Goal: Task Accomplishment & Management: Complete application form

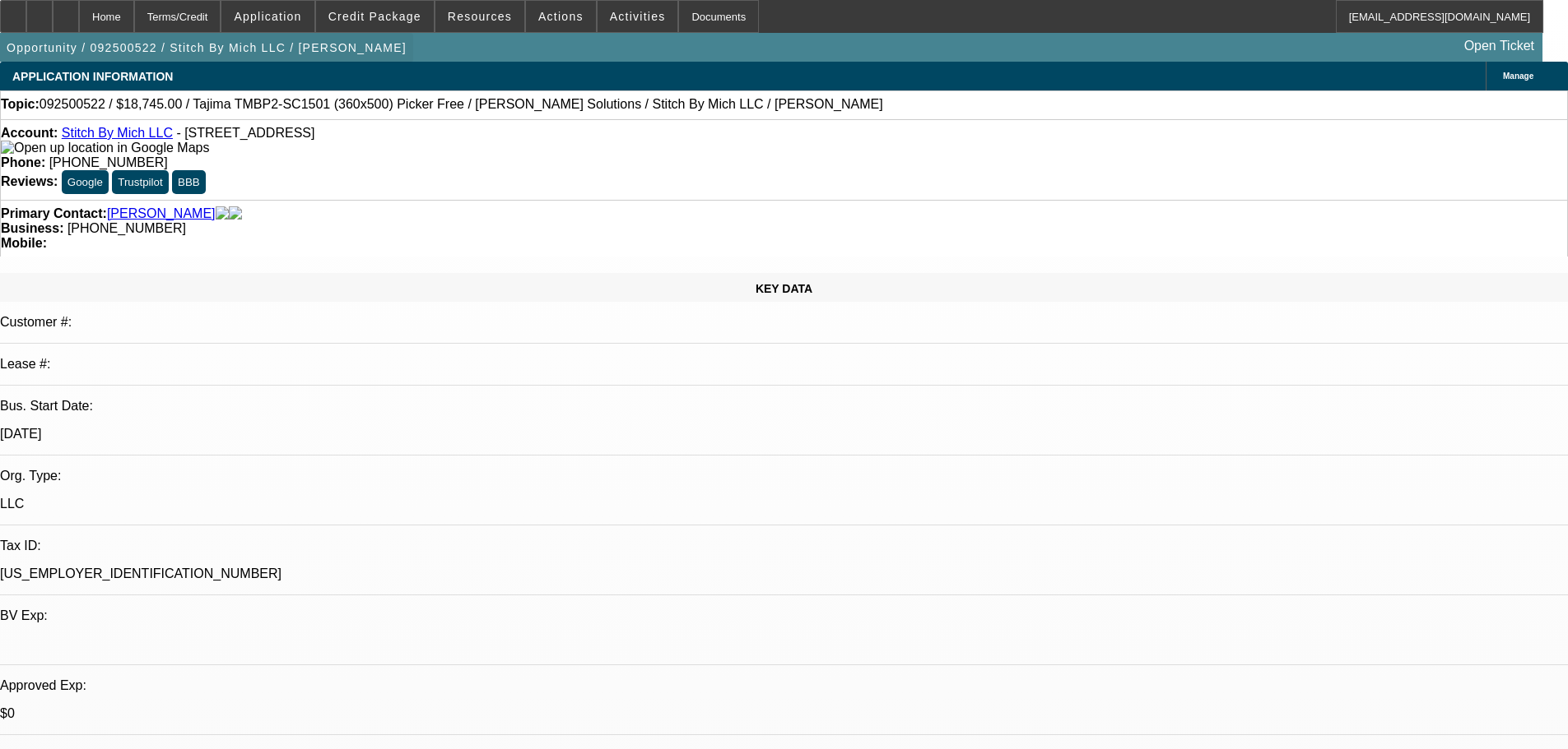
select select "0"
select select "2"
select select "0"
select select "6"
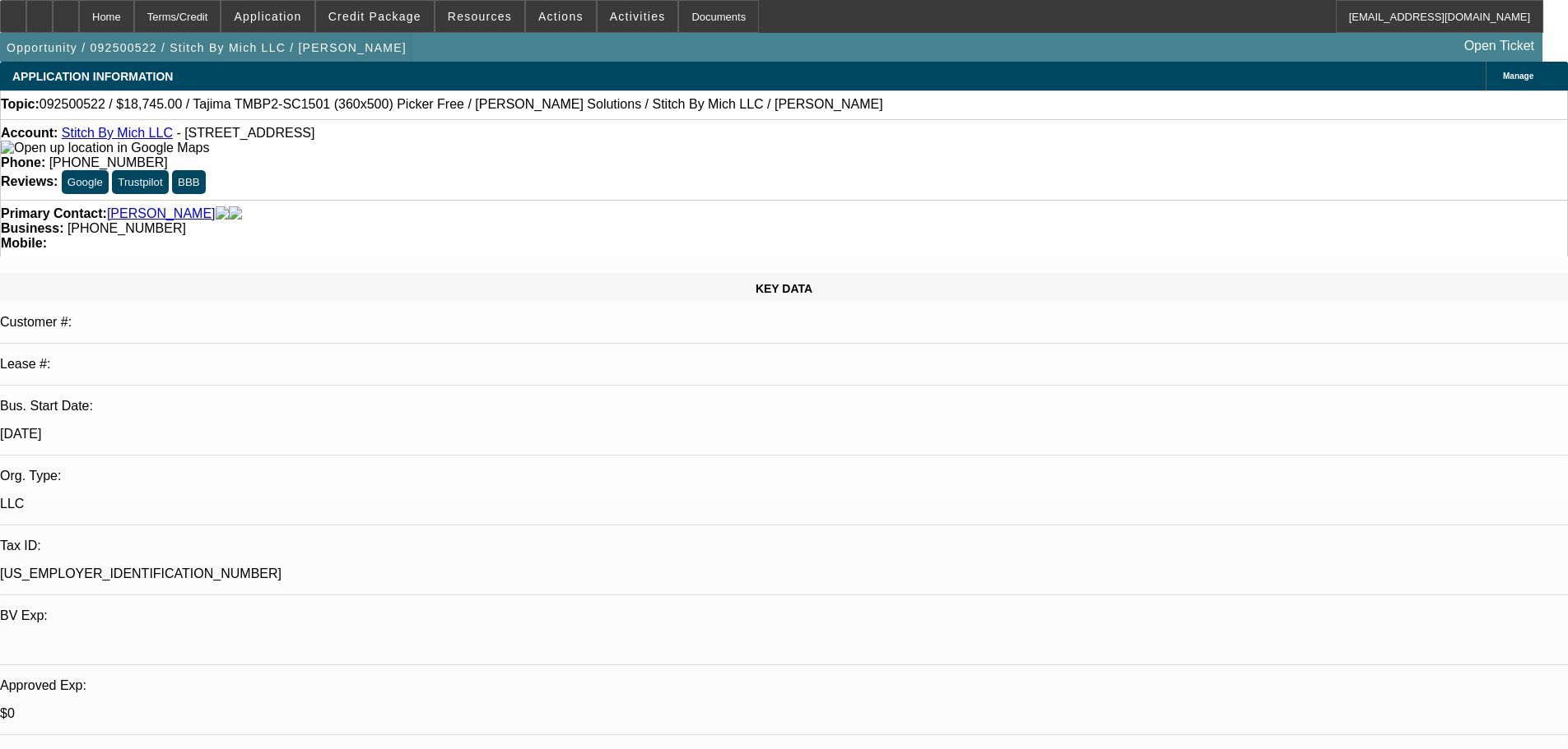
select select "0"
select select "2"
select select "0.1"
select select "4"
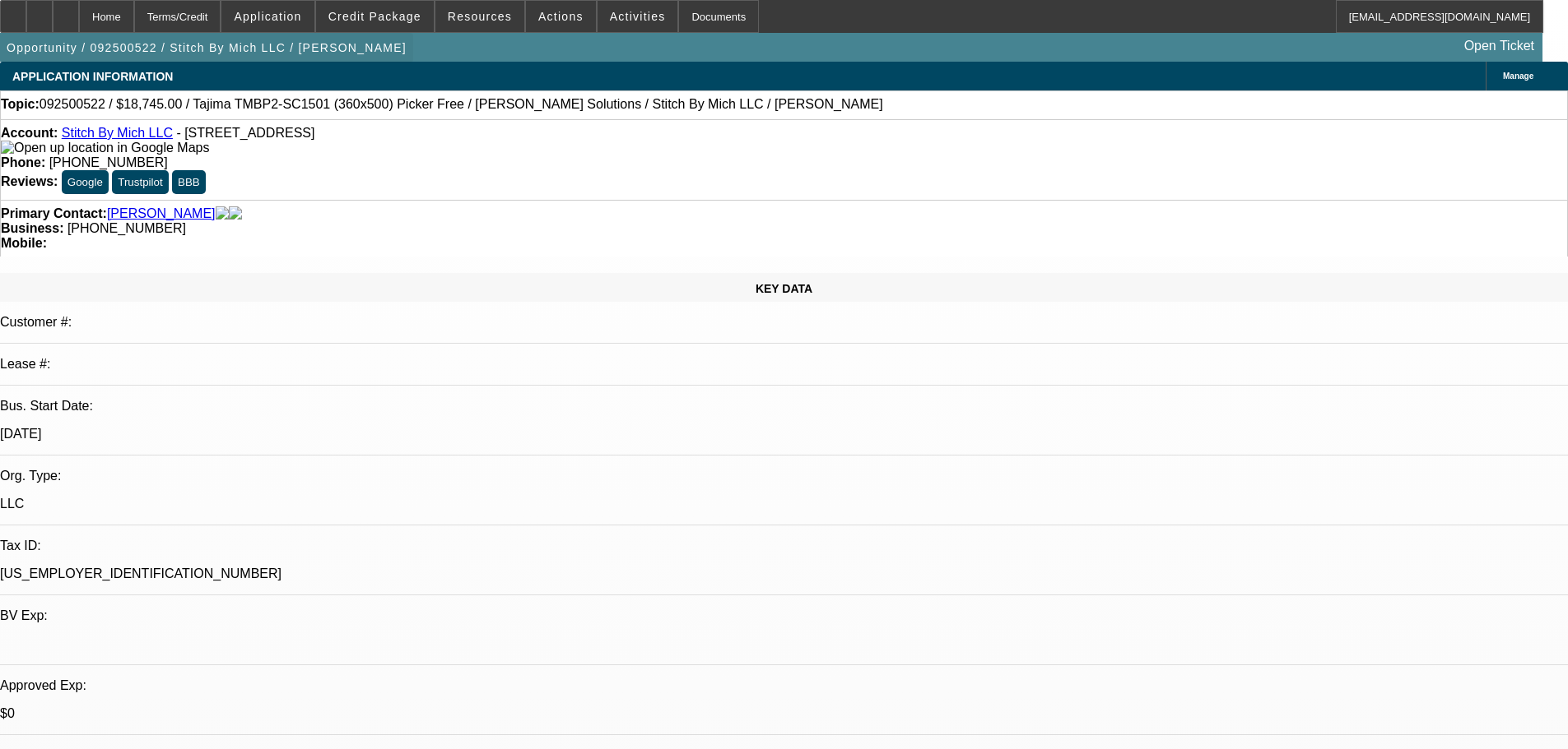
select select "0"
select select "2"
select select "0"
select select "6"
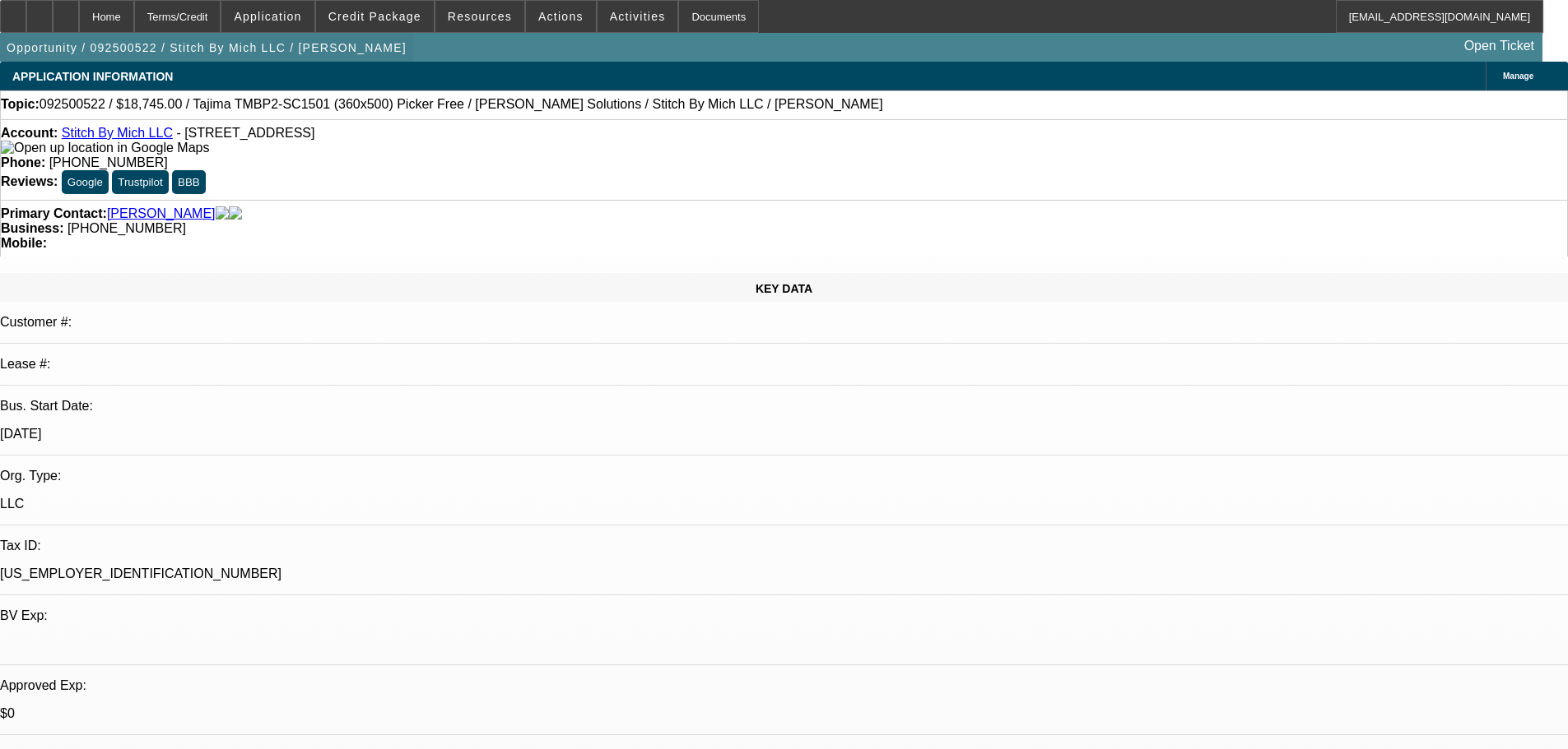
select select "0"
select select "2"
select select "0.1"
select select "4"
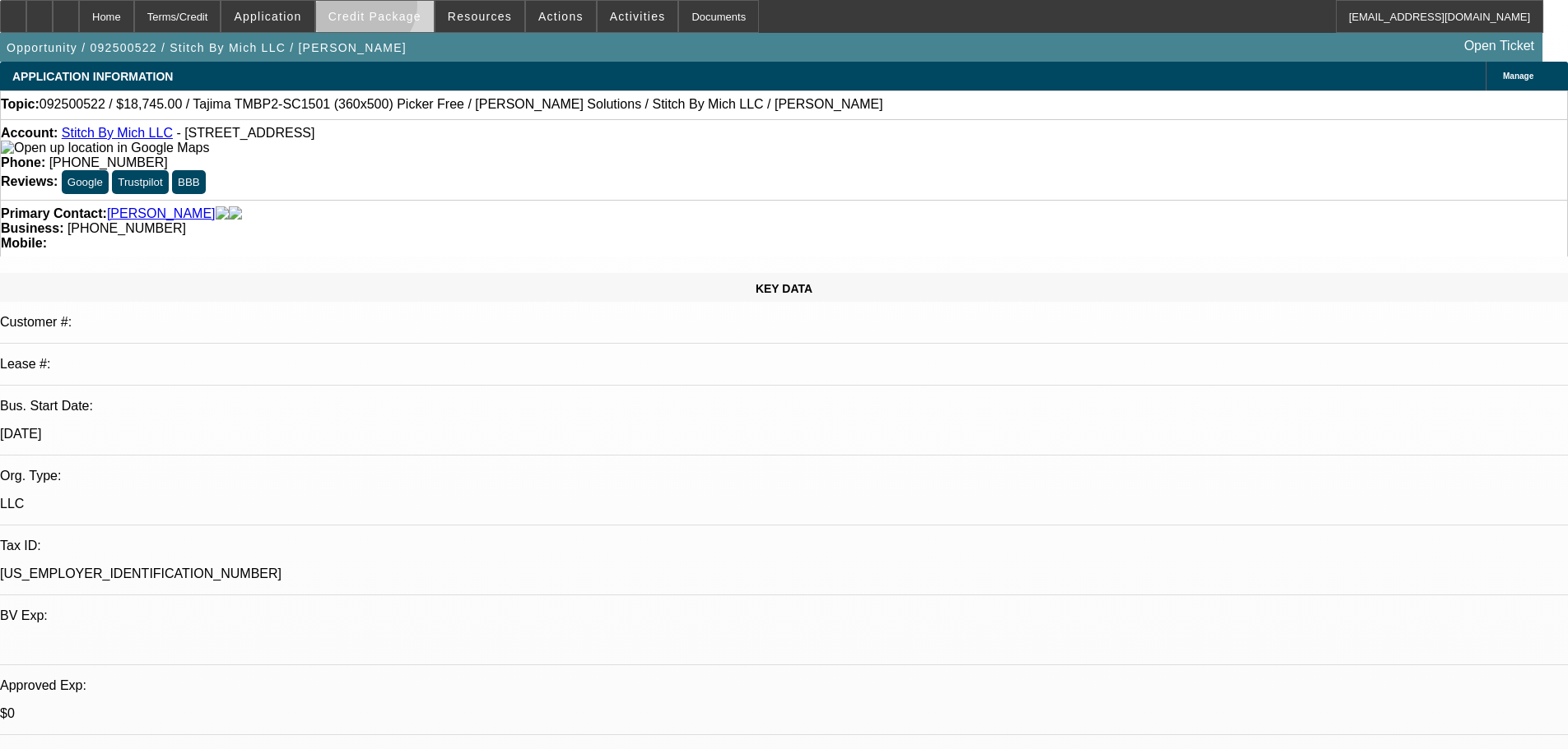
click at [388, 9] on span at bounding box center [374, 16] width 117 height 39
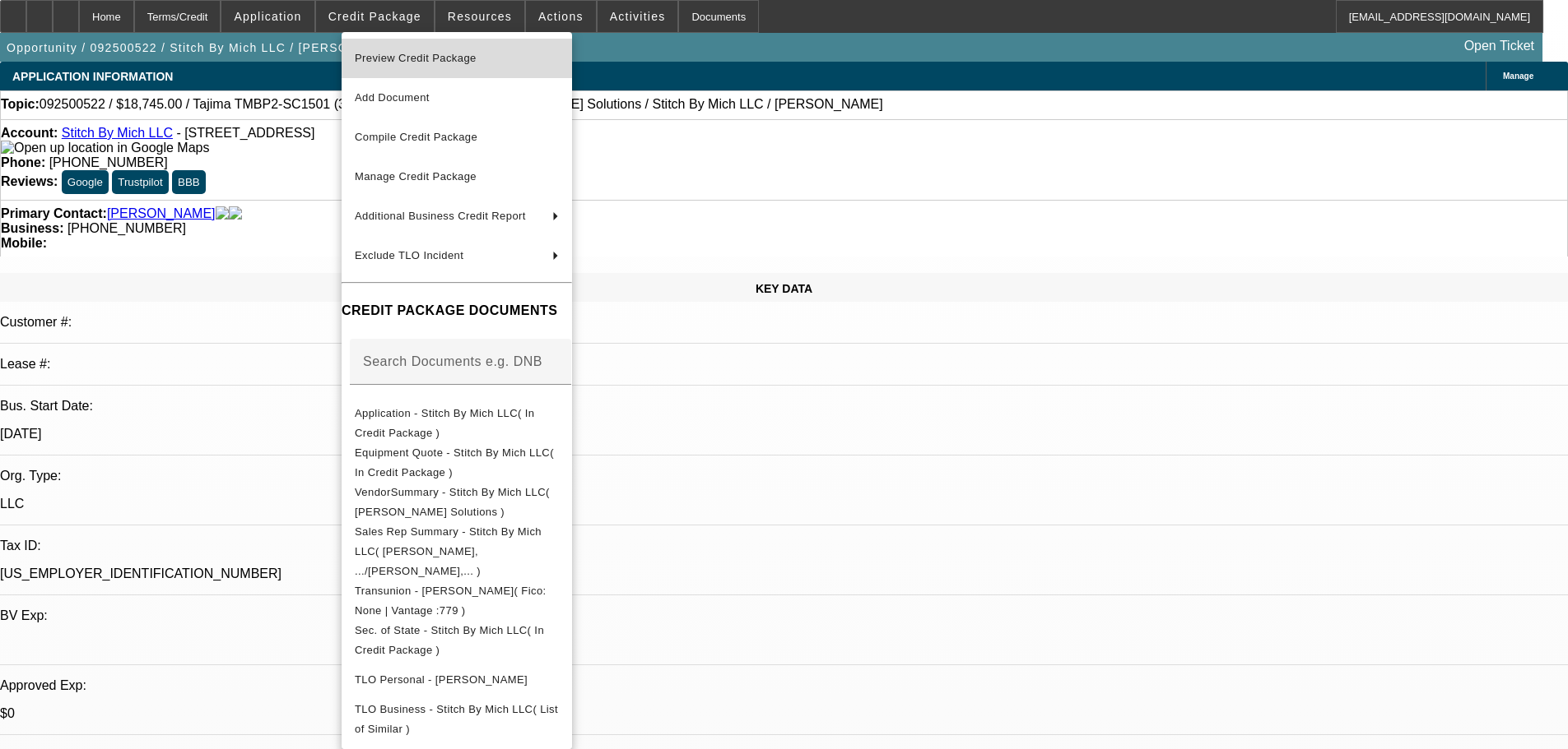
click at [404, 57] on span "Preview Credit Package" at bounding box center [416, 57] width 122 height 12
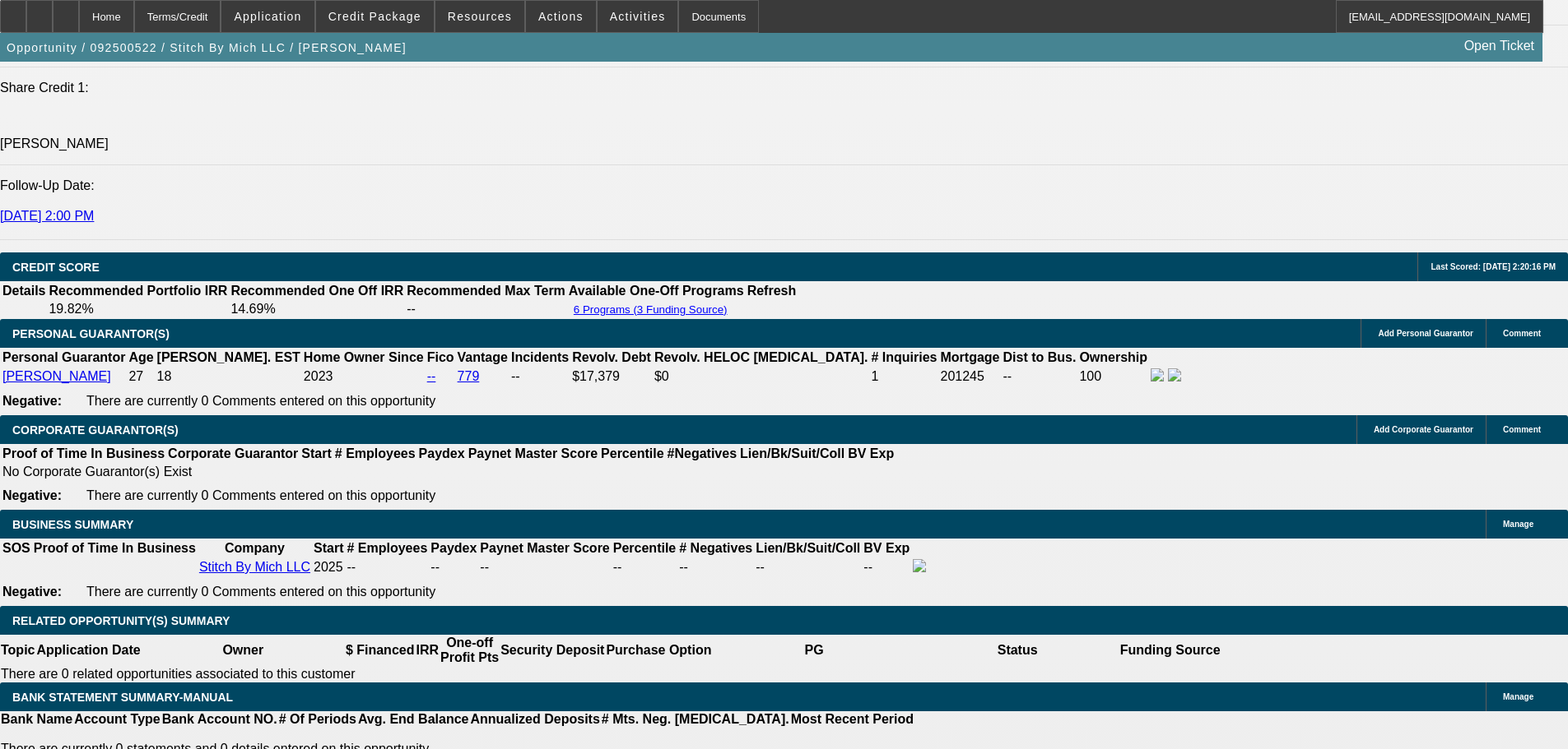
scroll to position [1563, 0]
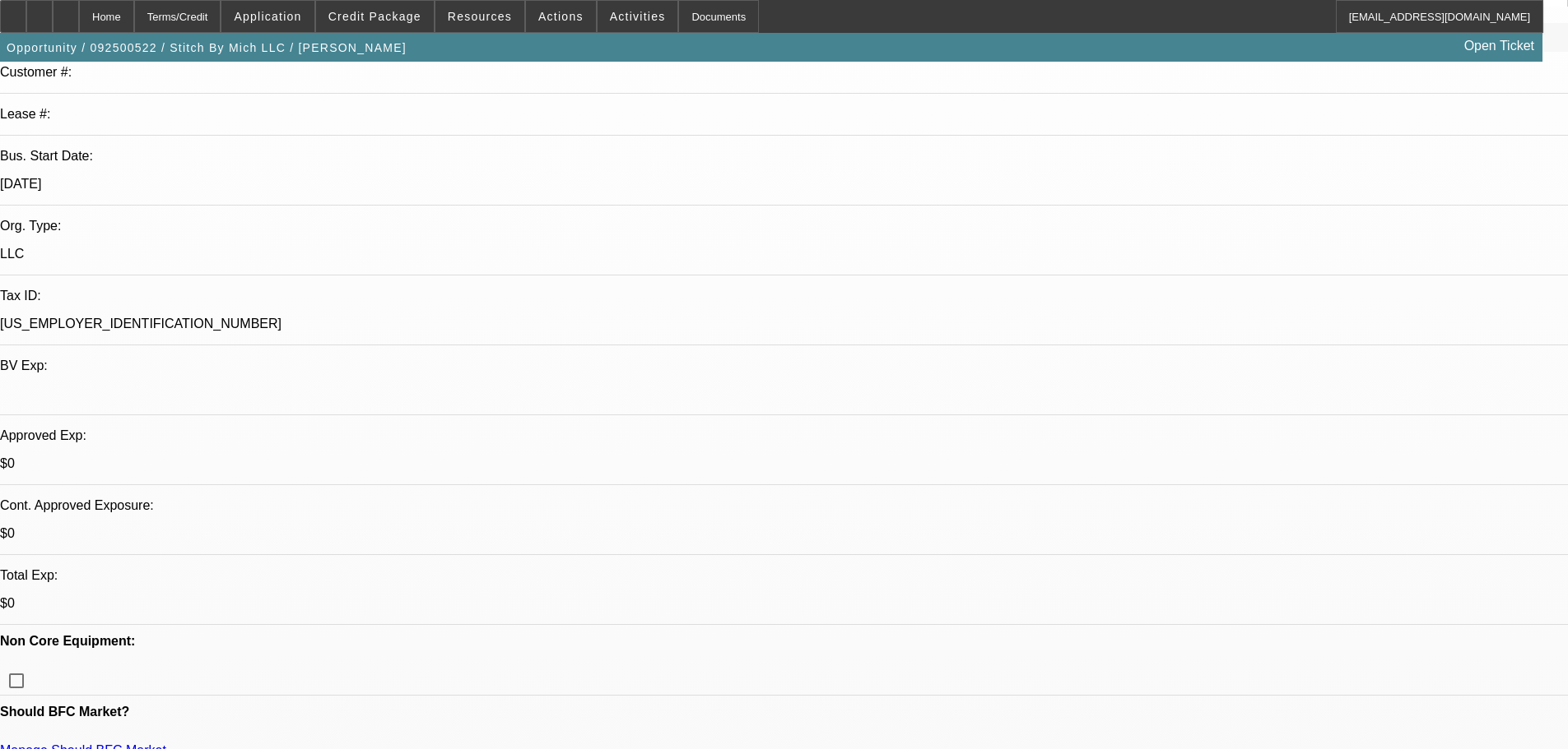
scroll to position [246, 0]
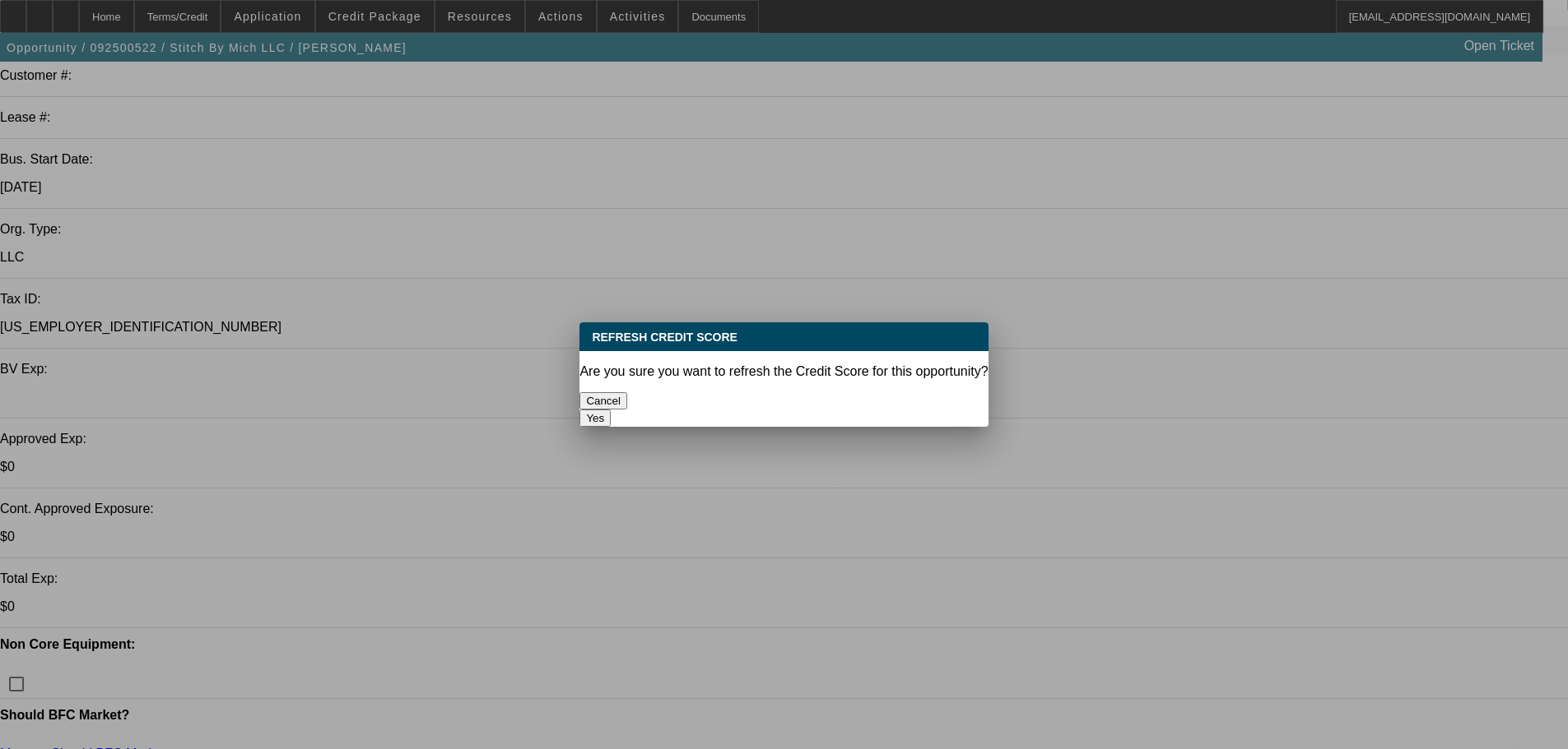
click at [610, 409] on button "Yes" at bounding box center [595, 418] width 32 height 17
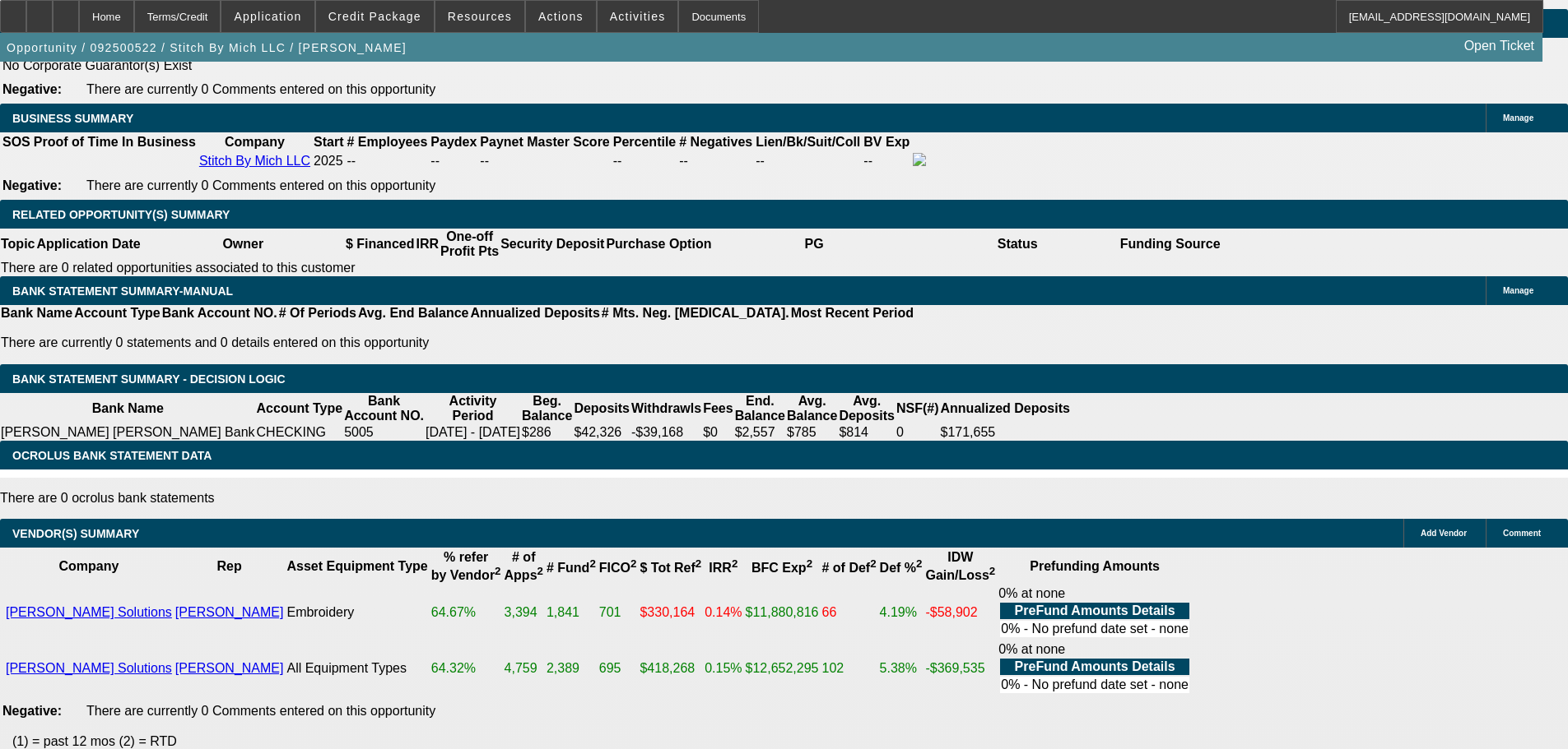
scroll to position [2631, 0]
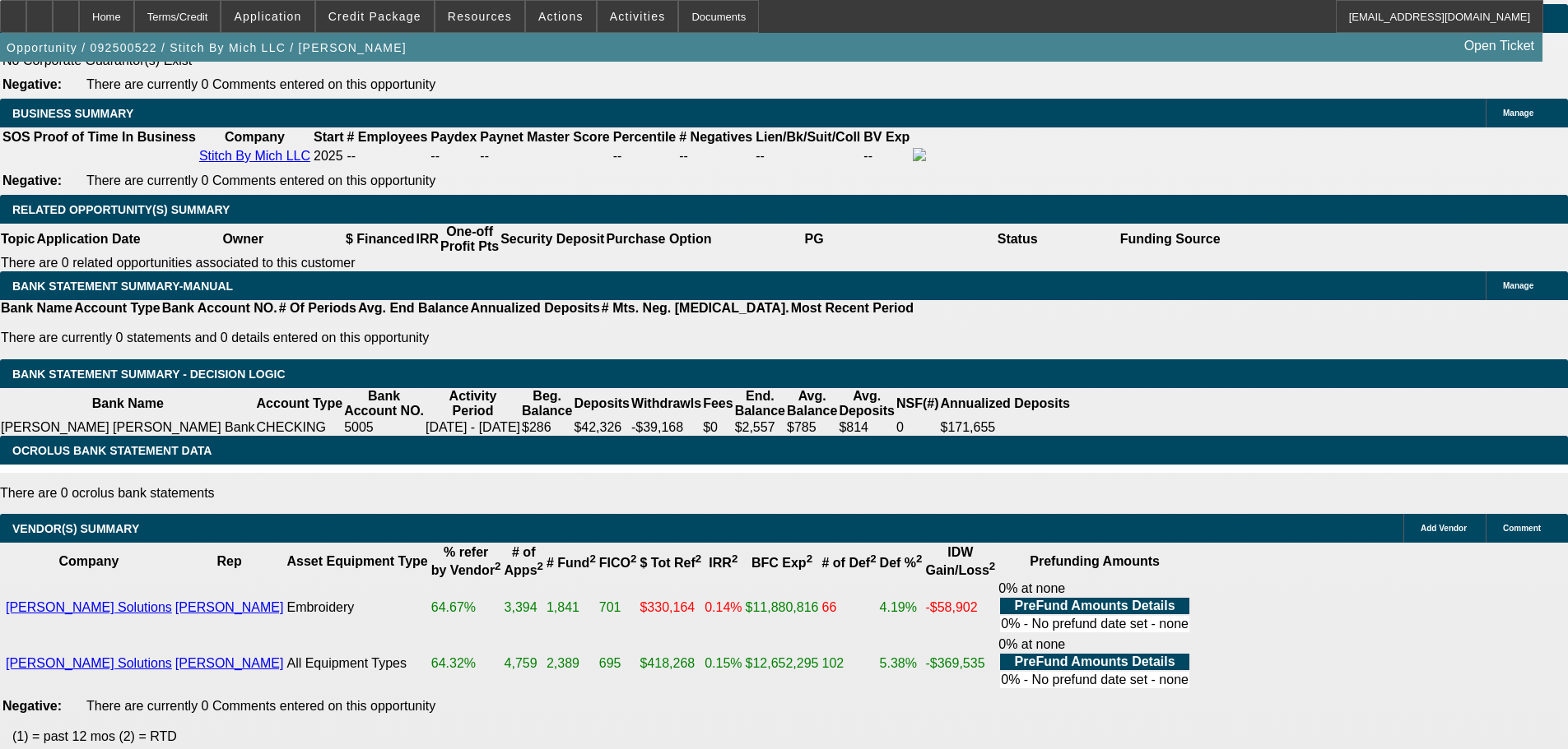
select select "5"
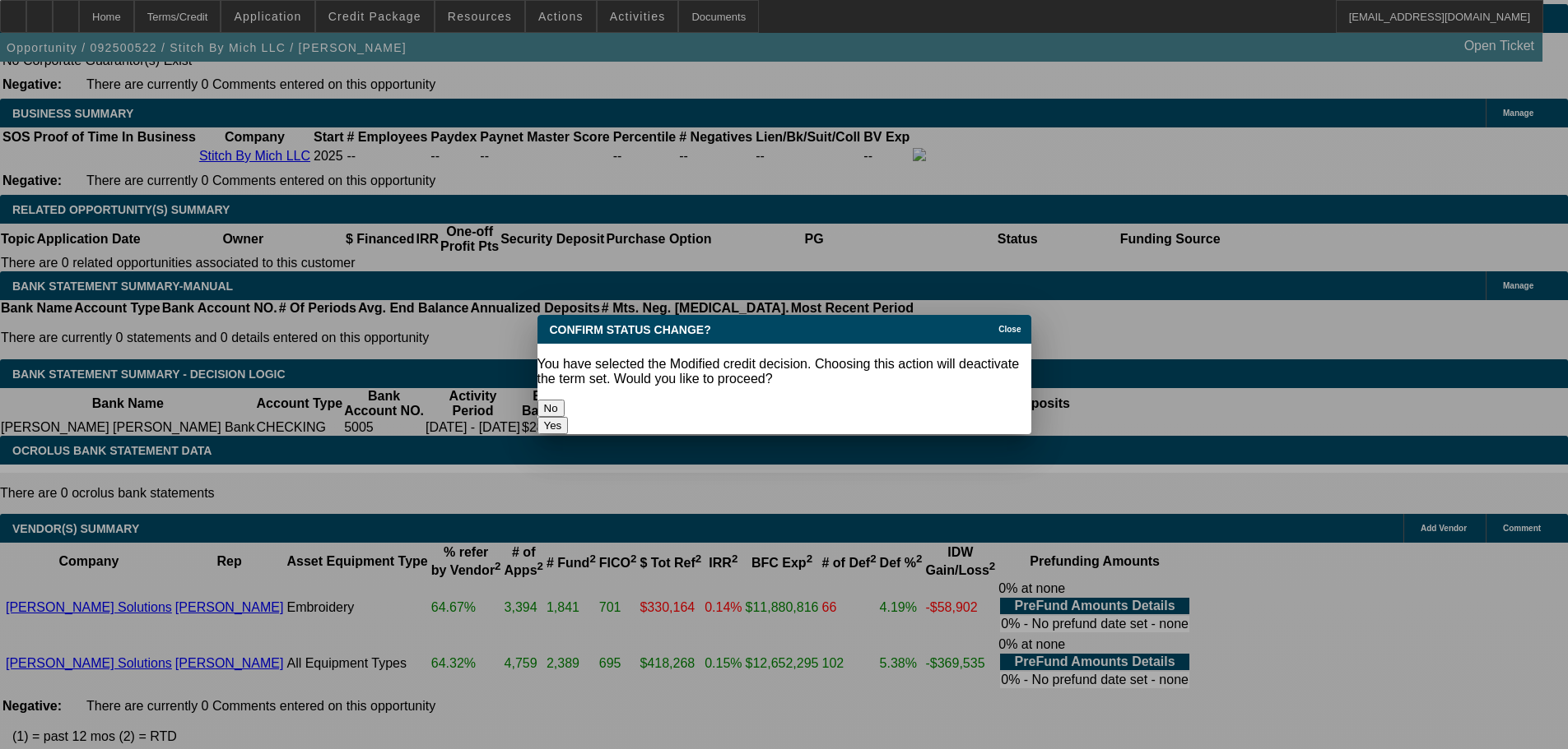
scroll to position [0, 0]
click at [569, 417] on button "Yes" at bounding box center [553, 425] width 32 height 17
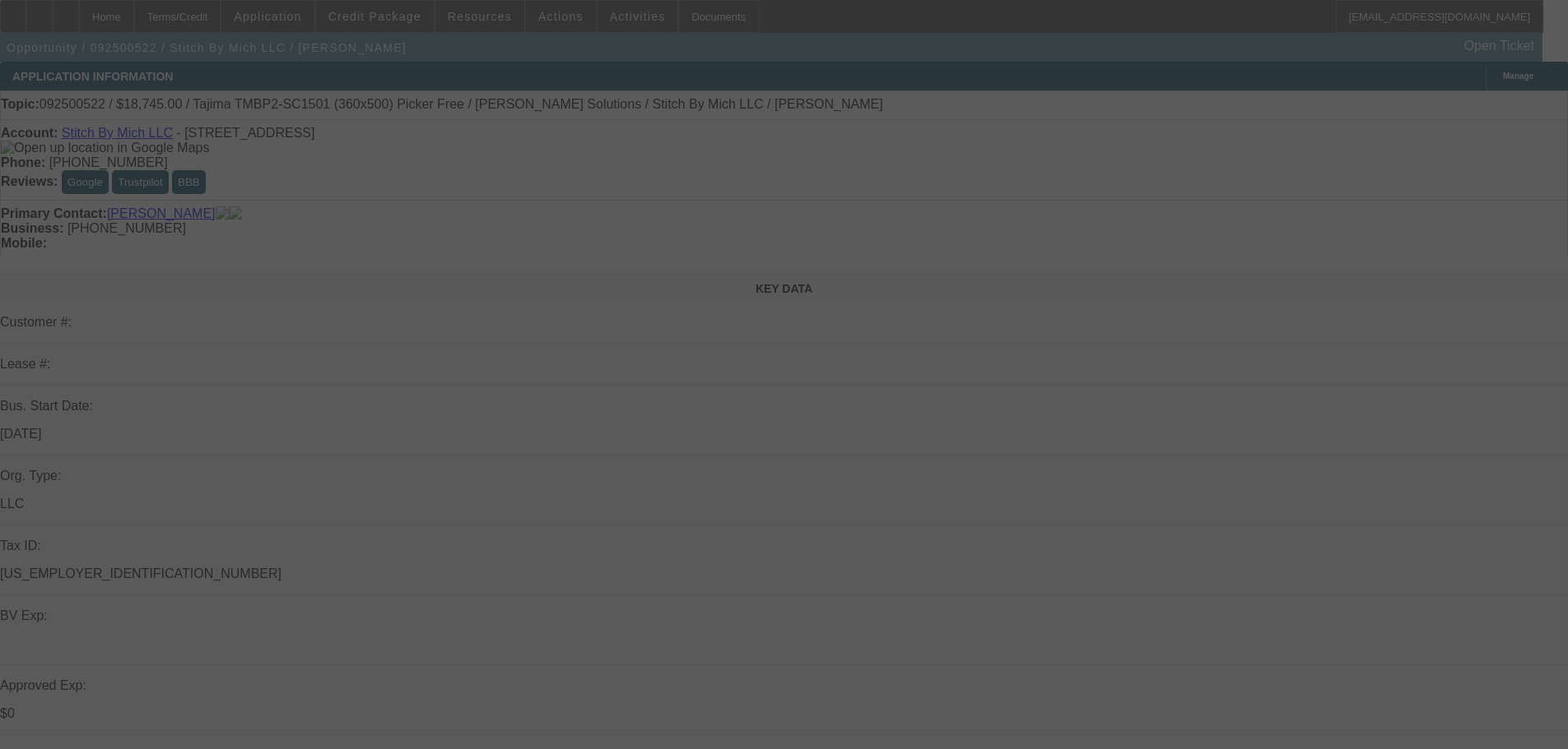
scroll to position [2631, 0]
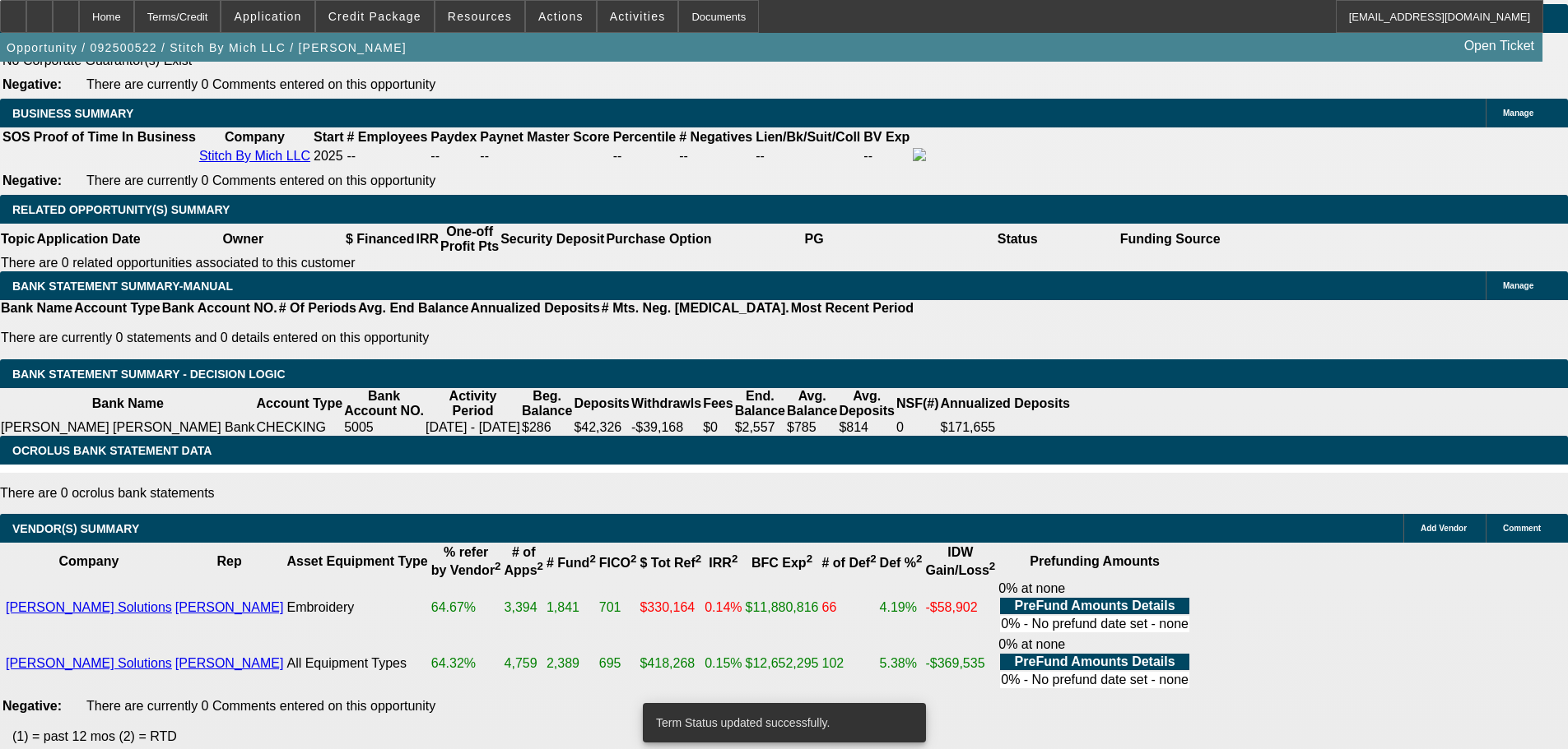
select select "0"
select select "2"
select select "0.1"
select select "4"
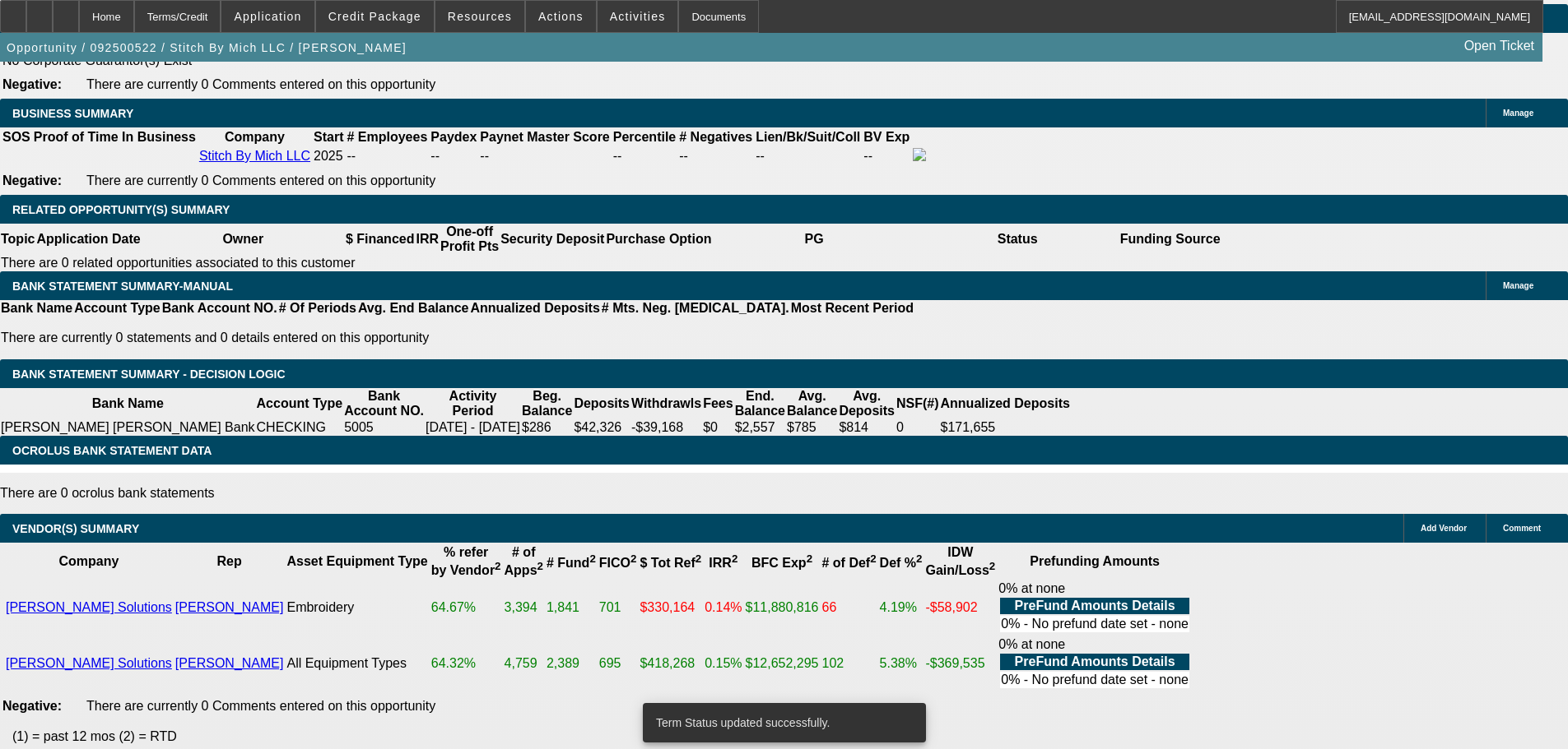
select select "0"
select select "2"
select select "0"
select select "6"
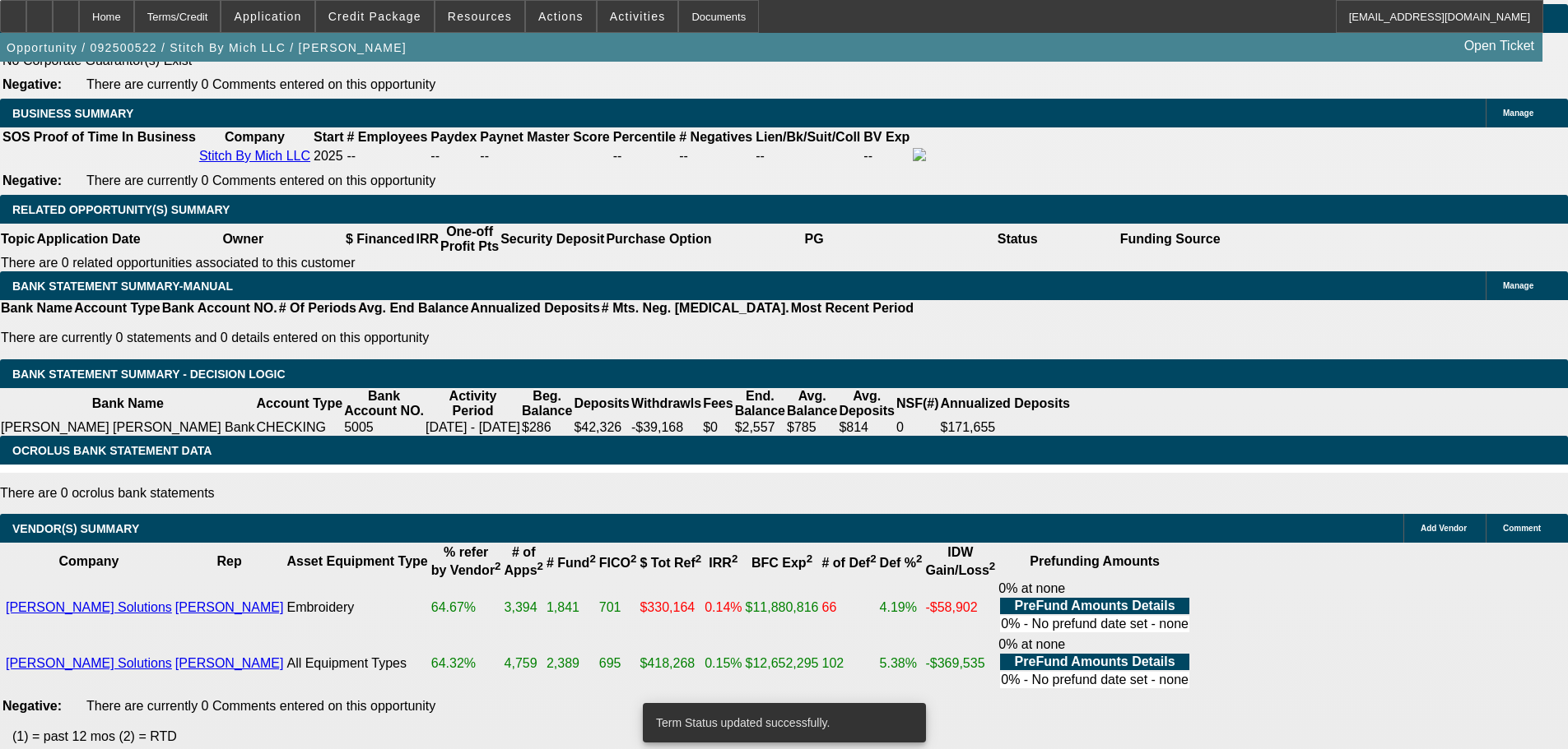
select select "0"
select select "2"
select select "0.1"
select select "4"
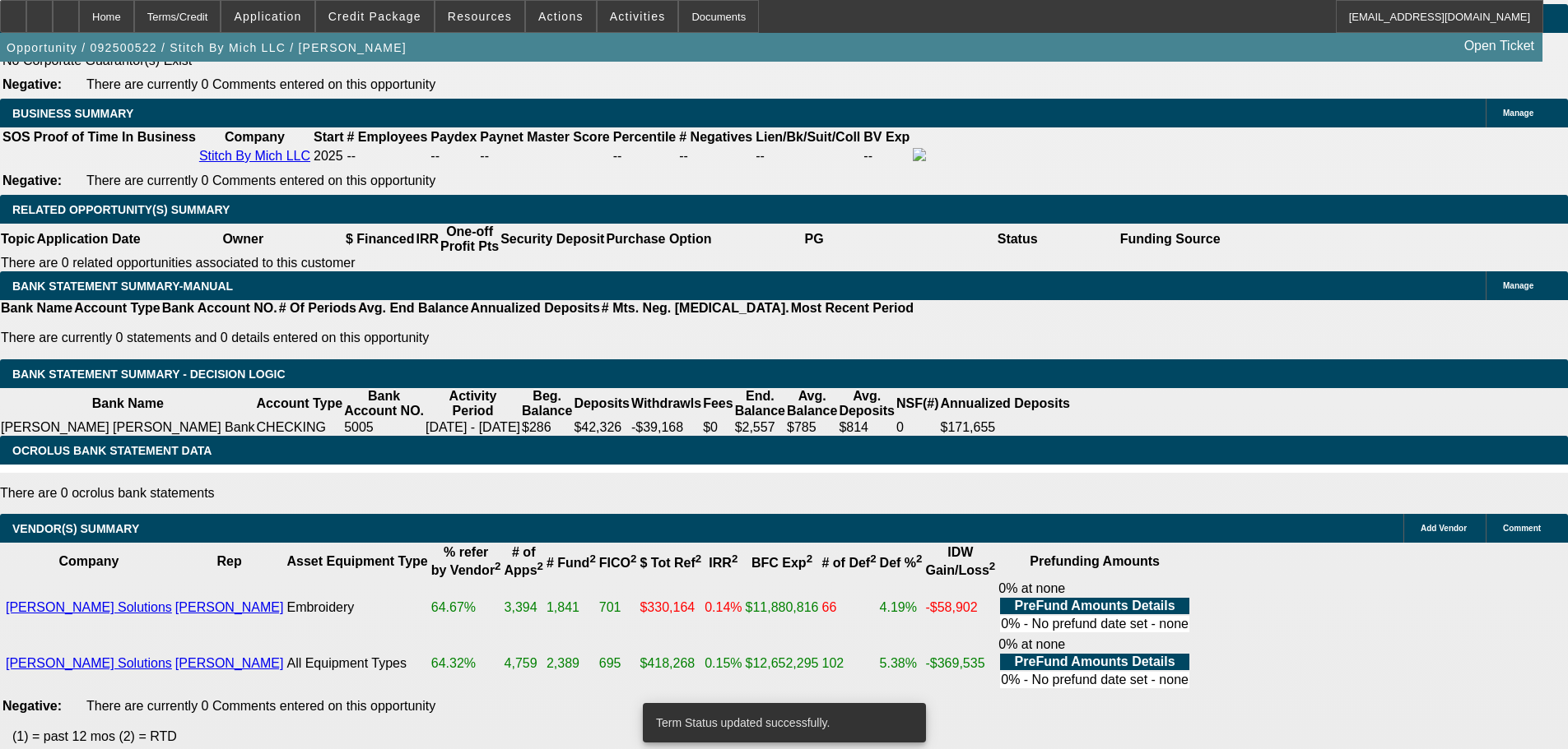
select select "0"
select select "2"
select select "0"
select select "6"
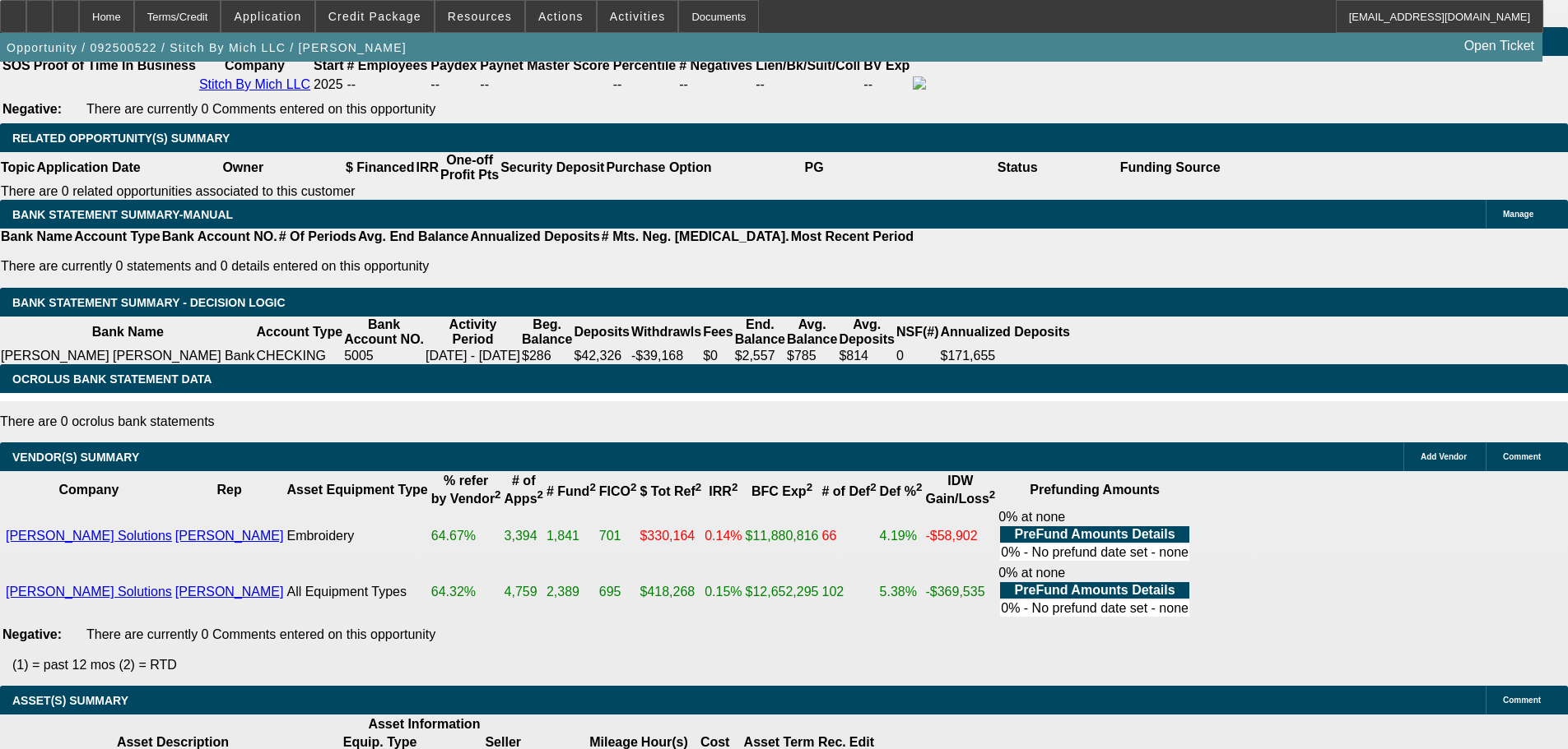
scroll to position [2724, 0]
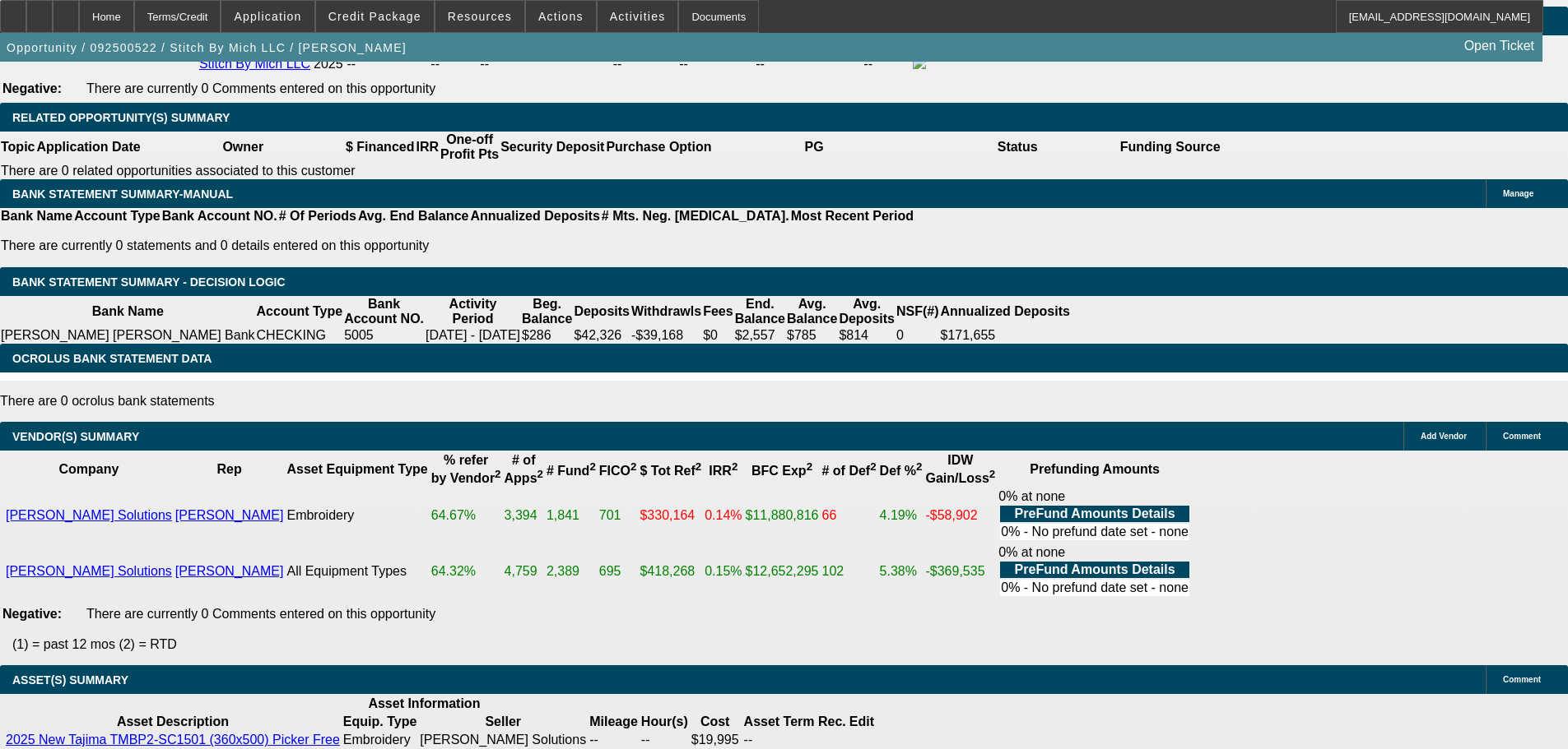
select select "5"
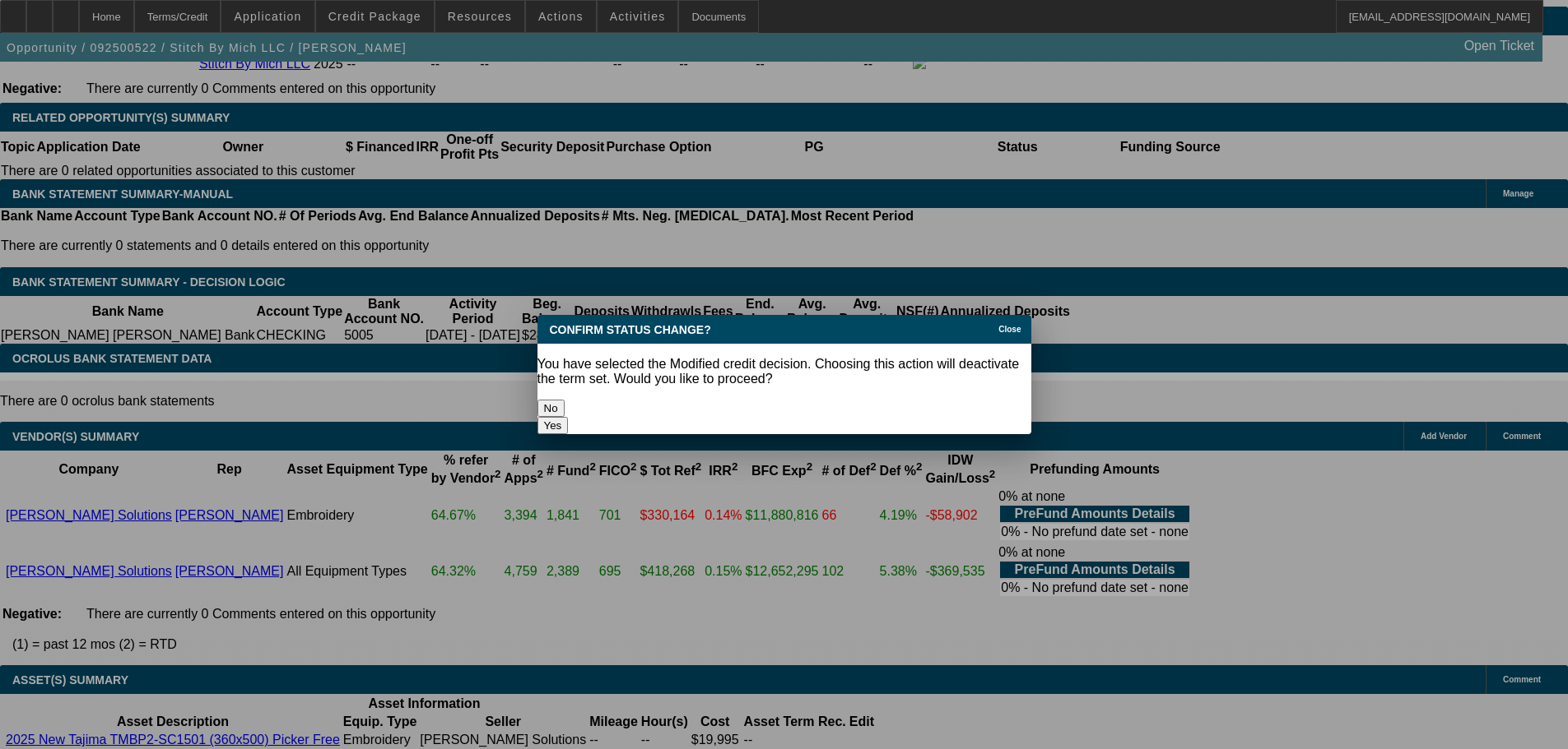
click at [569, 417] on button "Yes" at bounding box center [553, 425] width 32 height 17
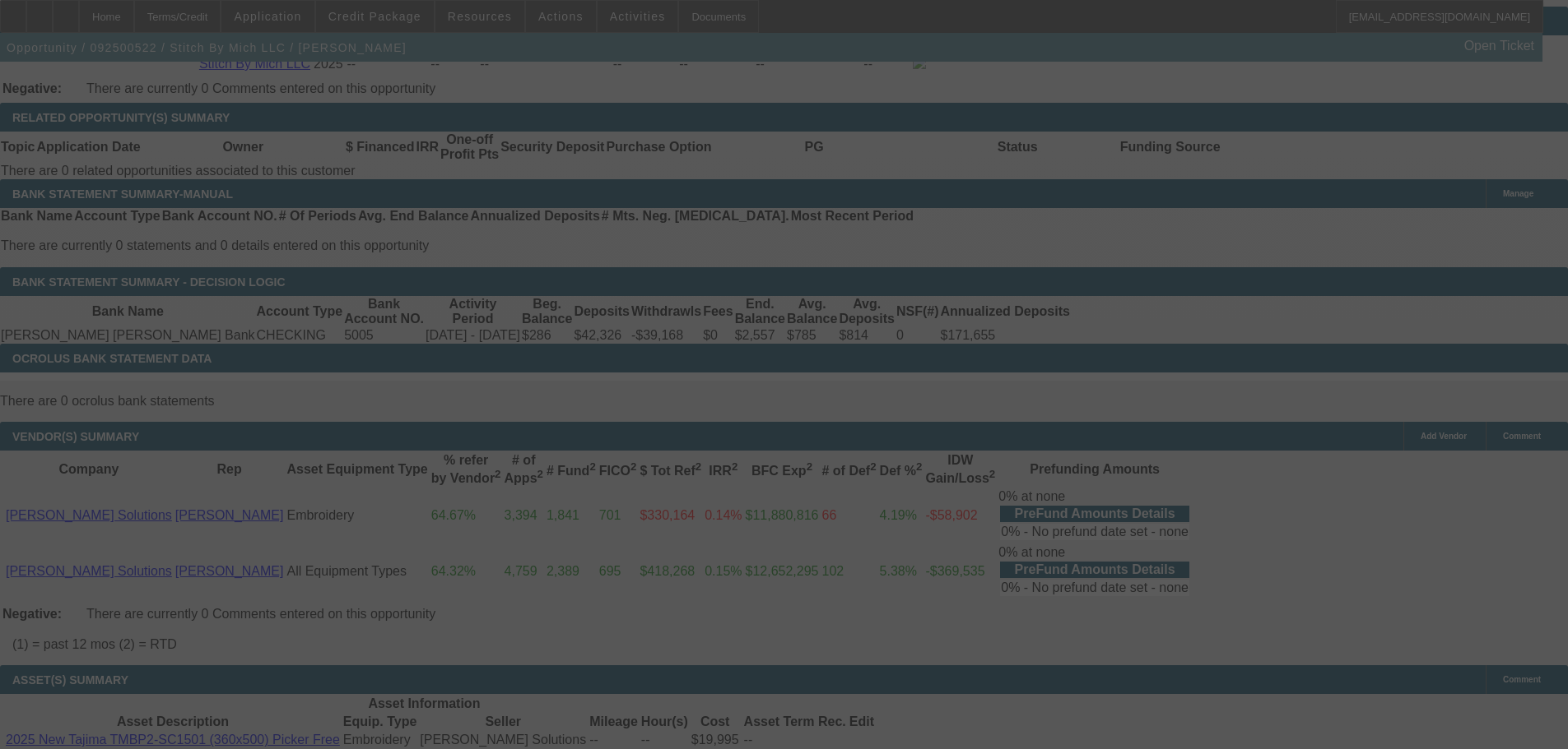
scroll to position [2688, 0]
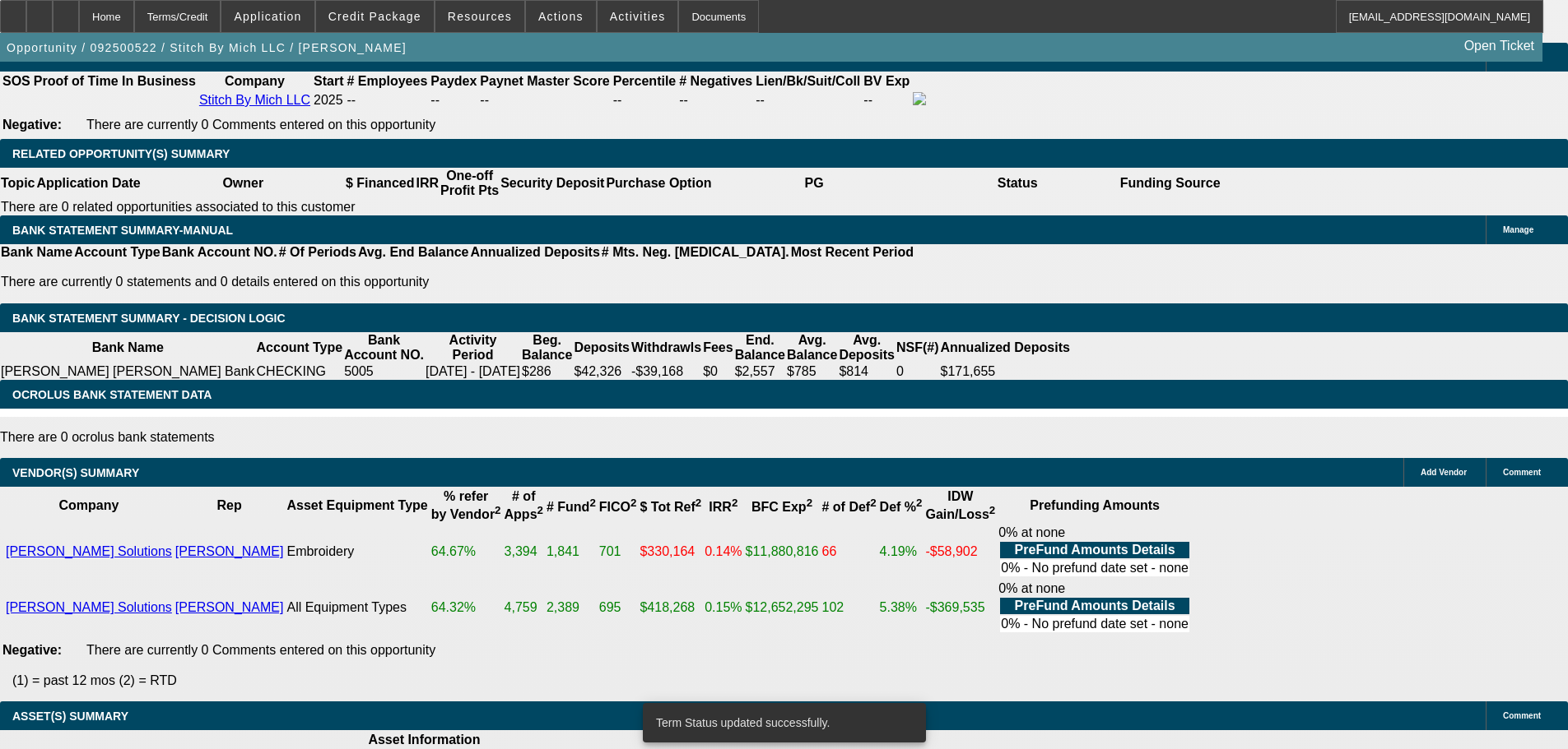
select select "0"
select select "2"
select select "0"
select select "6"
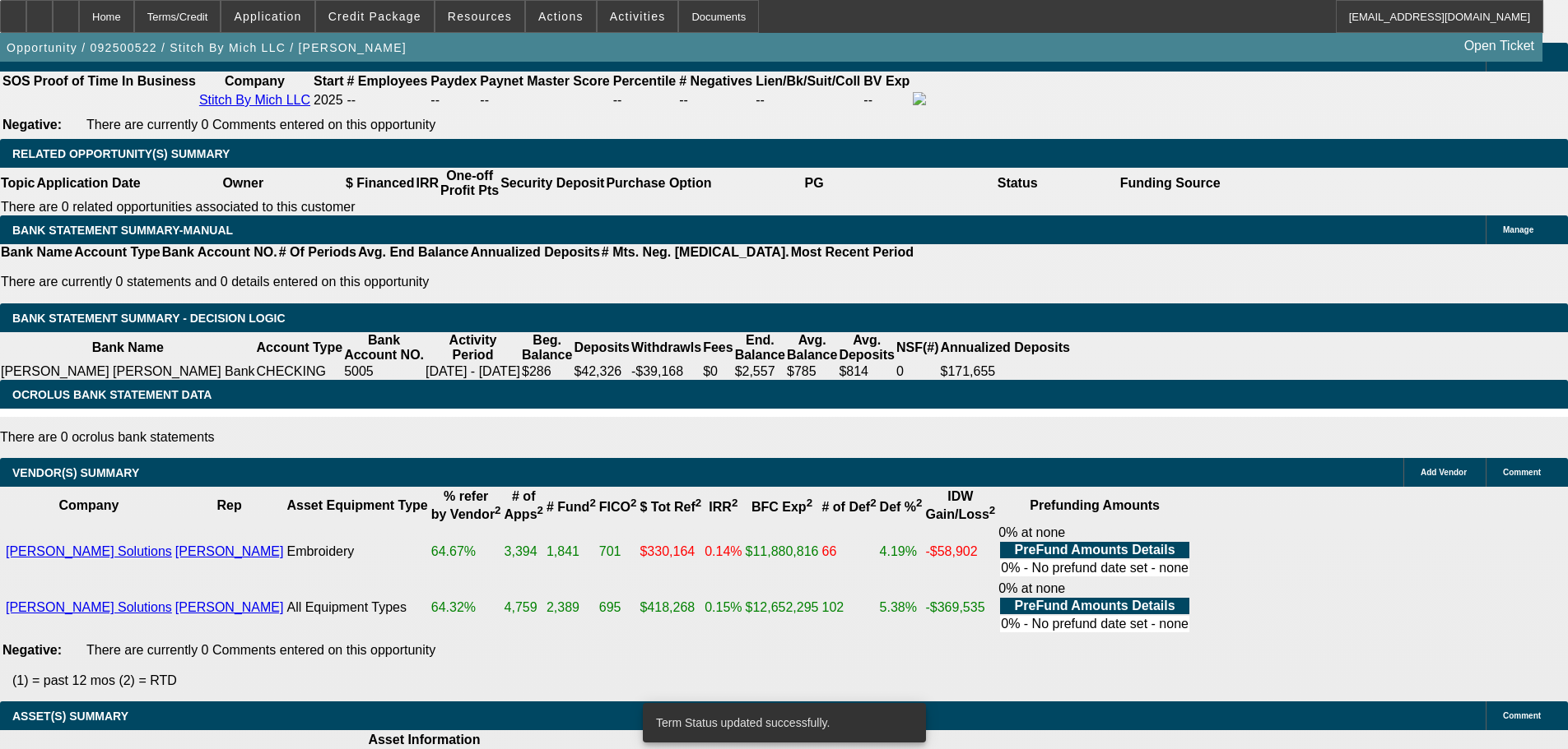
select select "0"
select select "2"
select select "0.1"
select select "4"
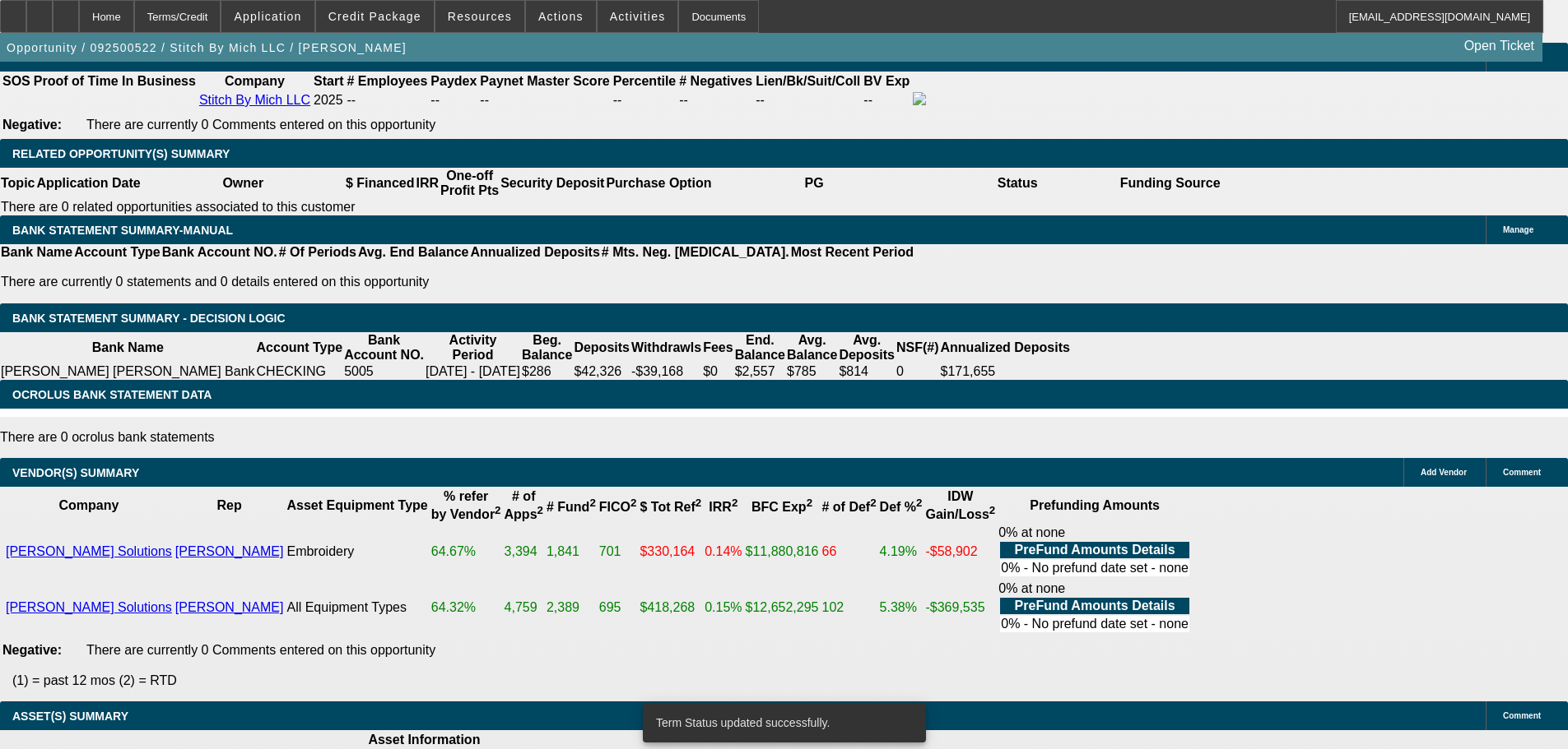
select select "0"
select select "2"
select select "0"
select select "6"
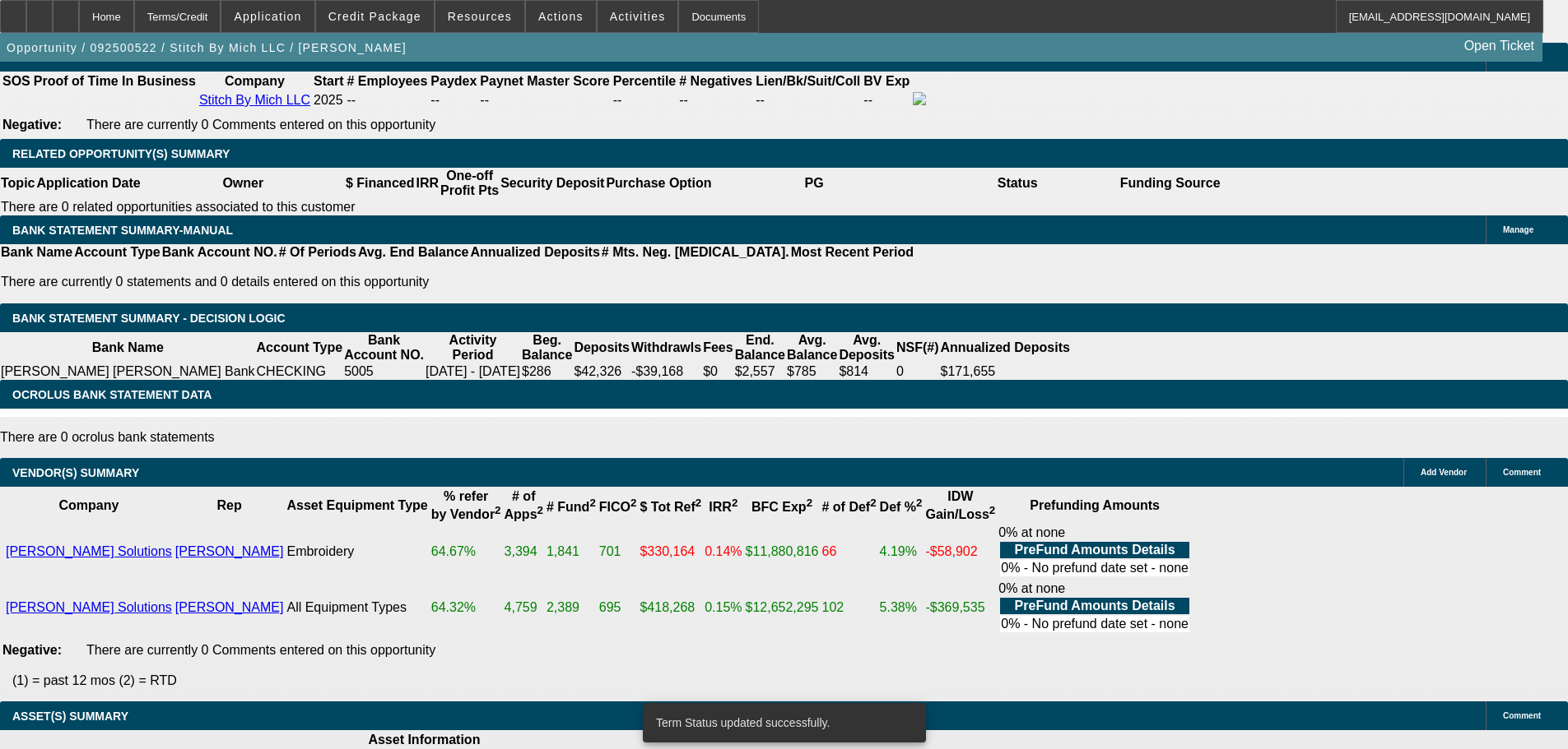
select select "0"
select select "2"
select select "0.1"
select select "4"
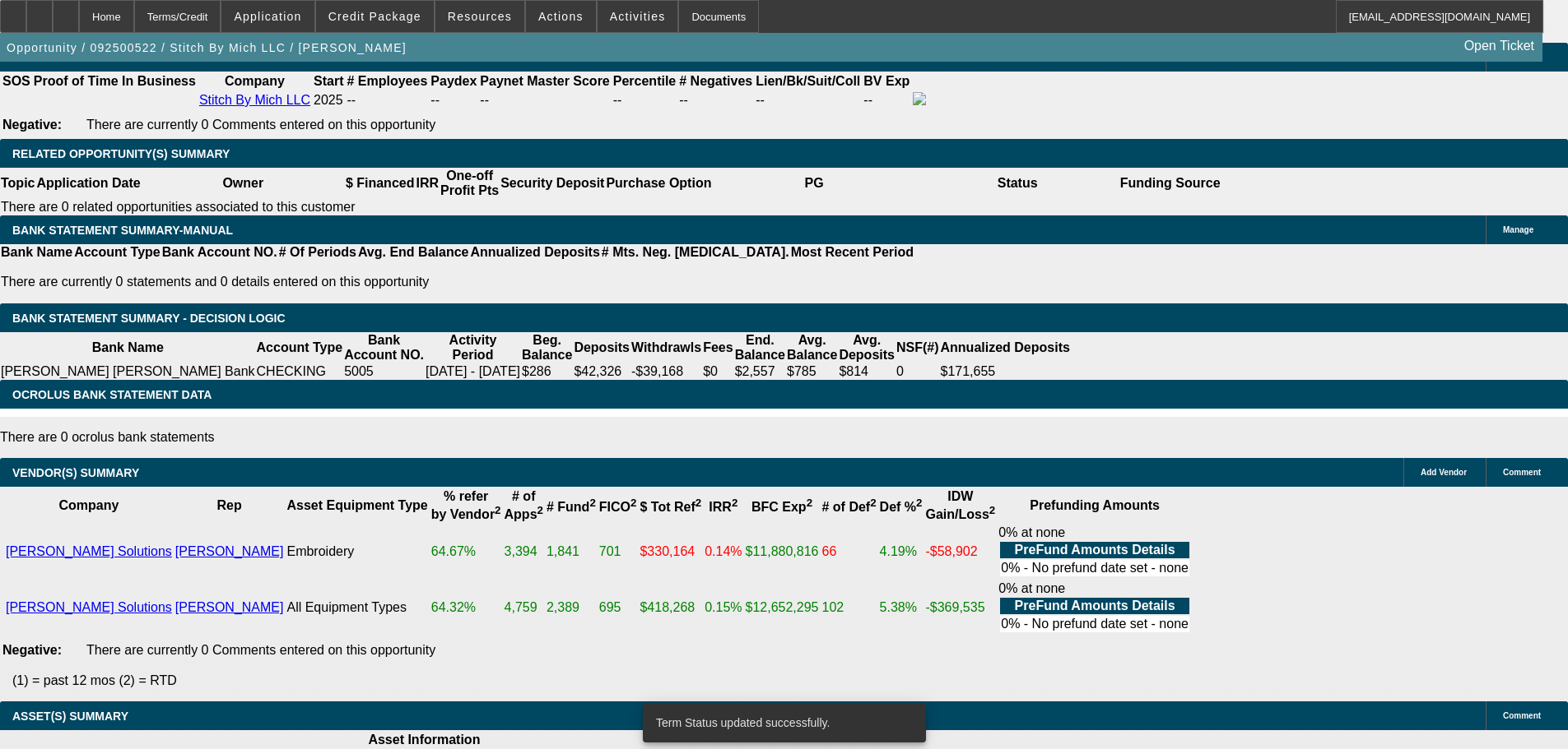
scroll to position [2723, 0]
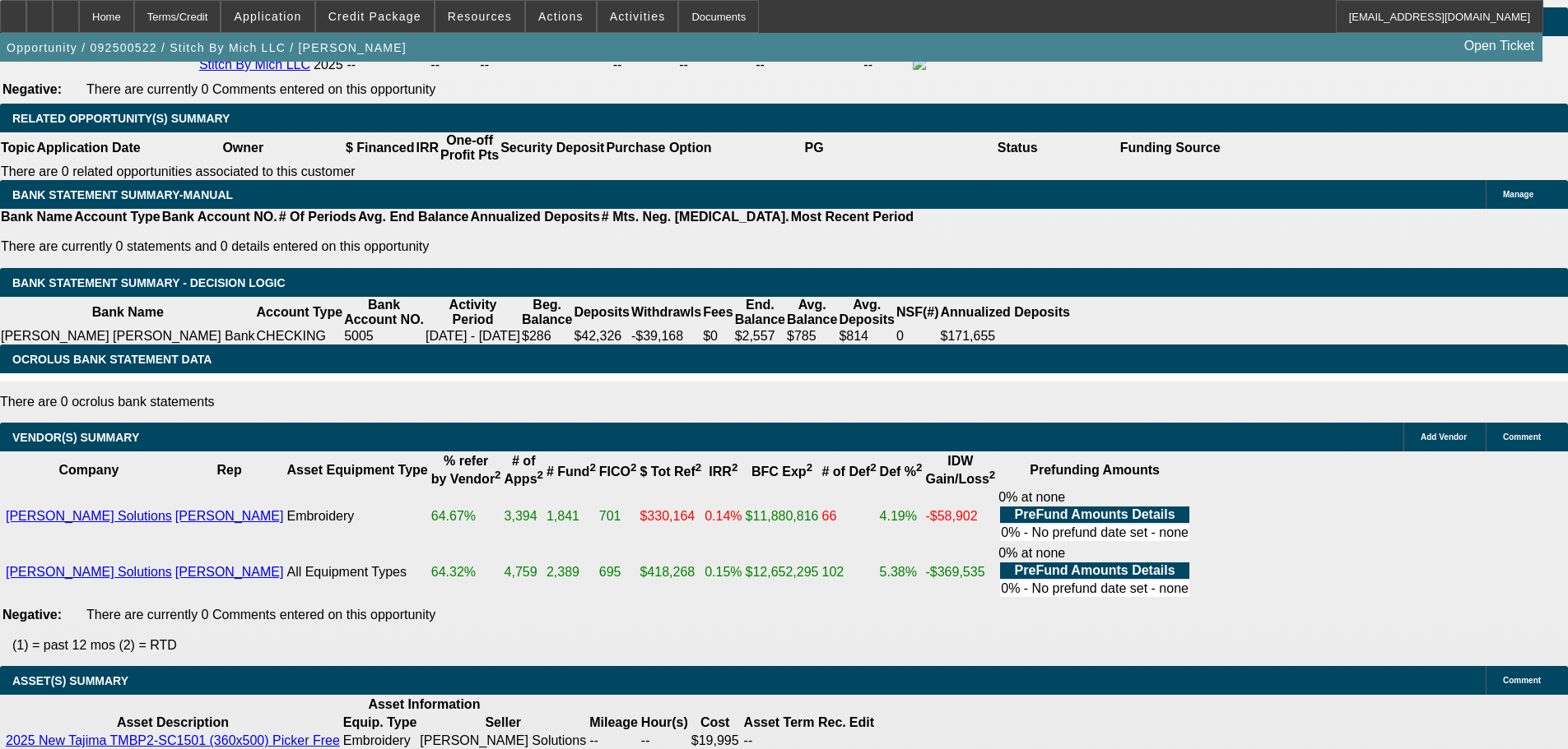
select select "5"
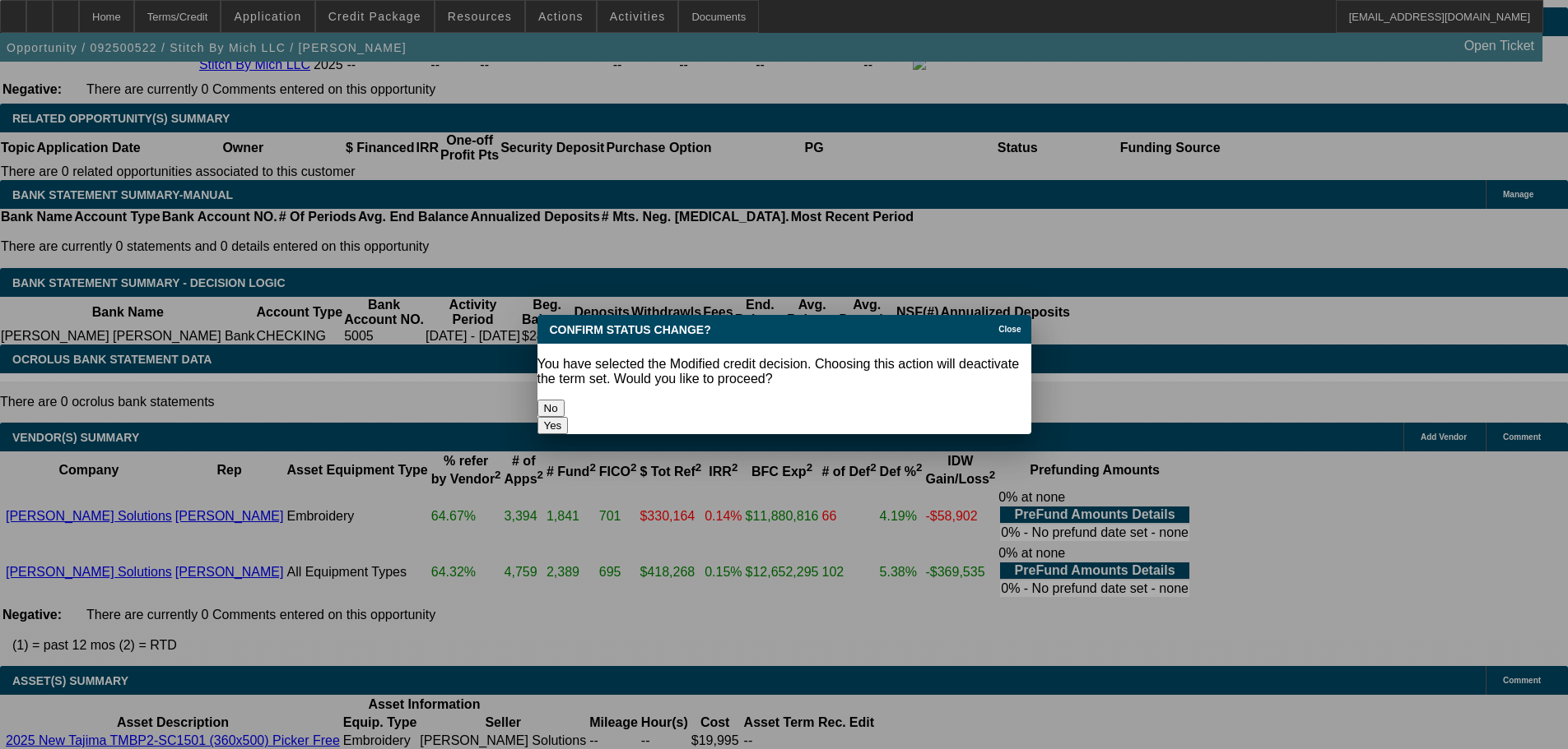
scroll to position [0, 0]
click at [569, 417] on button "Yes" at bounding box center [553, 425] width 32 height 17
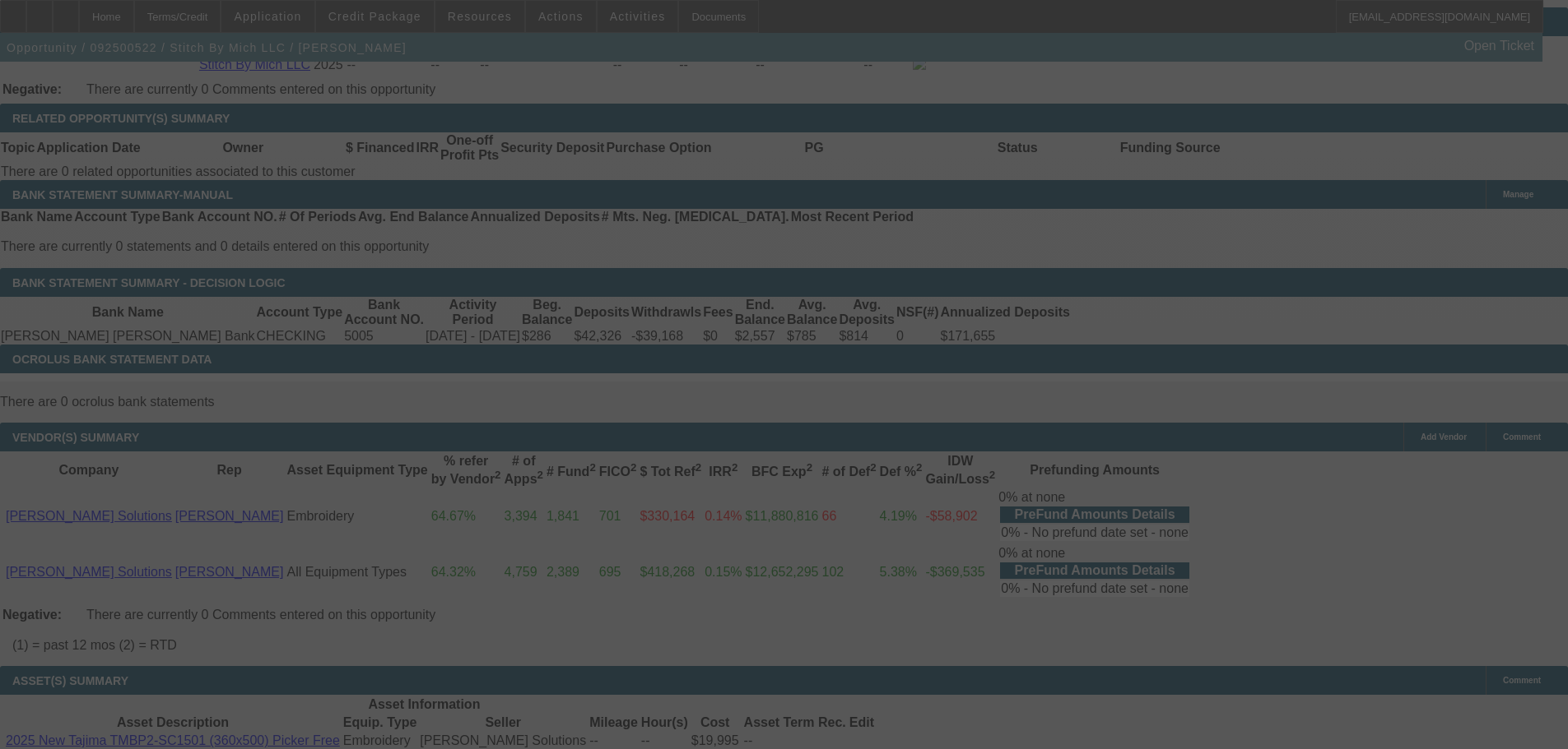
scroll to position [2688, 0]
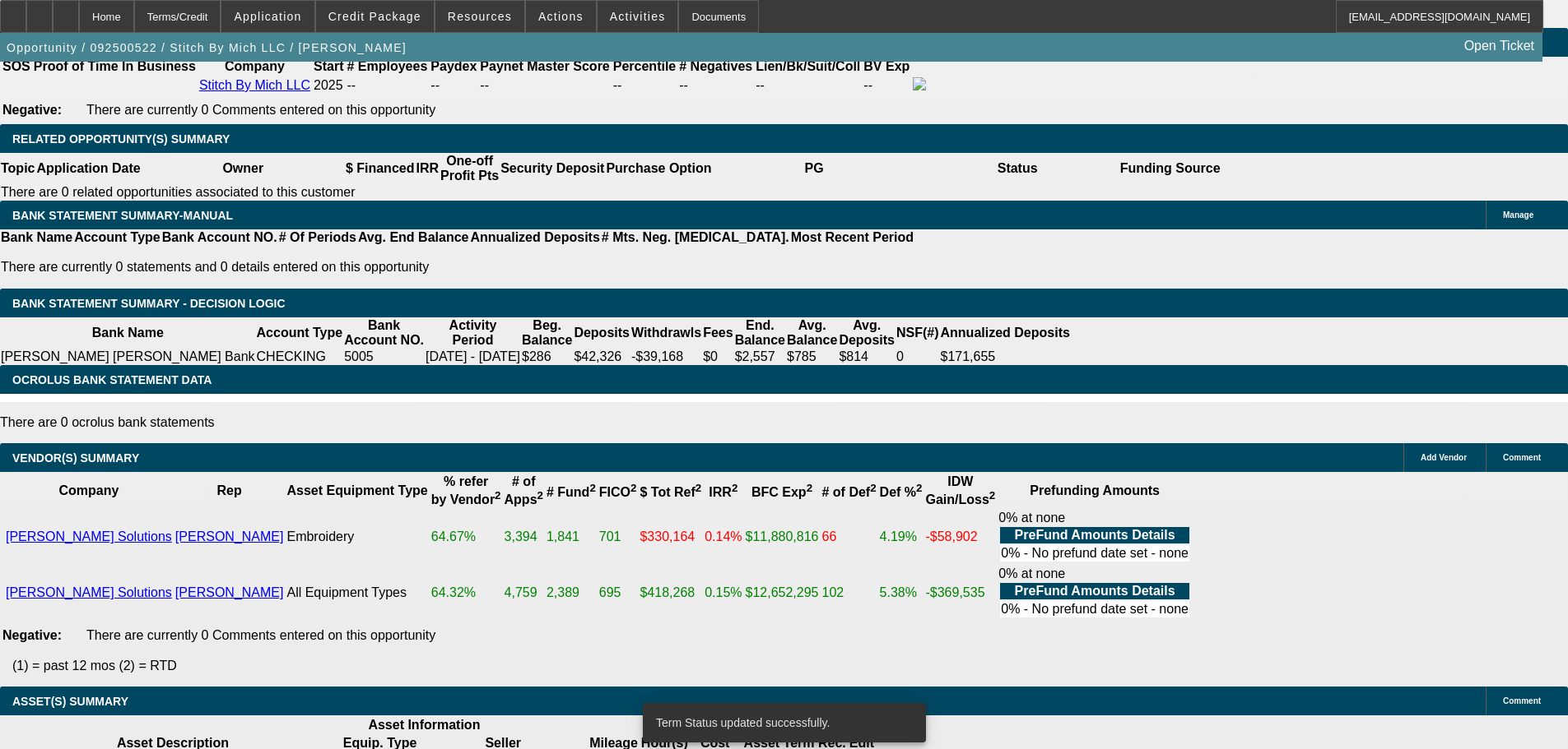
select select "0"
select select "2"
select select "0.1"
select select "4"
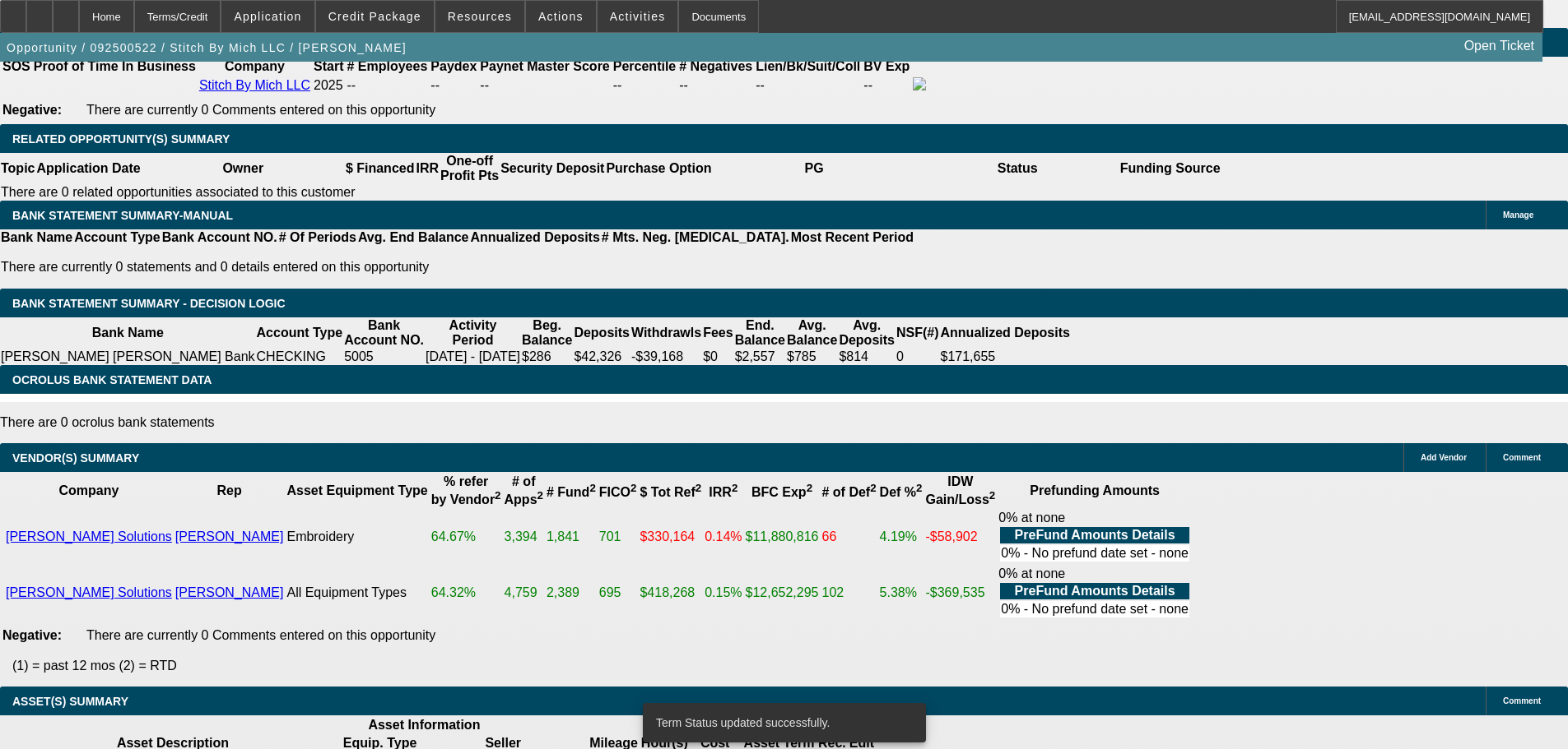
select select "0"
select select "2"
select select "0"
select select "6"
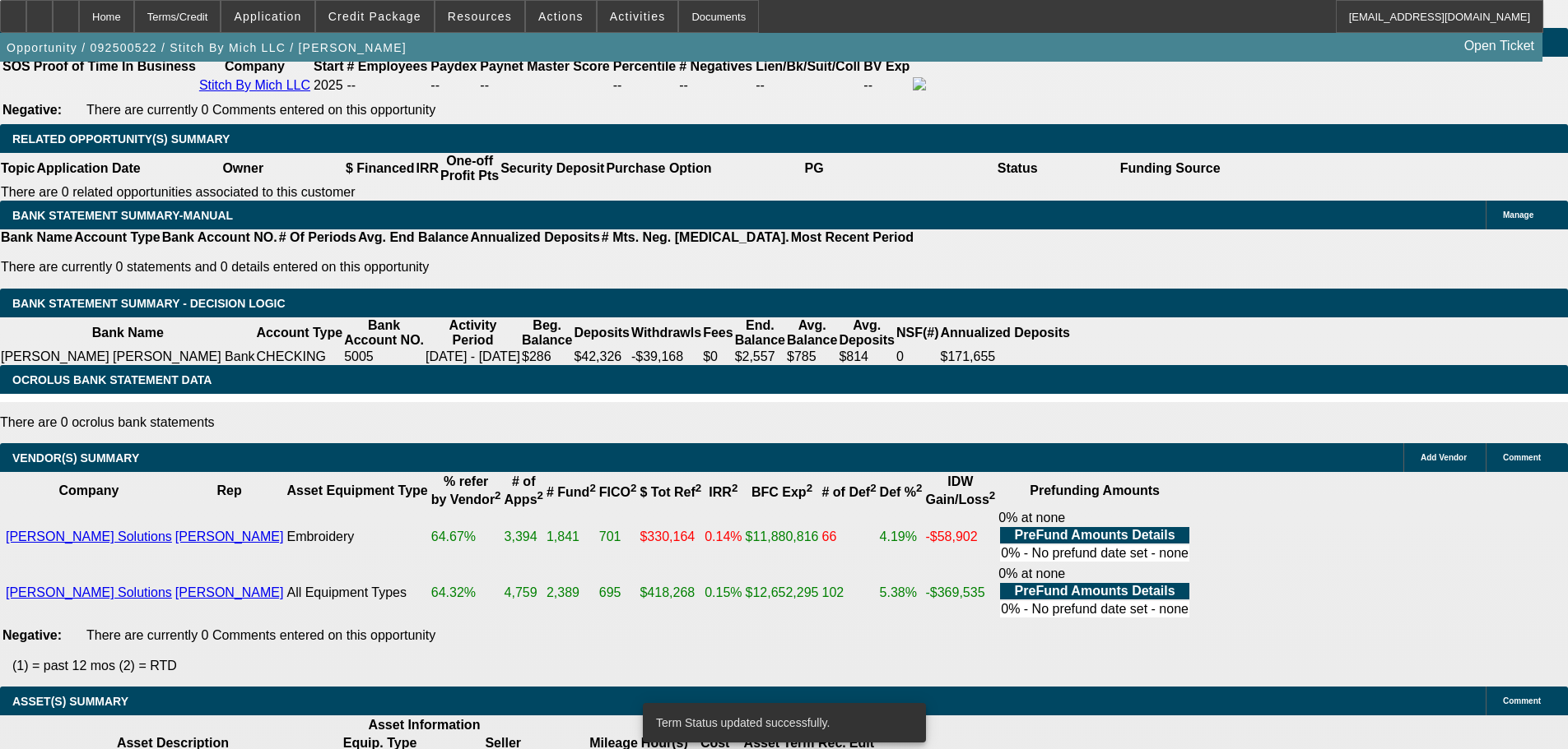
select select "0"
select select "2"
select select "0.1"
select select "4"
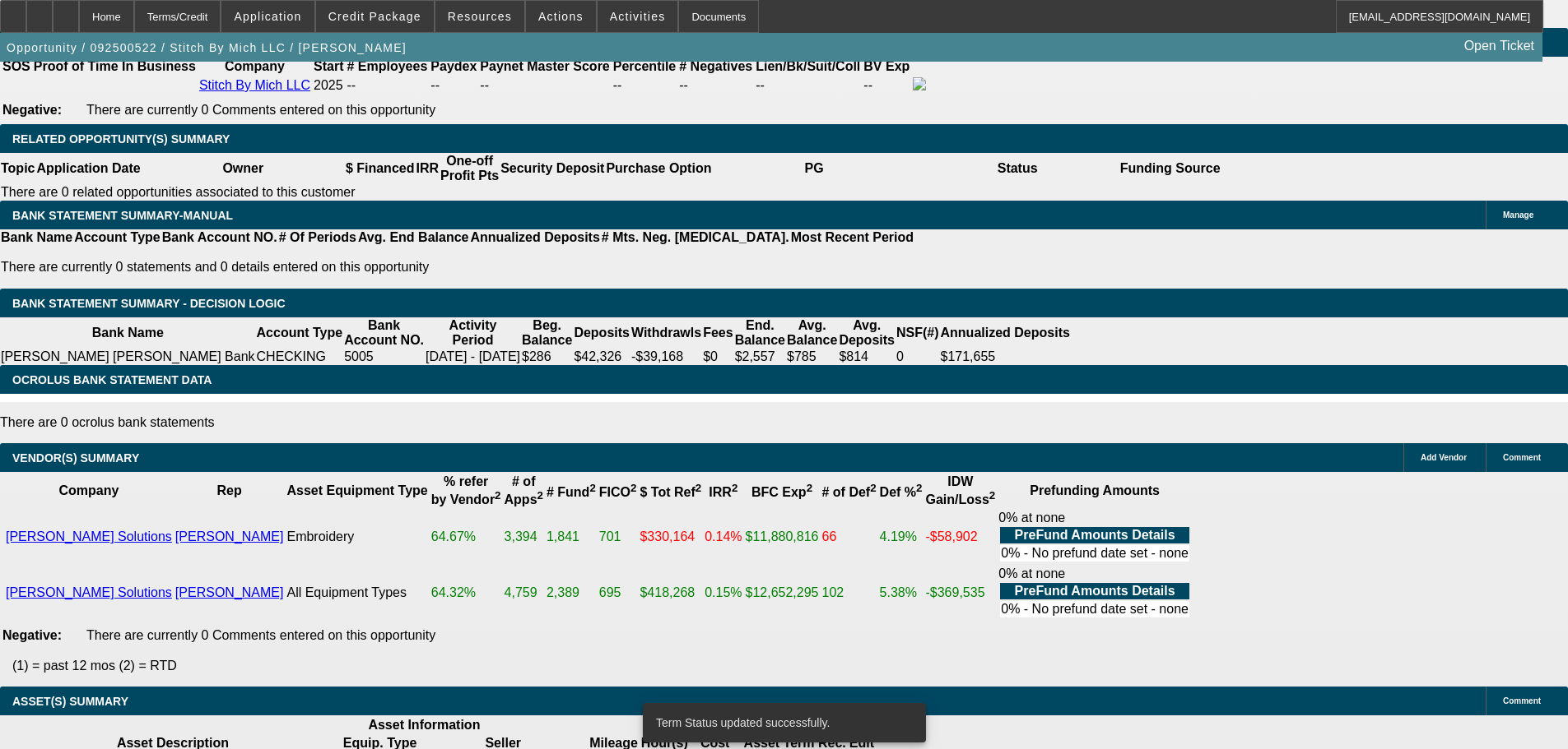
select select "0"
select select "2"
select select "0"
select select "6"
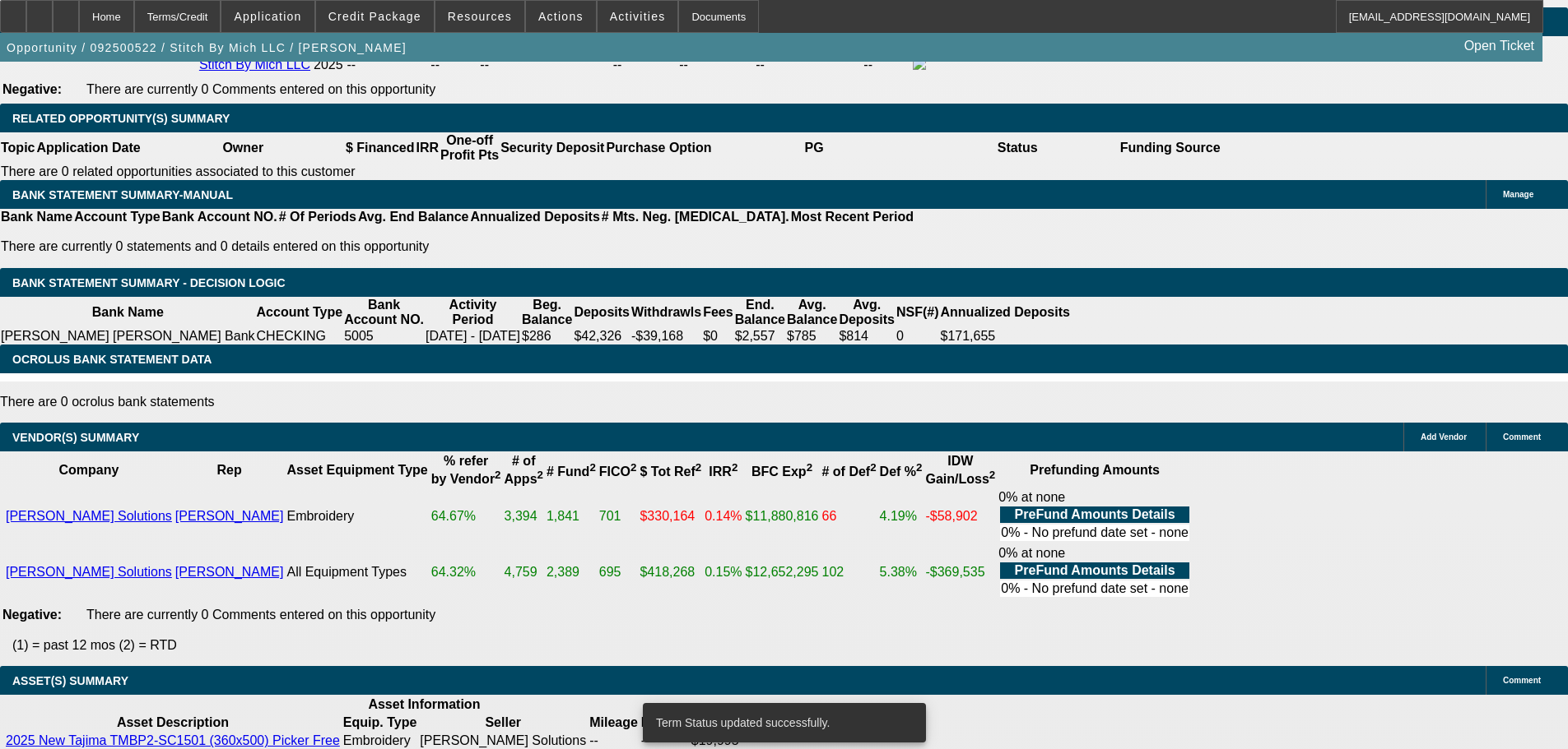
scroll to position [2724, 0]
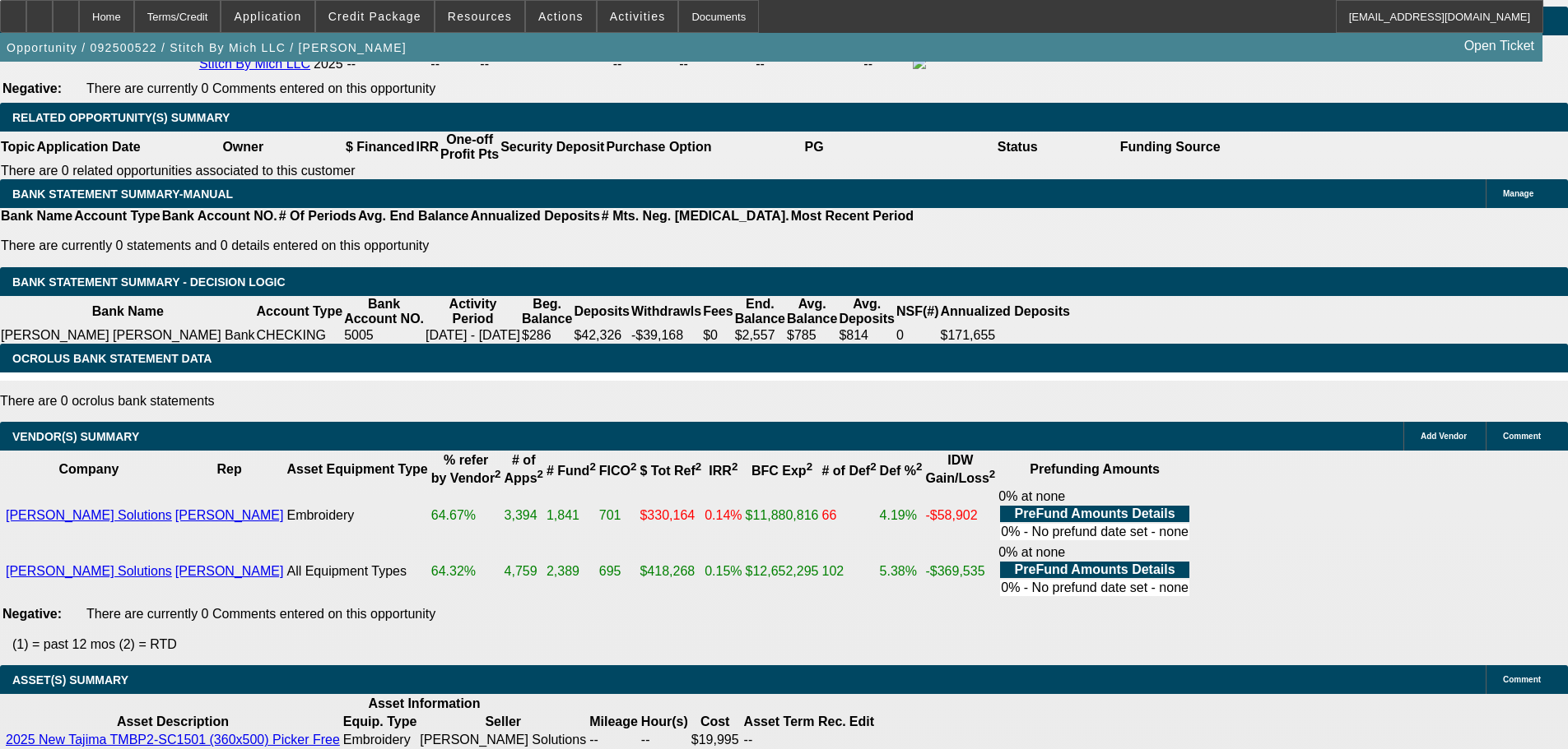
select select "5"
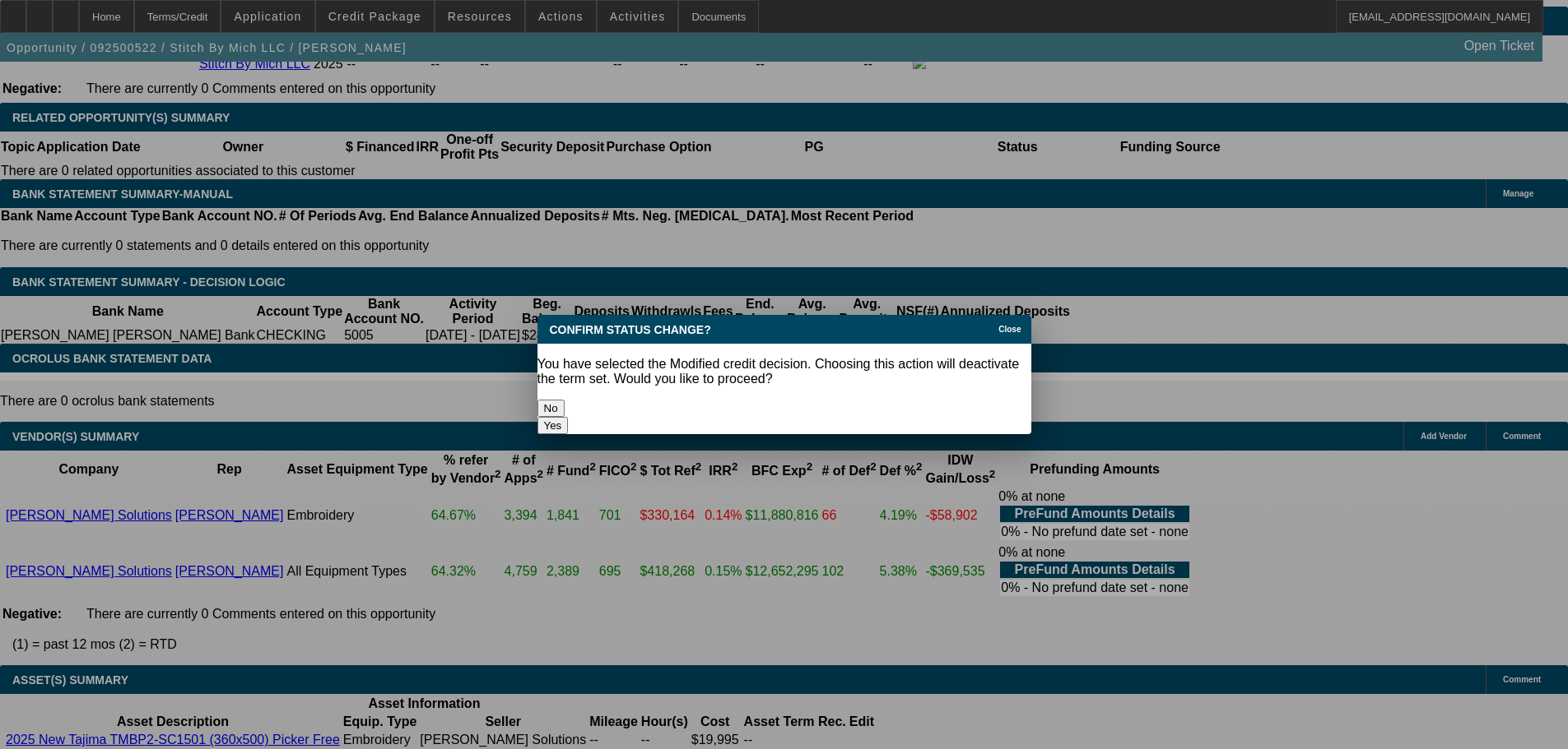
scroll to position [0, 0]
click at [569, 417] on button "Yes" at bounding box center [553, 425] width 32 height 17
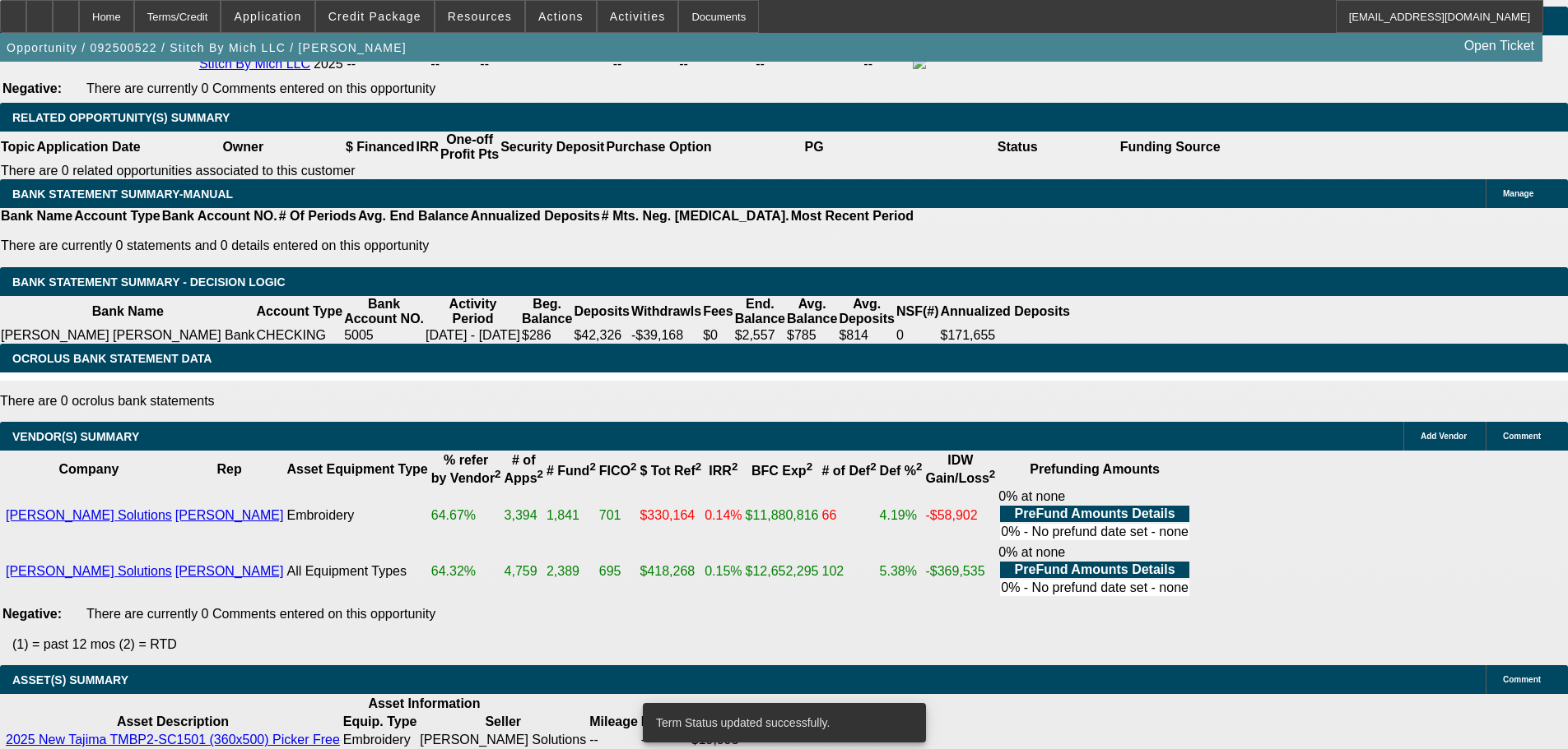
scroll to position [2688, 0]
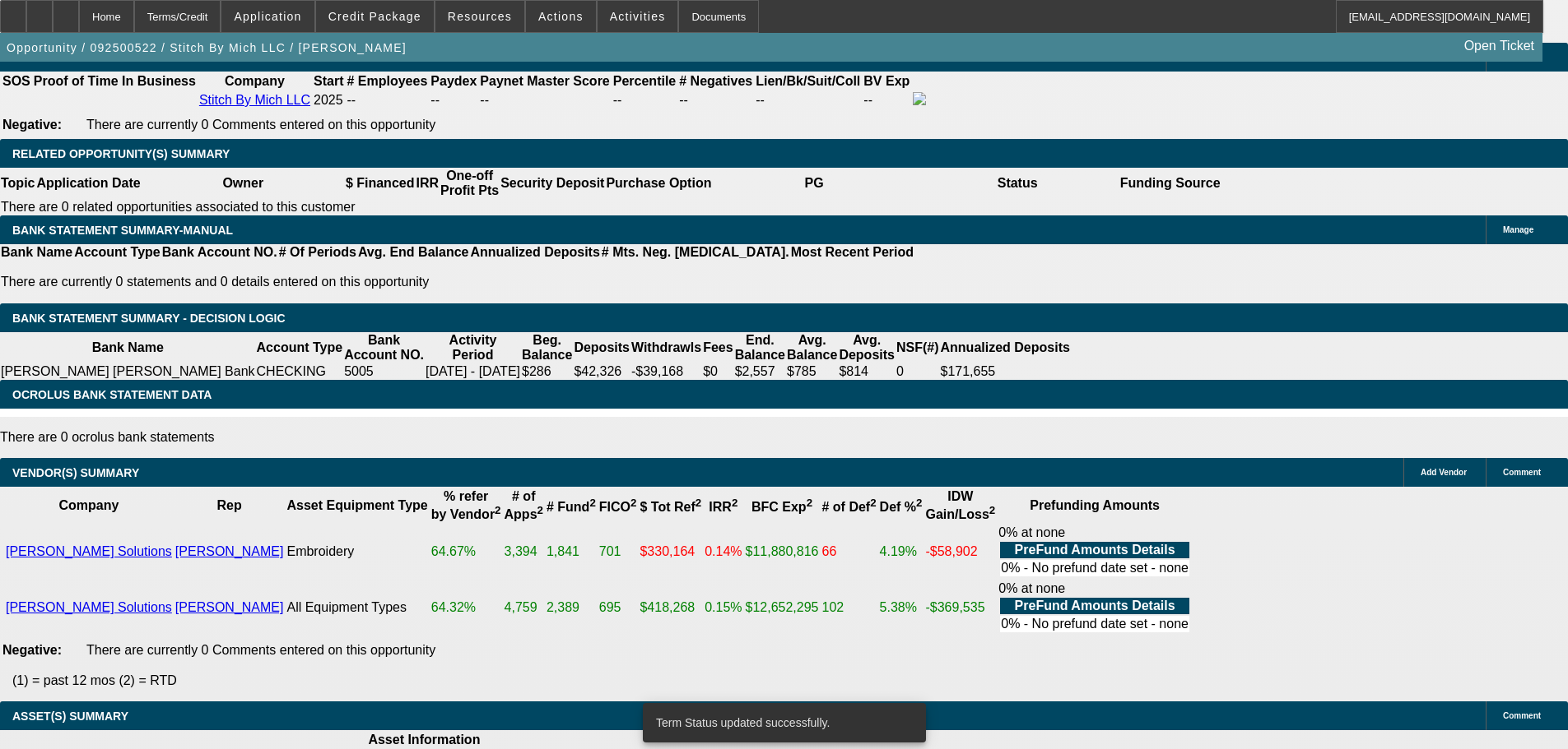
select select "0"
select select "2"
select select "0"
select select "6"
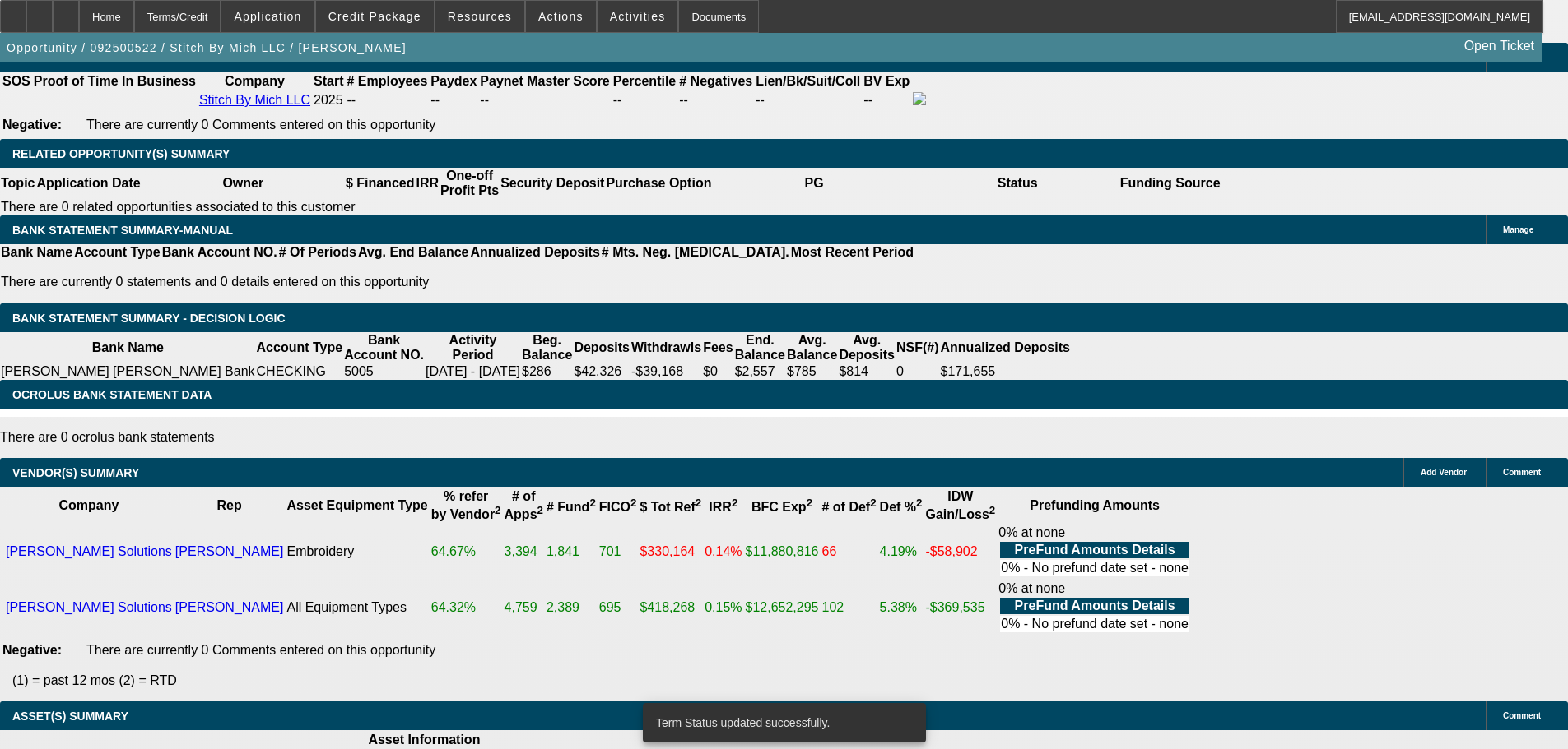
select select "0"
select select "2"
select select "0.1"
select select "4"
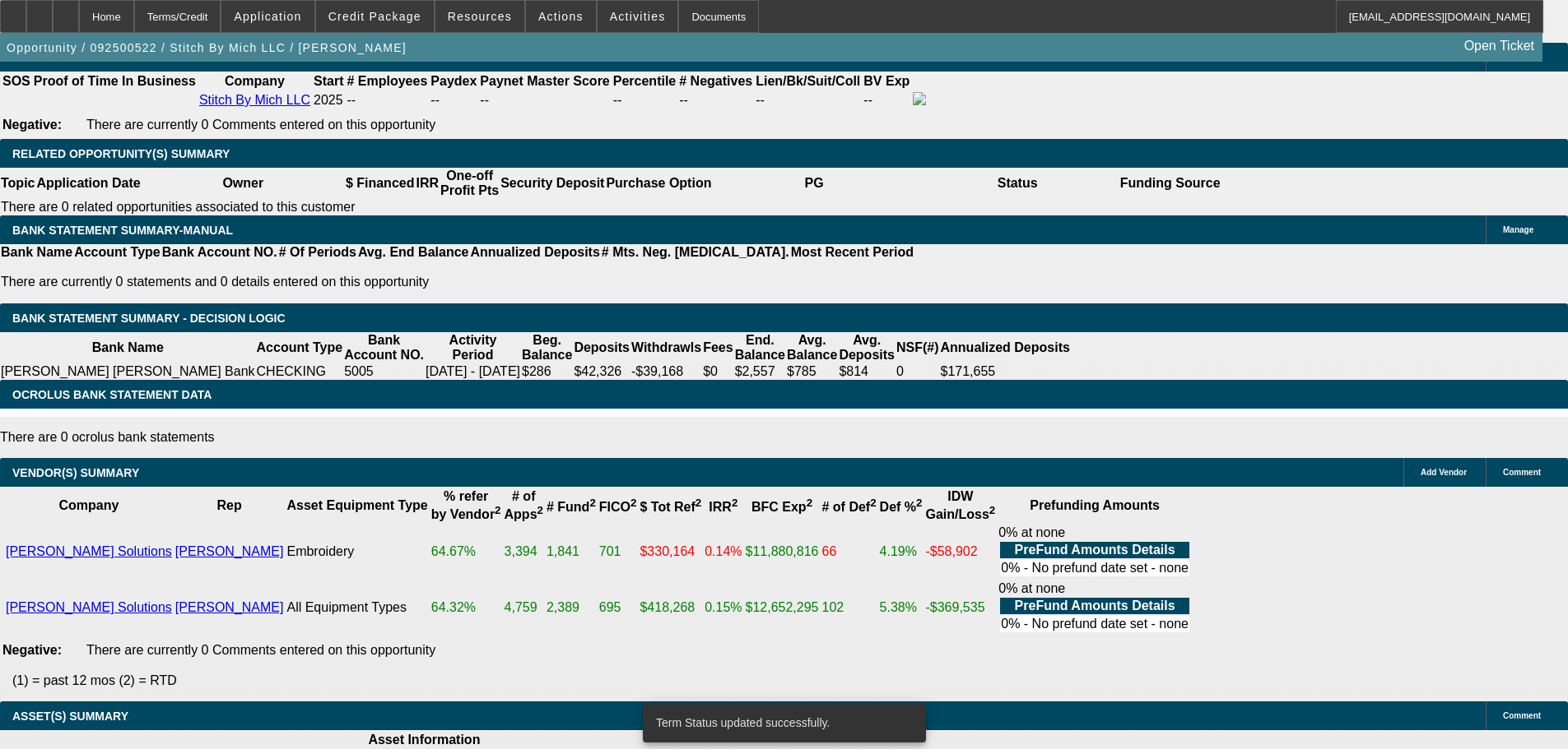
select select "0"
select select "2"
select select "0"
select select "6"
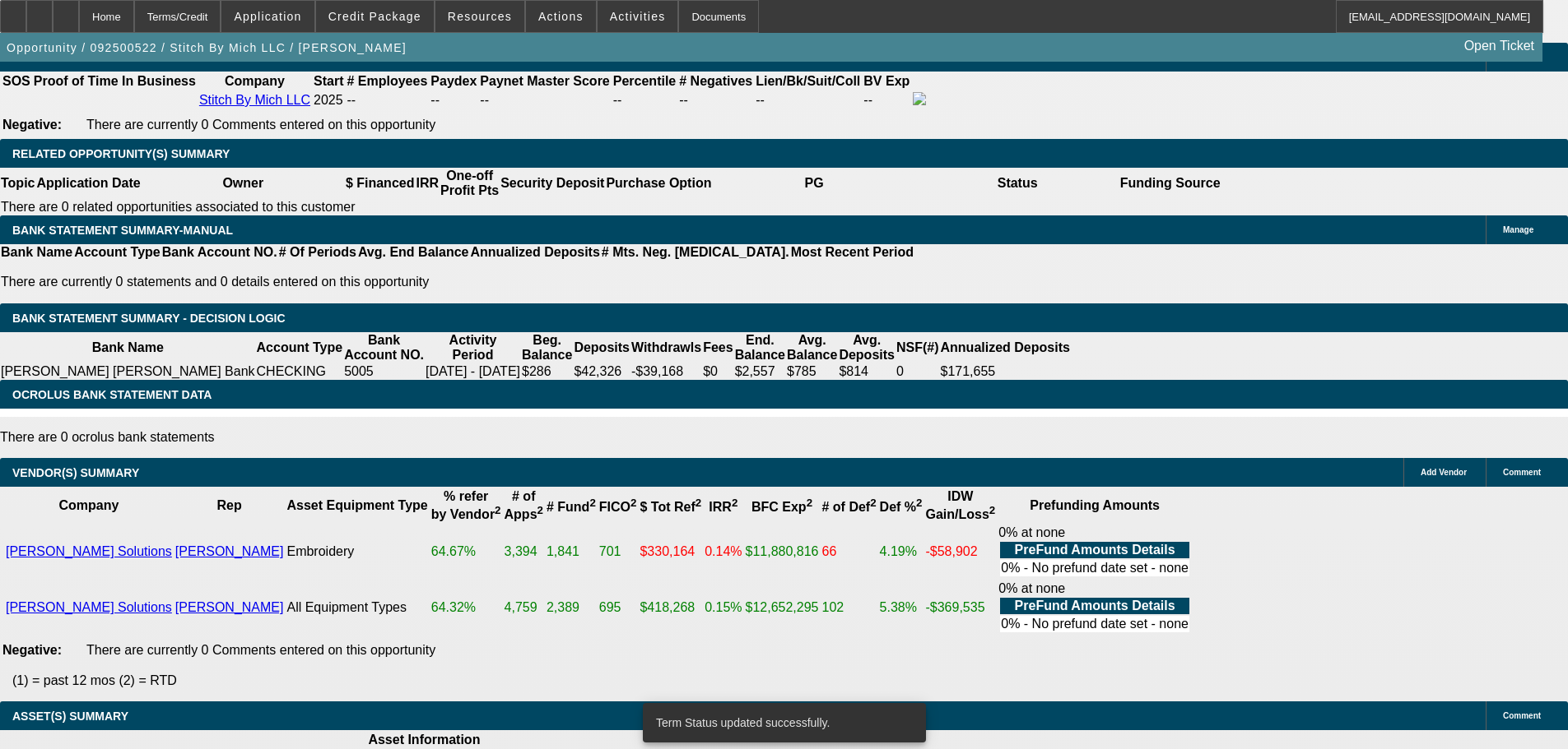
select select "0"
select select "2"
select select "0.1"
select select "4"
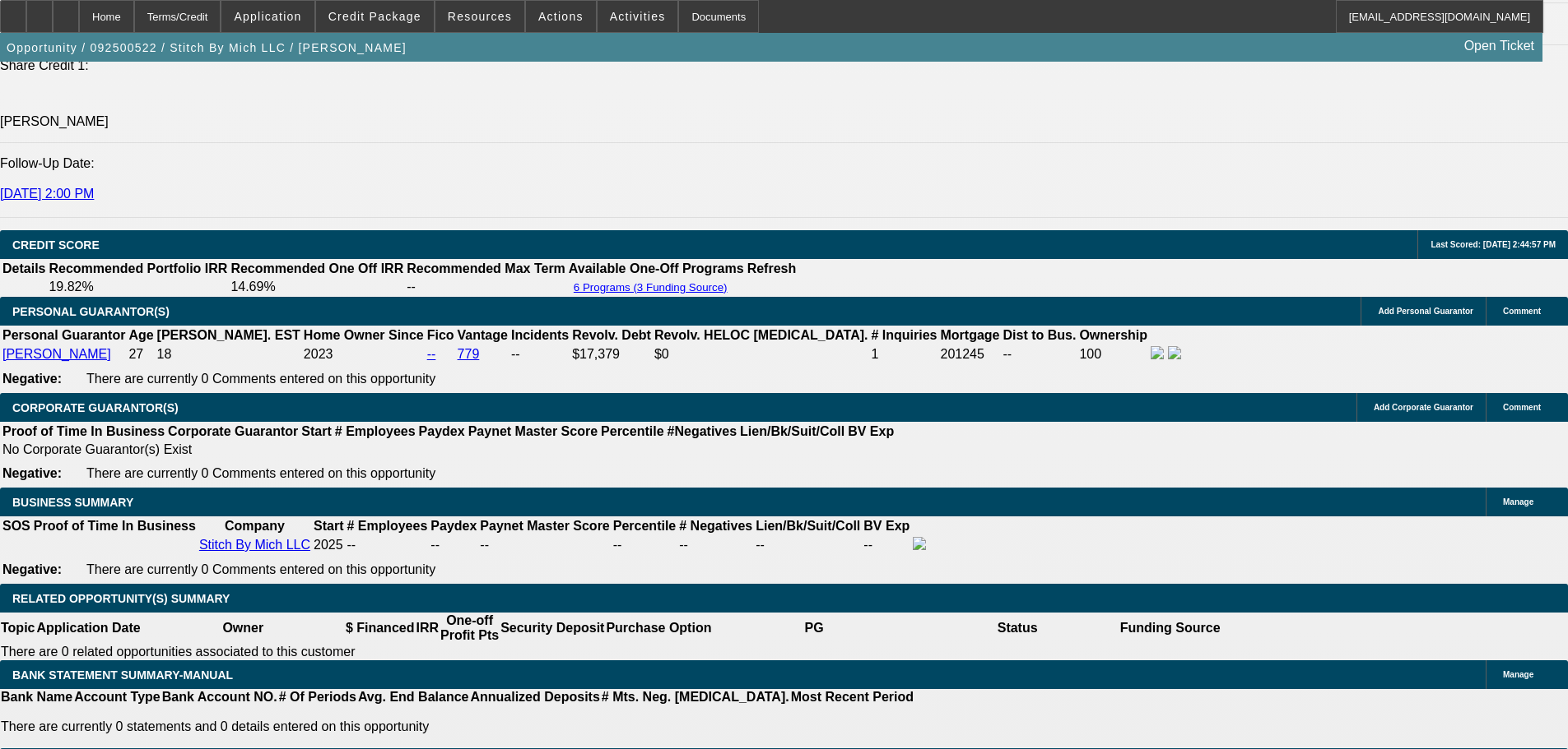
scroll to position [2147, 0]
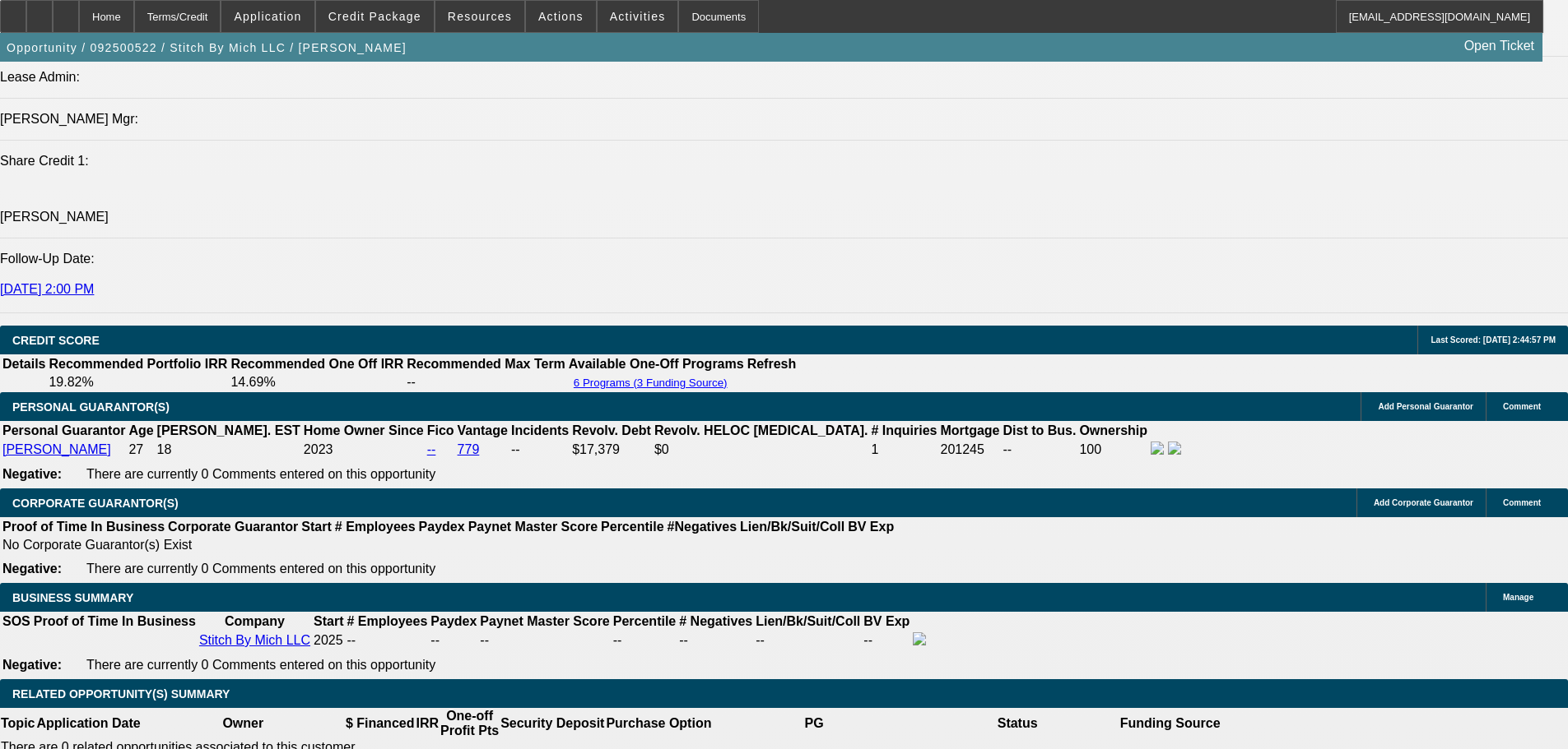
drag, startPoint x: 913, startPoint y: 367, endPoint x: 1082, endPoint y: 361, distance: 169.1
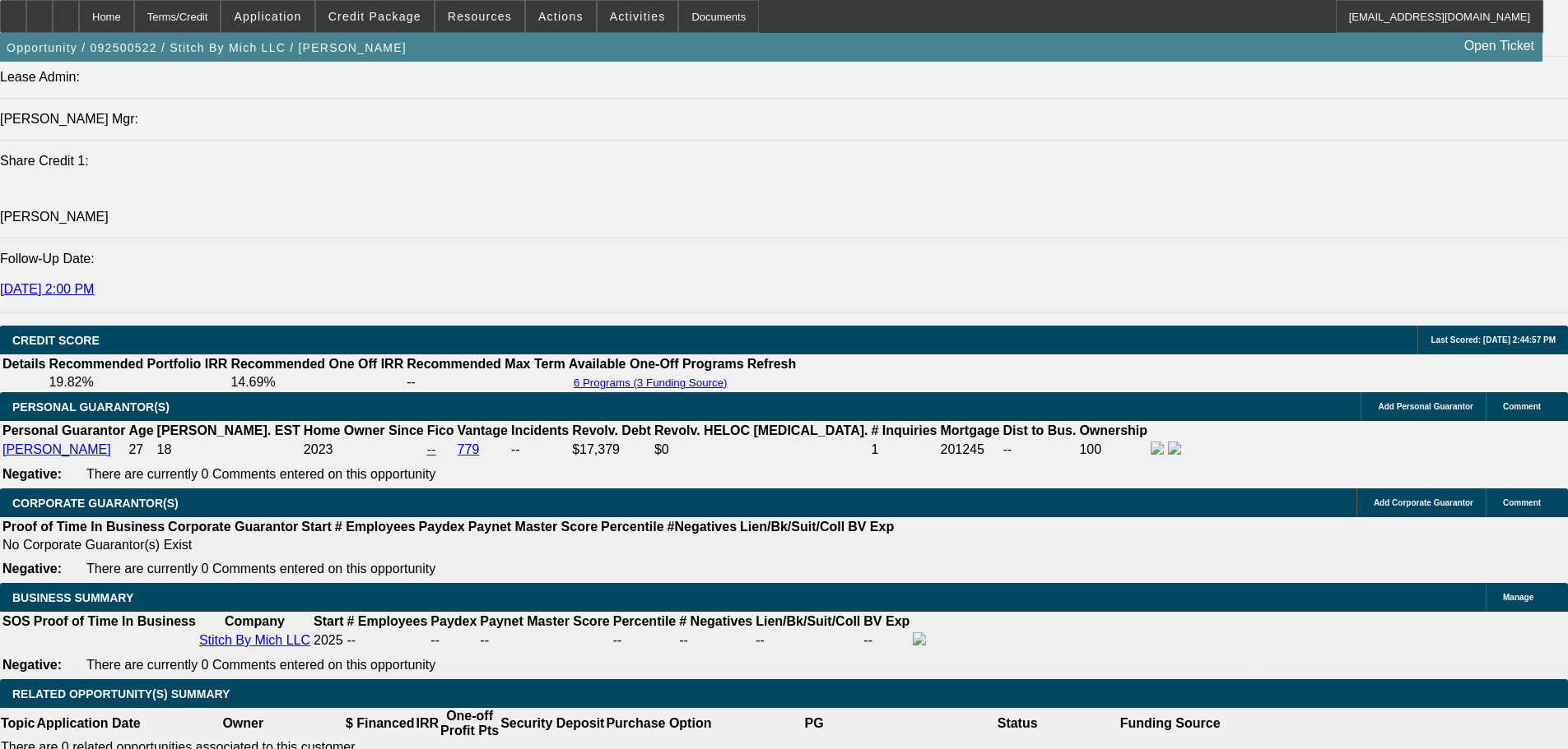
type input "$3,000.00"
type input "UNKNOWN"
type input "$678.16"
type input "$339.08"
drag, startPoint x: 512, startPoint y: 372, endPoint x: 672, endPoint y: 354, distance: 161.0
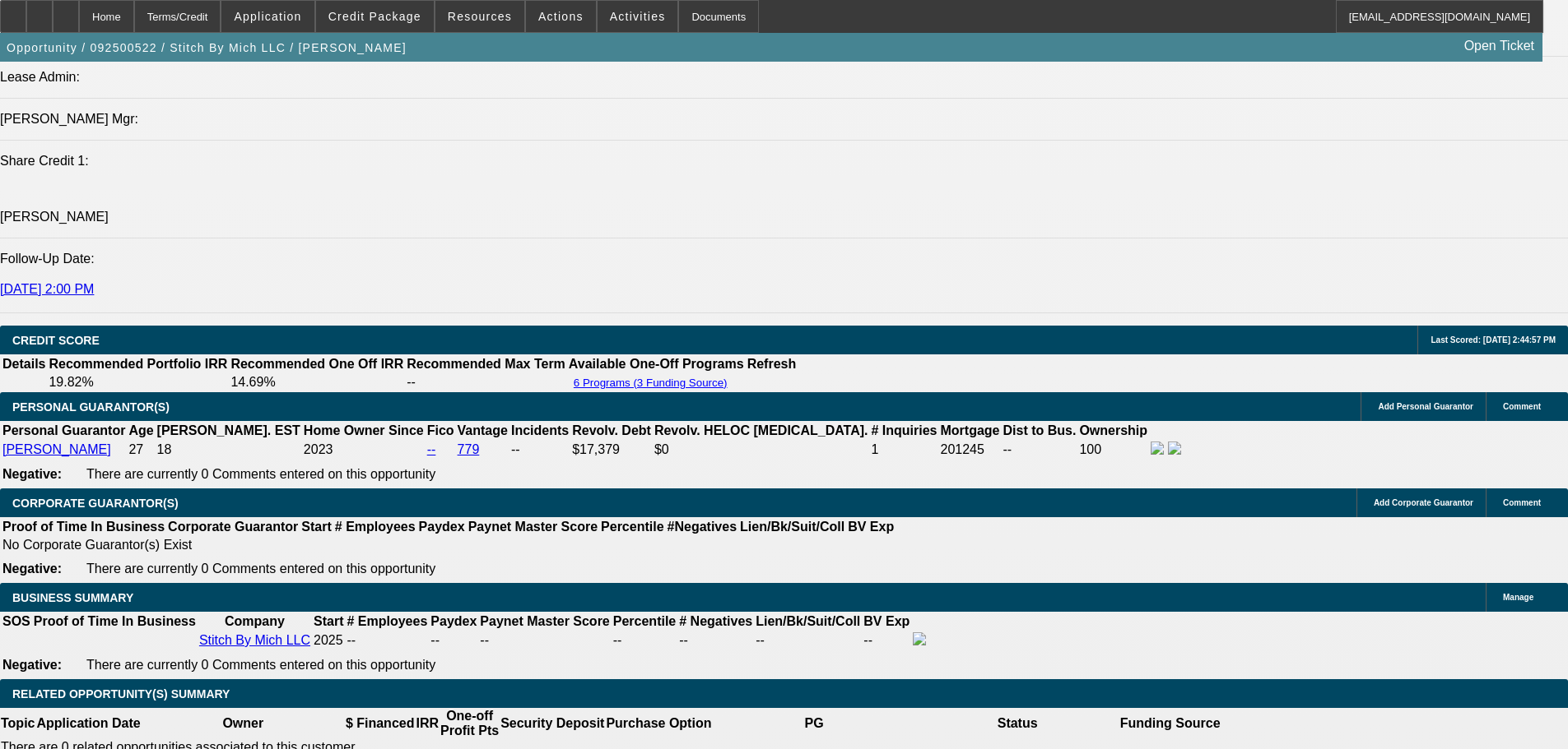
type input "$3,000.00"
type input "UNKNOWN"
type input "$709.00"
type input "$354.50"
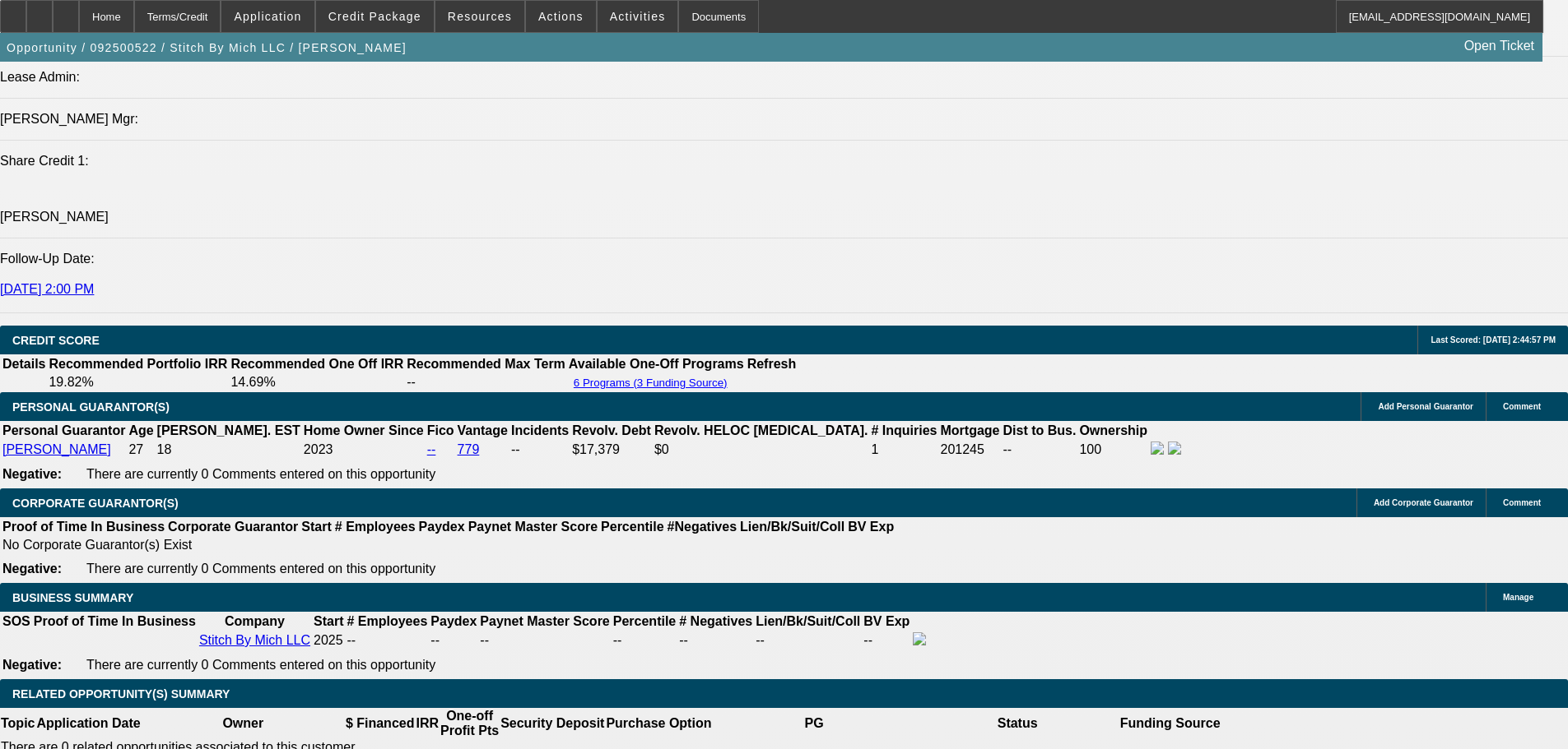
drag, startPoint x: 303, startPoint y: 365, endPoint x: 465, endPoint y: 374, distance: 162.2
type input "$3,000.00"
type input "UNKNOWN"
type input "$750.70"
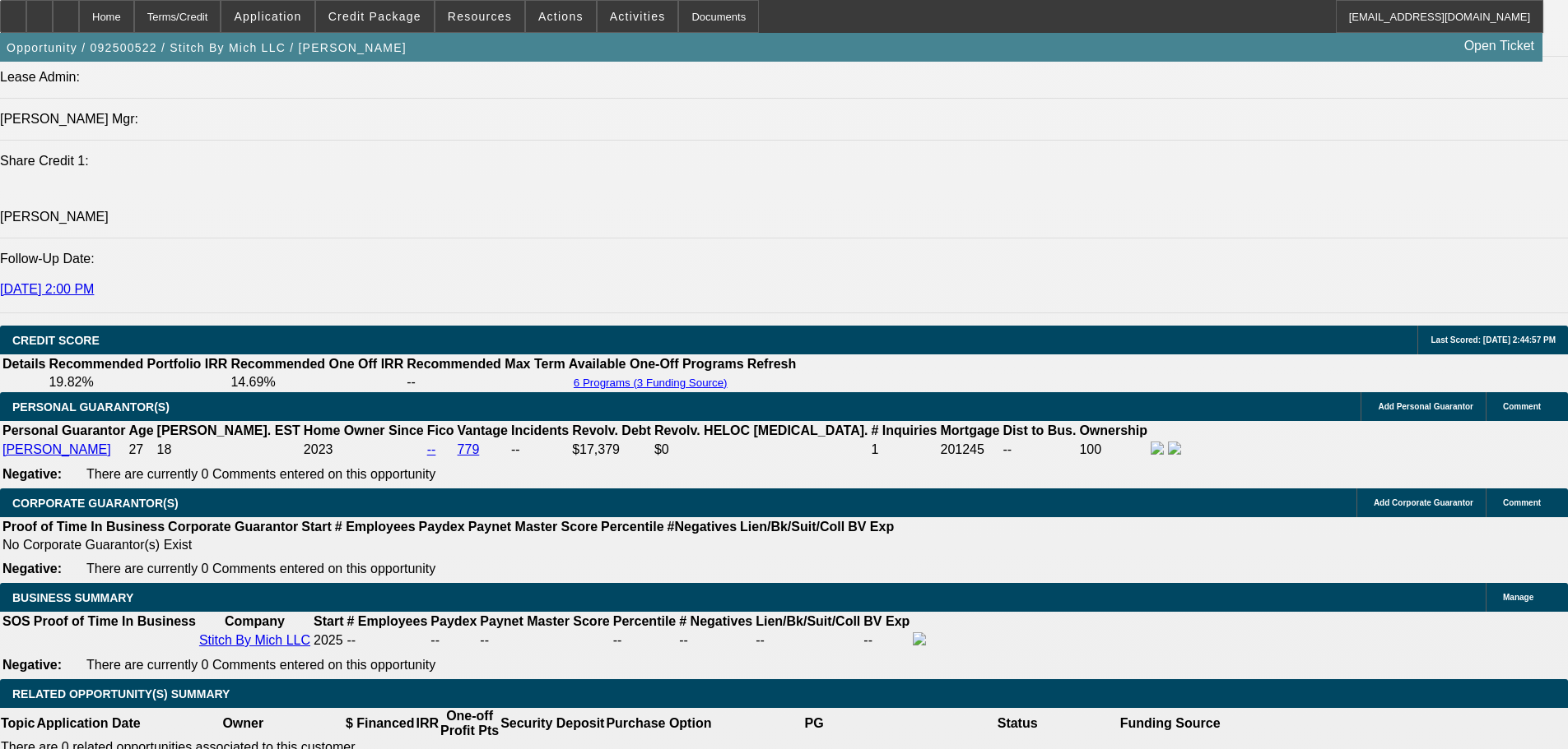
type input "$375.35"
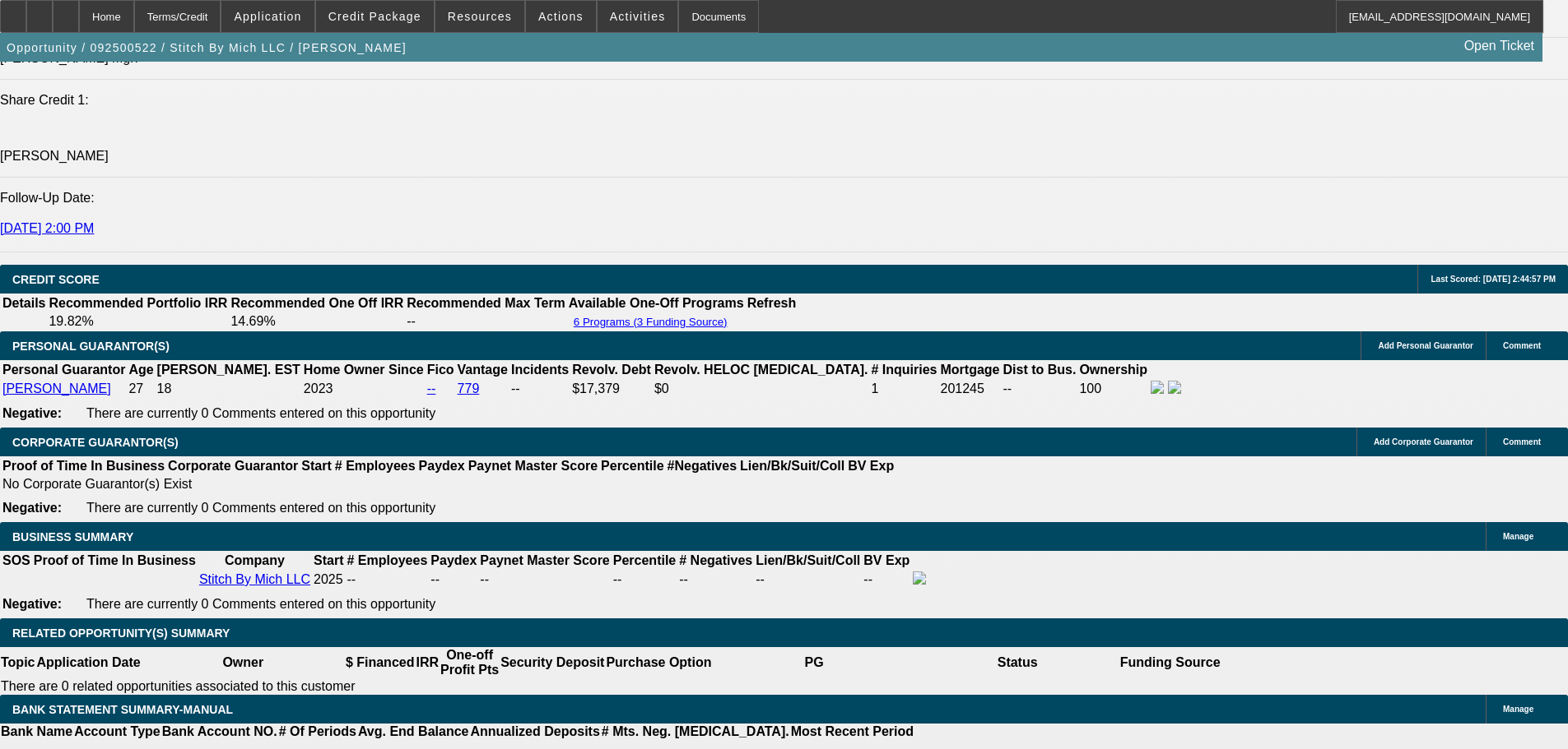
scroll to position [2148, 0]
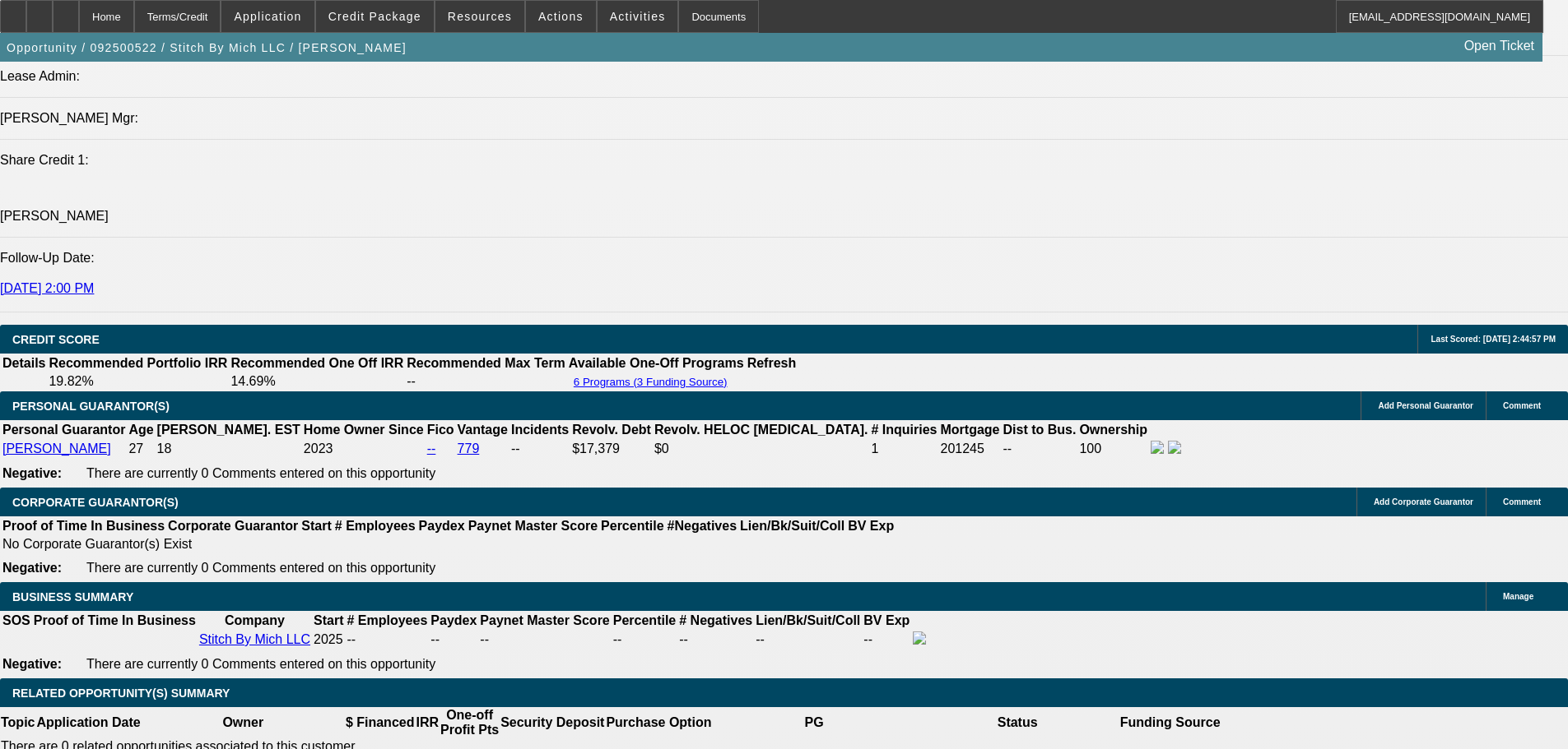
drag, startPoint x: 301, startPoint y: 366, endPoint x: 487, endPoint y: 374, distance: 186.2
type input "$3,000.00"
type input "UNKNOWN"
type input "$394.39"
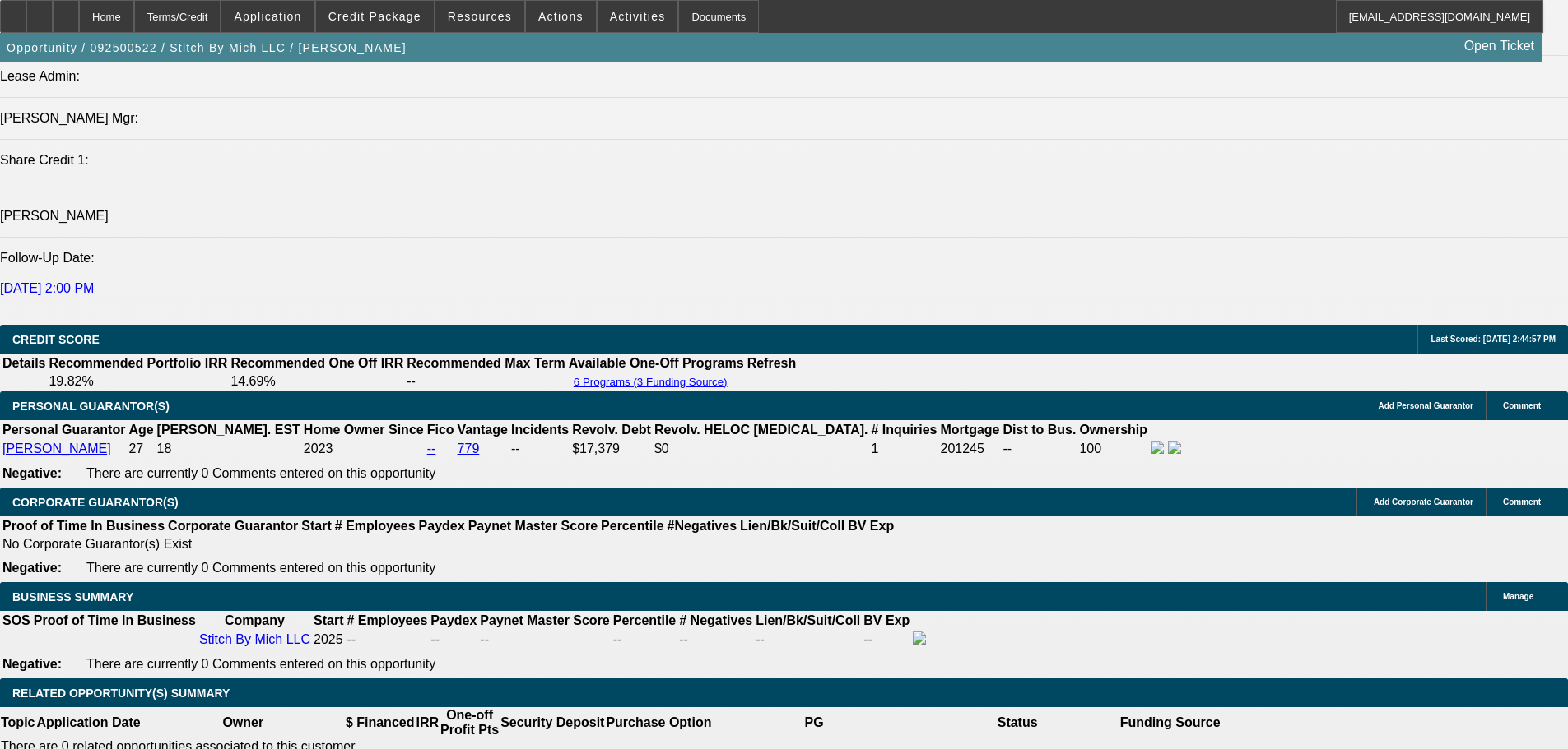
type input "$788.78"
drag, startPoint x: 967, startPoint y: 494, endPoint x: 1016, endPoint y: 494, distance: 49.0
type input "1"
type input "$486.58"
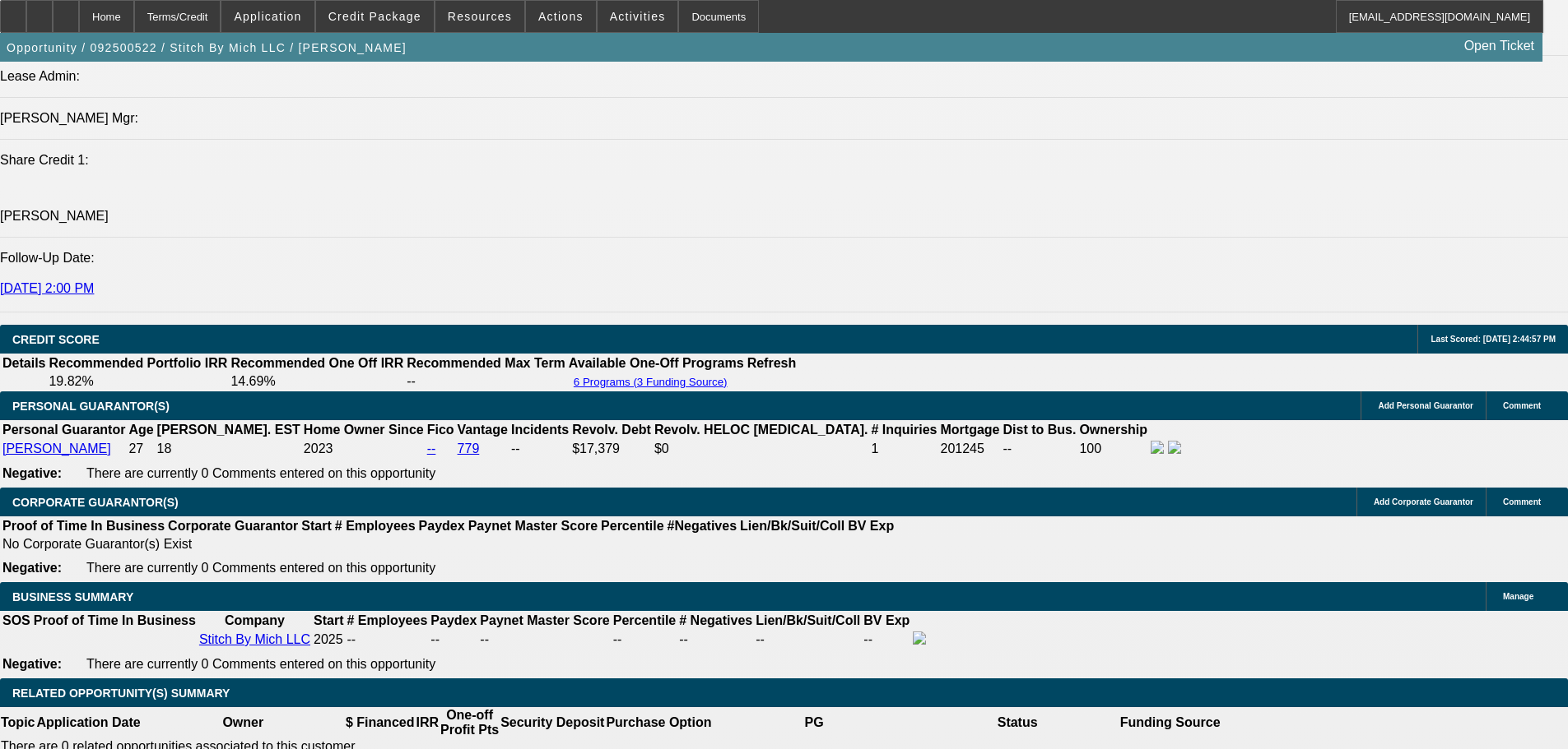
type input "$243.29"
type input "16"
type input "$737.30"
type input "$368.65"
type input "16"
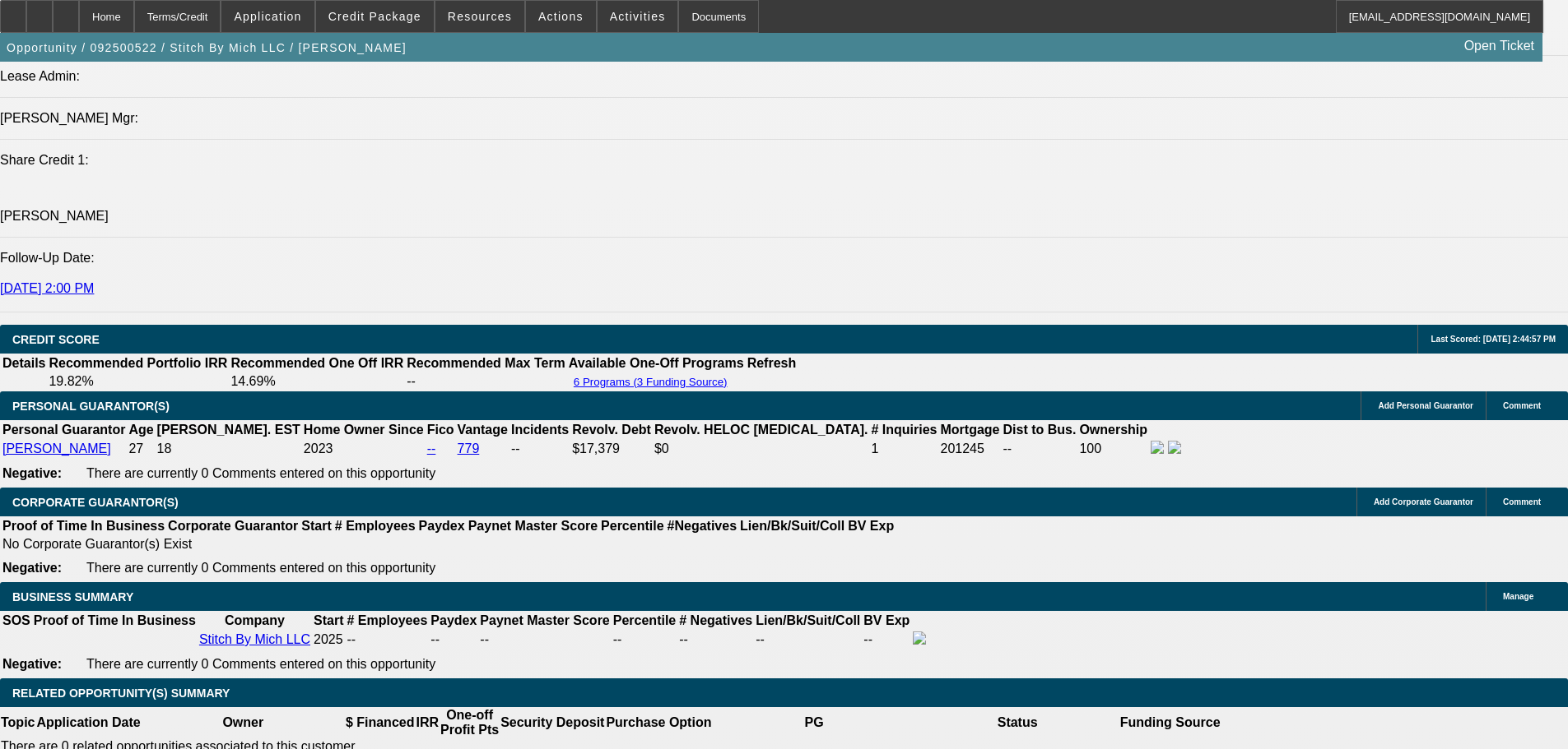
type input "$737.30"
drag, startPoint x: 977, startPoint y: 497, endPoint x: 1030, endPoint y: 494, distance: 53.1
type input "1"
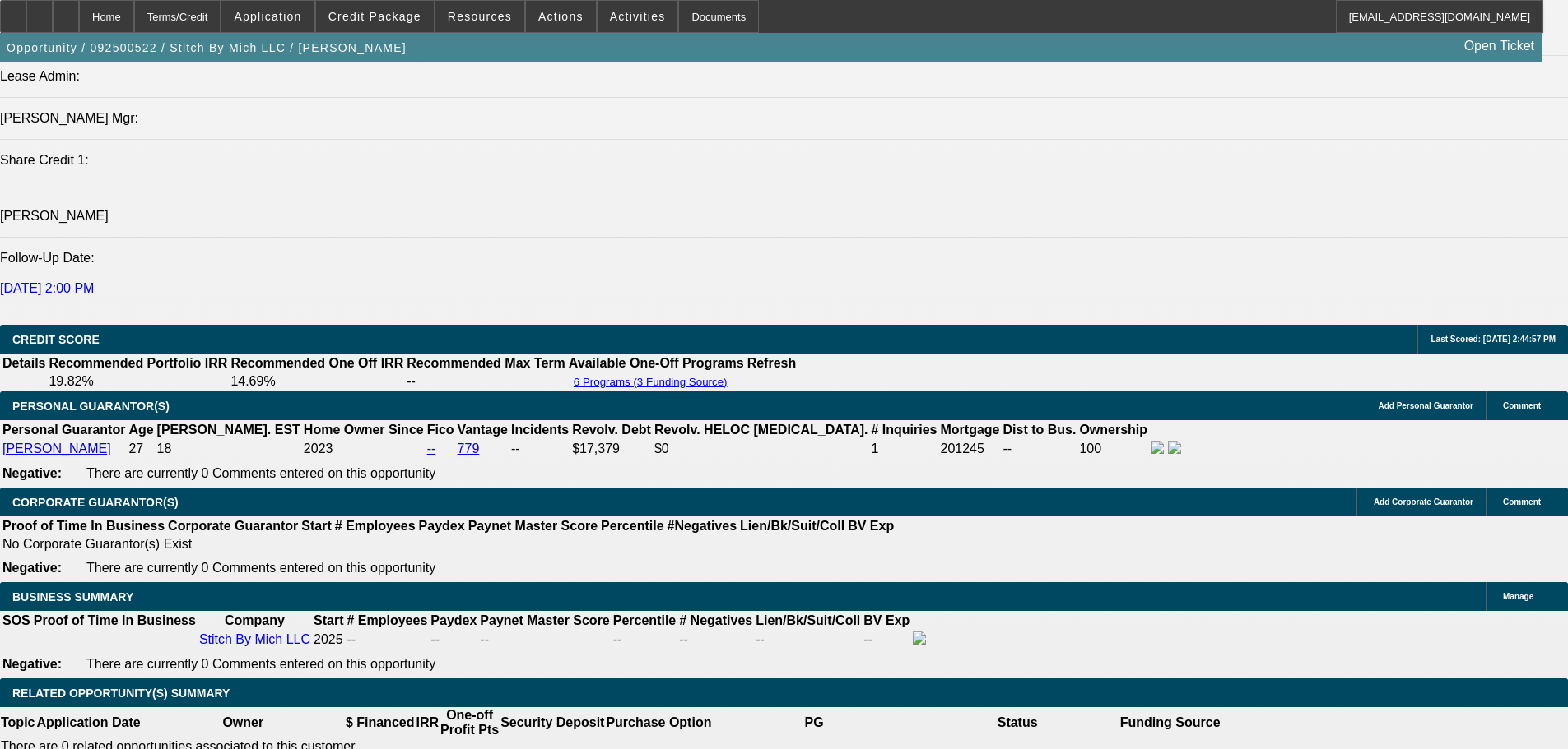
type input "$486.58"
type input "$243.29"
type input "15"
type input "$718.72"
type input "$359.36"
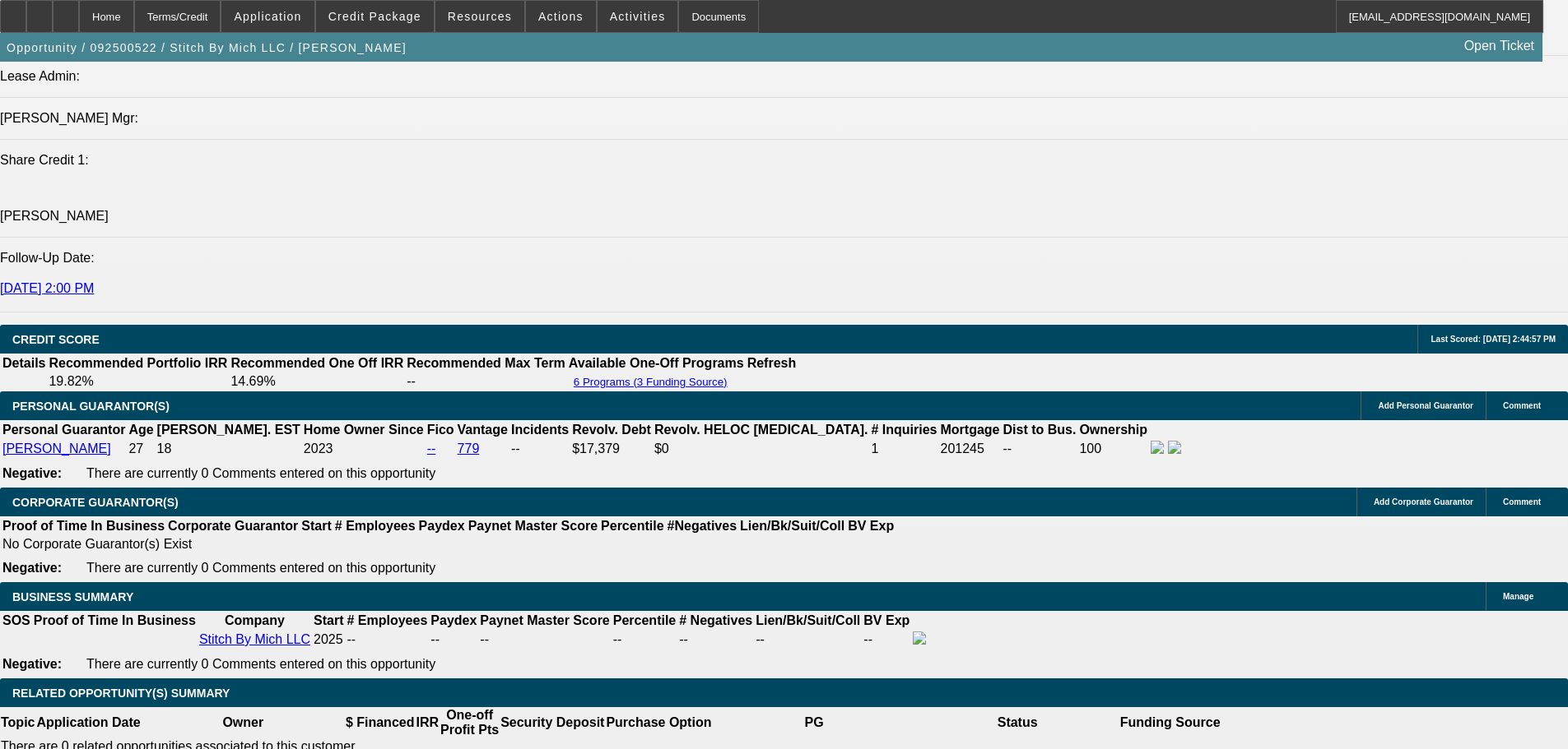
type input "15"
type input "$718.72"
drag, startPoint x: 647, startPoint y: 491, endPoint x: 733, endPoint y: 501, distance: 86.6
type input "1"
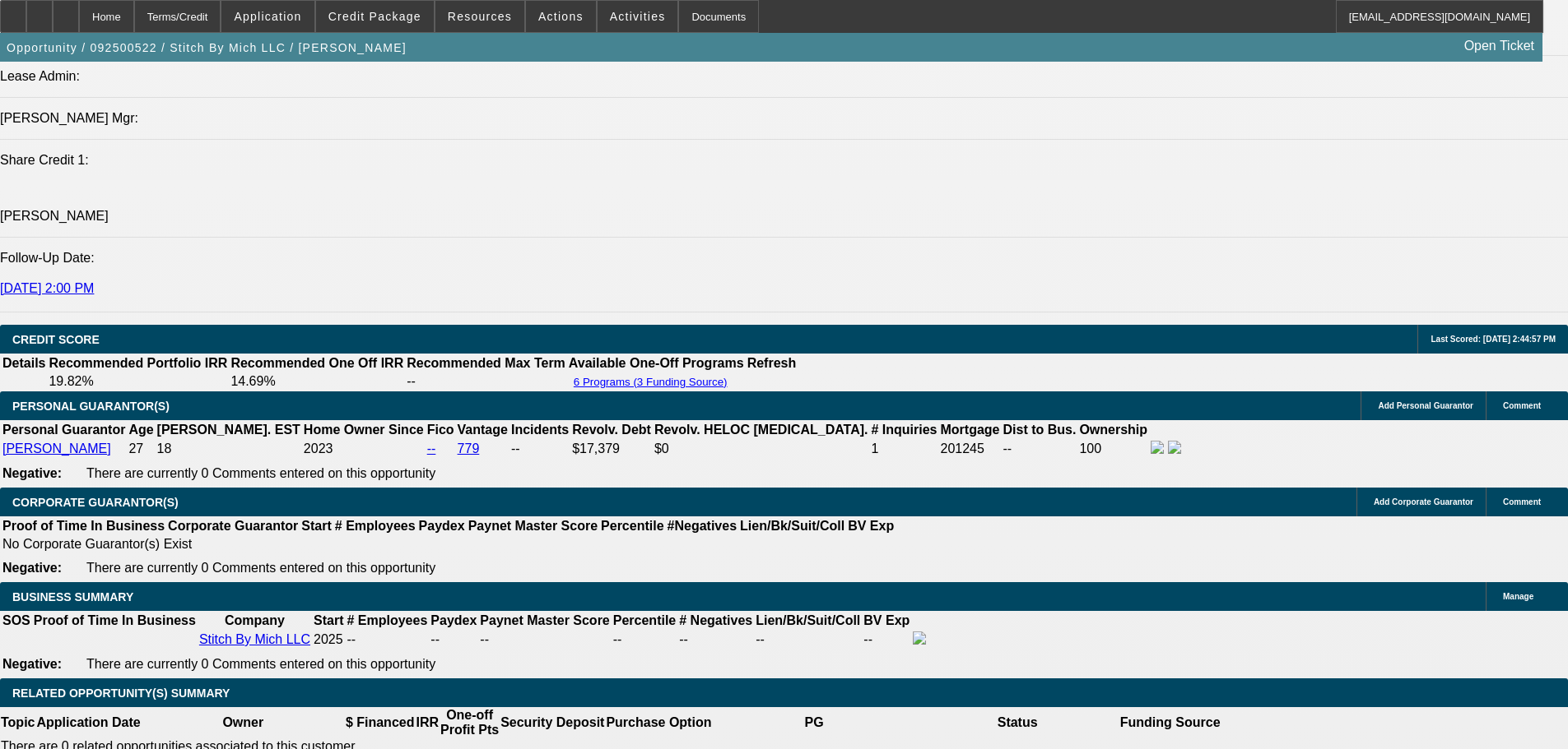
type input "$486.58"
type input "$243.29"
type input "16"
type input "$737.30"
type input "$368.65"
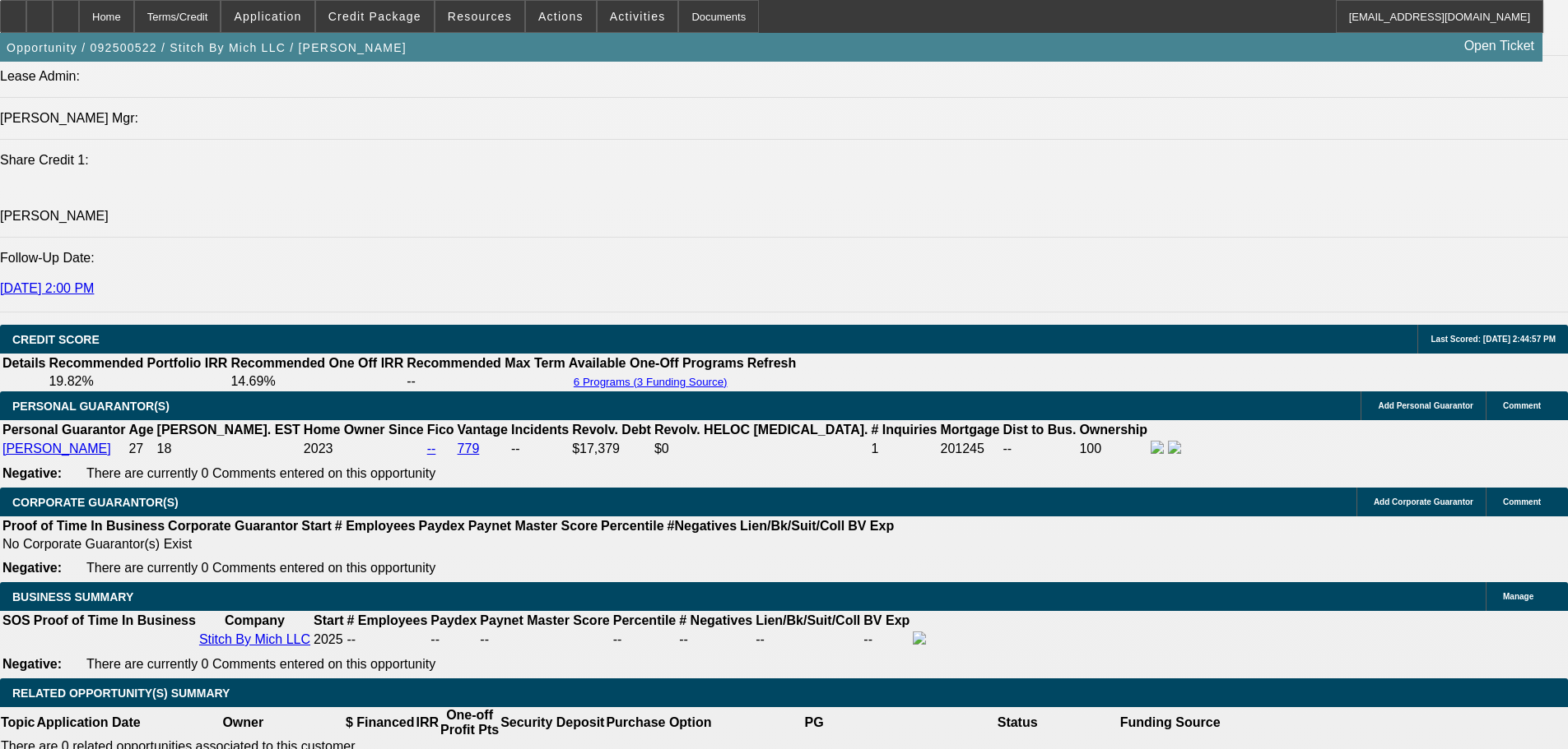
type input "16"
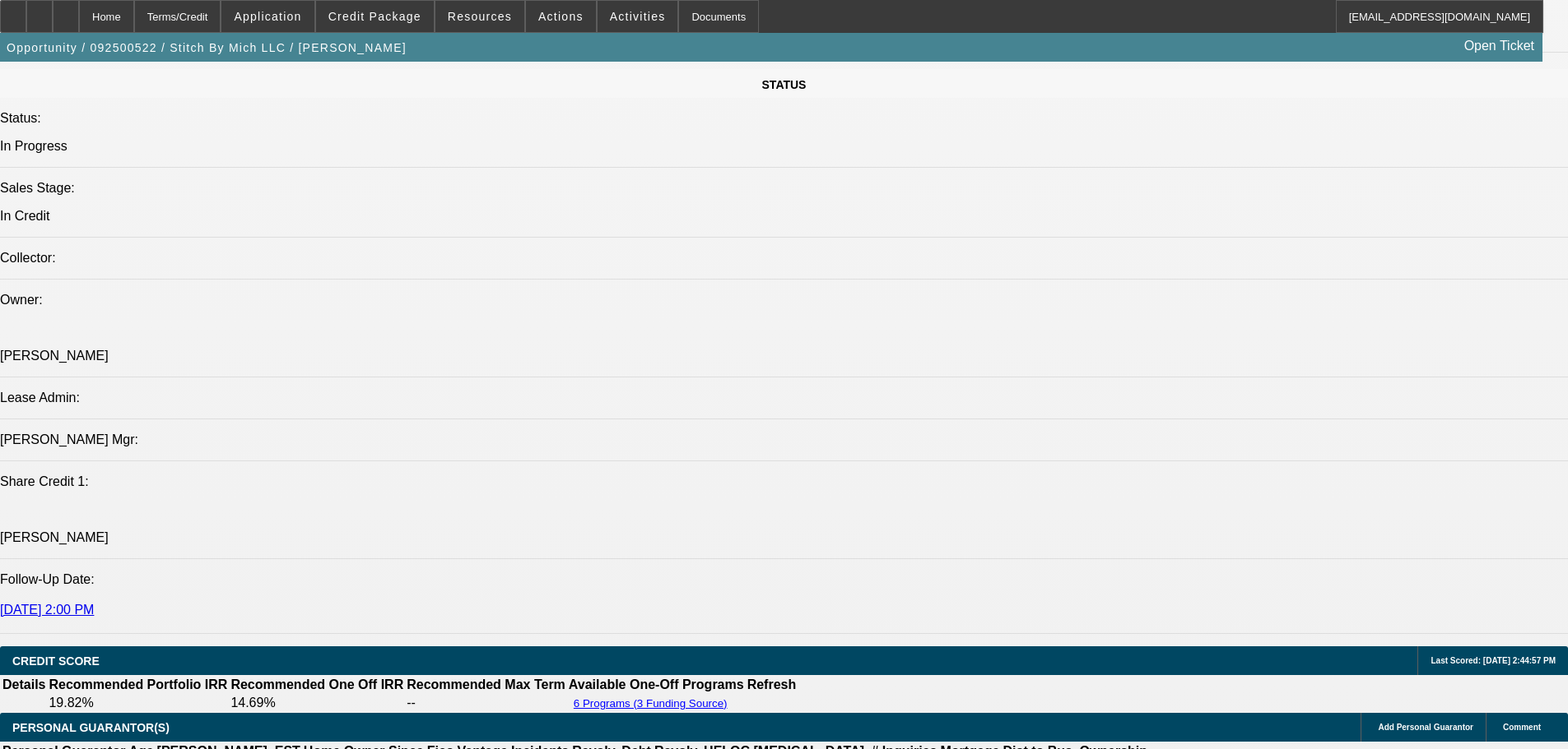
scroll to position [1737, 0]
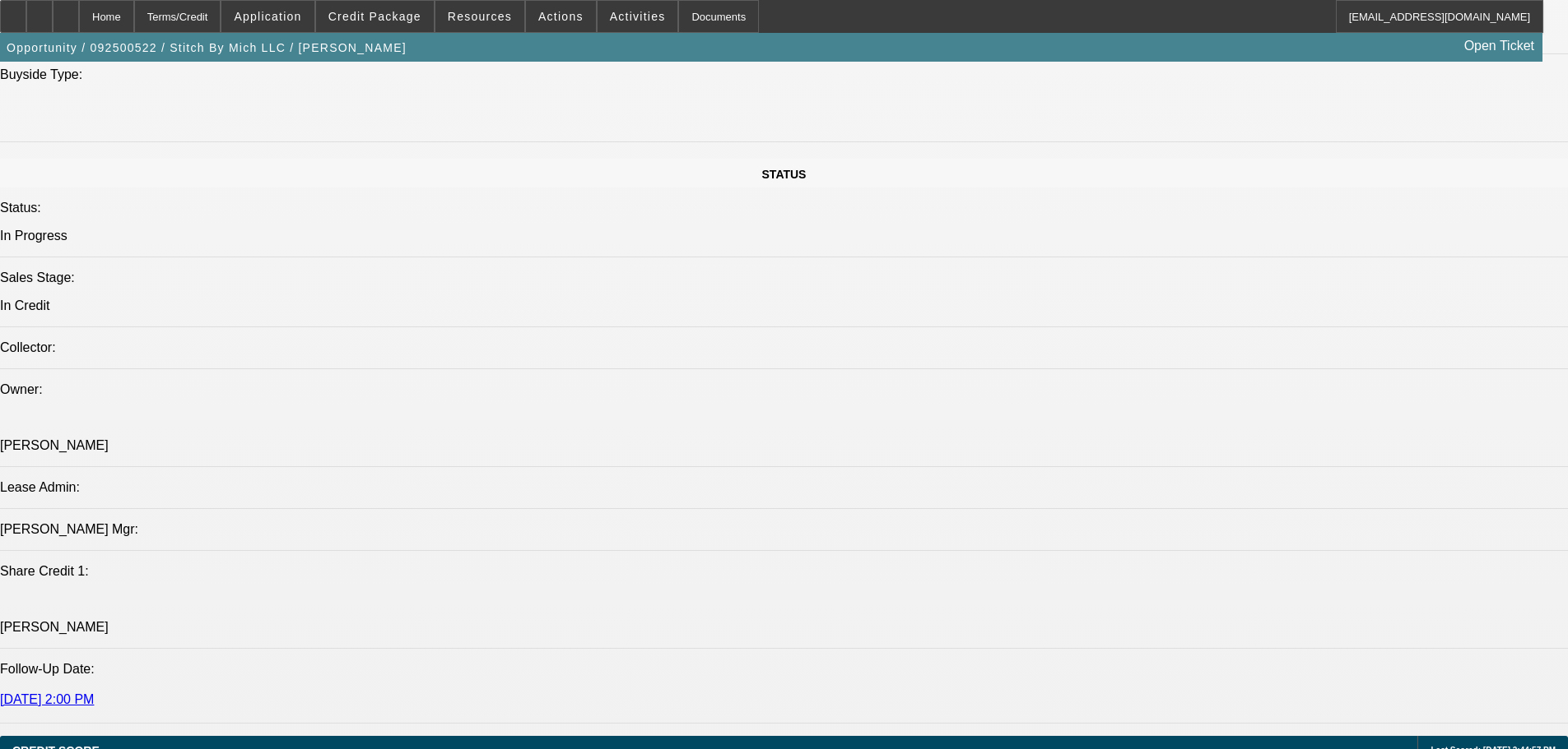
type input "$0.00"
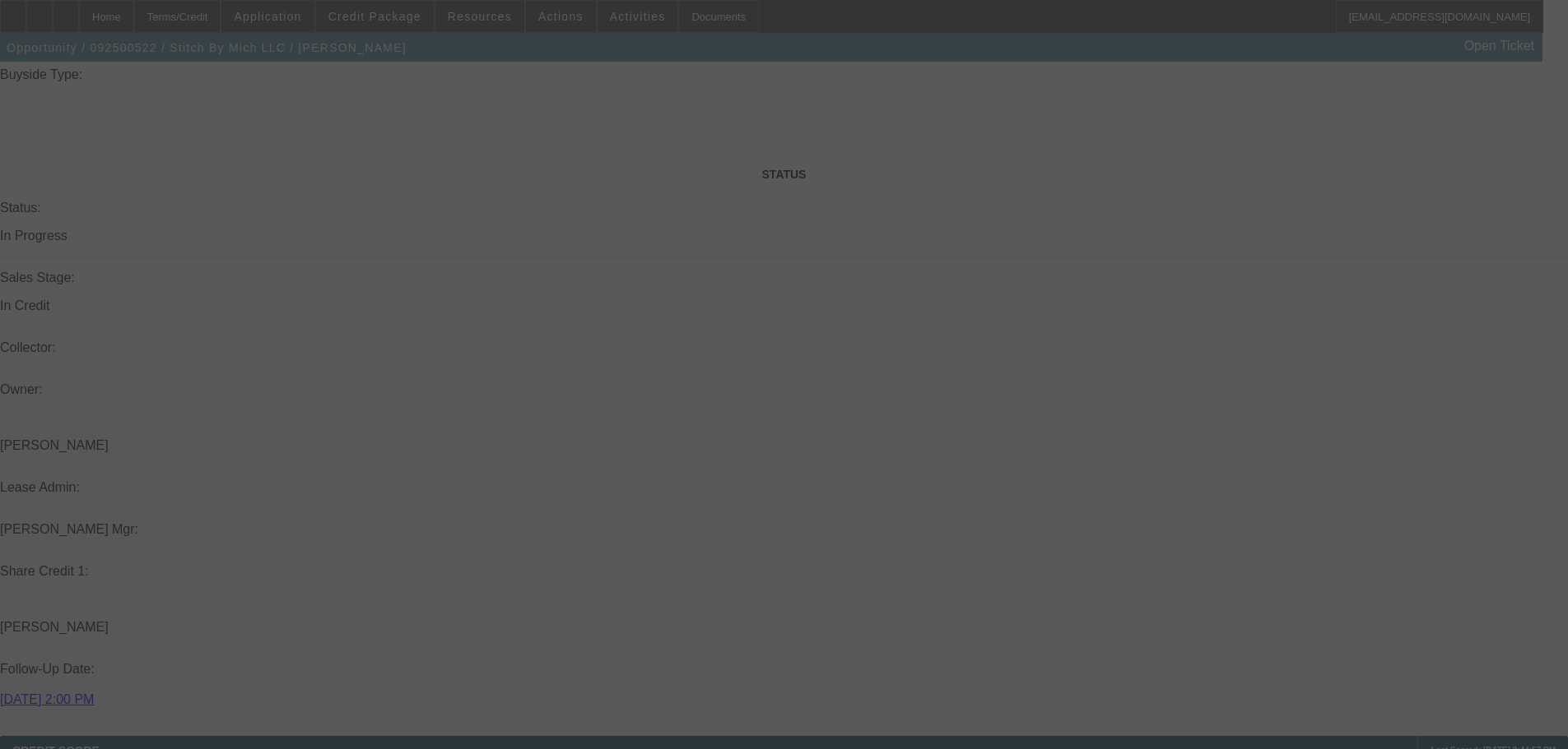
select select "0"
select select "2"
select select "0.1"
select select "4"
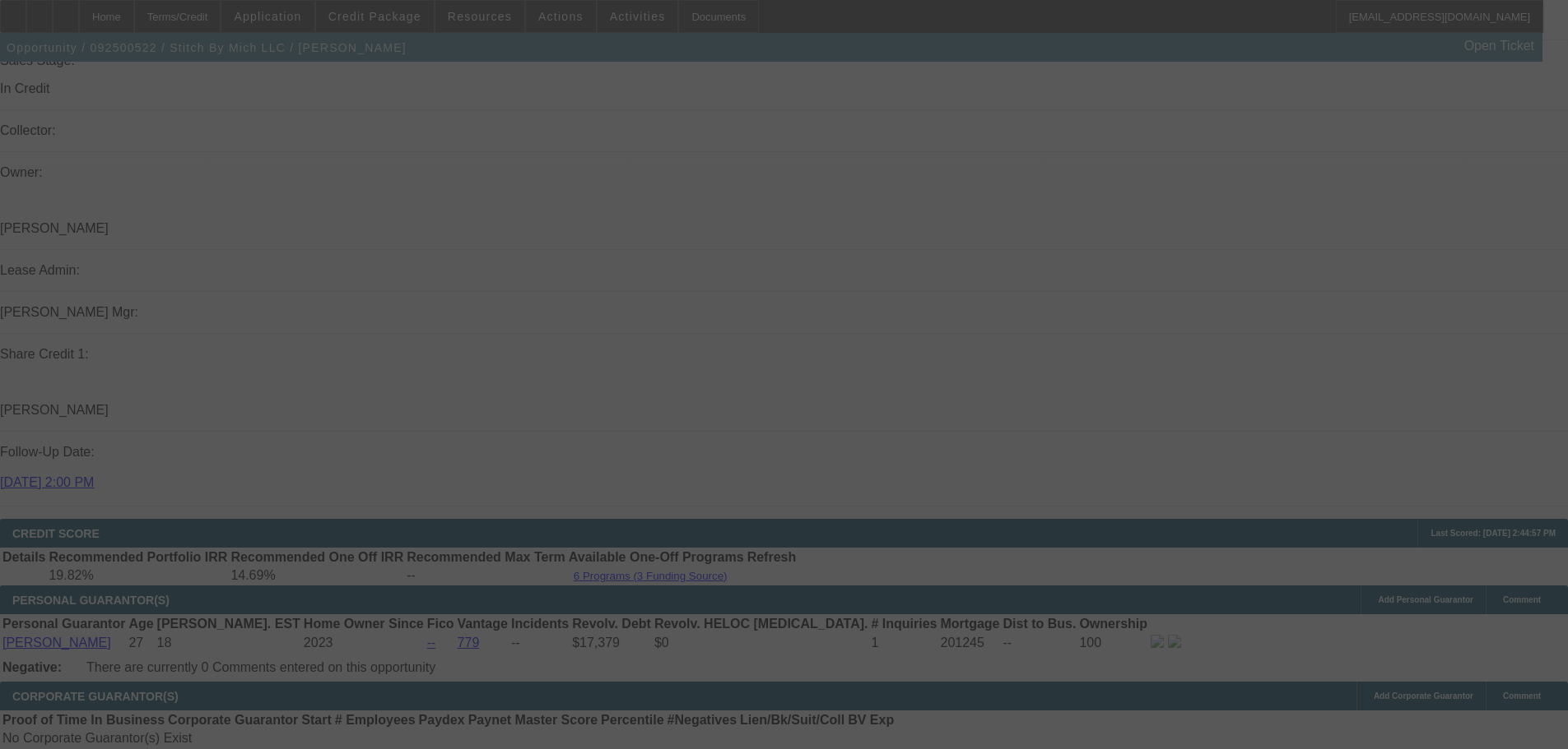
scroll to position [1984, 0]
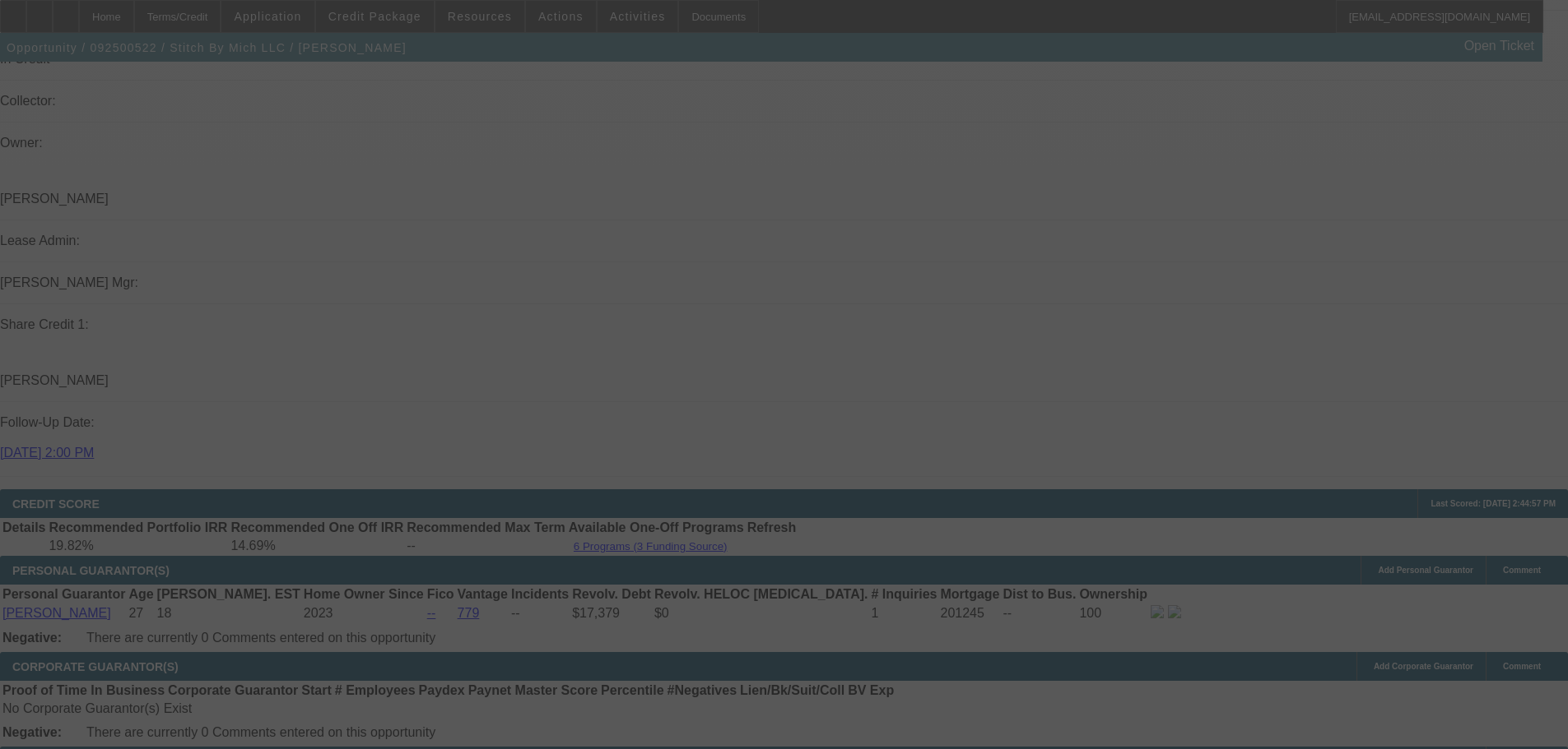
select select "0"
select select "2"
select select "0"
select select "6"
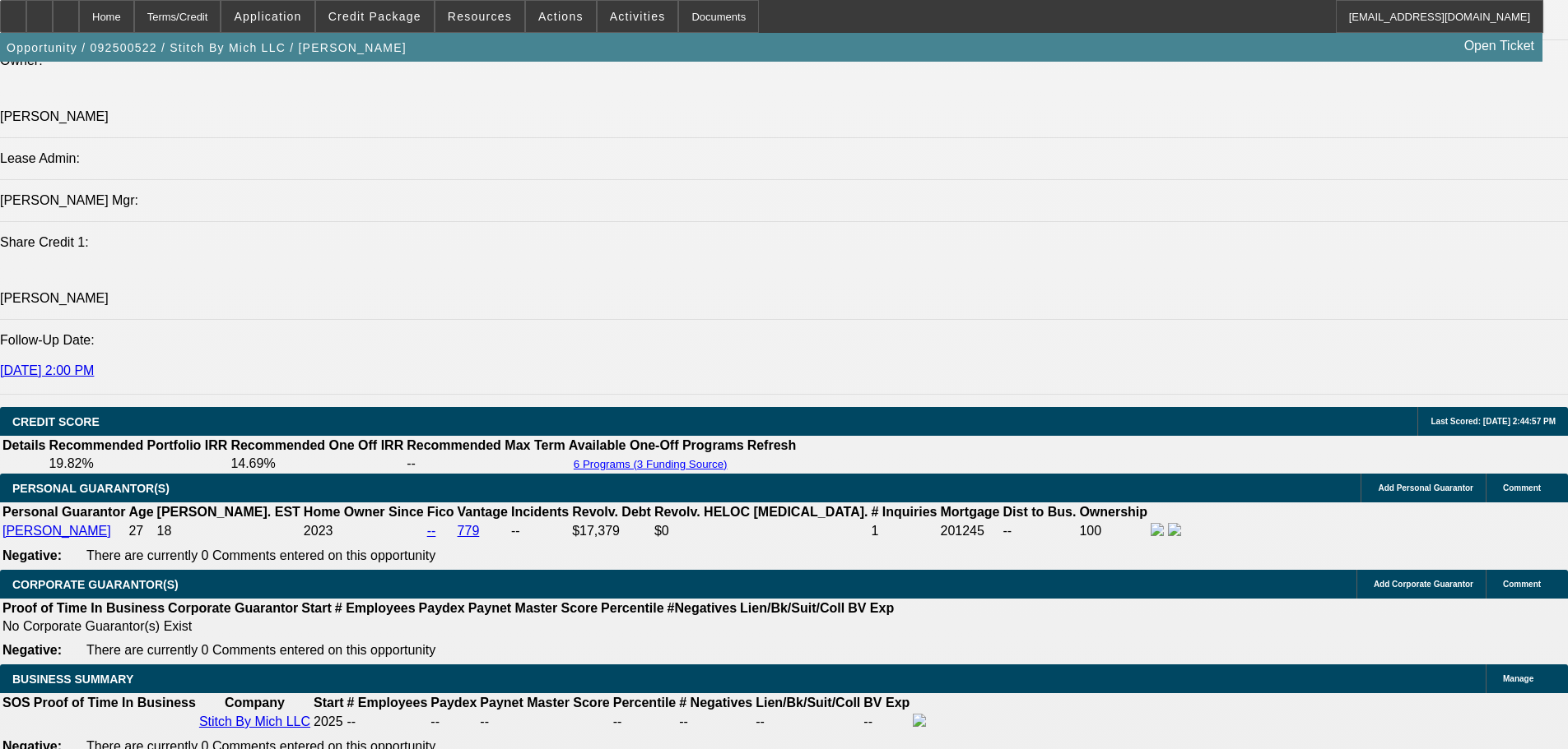
scroll to position [2313, 0]
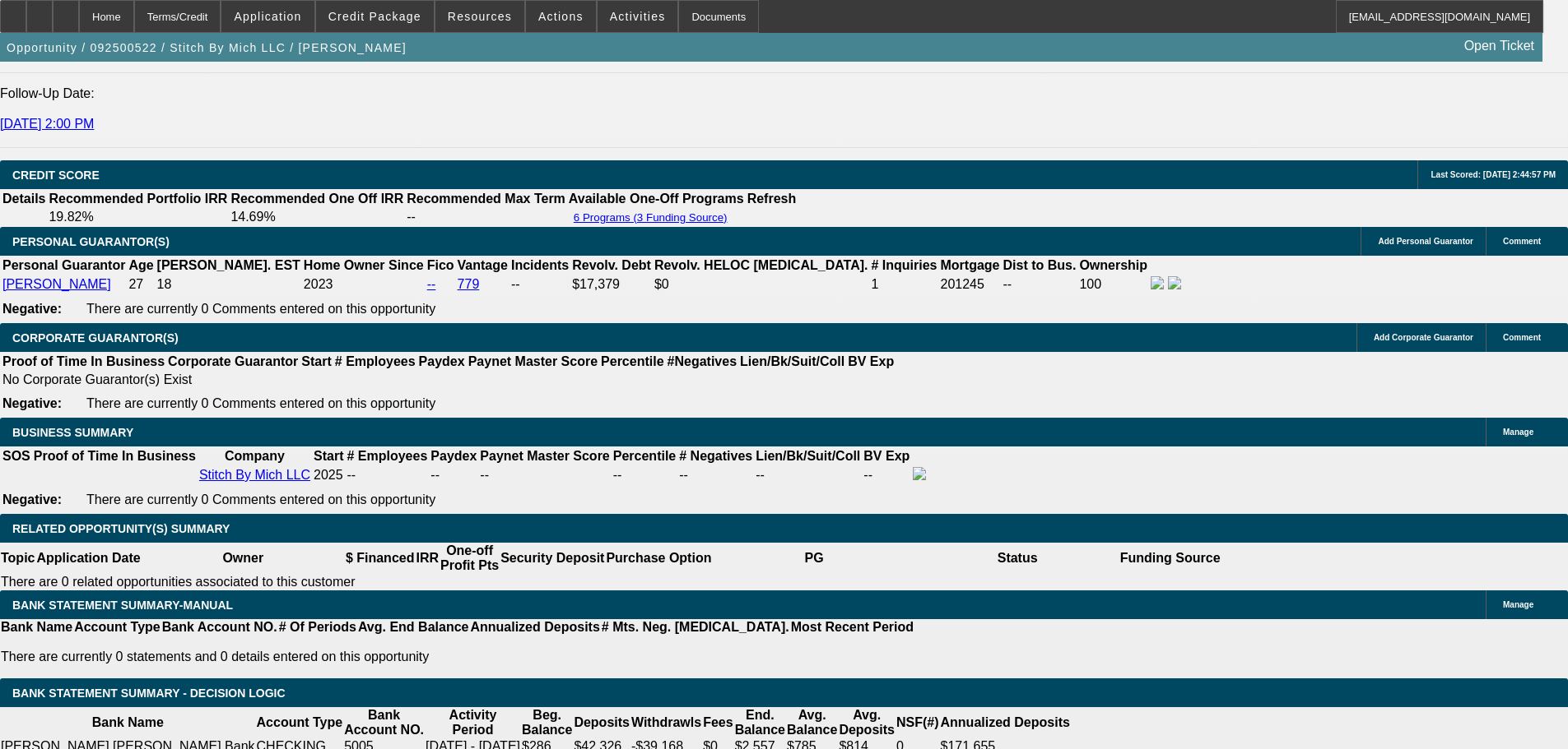
drag, startPoint x: 880, startPoint y: 324, endPoint x: 898, endPoint y: 323, distance: 18.0
type input "UNKNOWN"
type input "1"
type input "$486.58"
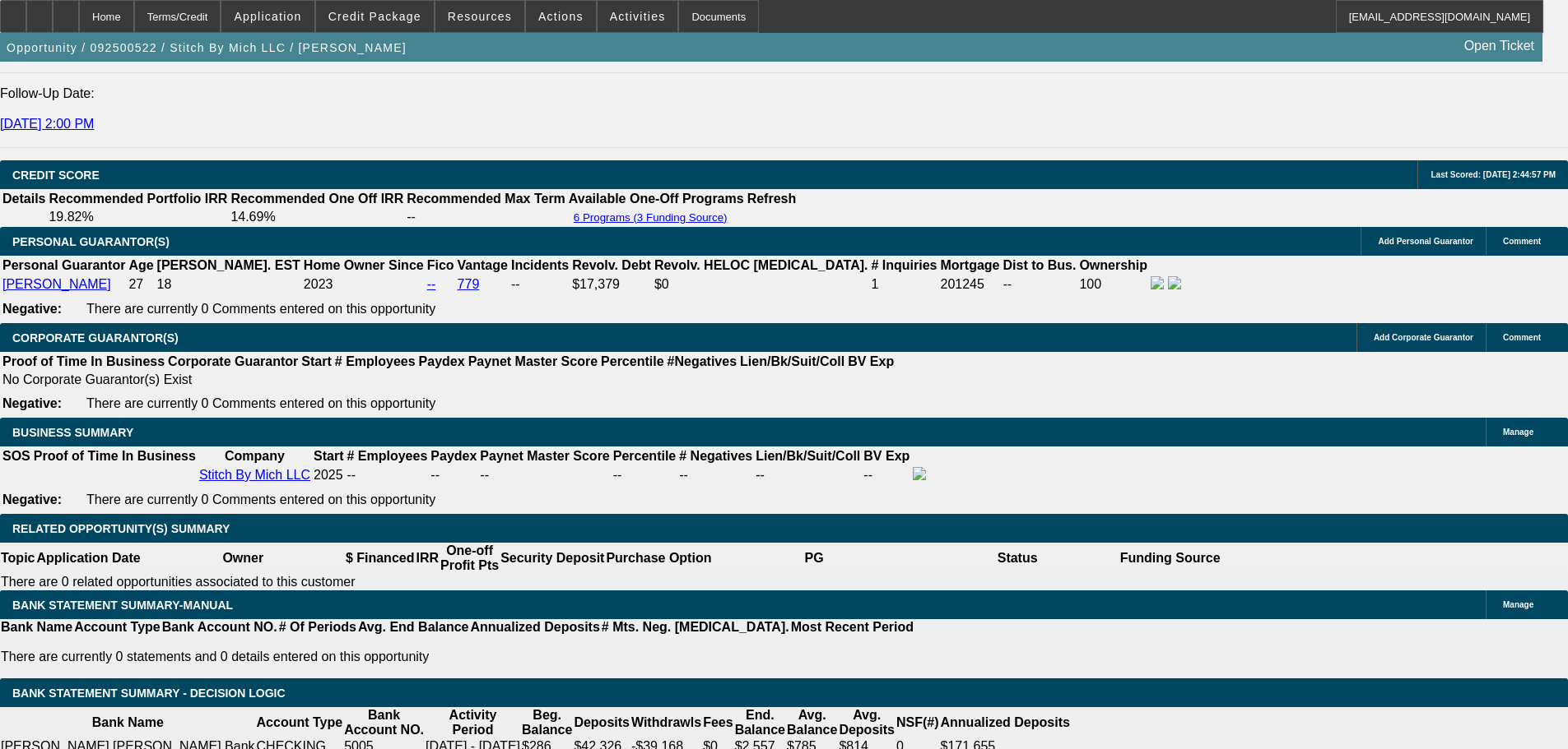
type input "$243.29"
type input "16"
type input "$737.30"
type input "$368.65"
type input "16"
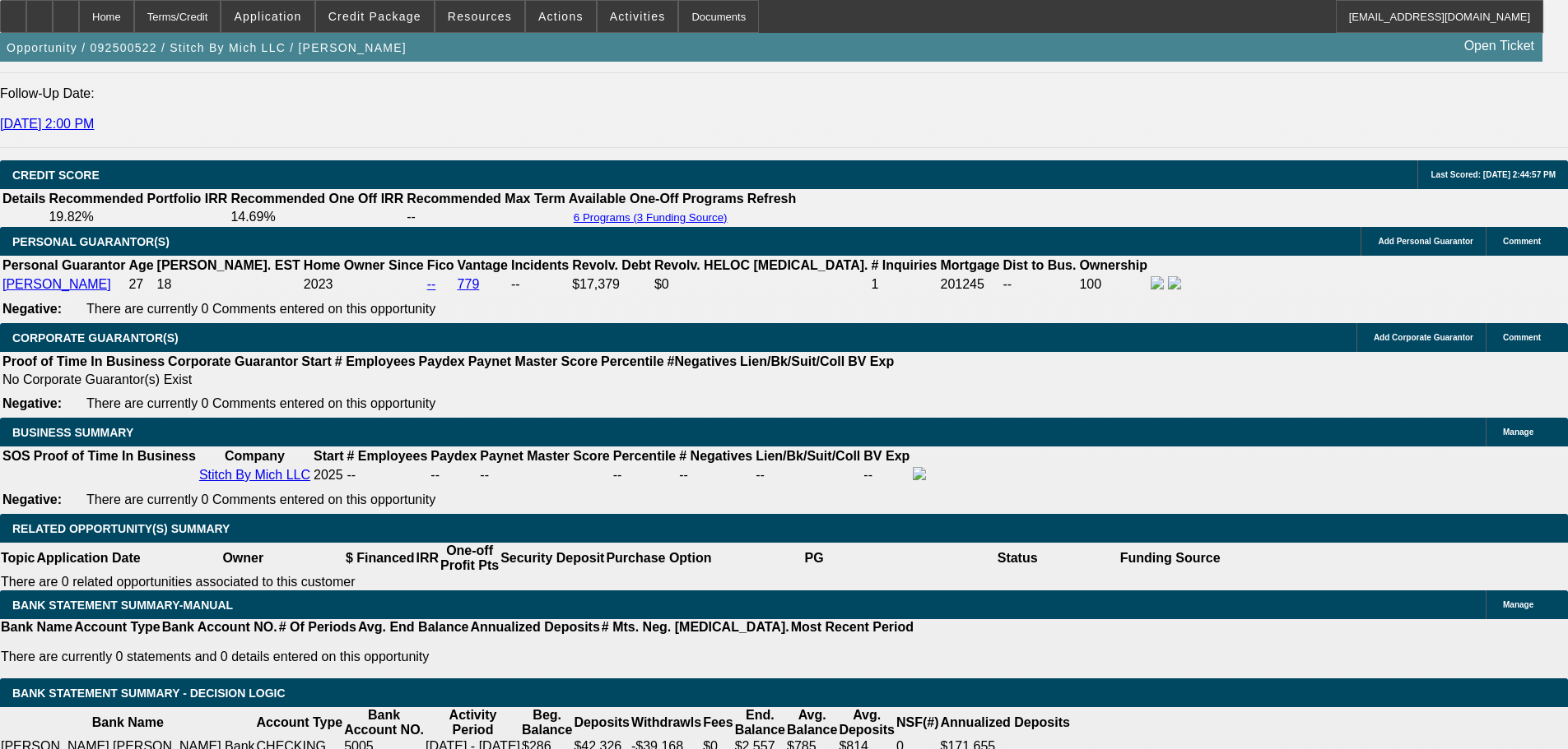
type input "$737.30"
drag, startPoint x: 658, startPoint y: 330, endPoint x: 708, endPoint y: 338, distance: 50.6
type input "1"
type input "UNKNOWN"
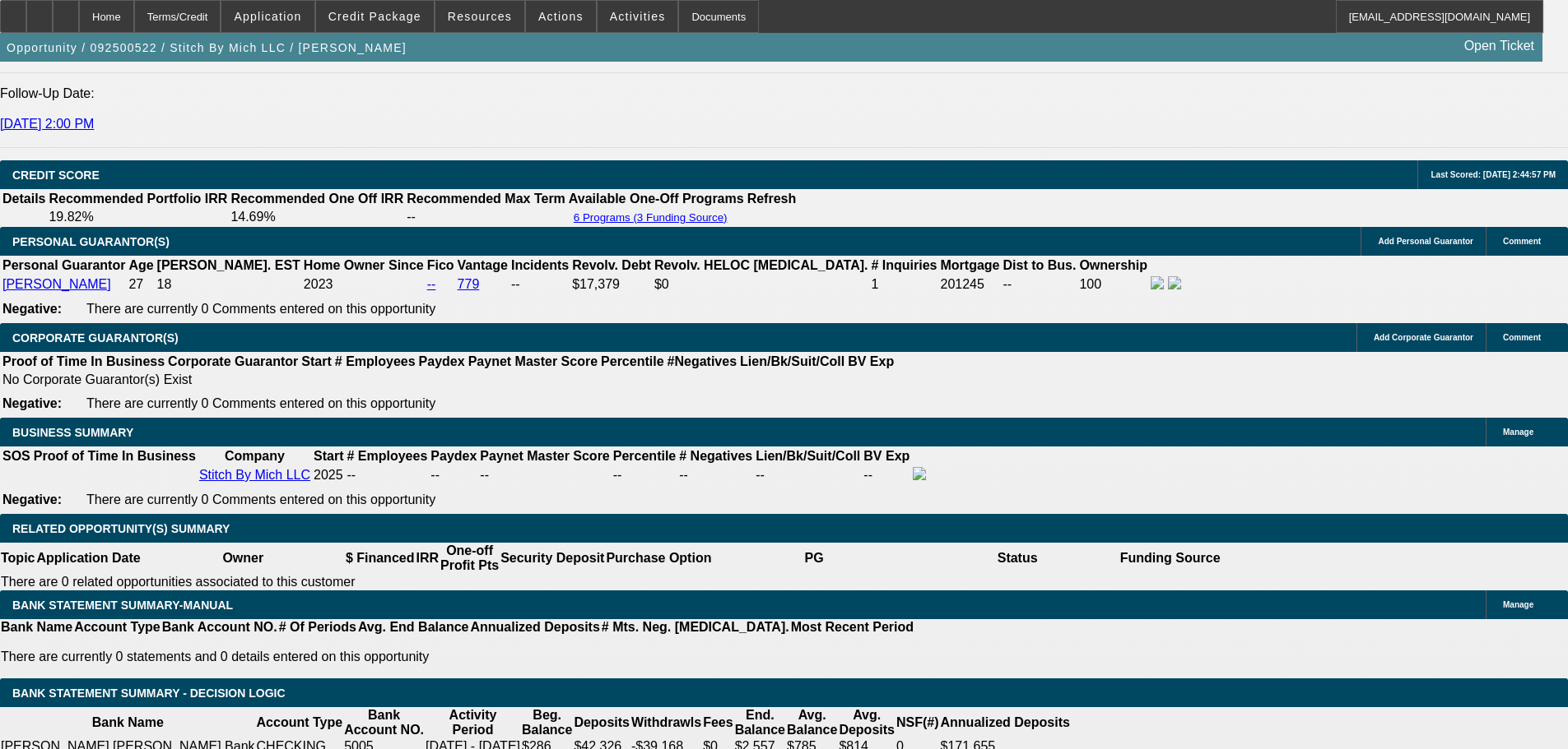
type input "$243.29"
type input "$486.58"
type input "16"
type input "$368.65"
type input "$737.30"
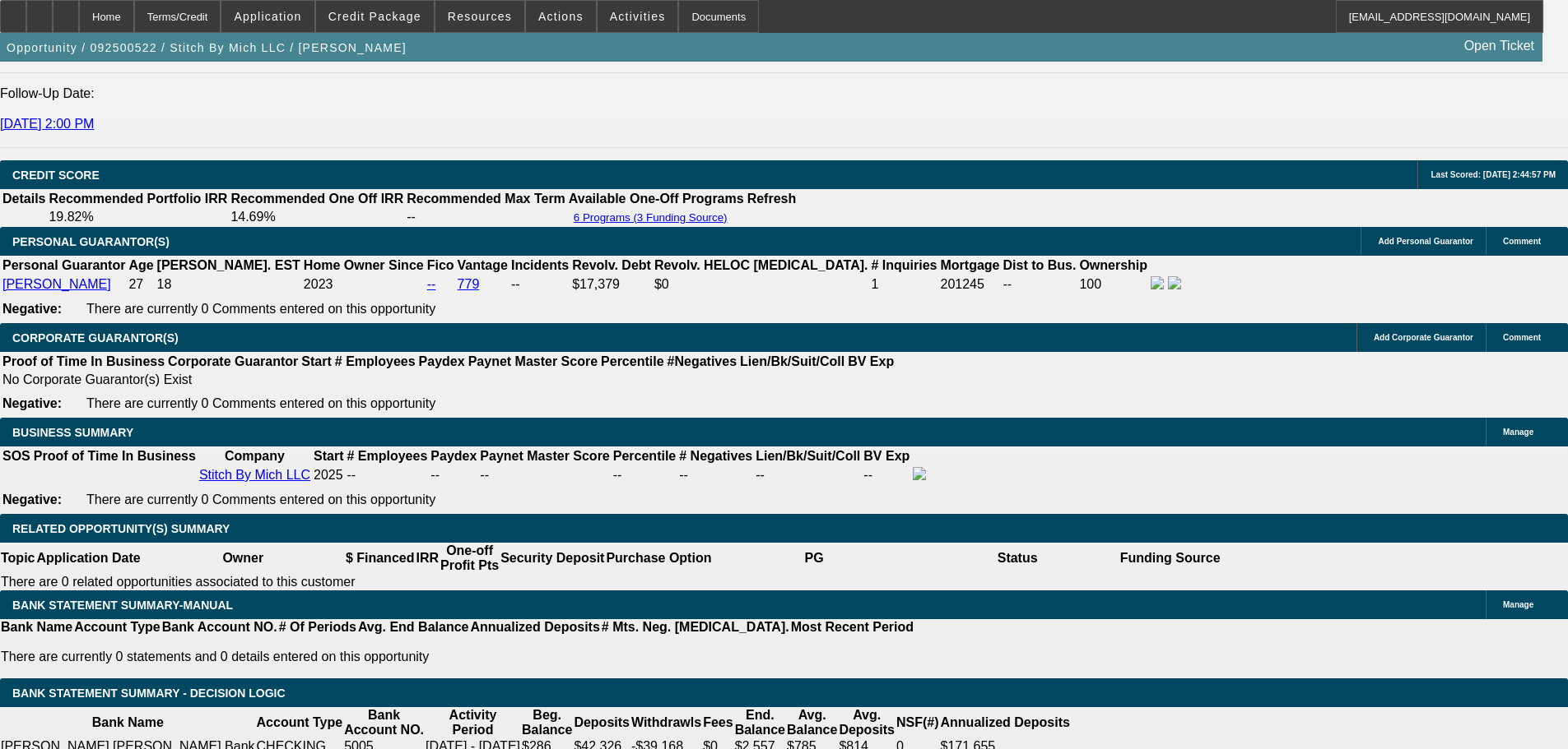
type input "16.8"
type input "0"
type input "$376.18"
type input "$752.36"
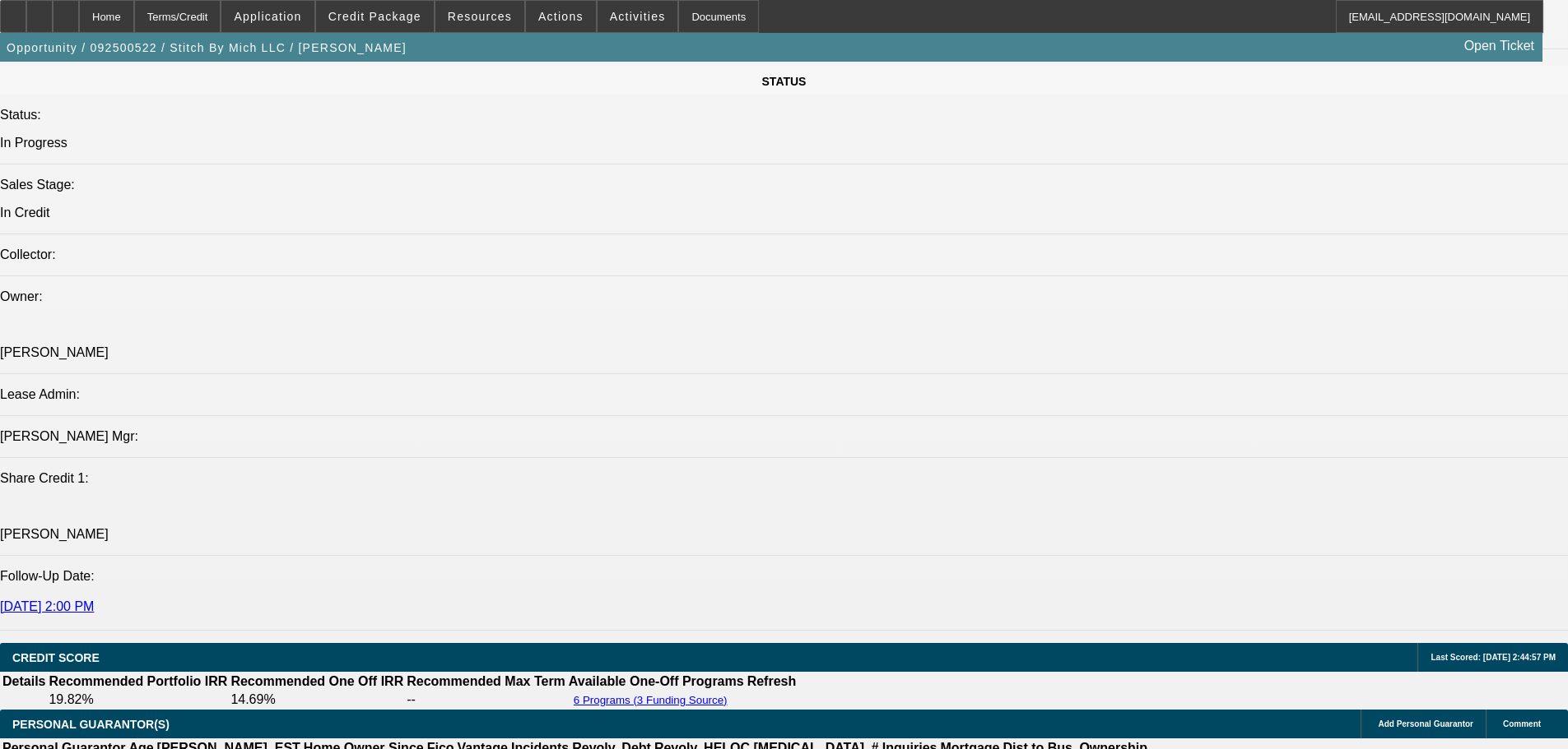
scroll to position [1819, 0]
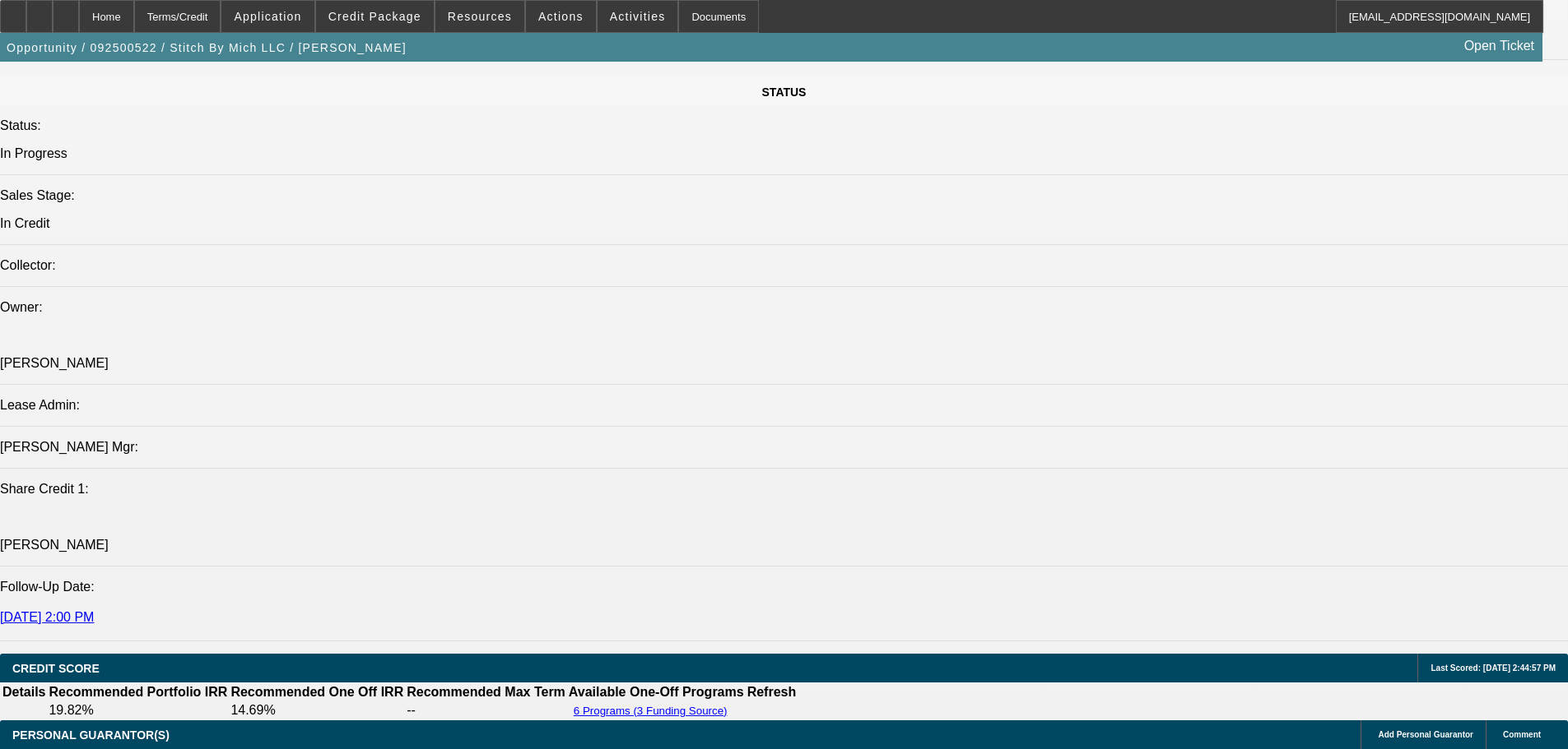
type input "$0.00"
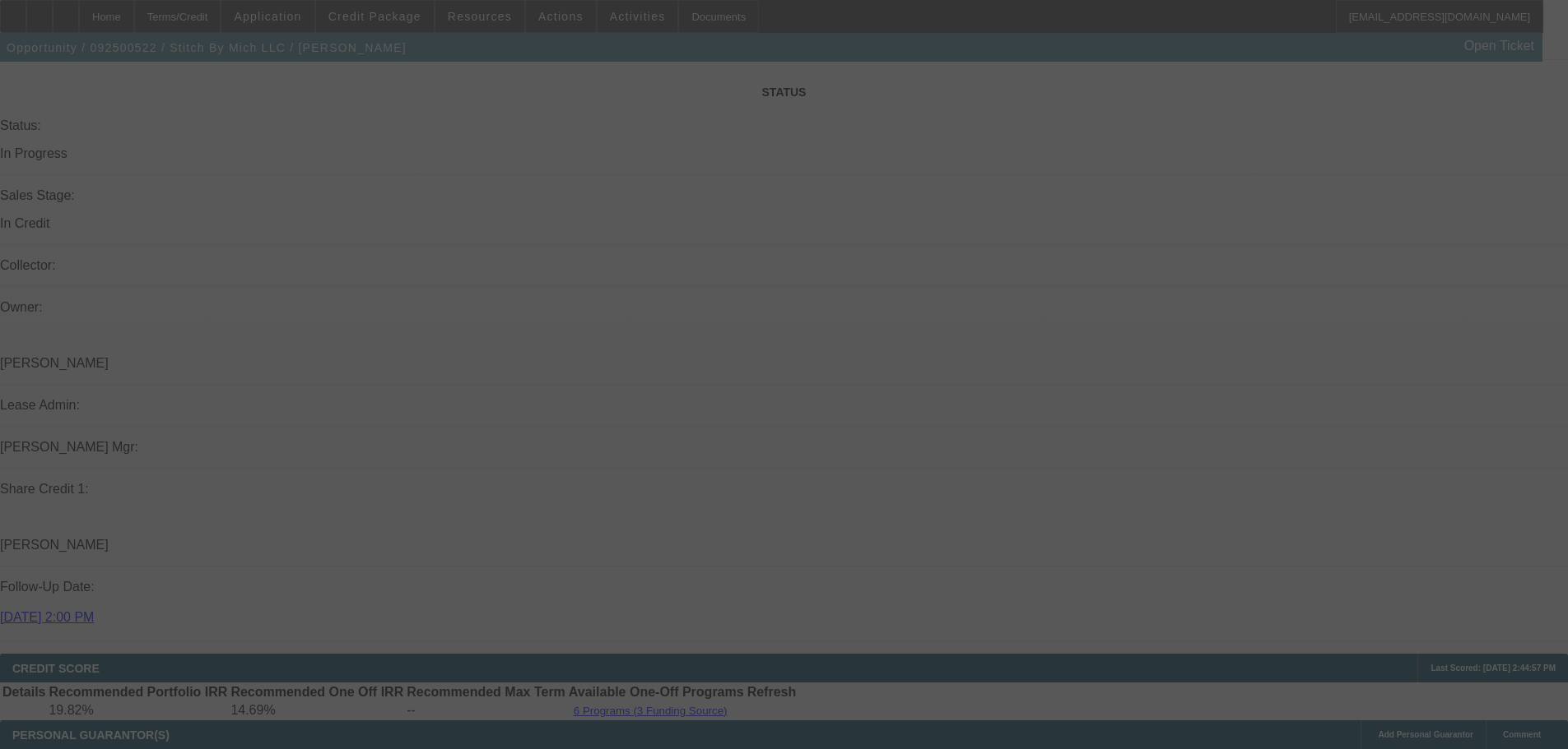
select select "0"
select select "2"
select select "0.1"
select select "4"
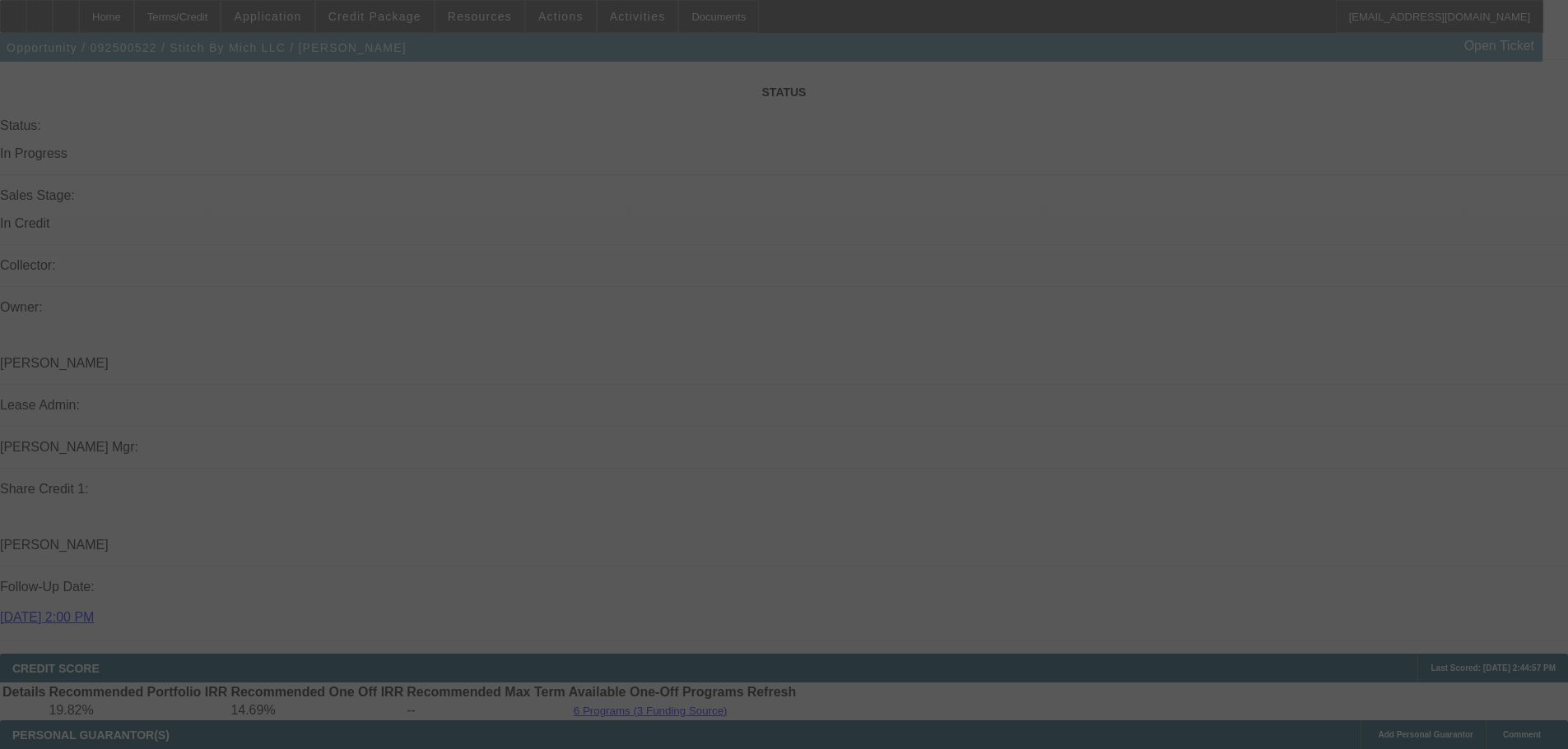
select select "0"
select select "2"
select select "0"
select select "6"
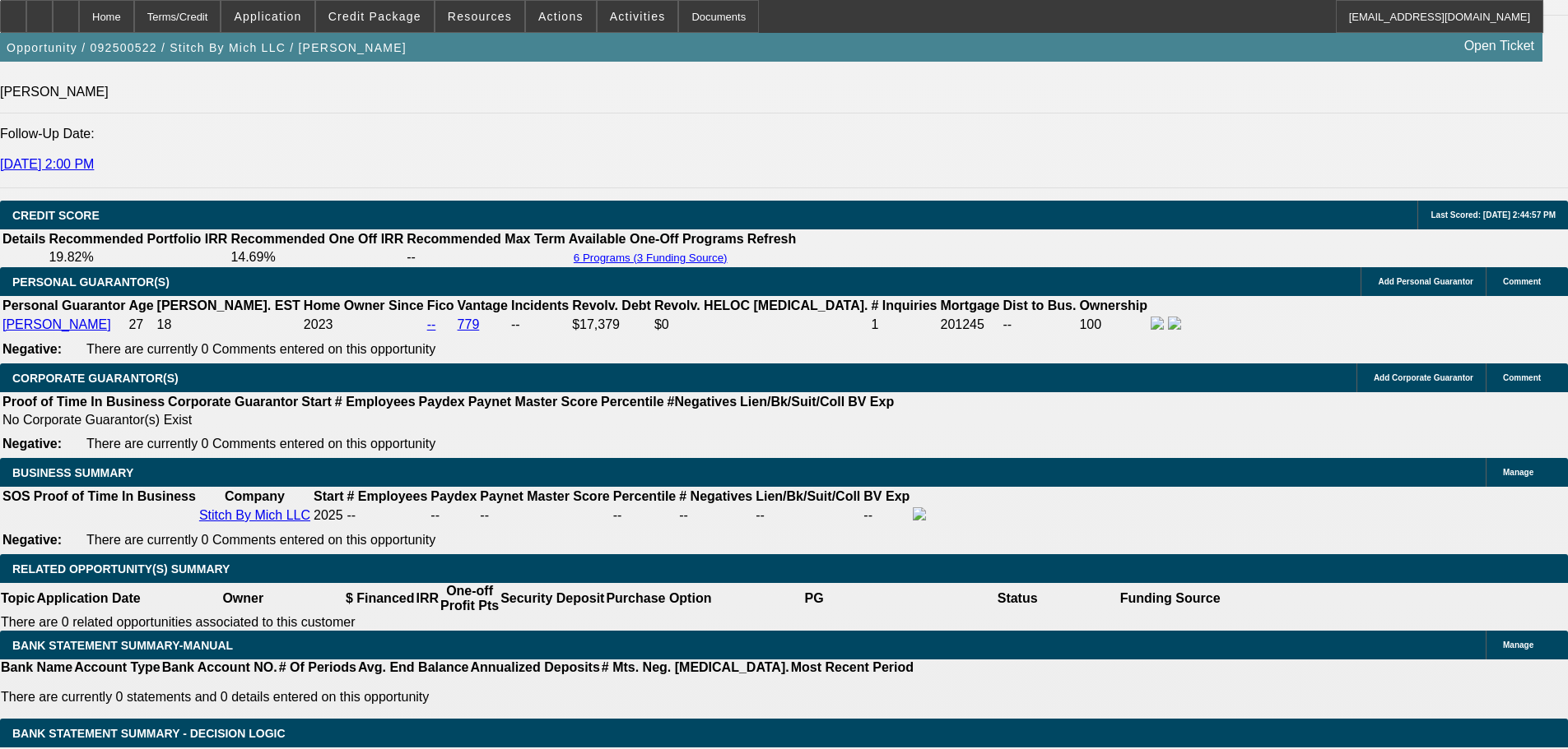
scroll to position [2230, 0]
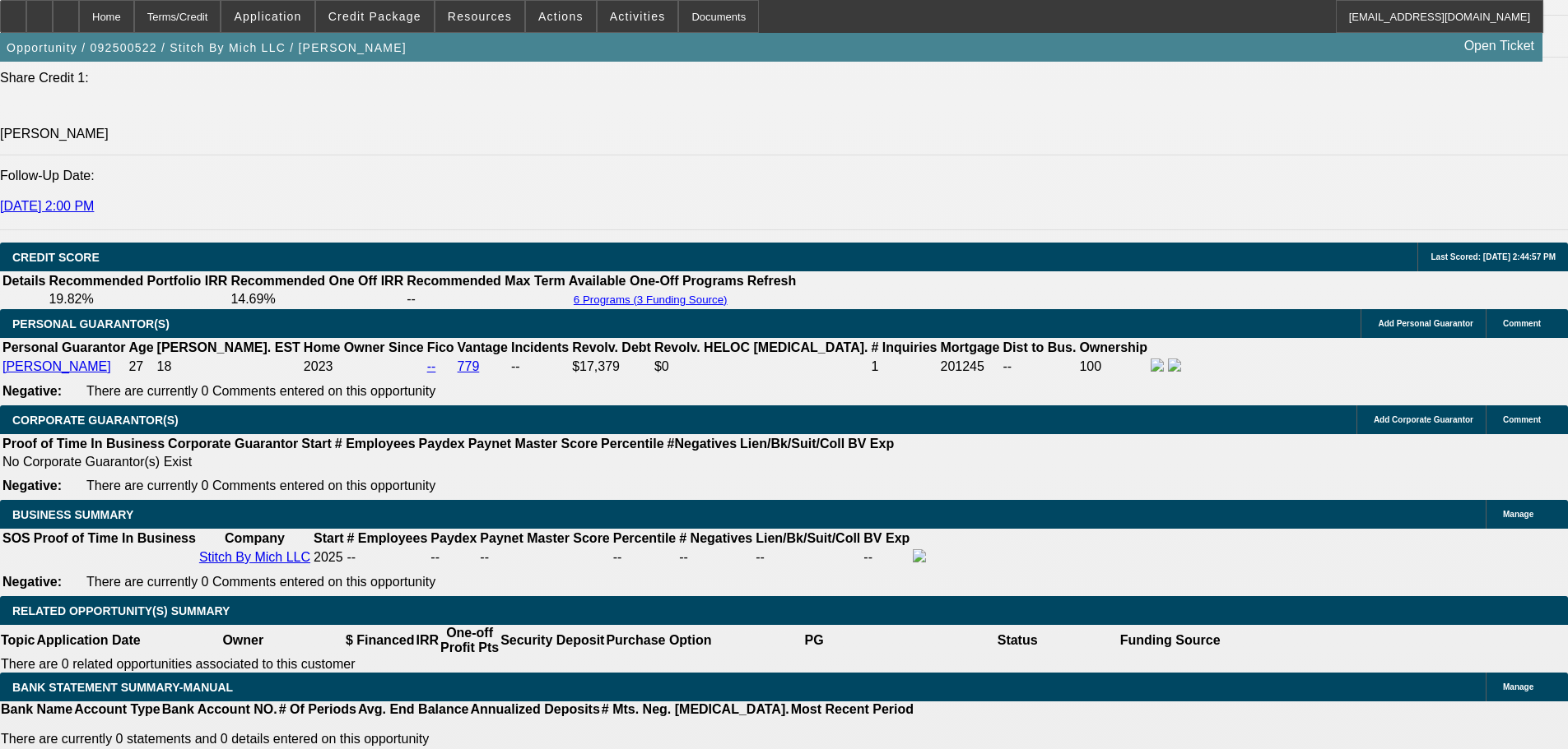
drag, startPoint x: 864, startPoint y: 414, endPoint x: 911, endPoint y: 423, distance: 47.9
type input "UNKNOWN"
type input "1"
type input "$486.58"
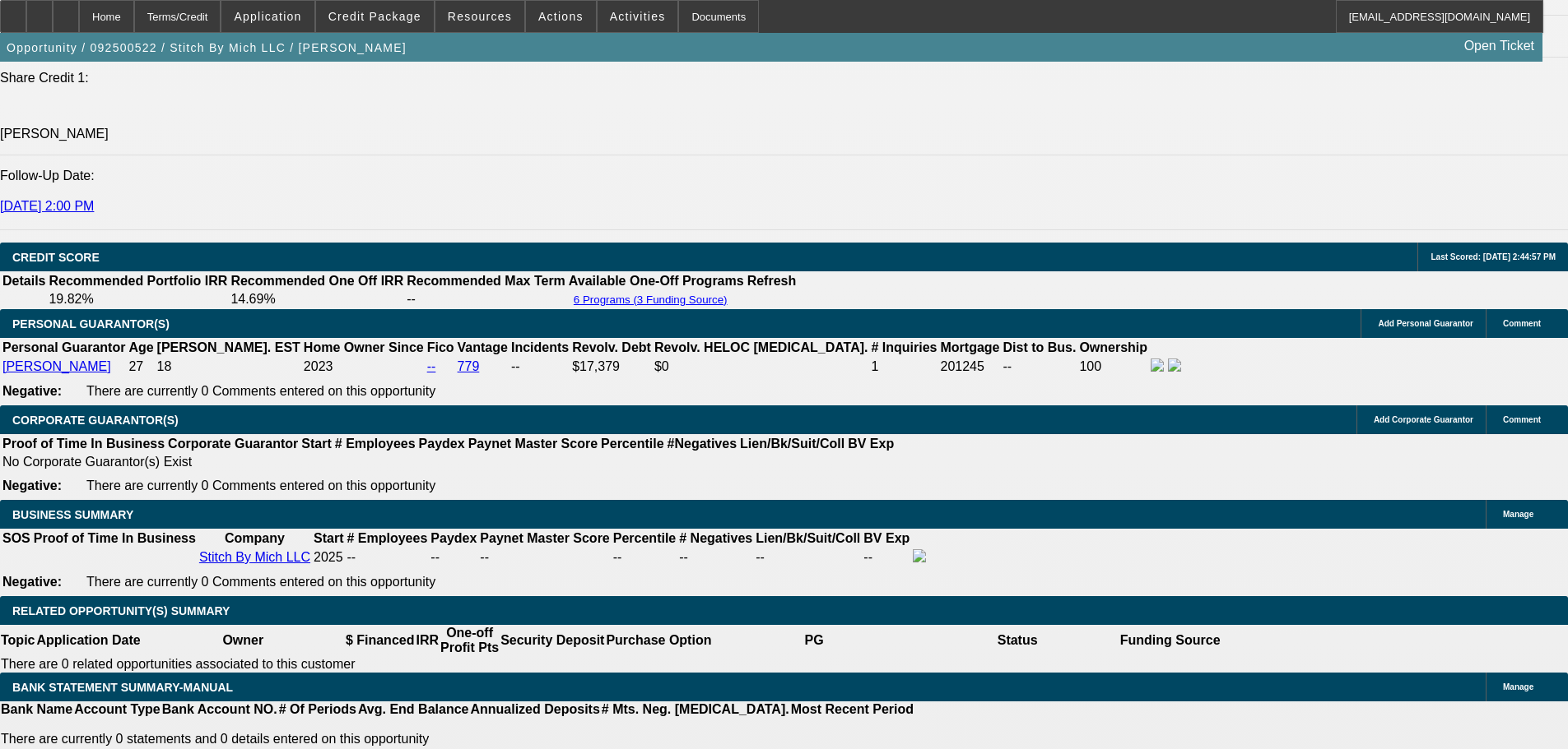
type input "$243.29"
type input "15"
type input "$718.72"
type input "$359.36"
type input "15.7"
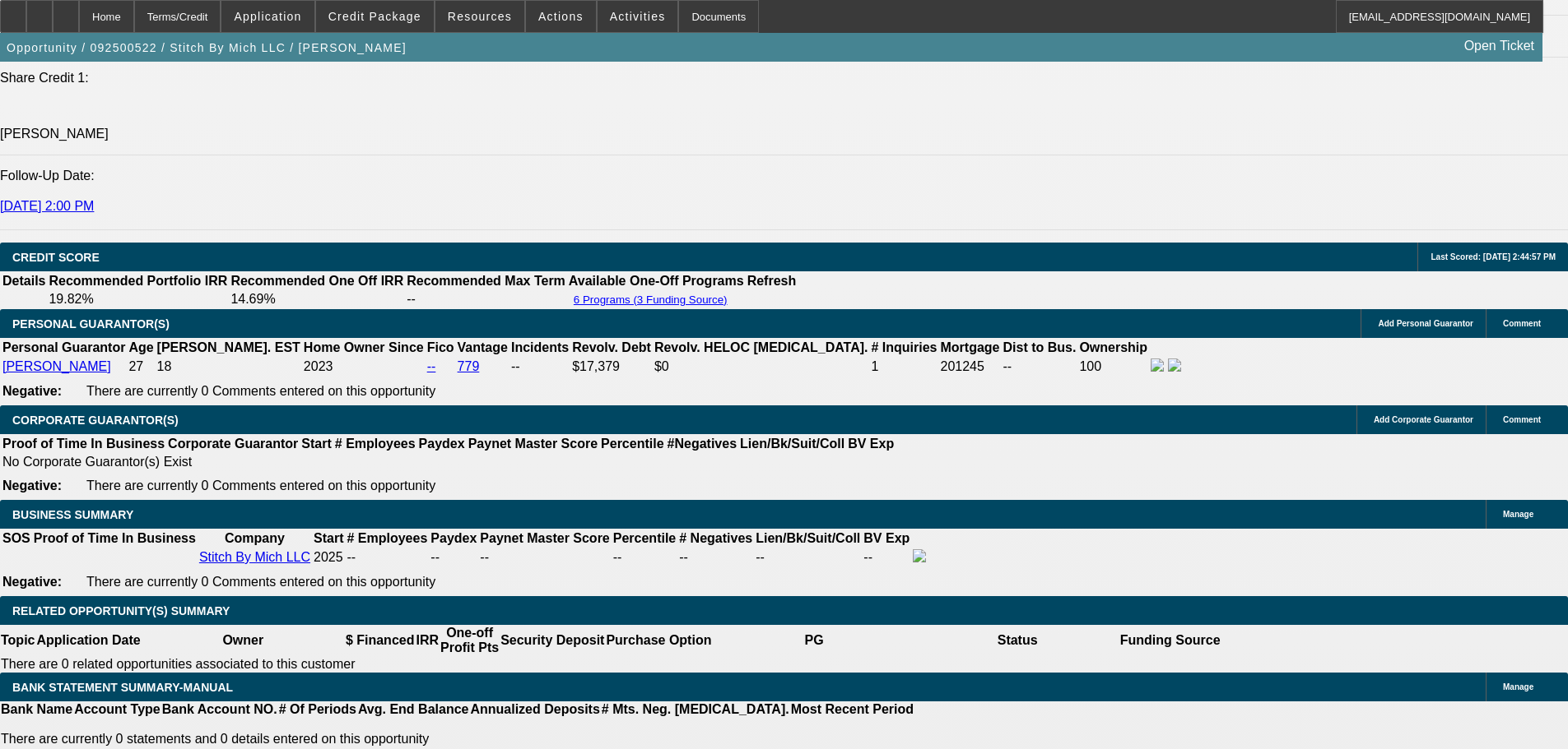
type input "$731.70"
type input "$365.85"
type input "15.7"
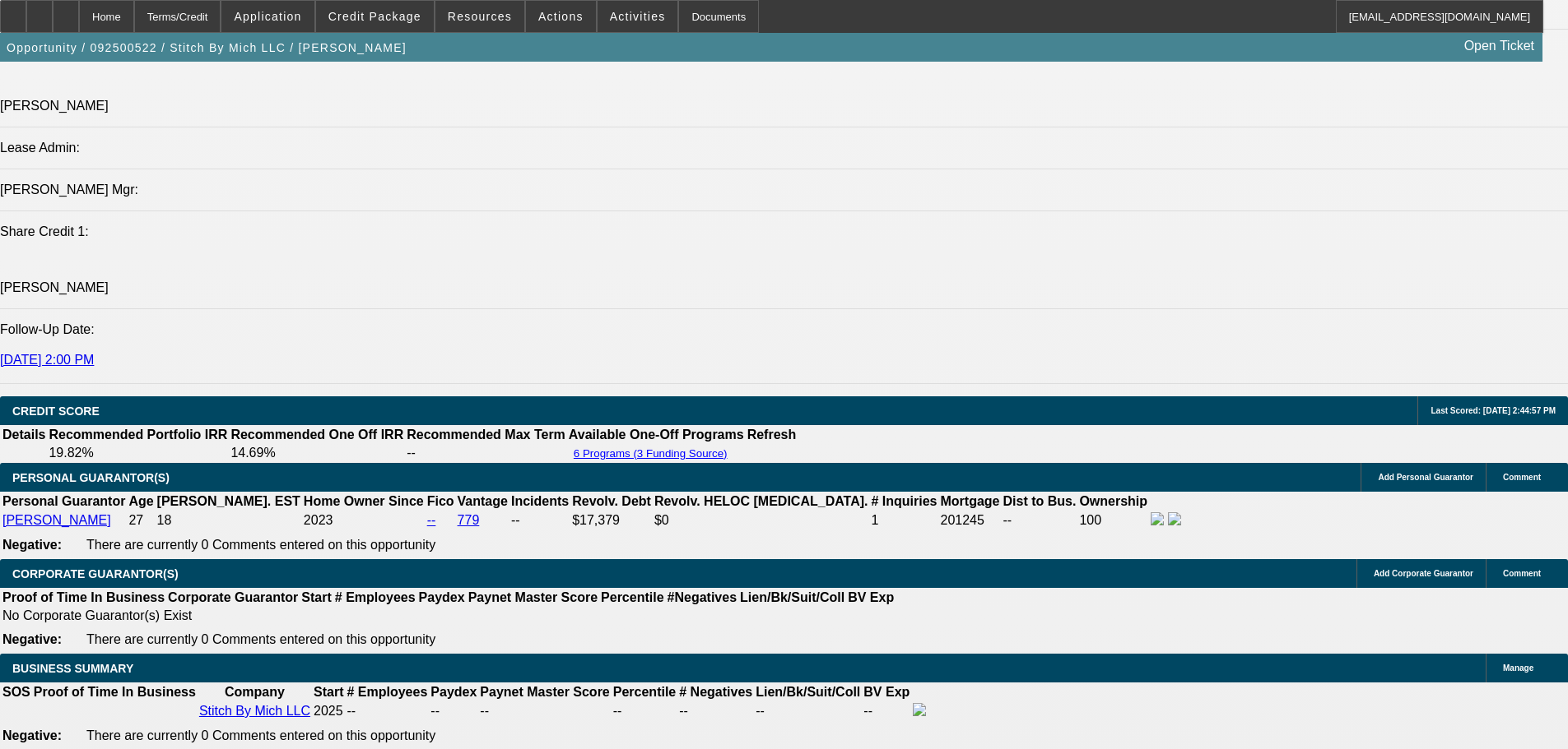
scroll to position [1819, 0]
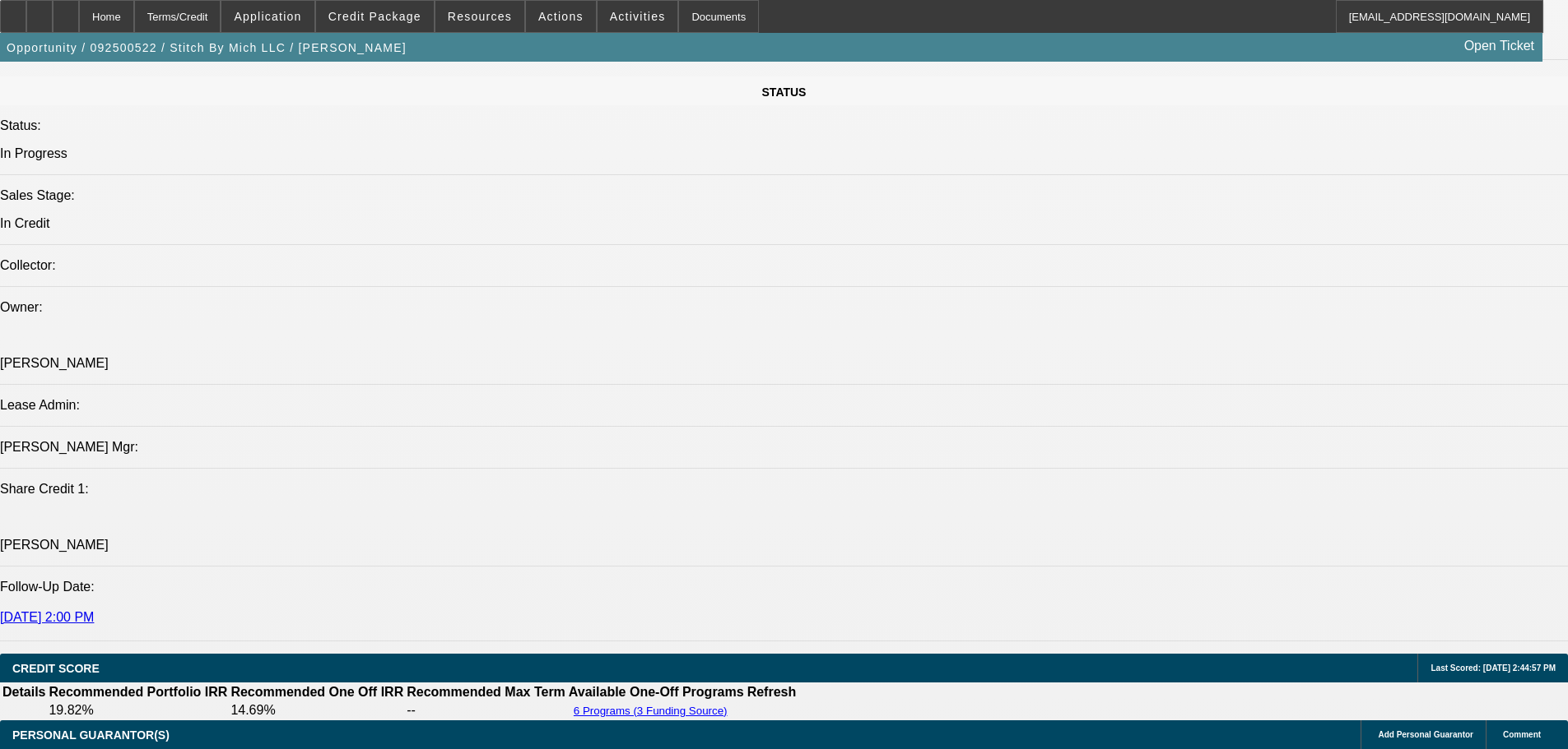
type input "$731.70"
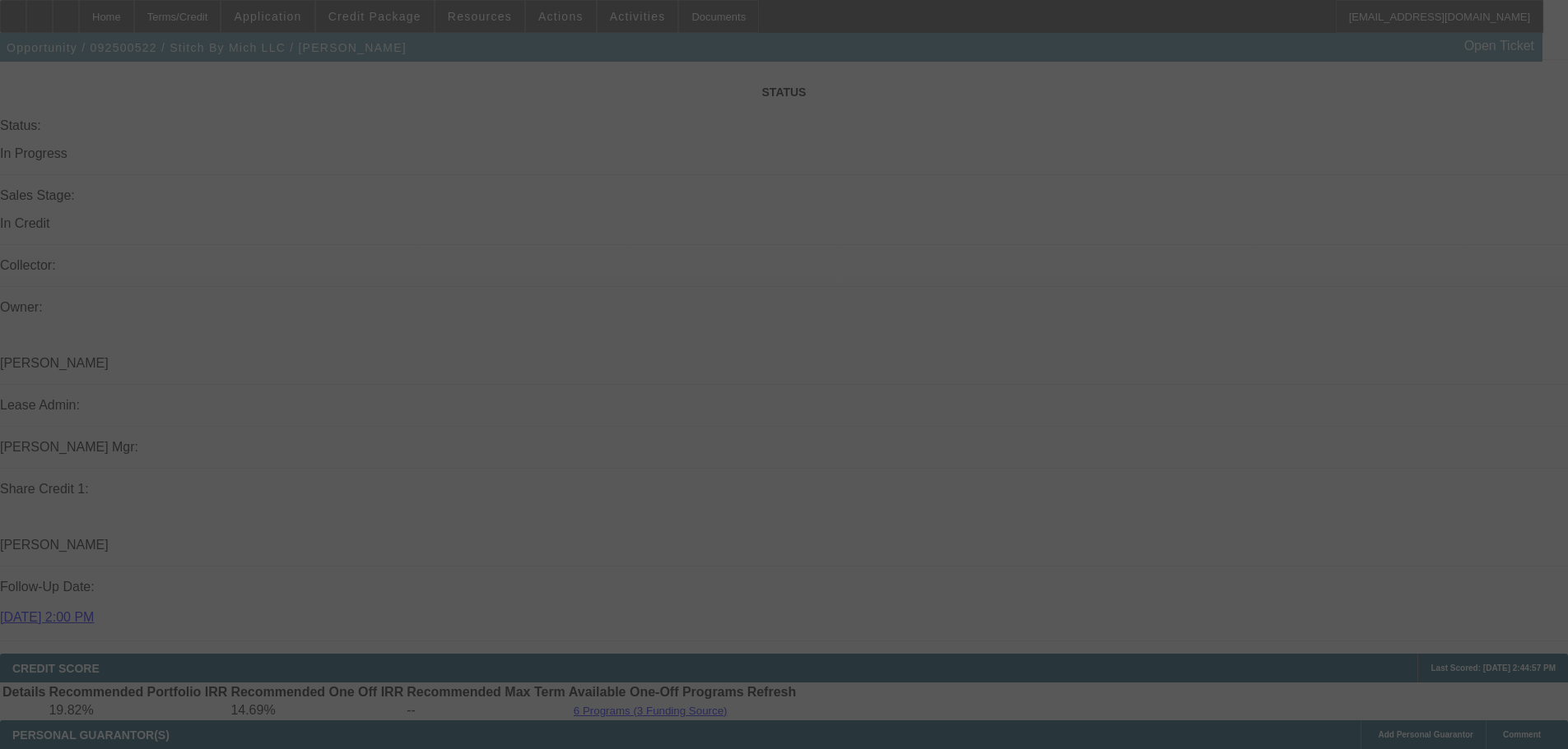
select select "0"
select select "2"
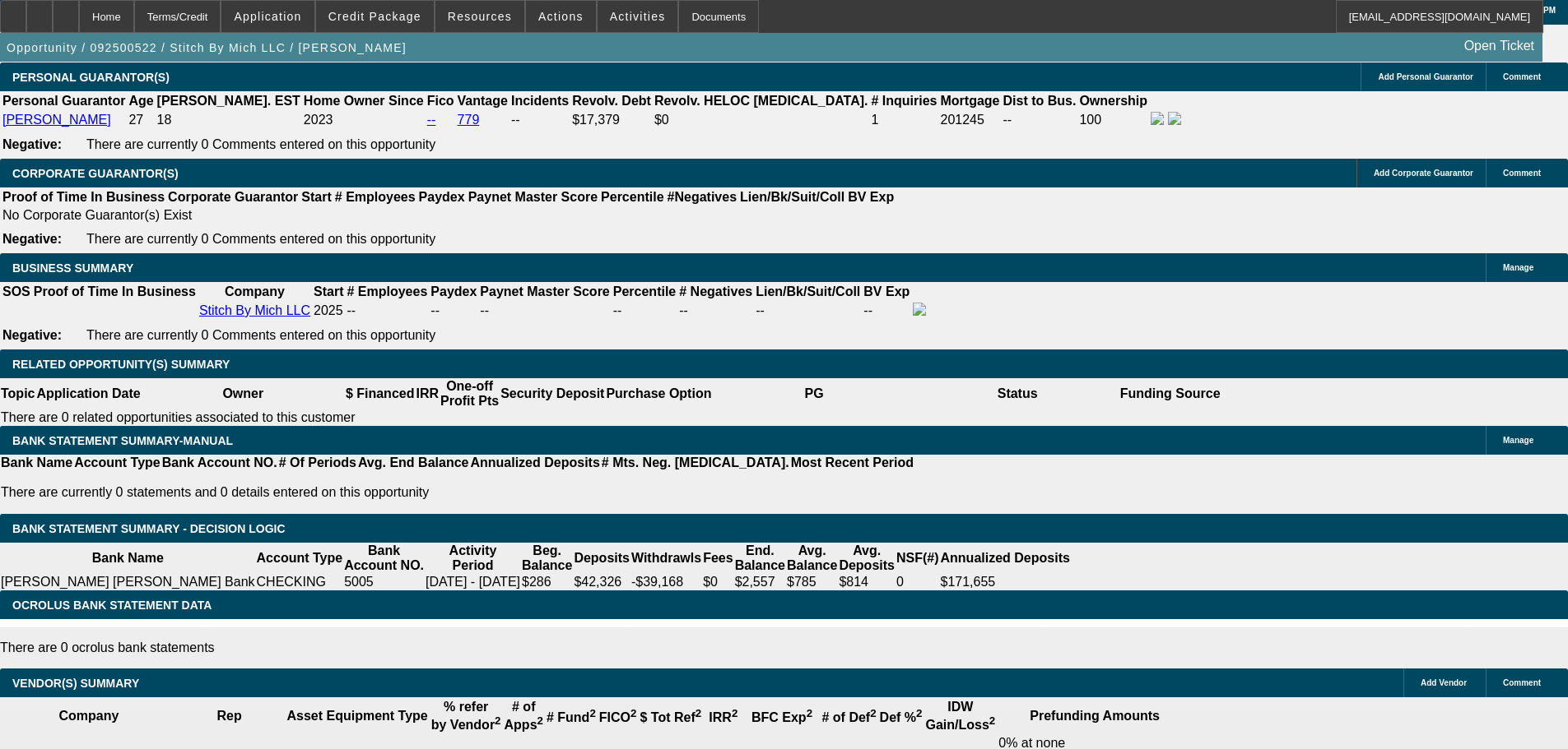
scroll to position [2395, 0]
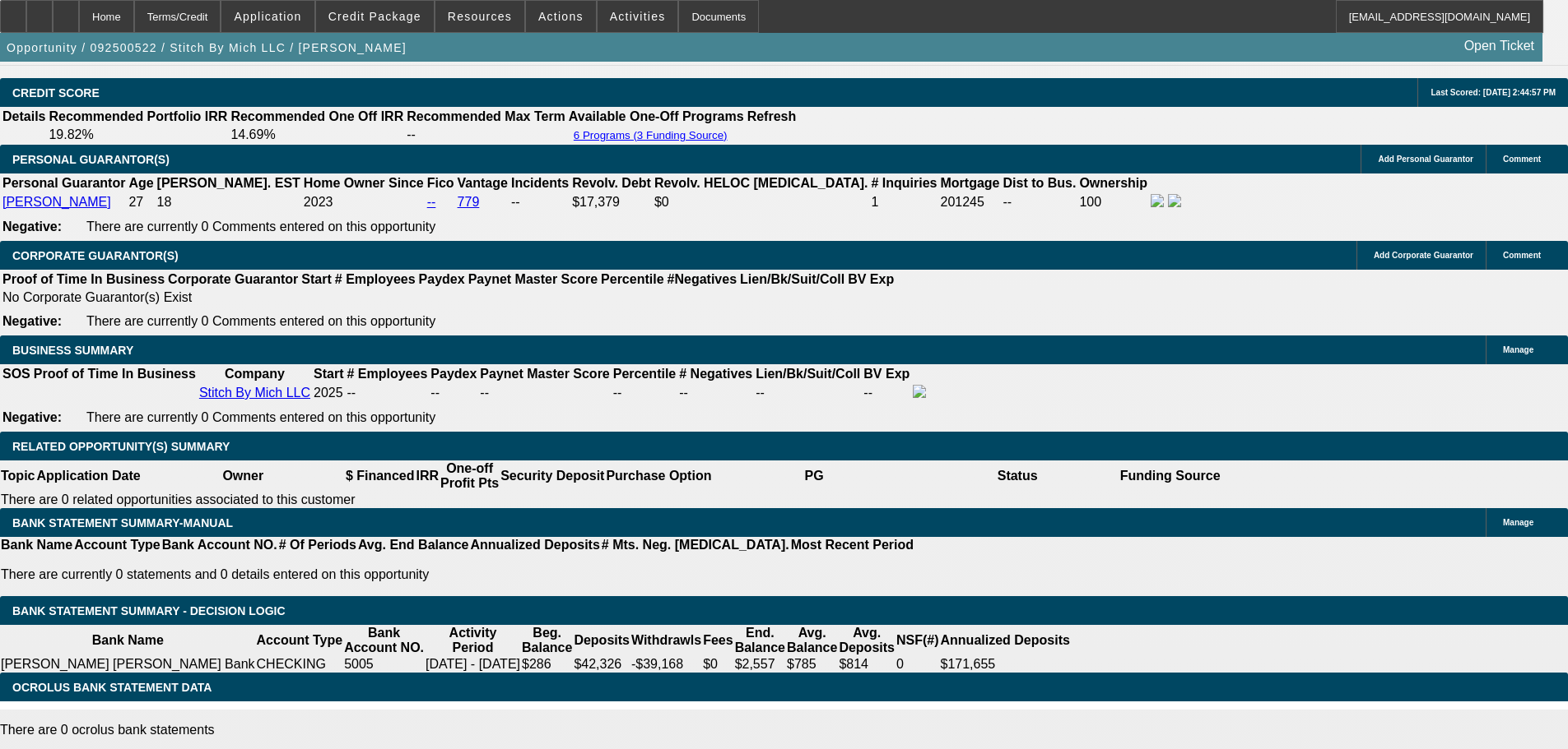
drag, startPoint x: 854, startPoint y: 246, endPoint x: 892, endPoint y: 248, distance: 38.1
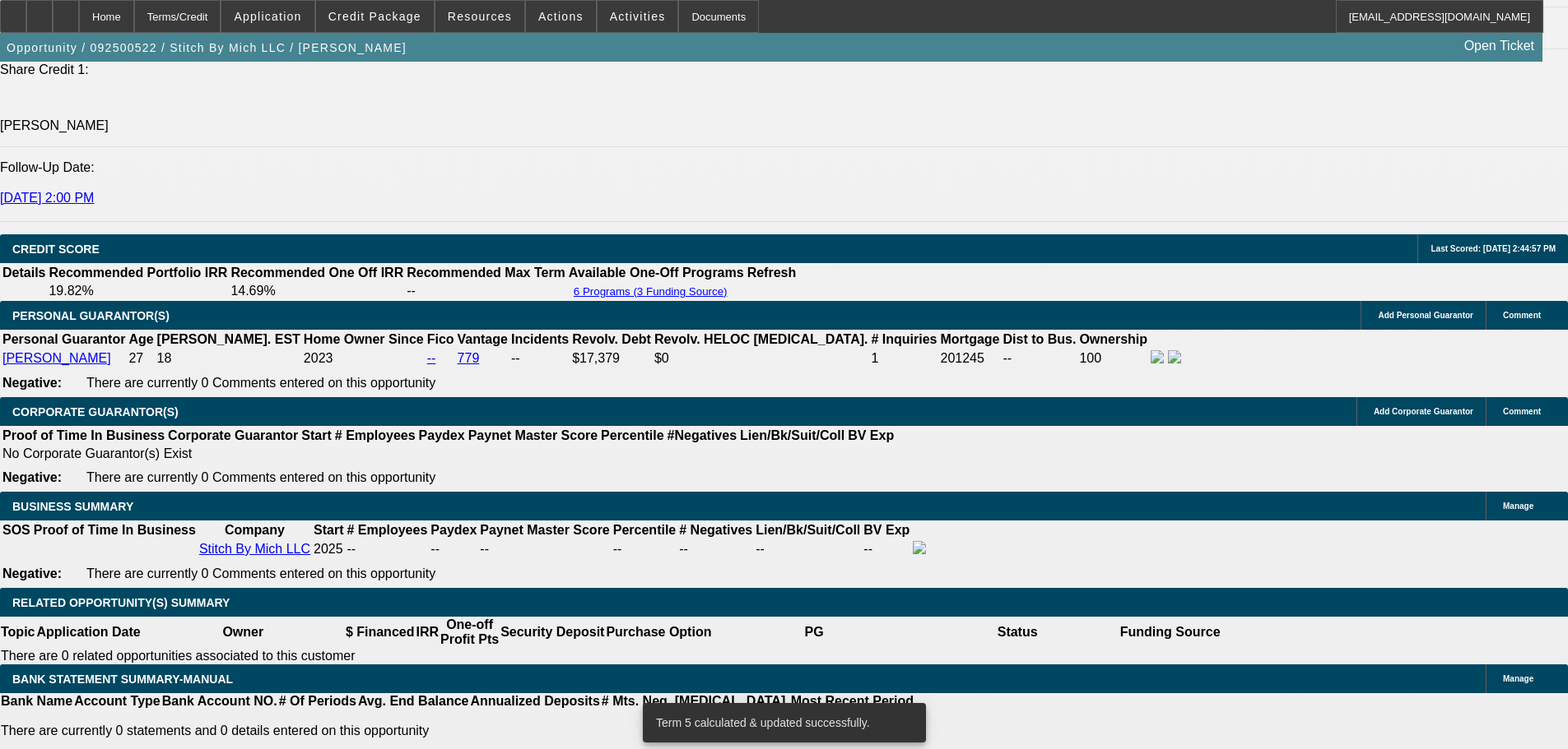
scroll to position [2148, 0]
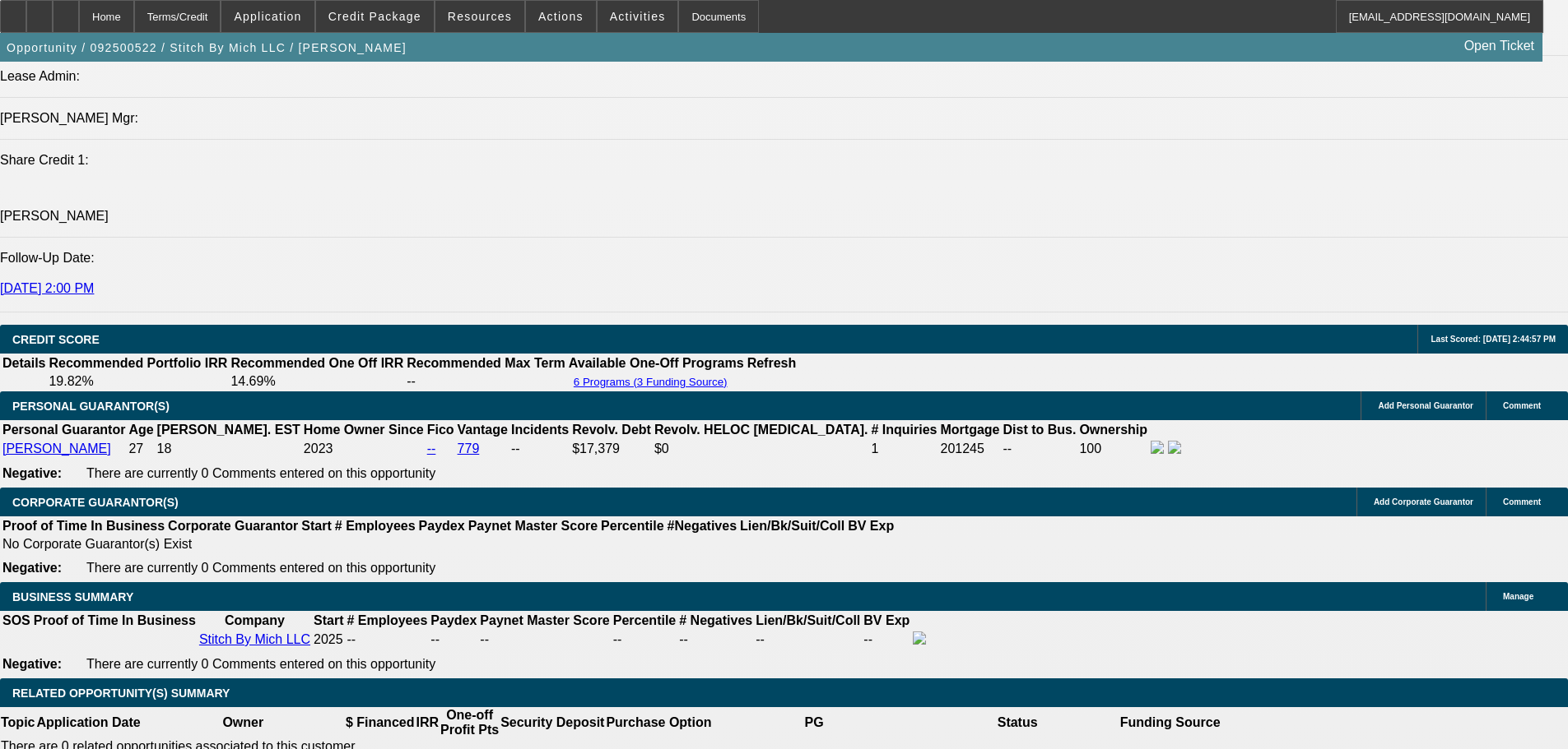
drag, startPoint x: 380, startPoint y: 370, endPoint x: 511, endPoint y: 370, distance: 131.0
drag, startPoint x: 444, startPoint y: 487, endPoint x: 540, endPoint y: 497, distance: 96.5
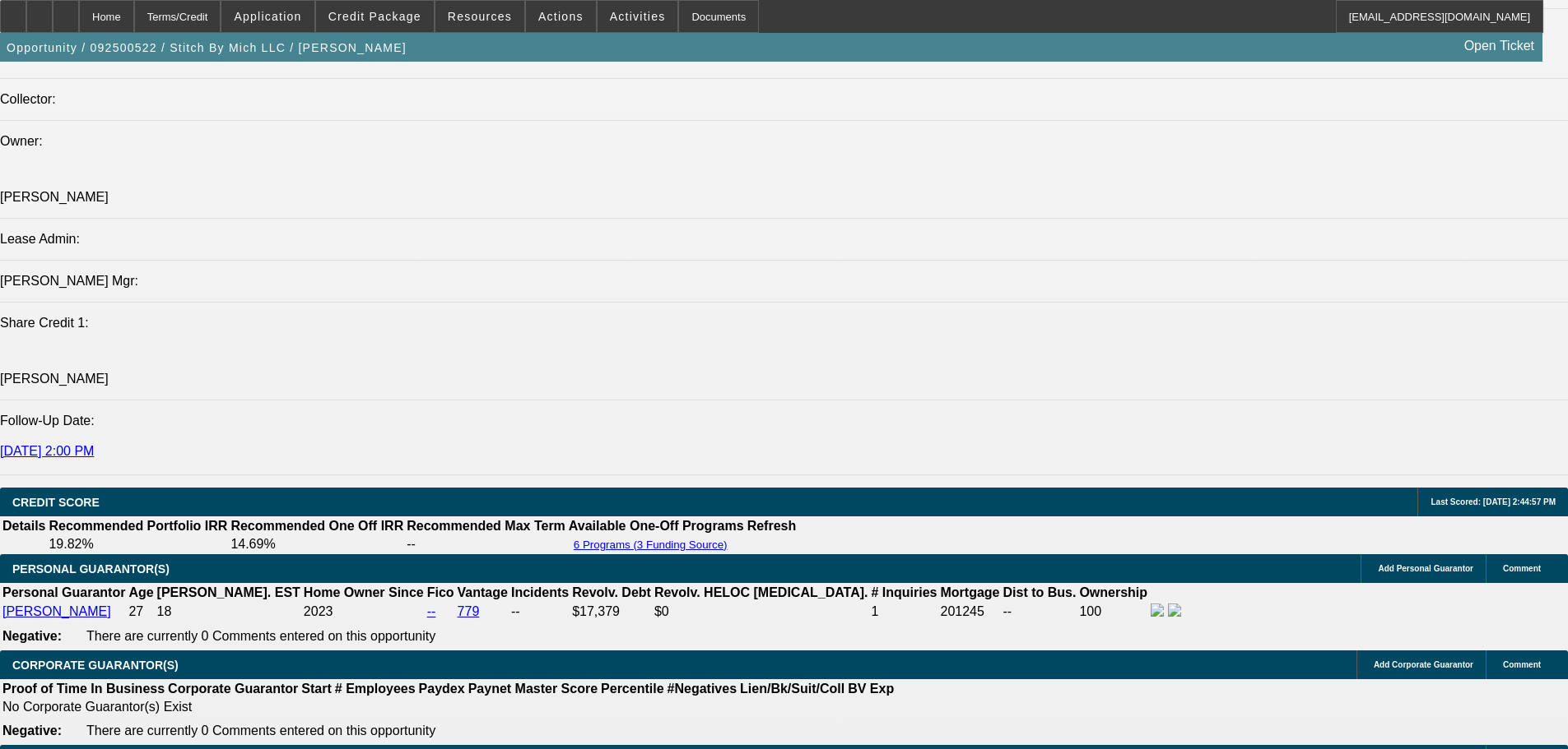
scroll to position [1984, 0]
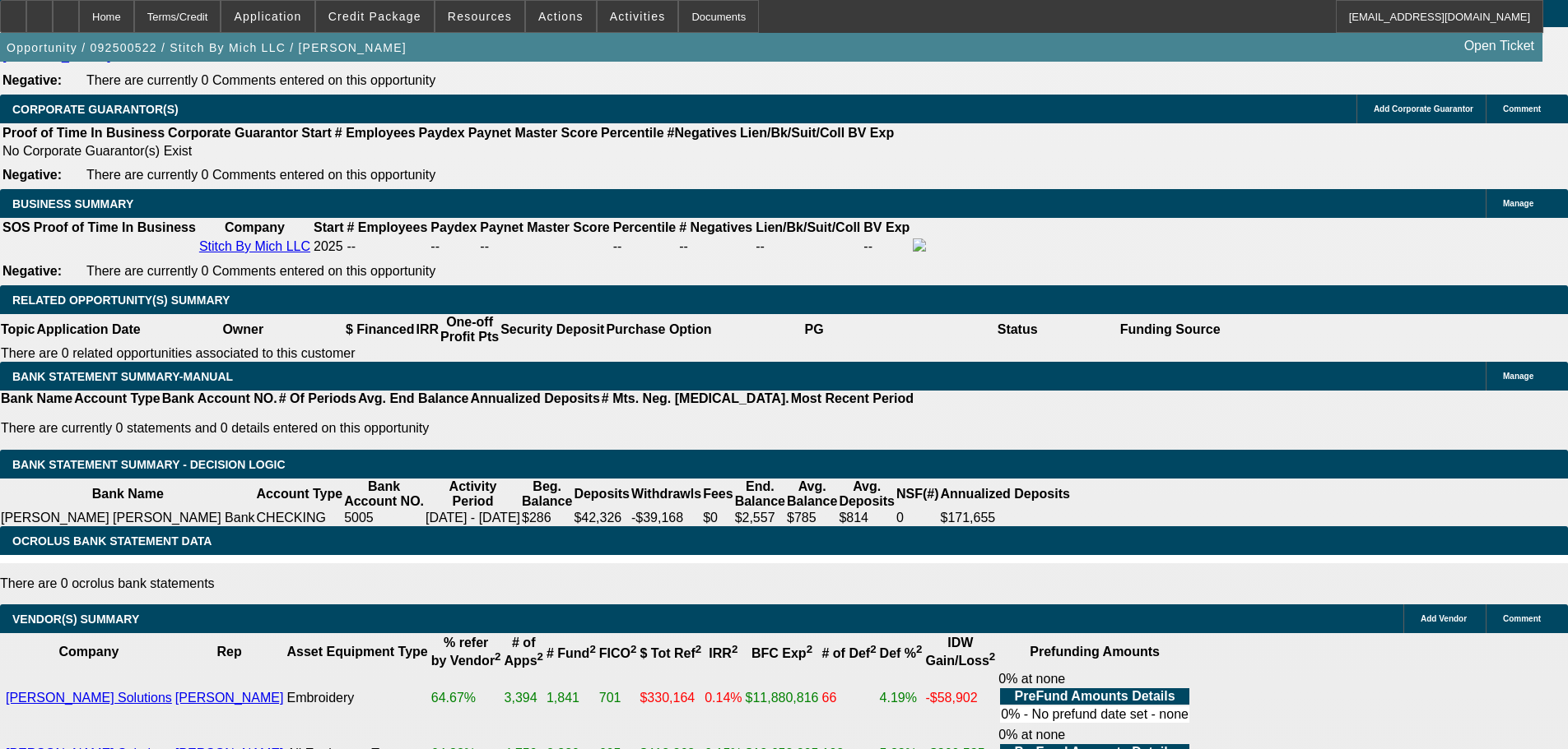
scroll to position [2221, 0]
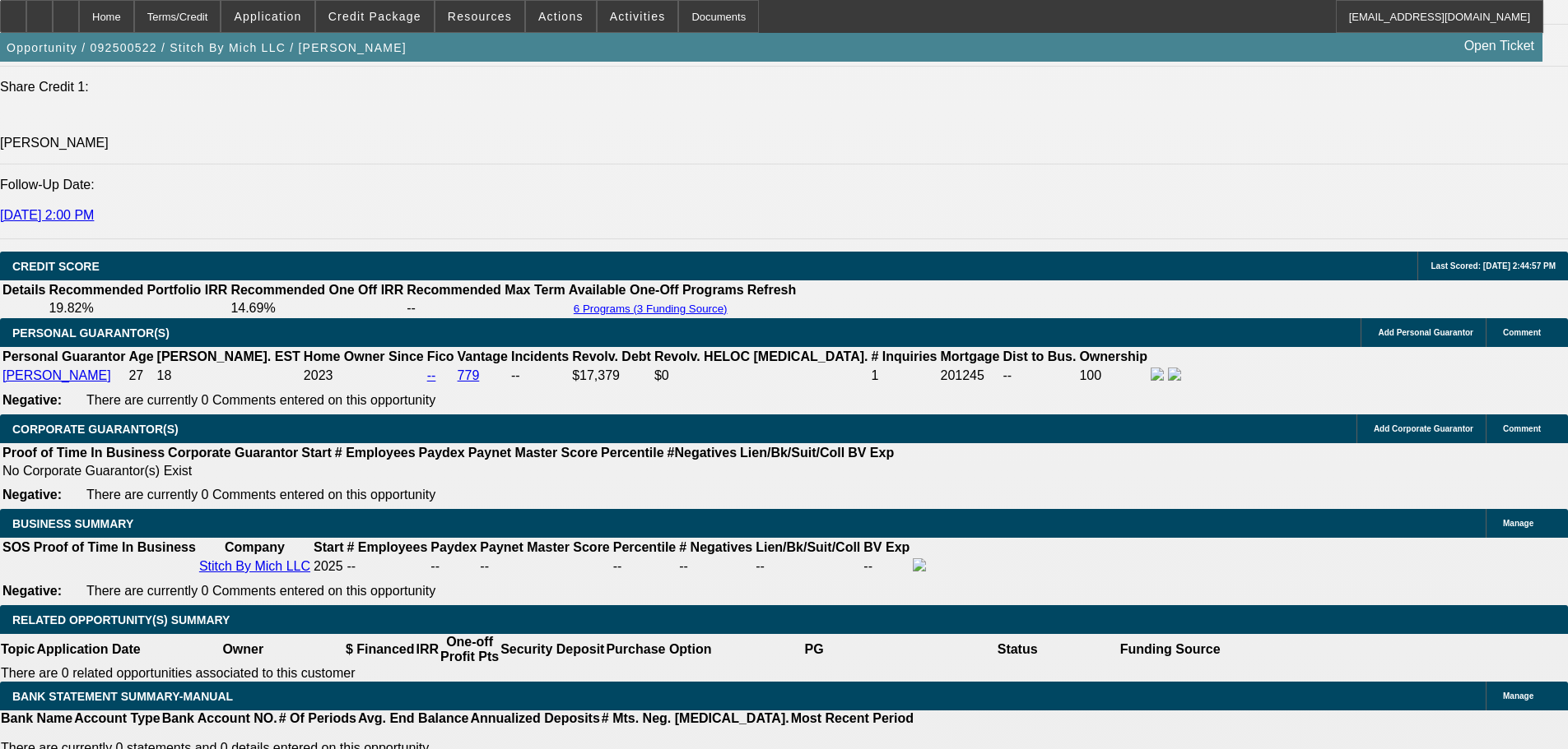
drag, startPoint x: 352, startPoint y: 424, endPoint x: 411, endPoint y: 429, distance: 59.2
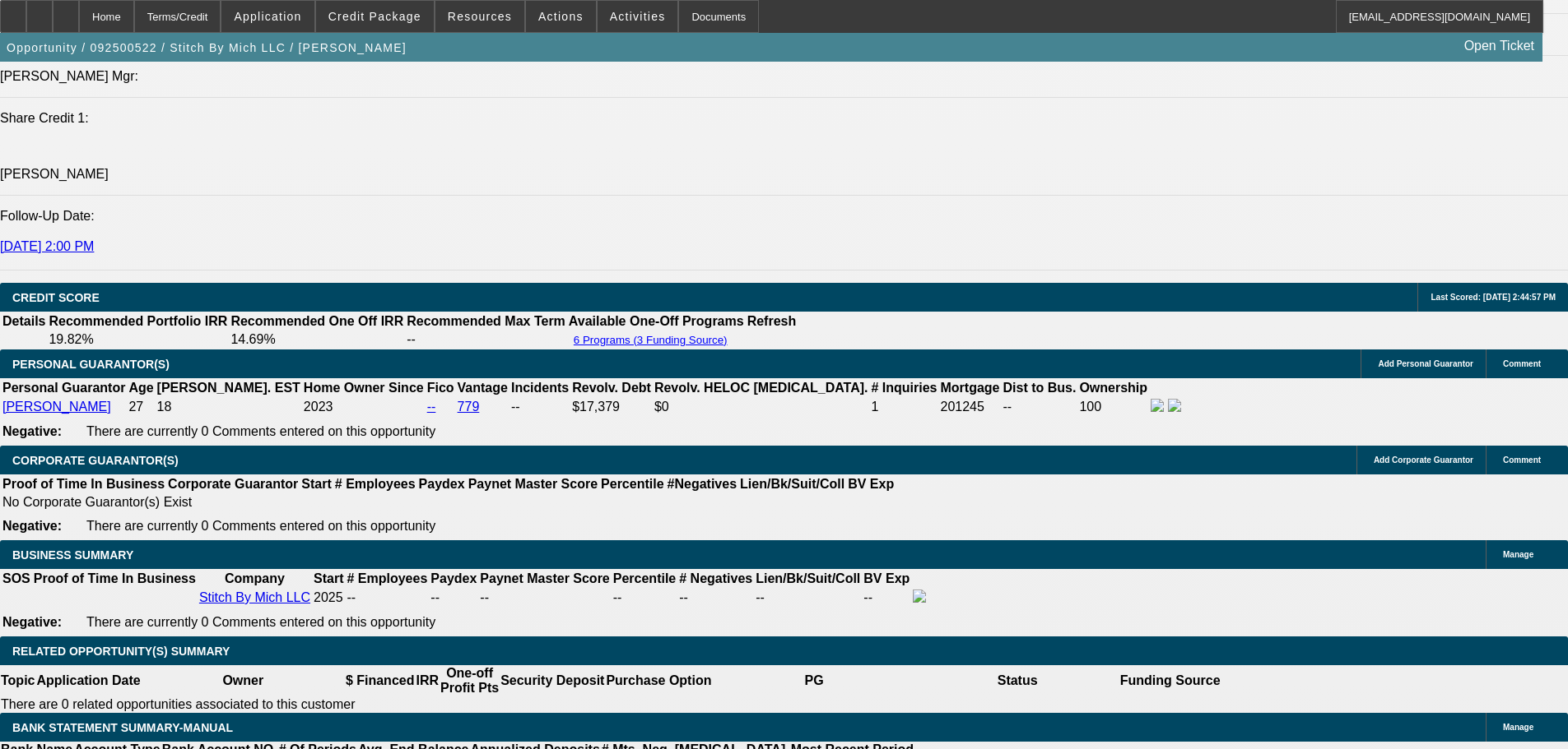
scroll to position [2386, 0]
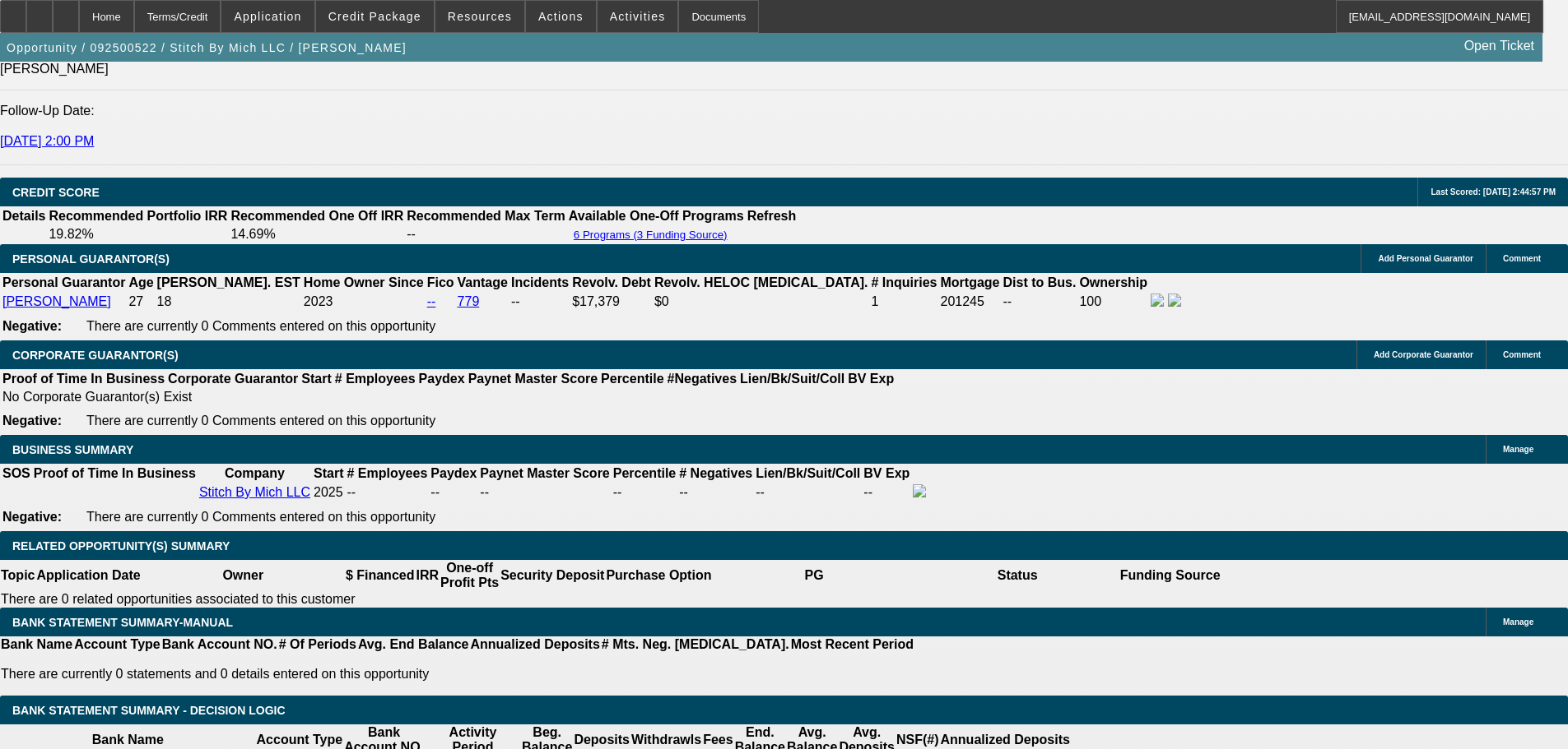
scroll to position [2057, 0]
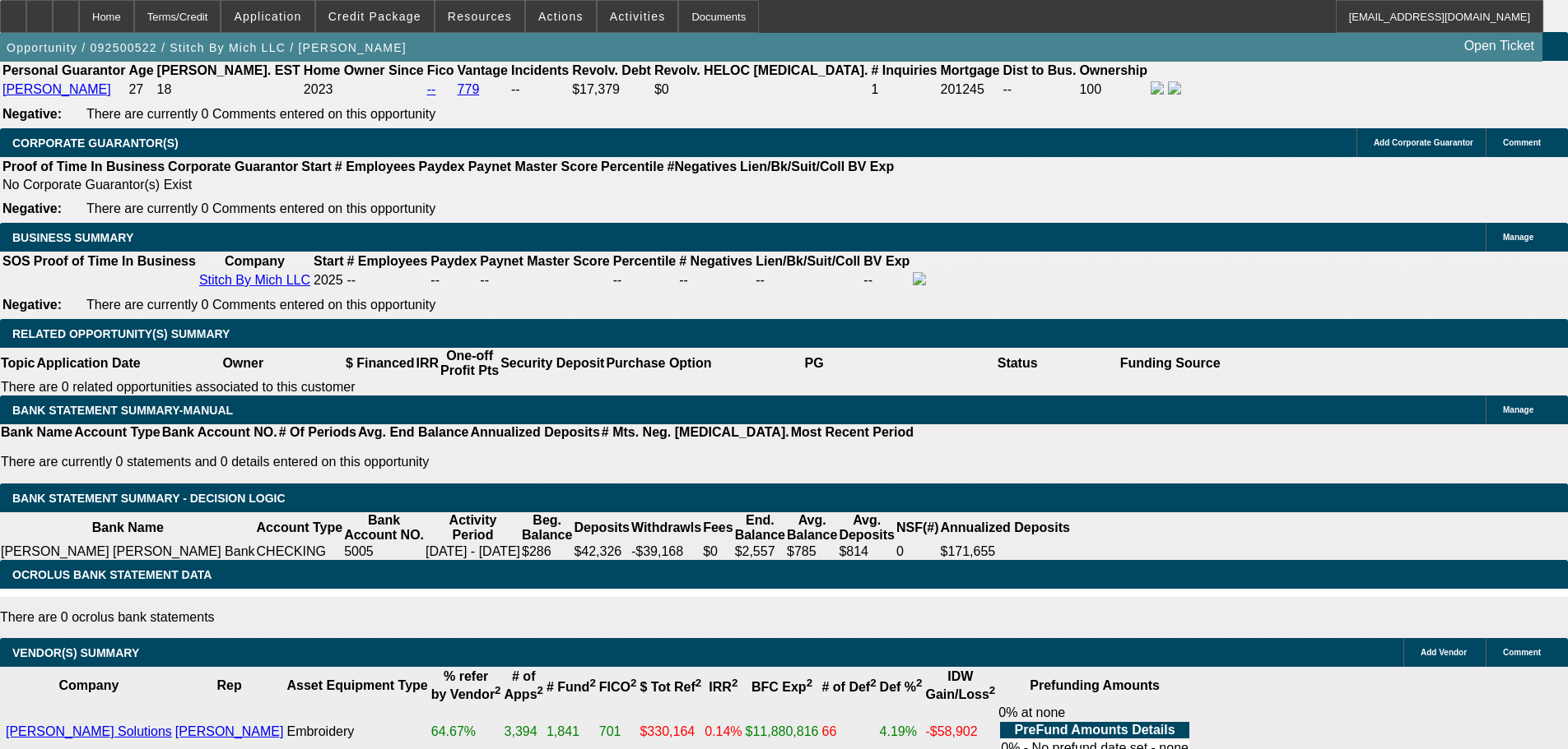
scroll to position [2468, 0]
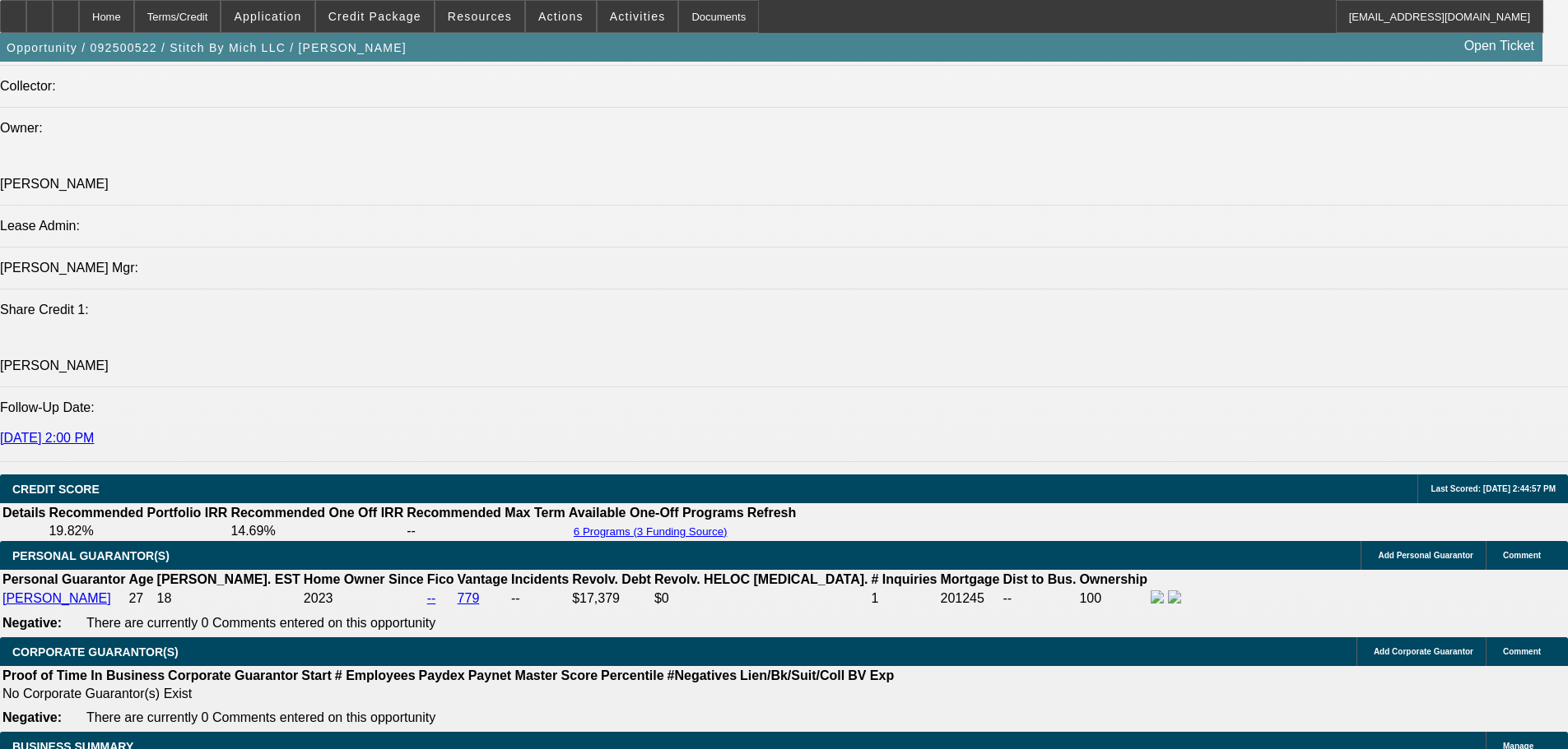
scroll to position [1975, 0]
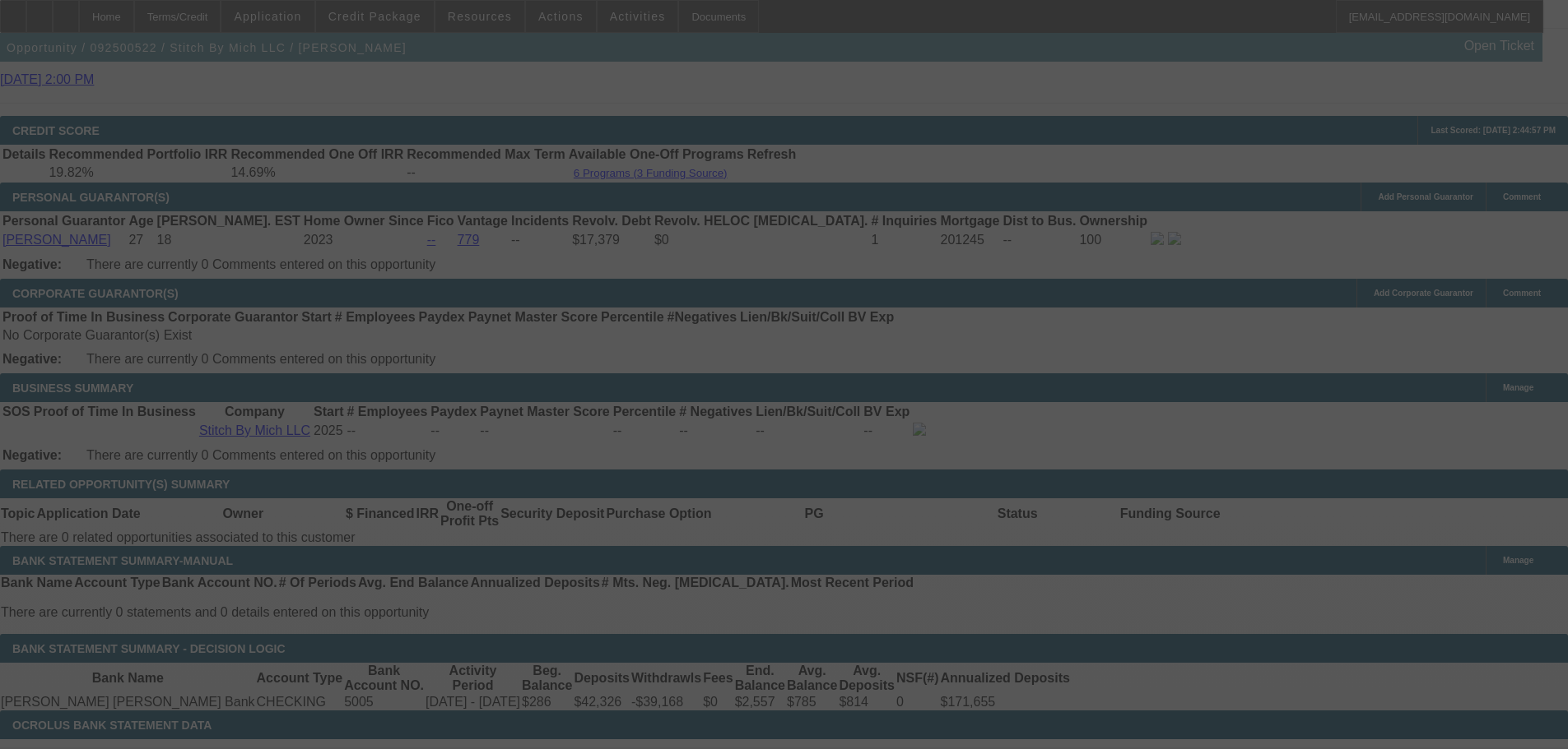
scroll to position [2386, 0]
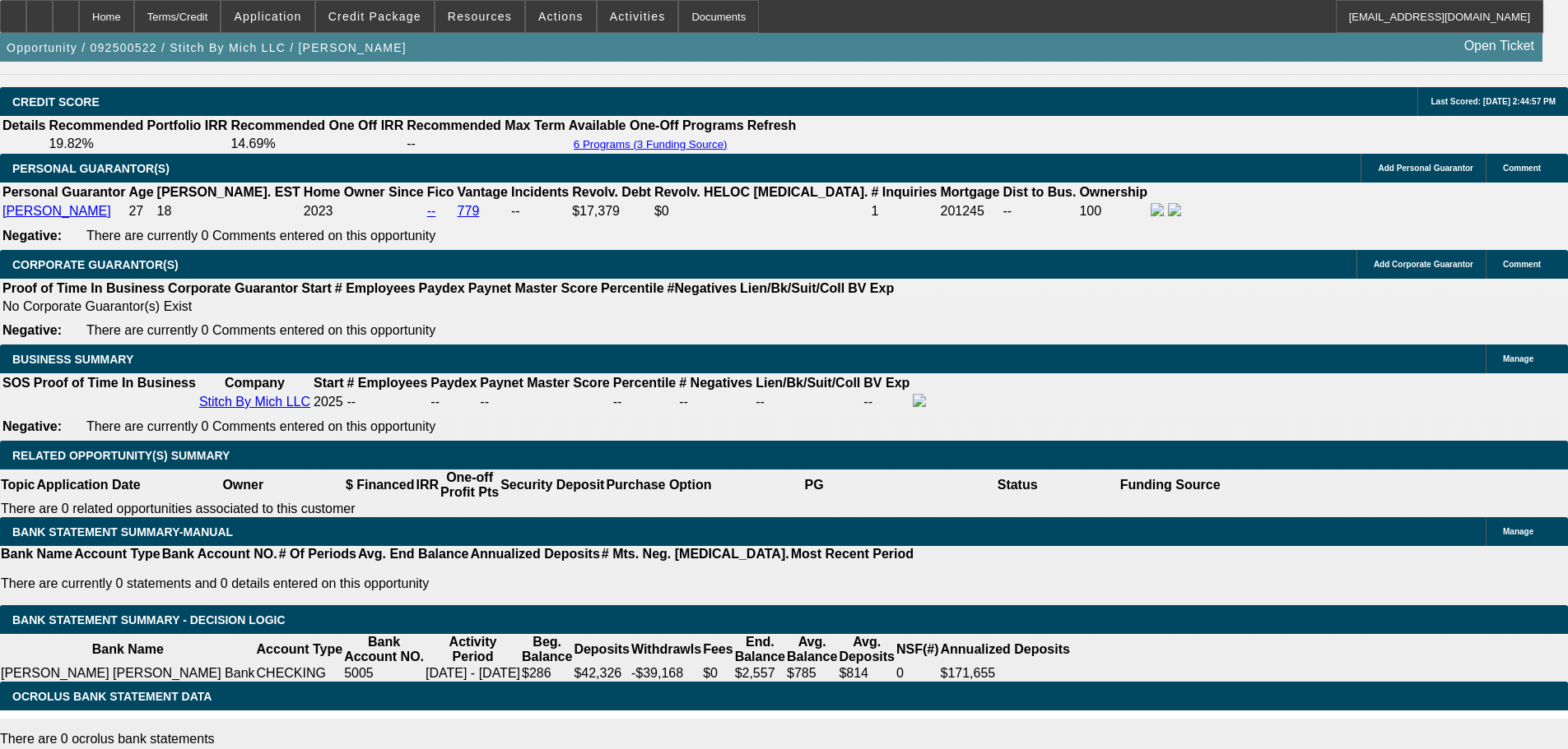
drag, startPoint x: 563, startPoint y: 257, endPoint x: 604, endPoint y: 259, distance: 41.0
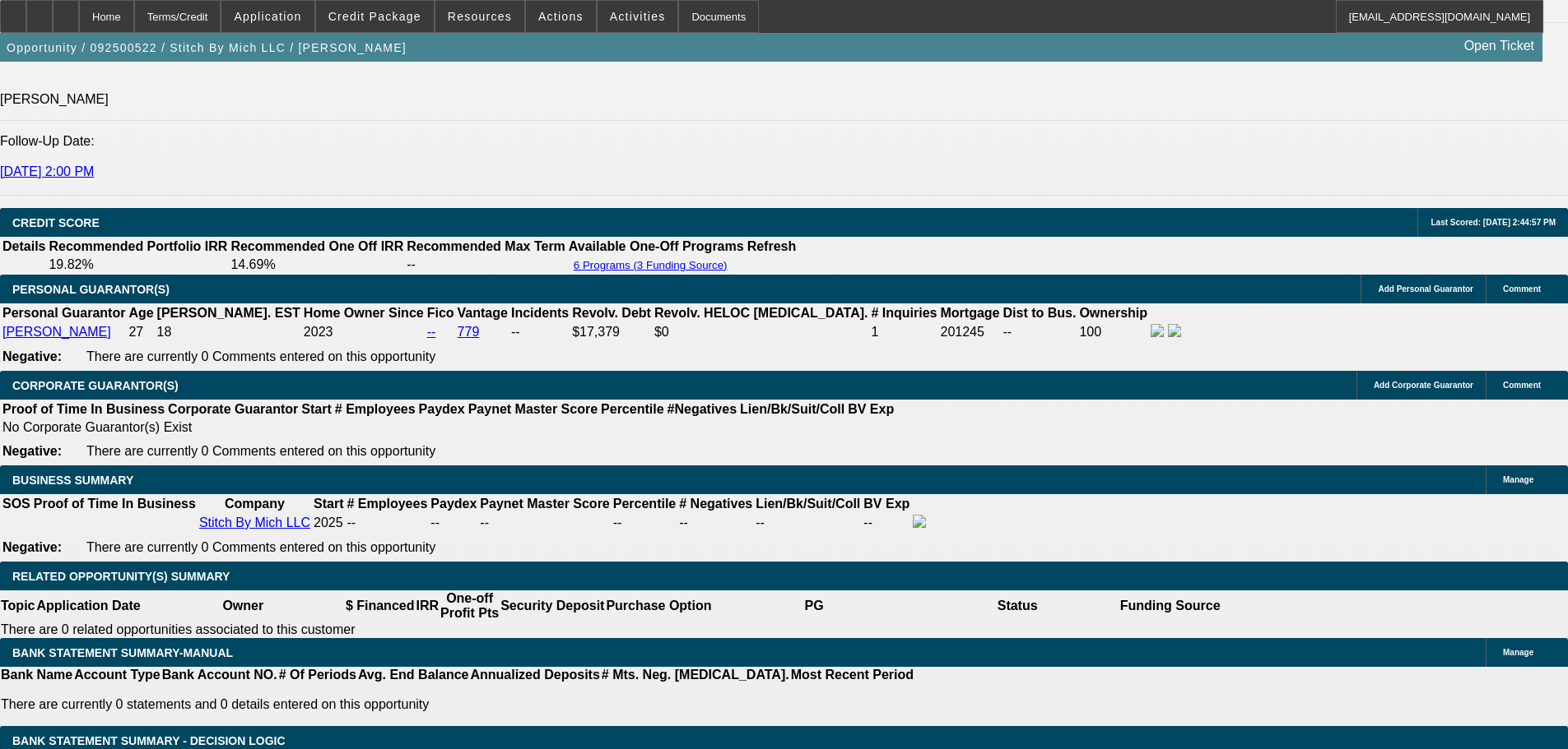
scroll to position [2057, 0]
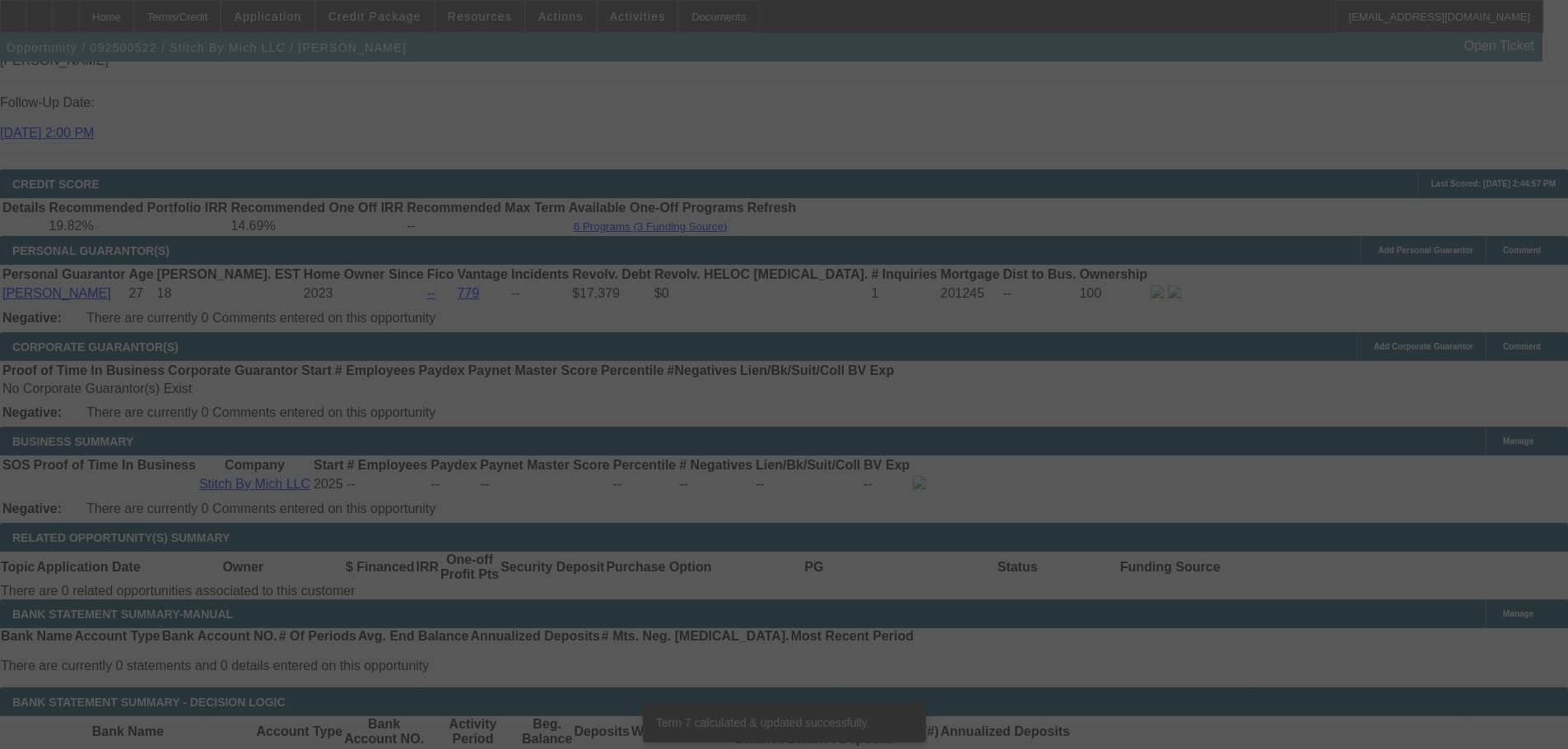
scroll to position [2294, 0]
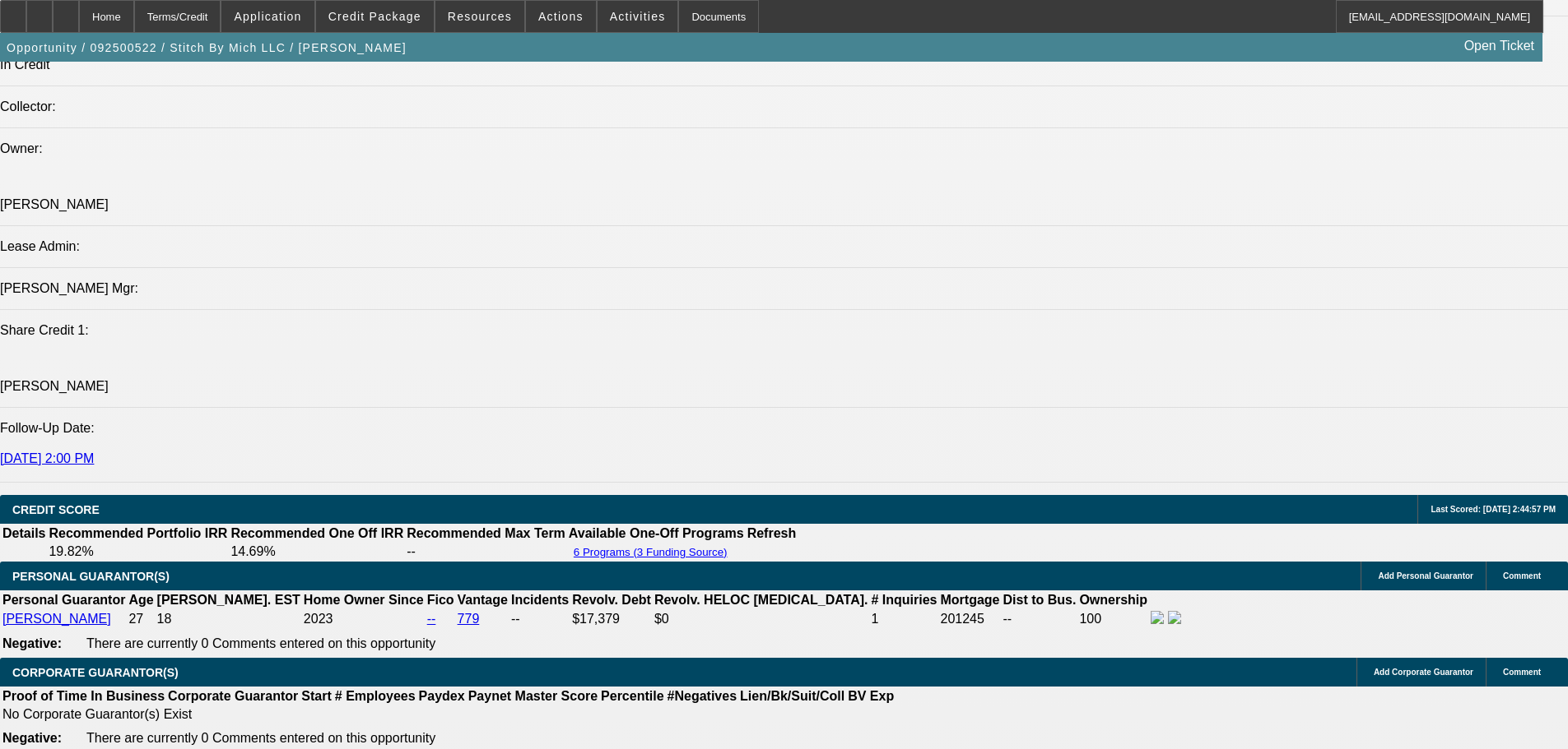
scroll to position [1966, 0]
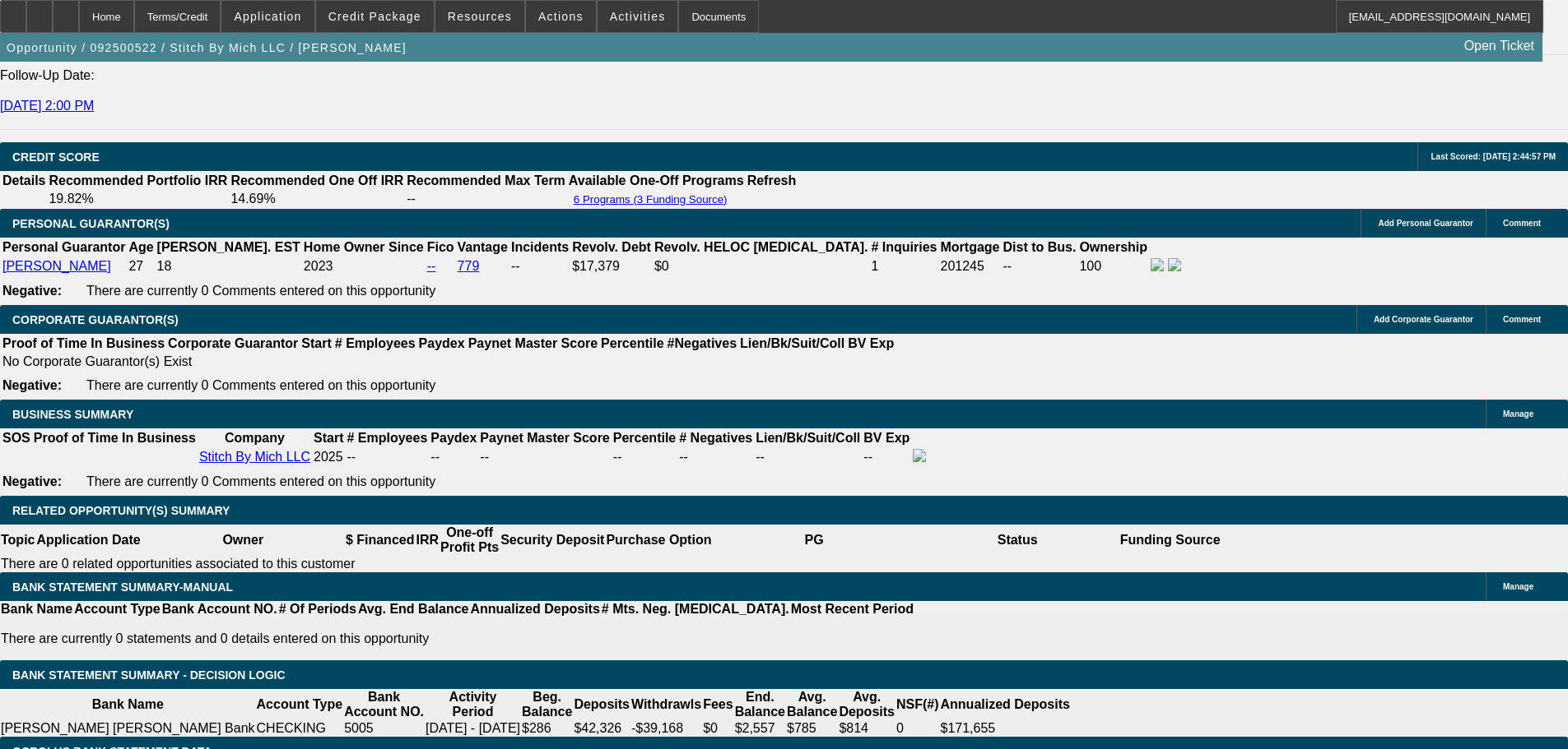
scroll to position [2294, 0]
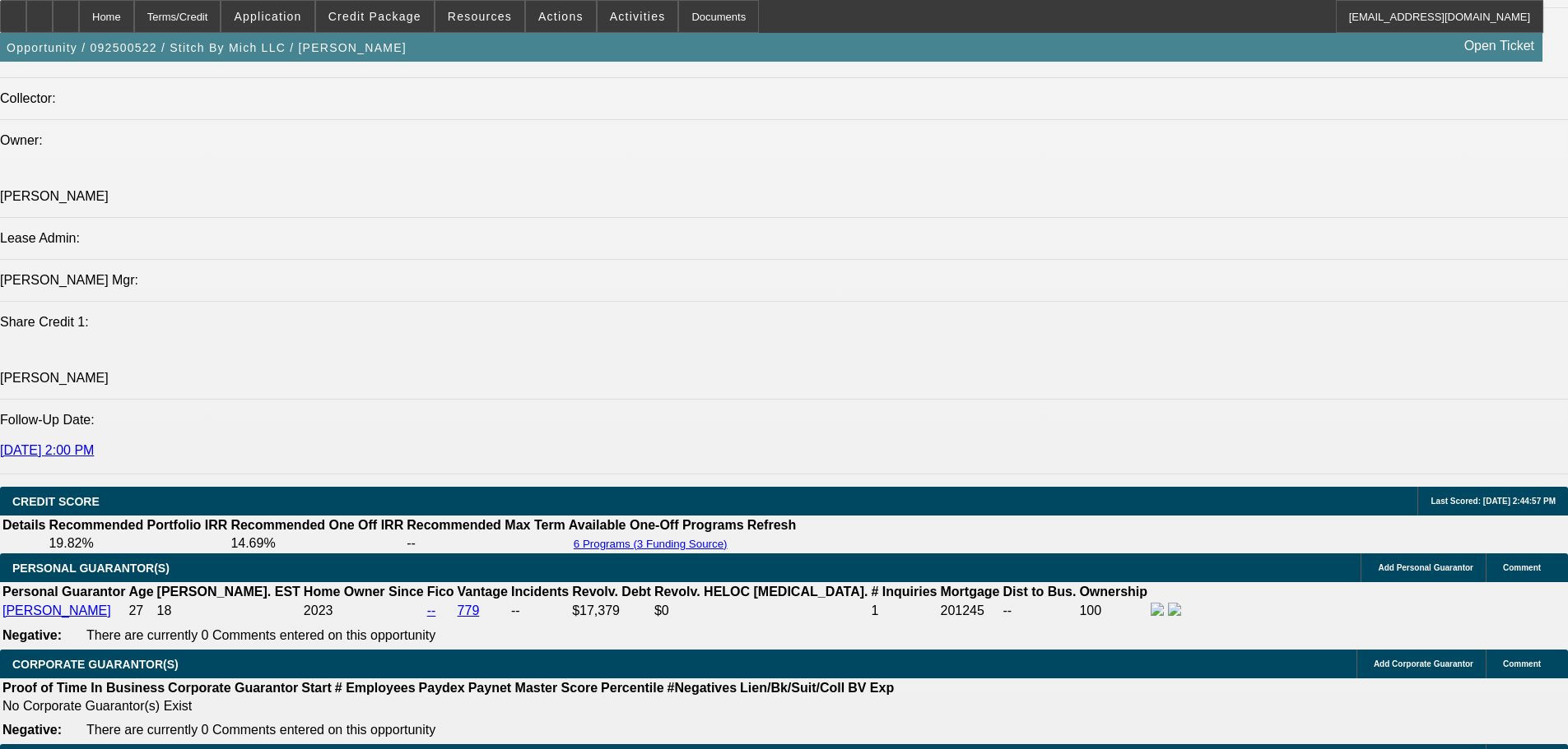
scroll to position [1966, 0]
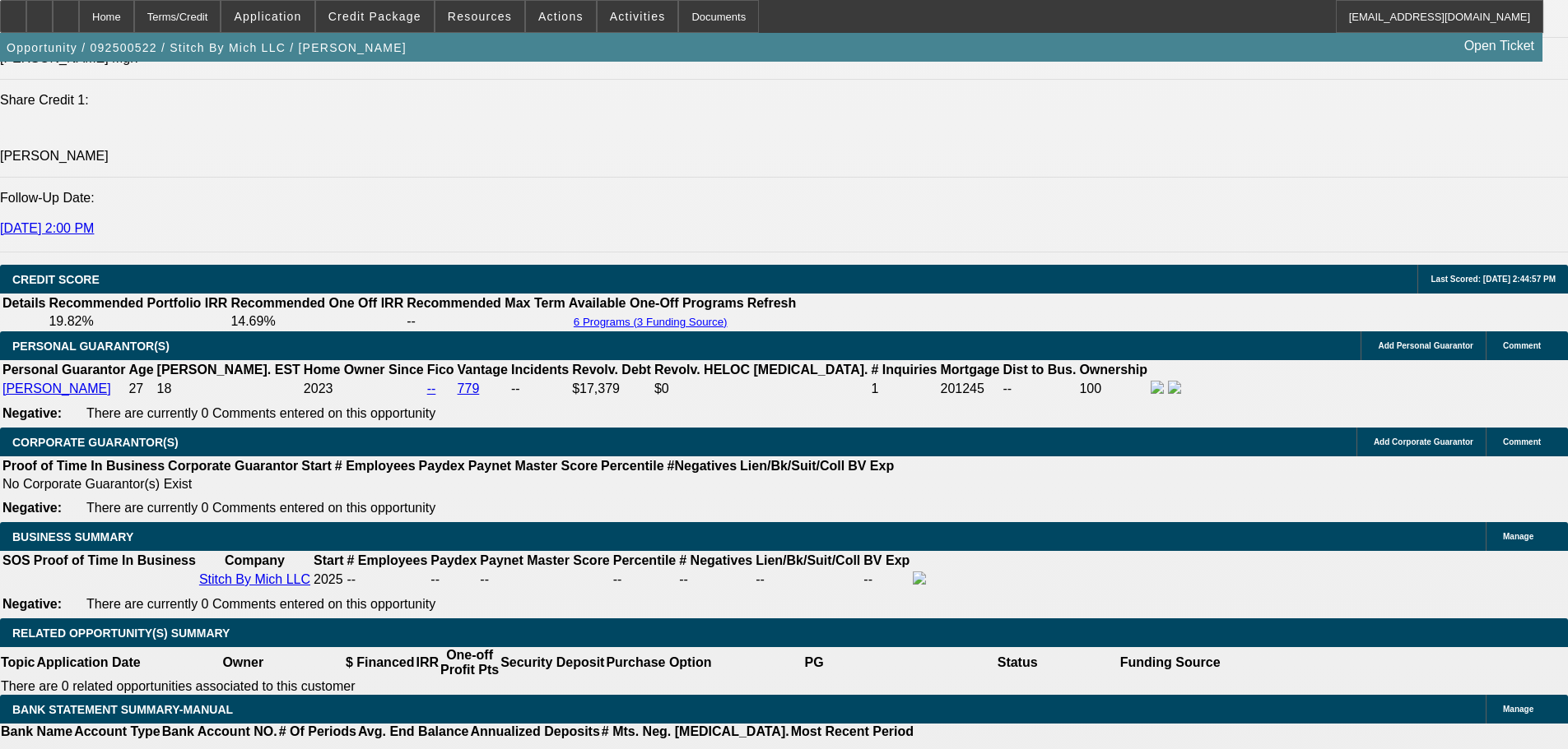
scroll to position [2212, 0]
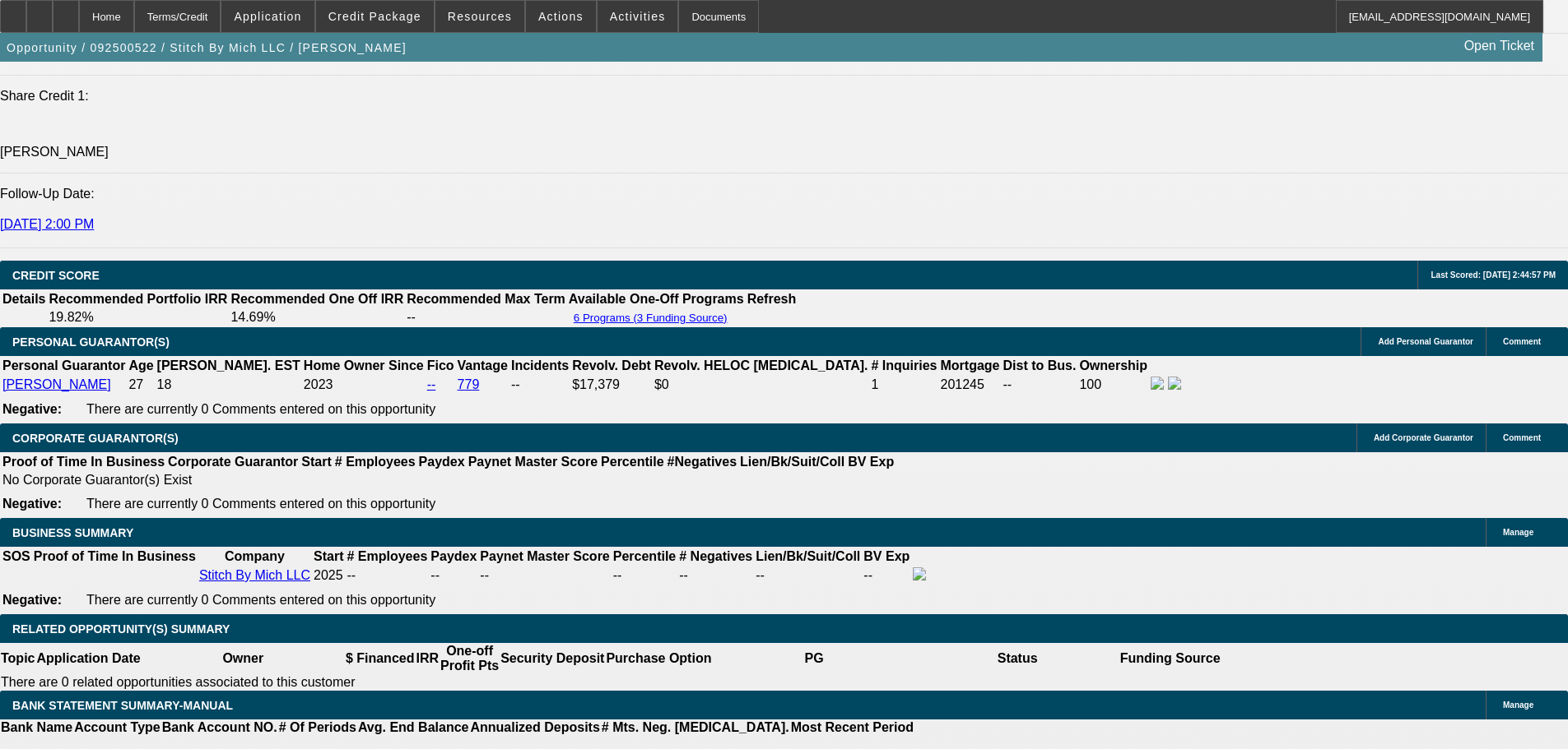
drag, startPoint x: 462, startPoint y: 430, endPoint x: 573, endPoint y: 439, distance: 111.4
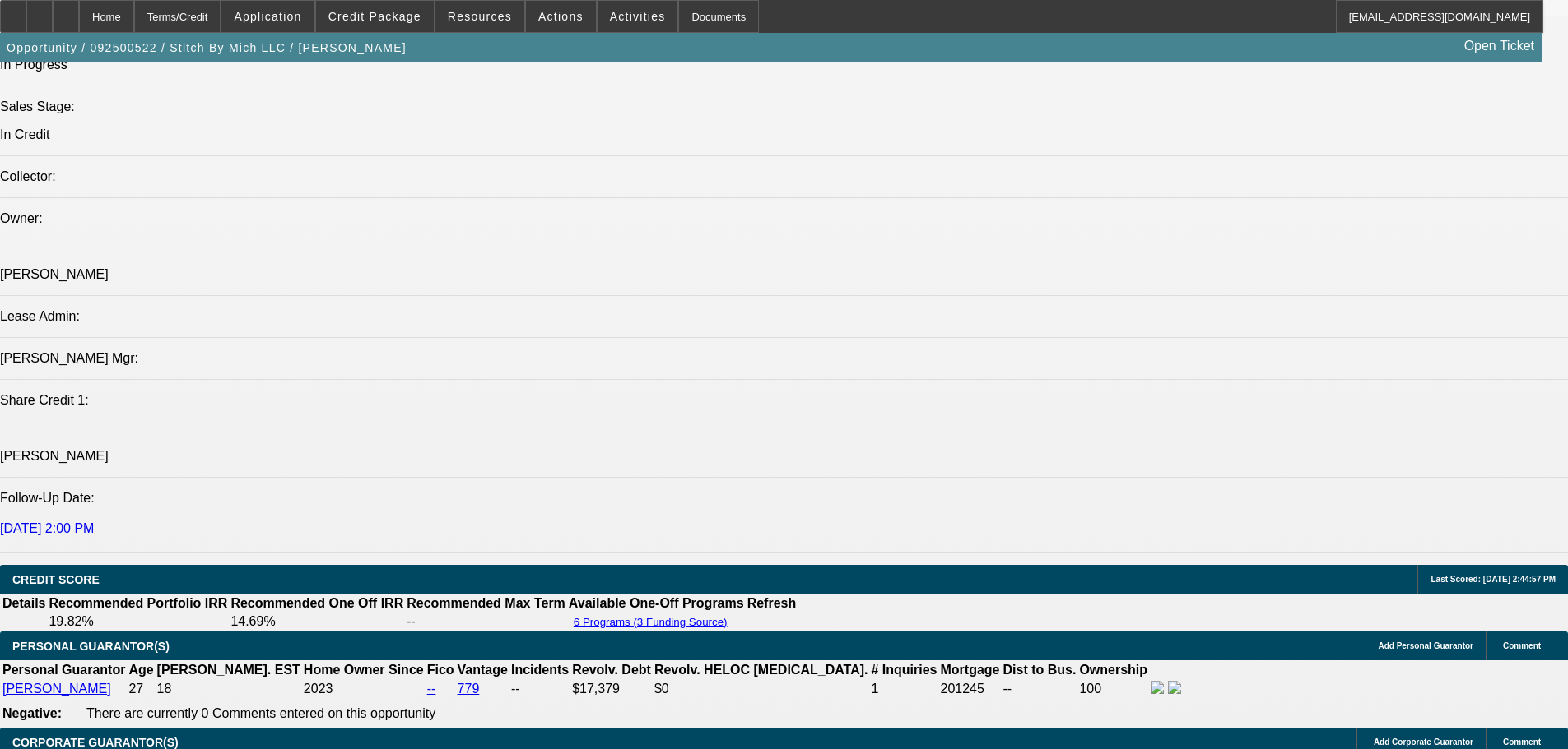
scroll to position [1883, 0]
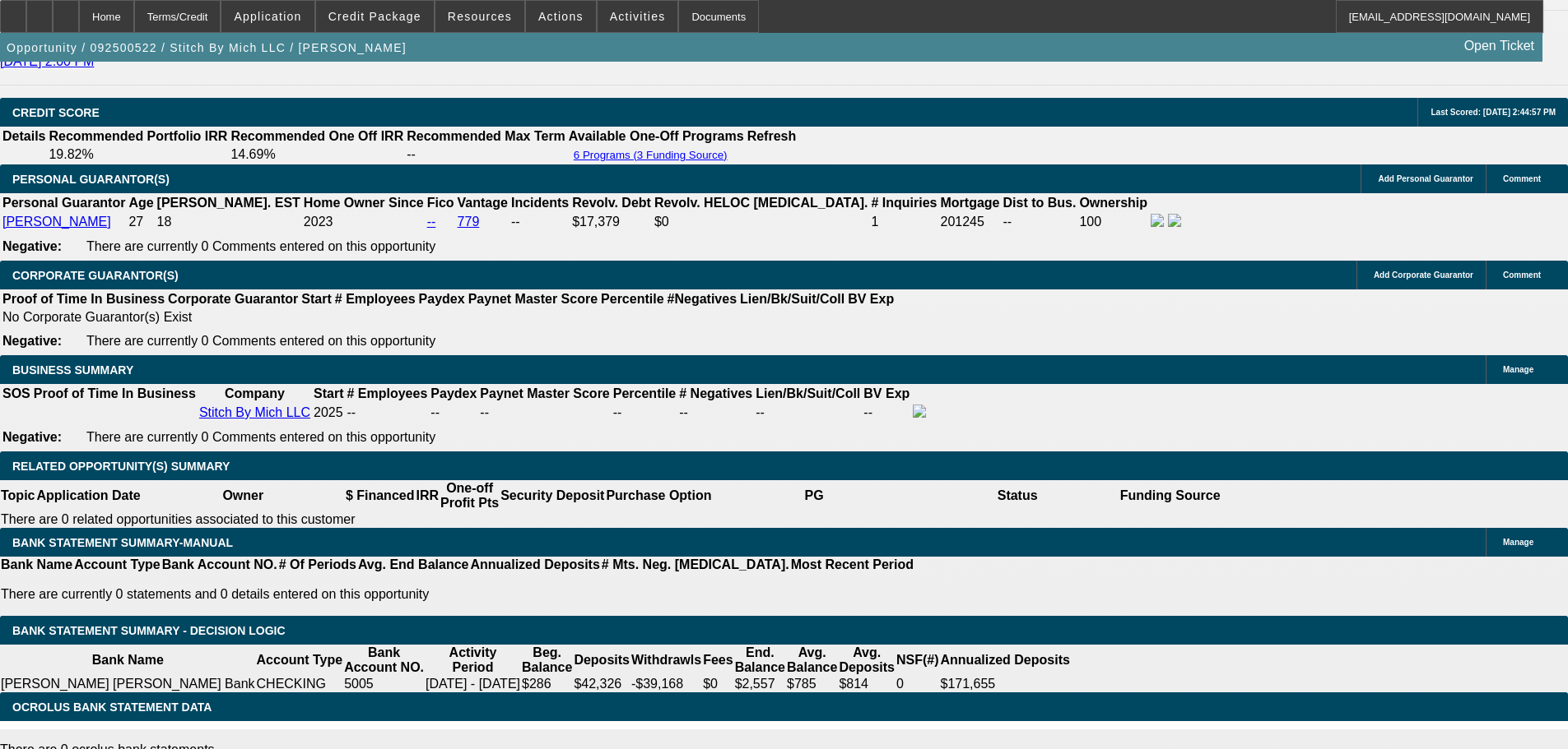
scroll to position [2532, 0]
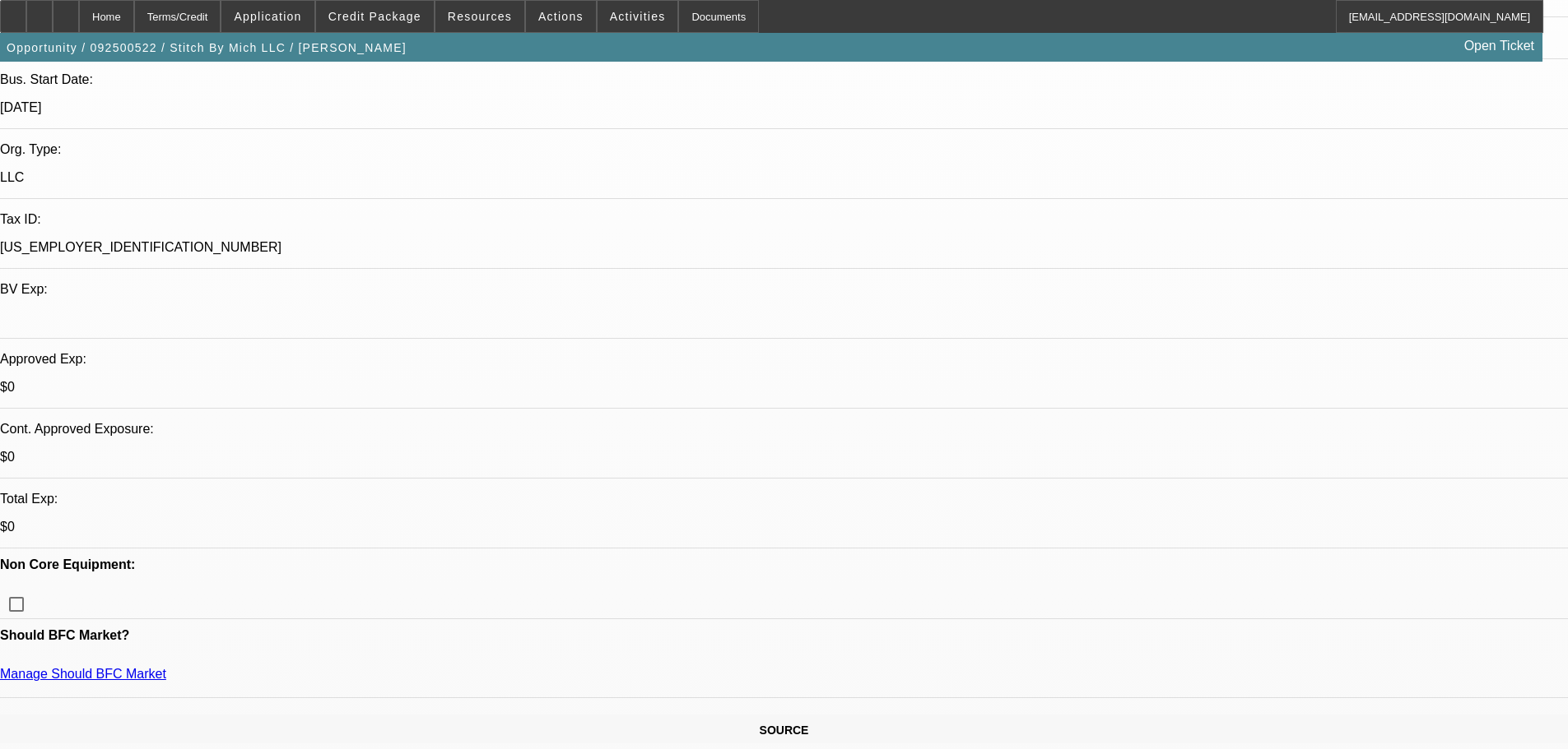
scroll to position [329, 0]
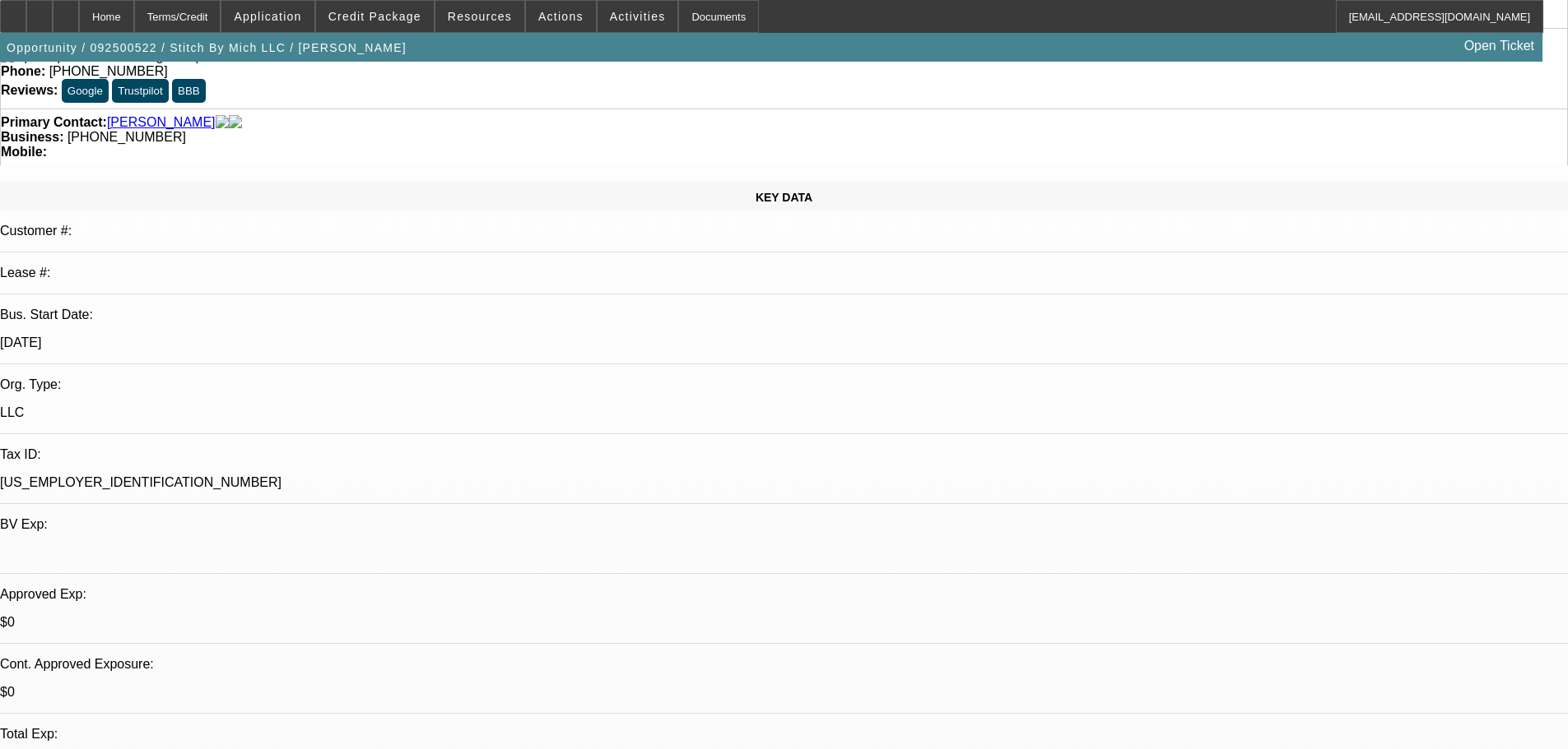
scroll to position [246, 0]
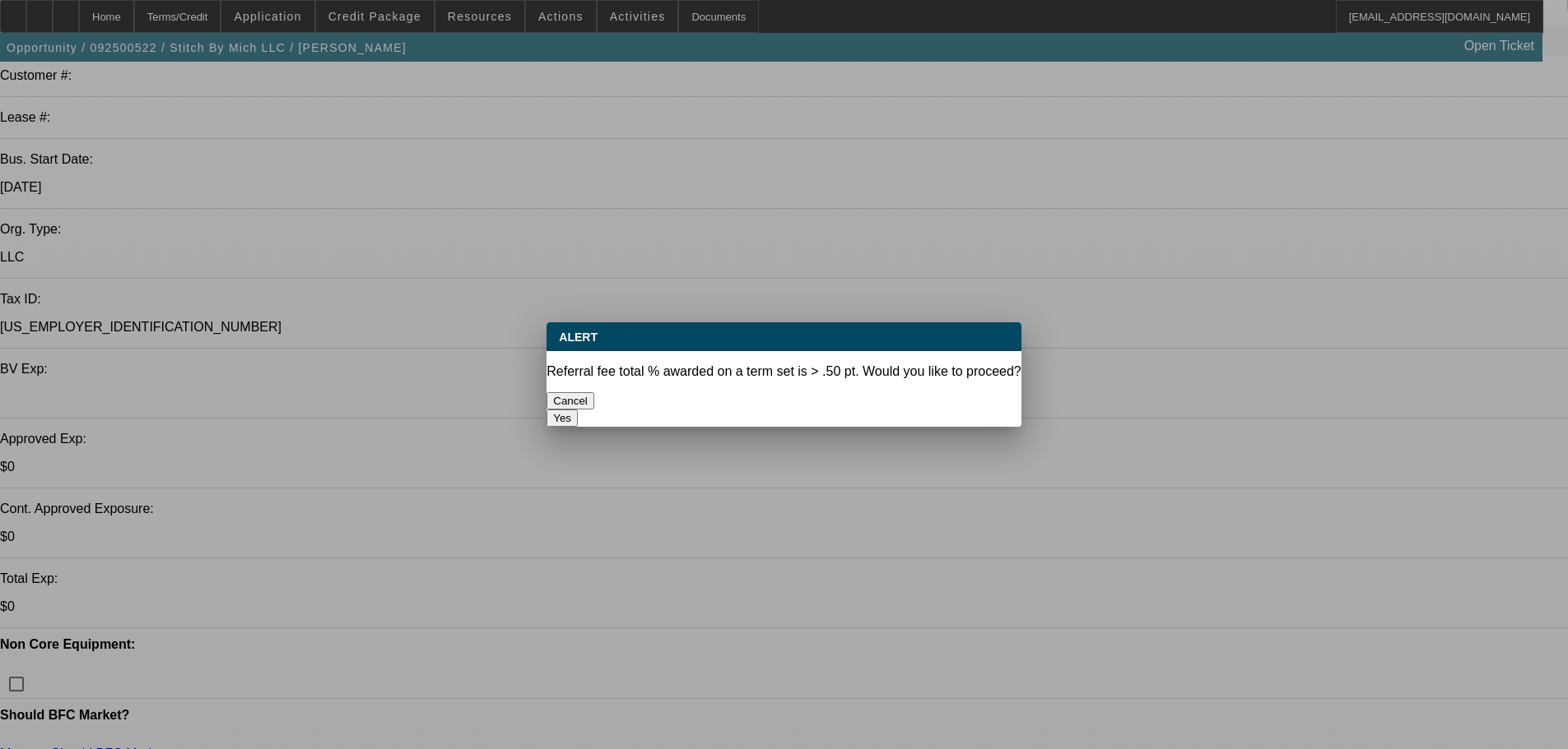
click at [578, 409] on button "Yes" at bounding box center [562, 418] width 32 height 17
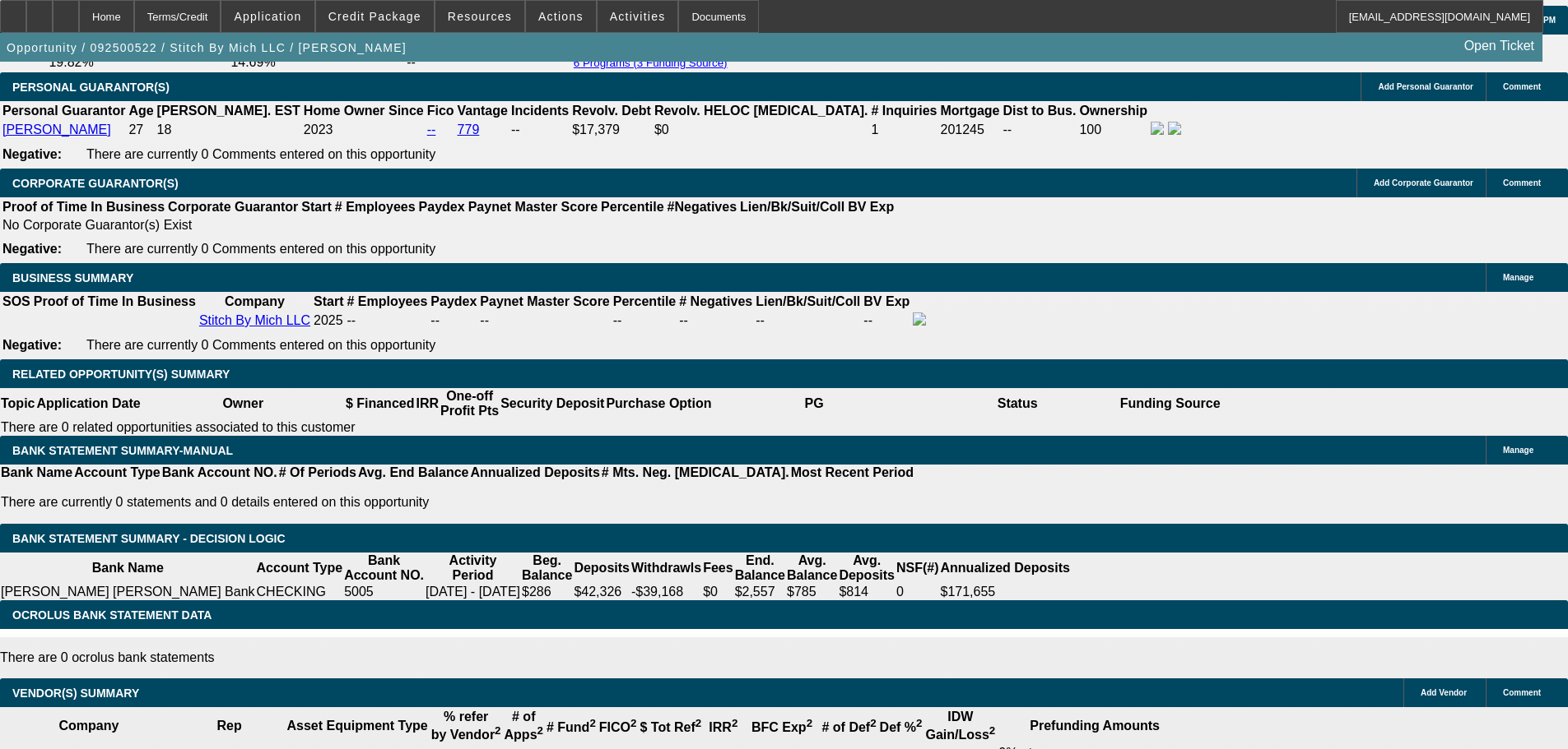
scroll to position [2724, 0]
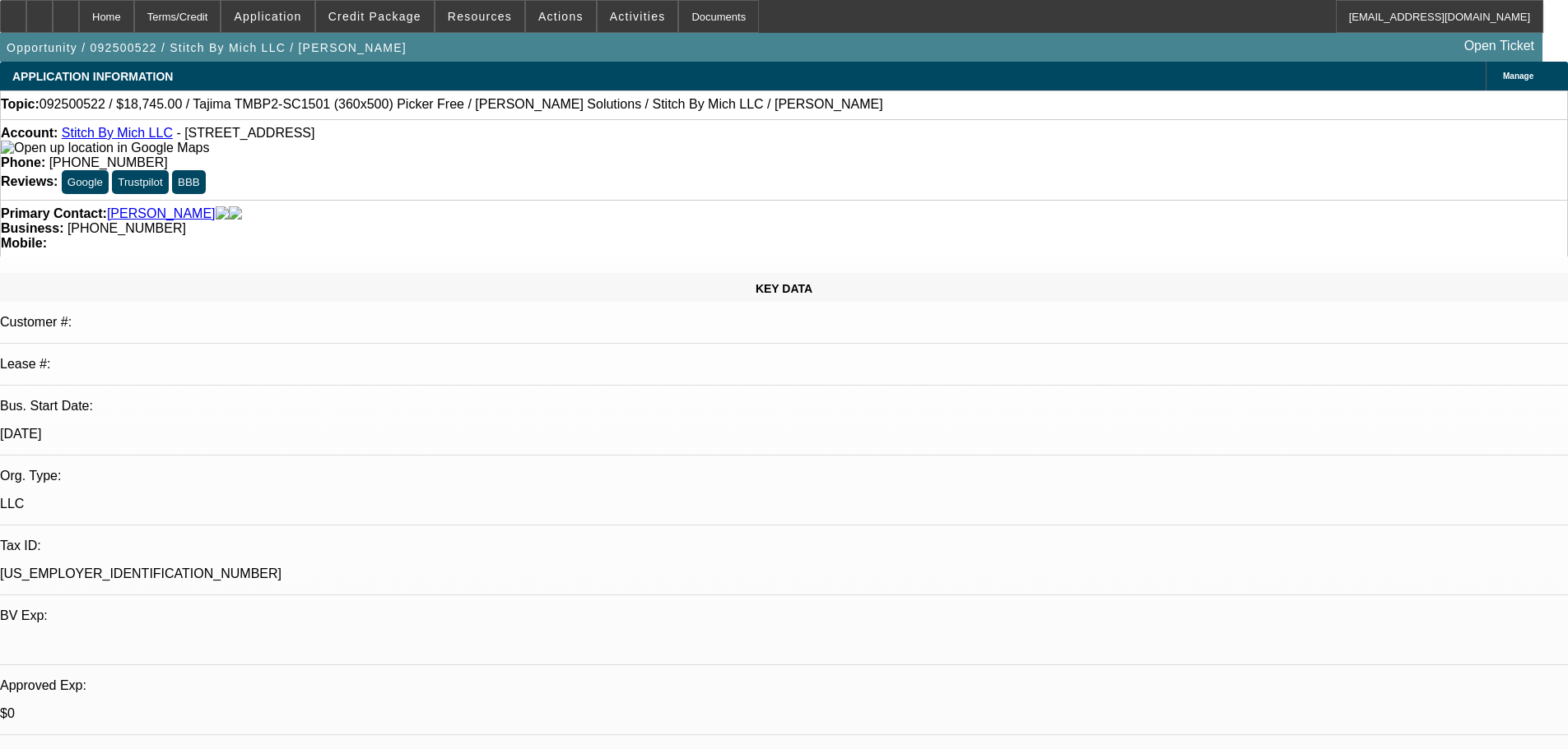
scroll to position [411, 0]
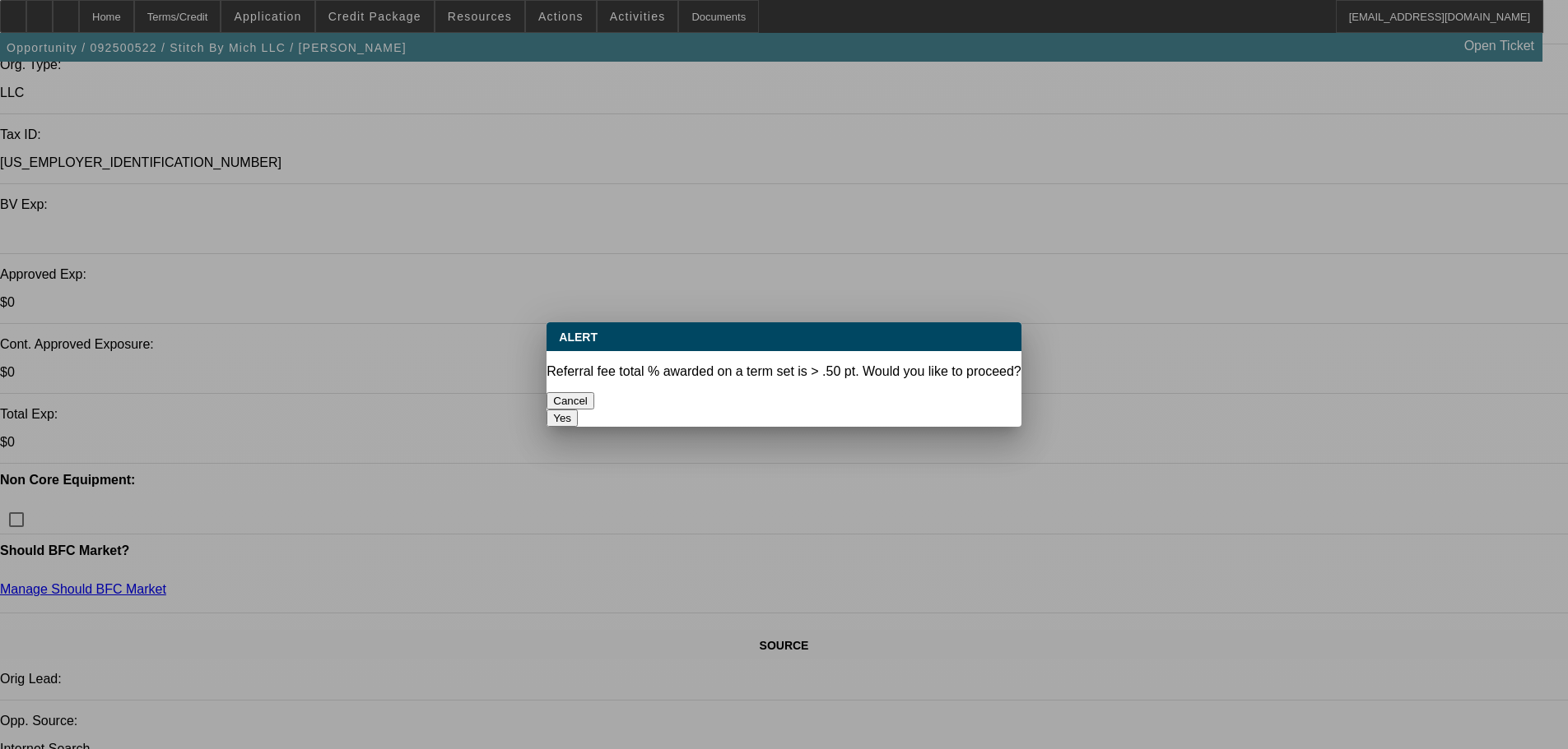
scroll to position [0, 0]
click at [578, 409] on button "Yes" at bounding box center [562, 418] width 32 height 17
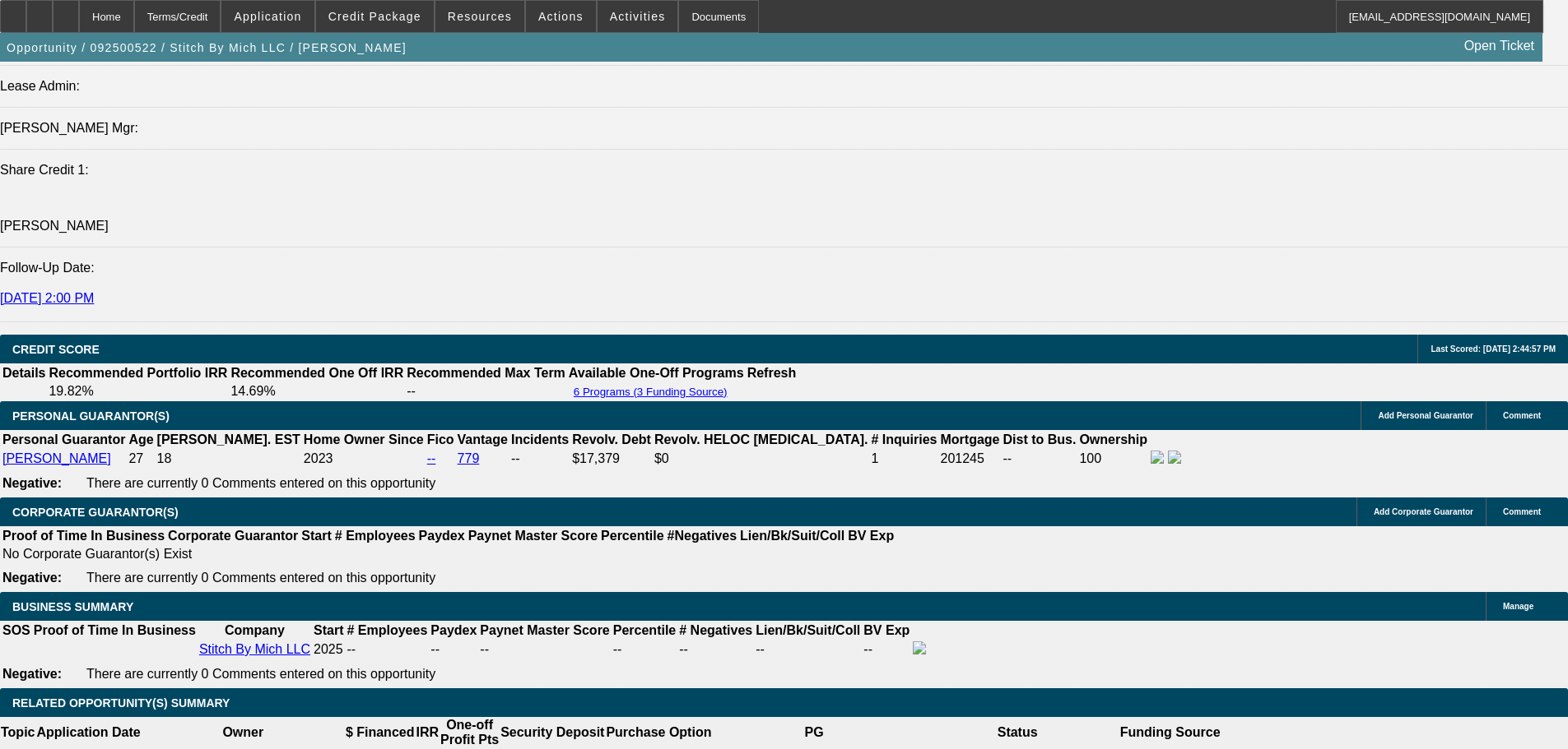
scroll to position [2714, 0]
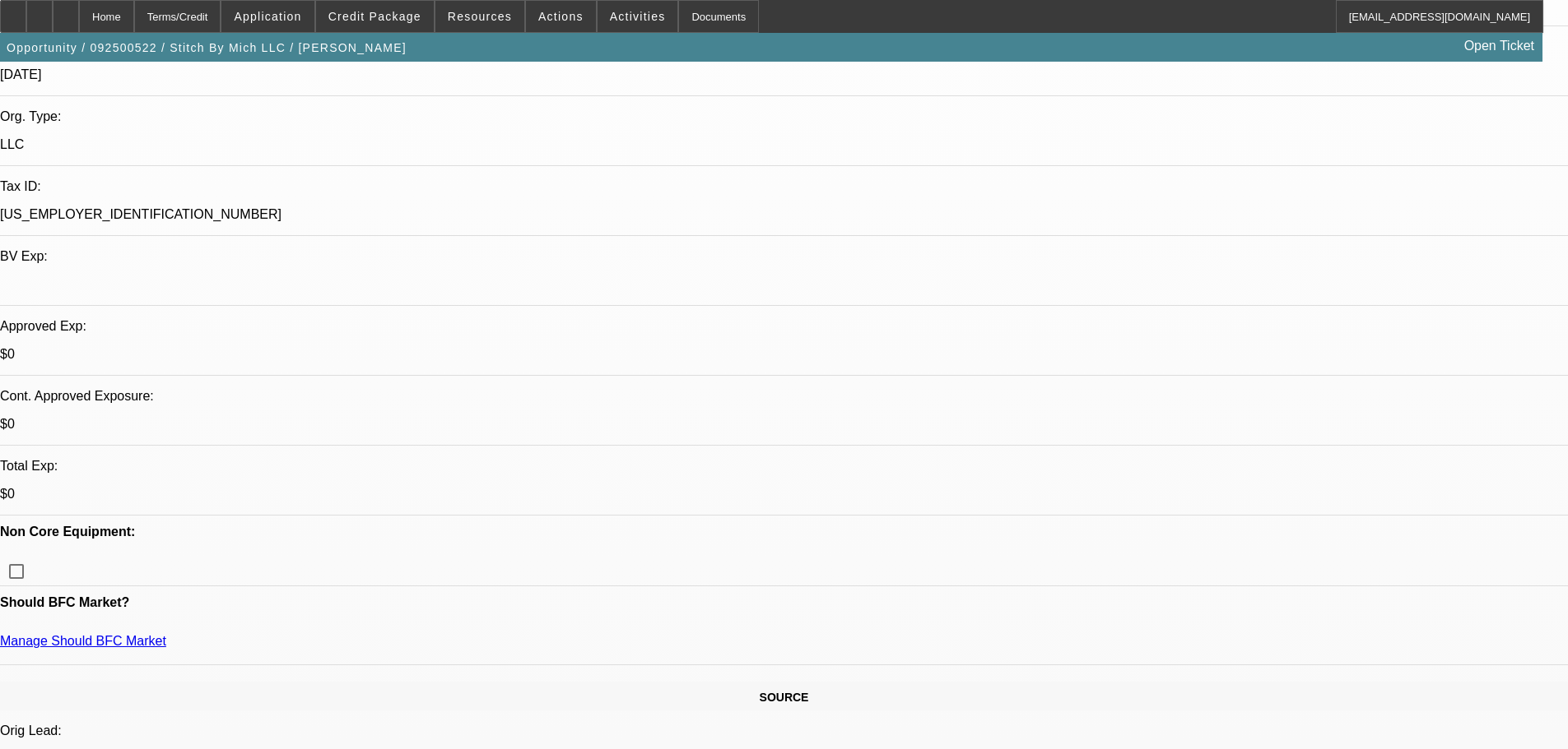
scroll to position [658, 0]
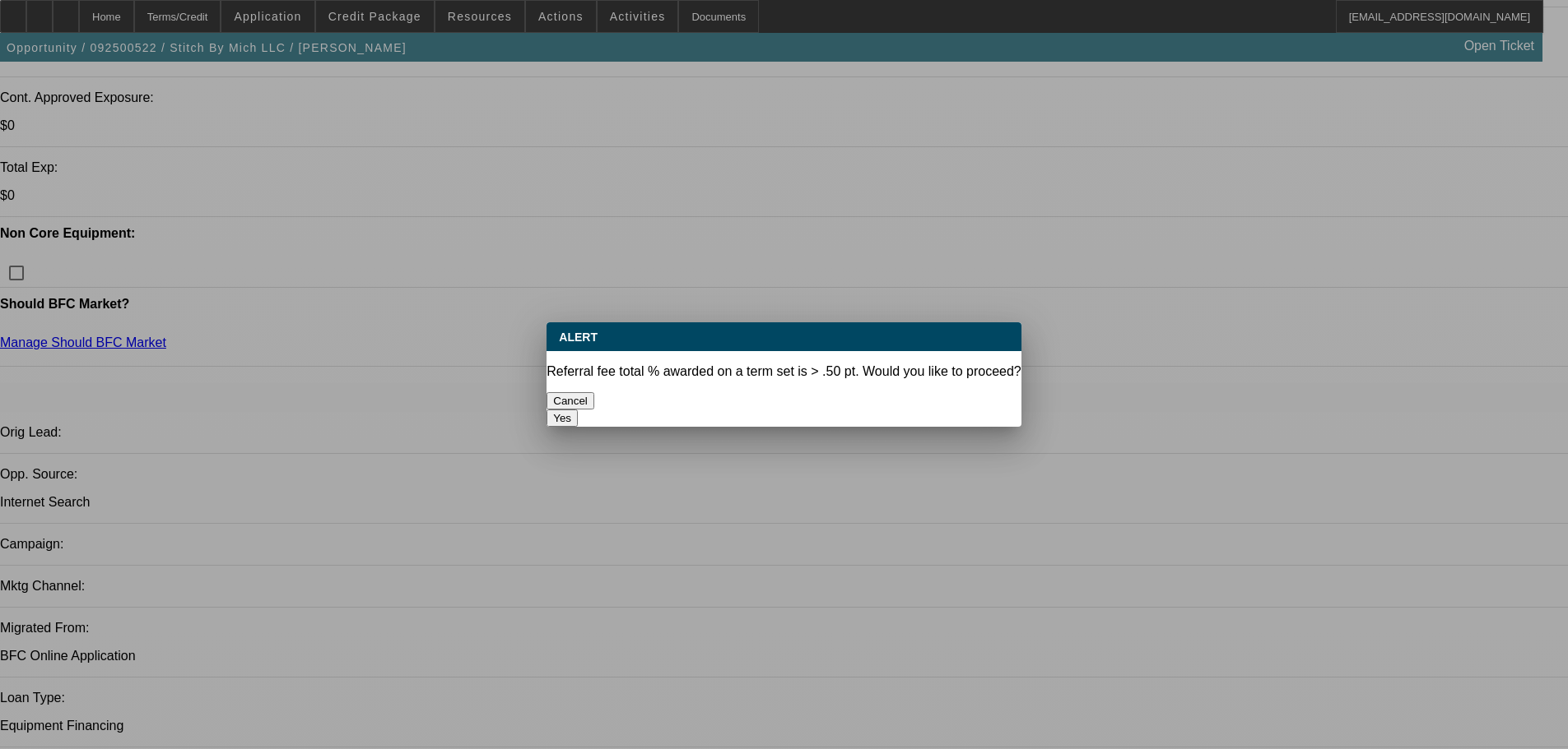
click at [578, 409] on button "Yes" at bounding box center [562, 418] width 32 height 17
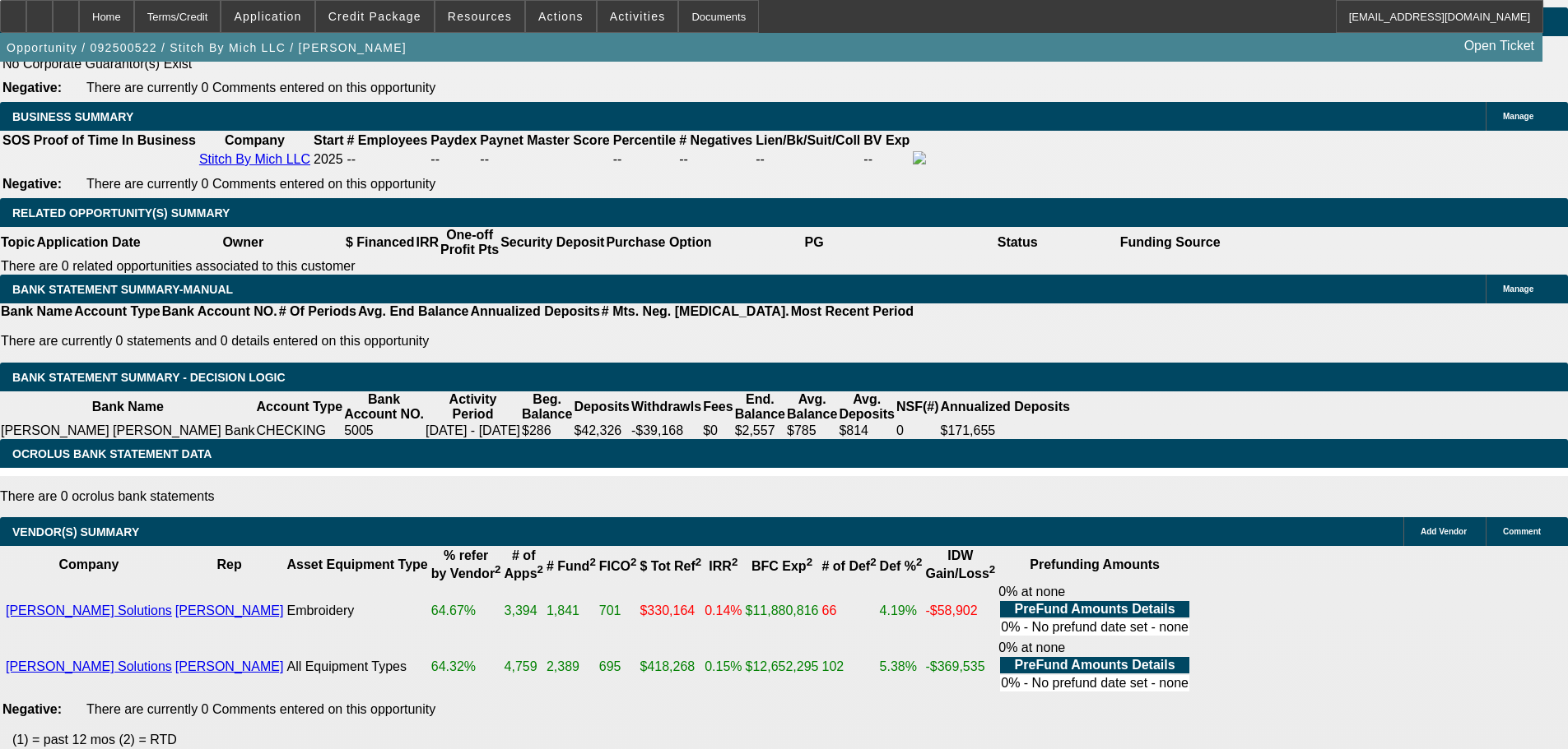
scroll to position [2631, 0]
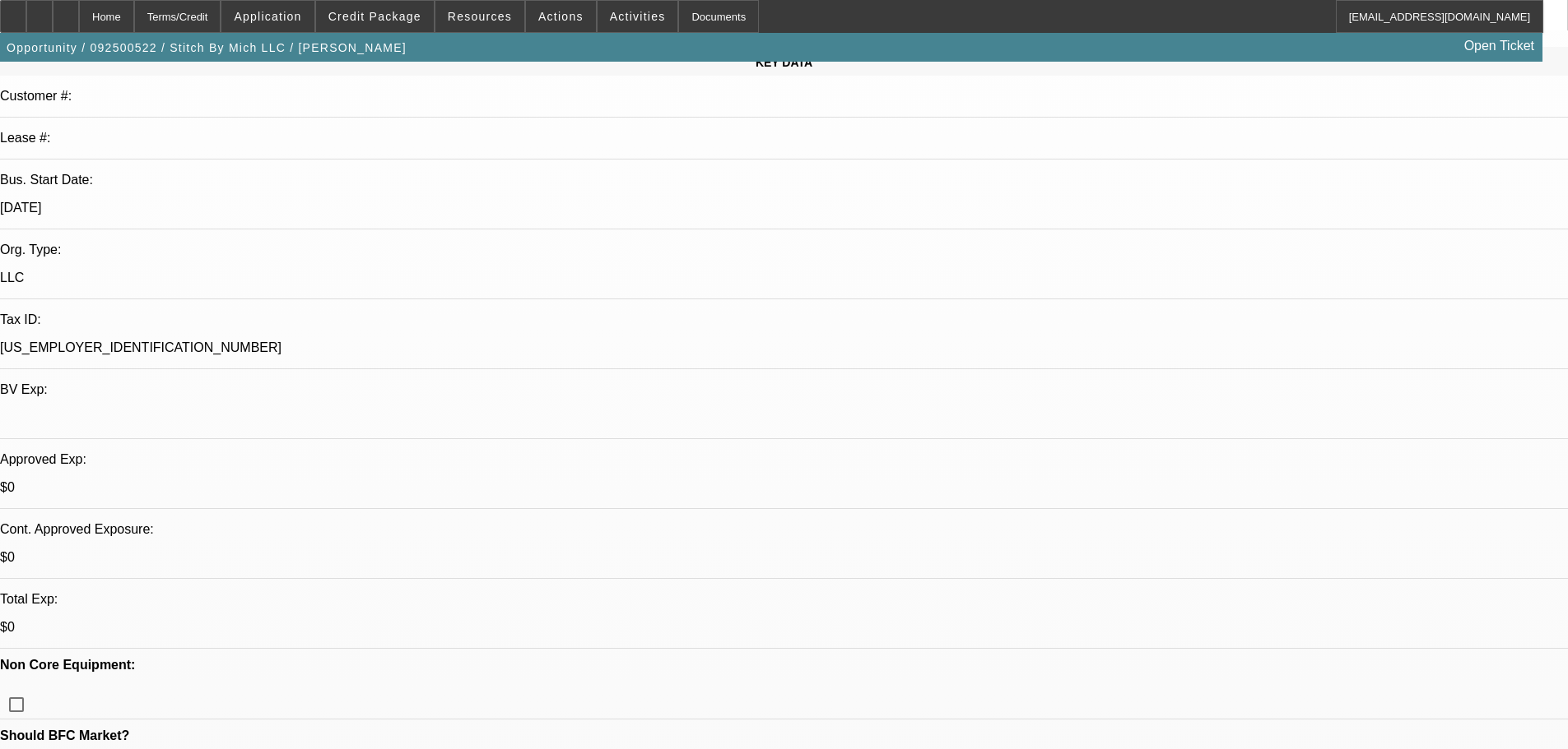
scroll to position [576, 0]
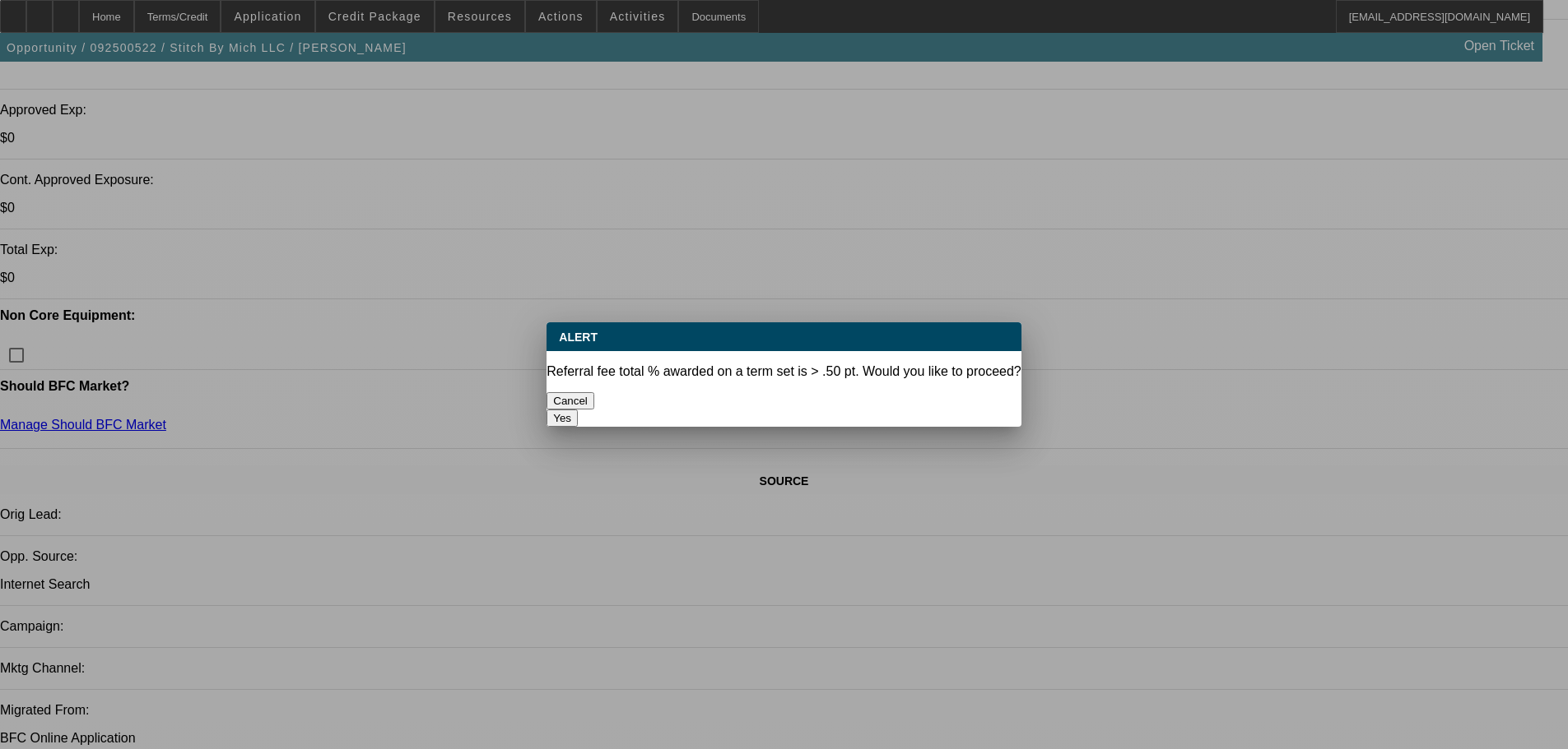
click at [578, 409] on button "Yes" at bounding box center [562, 418] width 32 height 17
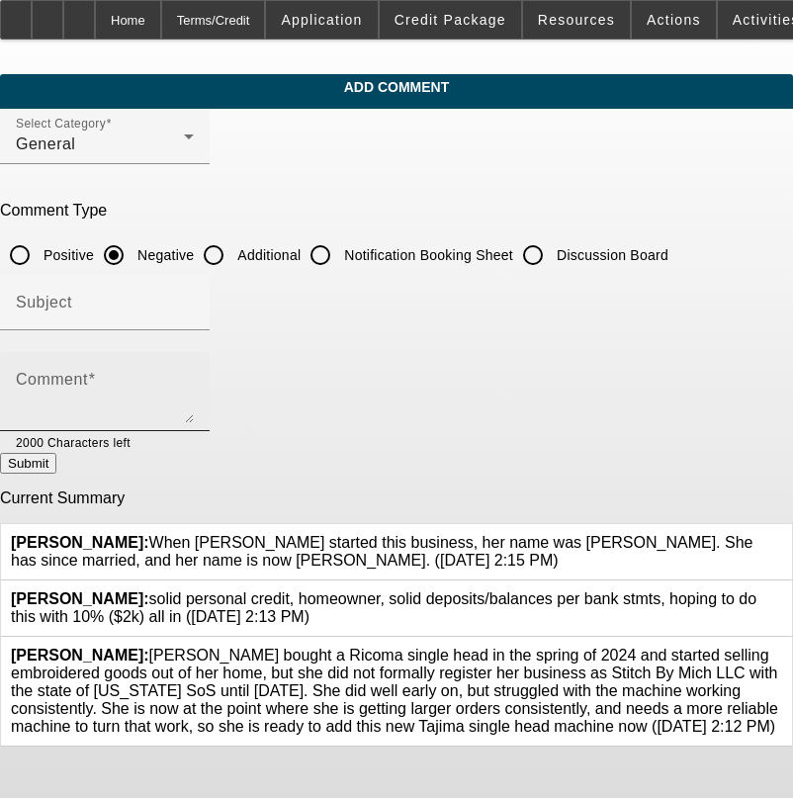
click at [194, 384] on textarea "Comment" at bounding box center [105, 399] width 178 height 47
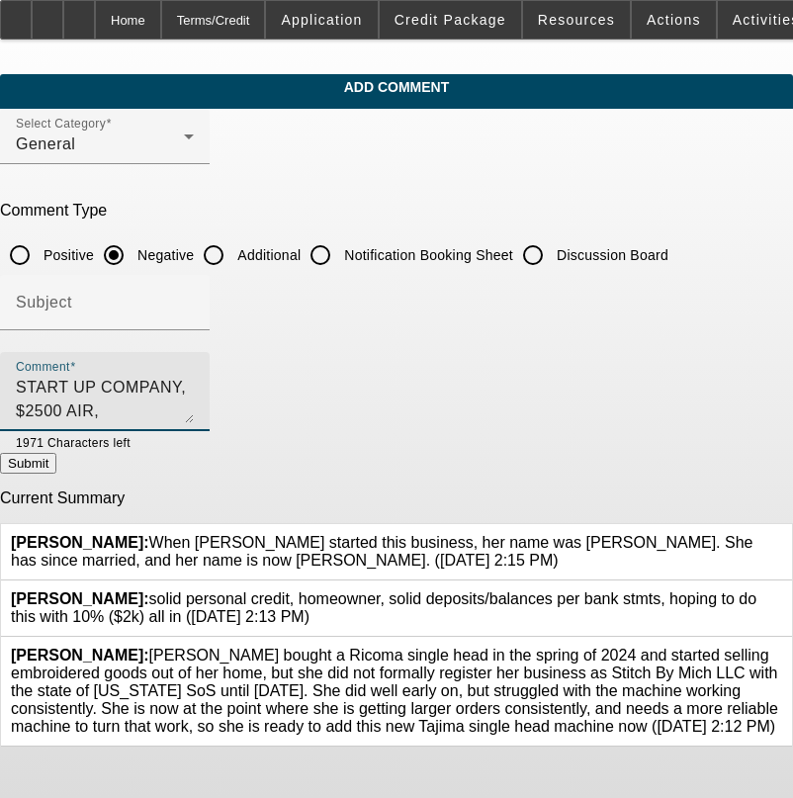
click at [194, 382] on textarea "START UP COMPANY, $2500 AIR," at bounding box center [105, 399] width 178 height 47
click at [160, 412] on textarea "START UP COMPANY, $2500 AIR, MOST OPEN REV OPEND IN PAST 4 YEARS, CLOSED ACCTS,…" at bounding box center [105, 399] width 178 height 47
click at [140, 409] on textarea "START UP COMPANY, $2500 AIR, MOST OPEN REV OPEND IN PAST 4 YEARS, CLOSED ACCTS,…" at bounding box center [105, 399] width 178 height 47
type textarea "START UP COMPANY, $2500 AIR, MOST OPEN REV OPEND IN PAST 4 YEARS, CLOSED ACCTS,…"
click at [56, 463] on button "Submit" at bounding box center [28, 463] width 56 height 21
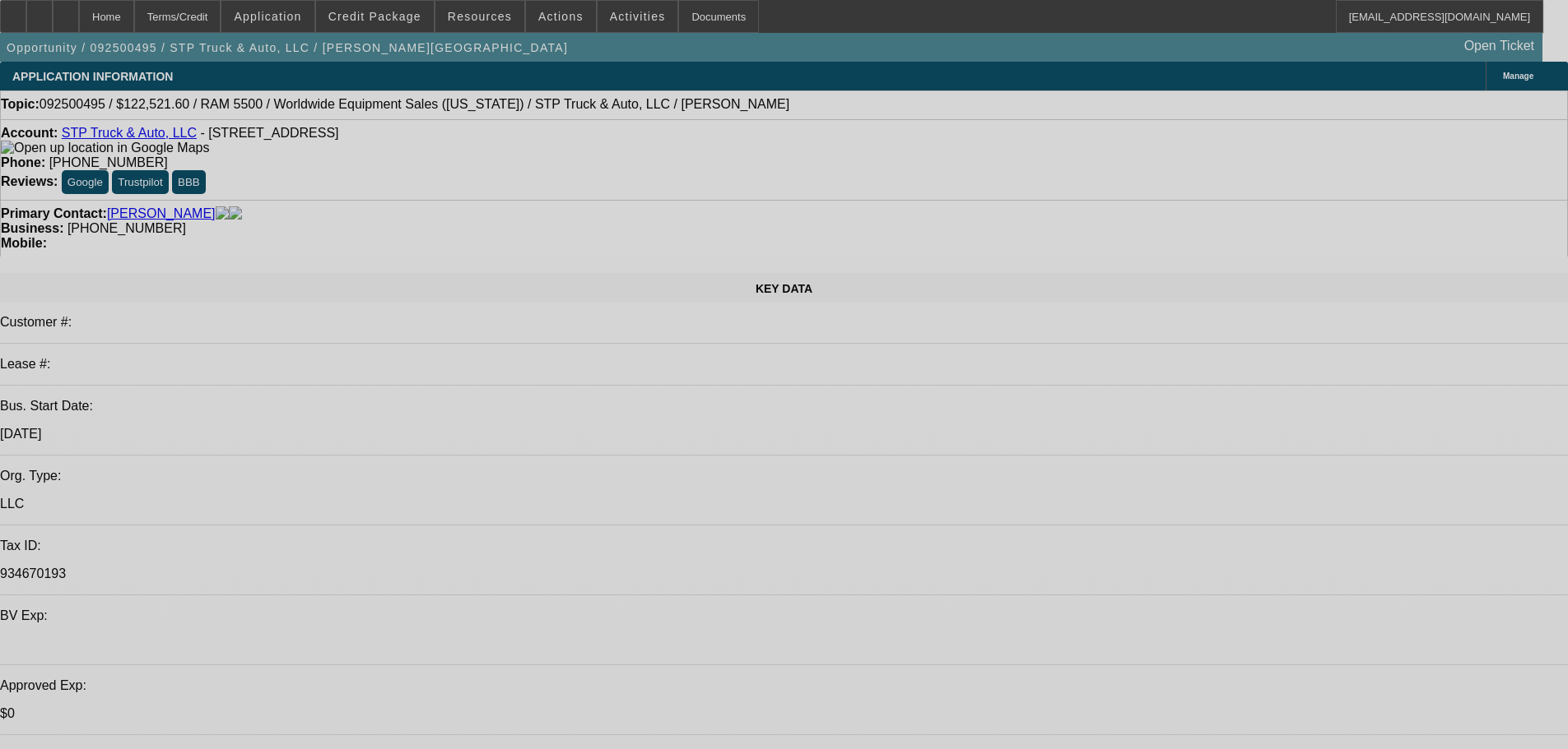
select select "0"
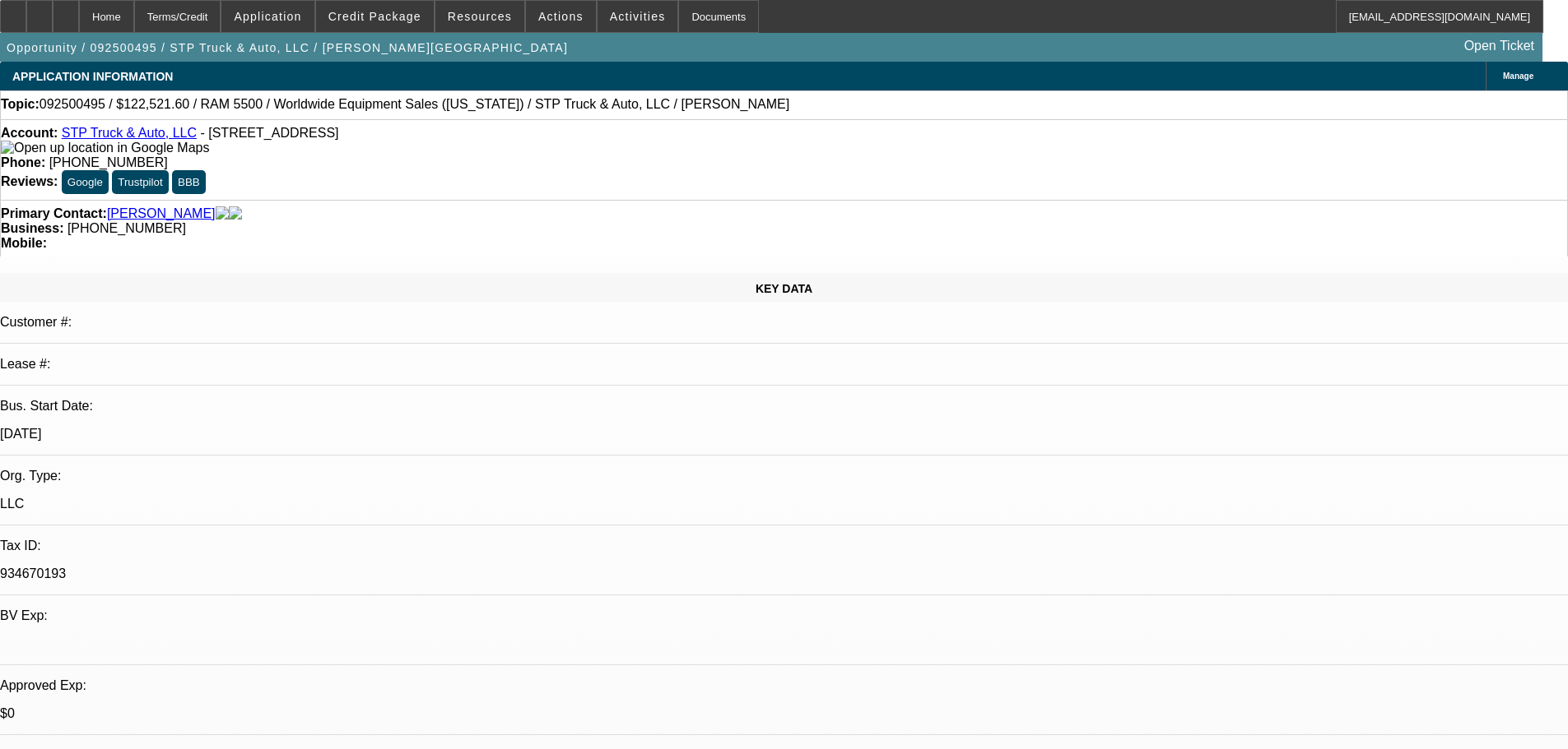
select select "2"
select select "0.1"
select select "4"
select select "0.2"
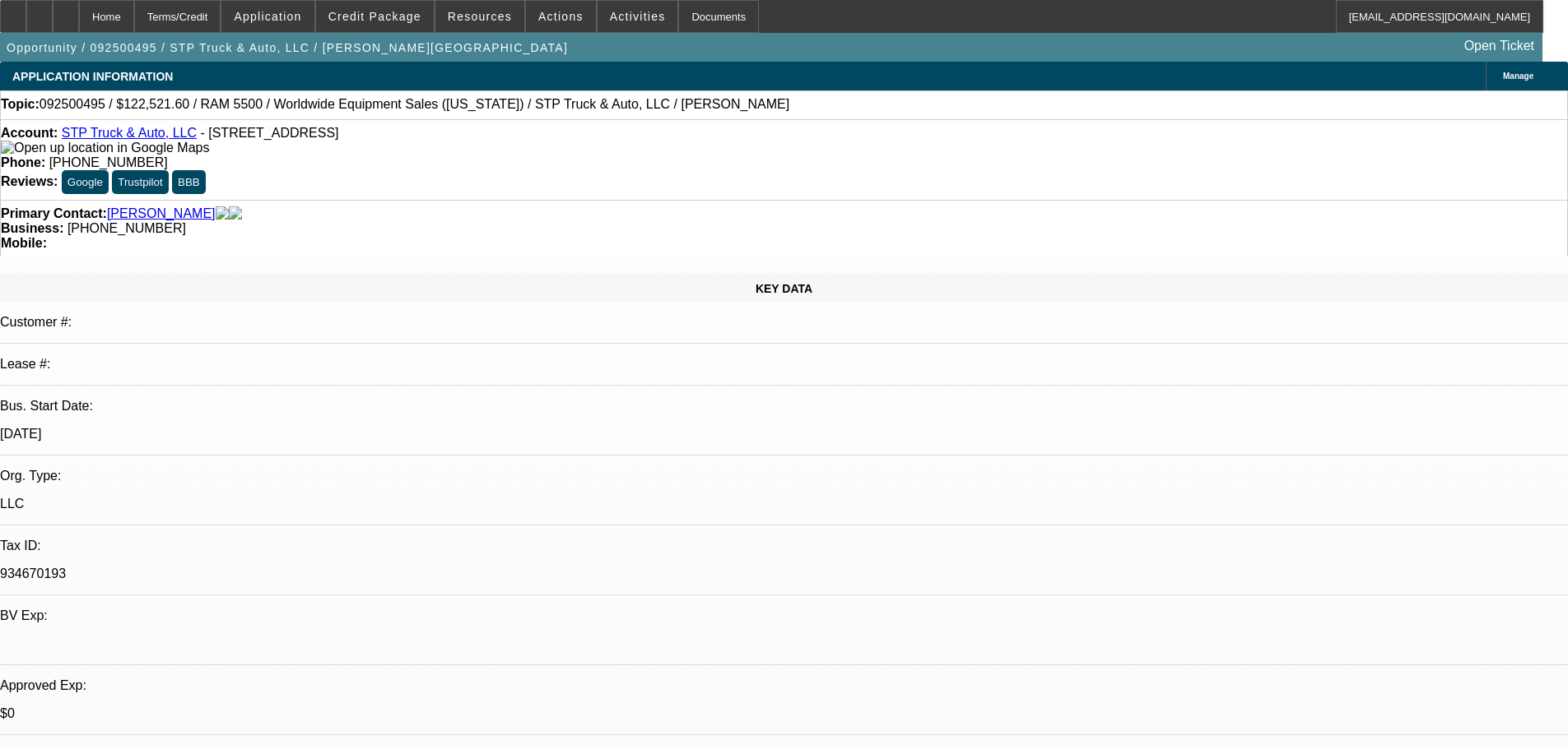
select select "2"
select select "0.1"
select select "4"
select select "0"
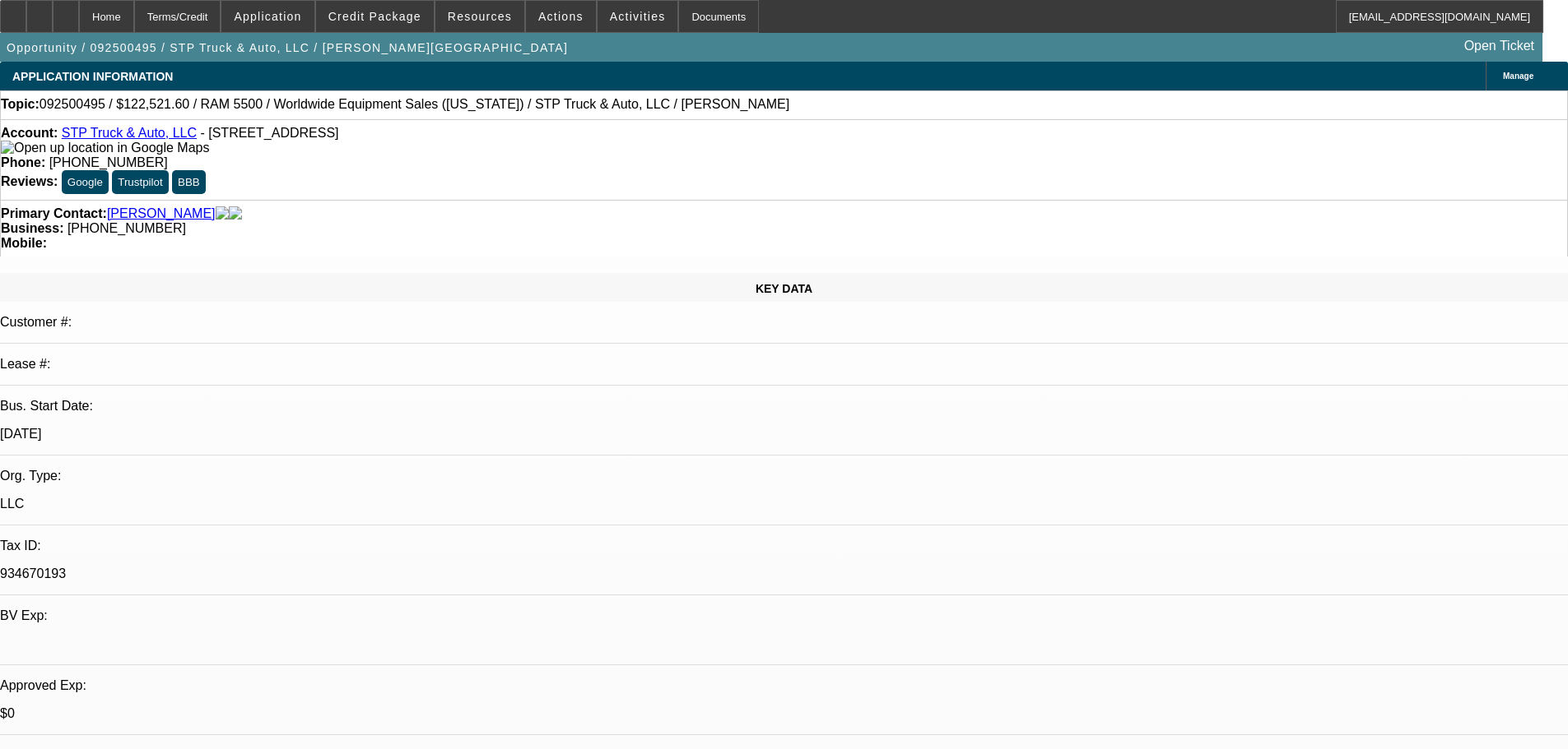
select select "2"
select select "0.1"
select select "4"
select select "0"
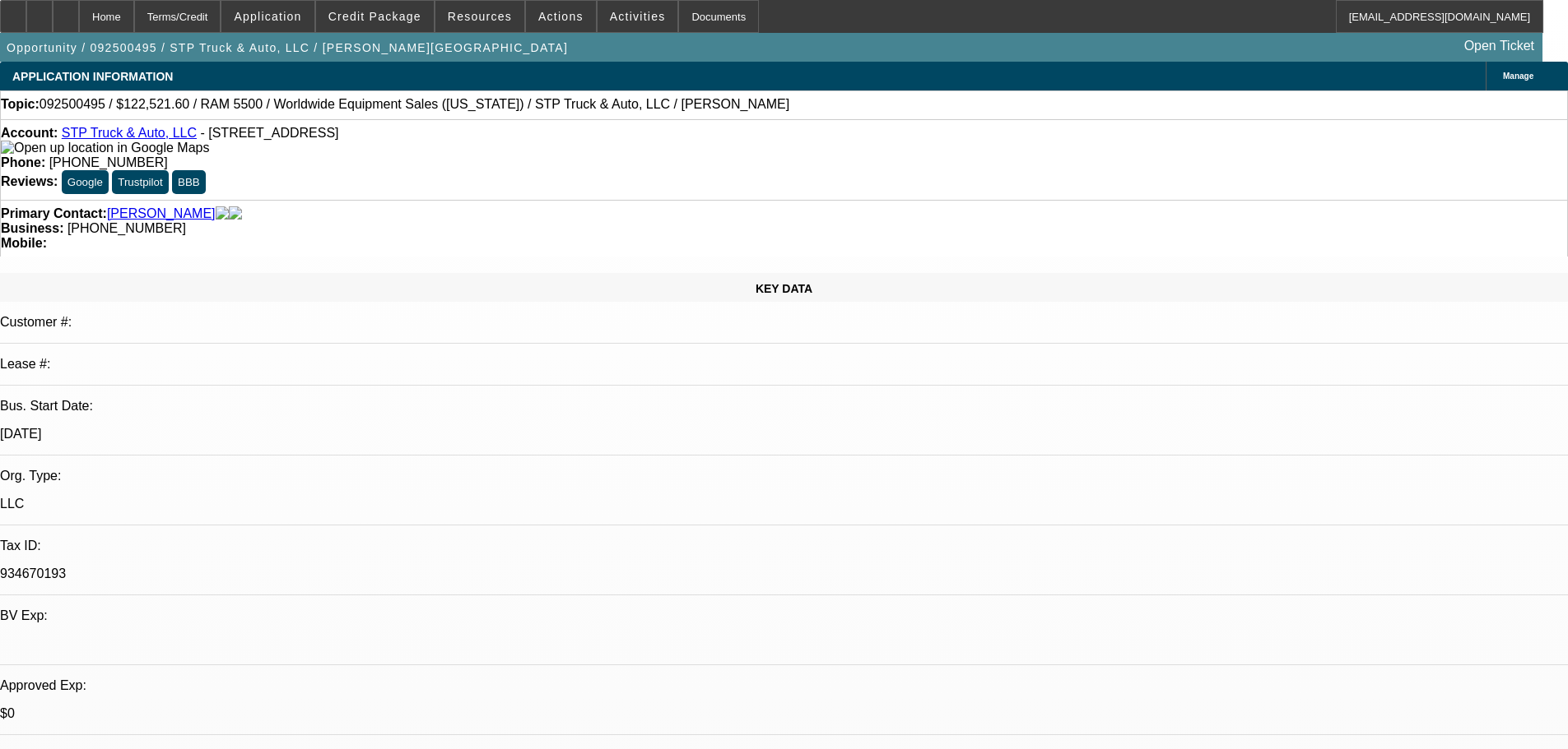
select select "2"
select select "0"
select select "6"
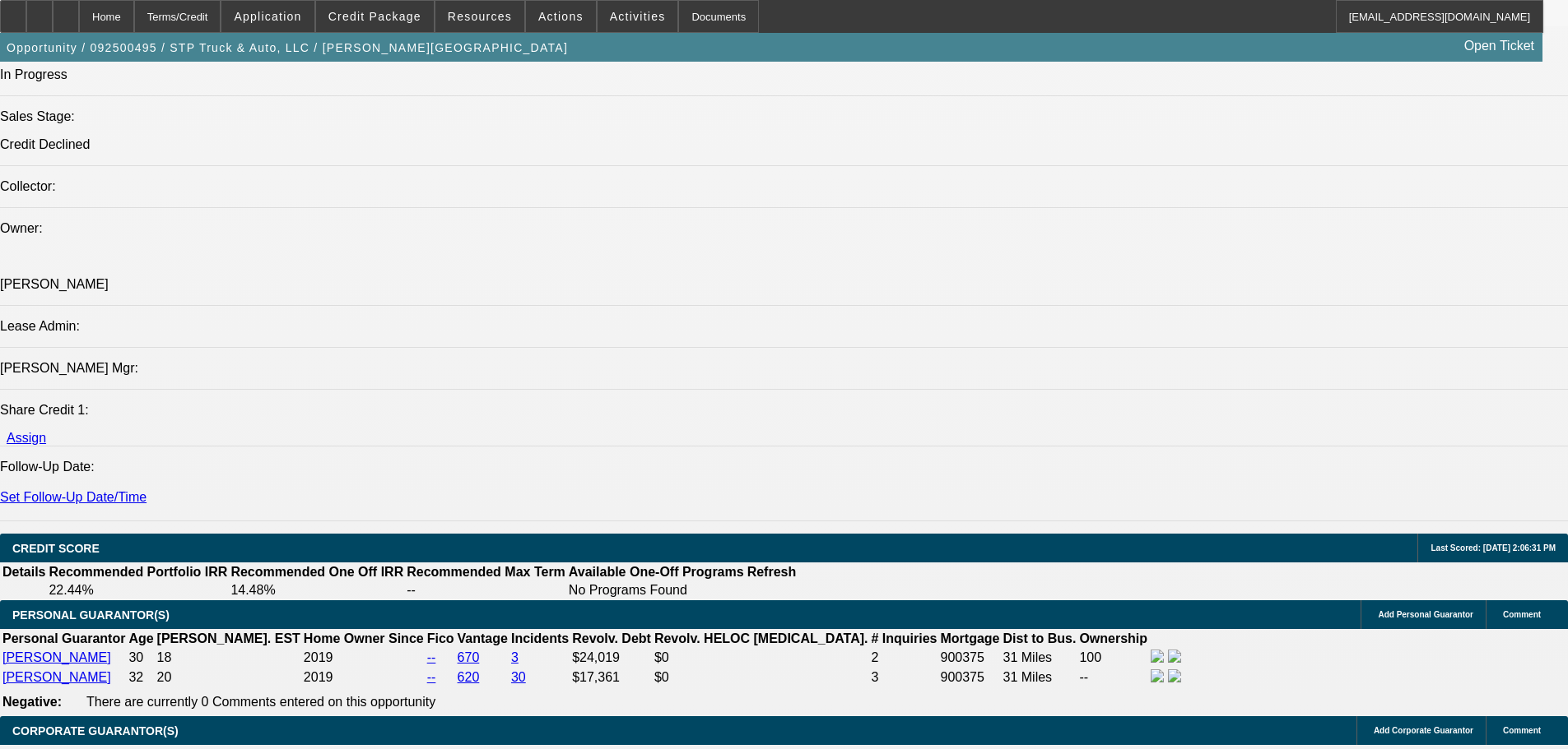
scroll to position [1809, 0]
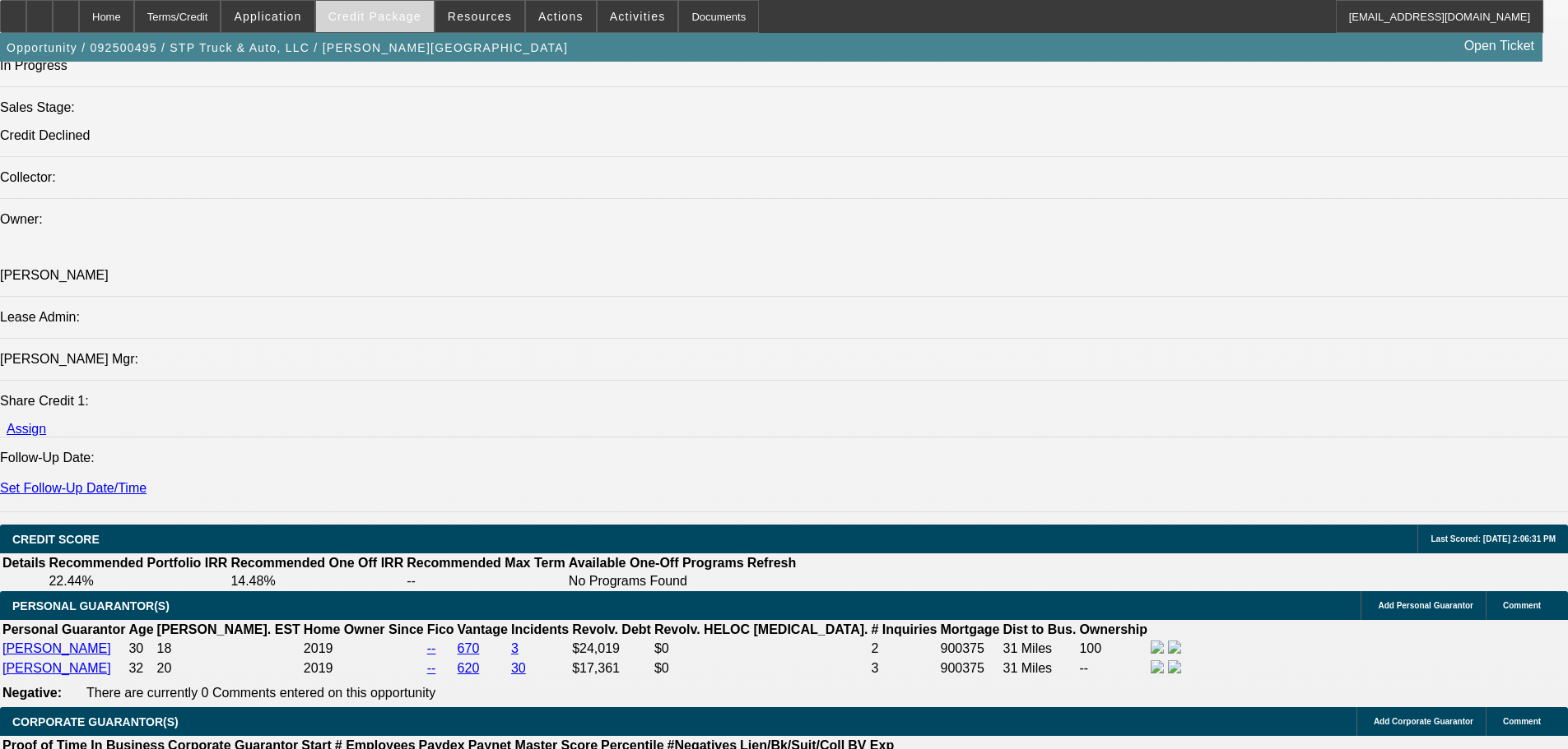
click at [402, 17] on span "Credit Package" at bounding box center [375, 17] width 93 height 13
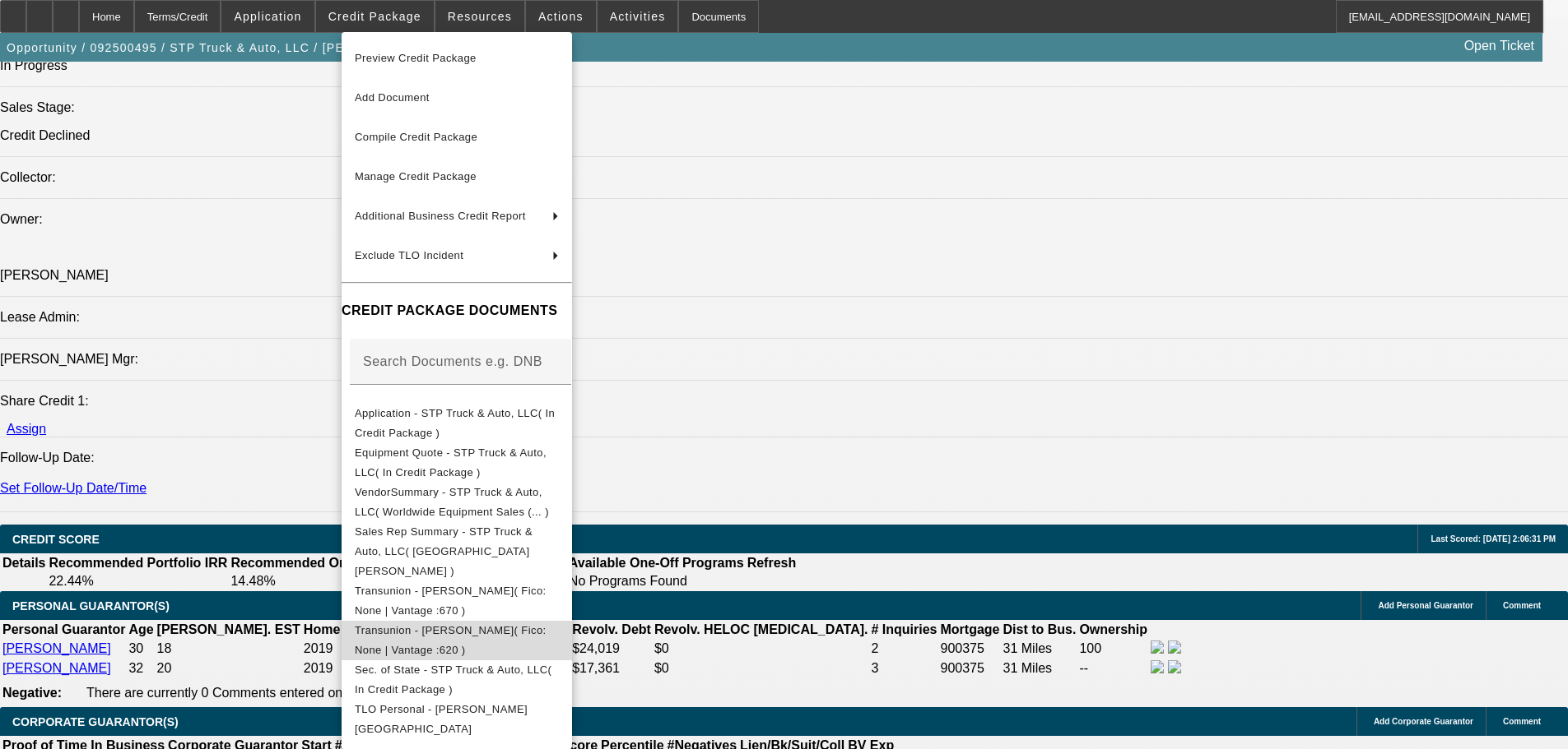
click at [470, 624] on span "Transunion - Berkheimer, Kevin( Fico: None | Vantage :620 )" at bounding box center [450, 640] width 192 height 32
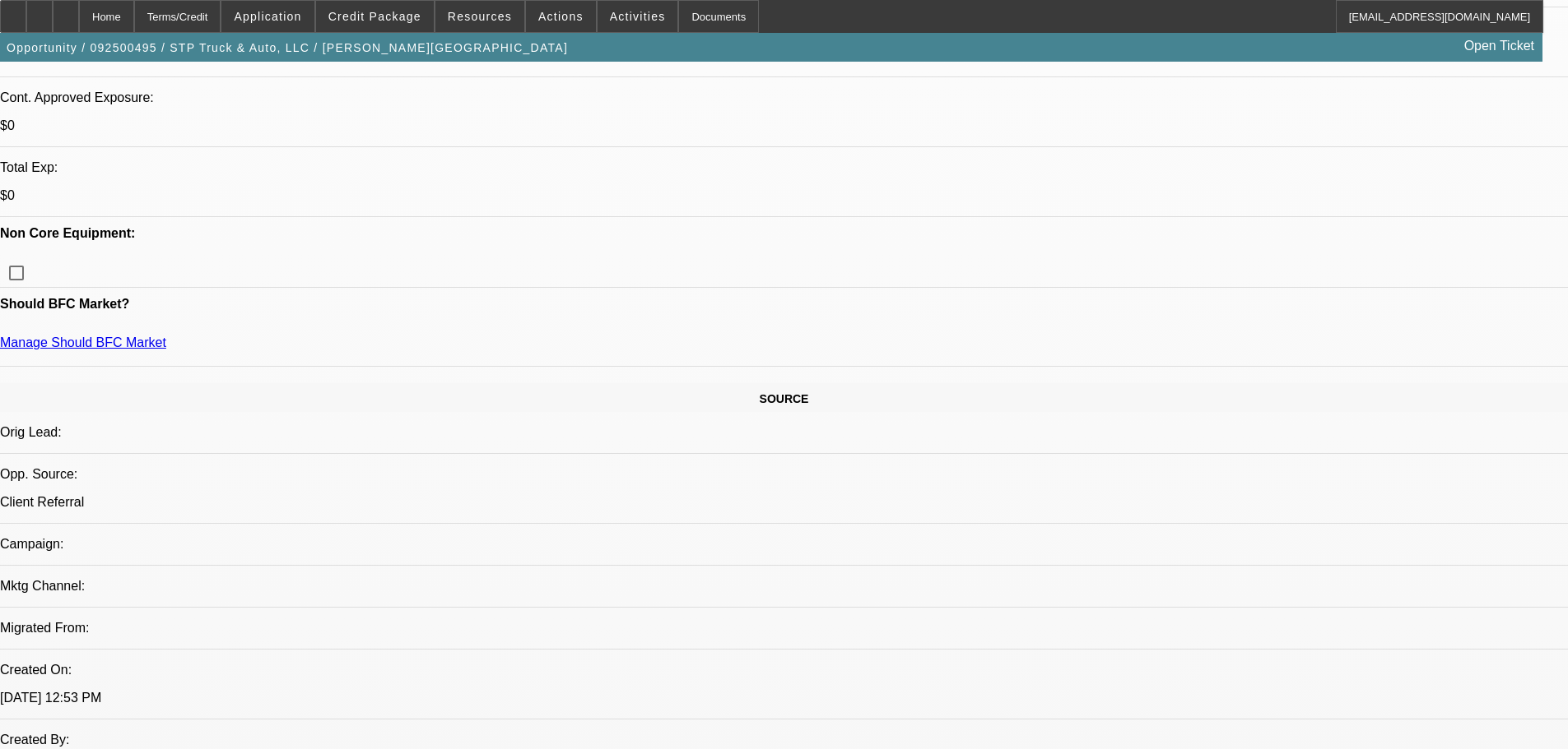
scroll to position [0, 0]
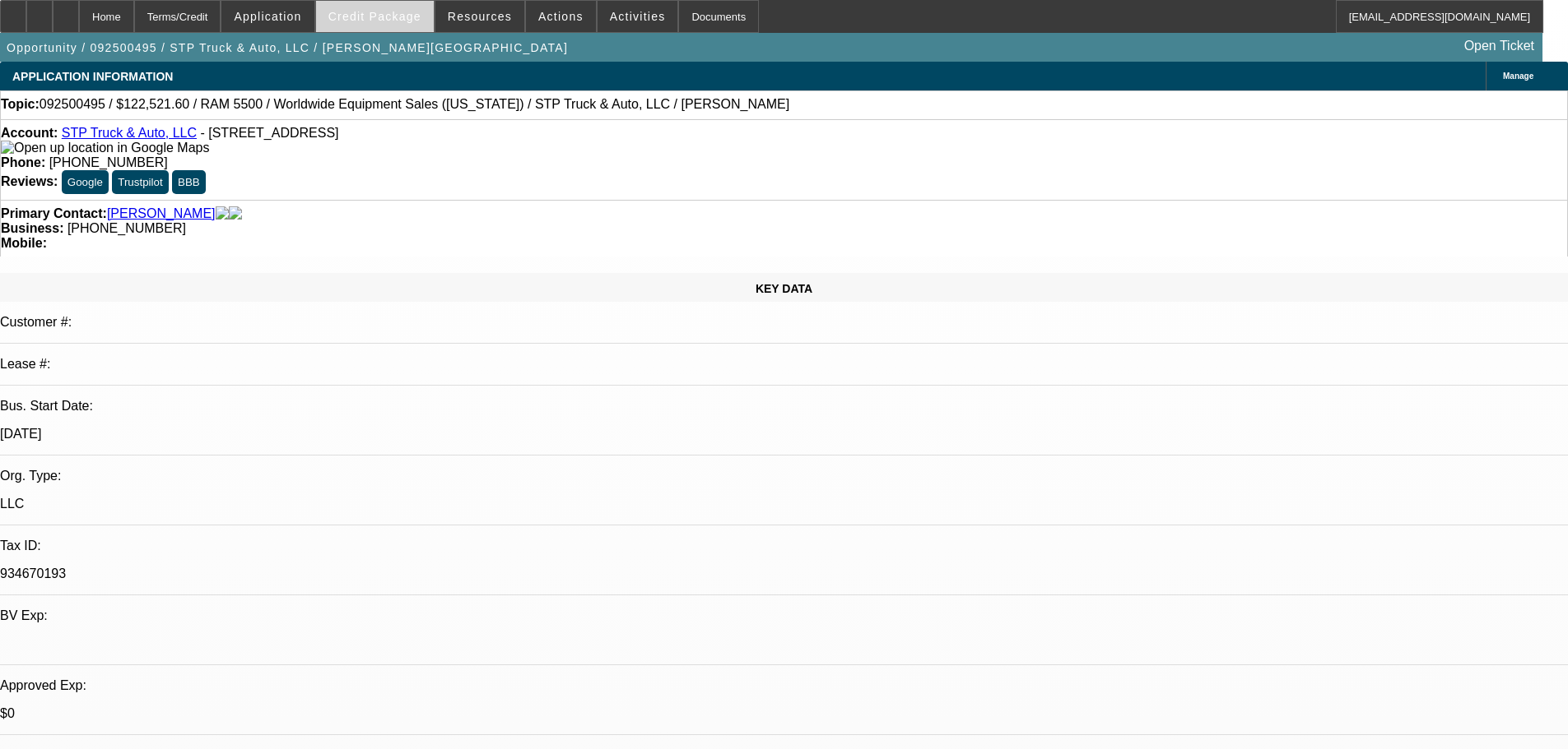
click at [386, 22] on button "Credit Package" at bounding box center [374, 17] width 117 height 32
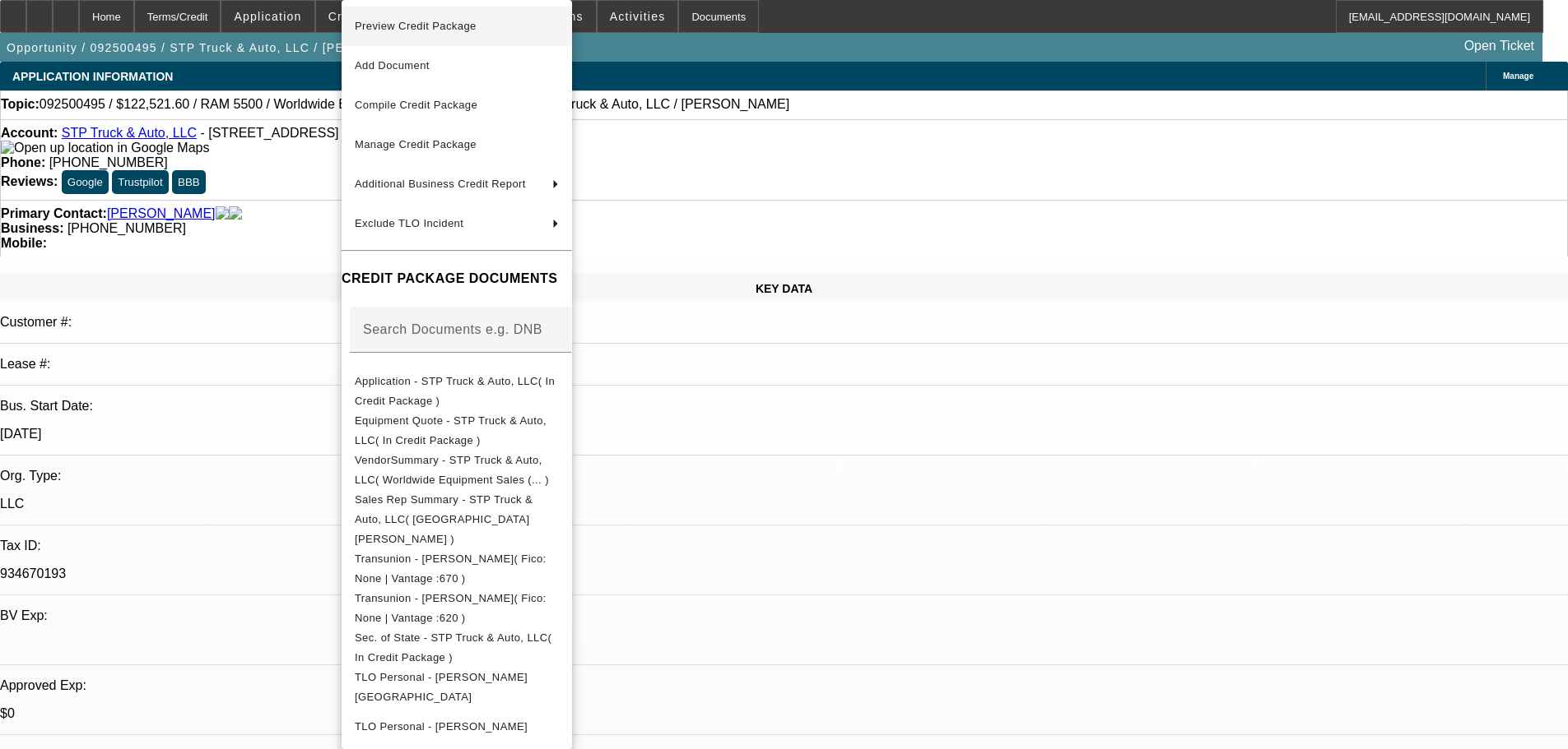
click at [420, 27] on span "Preview Credit Package" at bounding box center [416, 26] width 122 height 12
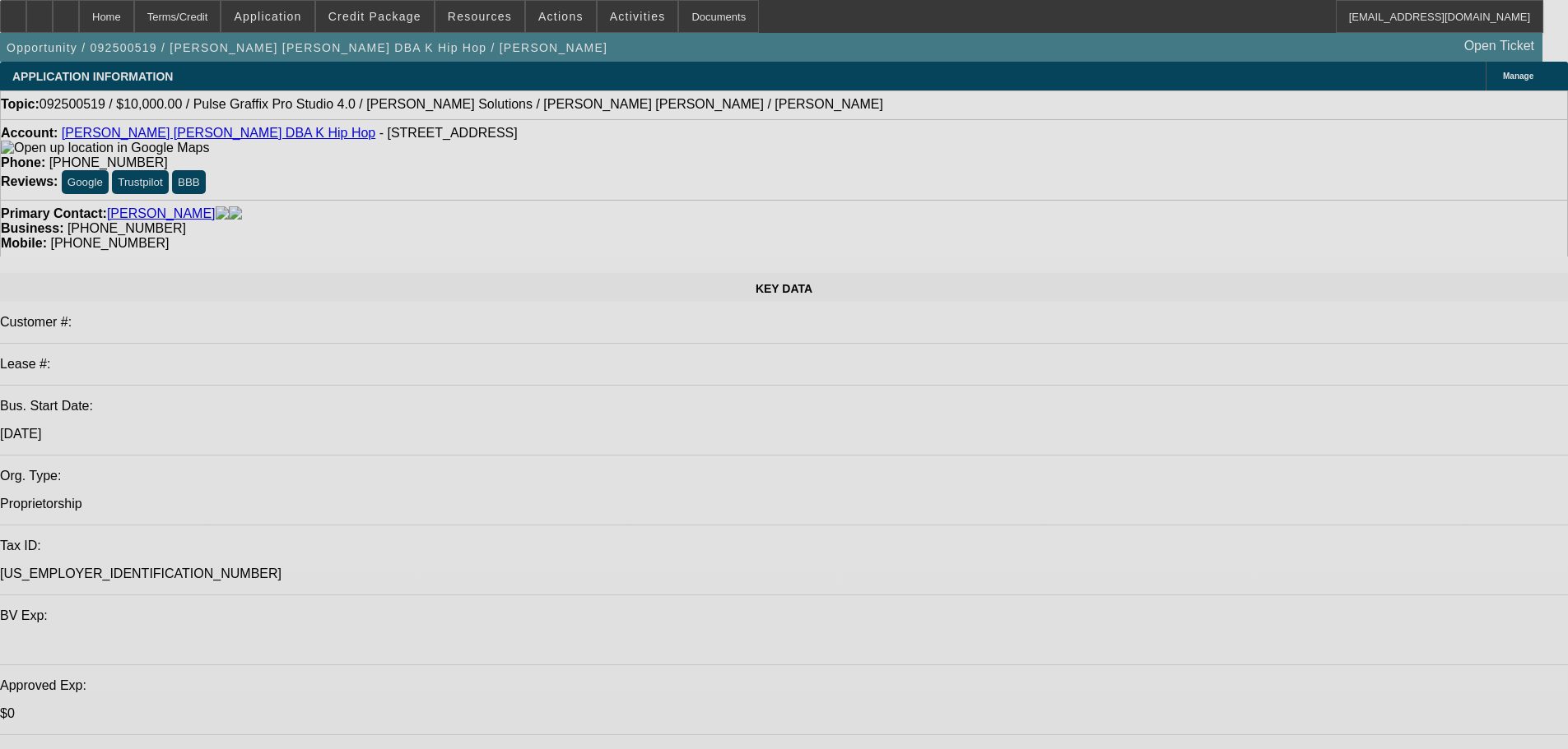
select select "0"
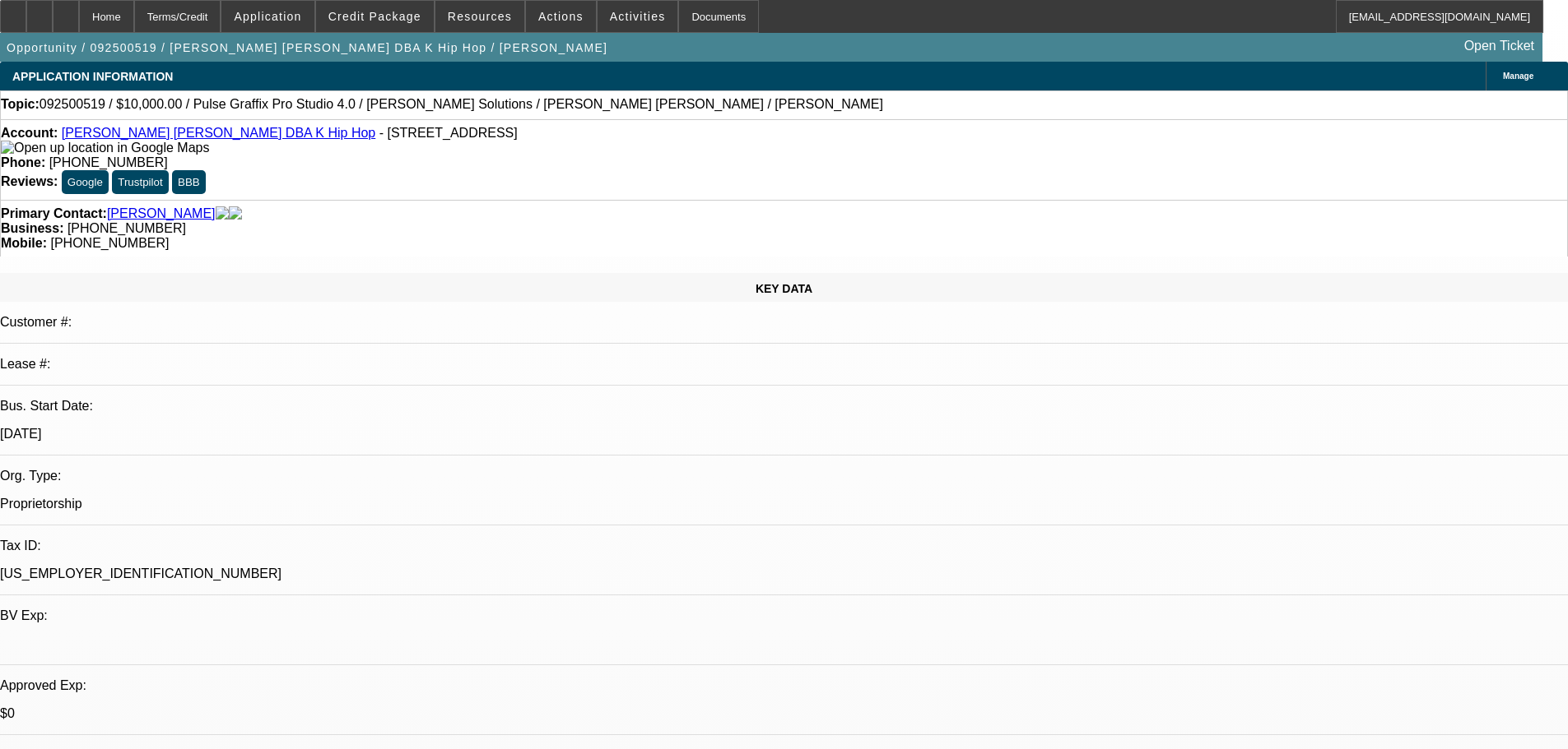
select select "2"
select select "0.1"
select select "4"
select select "0"
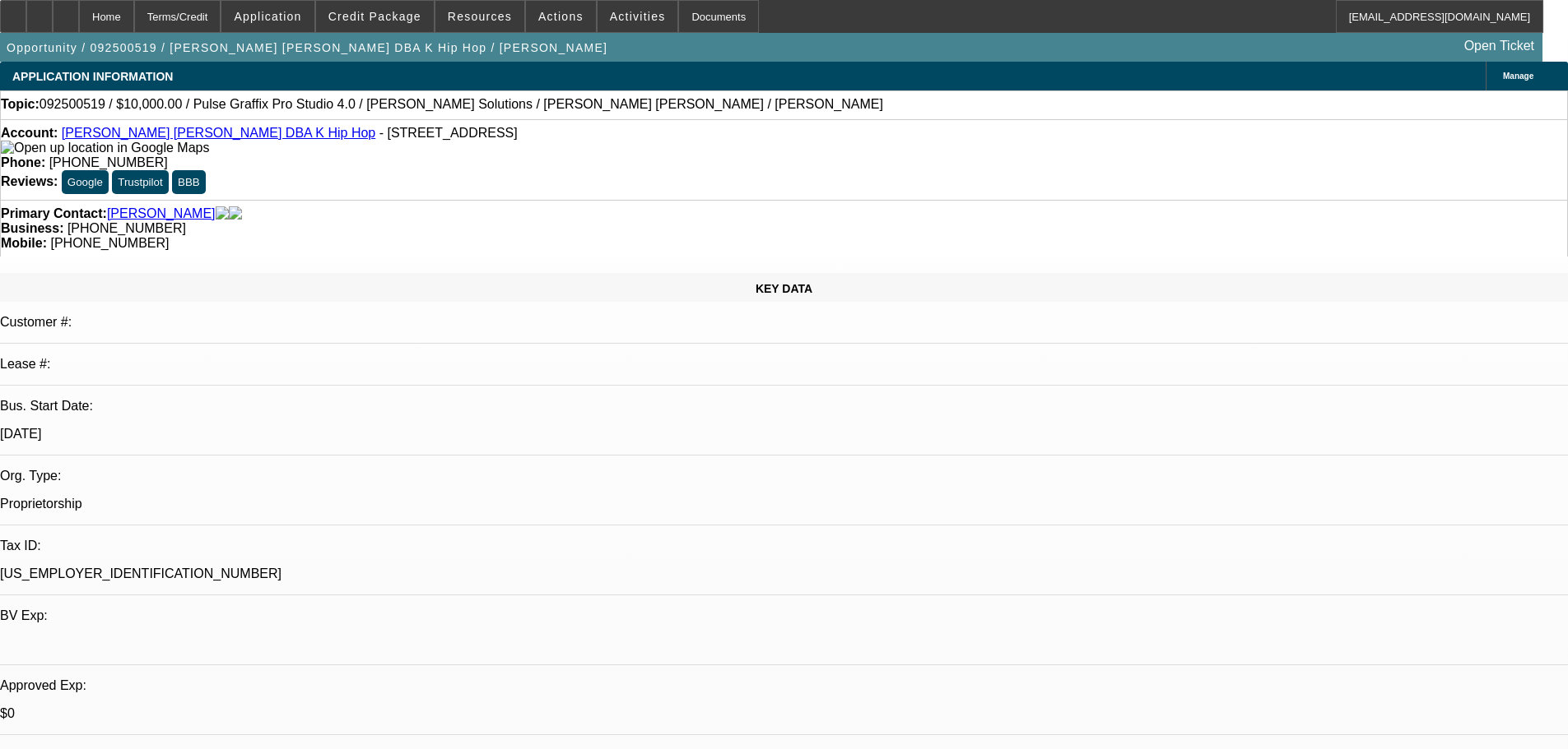
select select "2"
select select "0"
select select "6"
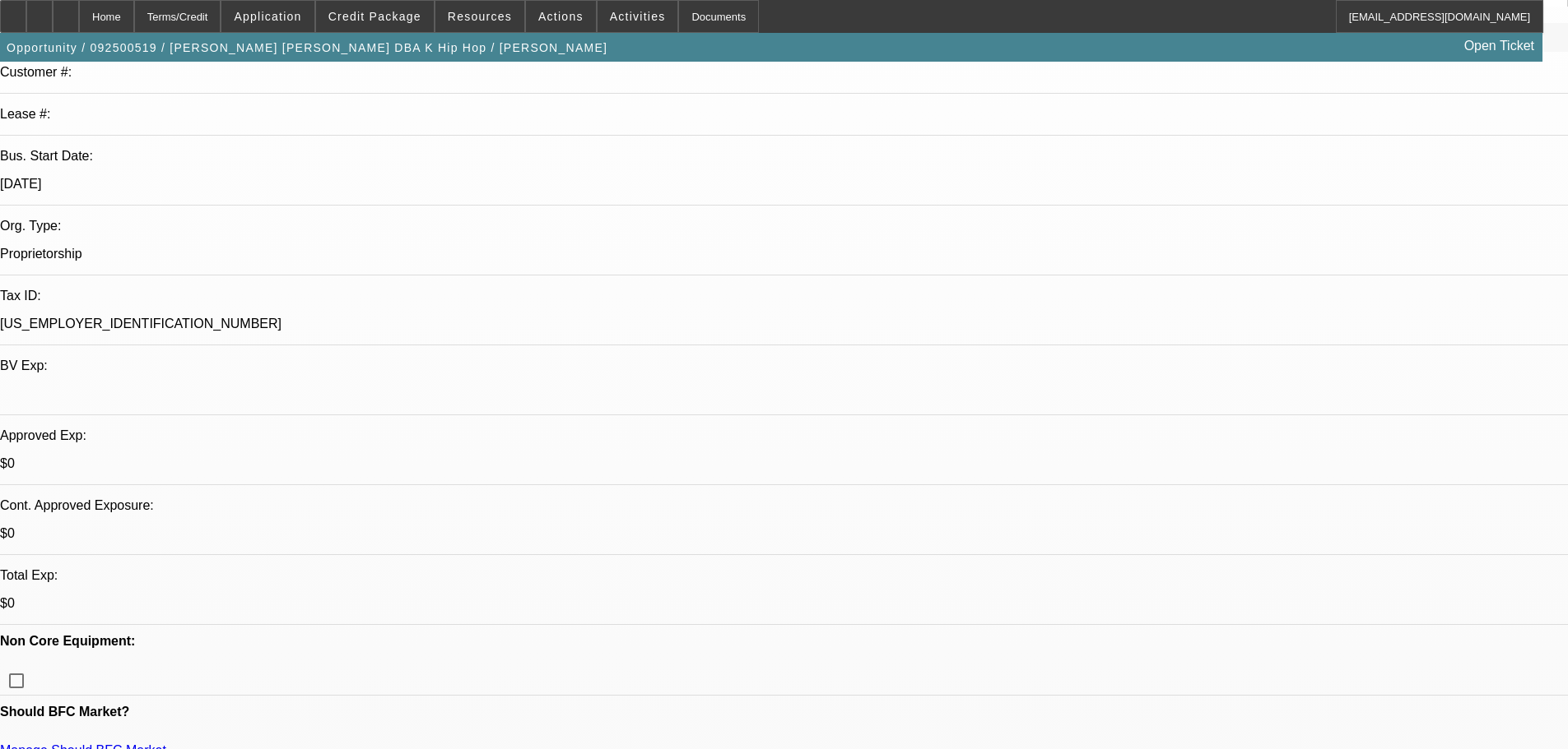
scroll to position [329, 0]
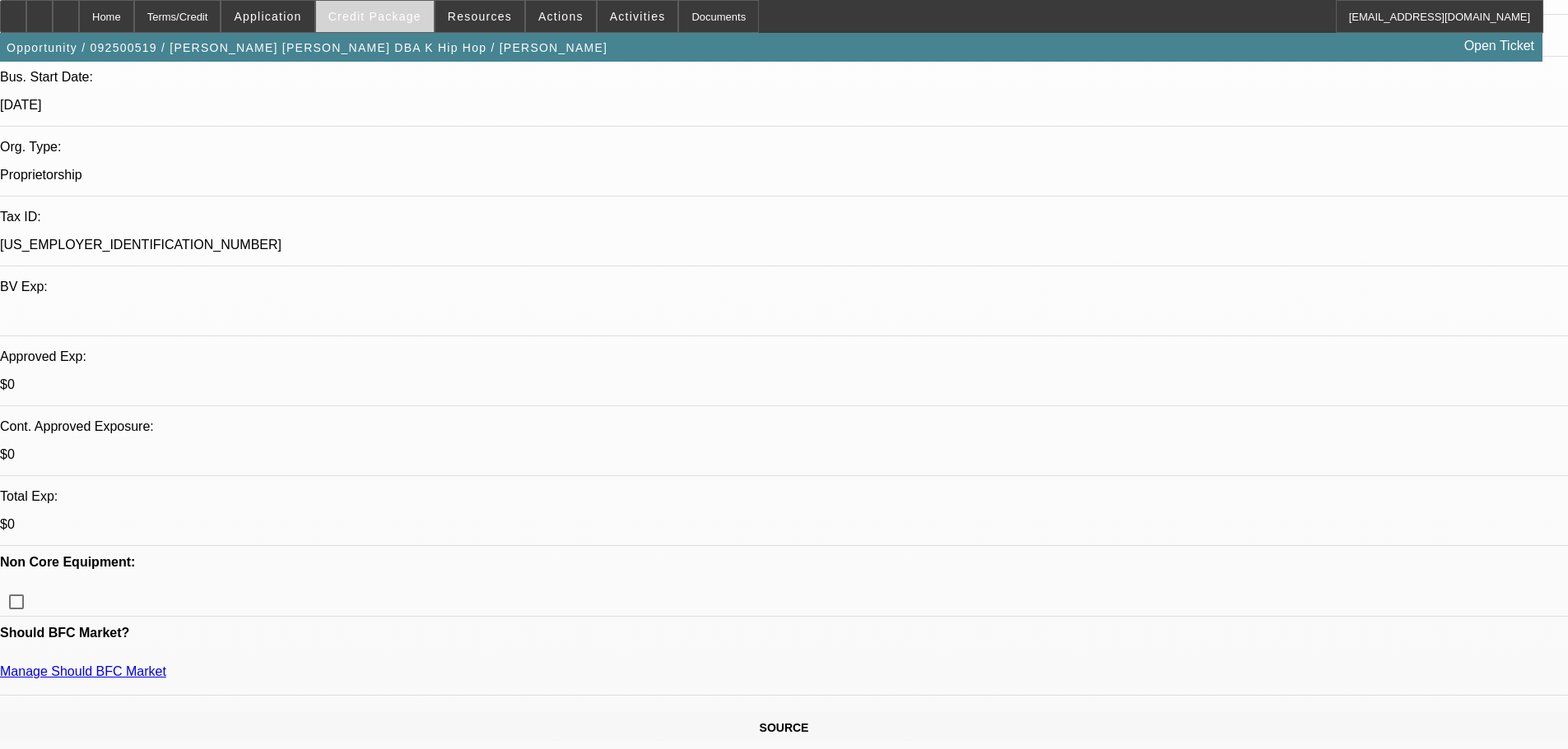
click at [395, 15] on span "Credit Package" at bounding box center [375, 17] width 93 height 13
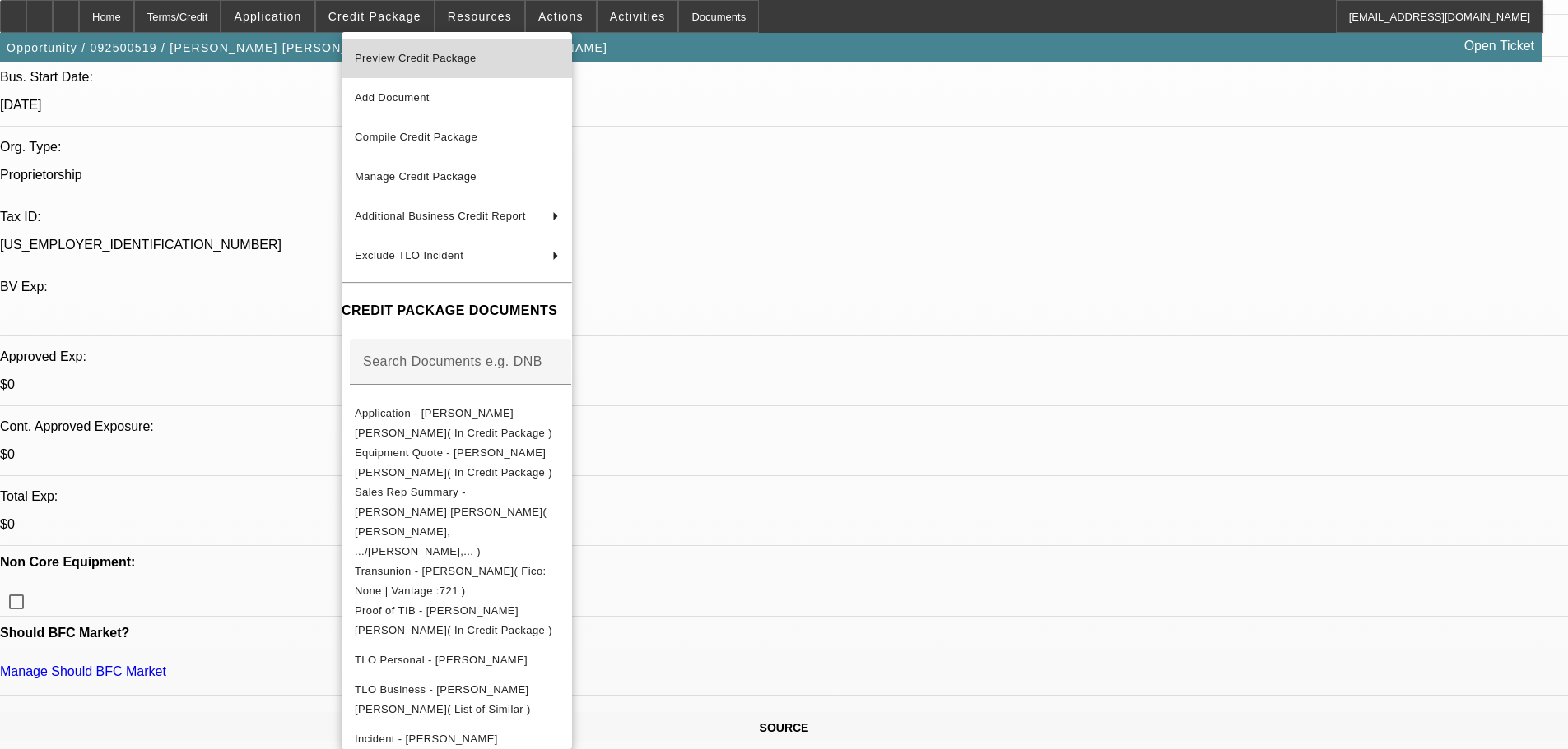
click at [406, 54] on span "Preview Credit Package" at bounding box center [416, 57] width 122 height 12
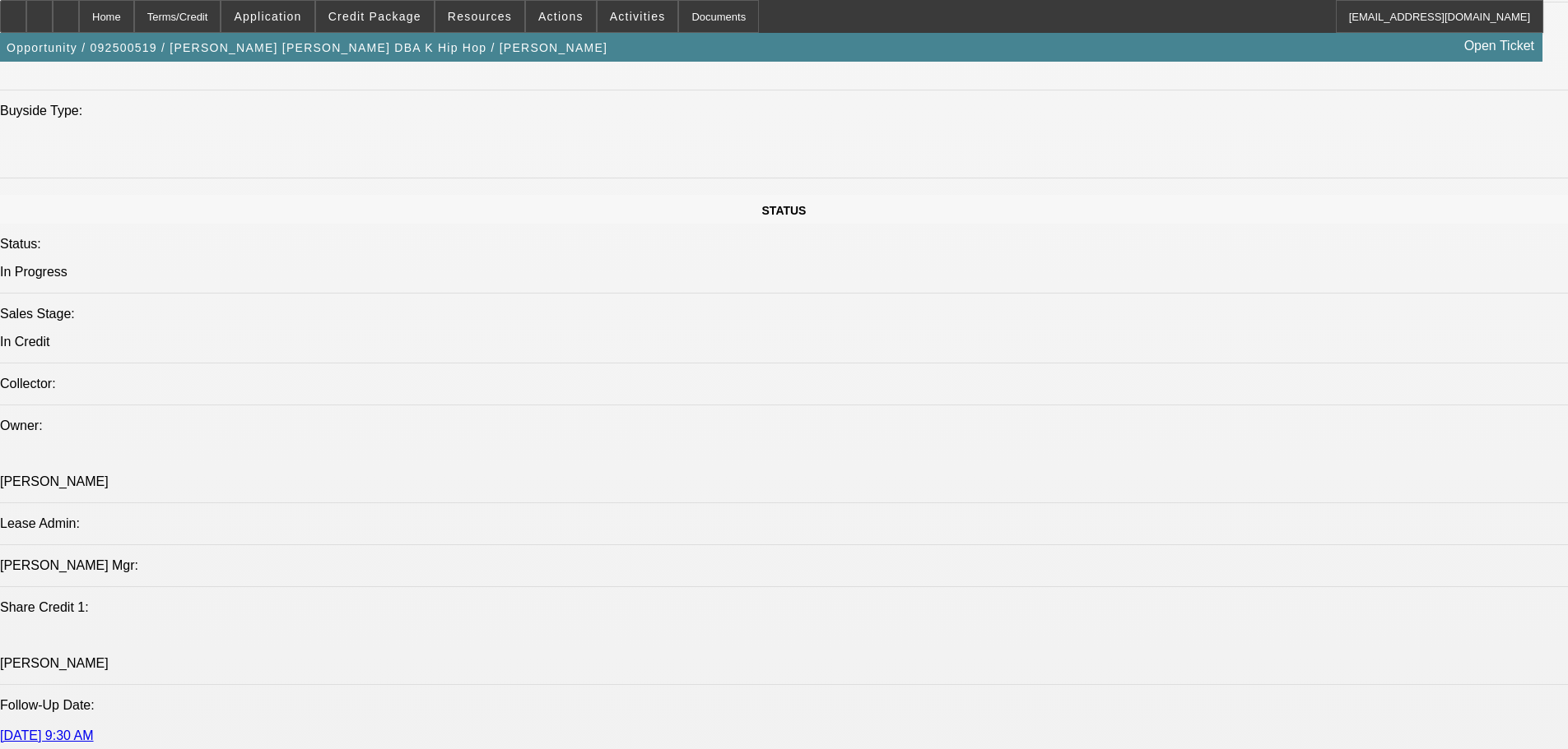
scroll to position [1727, 0]
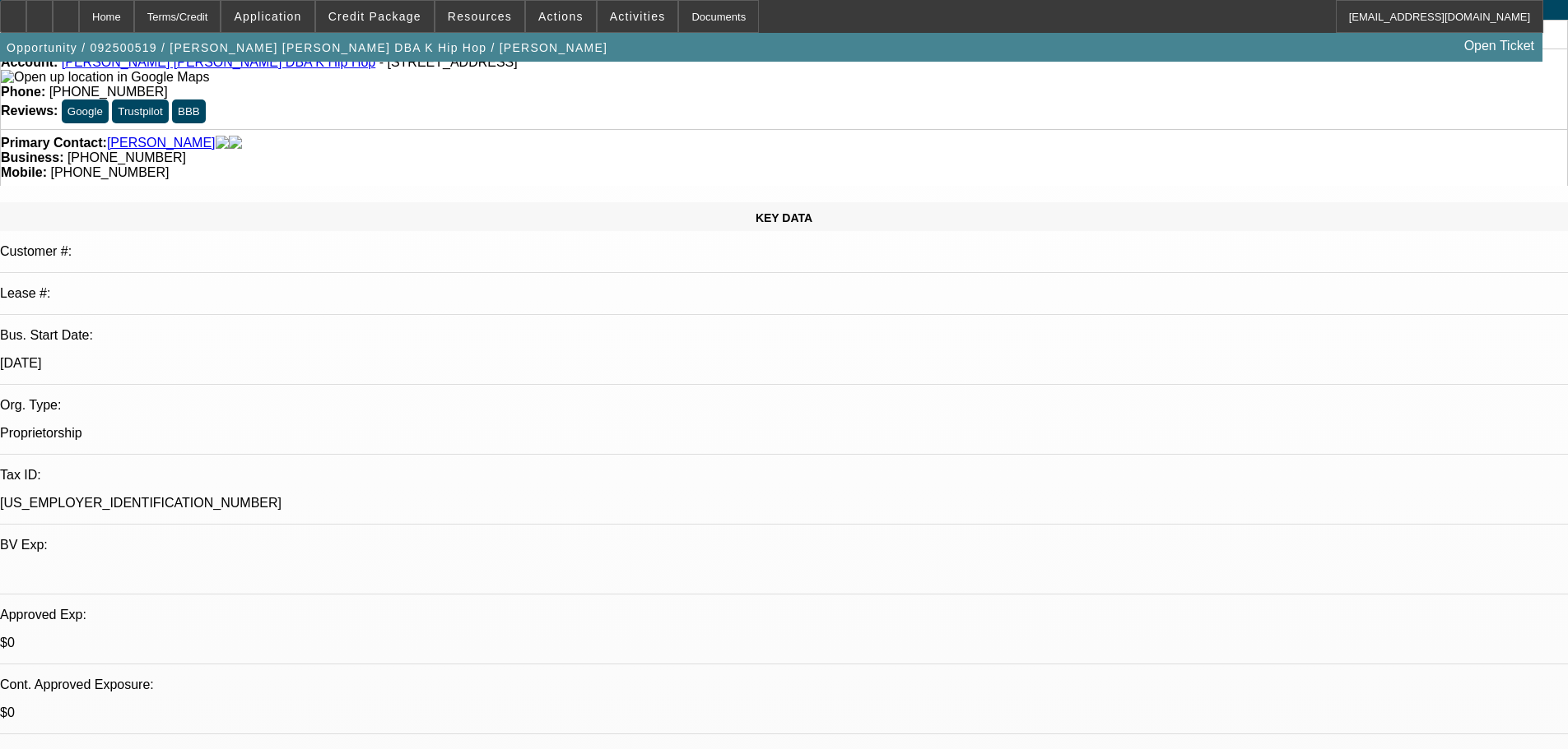
scroll to position [0, 0]
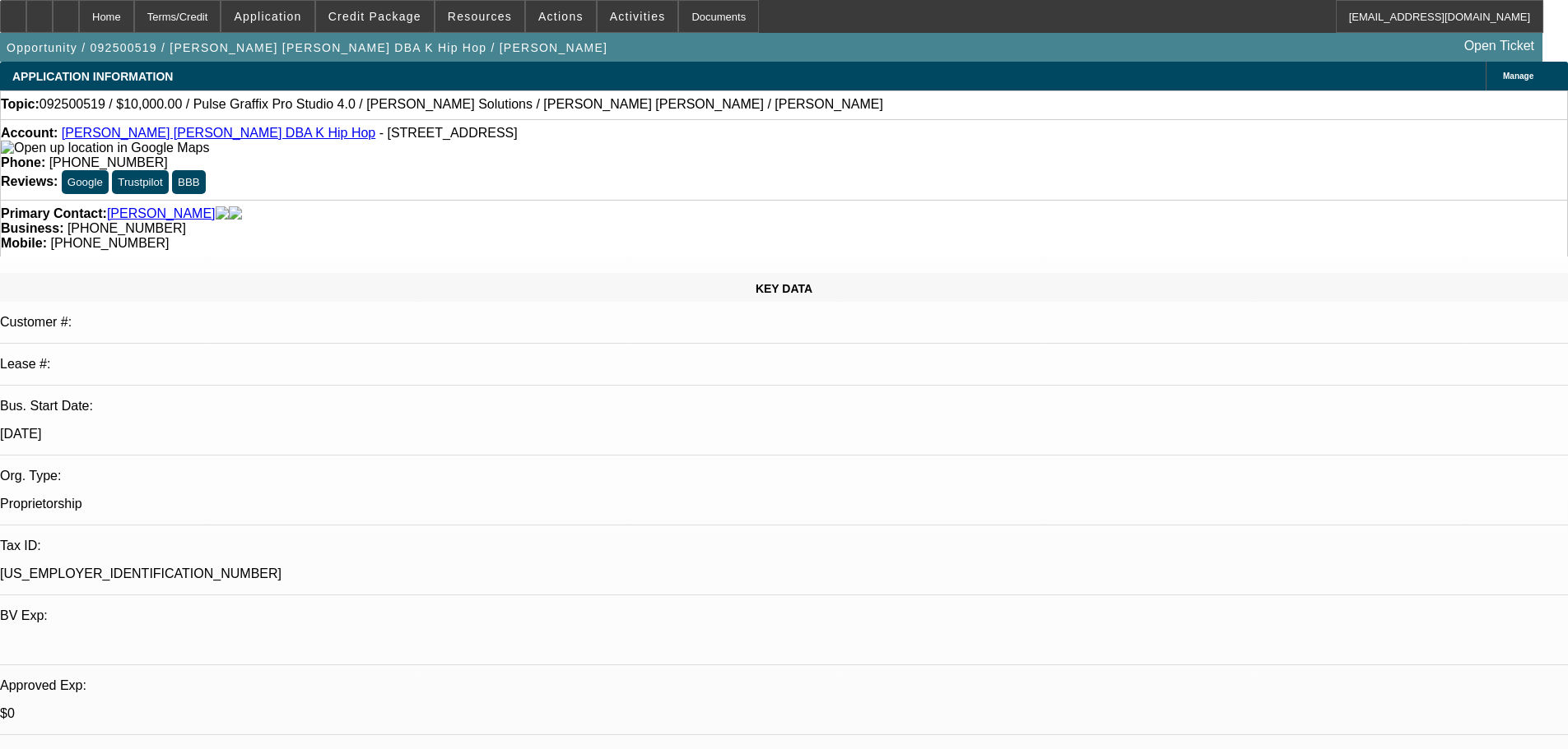
click at [37, 148] on img at bounding box center [105, 148] width 208 height 15
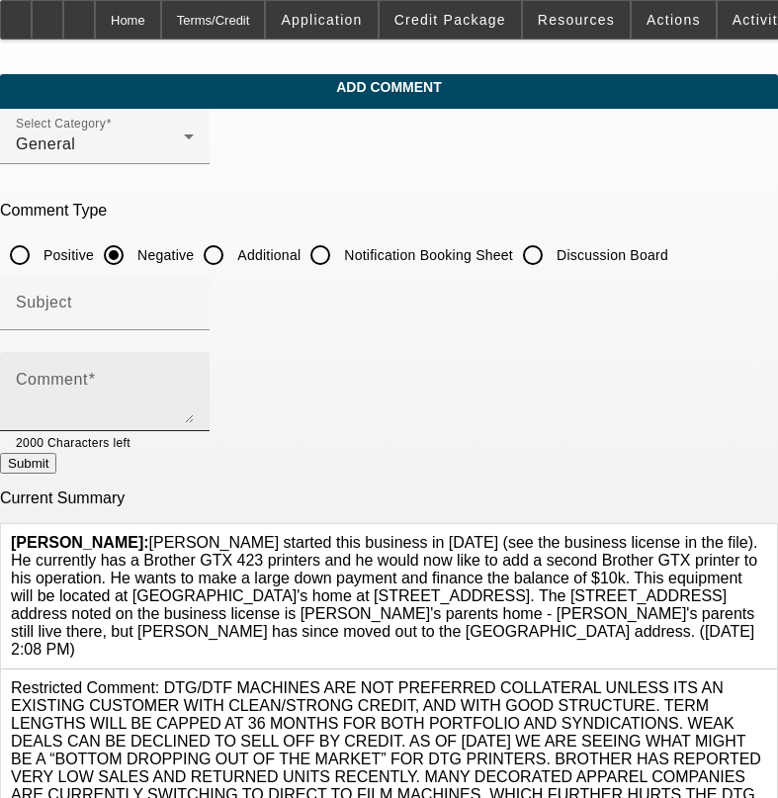
click at [194, 360] on div "Comment" at bounding box center [105, 391] width 178 height 79
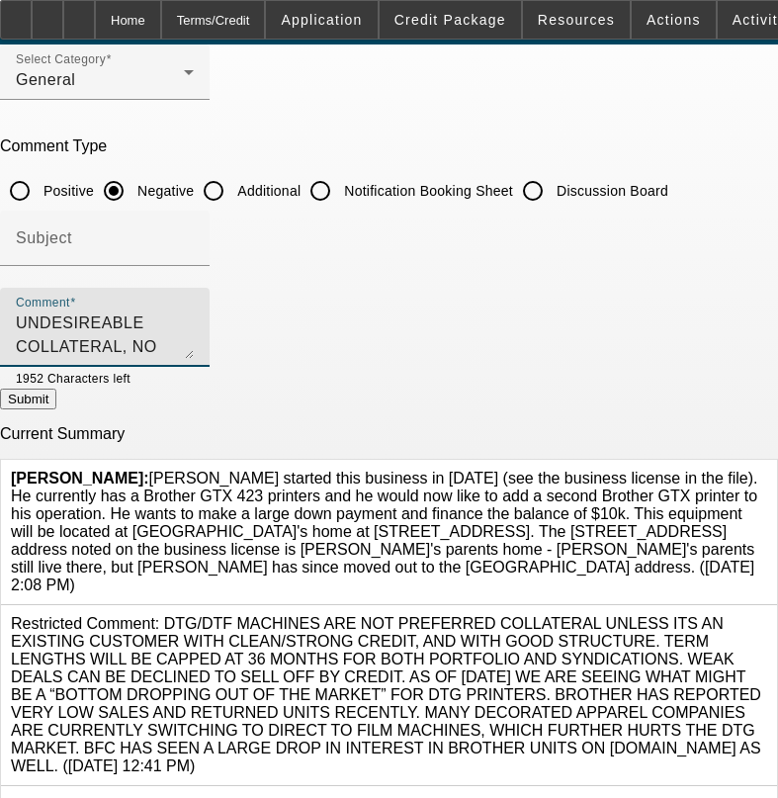
scroll to position [99, 0]
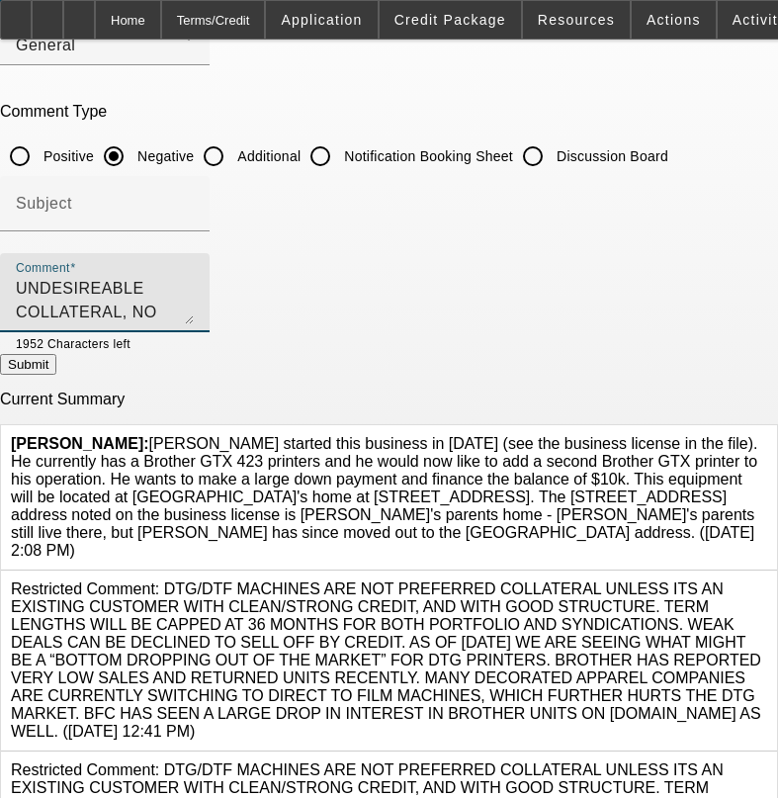
click at [194, 277] on textarea "UNDESIREABLE COLLATERAL, NO MTG, 14K REVOLVING," at bounding box center [105, 300] width 178 height 47
click at [194, 286] on textarea "UNDESIREABLE COLLATERAL, NO MTG, 14K REVOLVING, NO PAYNET DOESNT HELP," at bounding box center [105, 300] width 178 height 47
click at [194, 309] on textarea "UNDESIREABLE COLLATERAL, NO MTG, 14K REVOLVING, NO PAYNET DOESNT HELP, COMMON N…" at bounding box center [105, 300] width 178 height 47
type textarea "UNDESIREABLE COLLATERAL, NO MTG, 14K REVOLVING, NO PAYNET DOESNT HELP, COMMON N…"
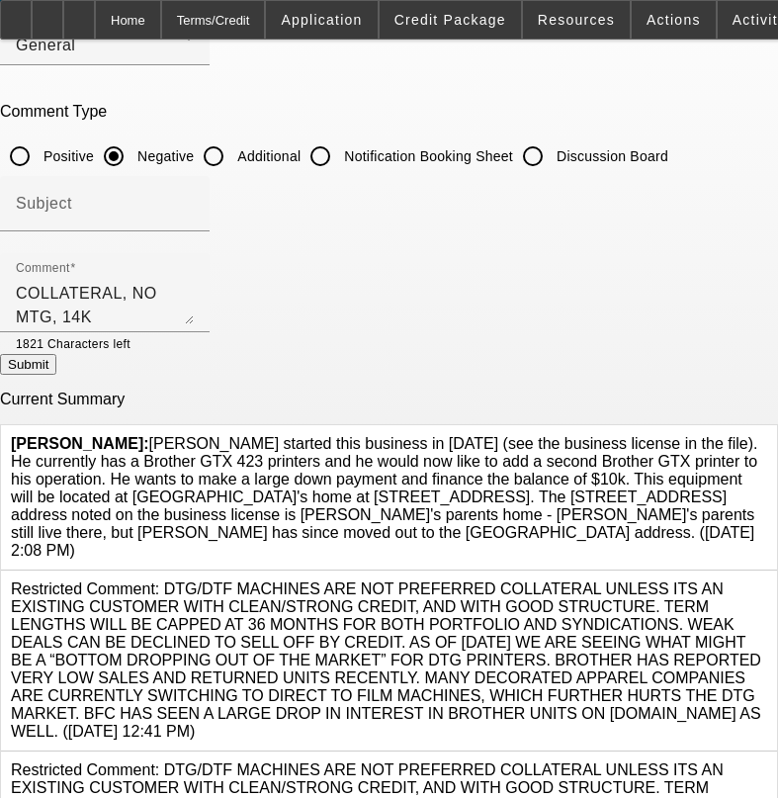
click at [56, 373] on button "Submit" at bounding box center [28, 364] width 56 height 21
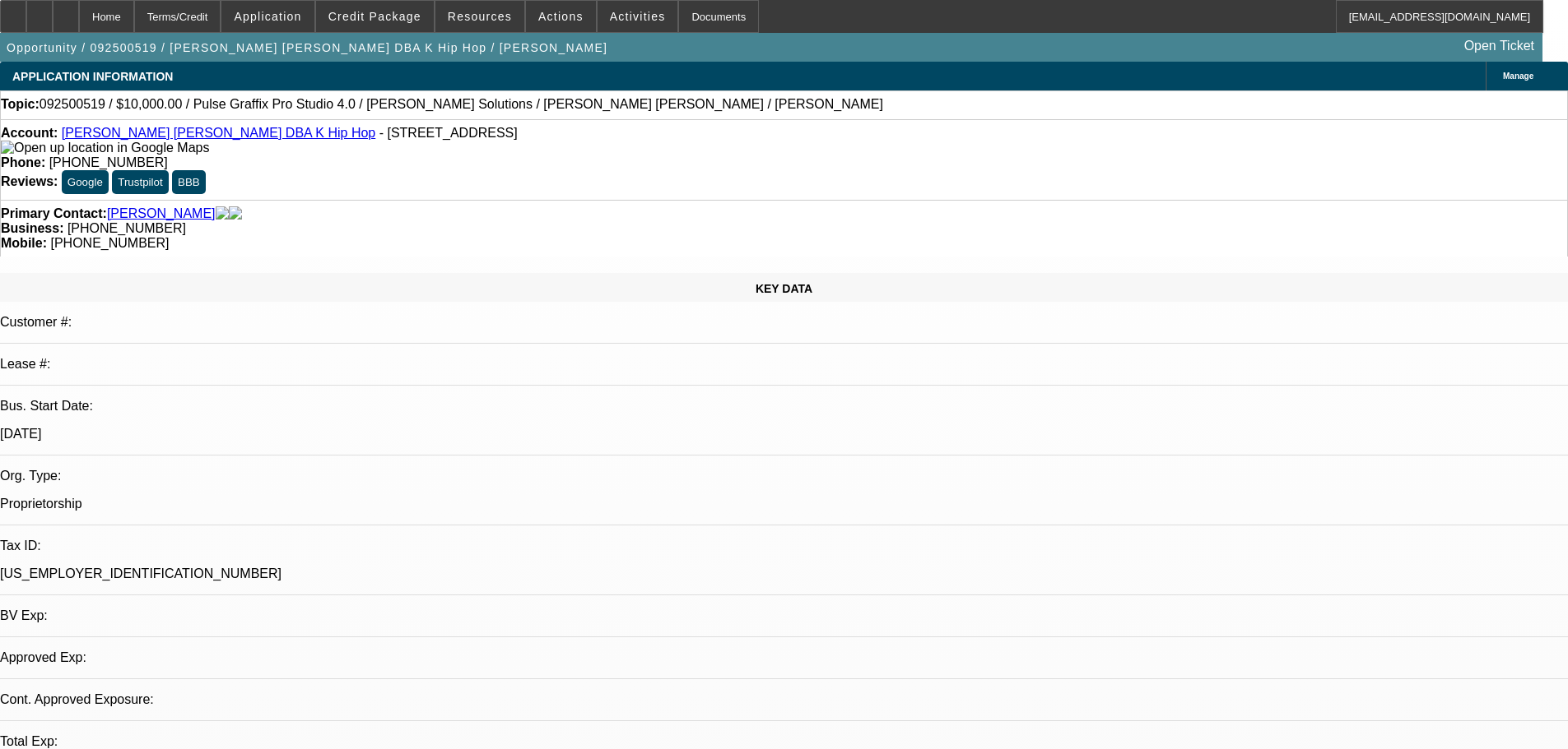
select select "0"
select select "2"
select select "0.1"
select select "4"
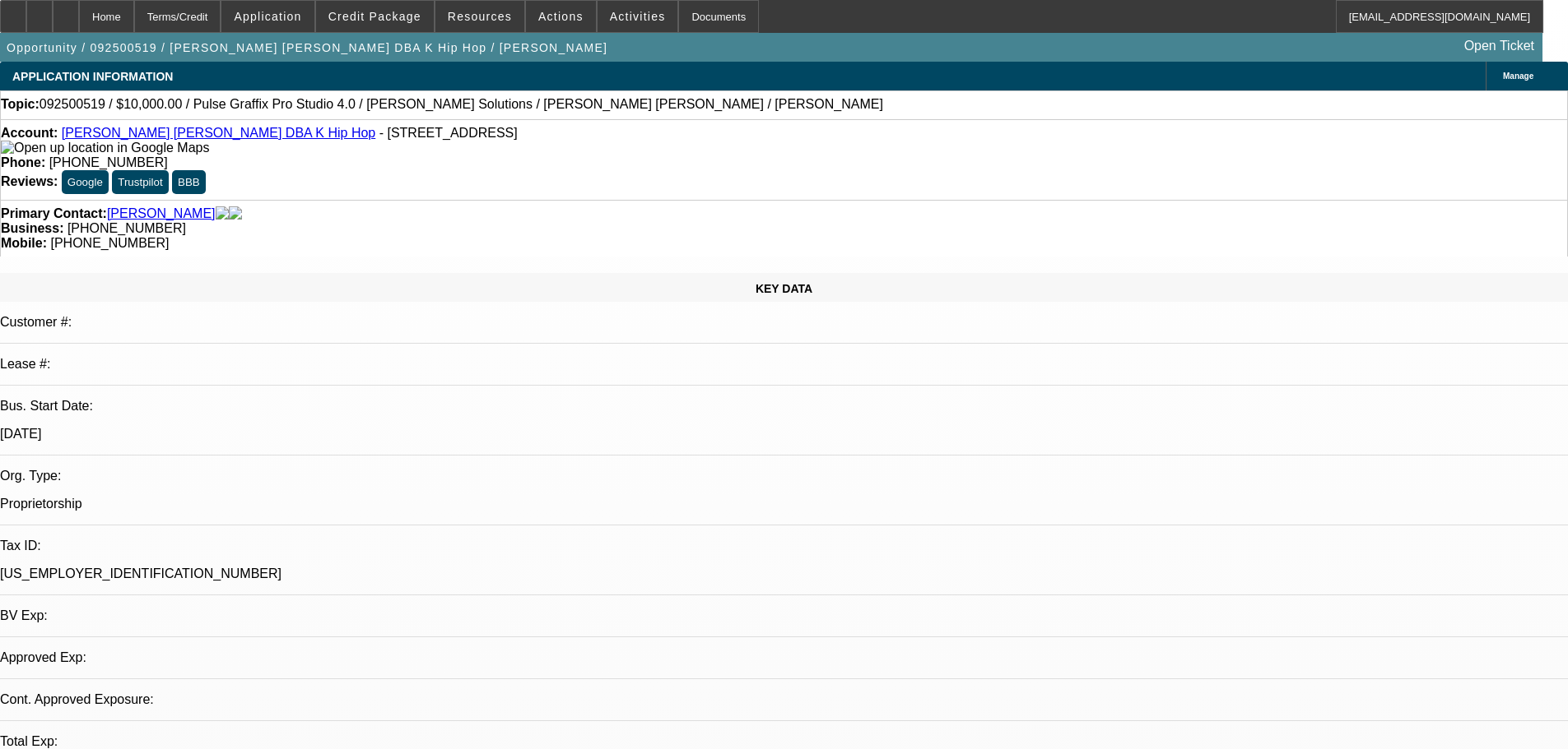
select select "0"
select select "2"
select select "0"
select select "6"
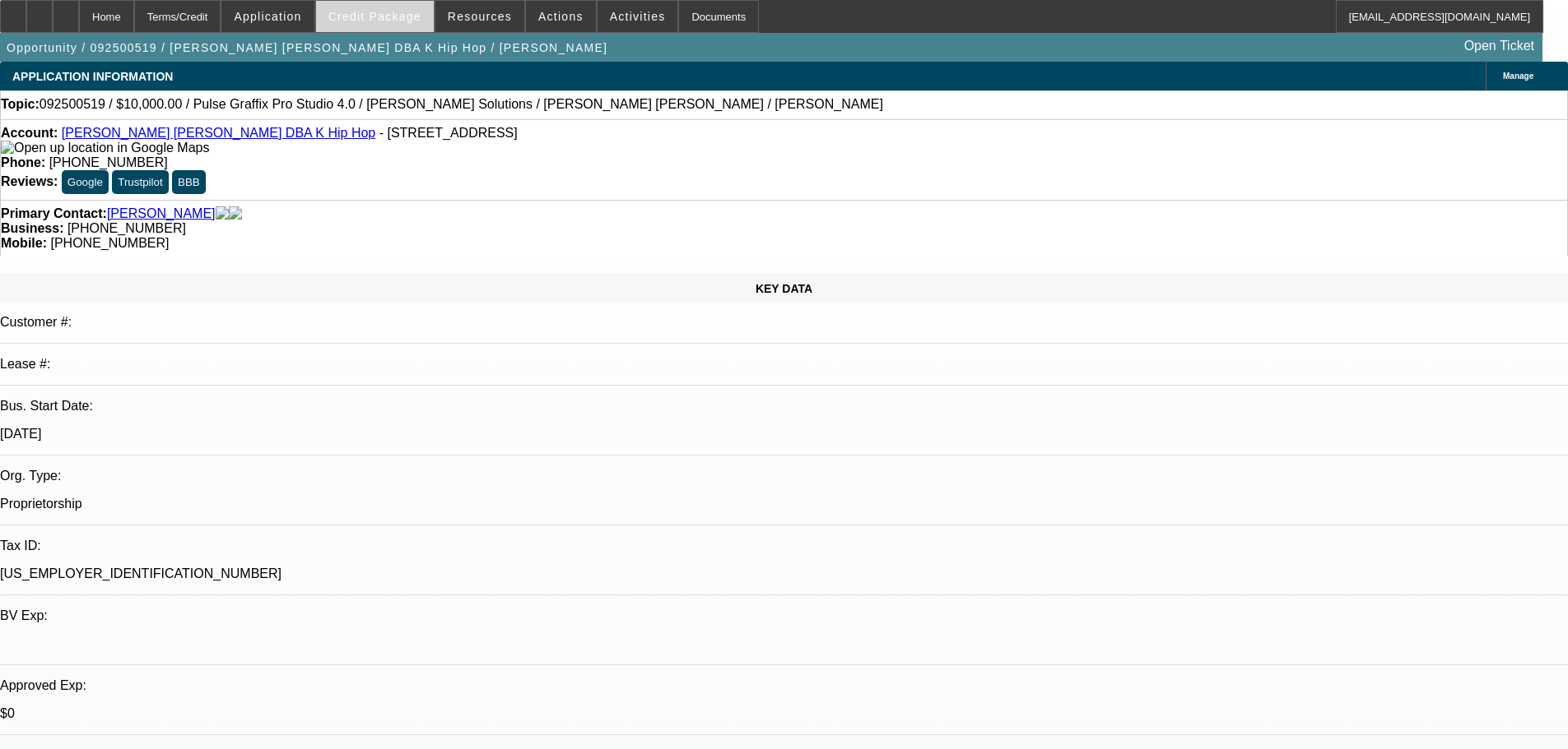
click at [376, 16] on span "Credit Package" at bounding box center [375, 17] width 93 height 13
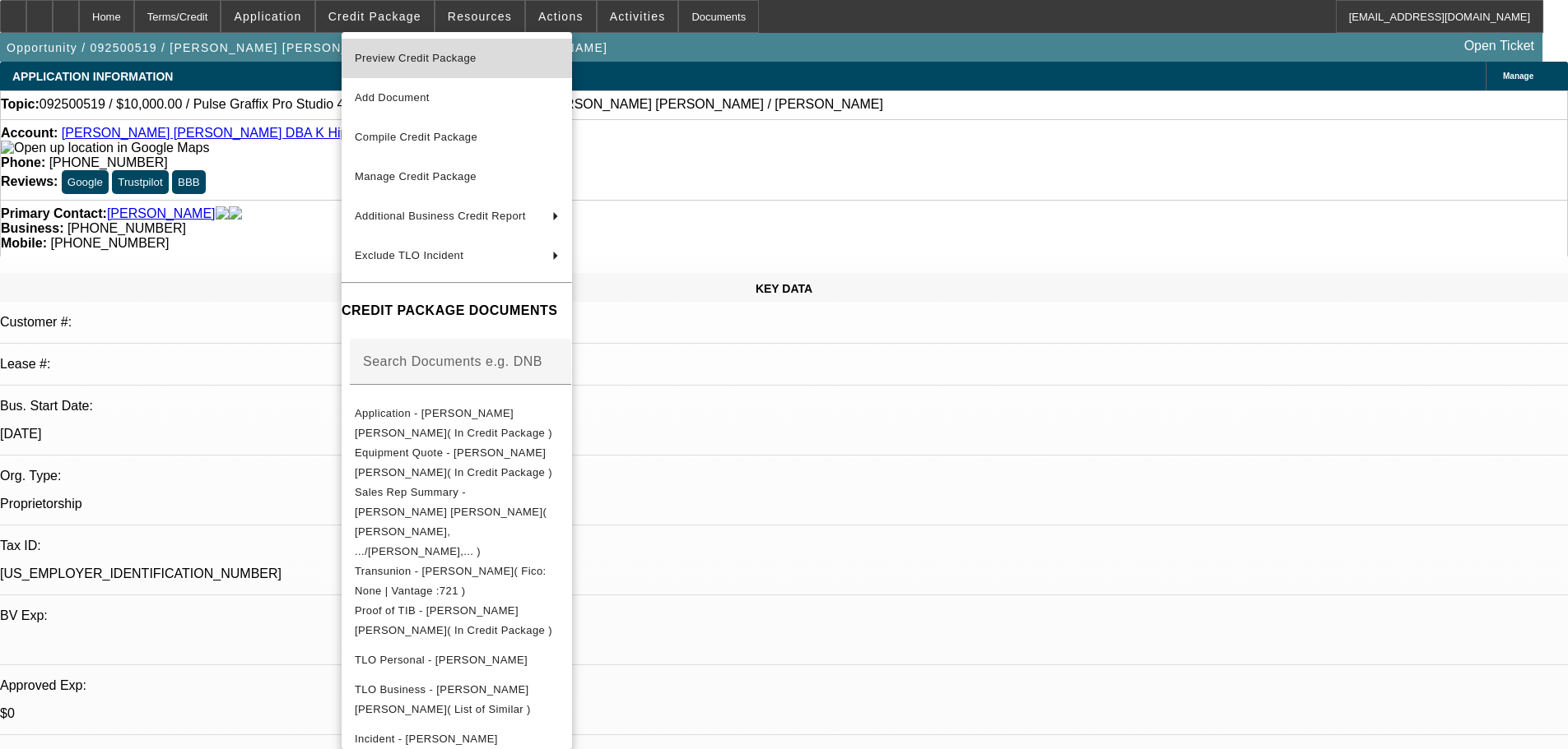
click at [379, 52] on span "Preview Credit Package" at bounding box center [416, 57] width 122 height 12
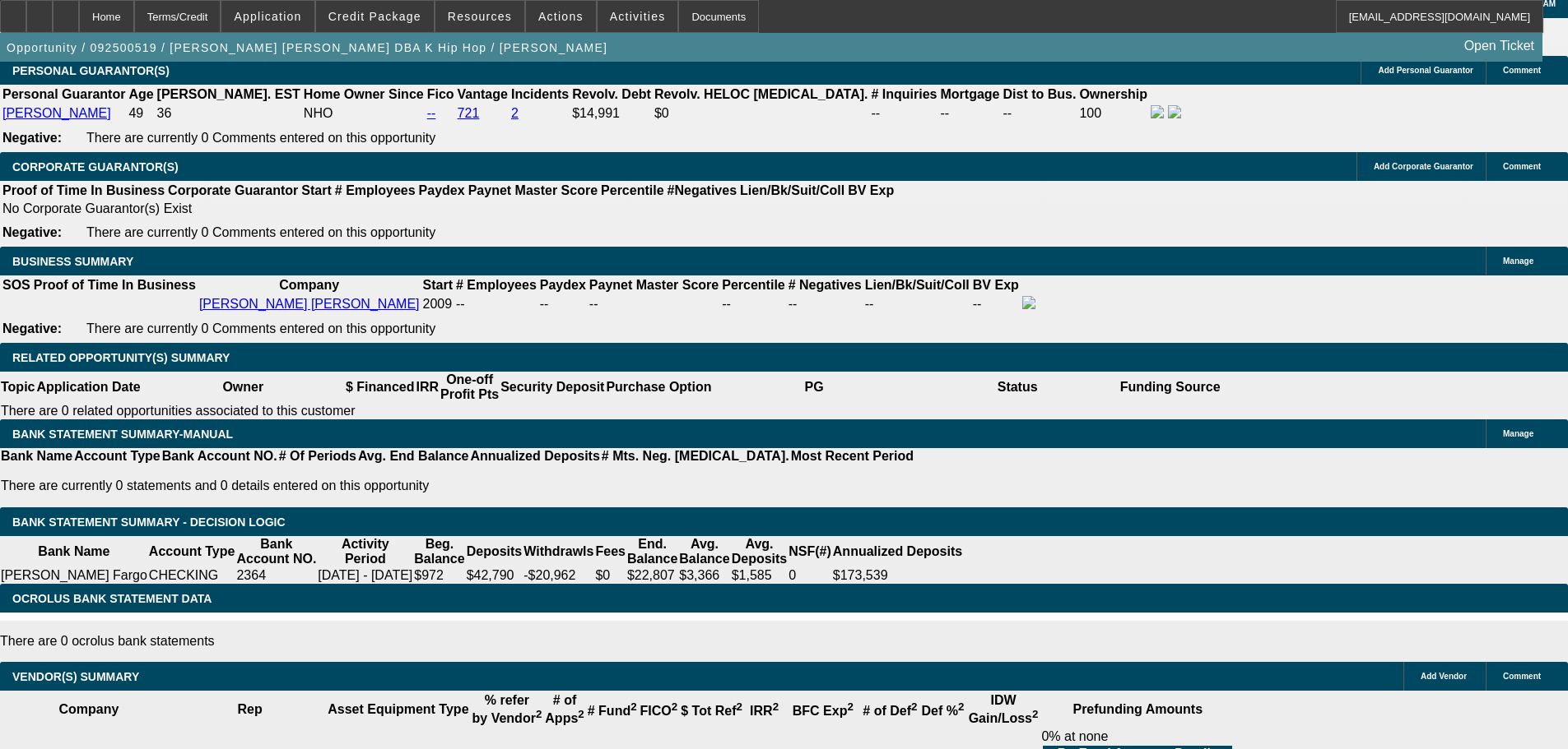
scroll to position [2879, 0]
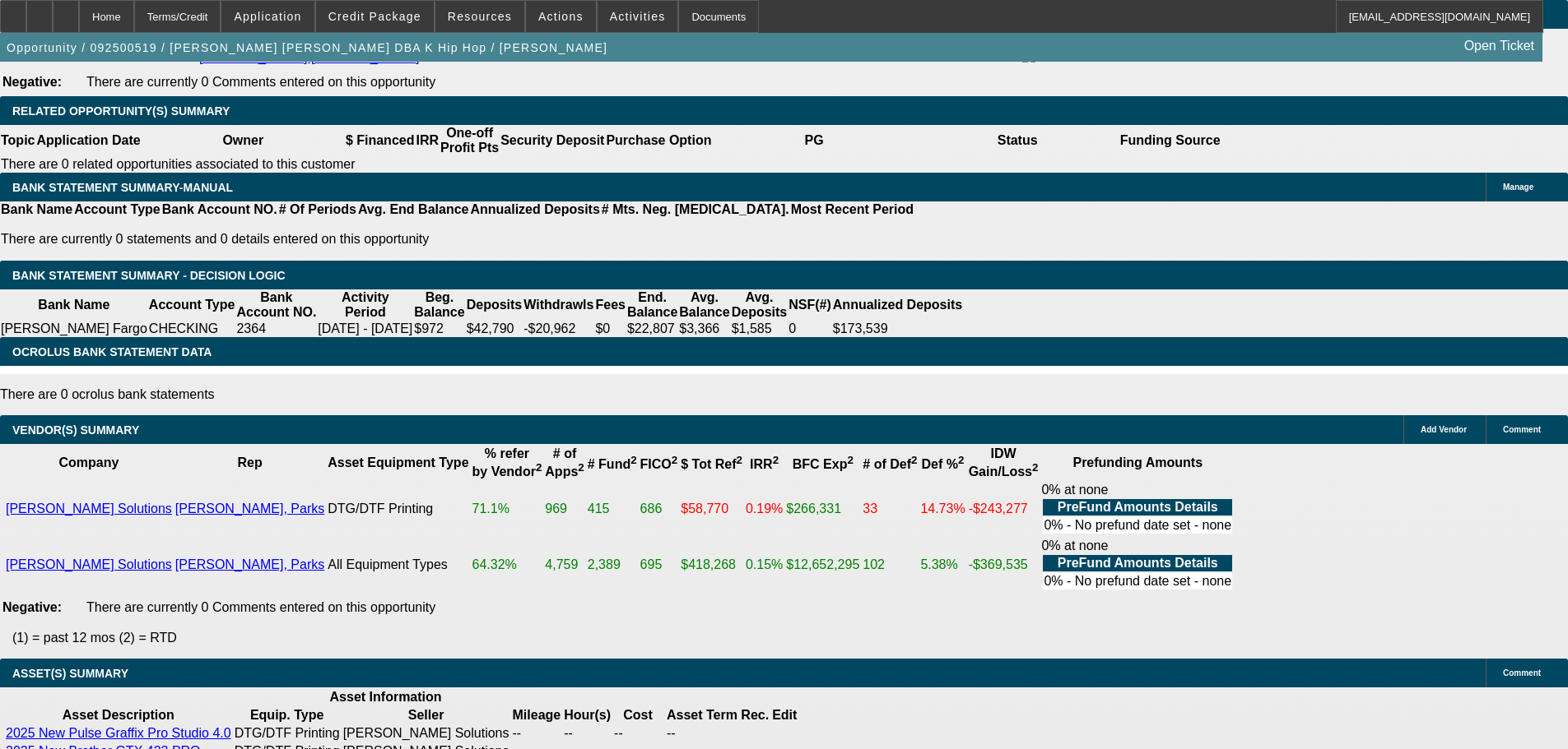
select select "5"
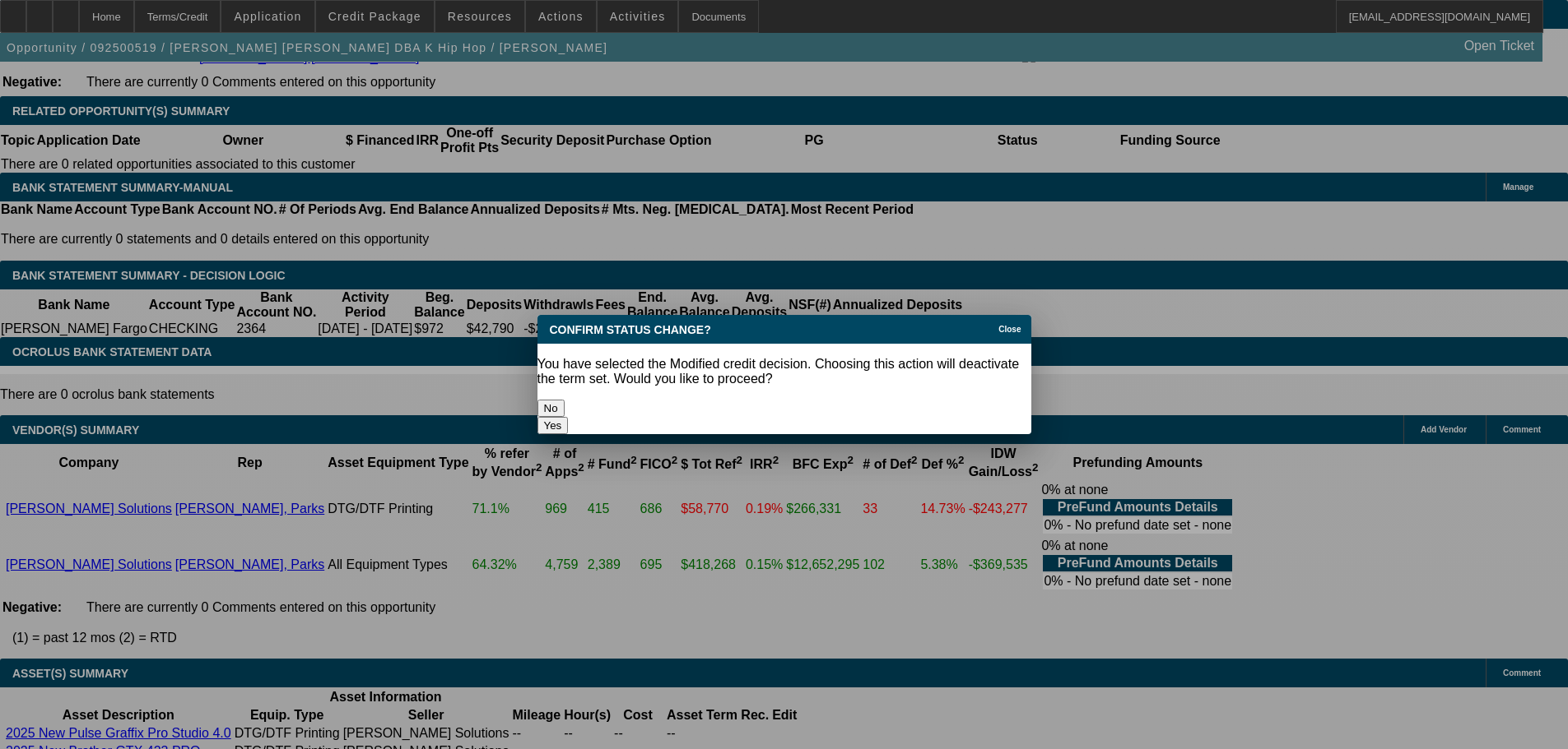
click at [569, 417] on button "Yes" at bounding box center [553, 425] width 32 height 17
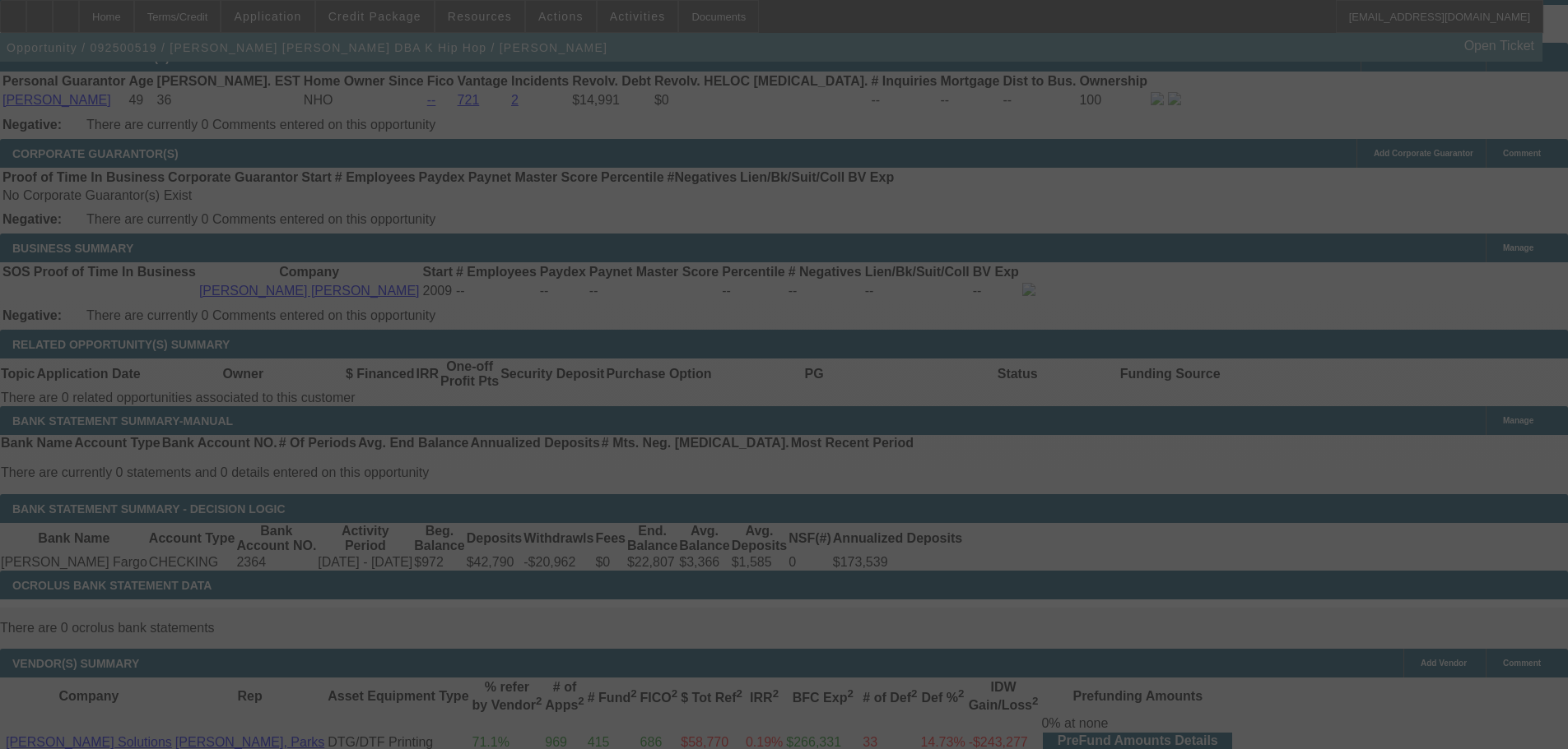
scroll to position [2550, 0]
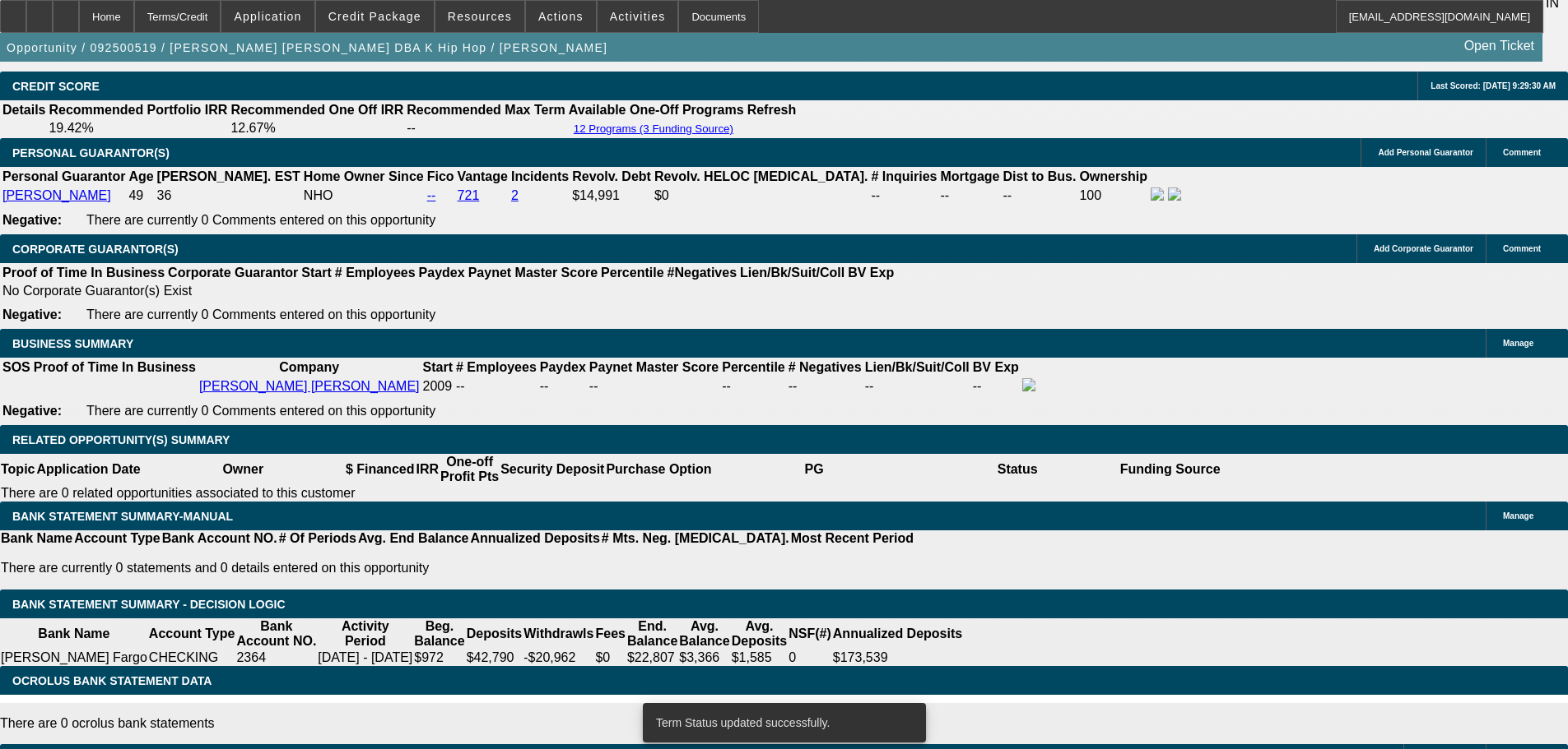
select select "0"
select select "2"
select select "0"
select select "6"
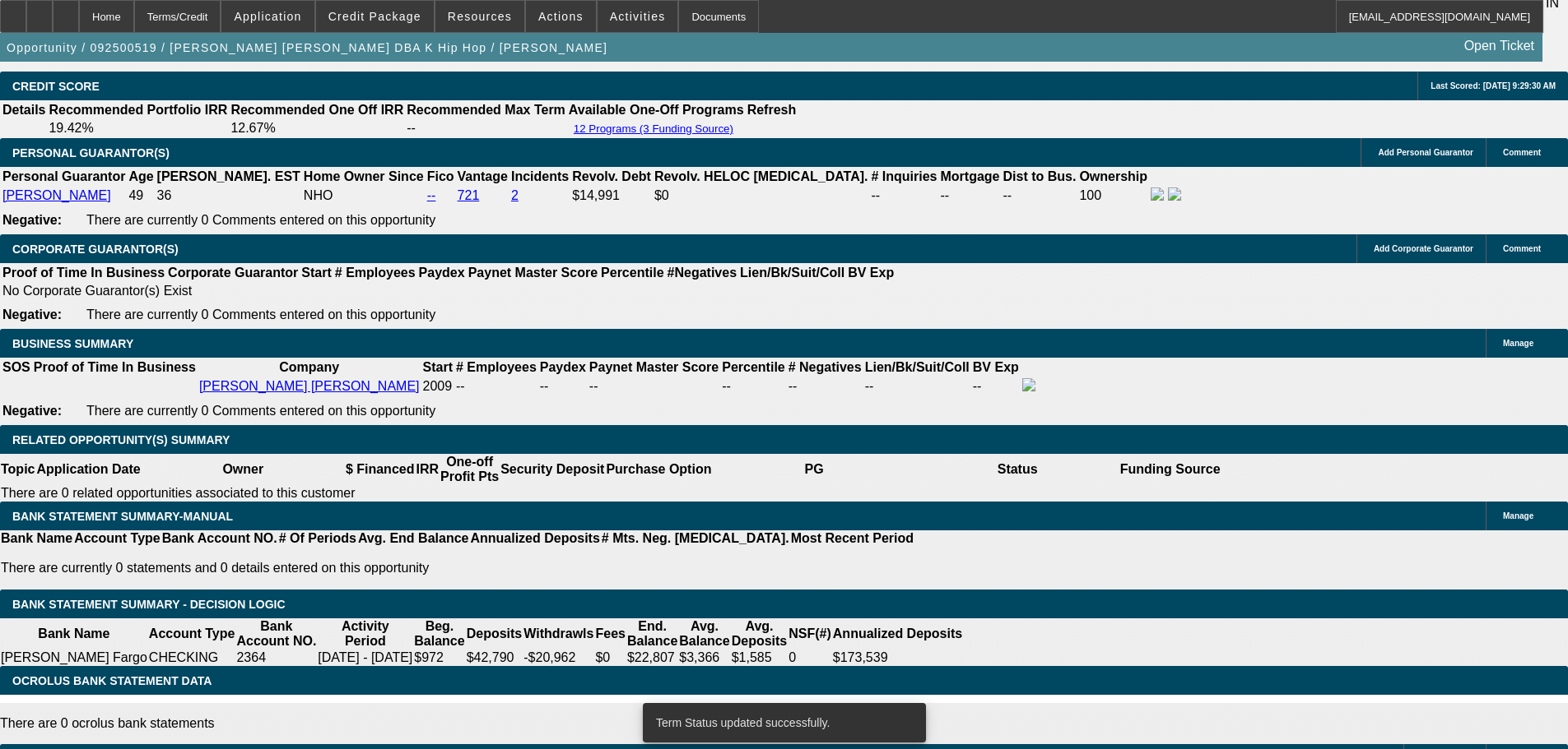
select select "0"
select select "2"
select select "0.1"
select select "4"
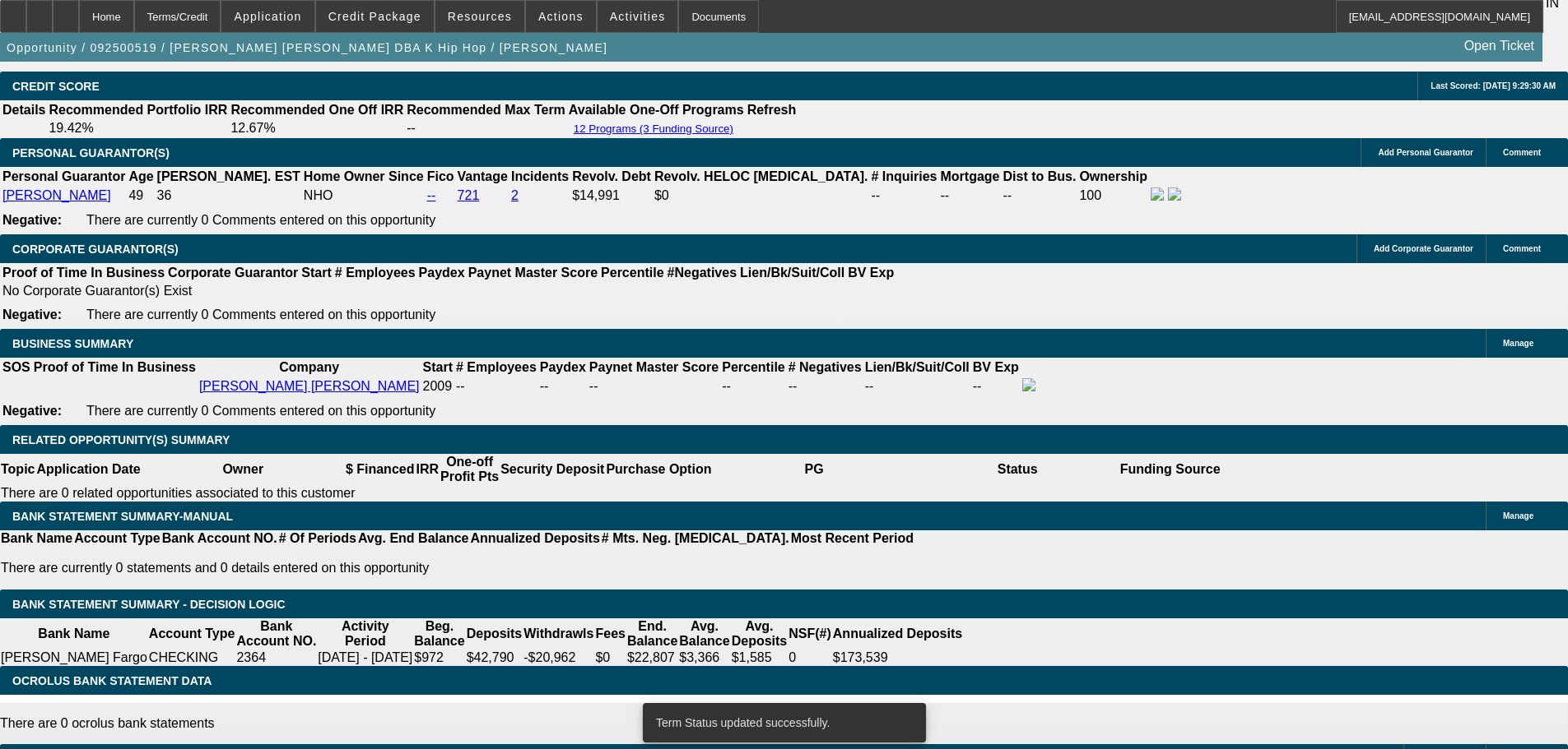
select select "0"
select select "2"
select select "0"
select select "6"
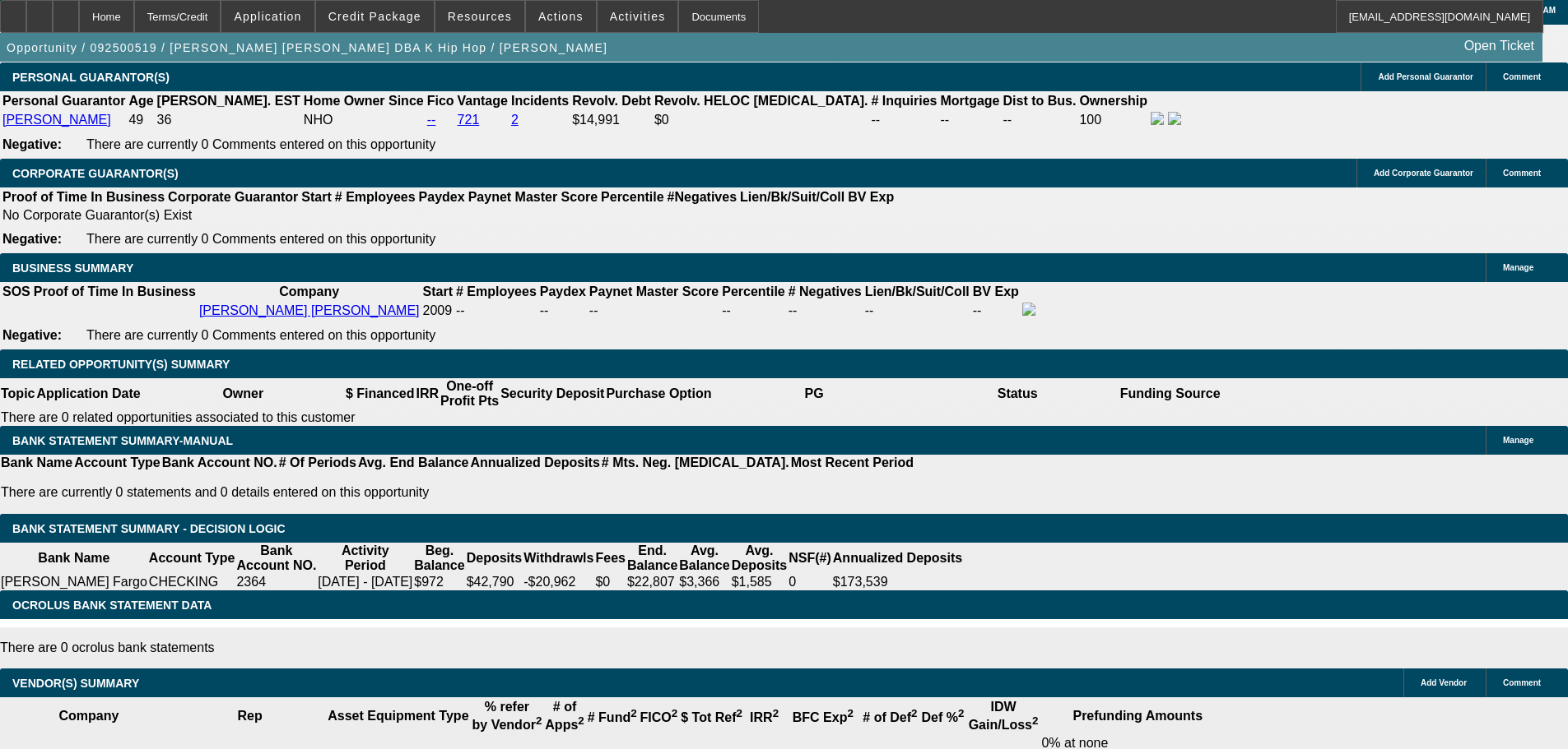
scroll to position [2796, 0]
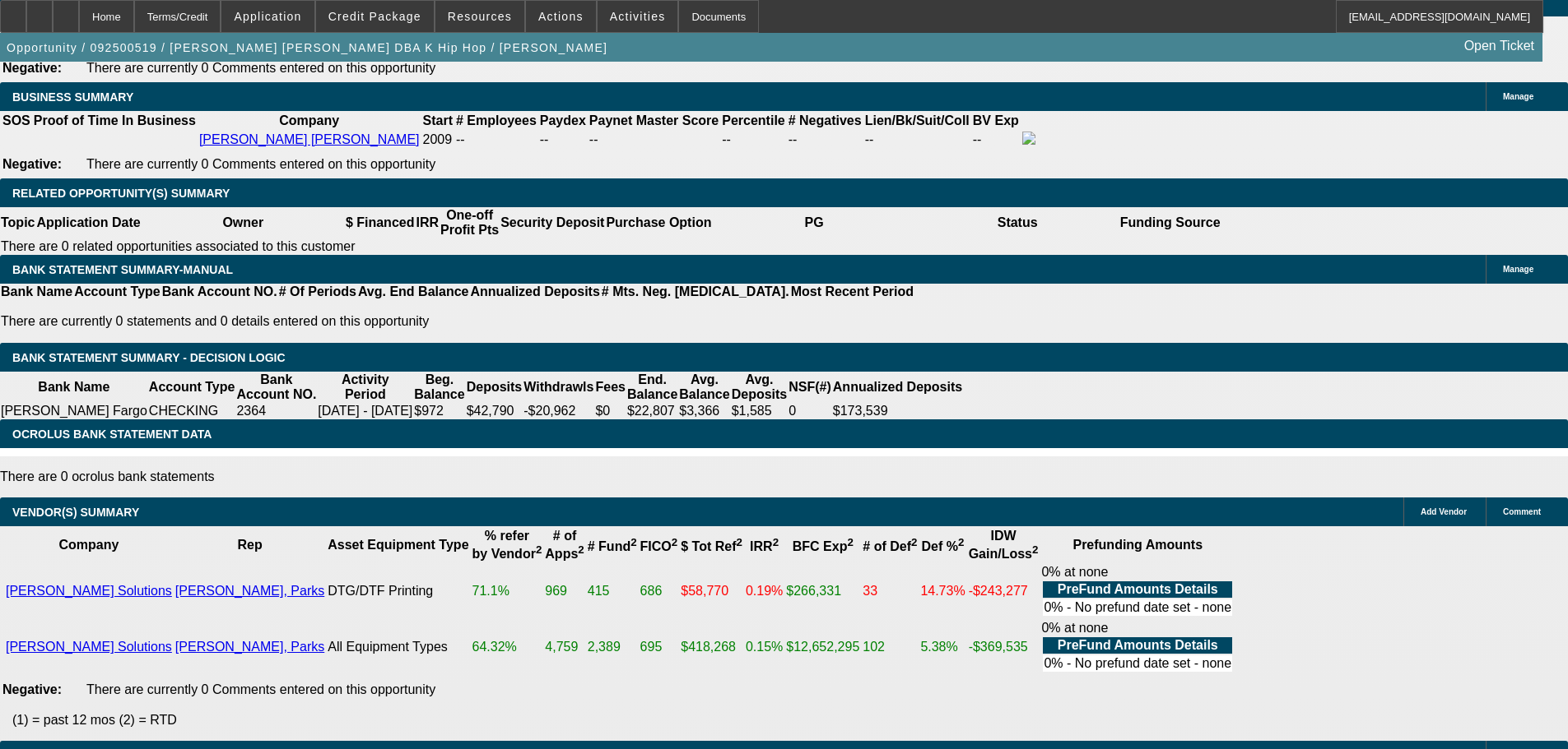
select select "5"
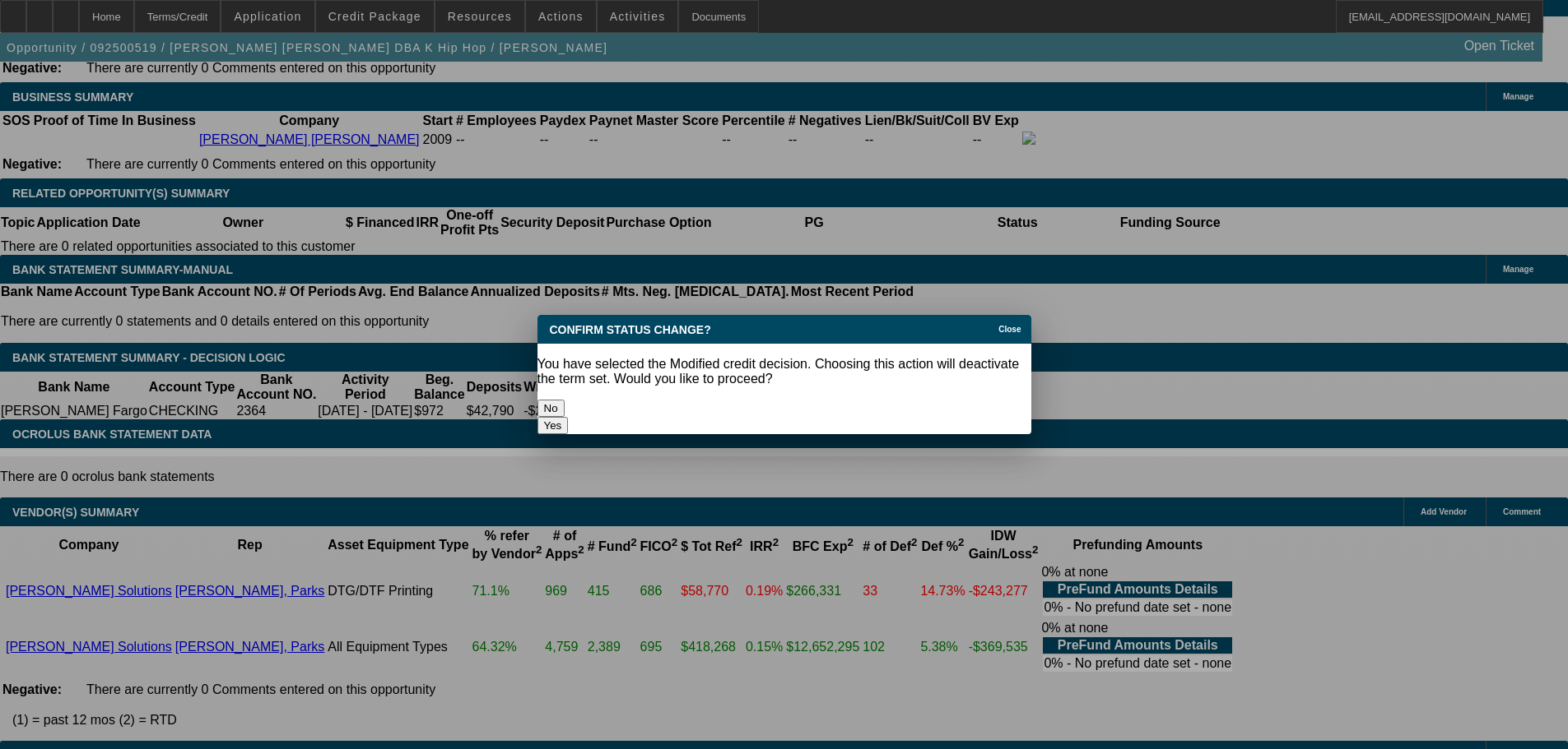
click at [569, 417] on button "Yes" at bounding box center [553, 425] width 32 height 17
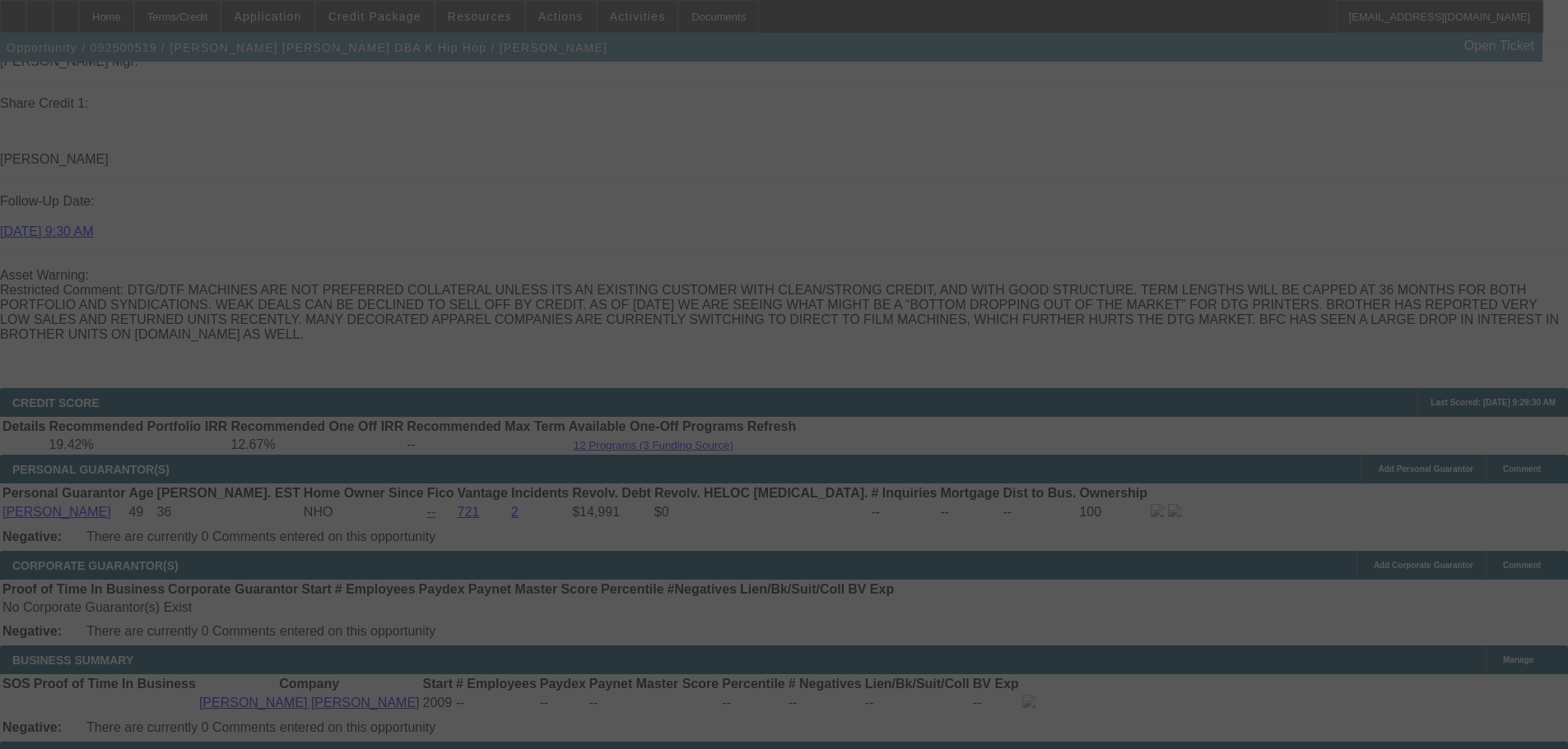
scroll to position [2385, 0]
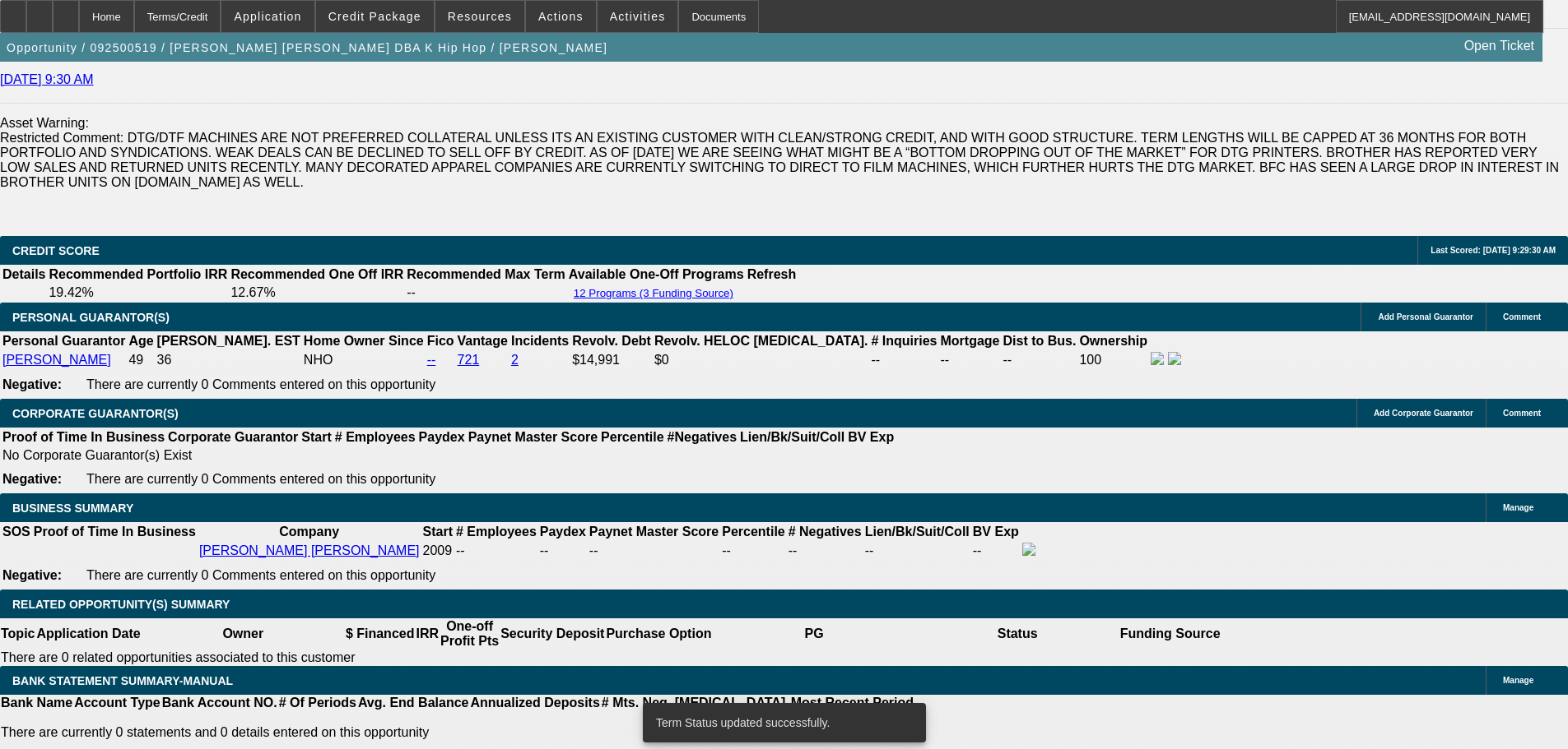
select select "0"
select select "2"
select select "0.1"
select select "4"
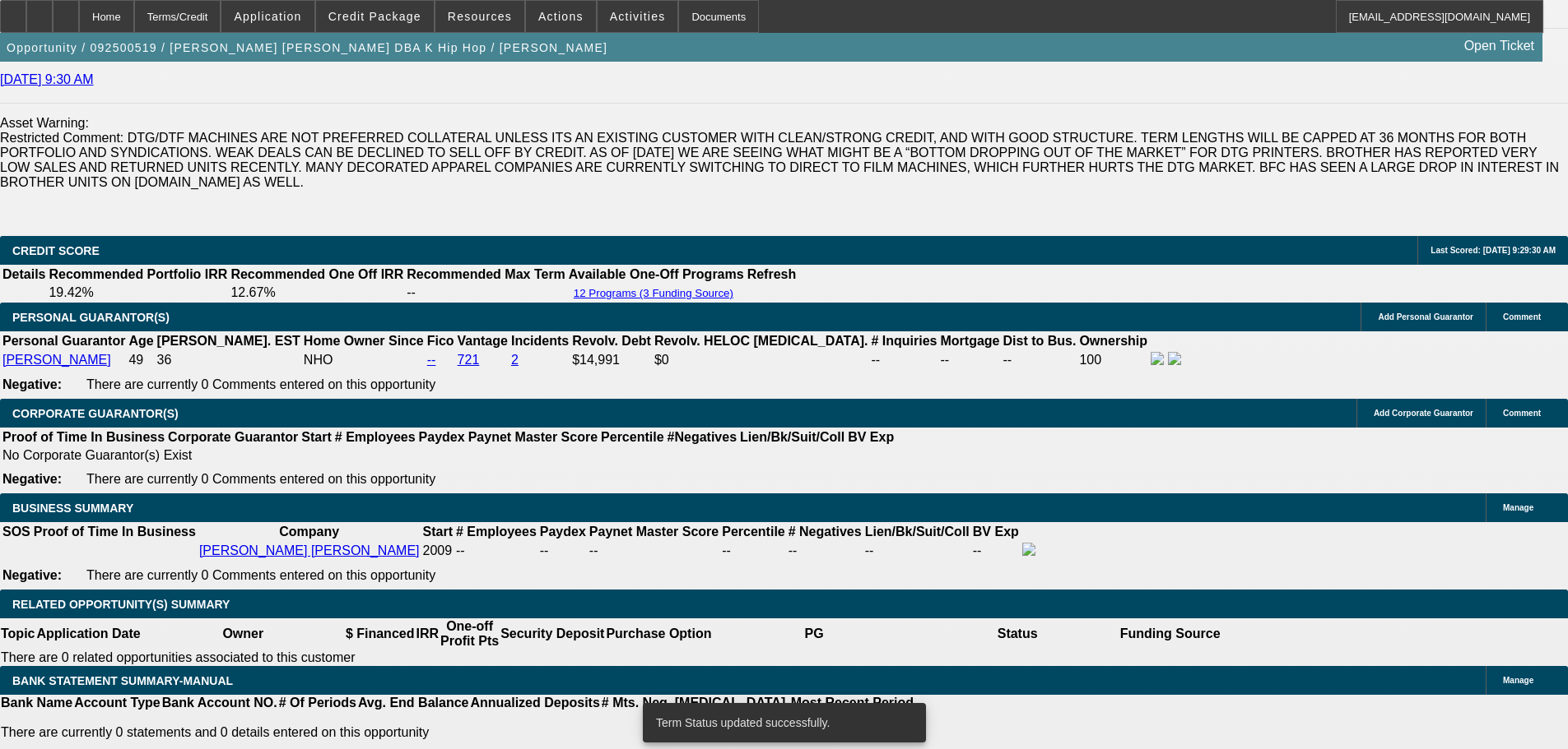
select select "0"
select select "2"
select select "0"
select select "6"
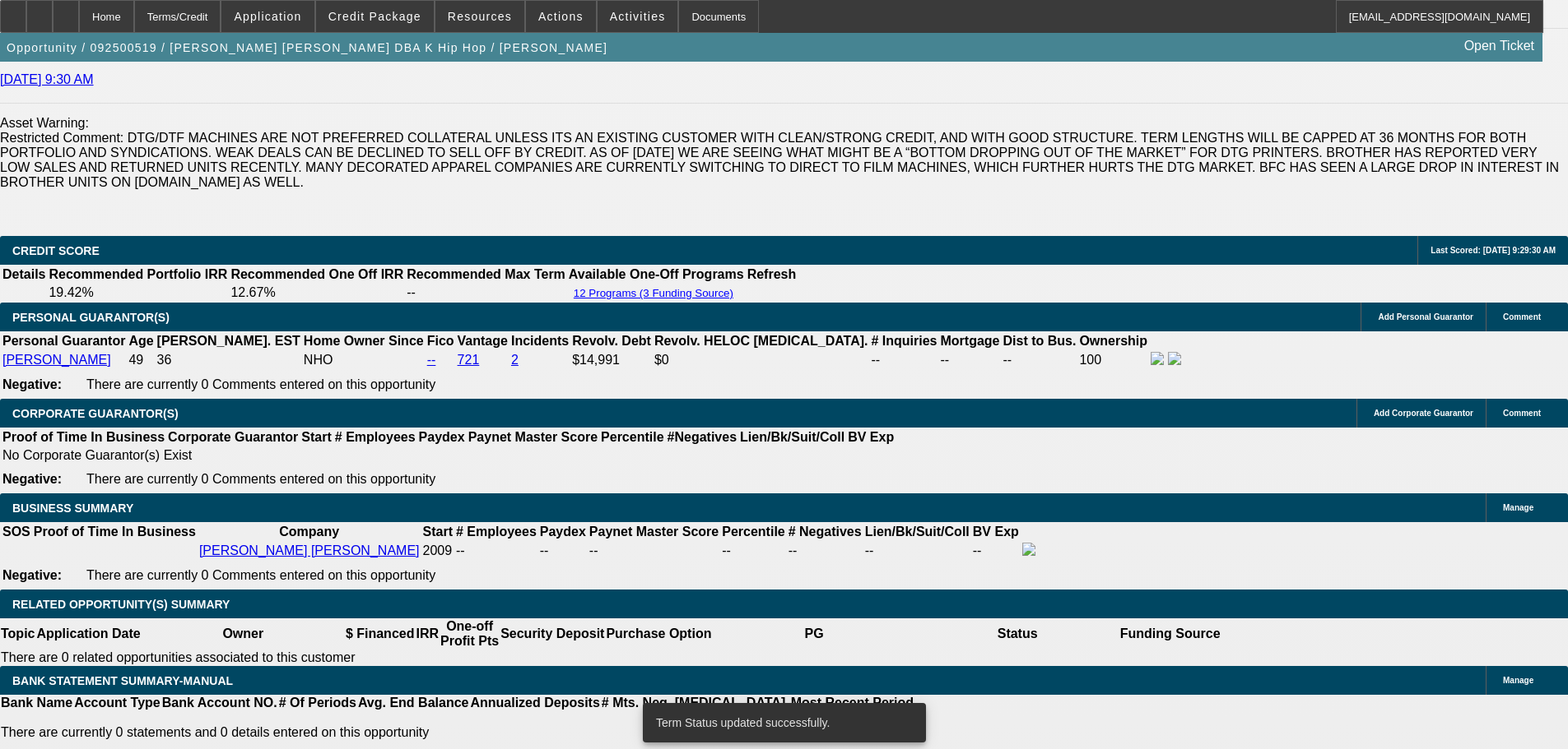
select select "0"
select select "2"
select select "0.1"
select select "4"
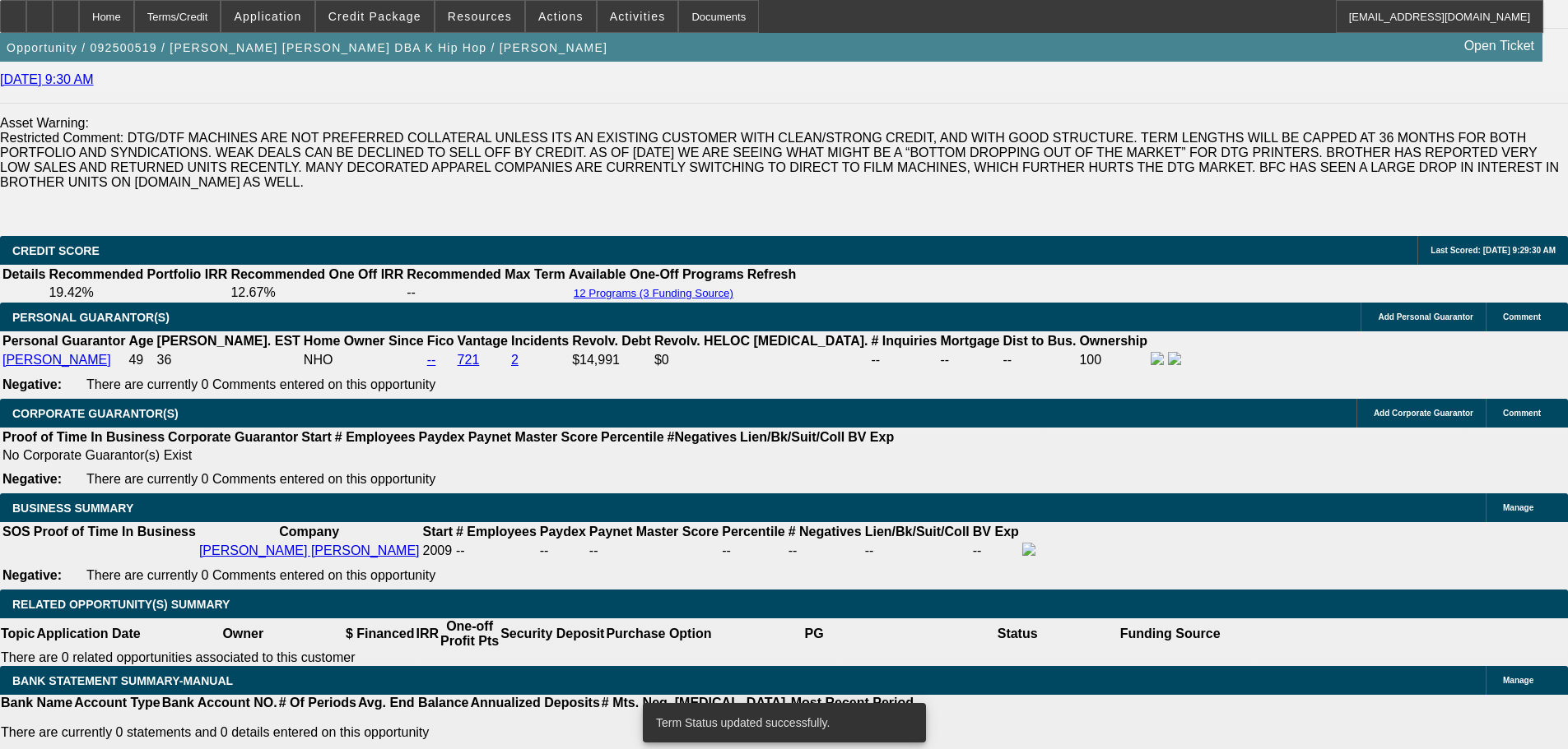
select select "0"
select select "2"
select select "0"
select select "6"
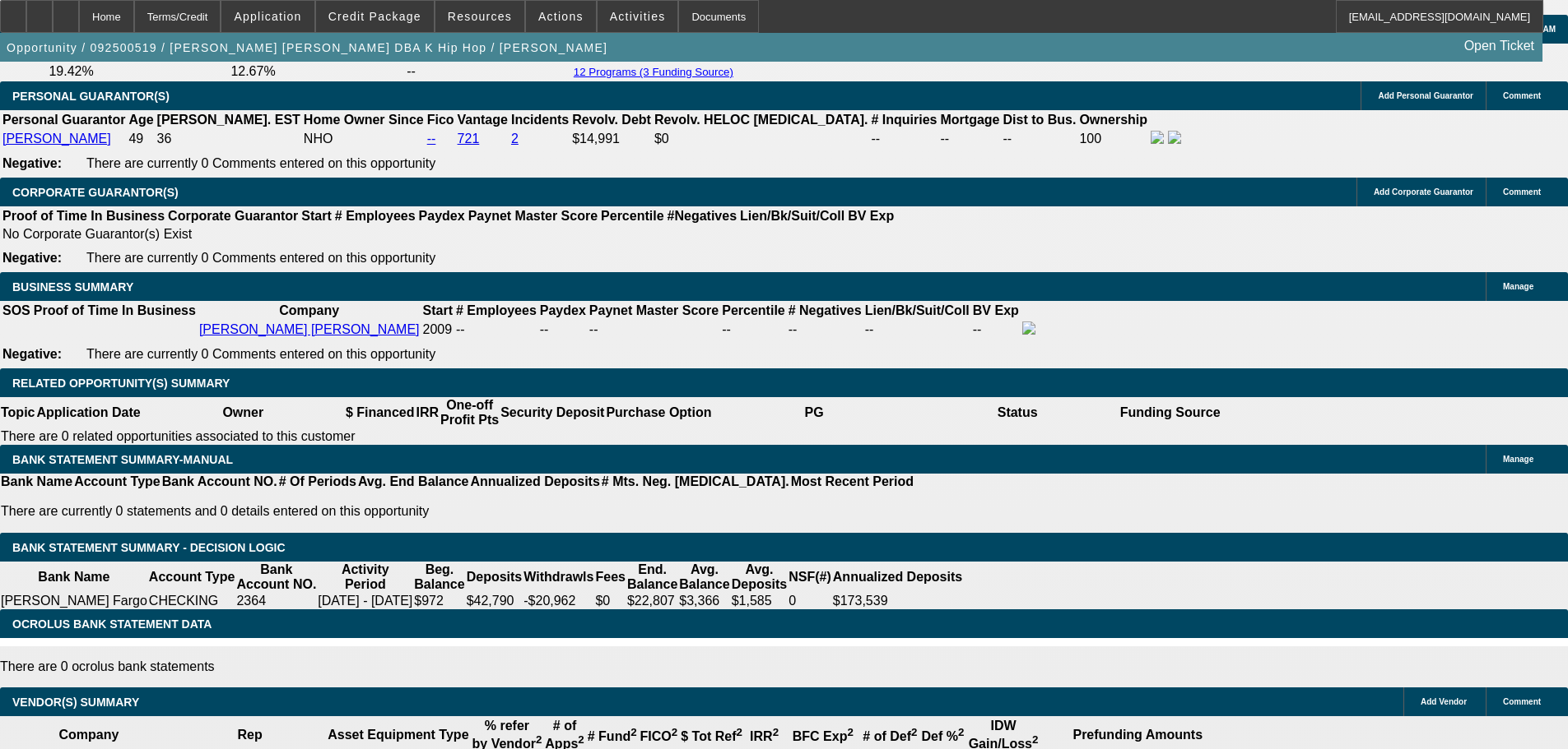
scroll to position [2613, 0]
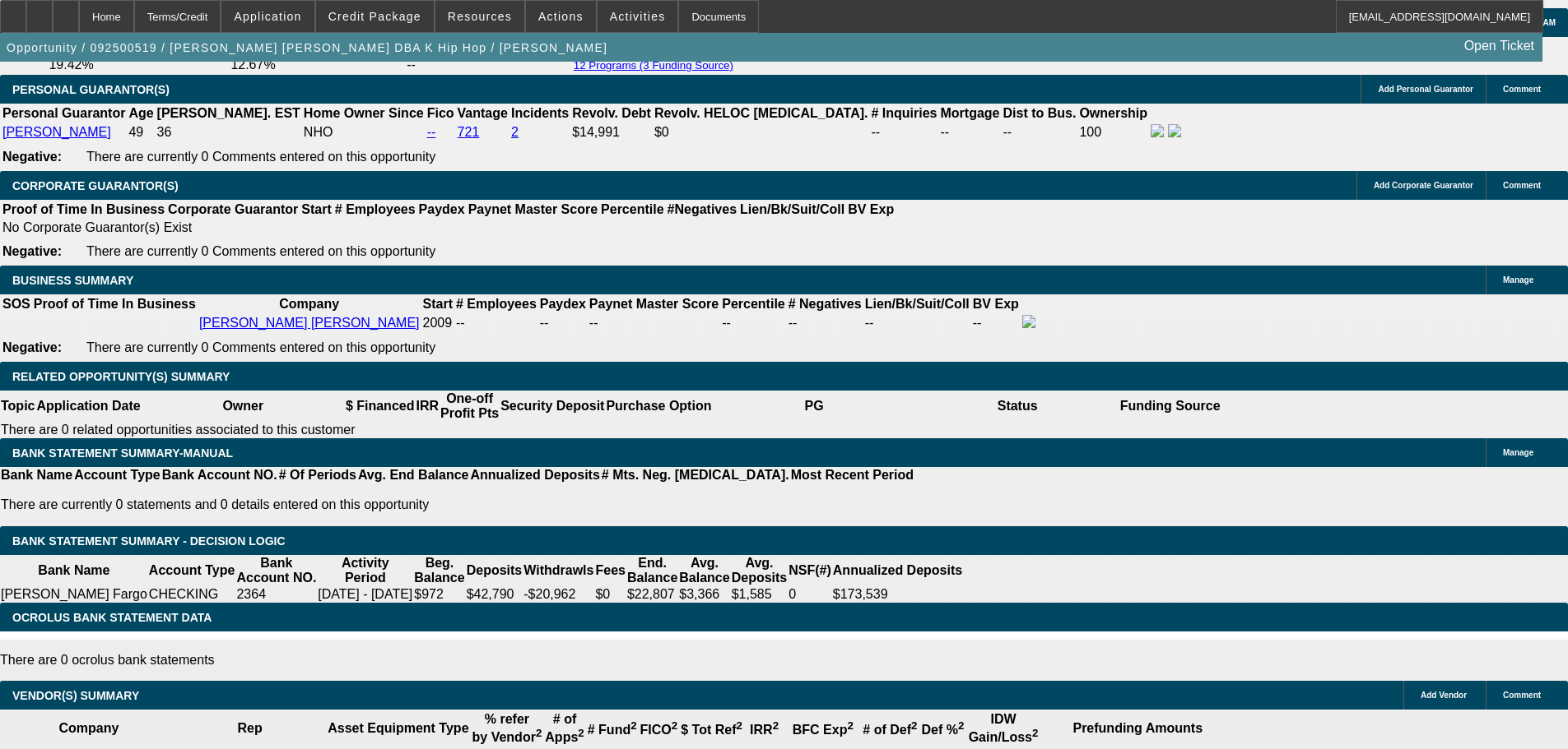
type input "UNKNOWN"
type input "17.4"
type input "$713.06"
type input "$356.53"
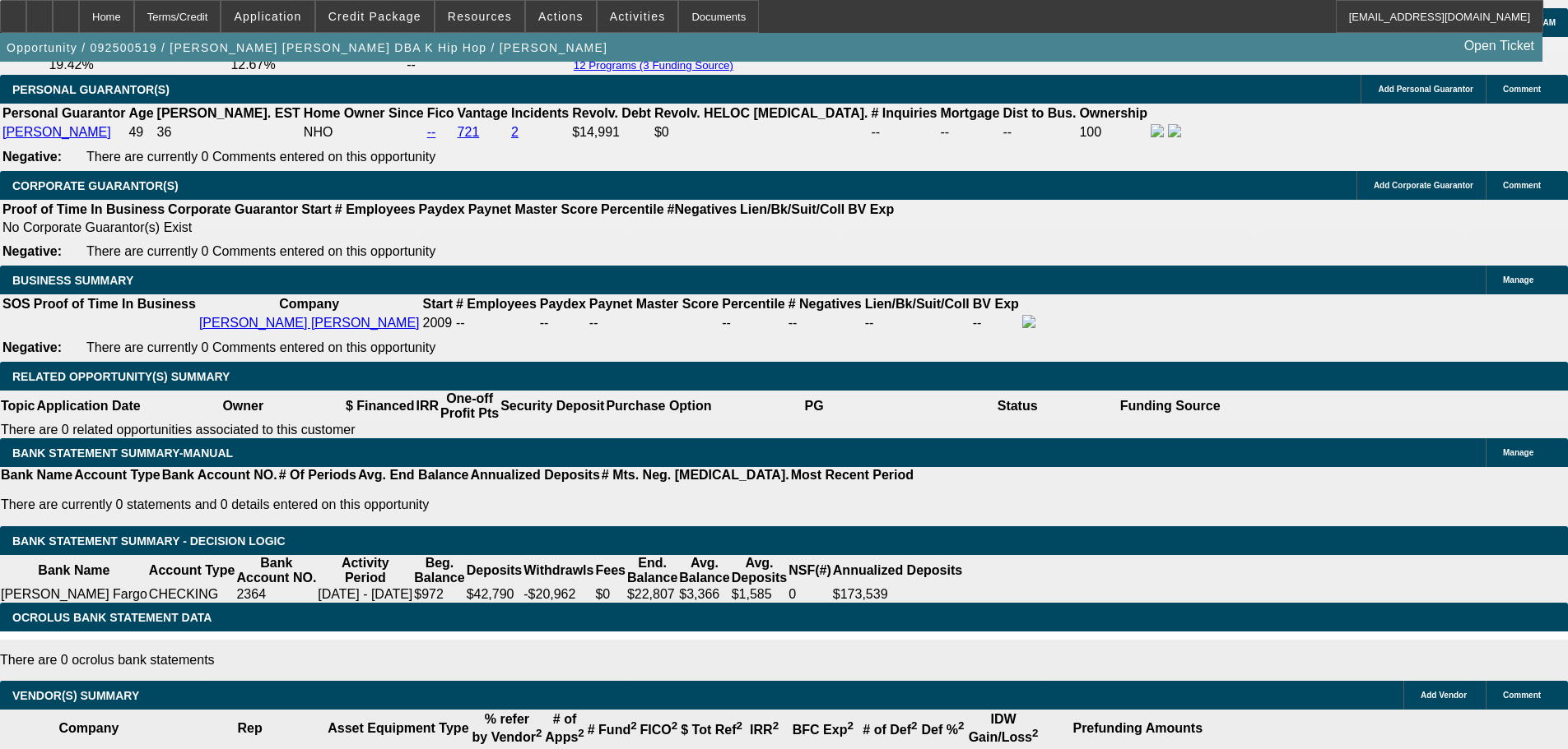
type input "$717.04"
type input "$358.52"
type input "17.4"
type input "$0.00"
drag, startPoint x: 350, startPoint y: 196, endPoint x: 399, endPoint y: 199, distance: 49.1
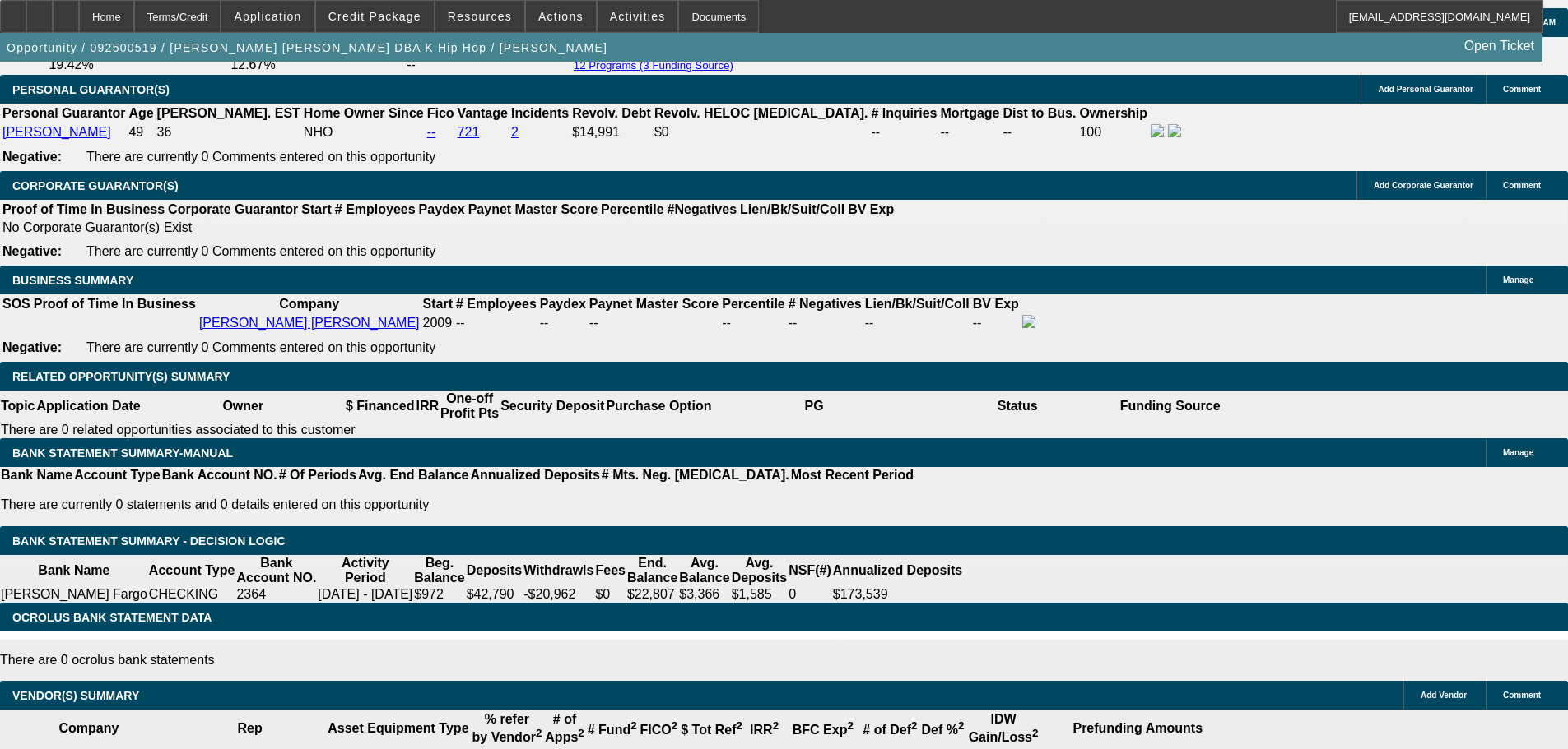
type input "8"
type input "UNKNOWN"
type input "$313.36"
type input "$626.72"
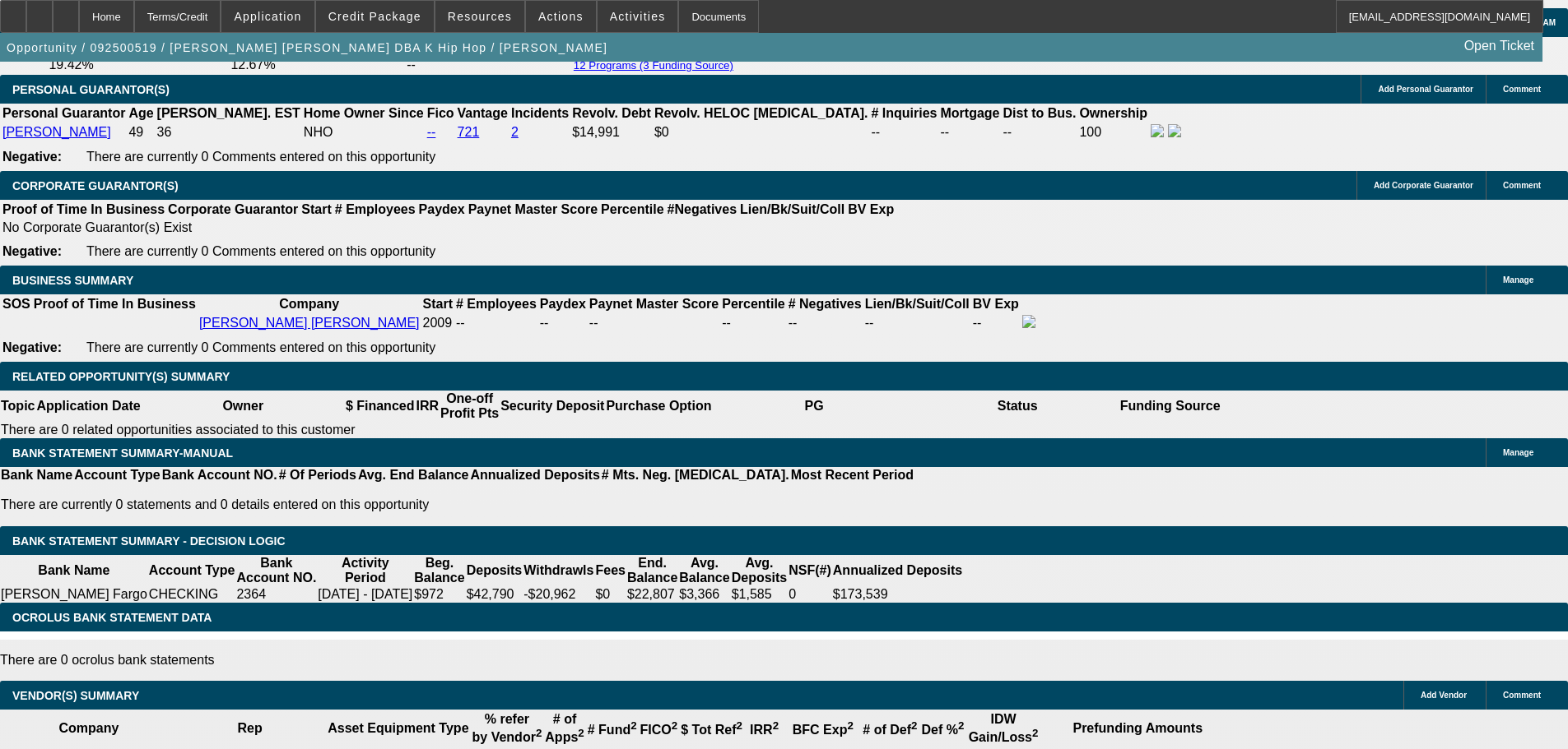
type input "8.6"
type input "$316.14"
type input "$632.28"
type input "8.6"
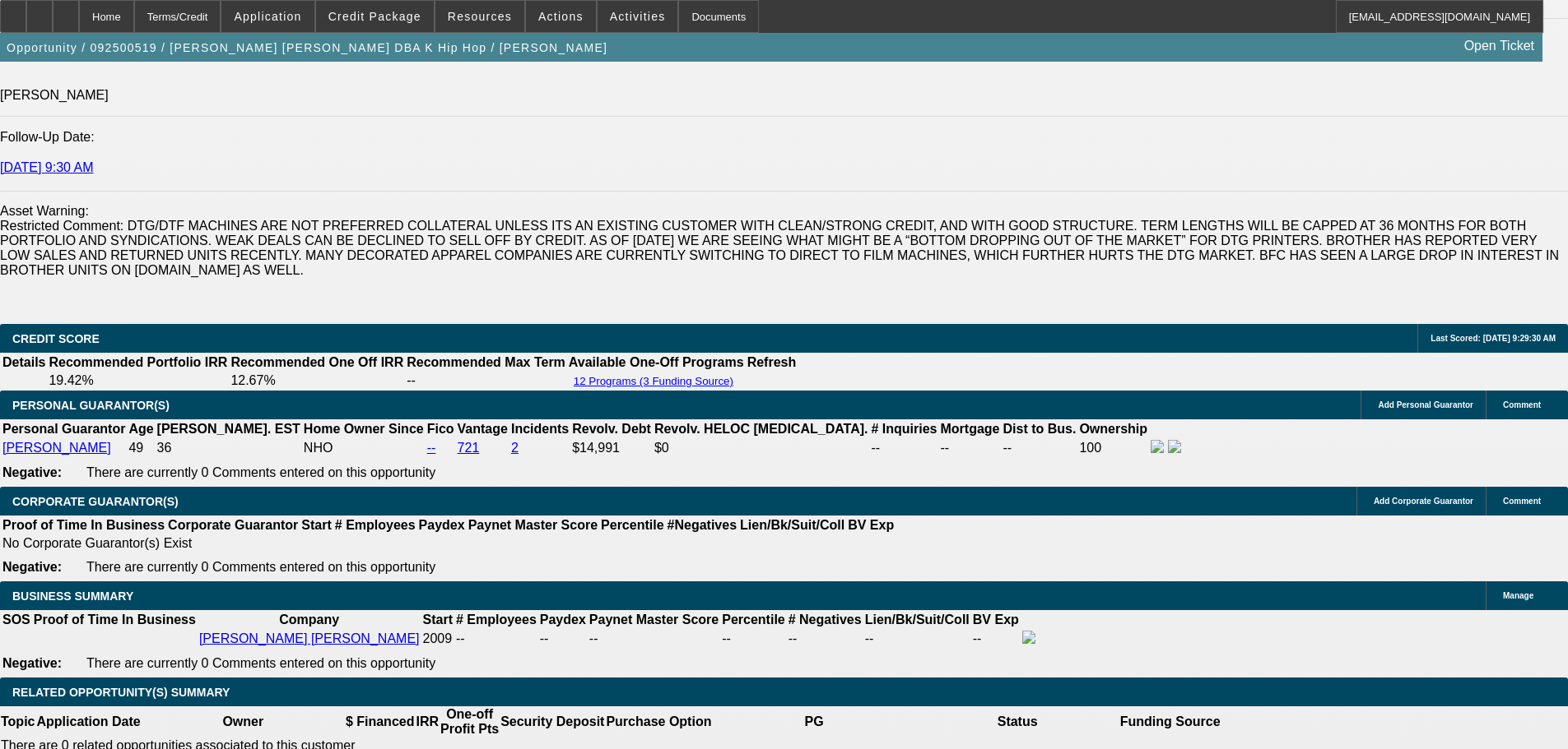
scroll to position [2284, 0]
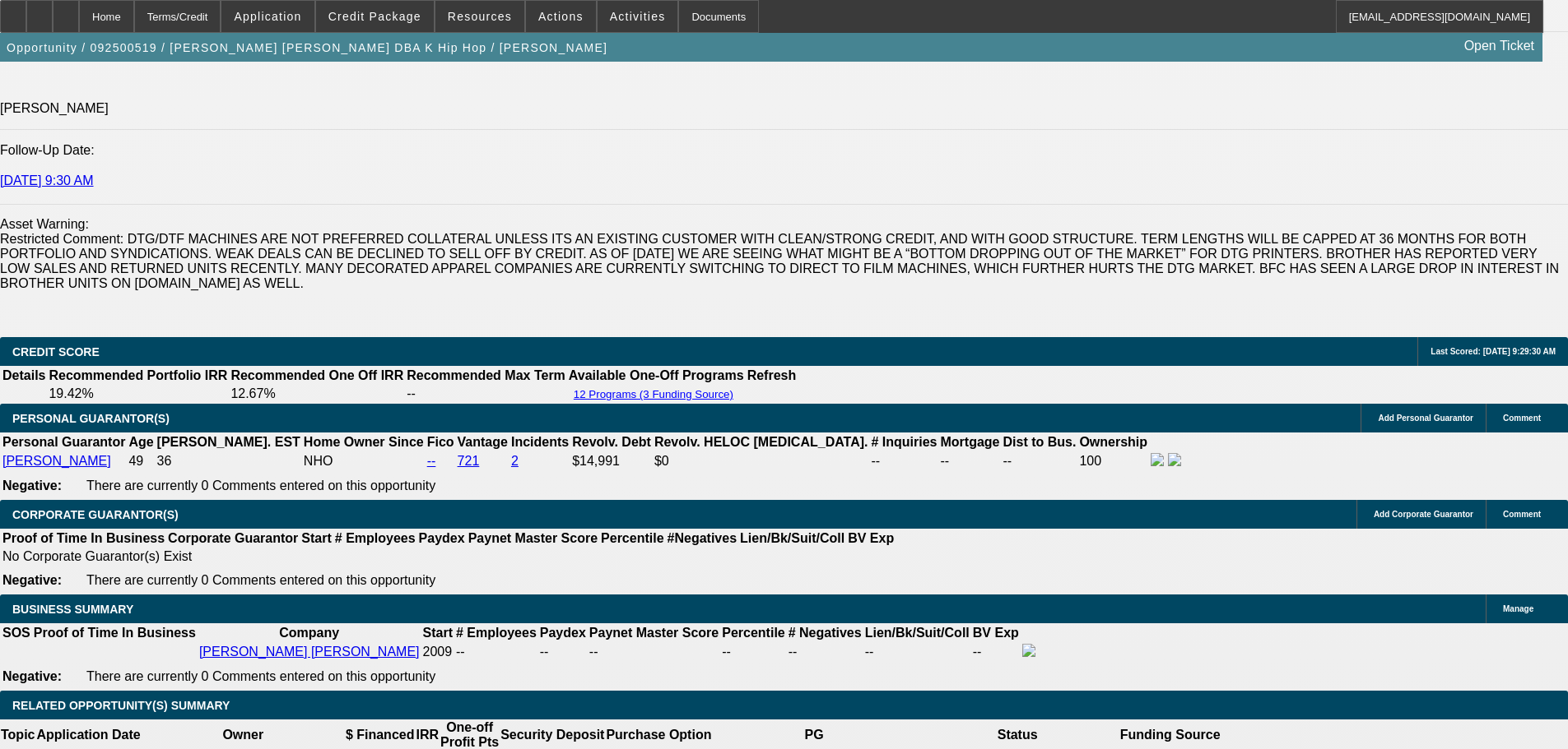
type input "$632.28"
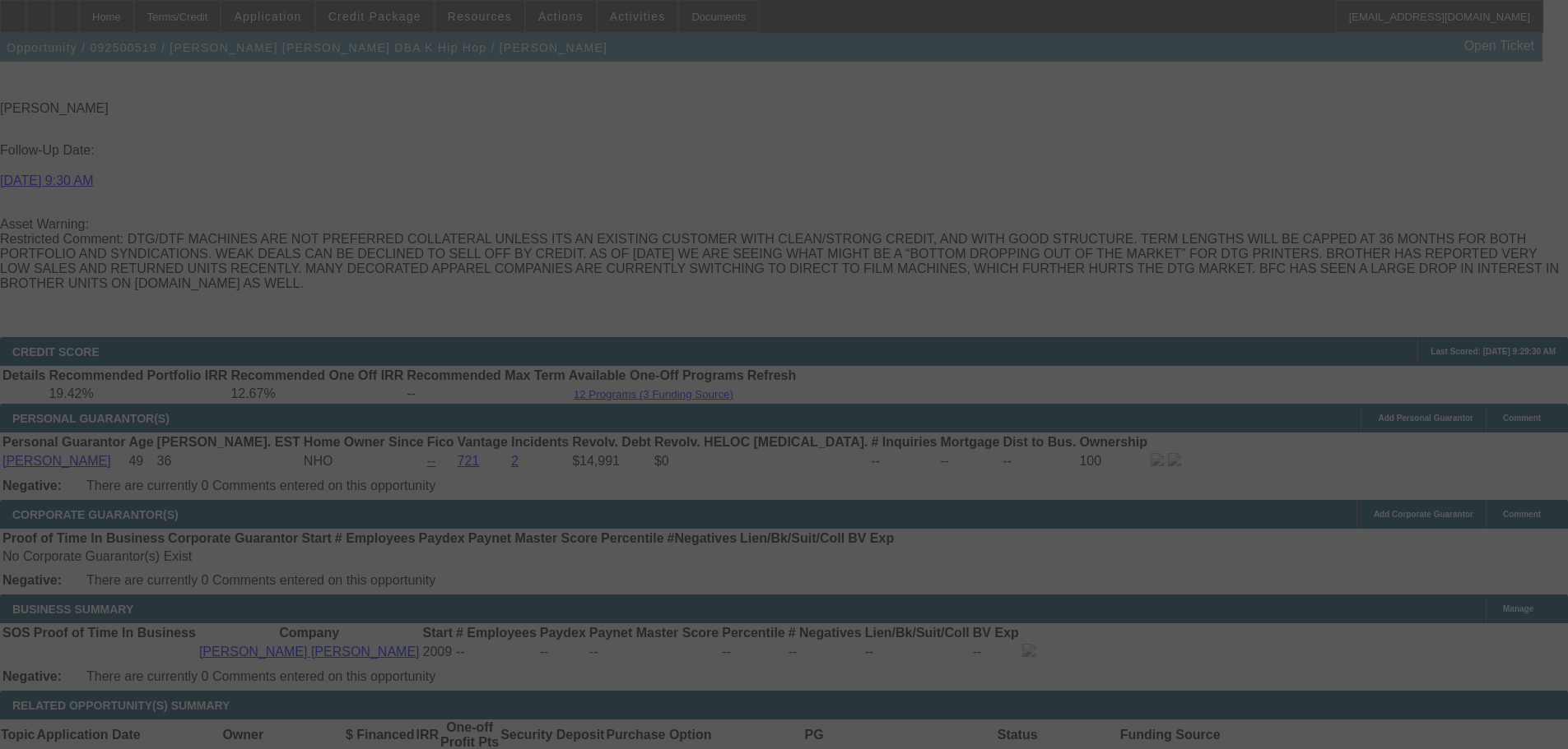
select select "0"
select select "2"
select select "0"
select select "6"
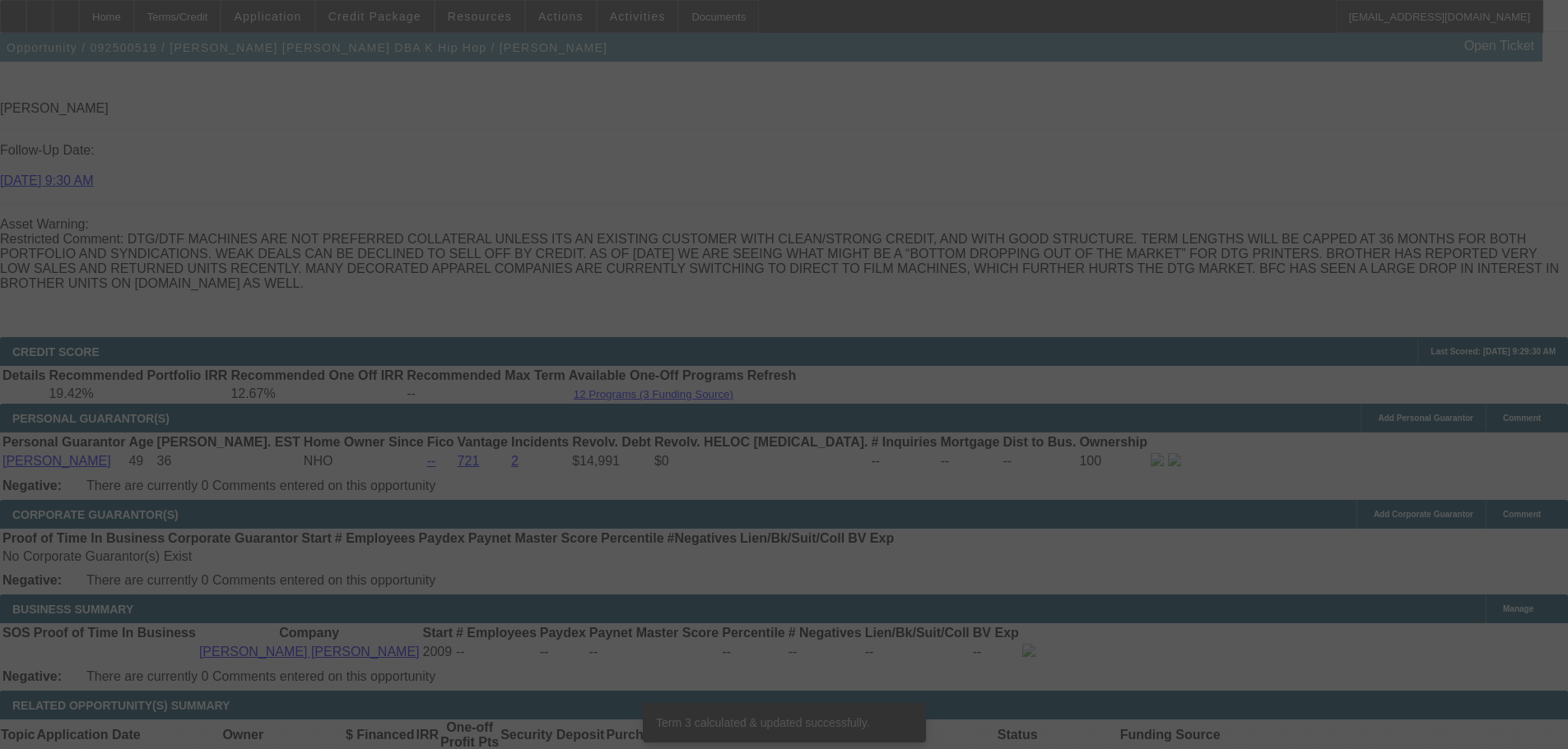
scroll to position [2890, 0]
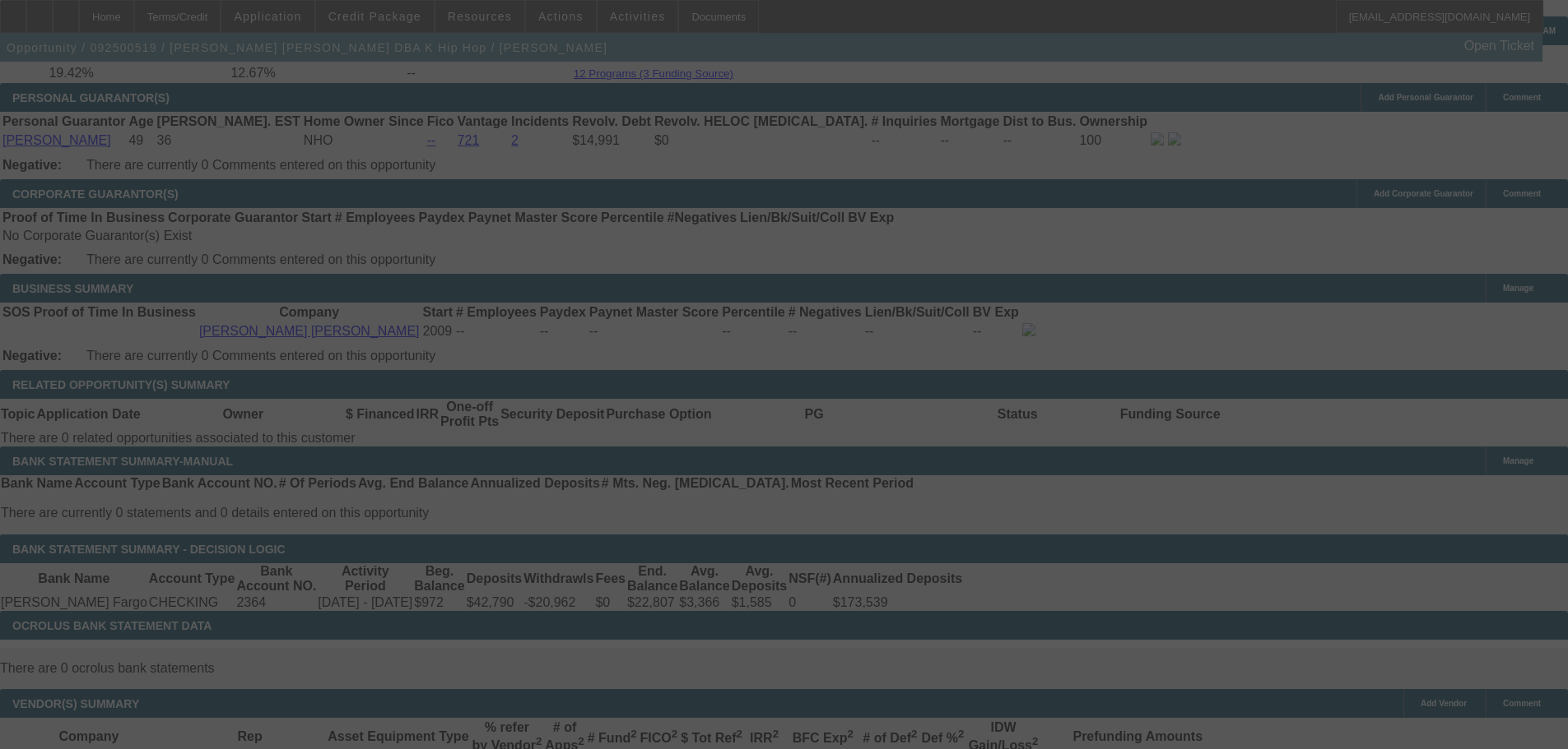
select select "0"
select select "2"
select select "0.1"
select select "4"
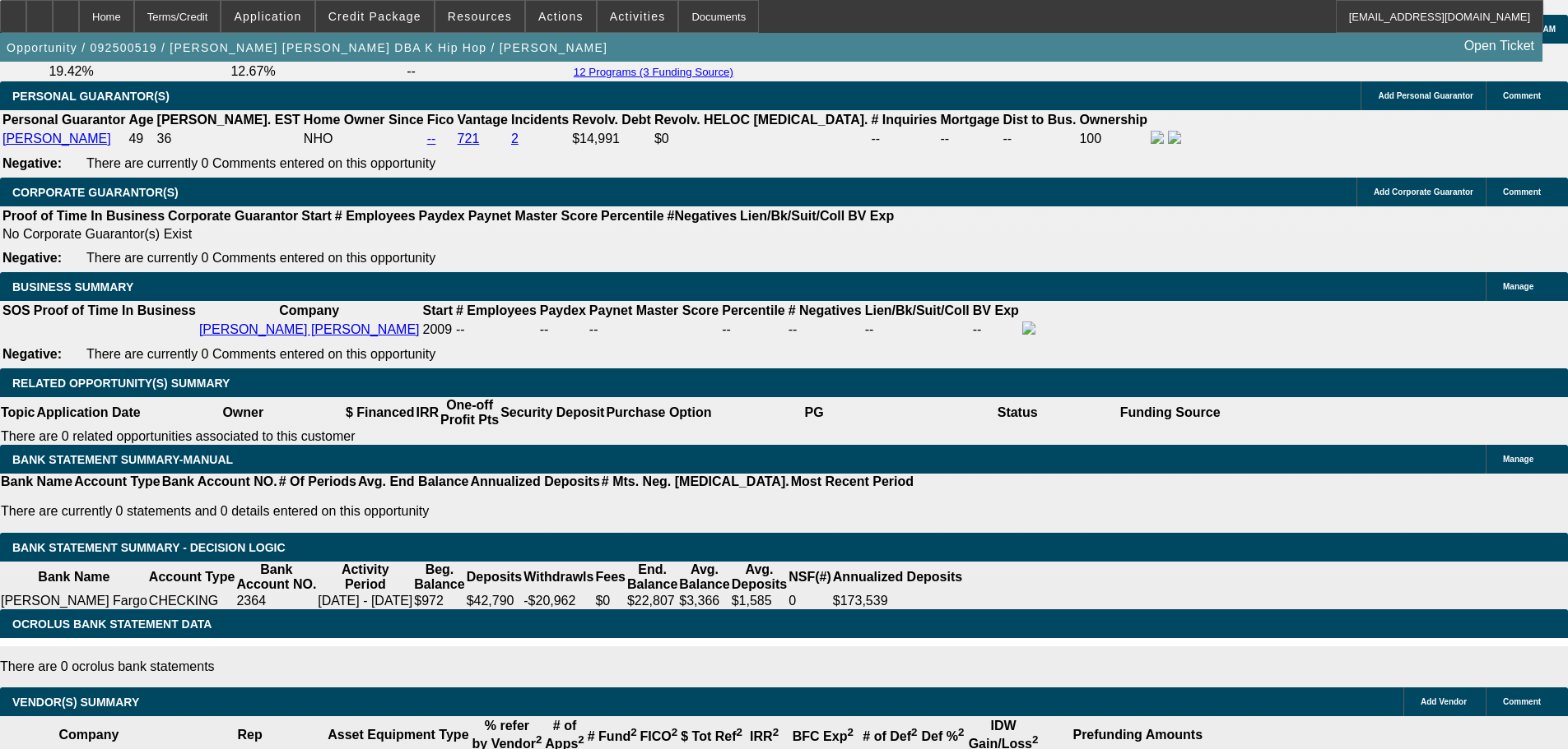
scroll to position [2643, 0]
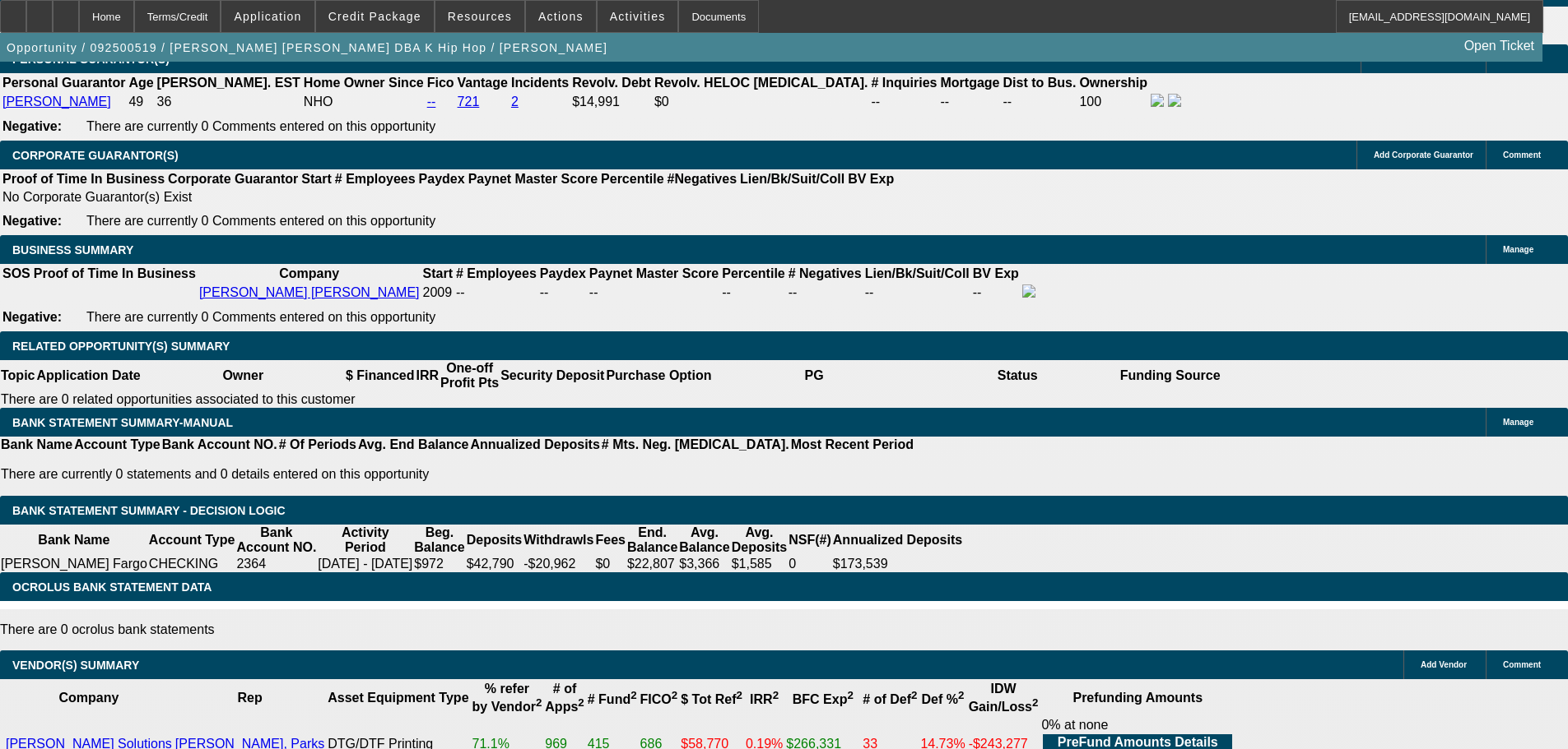
type input "UNKNOWN"
type input "17."
type input "$713.06"
type input "$356.53"
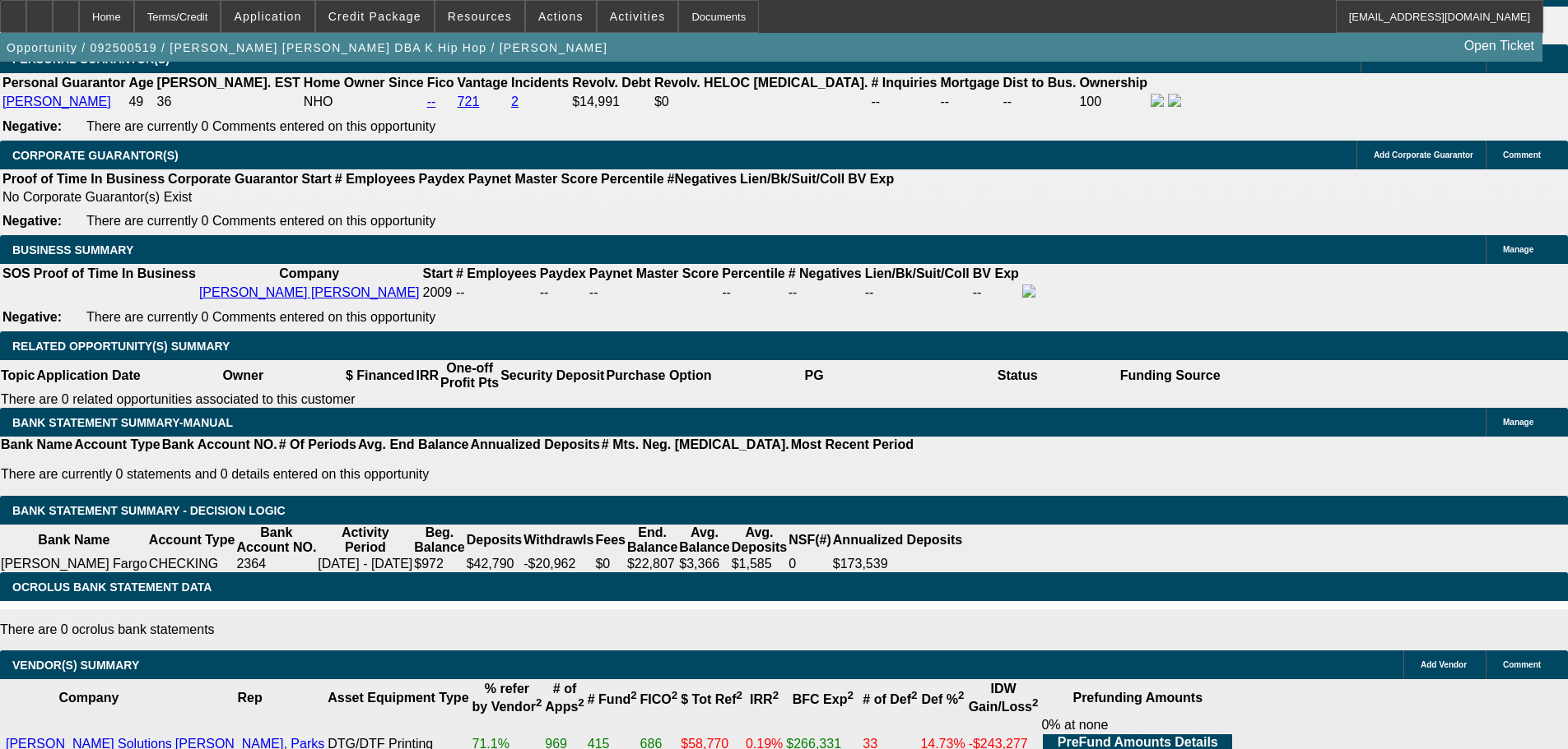
type input "17.5"
type input "$718.04"
type input "$359.02"
type input "17.5"
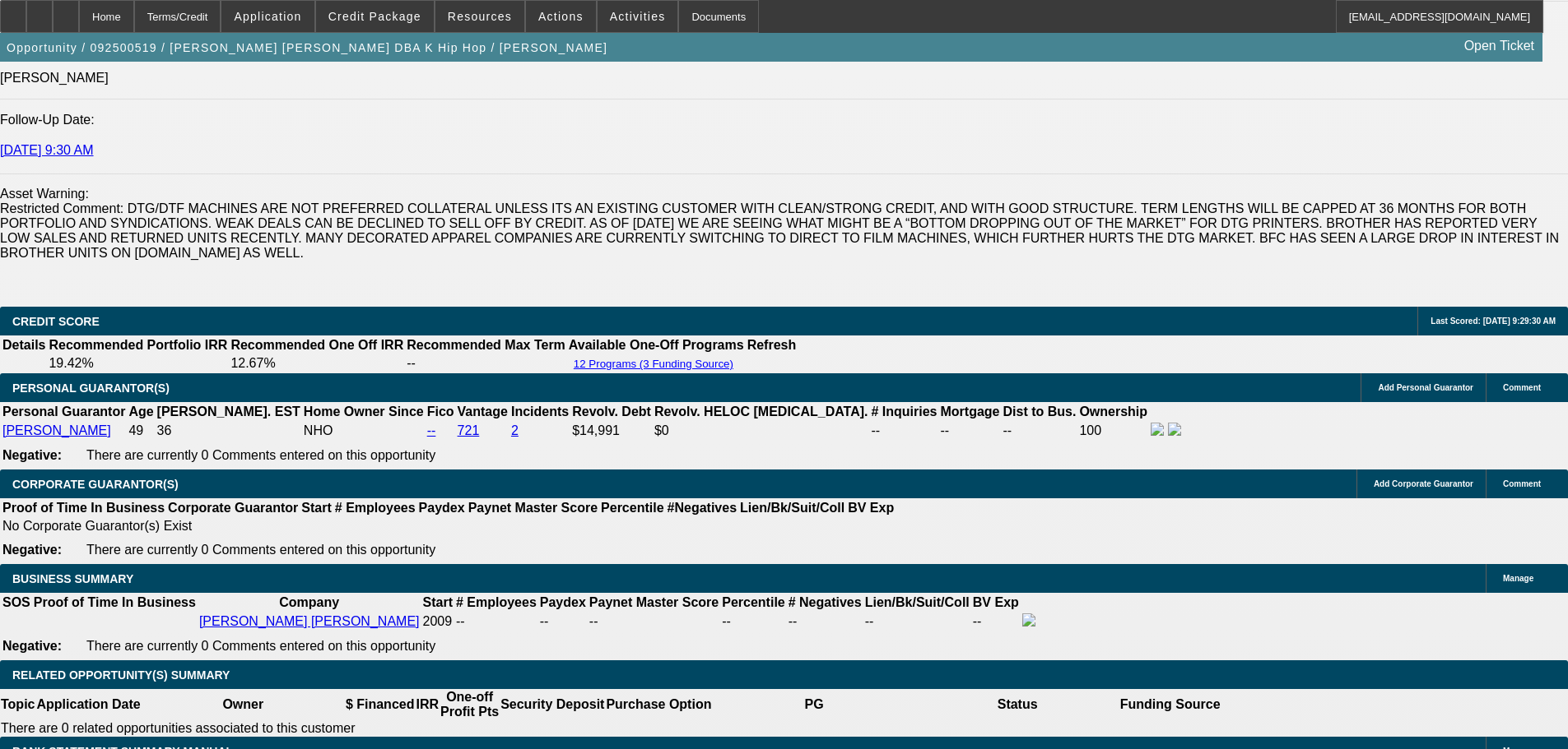
scroll to position [2232, 0]
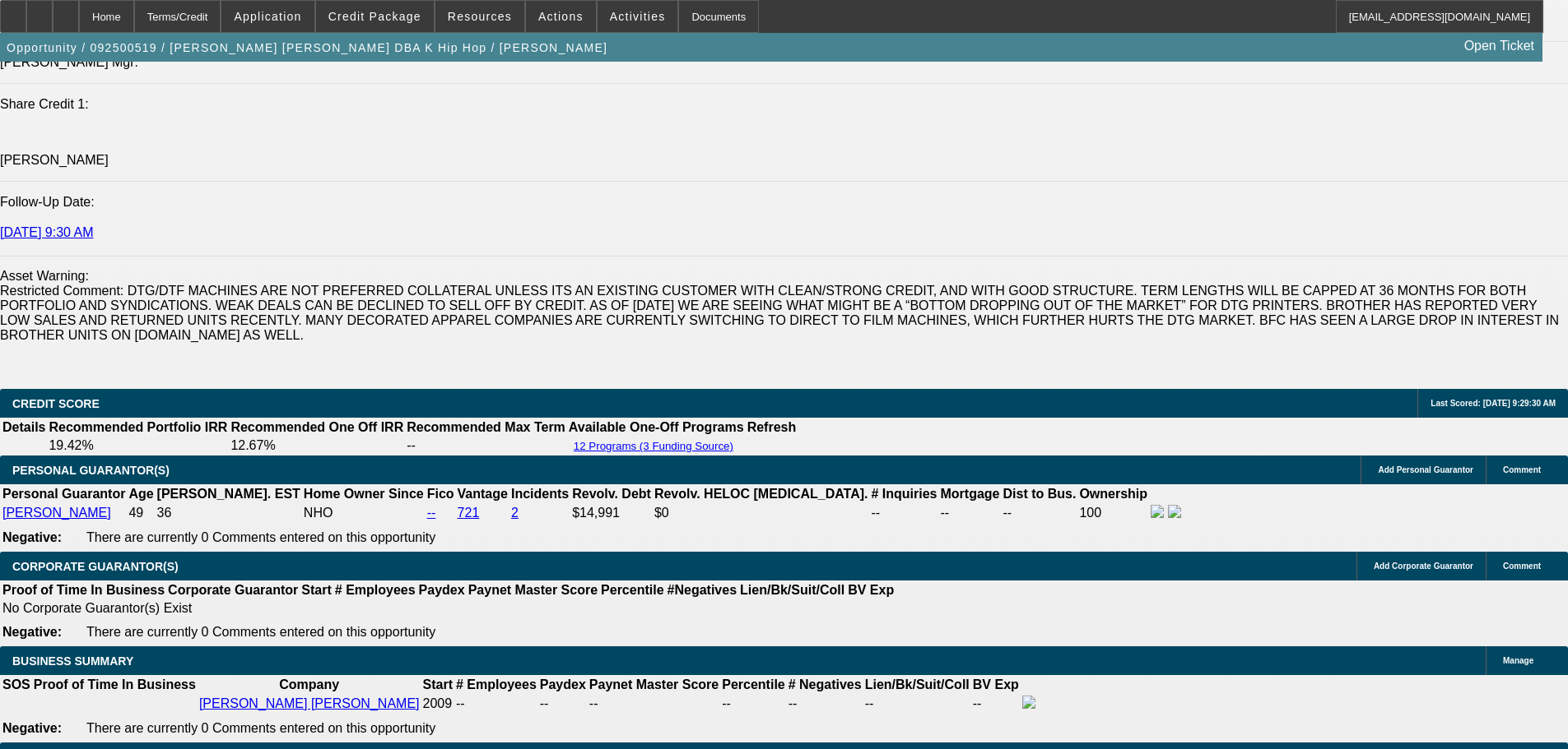
type input "$0.00"
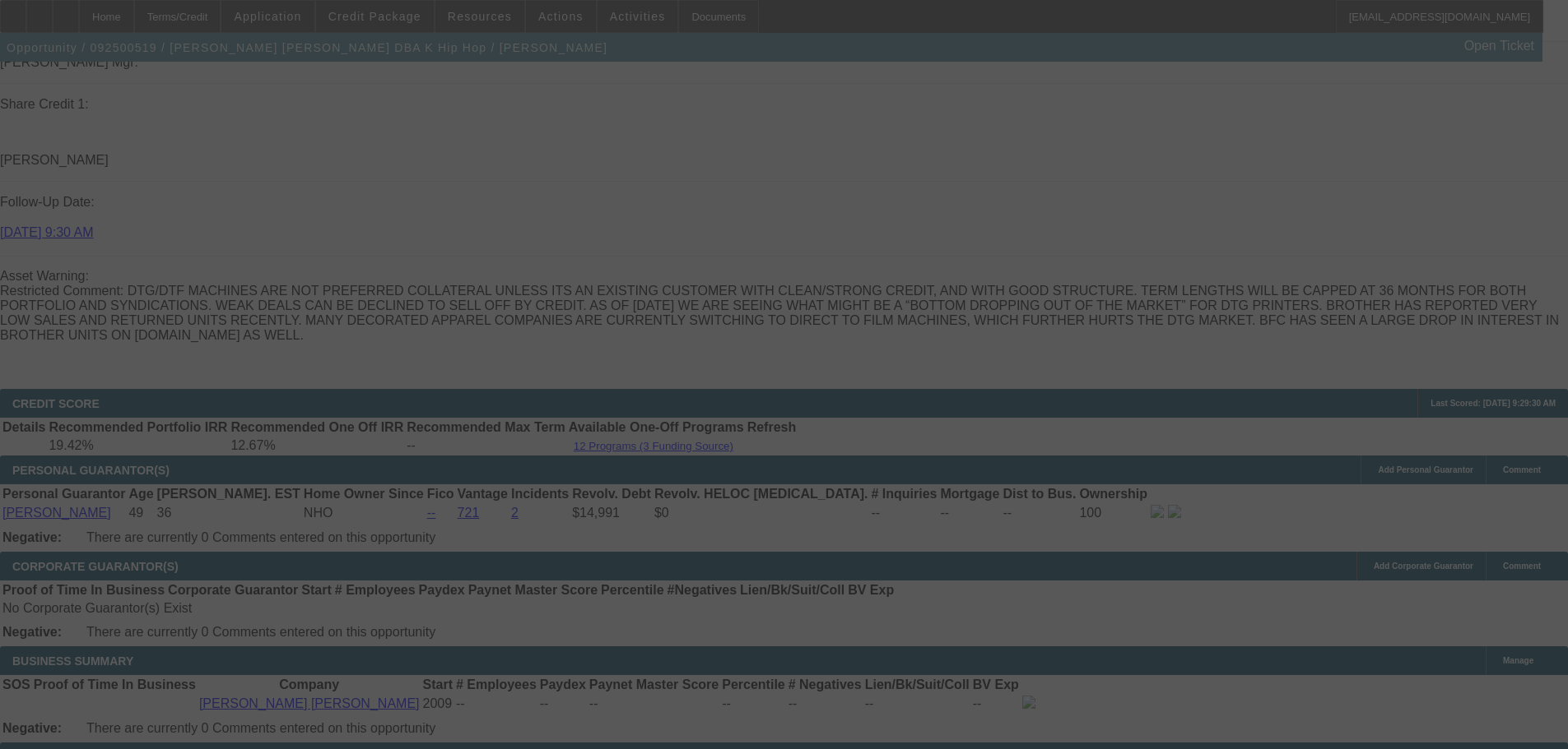
select select "0"
select select "2"
select select "0"
select select "6"
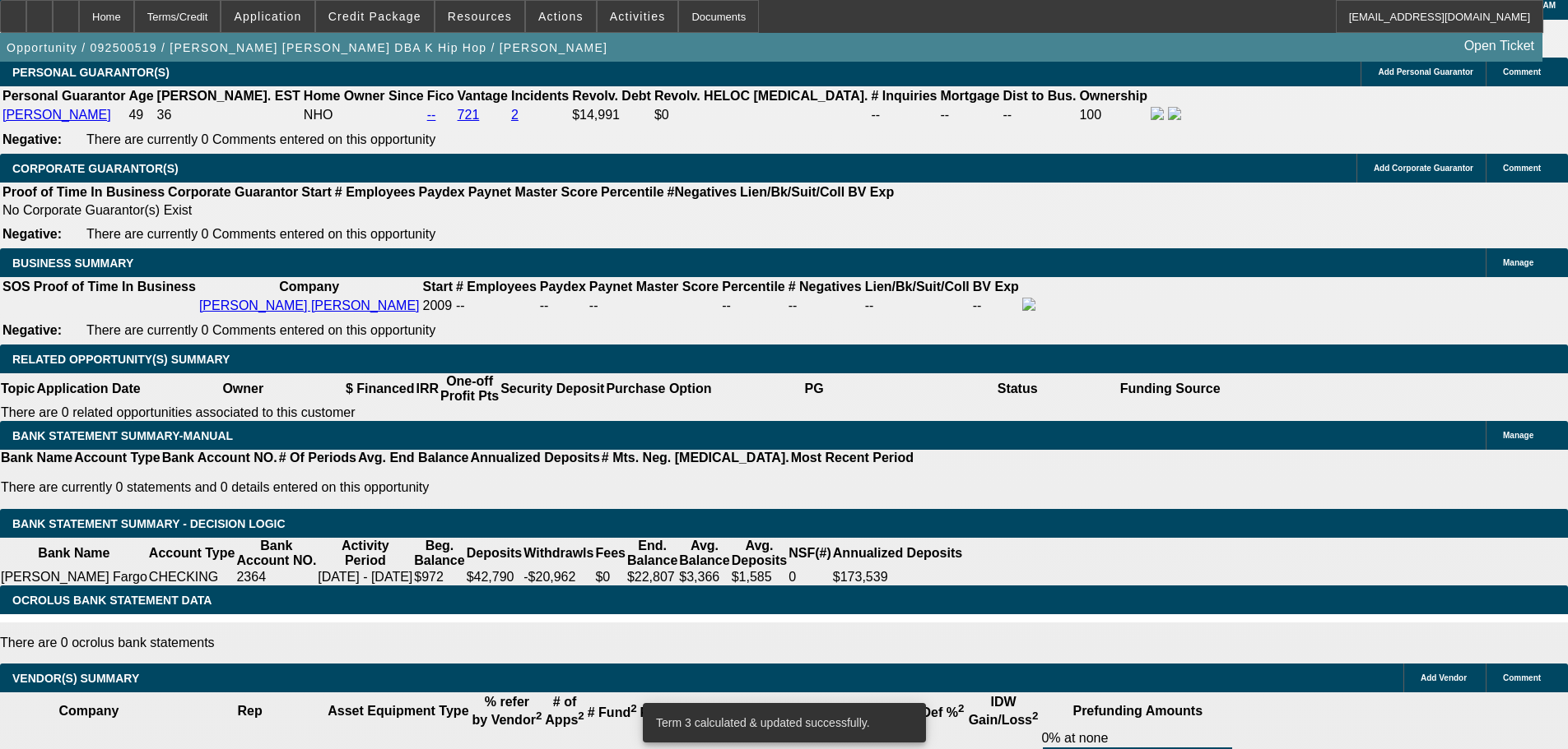
scroll to position [2479, 0]
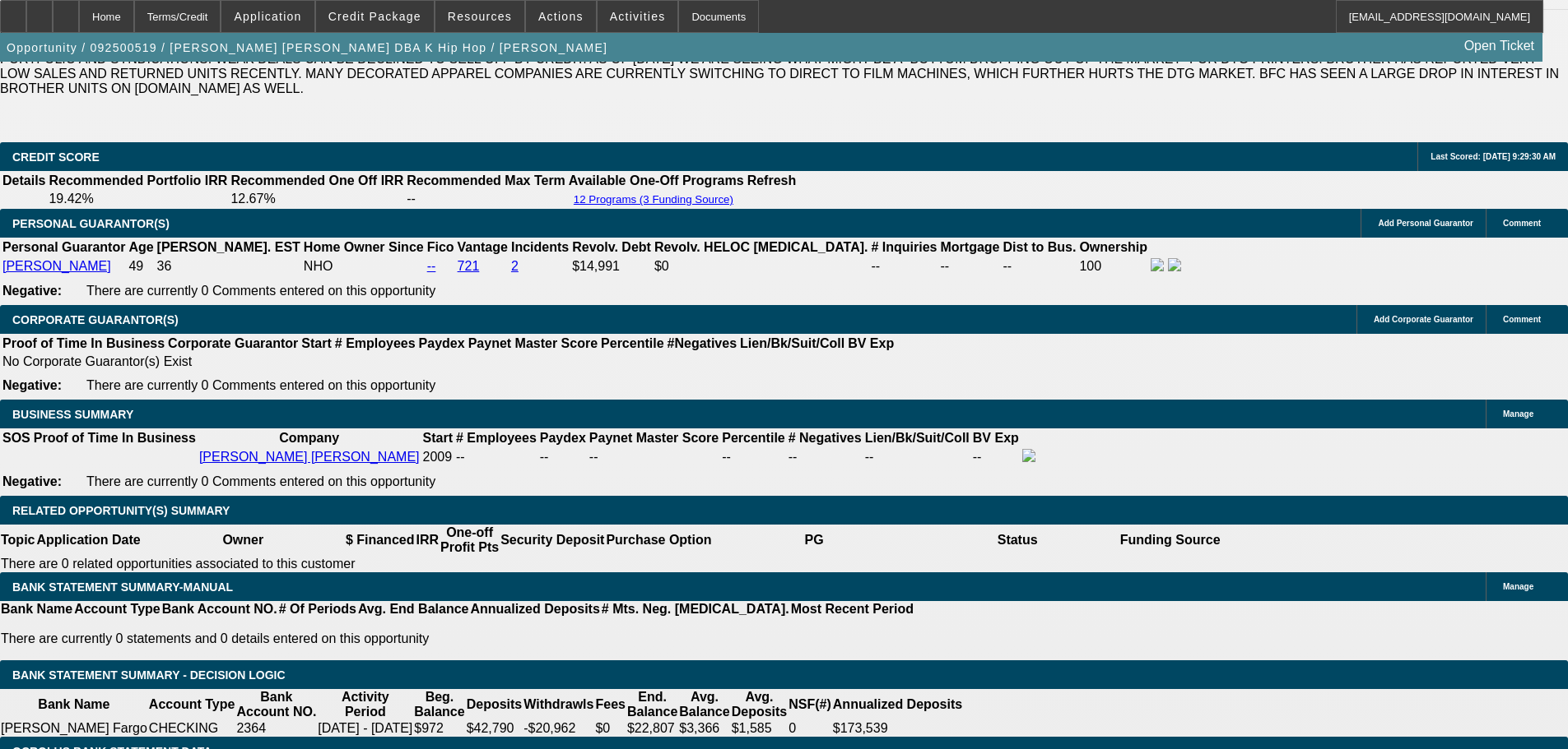
type input "UNKNOWN"
type input "8."
type input "$626.72"
type input "$313.36"
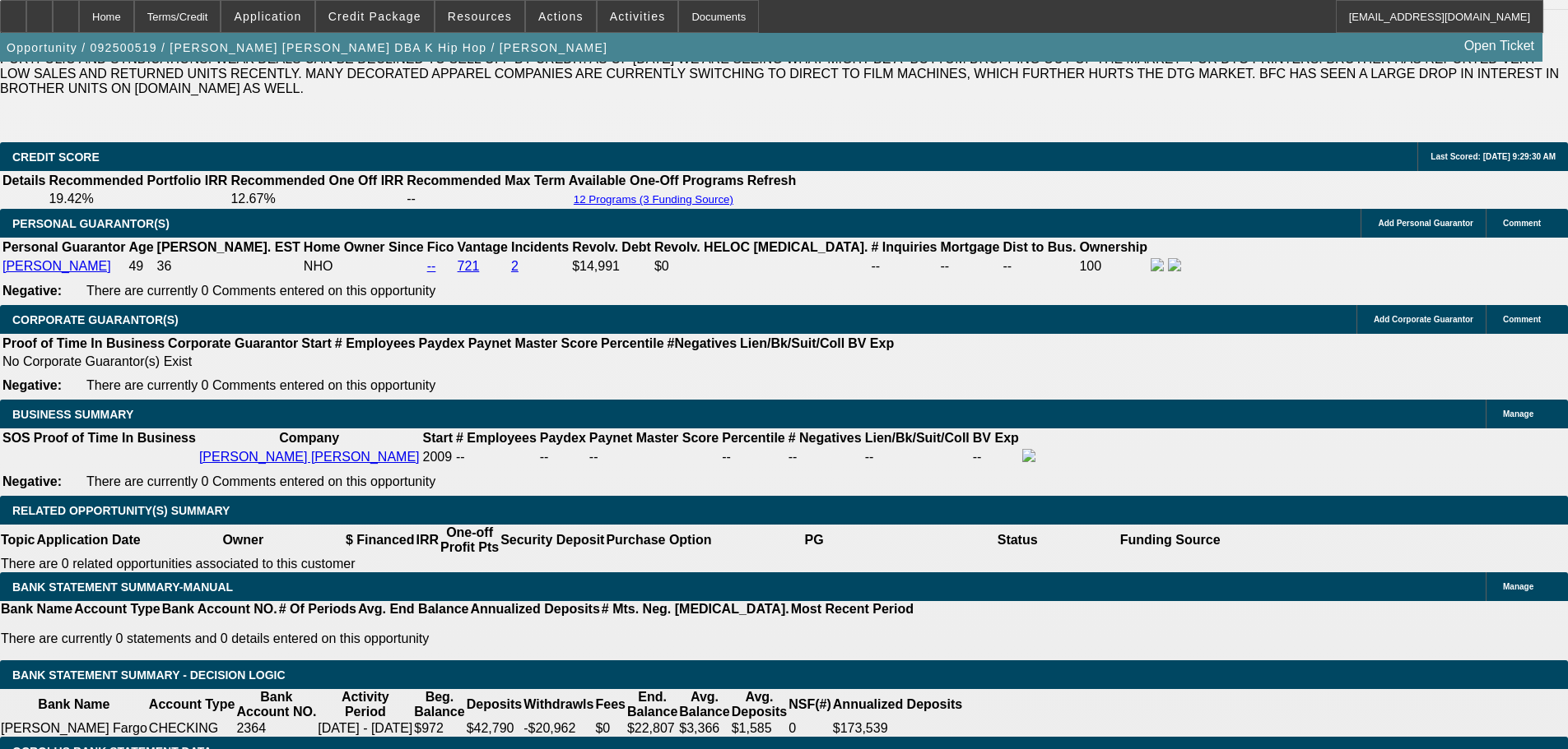
type input "8.5"
type input "$631.36"
type input "$315.68"
type input "8.5"
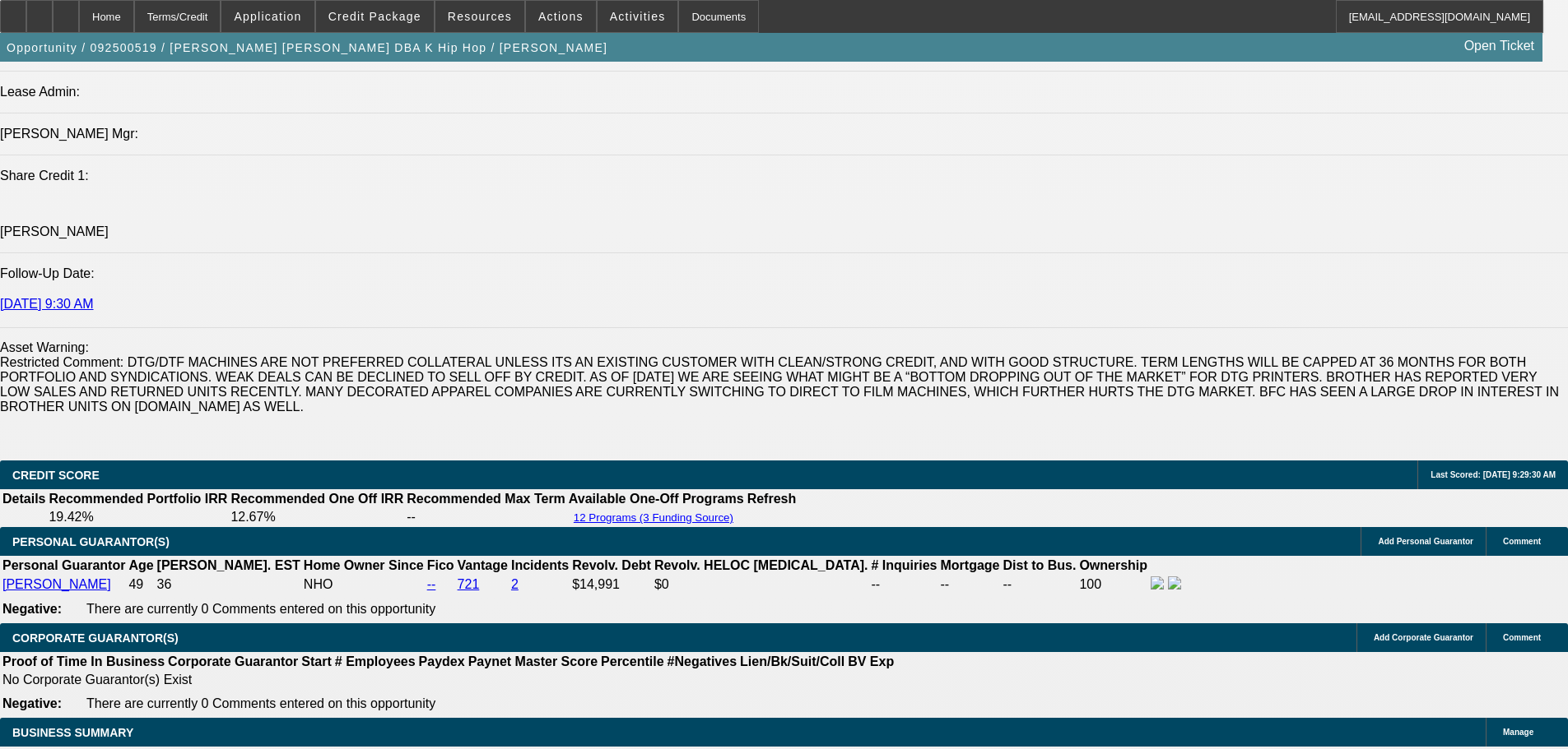
scroll to position [2150, 0]
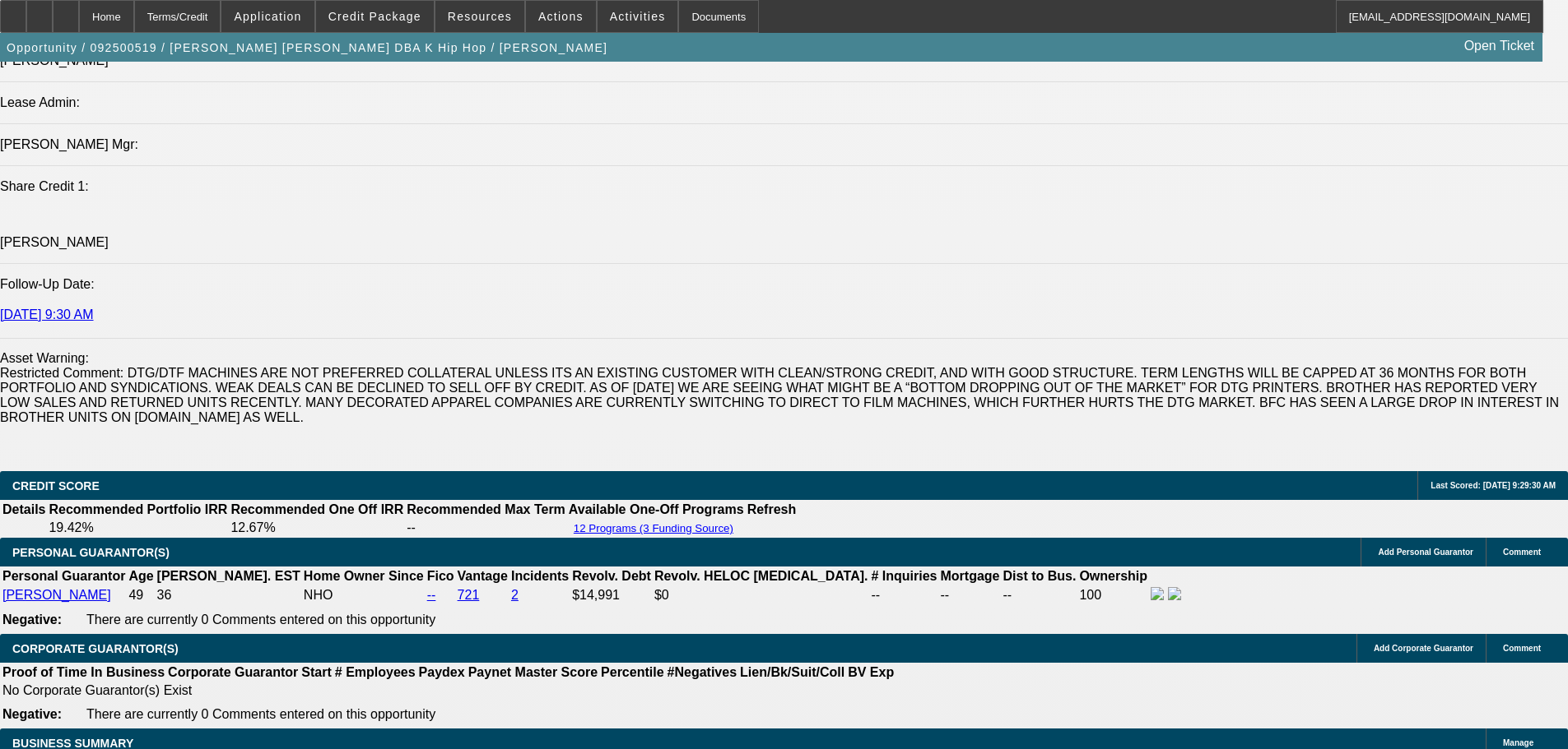
type input "$631.36"
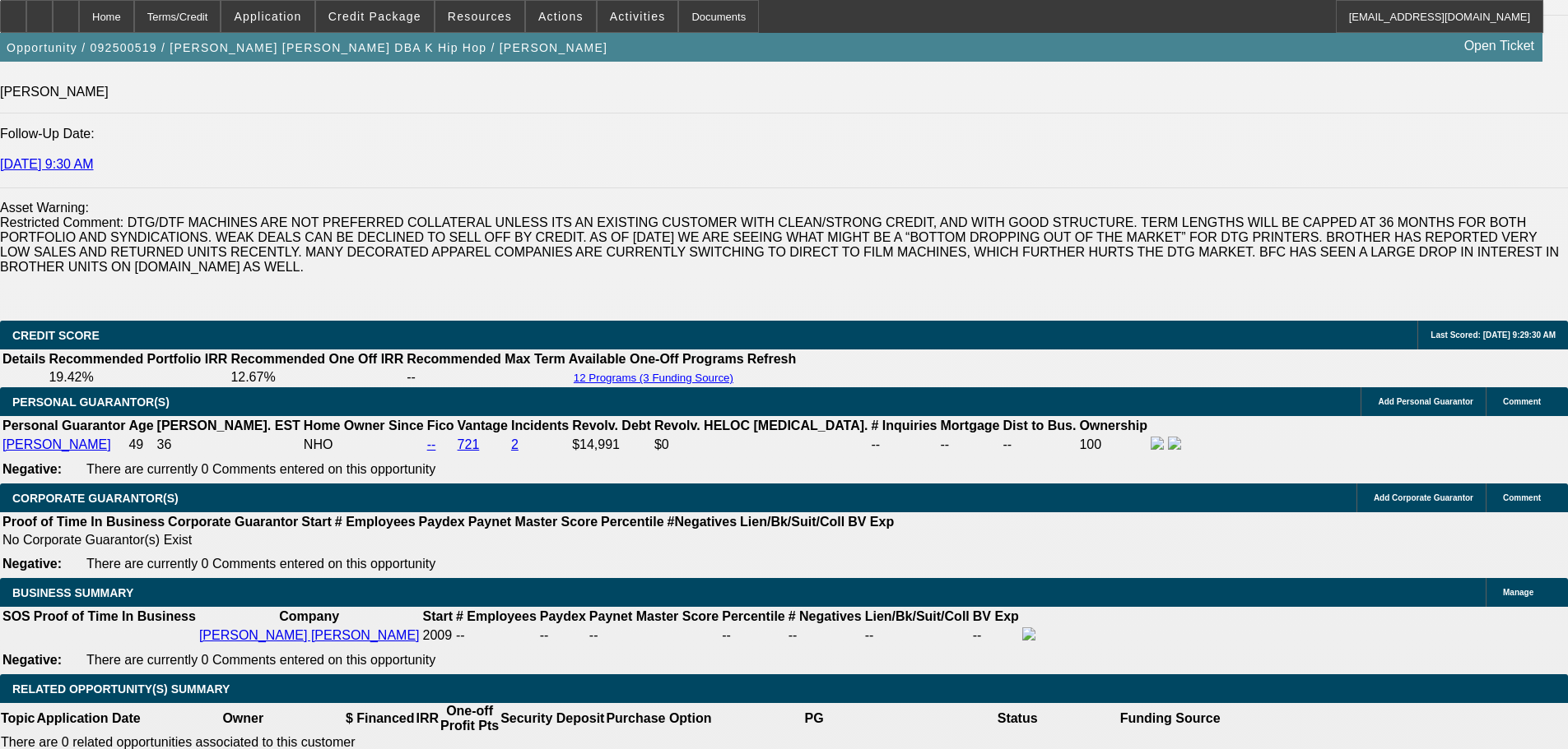
scroll to position [2643, 0]
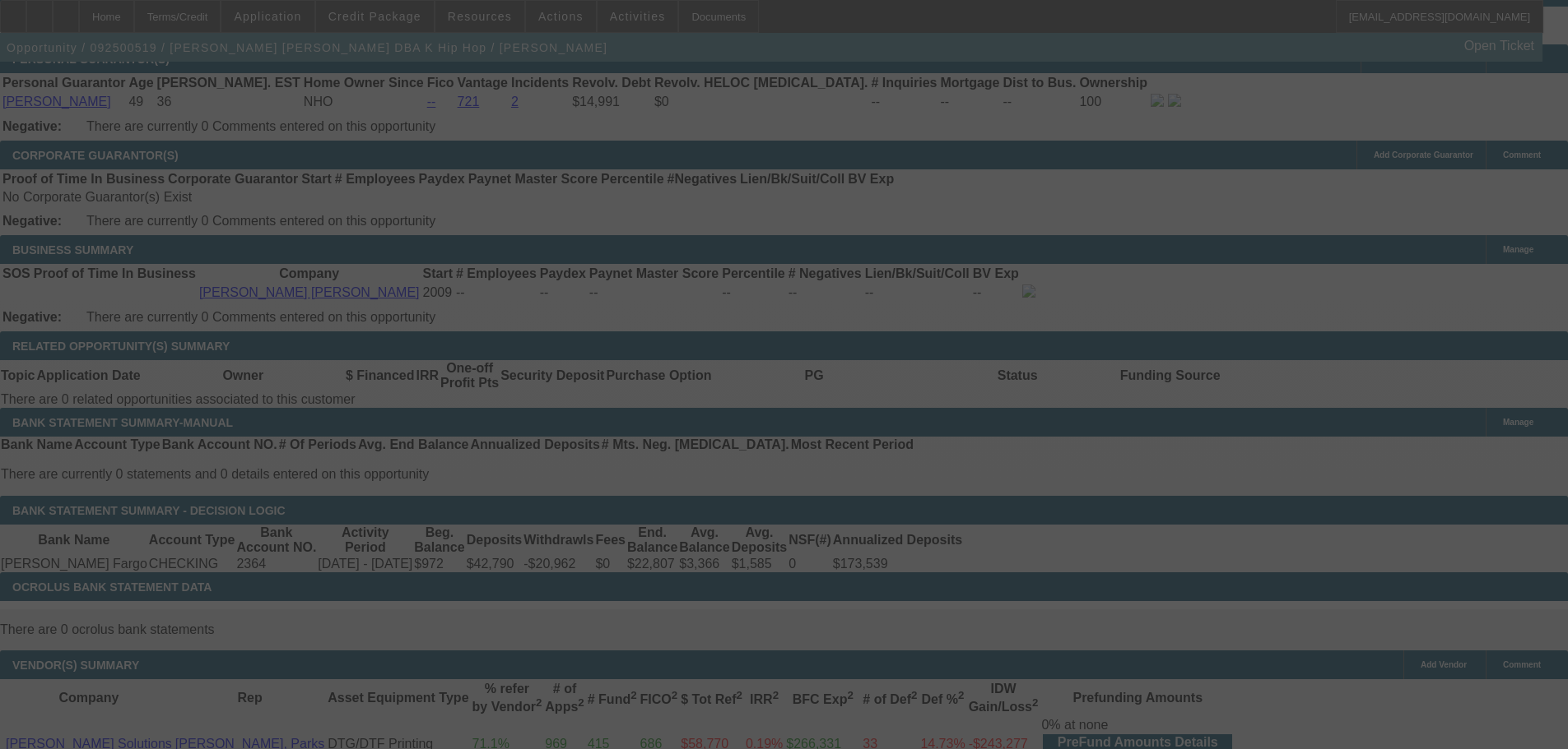
select select "0"
select select "2"
select select "0.1"
select select "4"
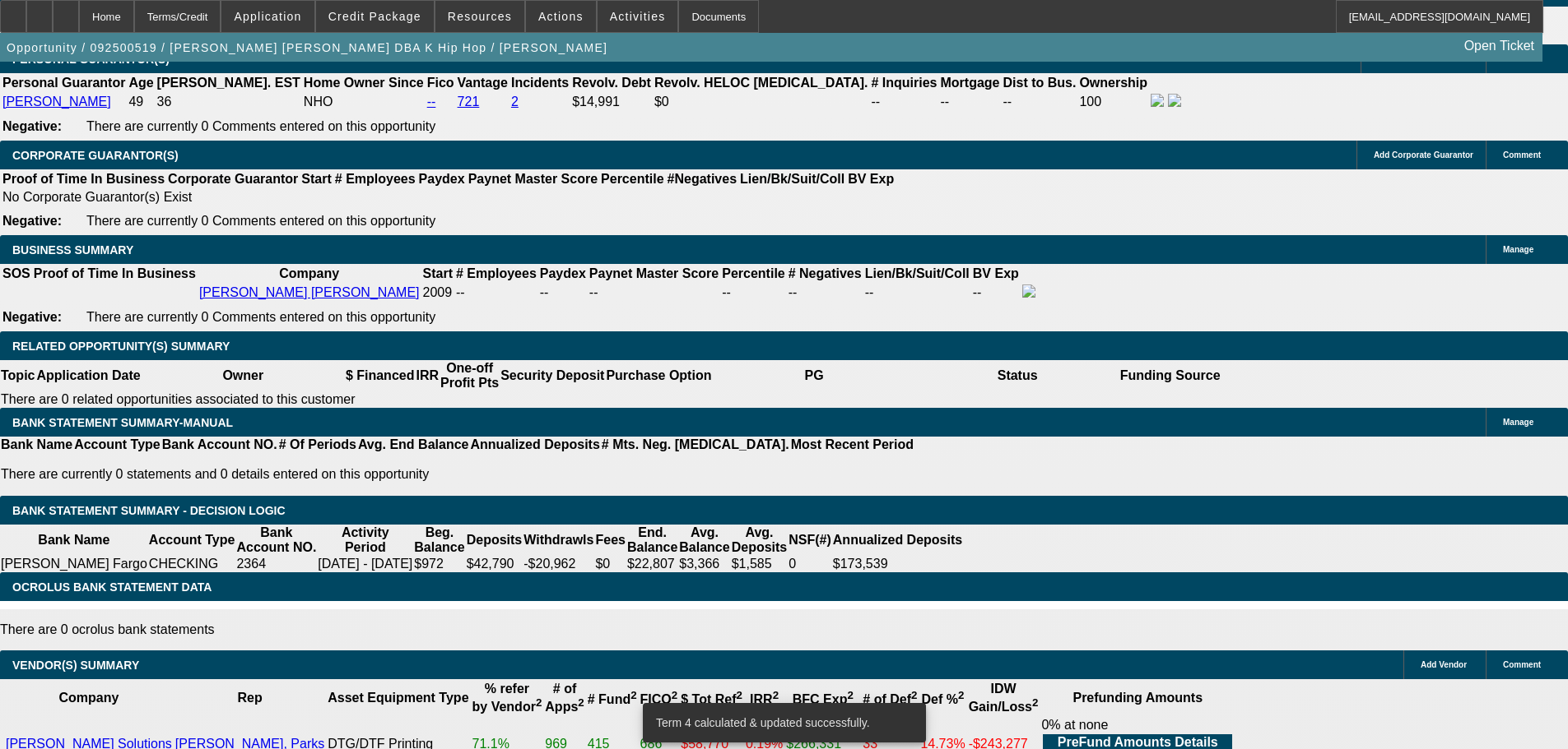
type input "31.68"
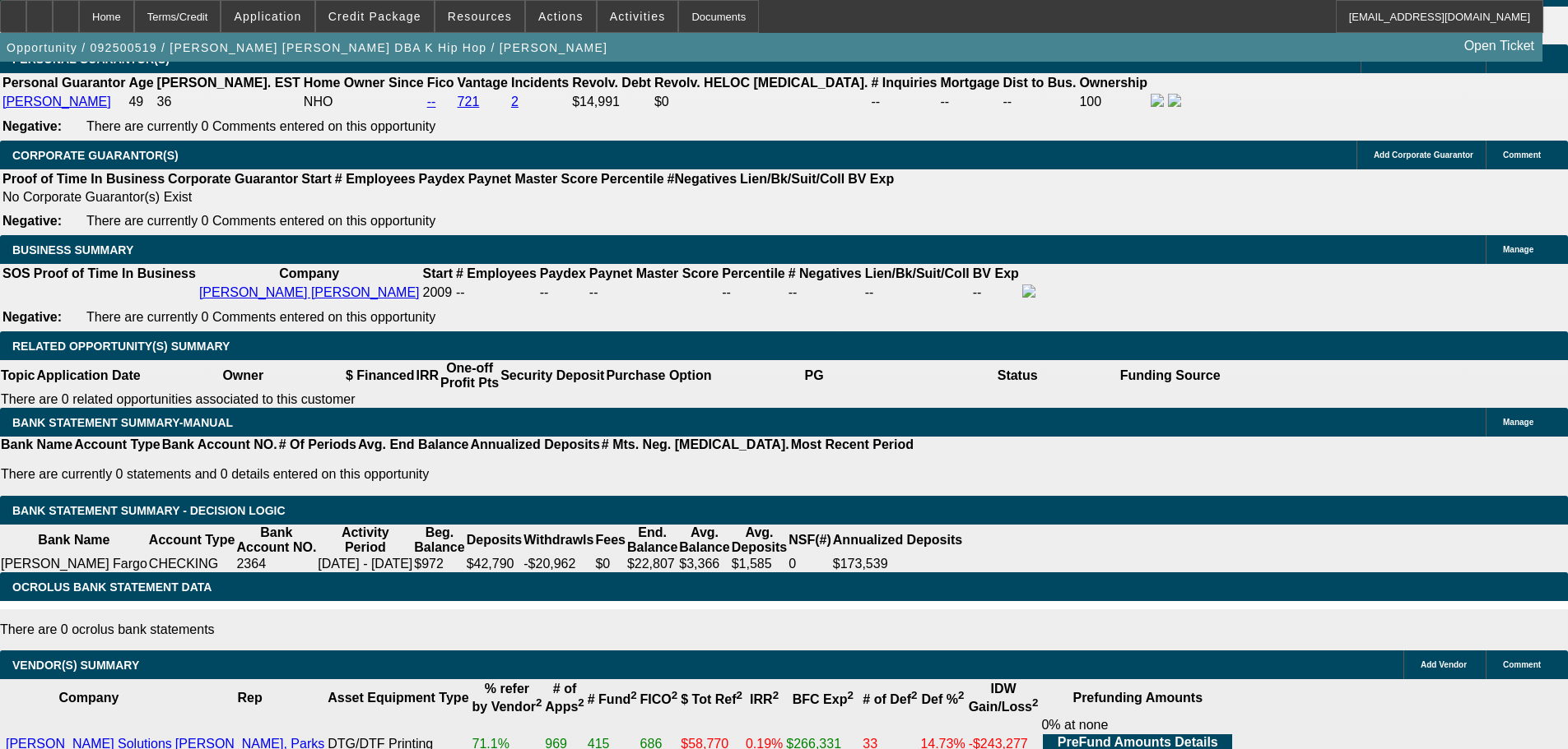
type input "$63.36"
type input "UNKNOWN"
type input "314.68"
type input "8.3"
type input "$629.36"
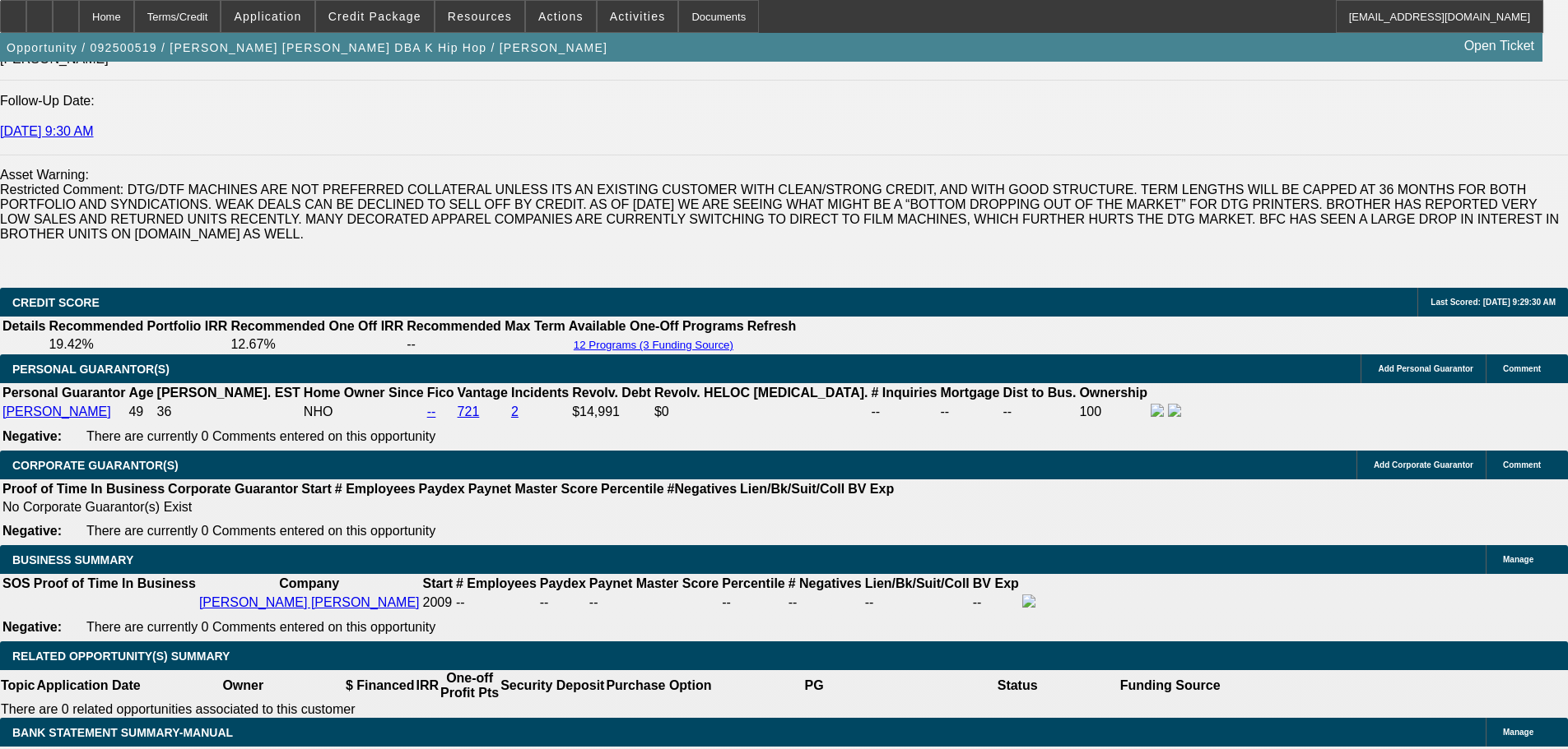
scroll to position [2314, 0]
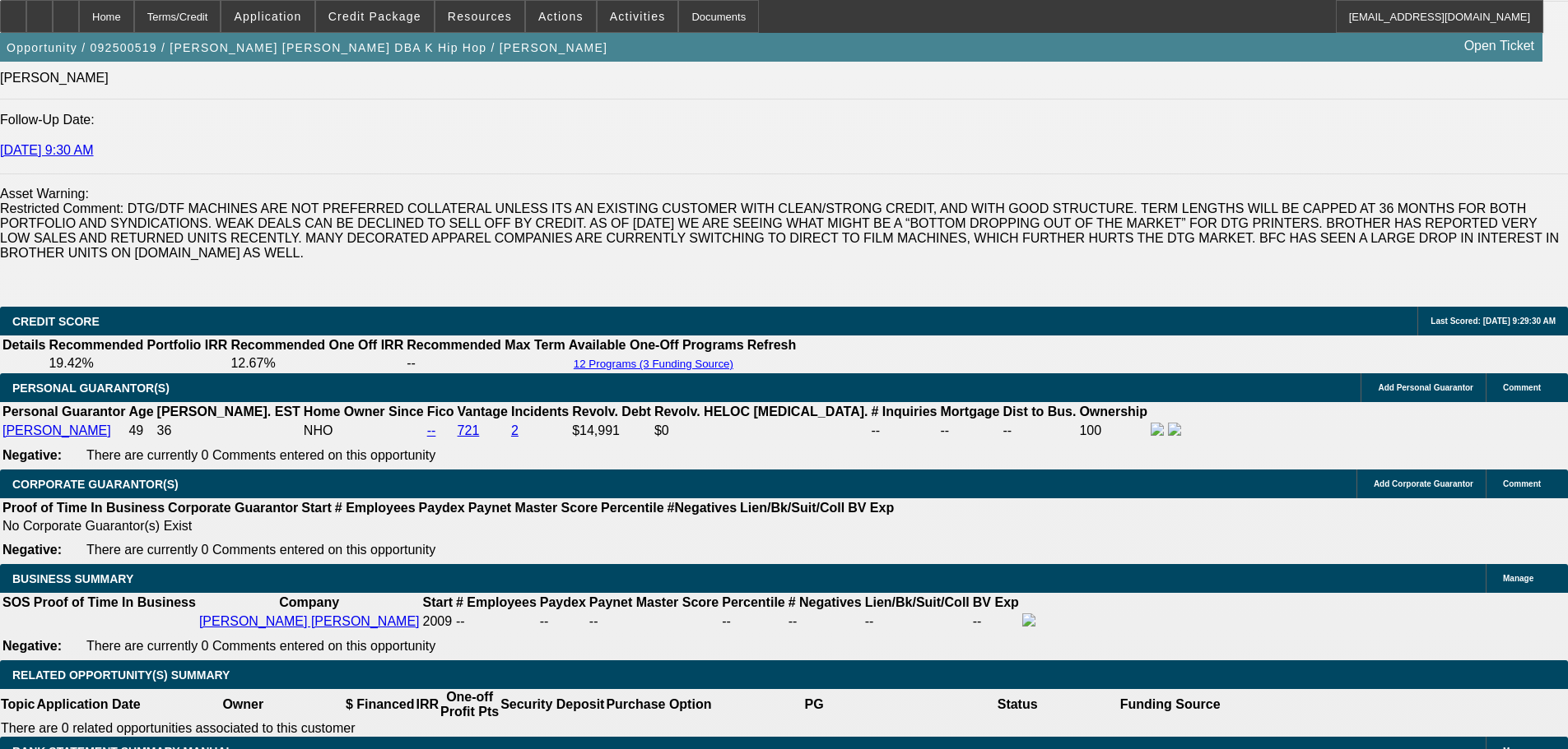
type input "314.8"
type input "$629.60"
type input "314.98"
type input "$629.96"
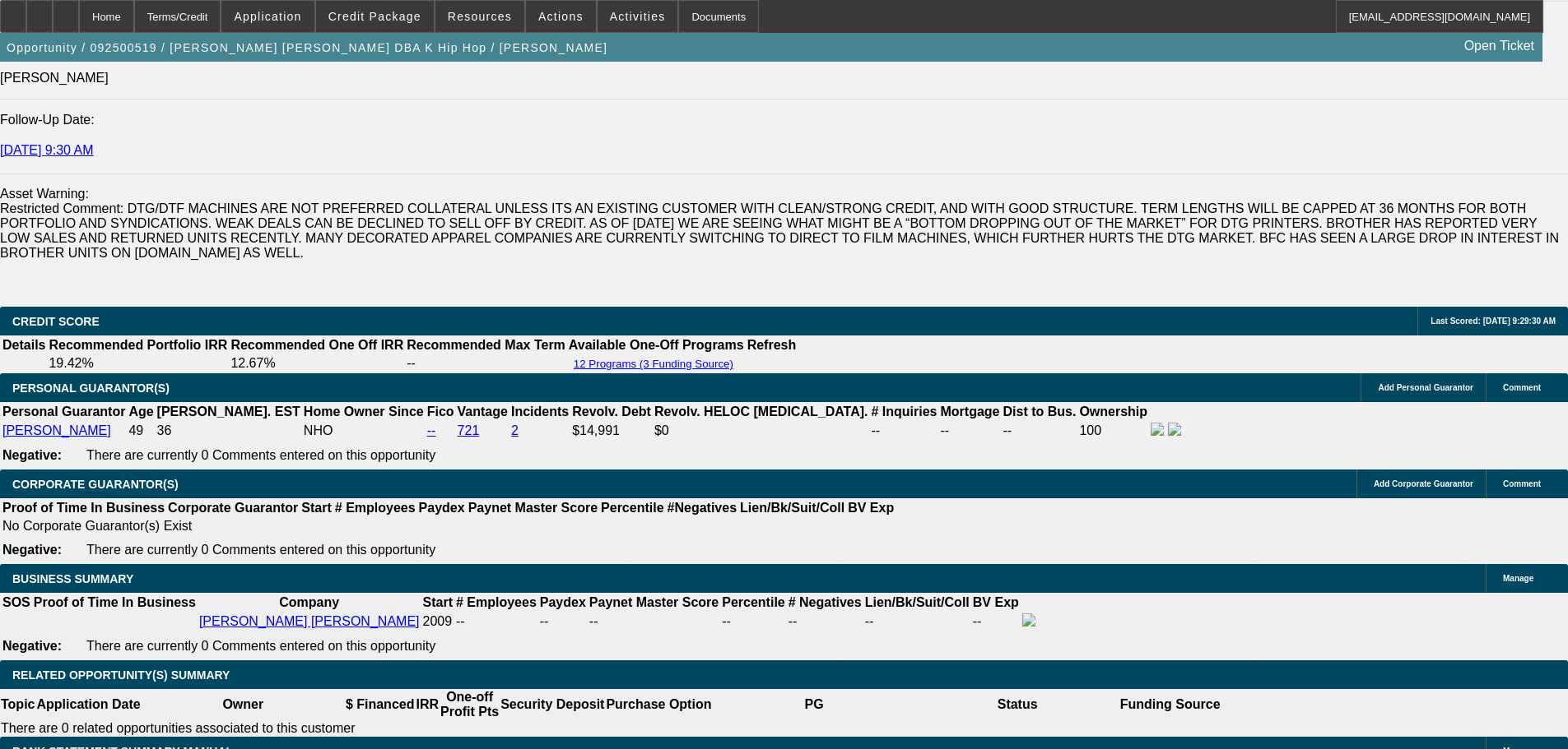
type input "$314.98"
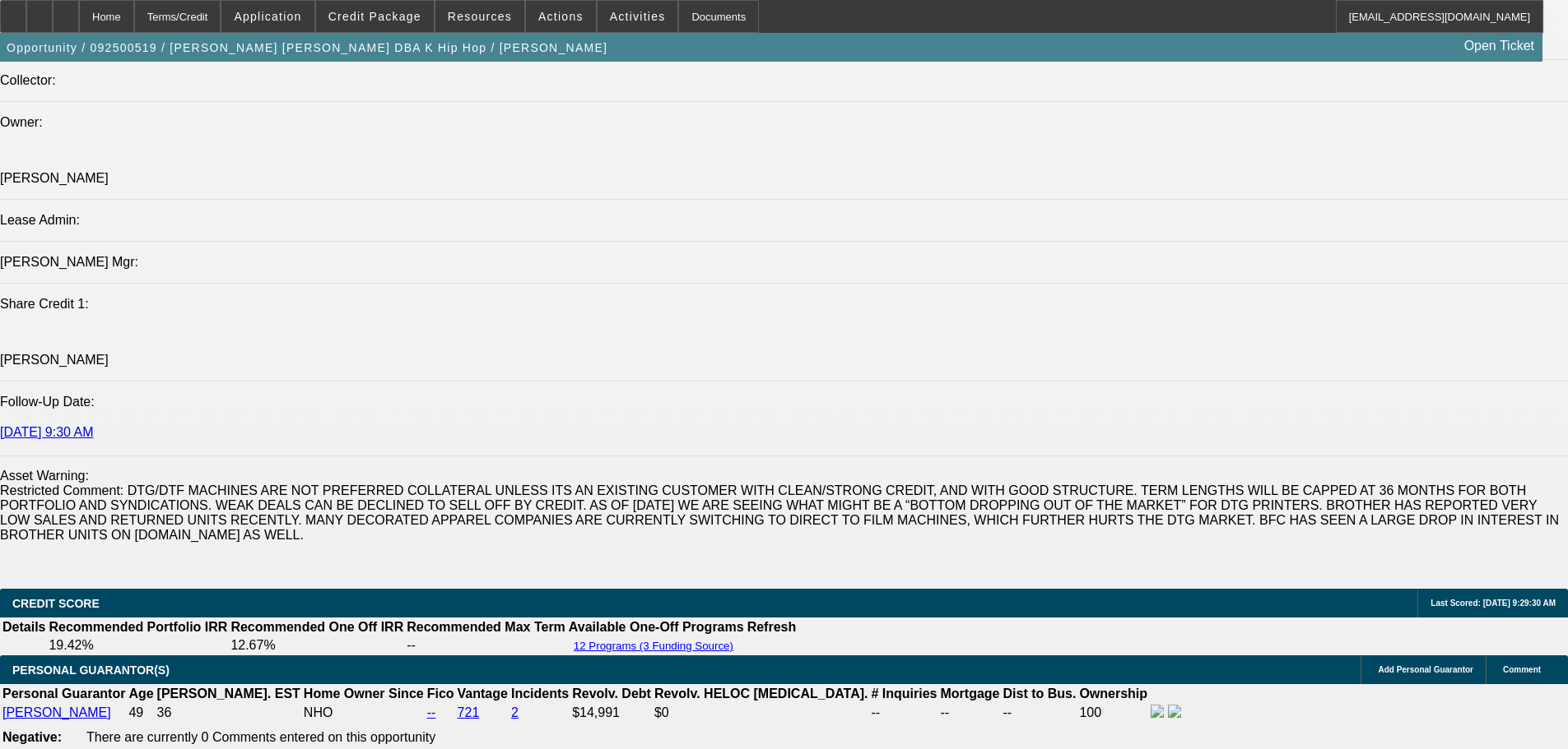
scroll to position [1986, 0]
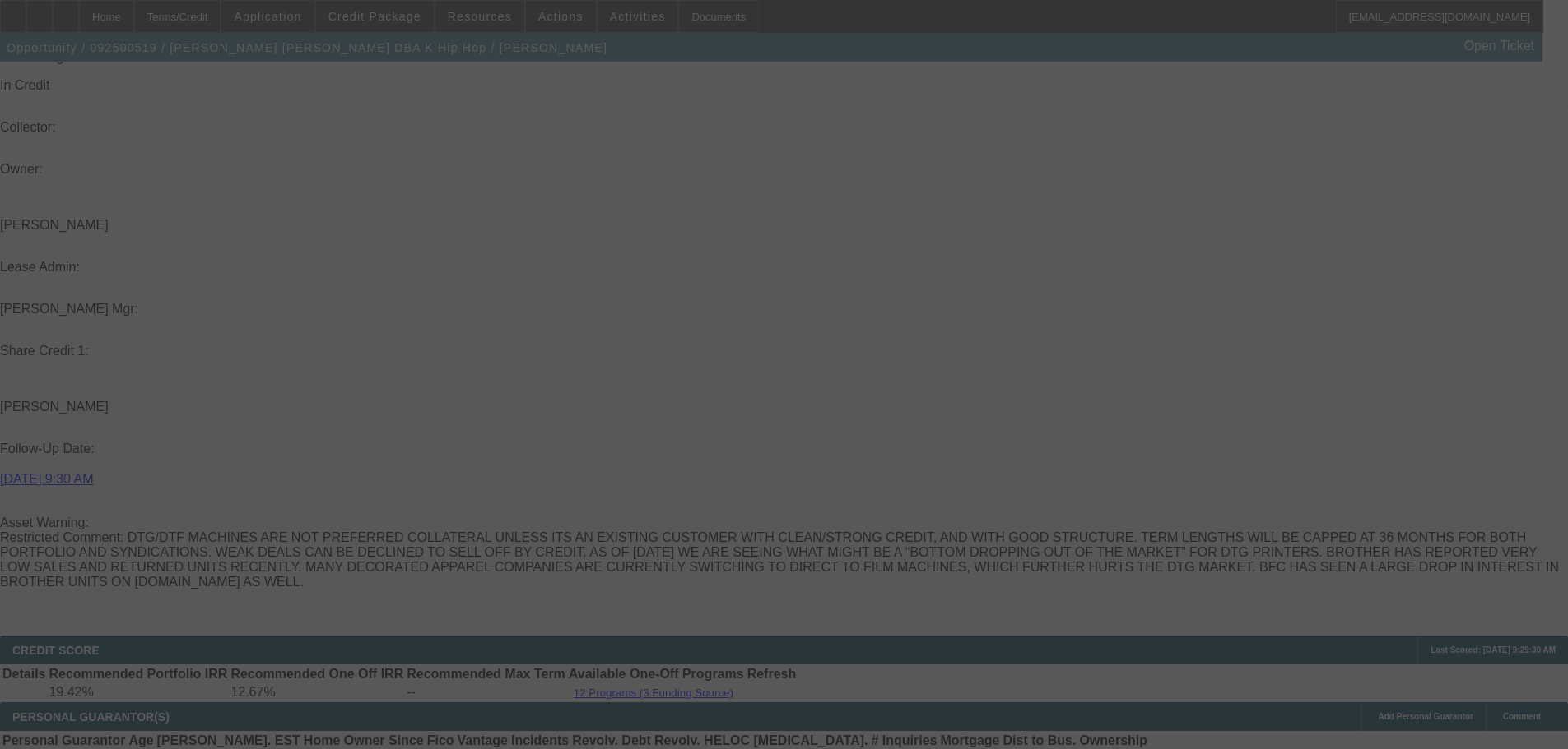
select select "0"
select select "2"
select select "0.1"
select select "4"
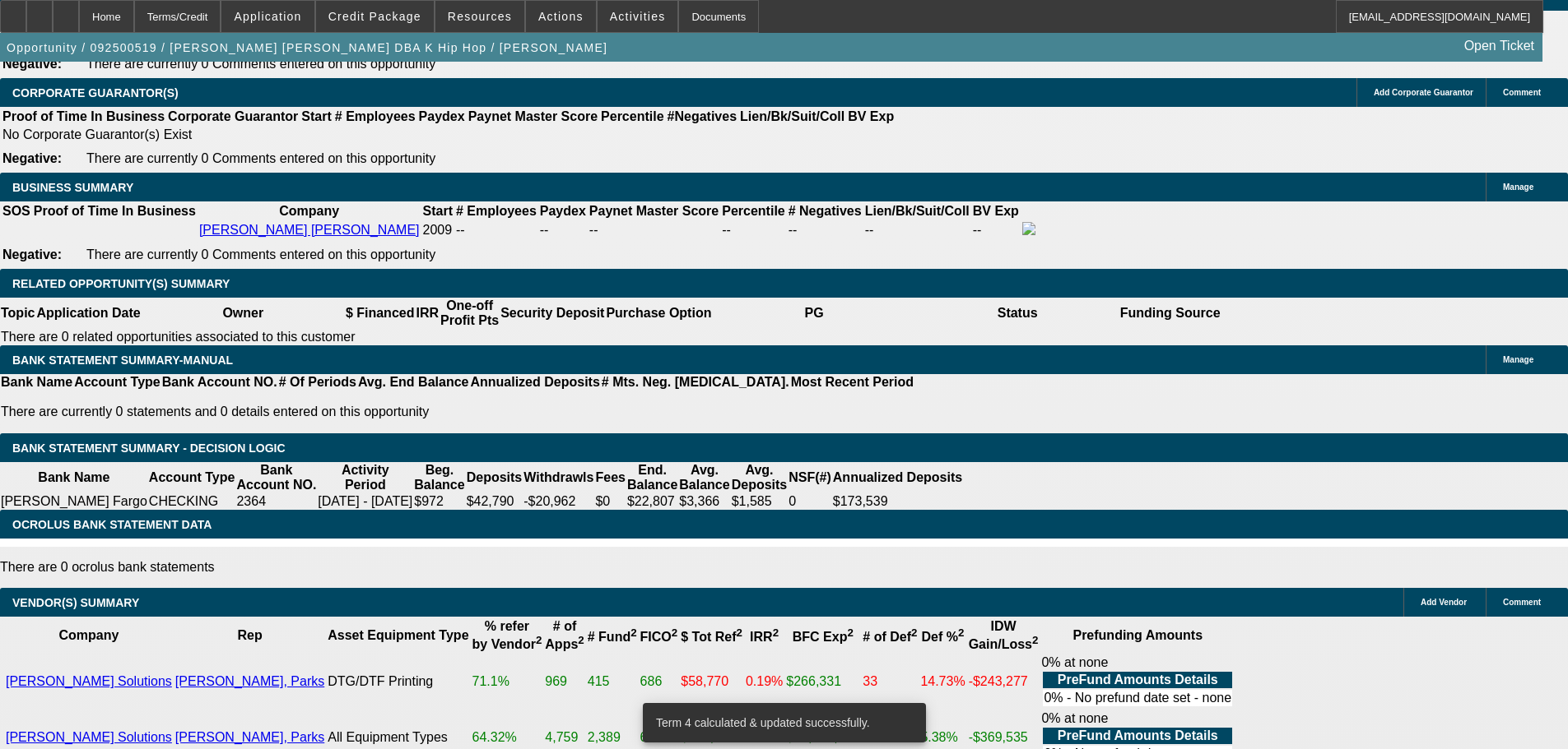
scroll to position [2890, 0]
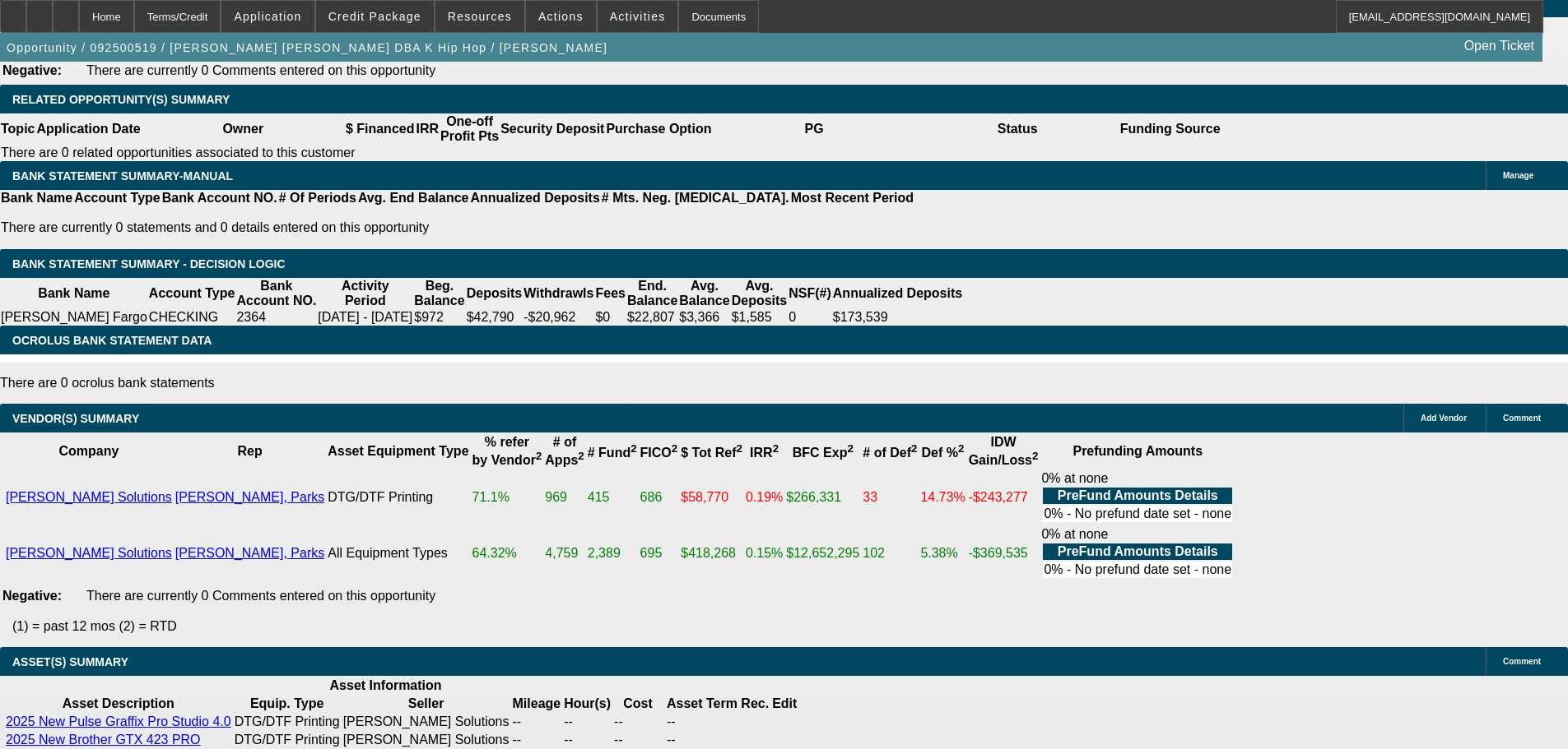
select select "3"
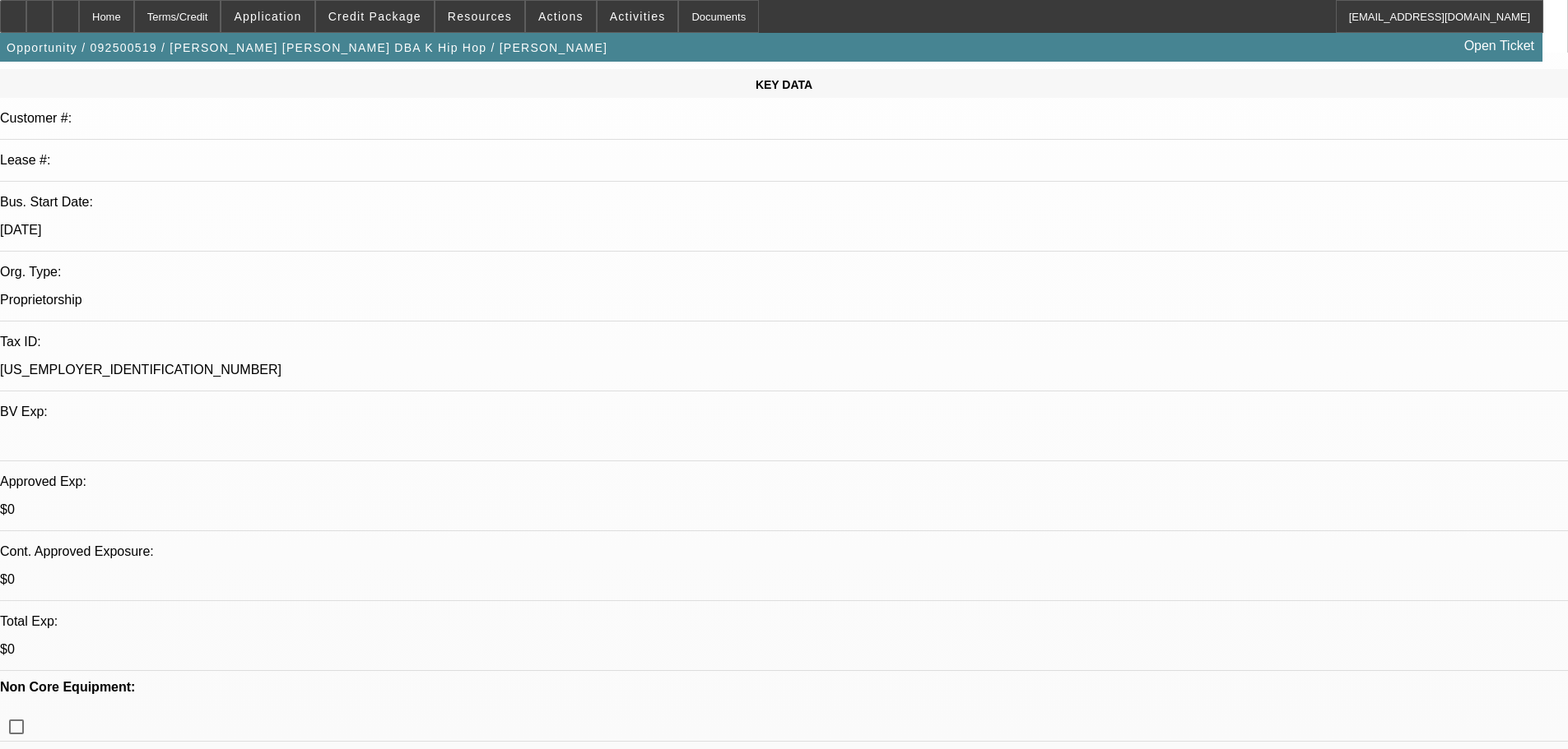
scroll to position [494, 0]
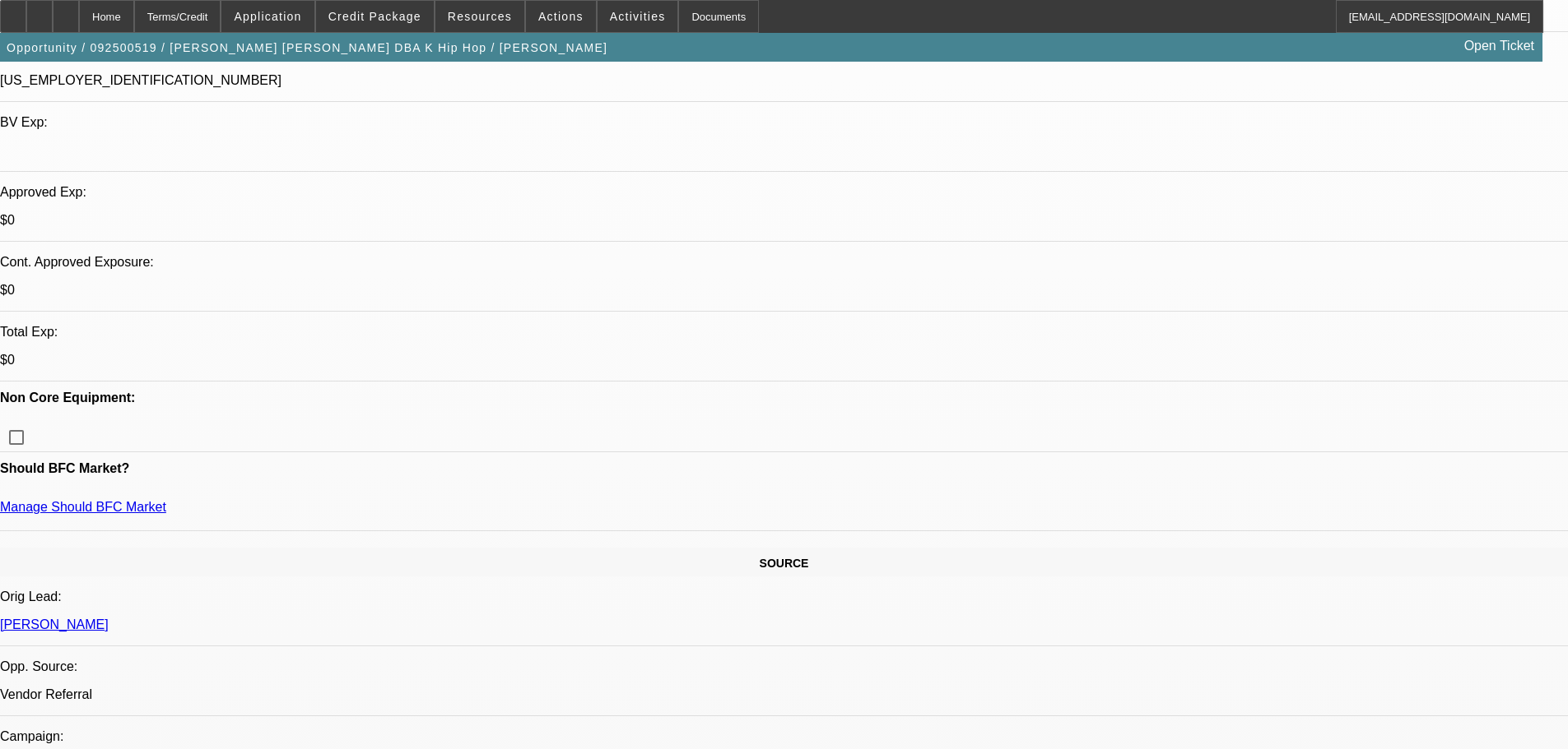
type textarea "NON CORE COLLATERAL, NO MTG, AVG BANKS NOTED , 10+ YRS IN BIZ, WITH 60% UPFRONT…"
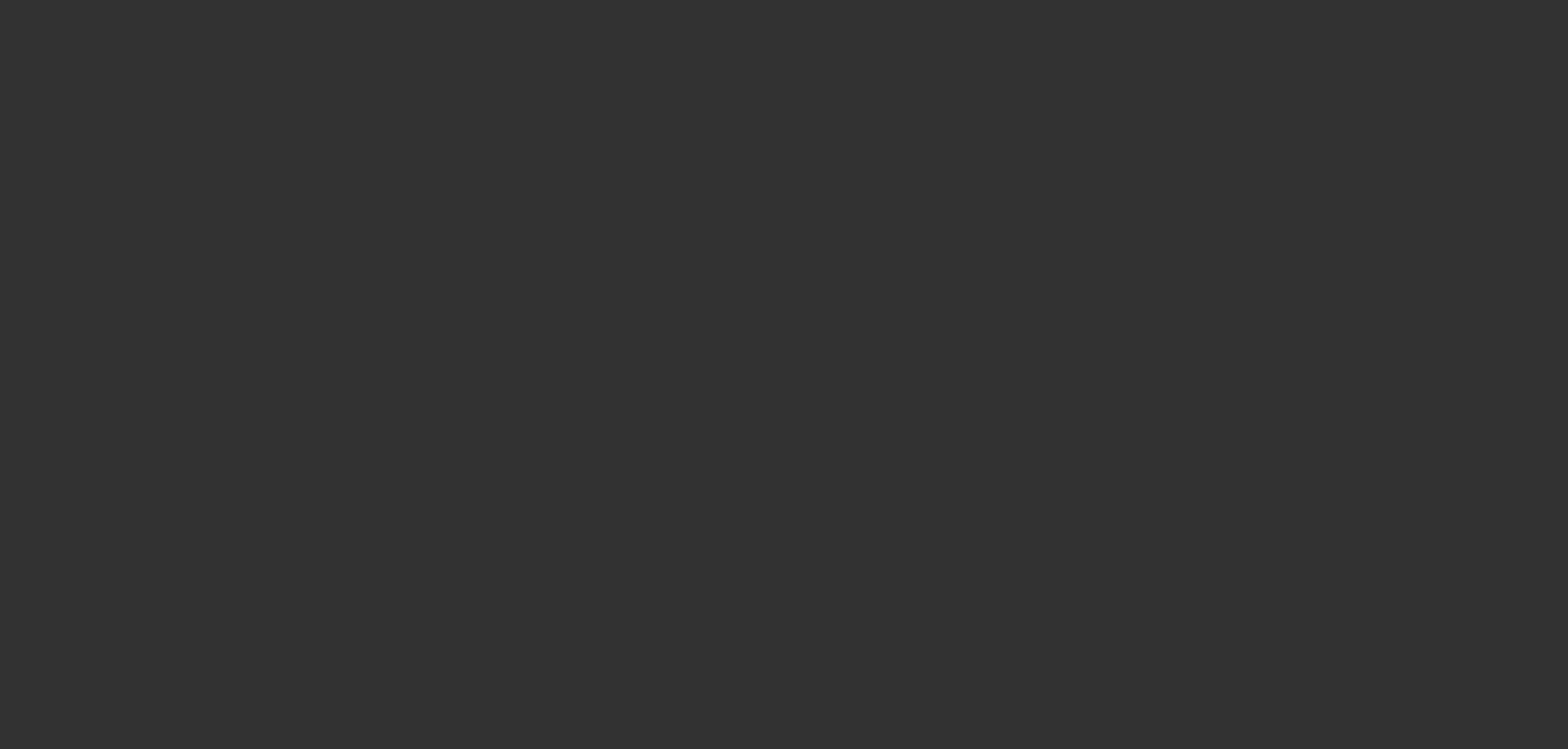
scroll to position [0, 0]
select select "0"
select select "2"
select select "0.1"
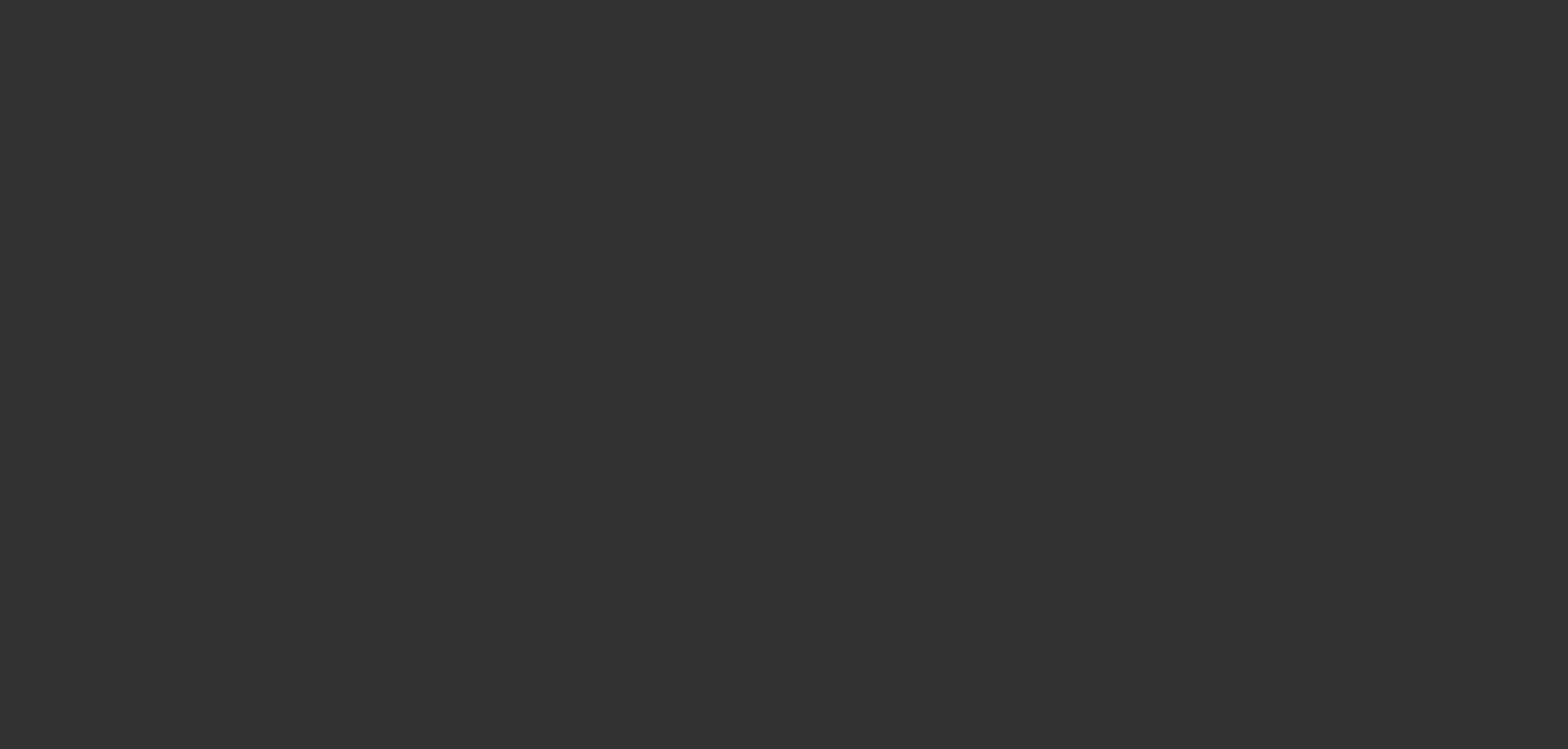
select select "4"
select select "0"
select select "2"
select select "0"
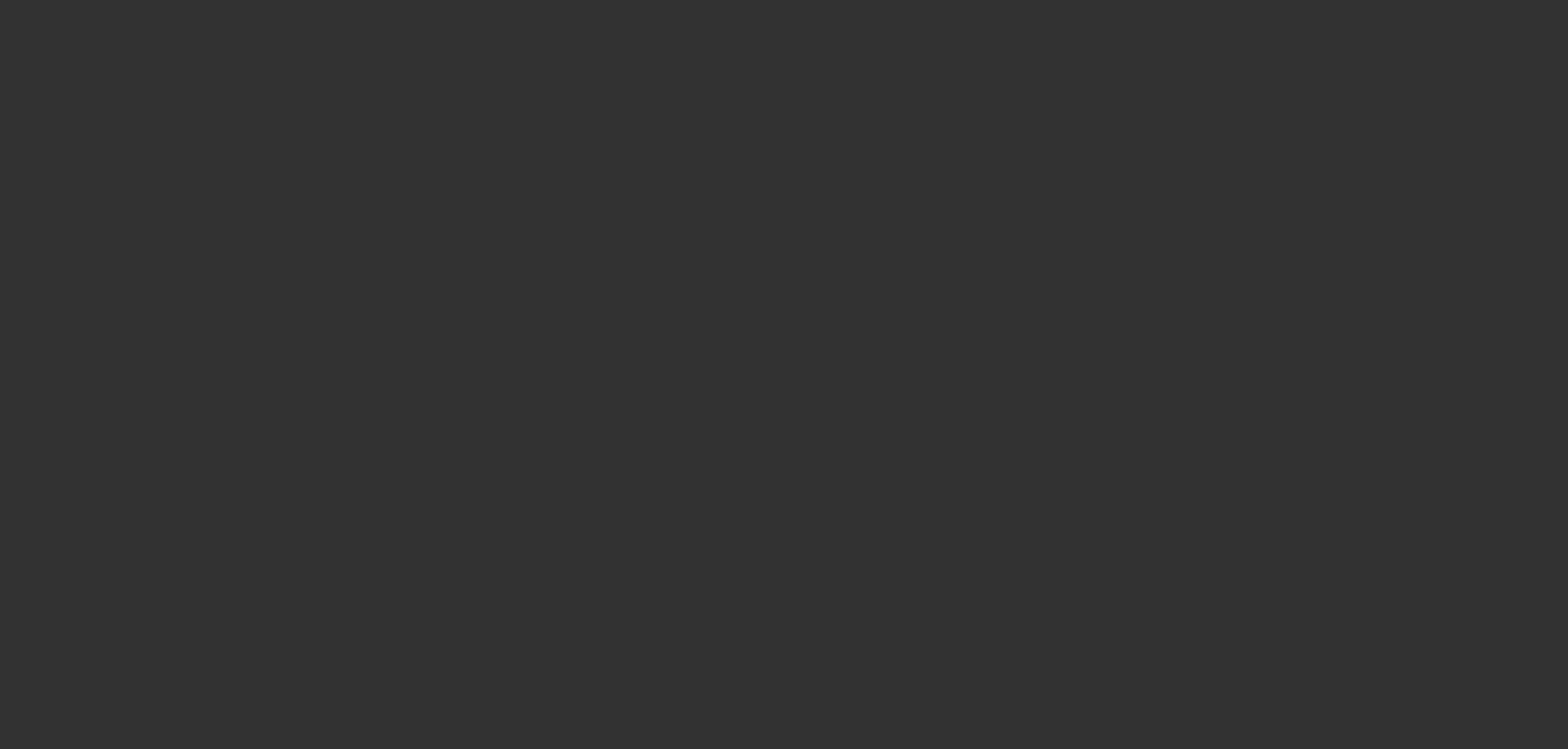
select select "6"
select select "0"
select select "2"
select select "0.1"
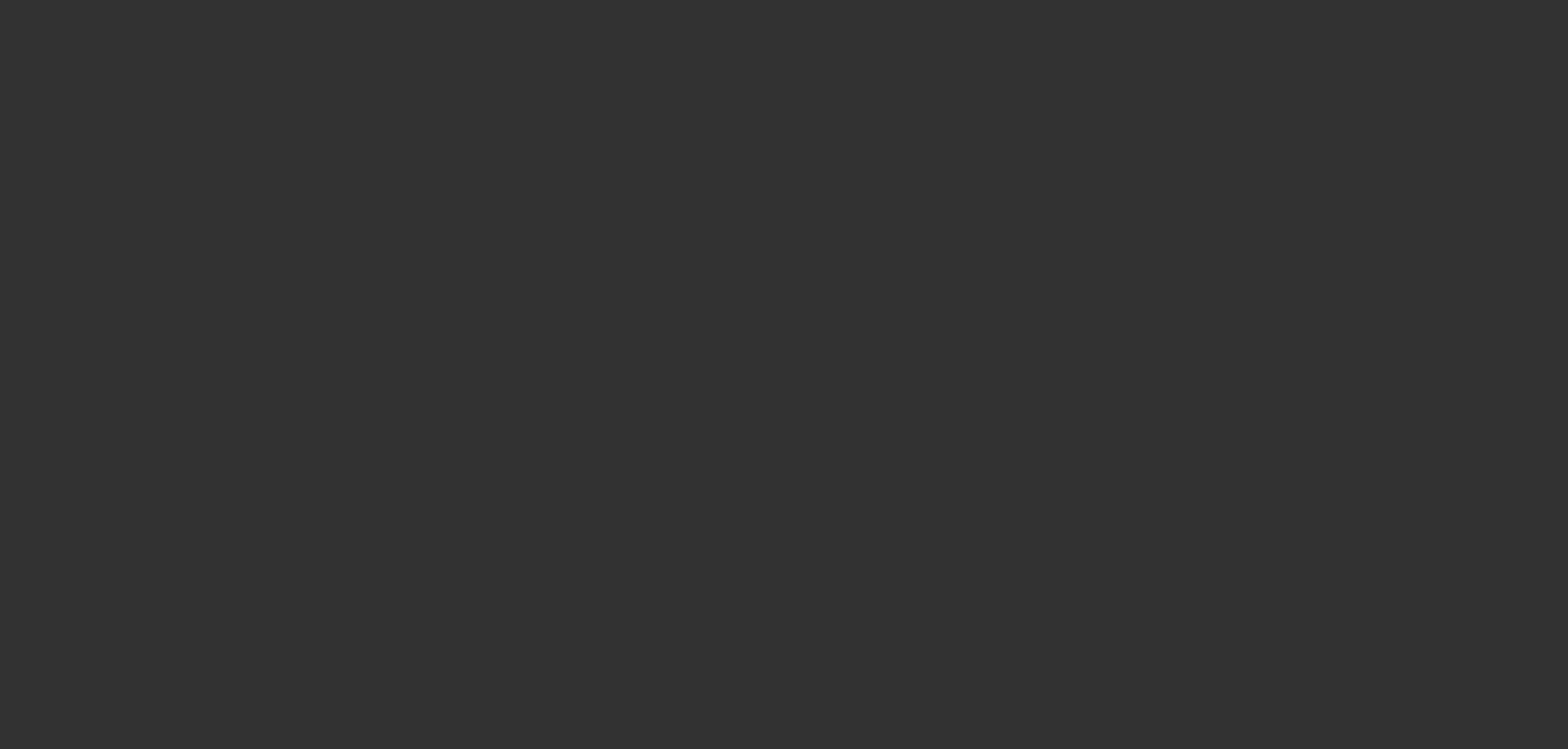
select select "4"
select select "0"
select select "2"
select select "0"
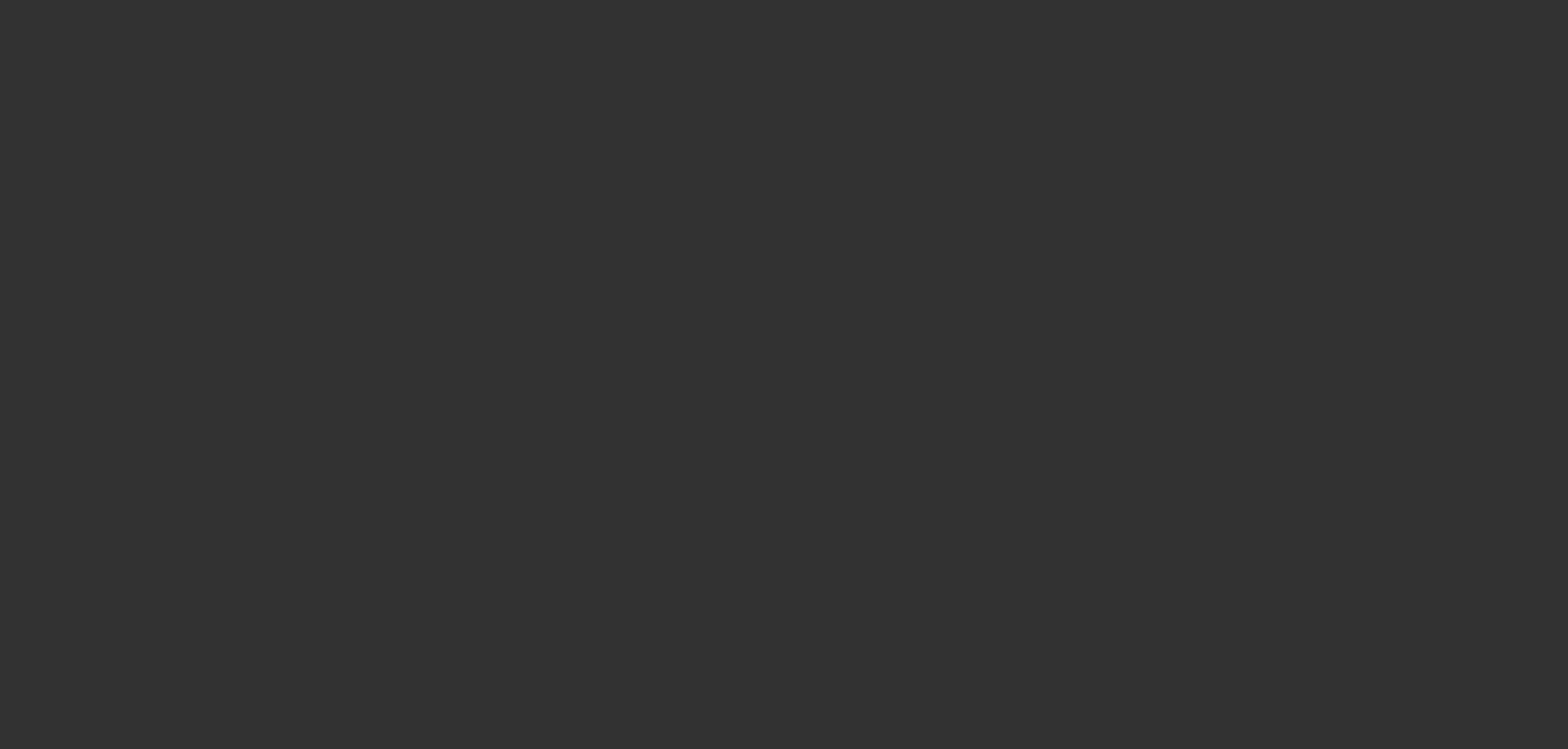
select select "6"
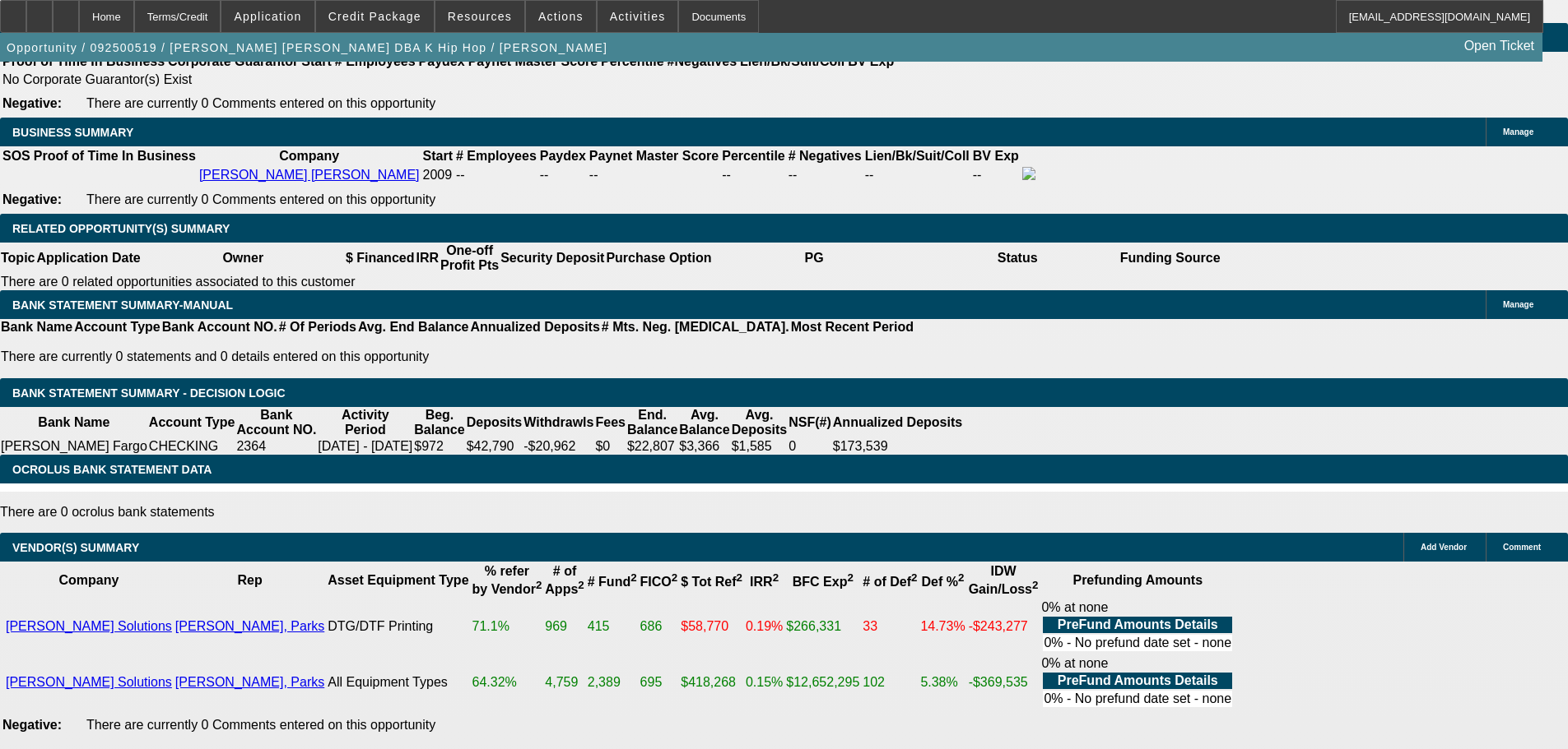
scroll to position [2890, 0]
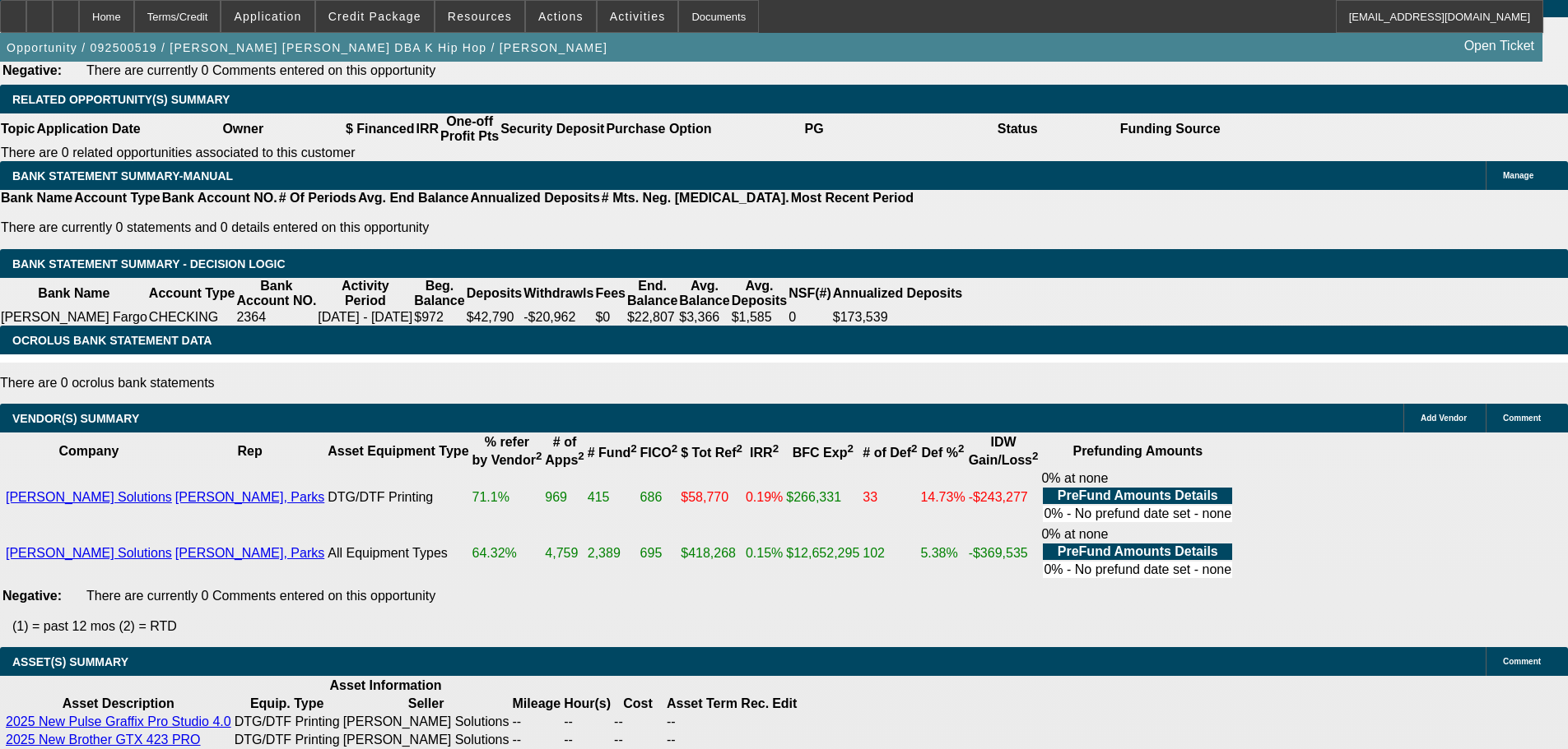
select select "3"
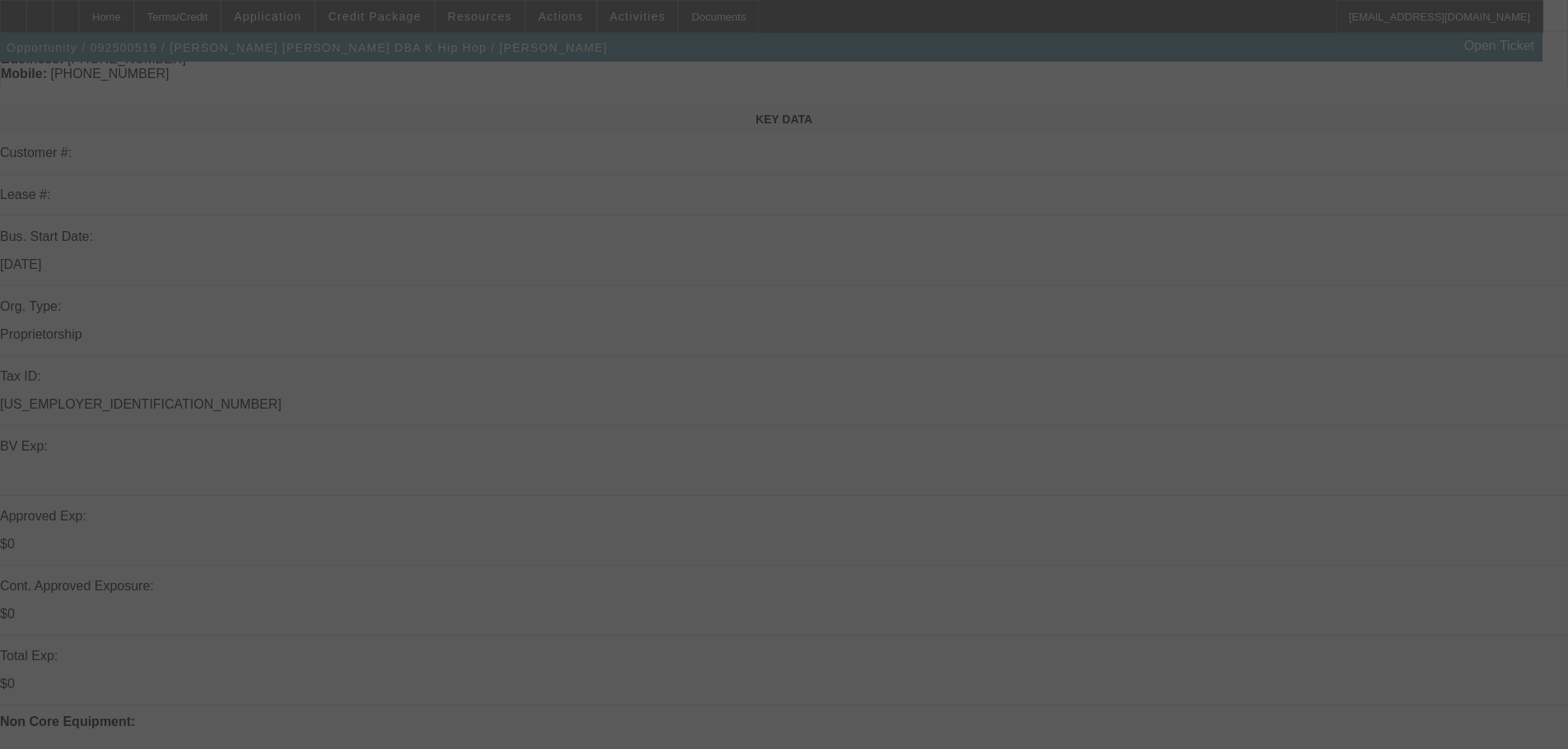
scroll to position [411, 0]
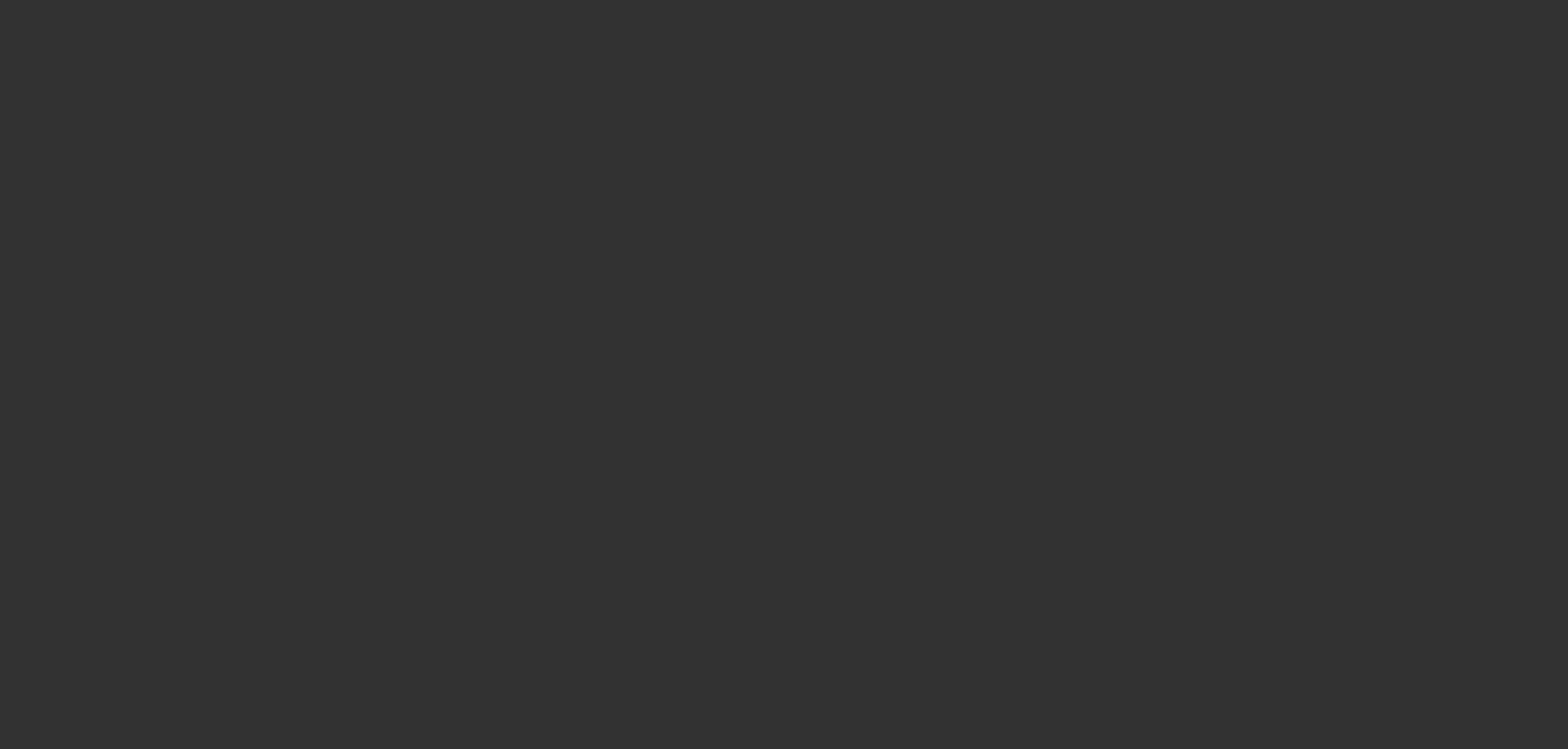
scroll to position [0, 0]
select select "0"
select select "2"
select select "0.1"
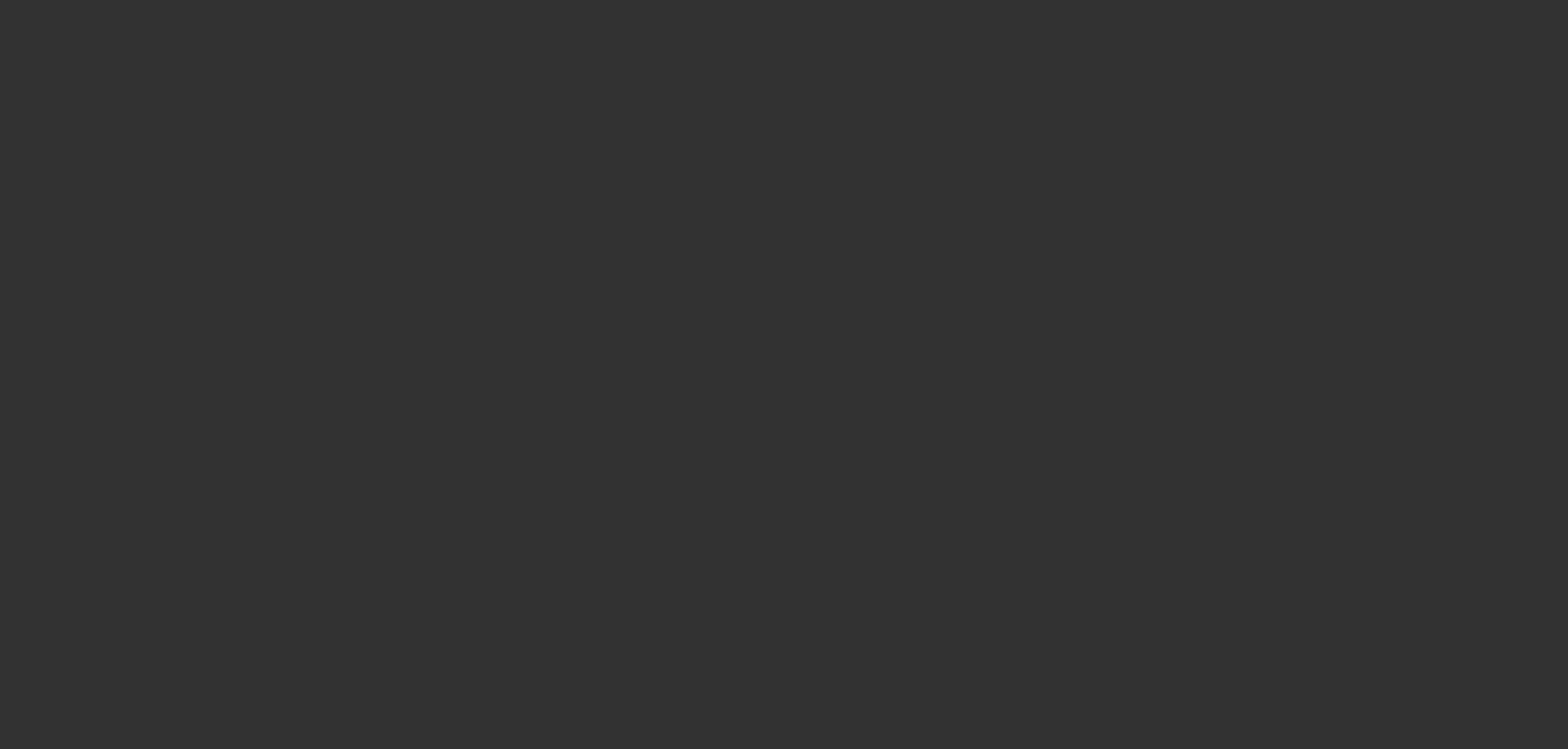
select select "4"
select select "0"
select select "2"
select select "0"
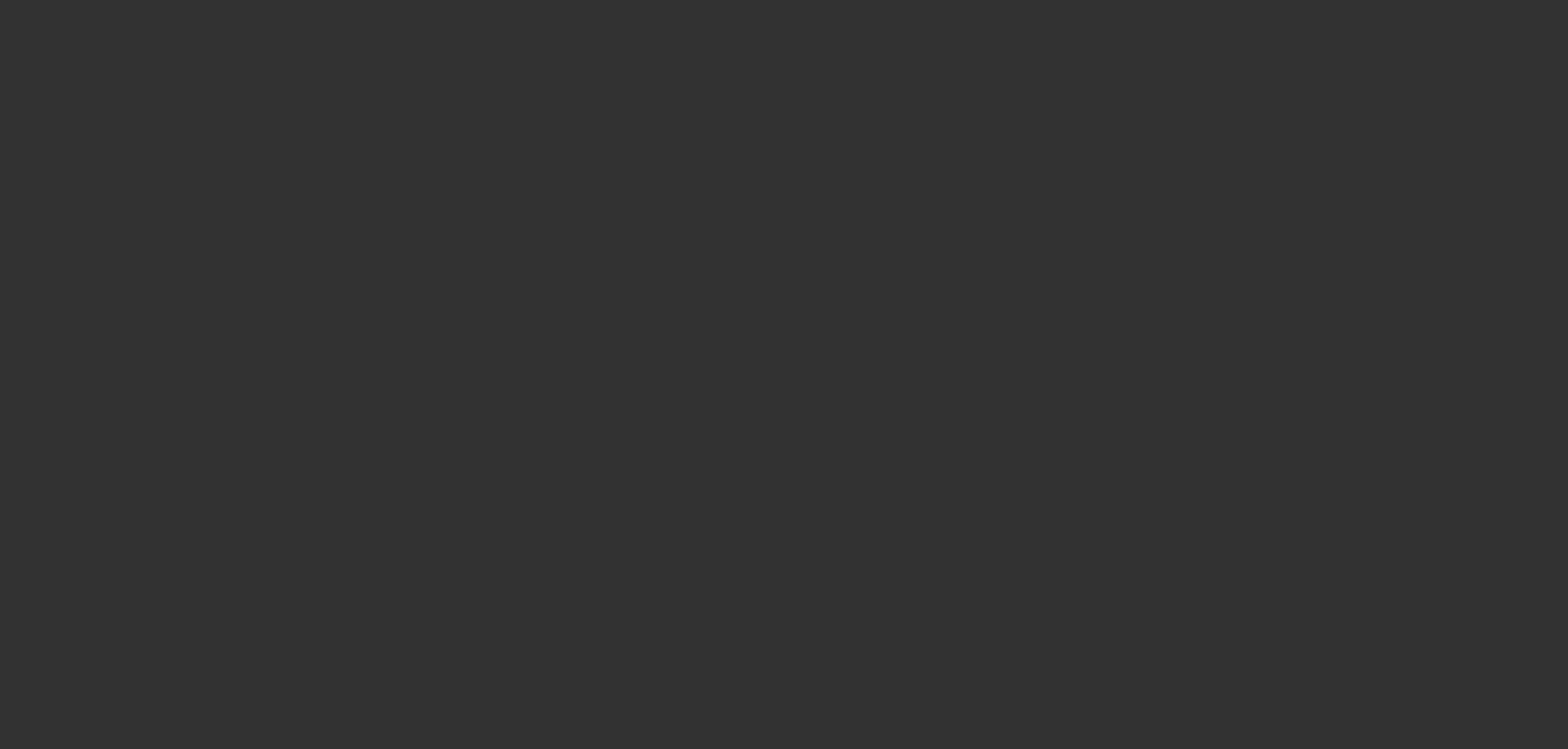
select select "6"
select select "0"
select select "2"
select select "0.1"
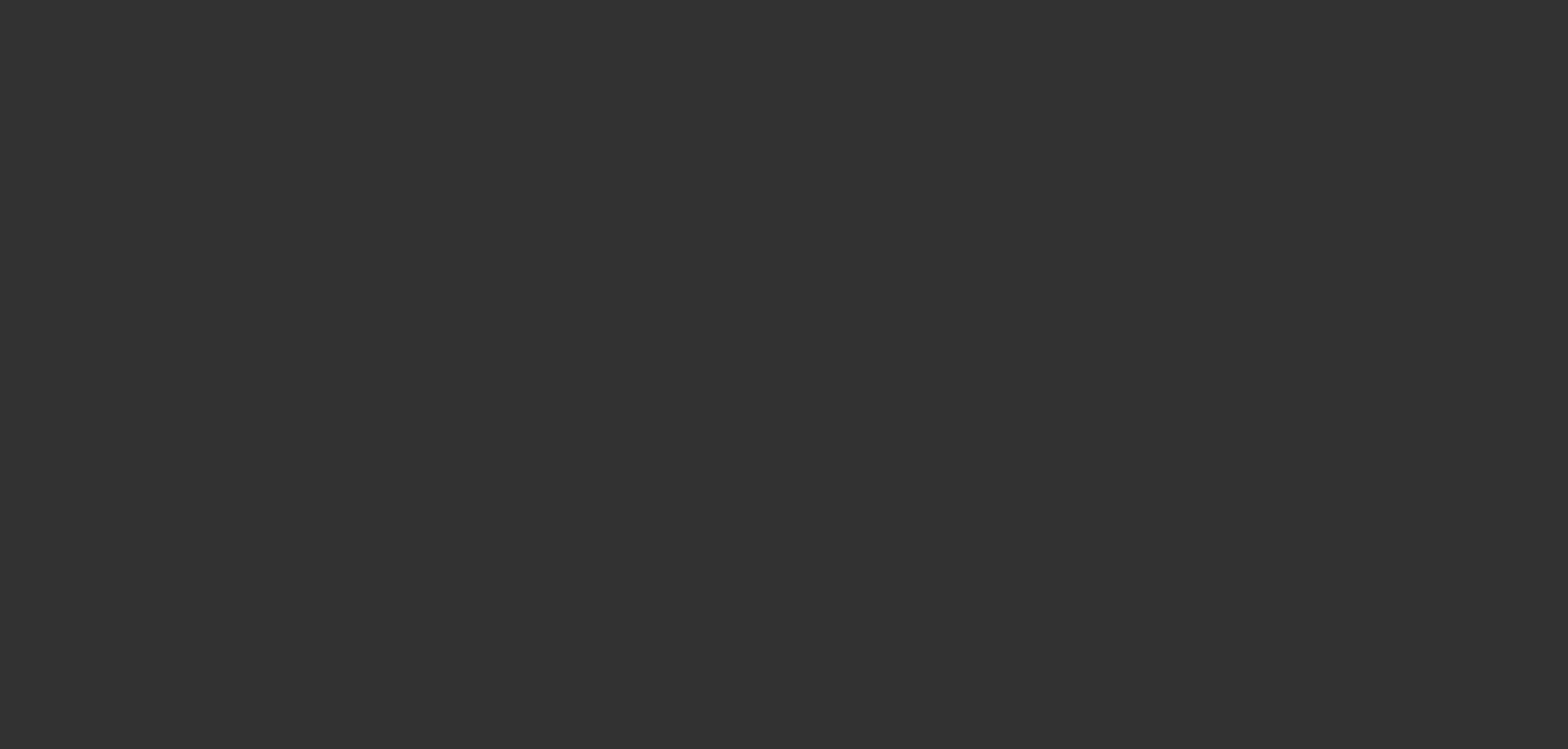
select select "4"
select select "0"
select select "2"
select select "0"
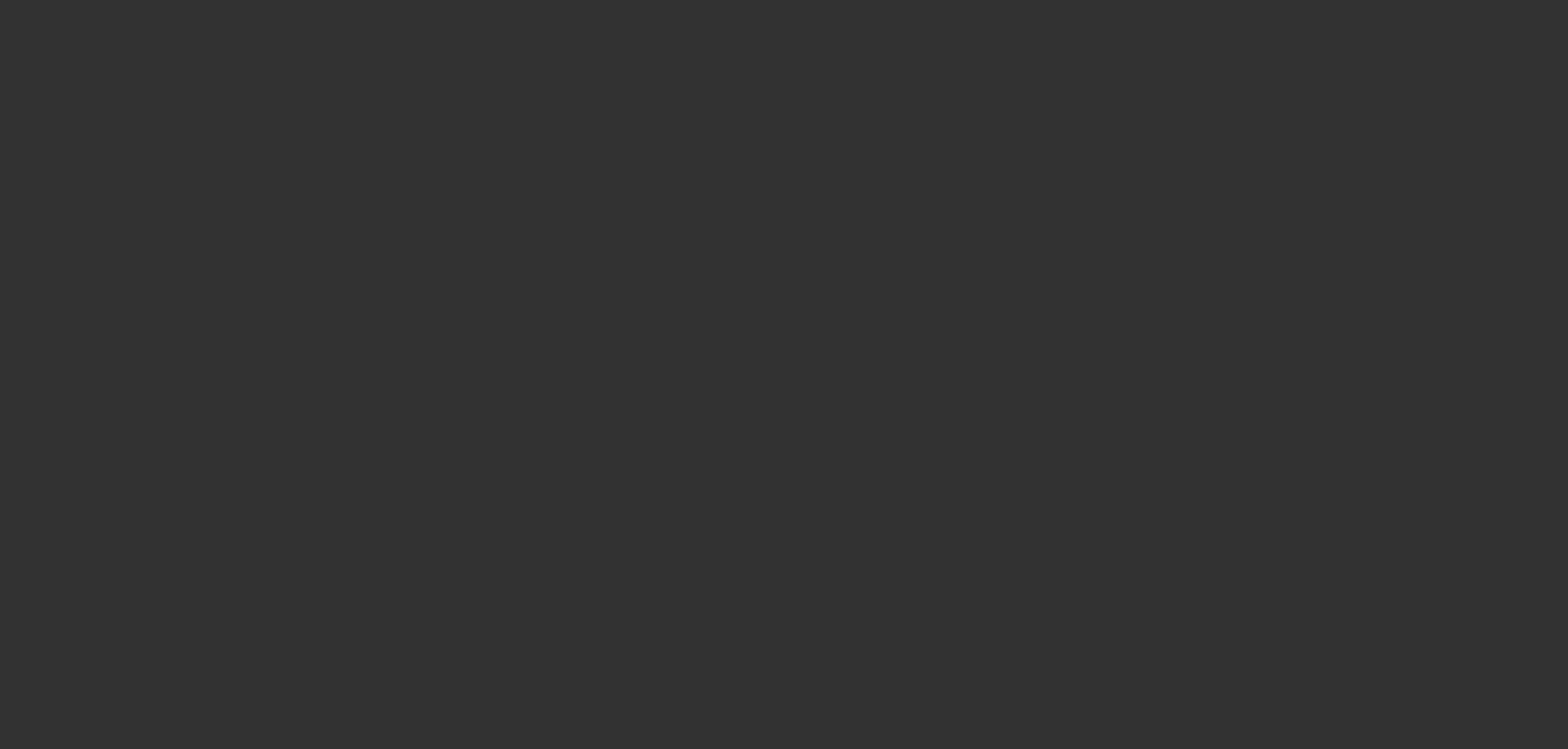
select select "6"
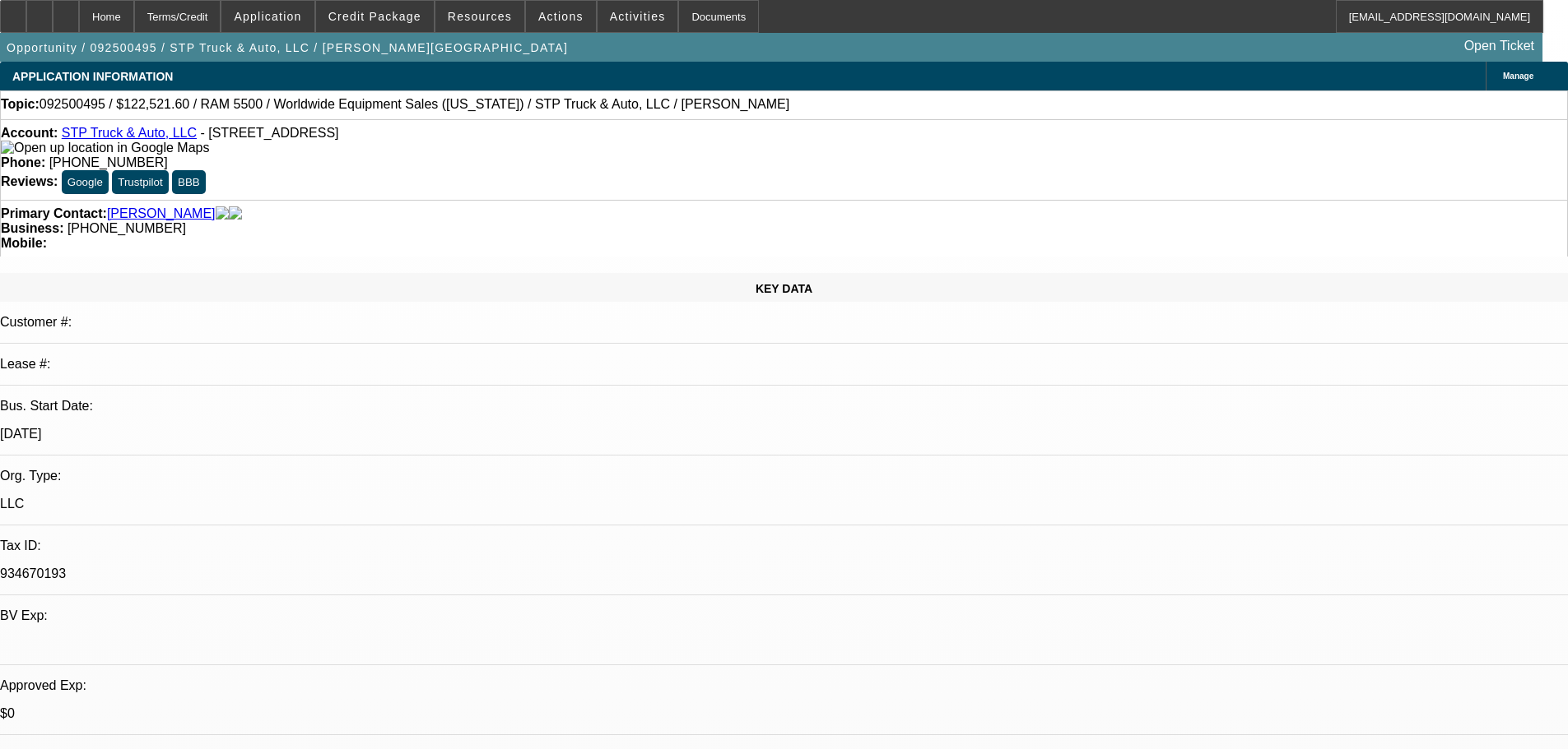
select select "0"
select select "2"
select select "0.1"
select select "4"
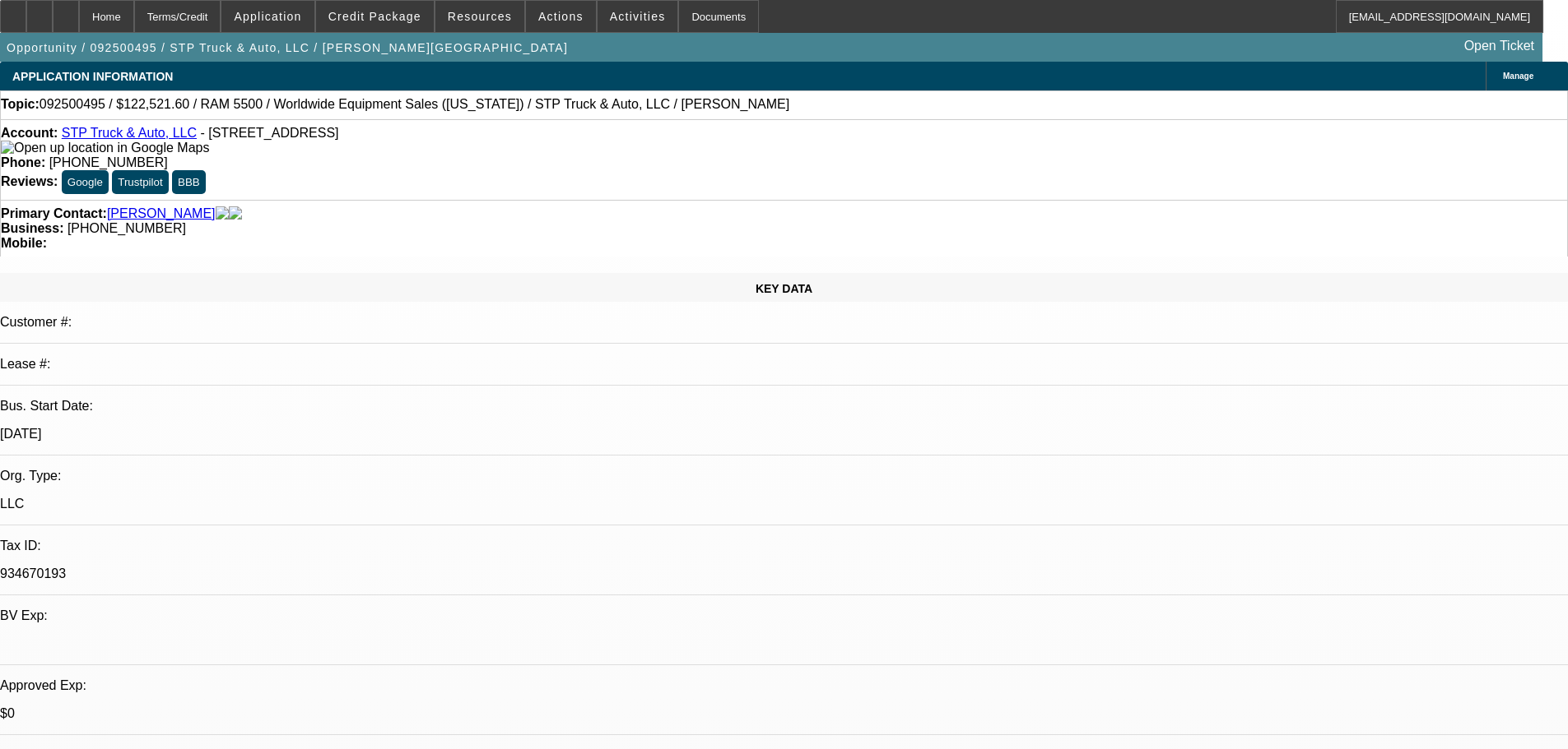
select select "0.2"
select select "2"
select select "0.1"
select select "4"
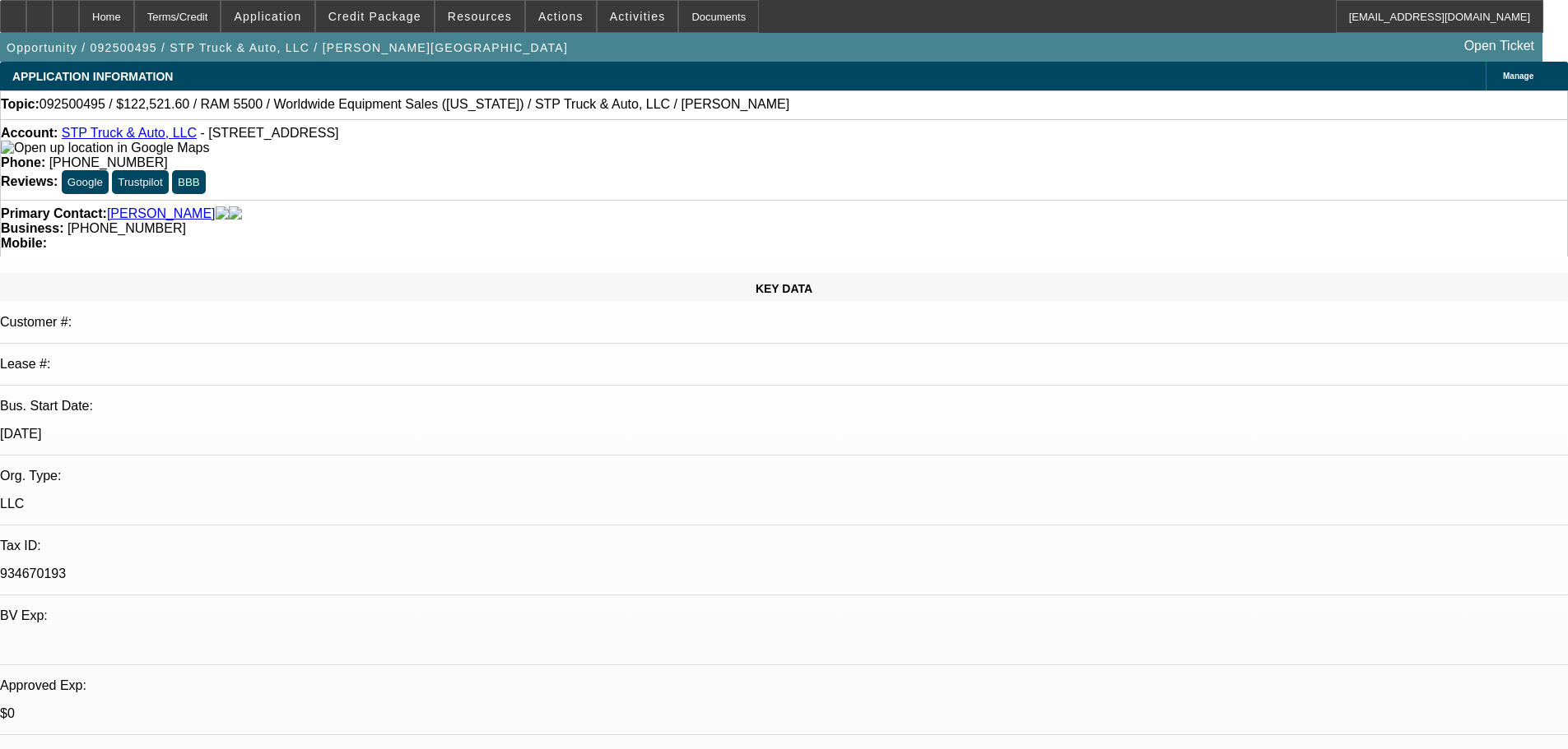
select select "0"
select select "2"
select select "0.1"
select select "4"
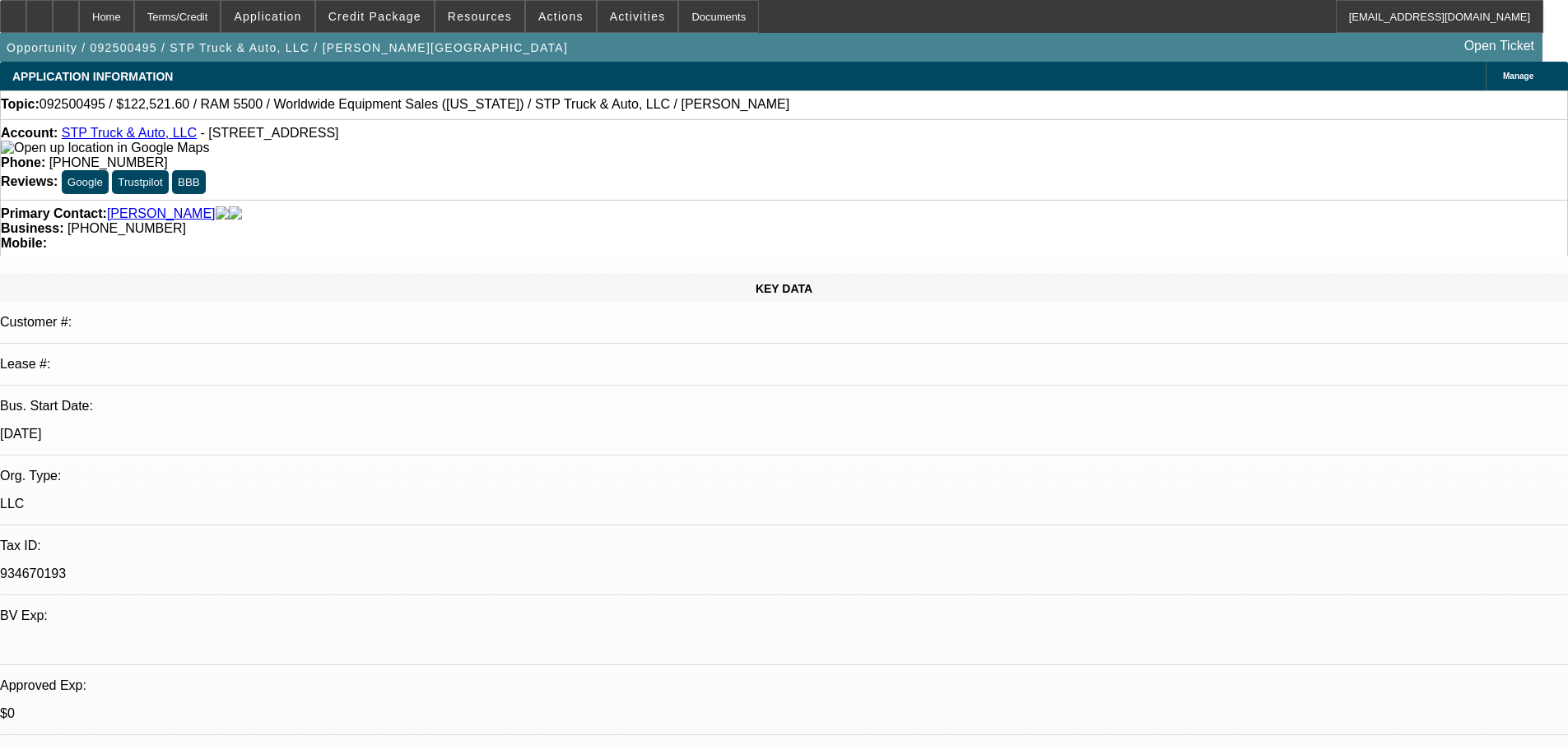
select select "0"
select select "2"
select select "0"
select select "6"
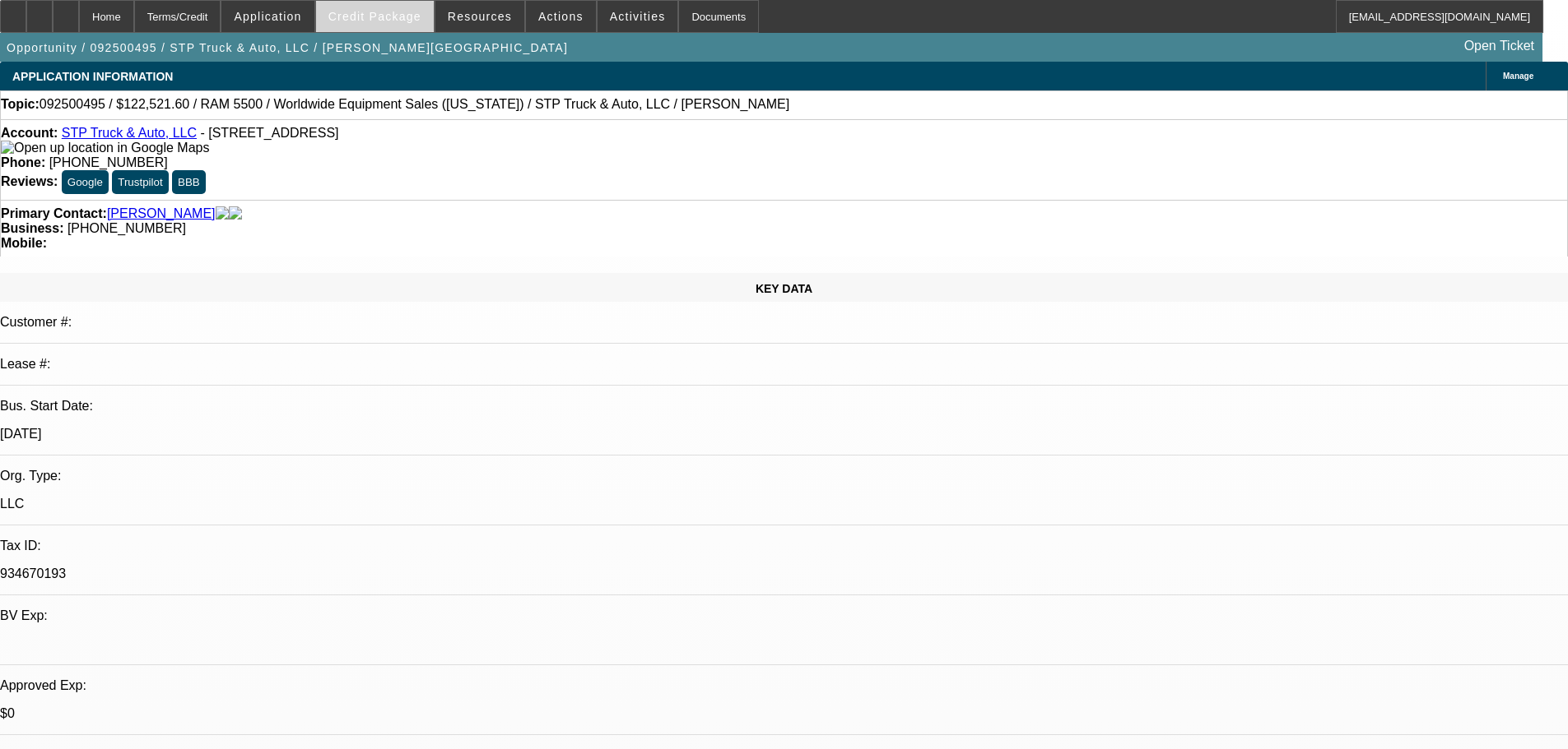
click at [396, 17] on span "Credit Package" at bounding box center [375, 17] width 93 height 13
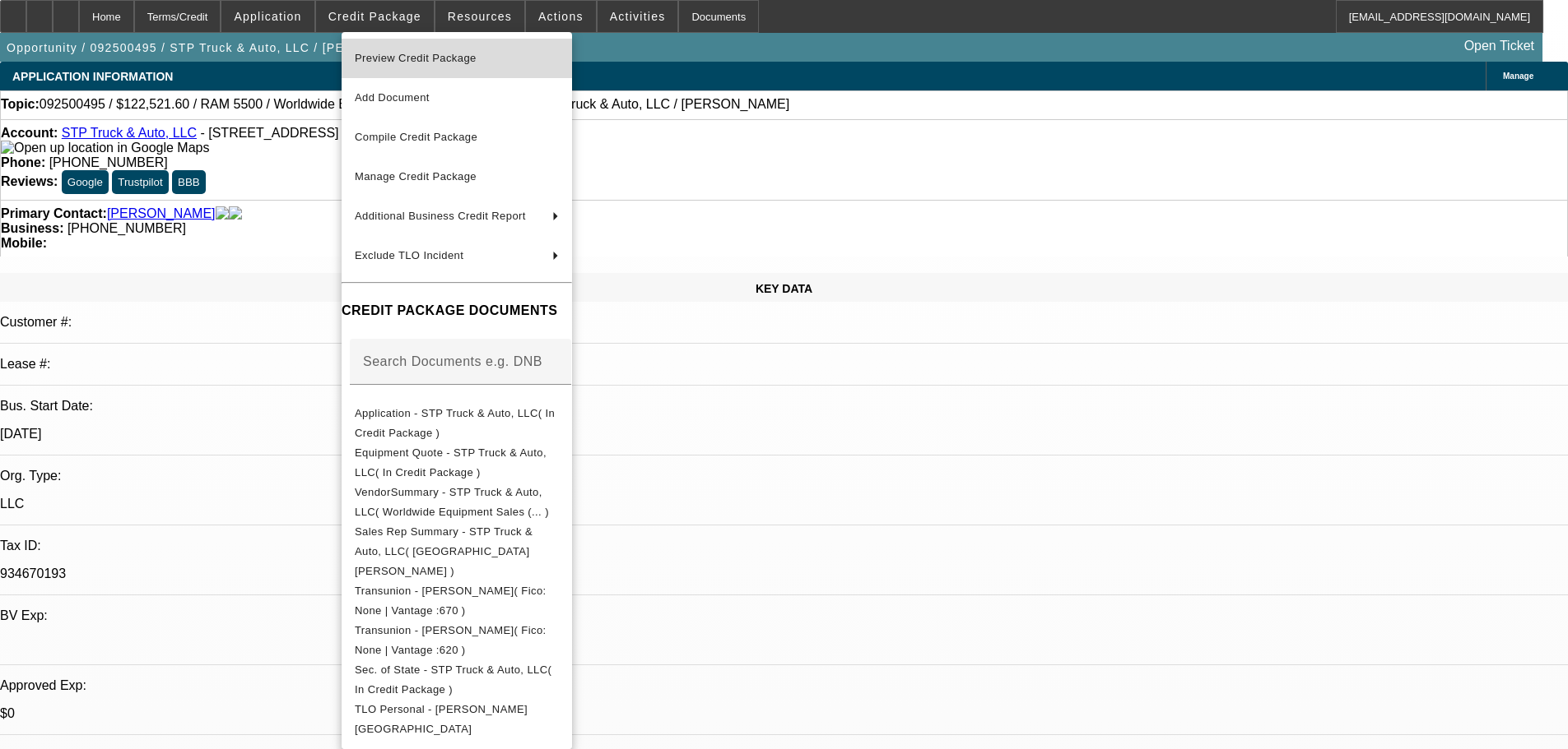
click at [434, 57] on span "Preview Credit Package" at bounding box center [416, 57] width 122 height 12
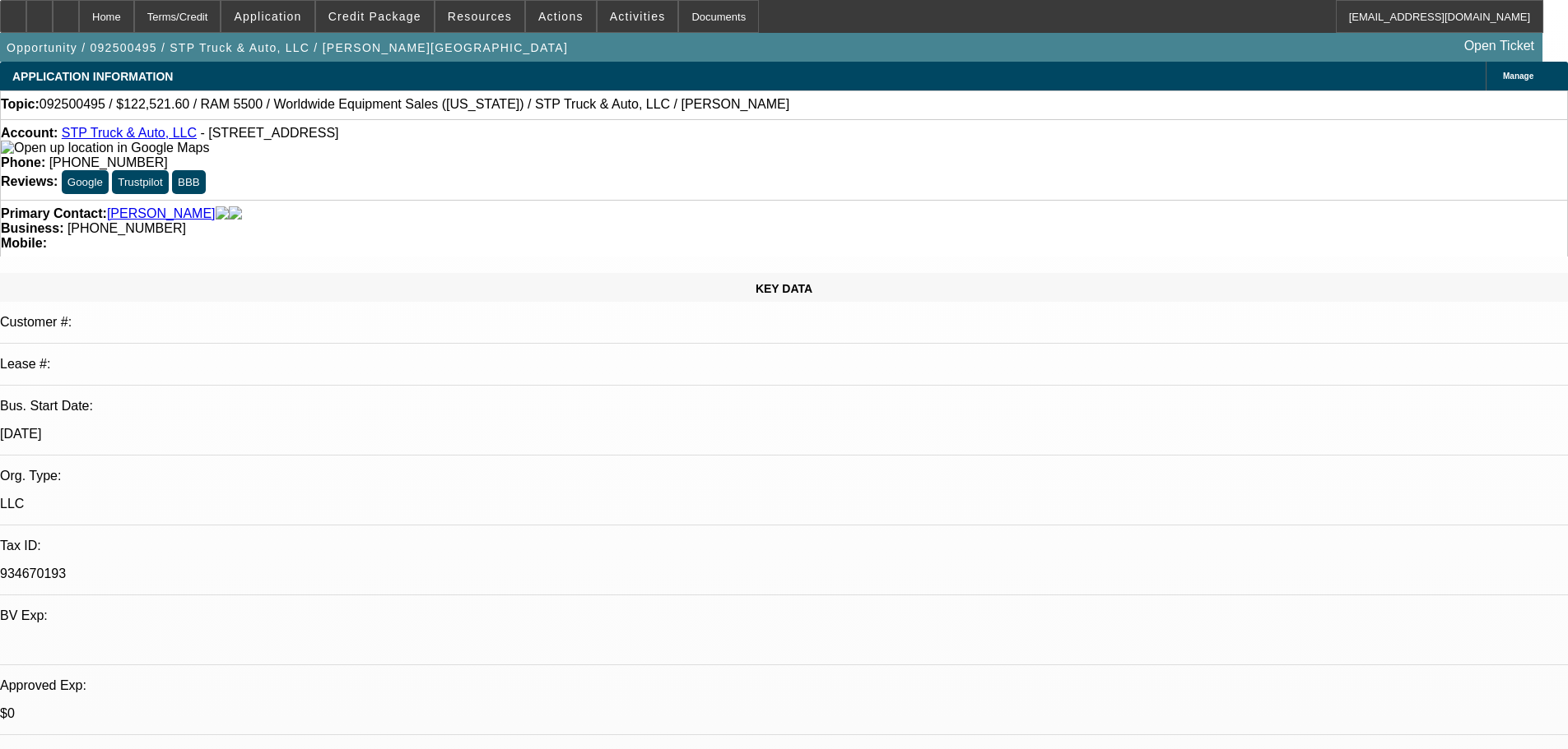
scroll to position [411, 0]
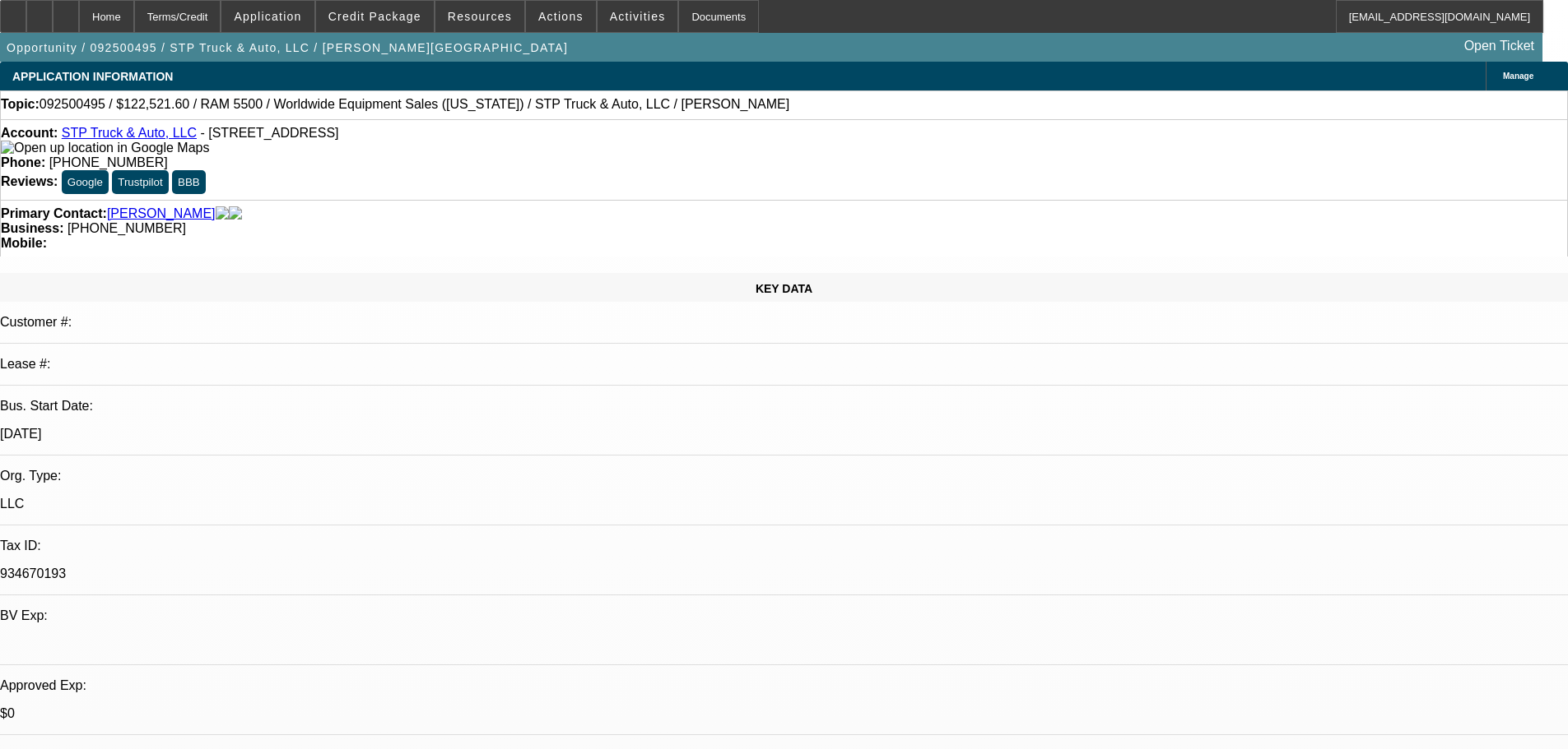
scroll to position [0, 0]
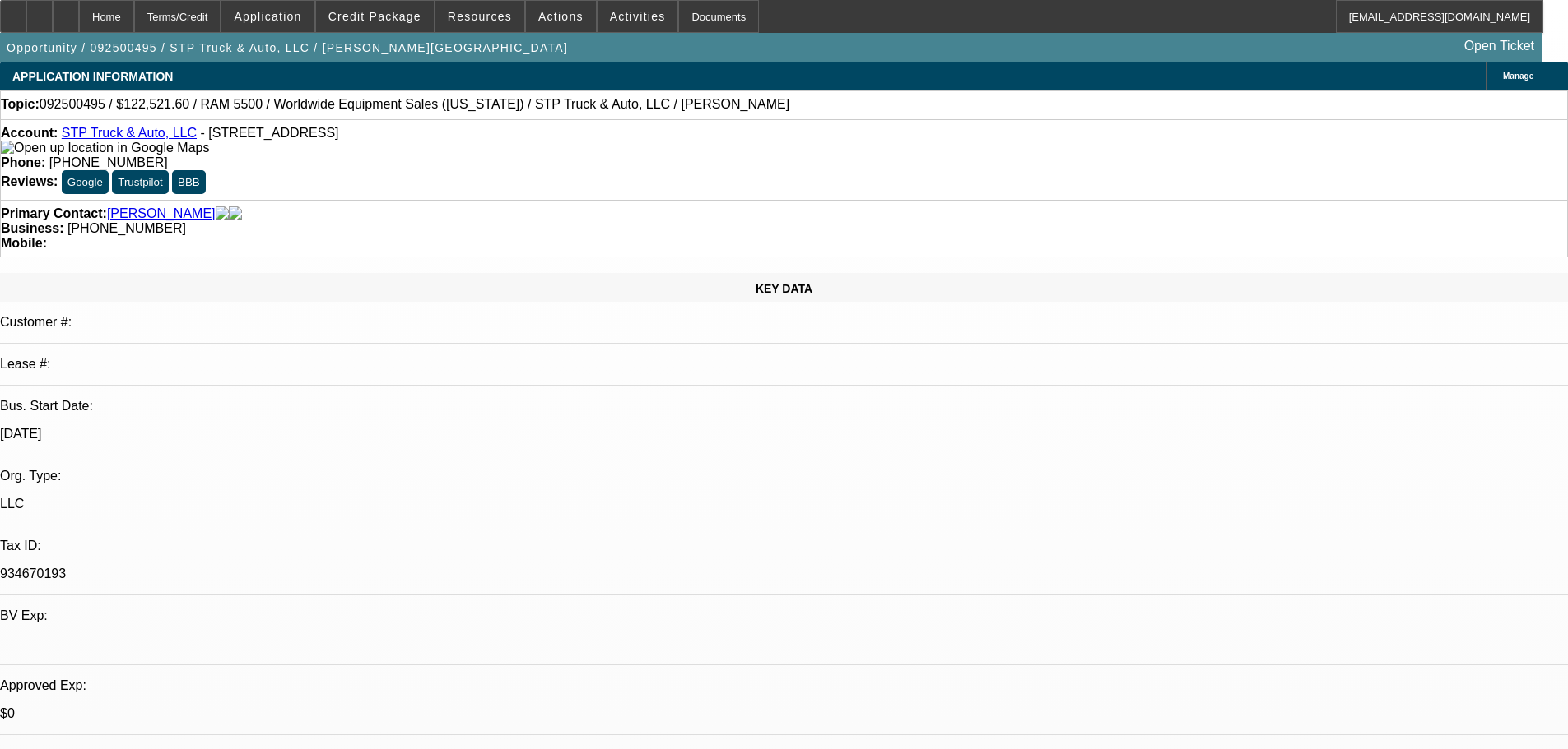
scroll to position [0, 0]
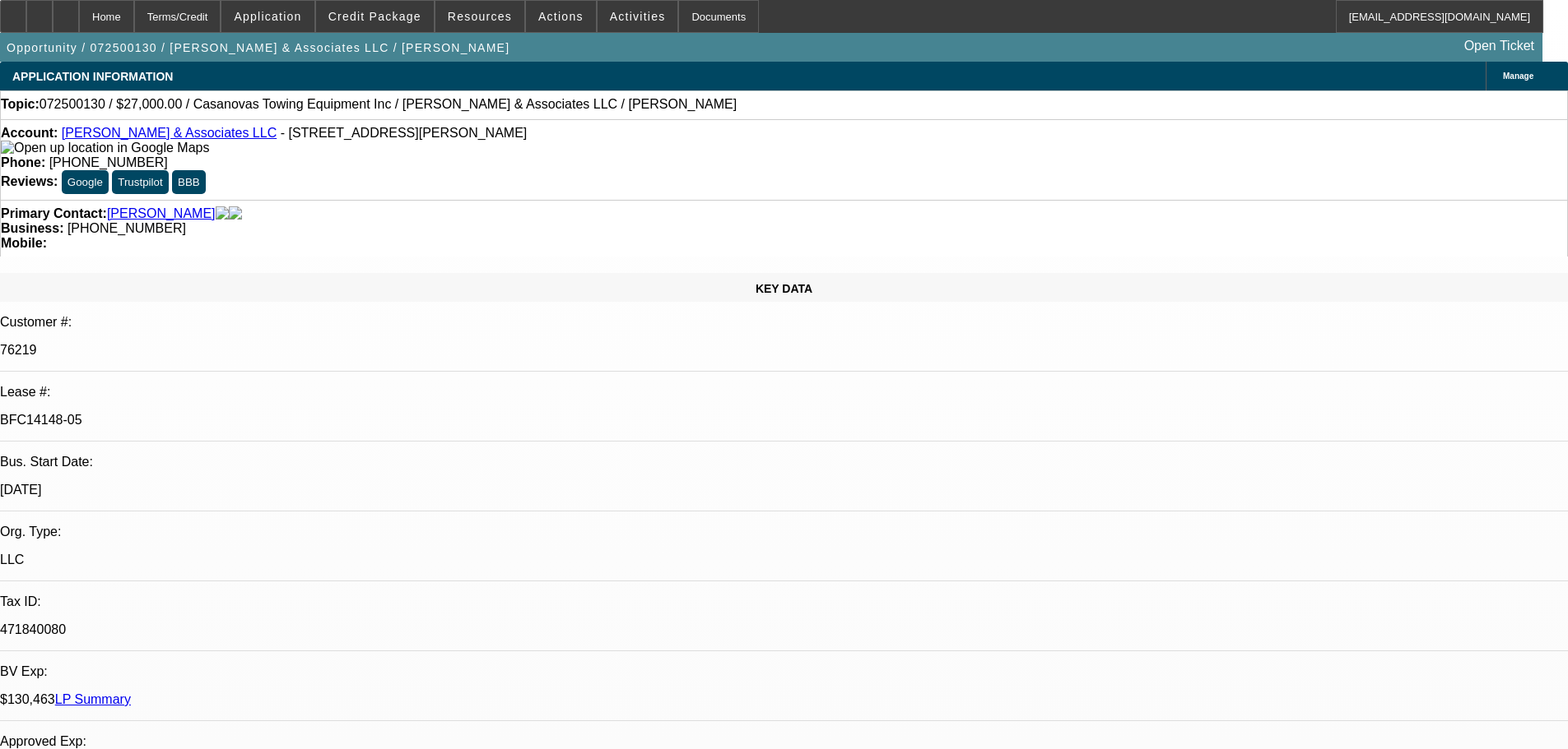
select select "0"
select select "2"
select select "0.1"
select select "4"
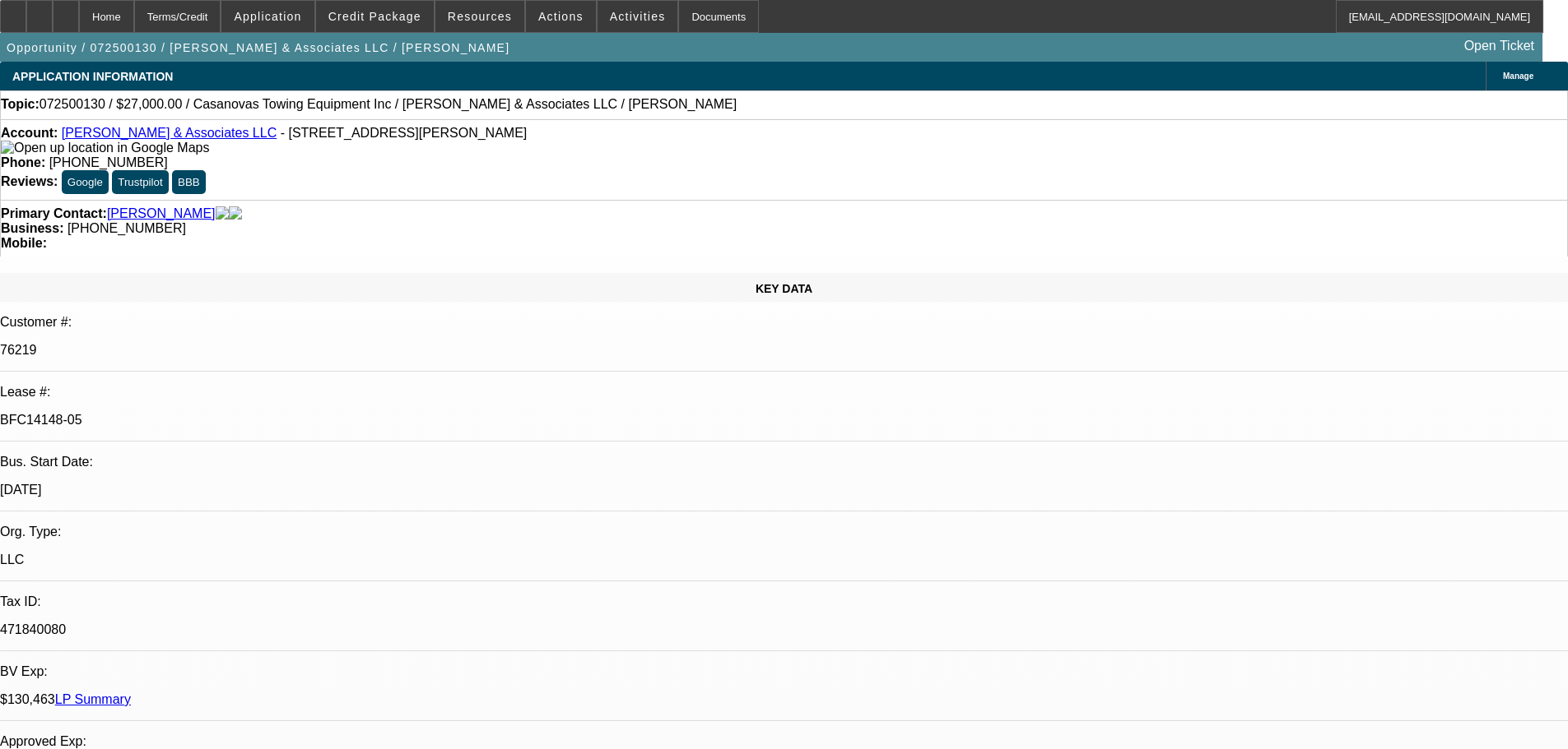
select select "0"
select select "2"
select select "0.1"
select select "4"
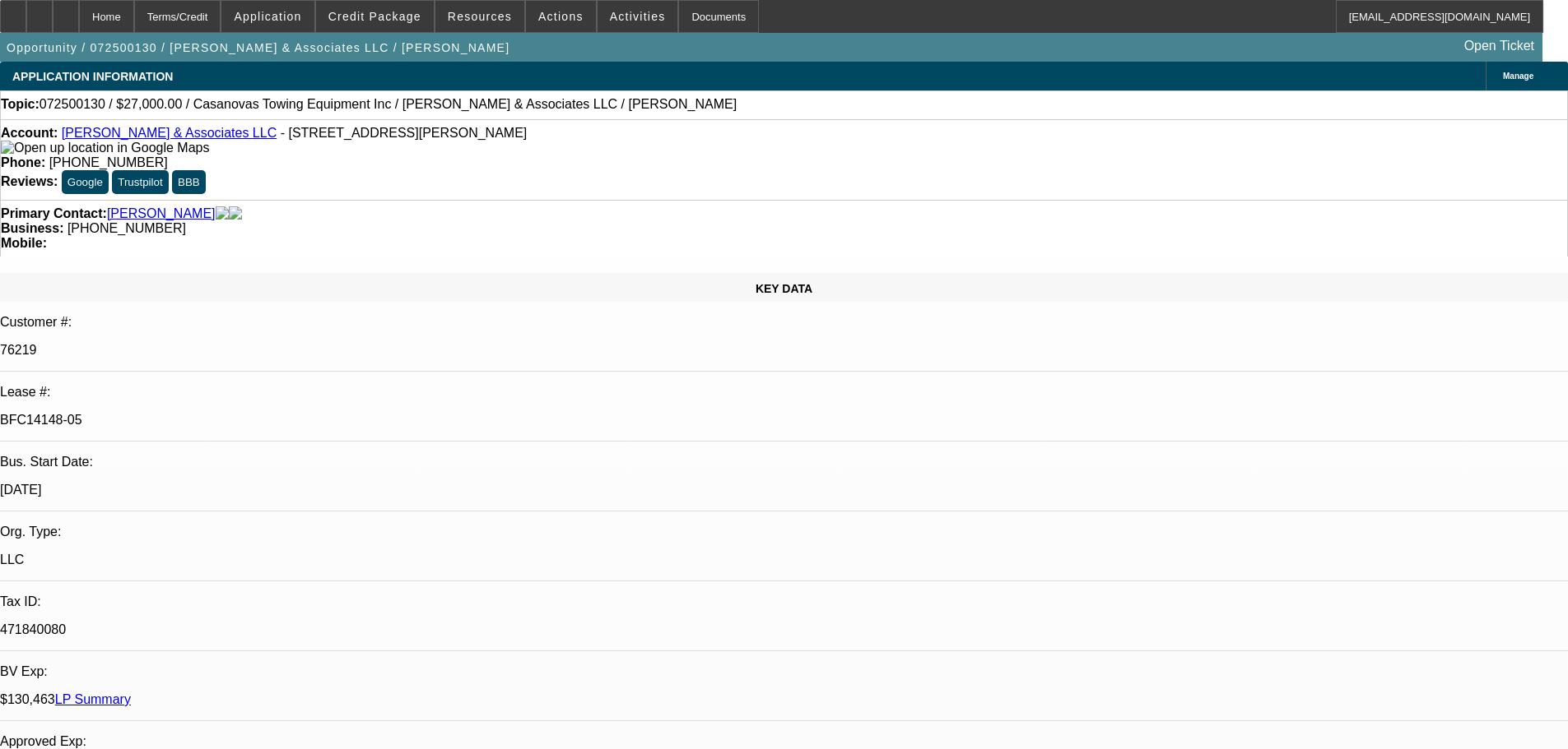
select select "0"
select select "2"
select select "0.1"
select select "4"
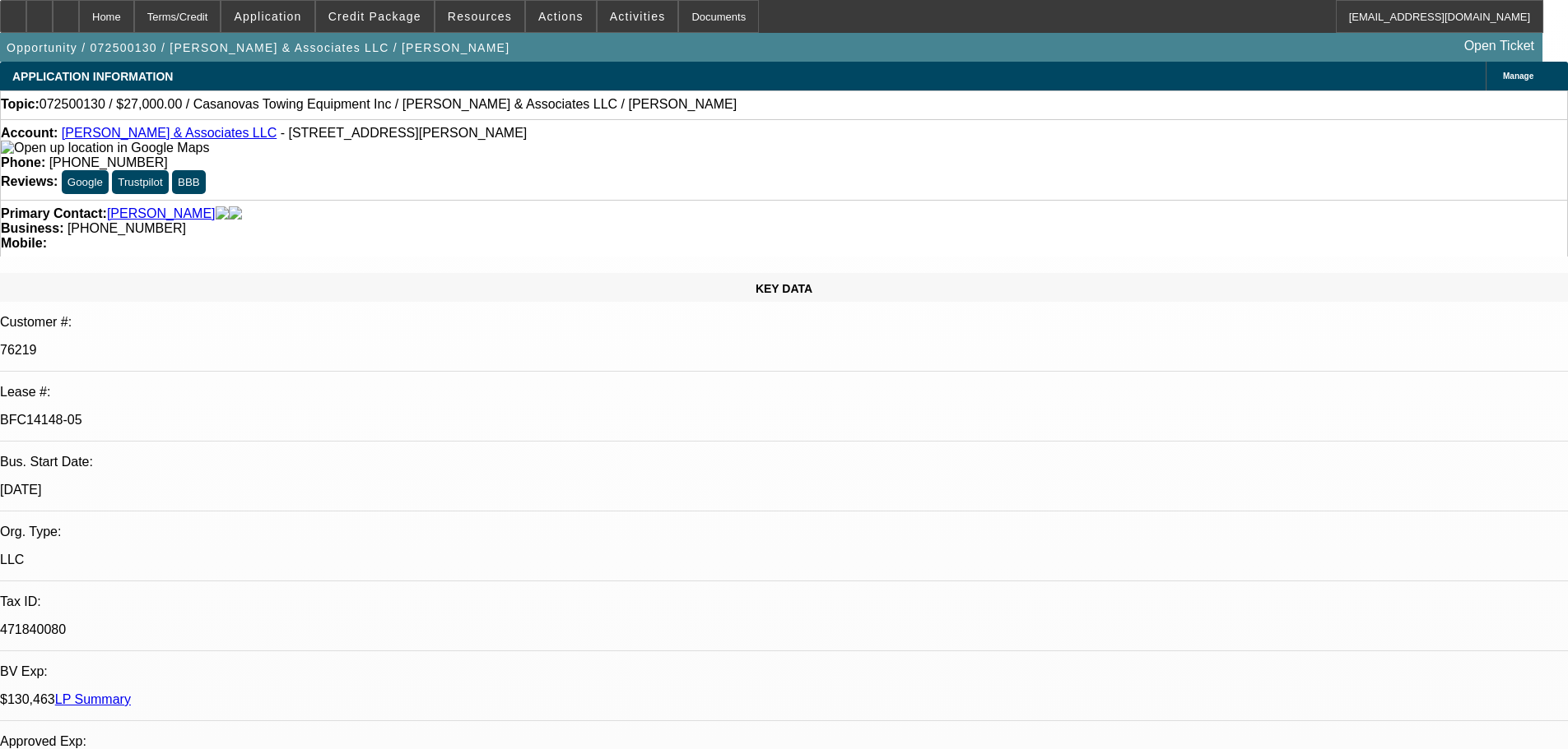
select select "0"
select select "2"
select select "0.1"
select select "4"
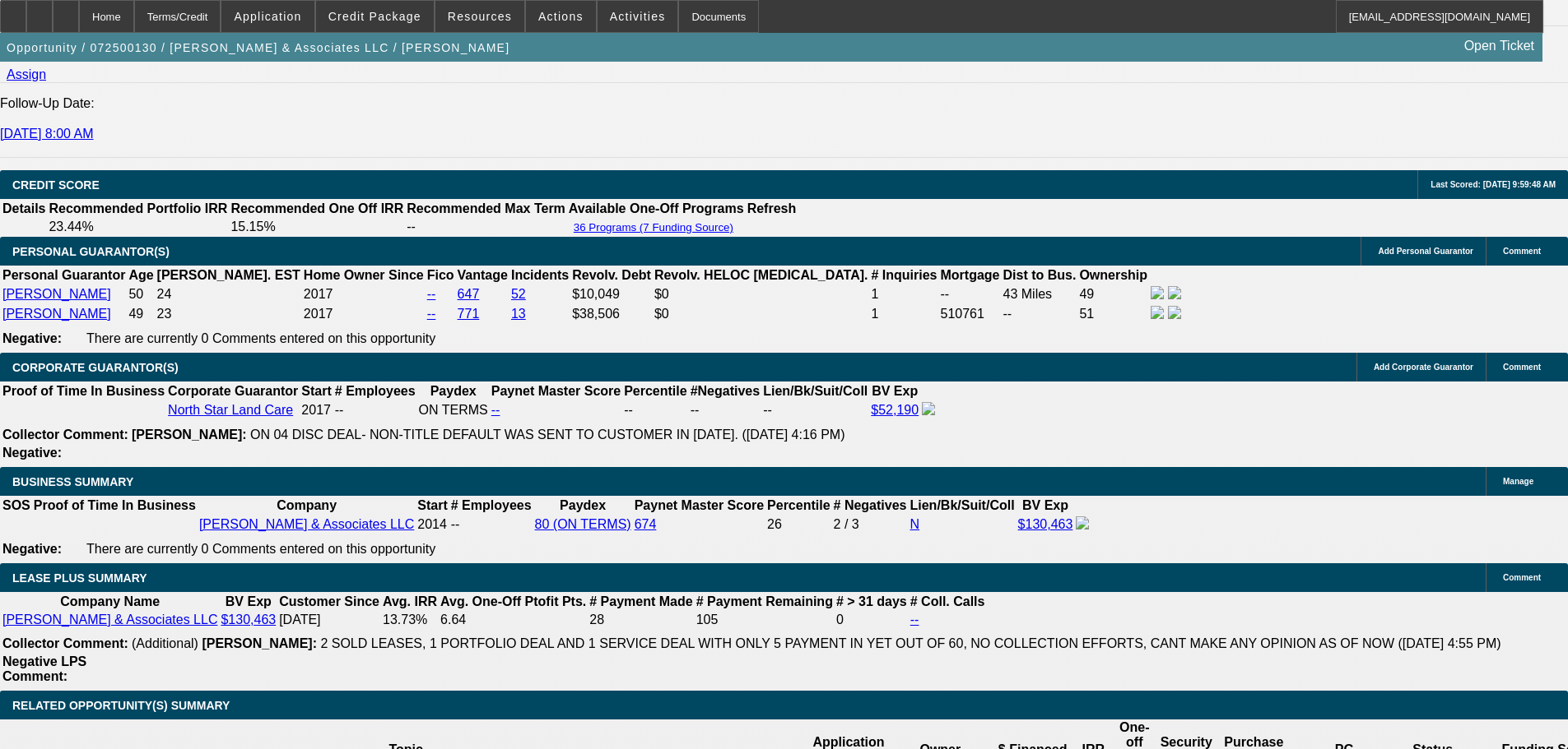
scroll to position [2631, 0]
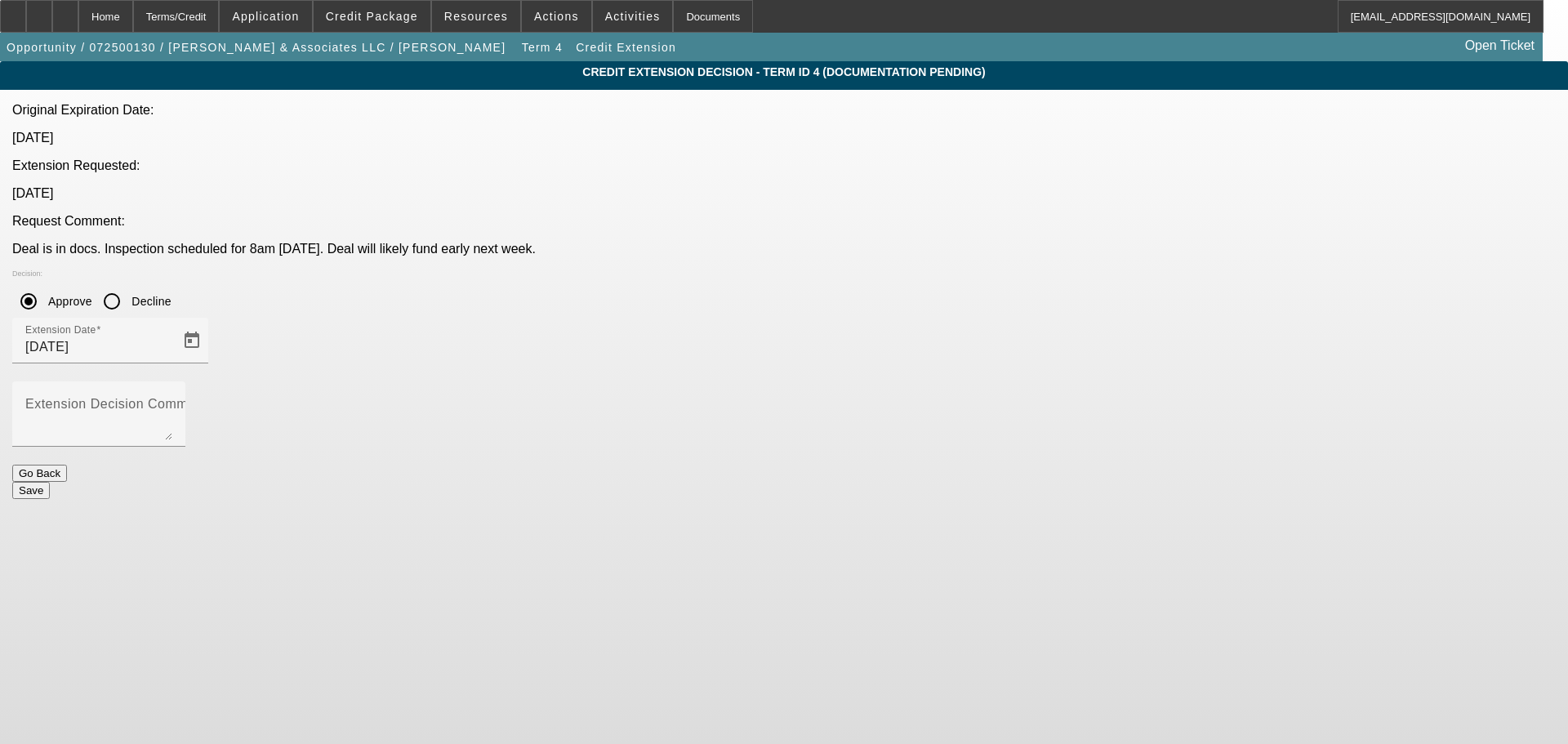
click at [50, 482] on button "Save" at bounding box center [31, 490] width 37 height 17
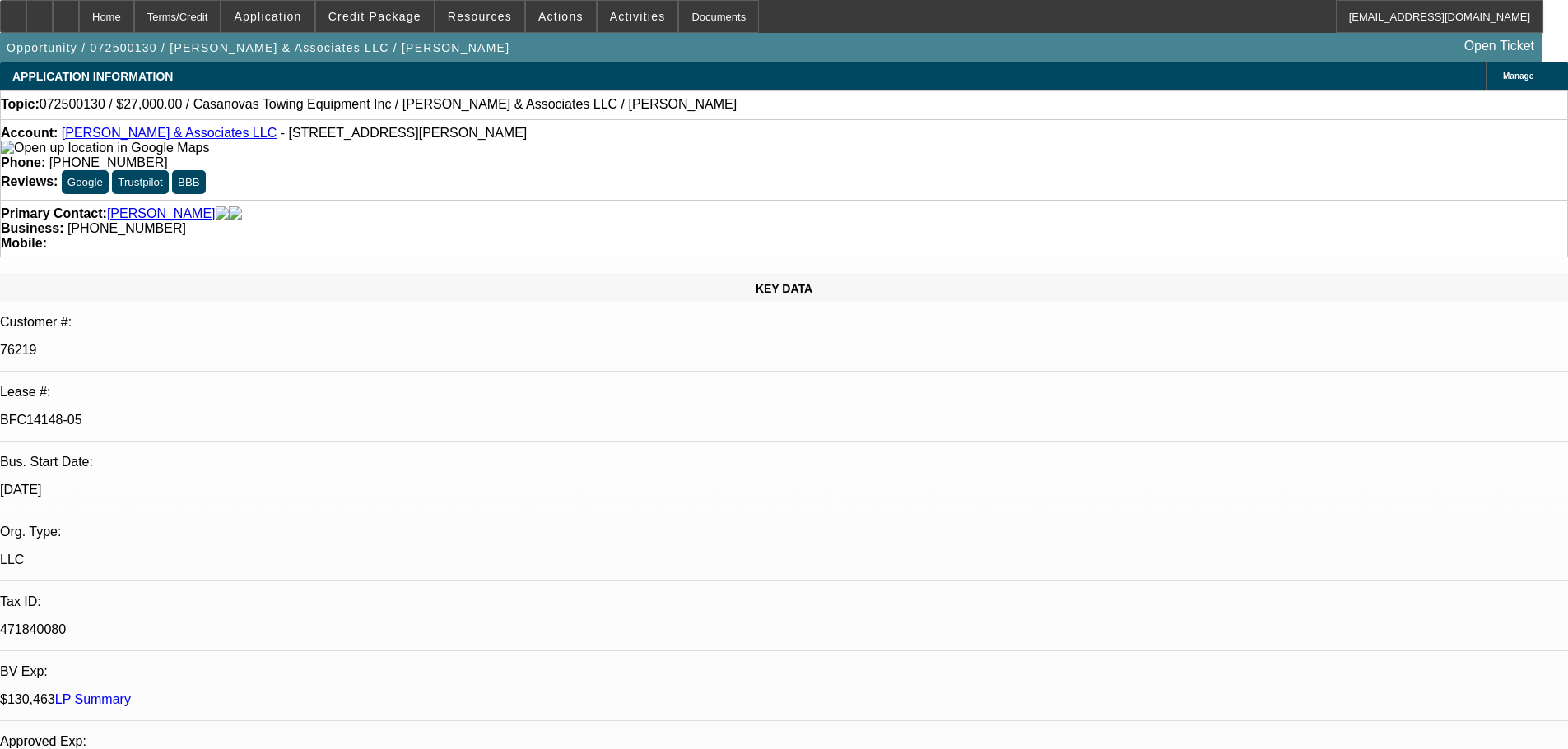
select select "0"
select select "2"
select select "0.1"
select select "4"
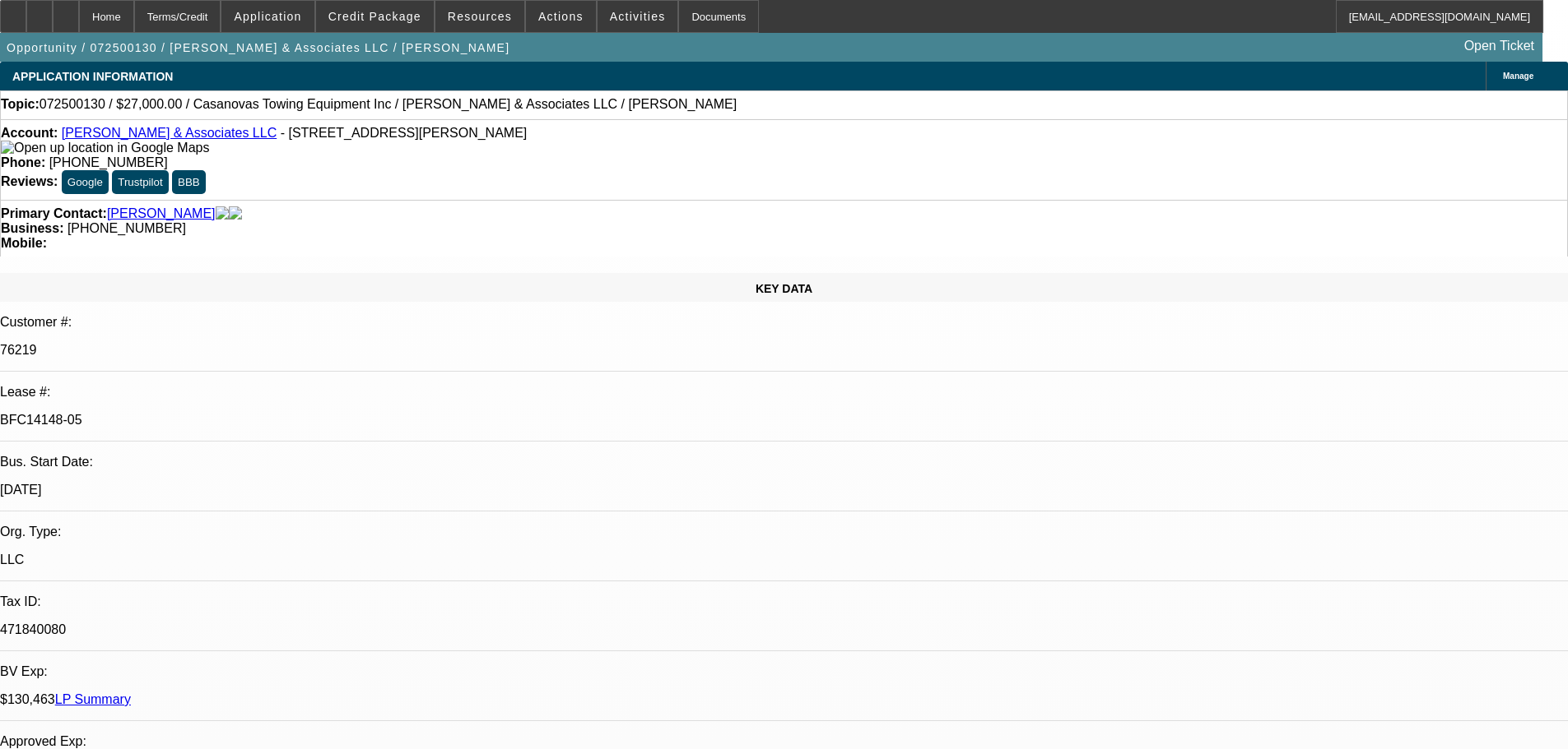
select select "0"
select select "2"
select select "0.1"
select select "4"
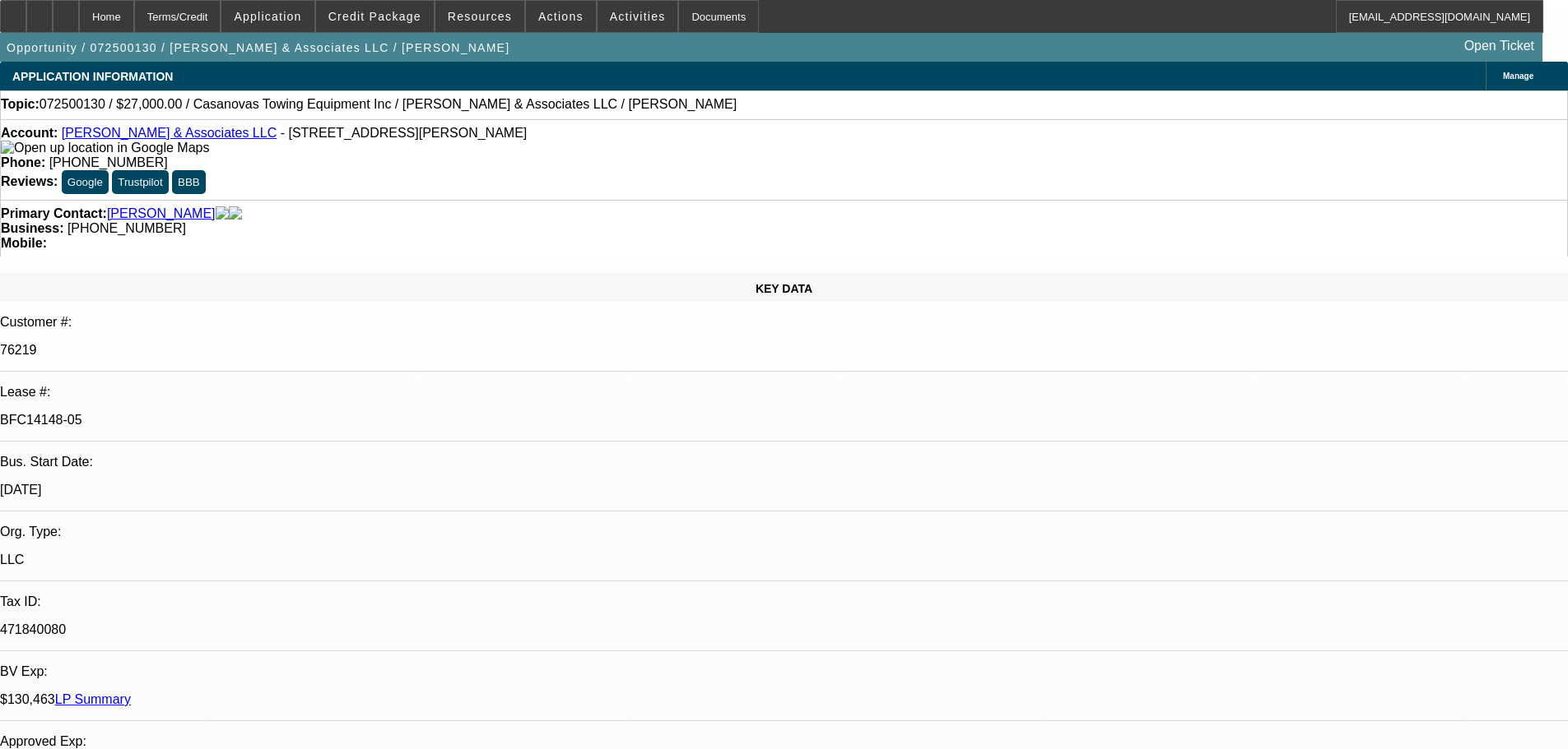
select select "0"
select select "2"
select select "0.1"
select select "4"
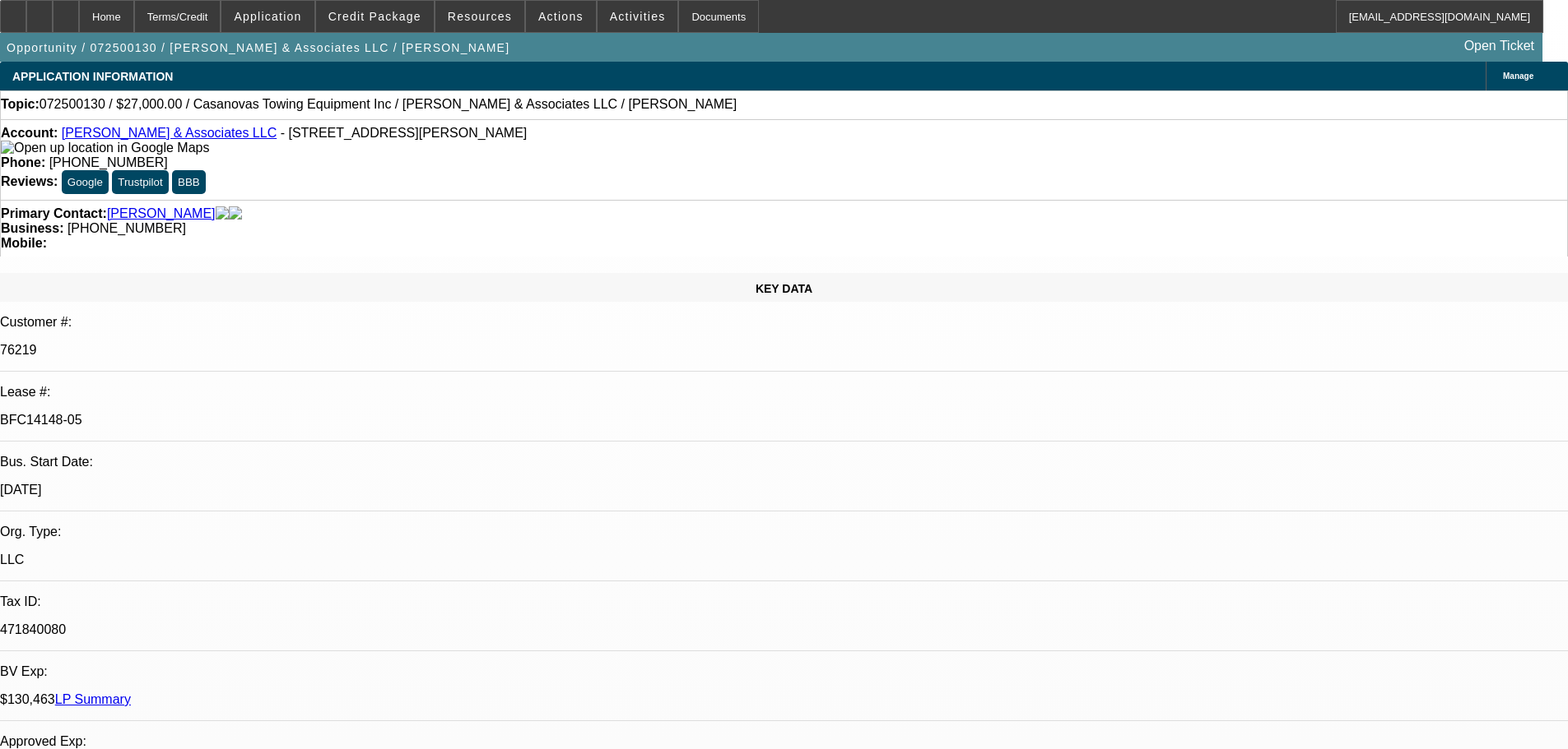
select select "0"
select select "2"
select select "0.1"
select select "4"
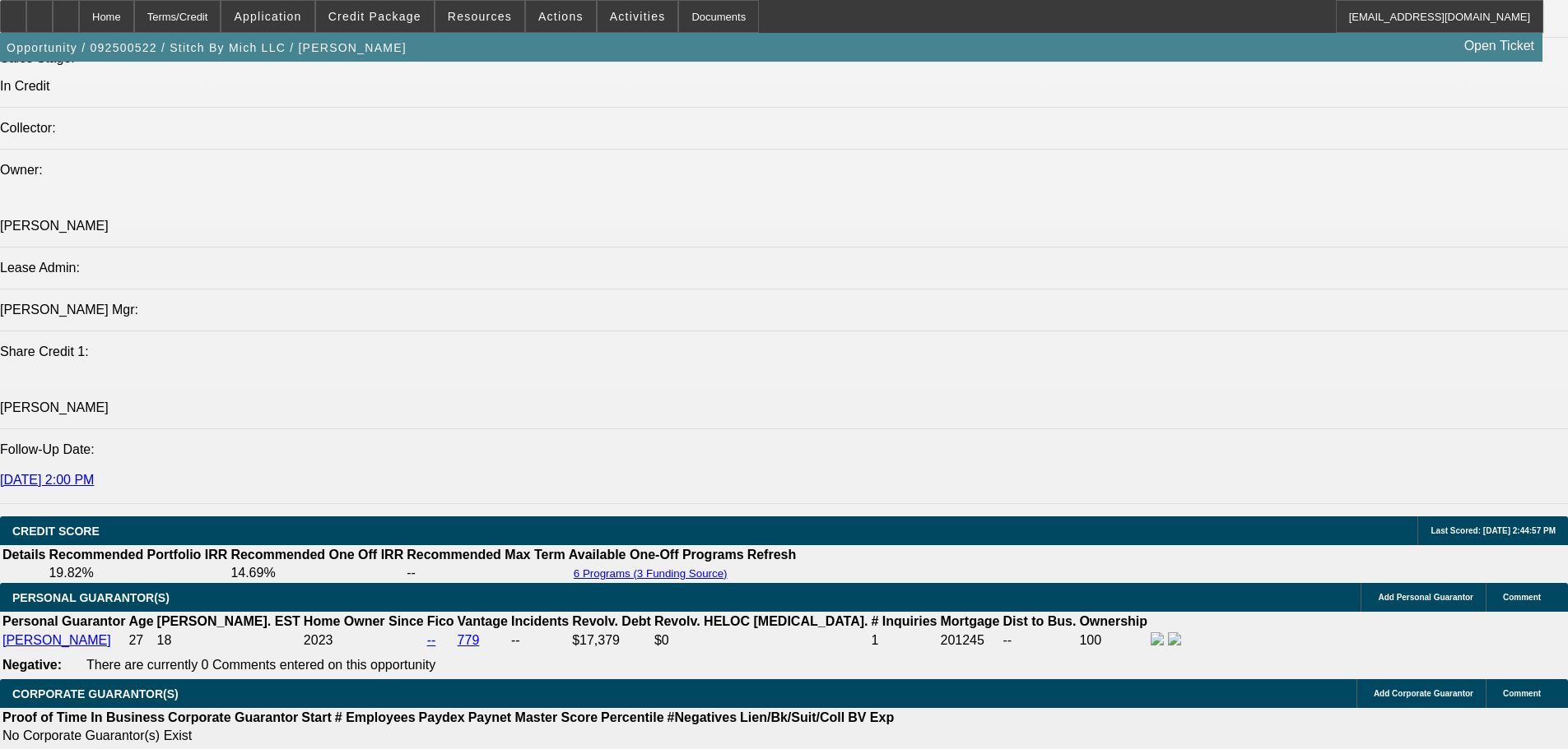
select select "0"
select select "2"
select select "0"
select select "6"
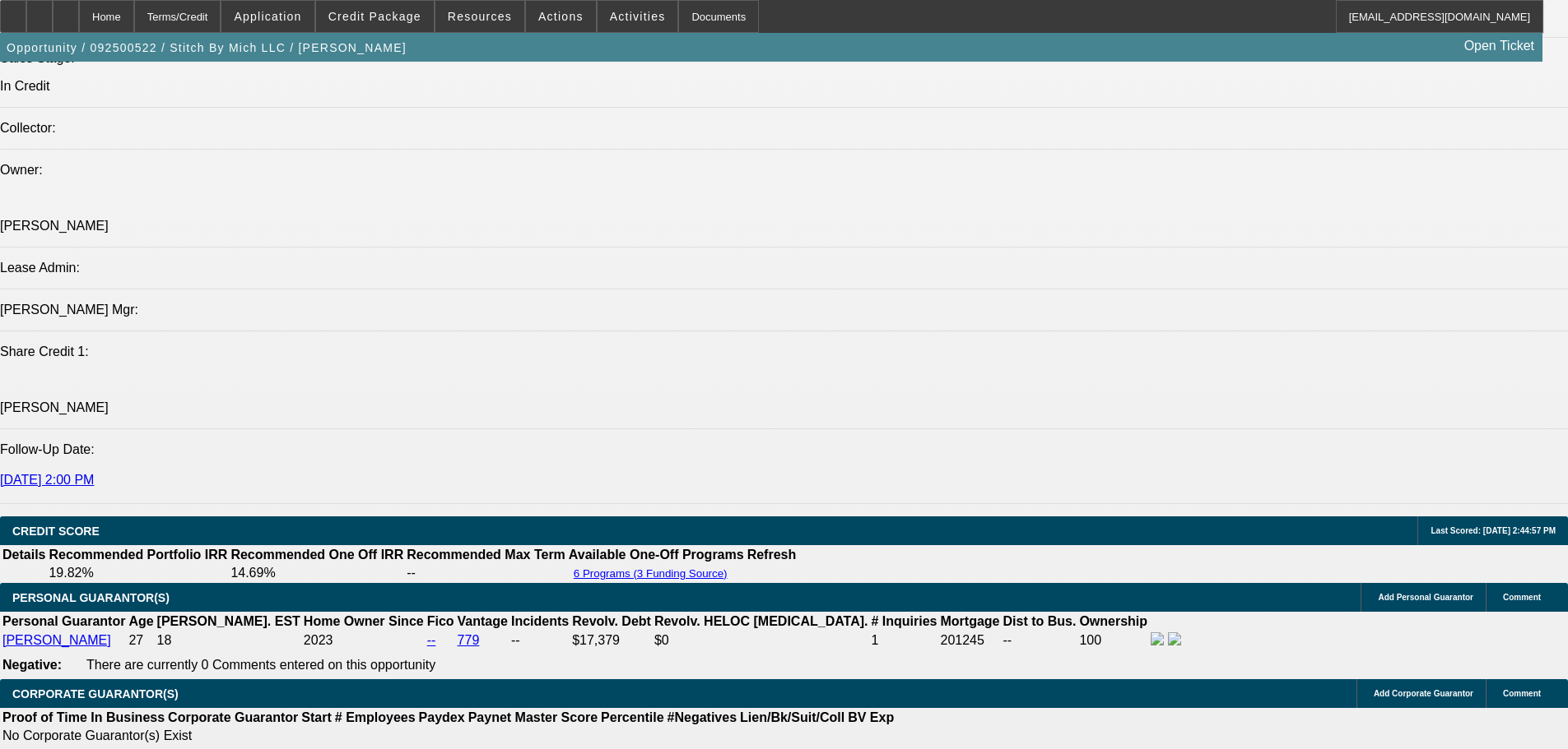
select select "0"
select select "2"
select select "0.1"
select select "4"
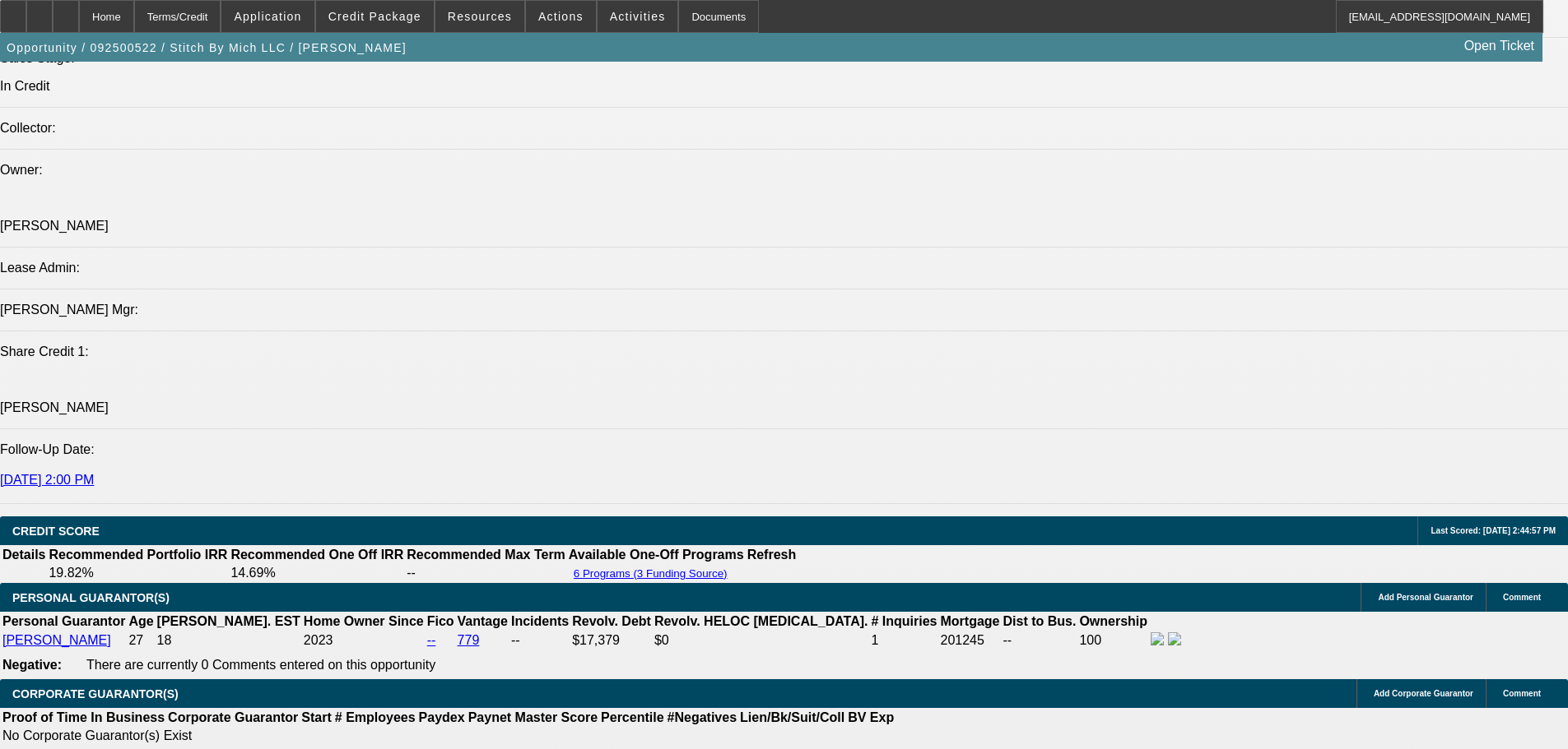
select select "0"
select select "2"
select select "0"
select select "6"
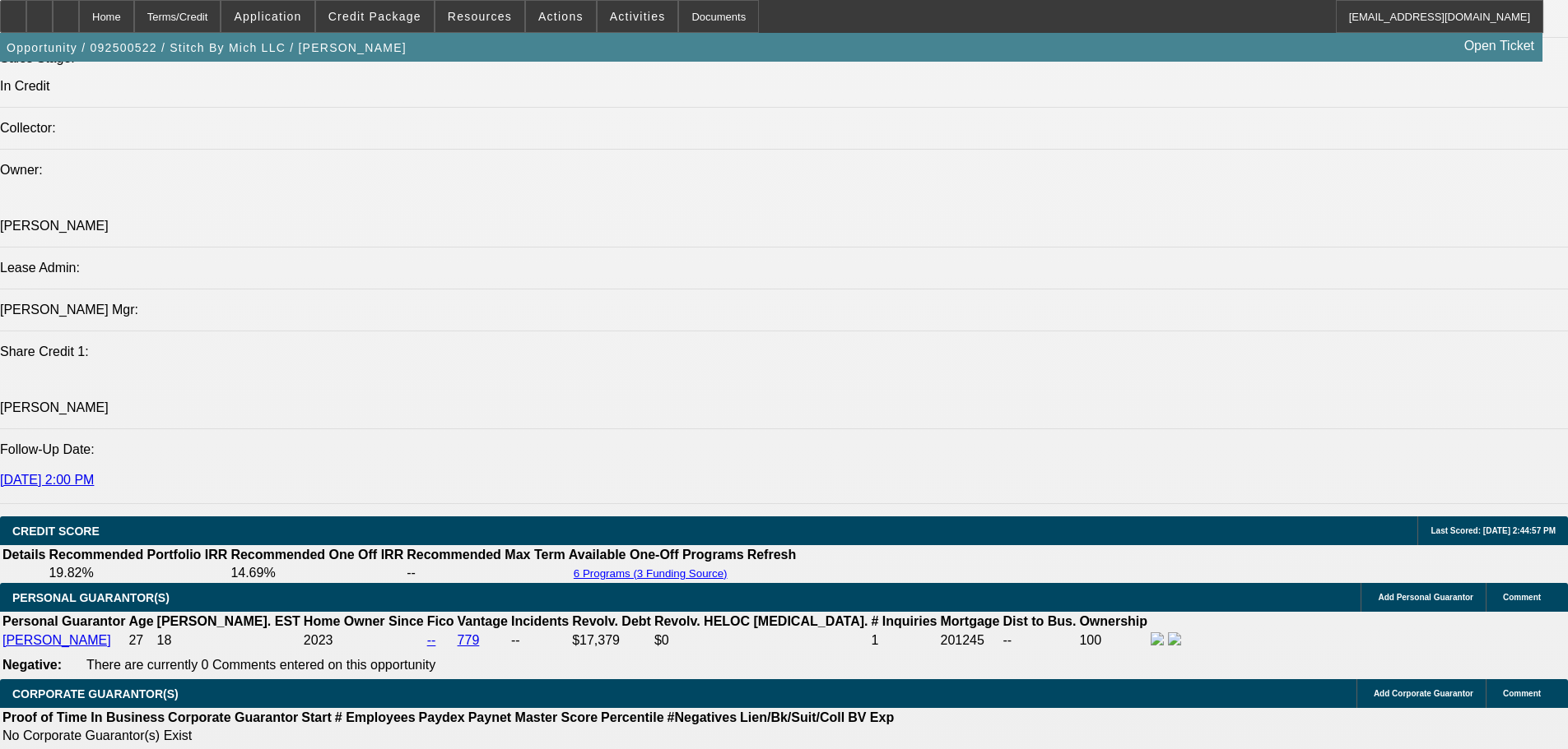
select select "0"
select select "2"
select select "0.1"
select select "4"
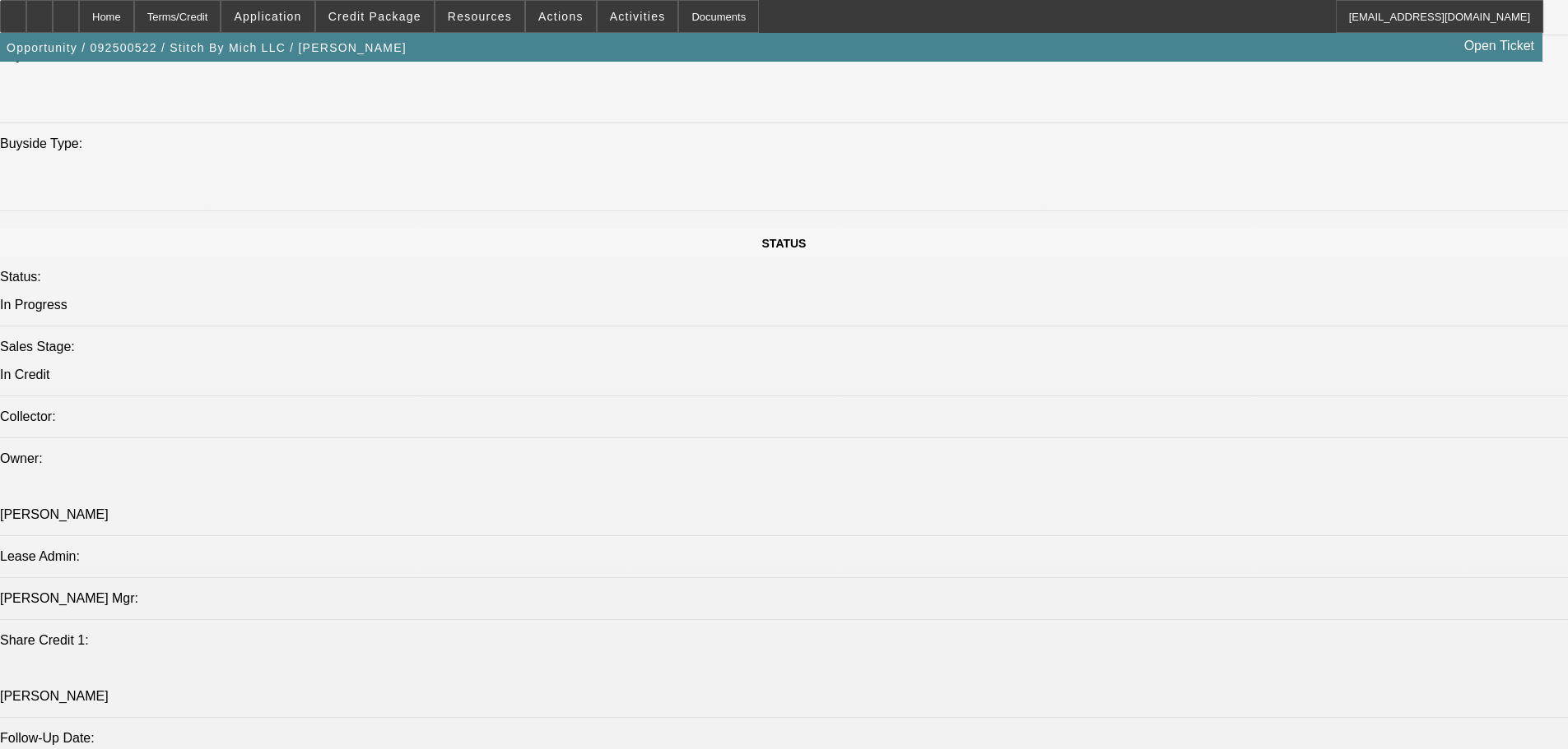
scroll to position [2022, 0]
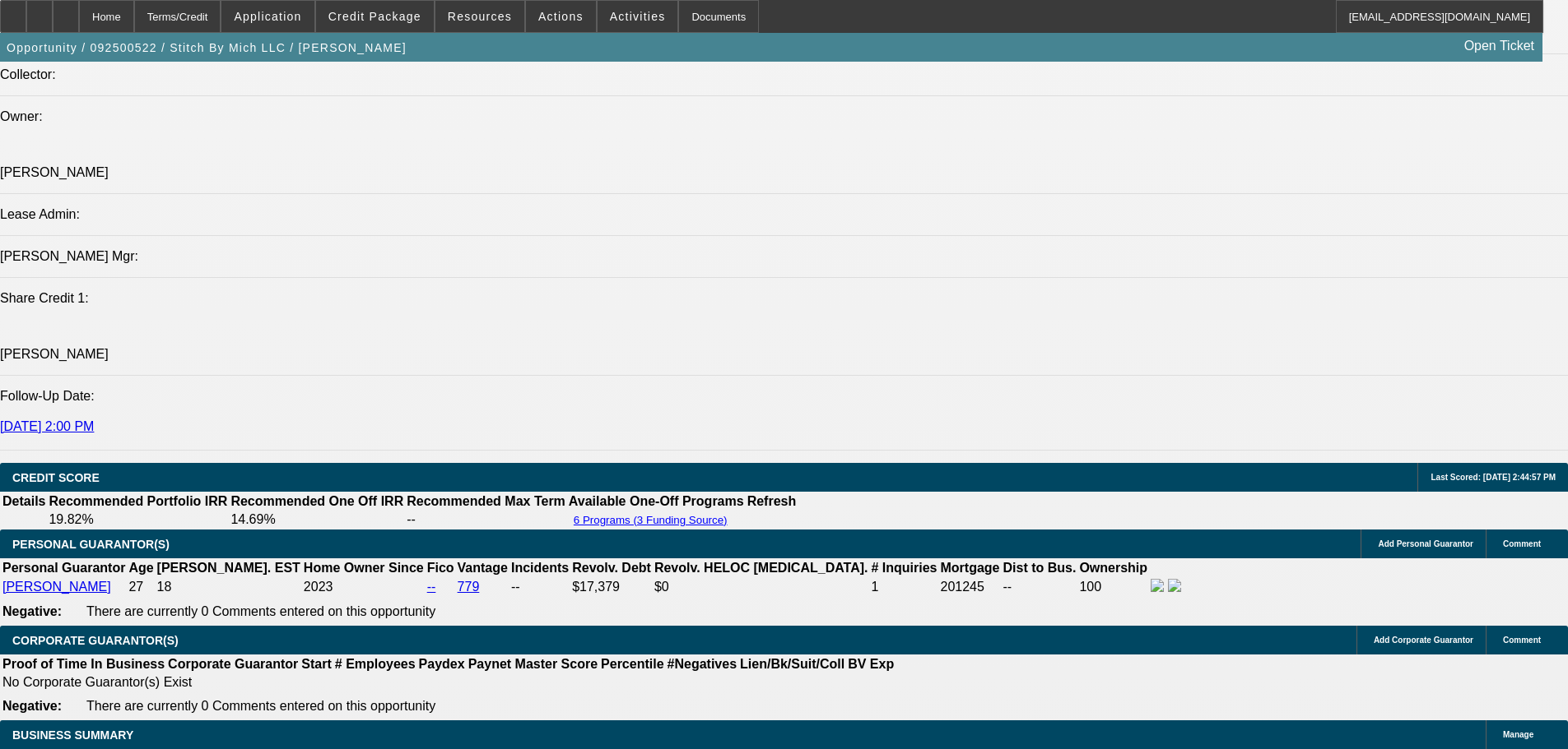
select select "0"
select select "2"
select select "0"
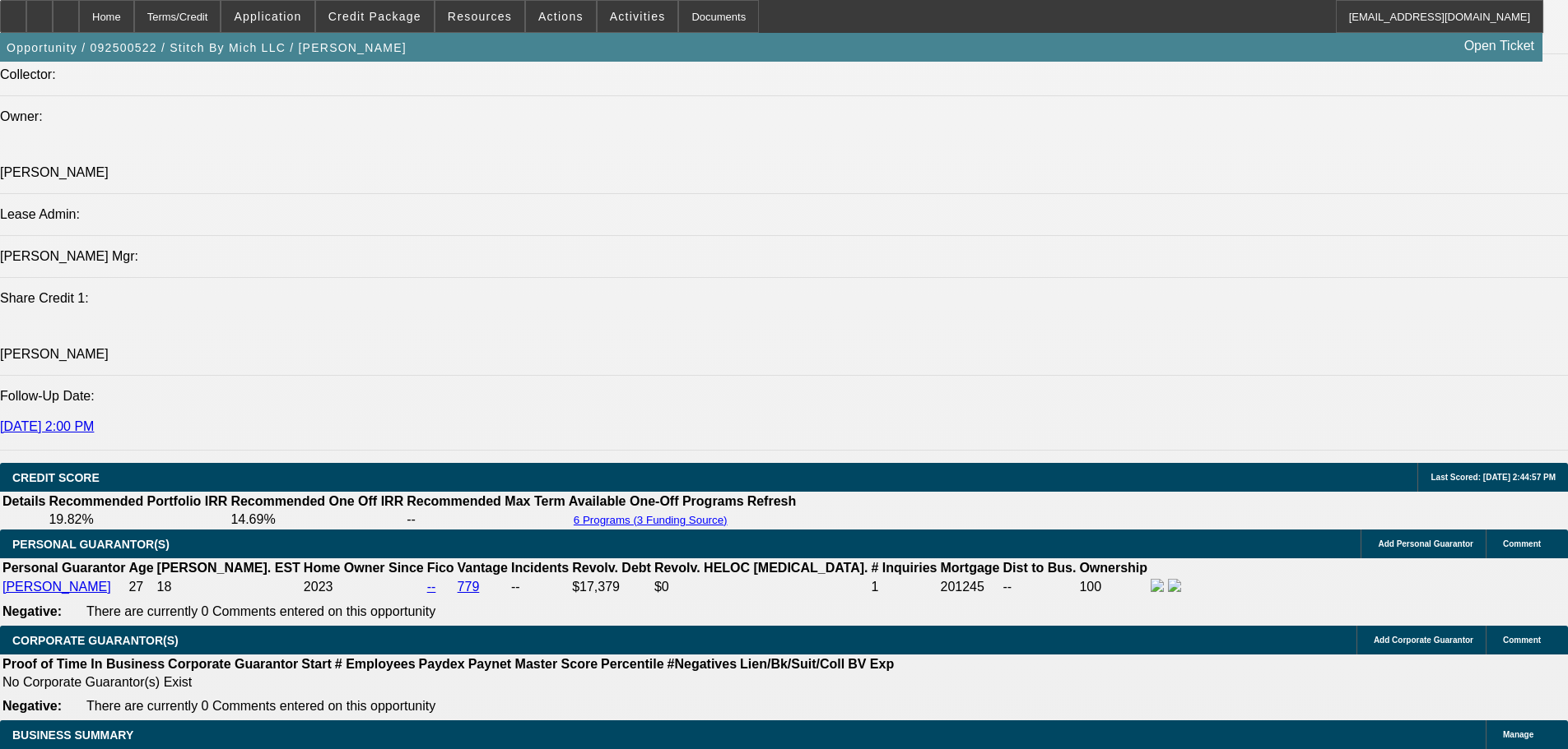
select select "6"
select select "0"
select select "2"
select select "0.1"
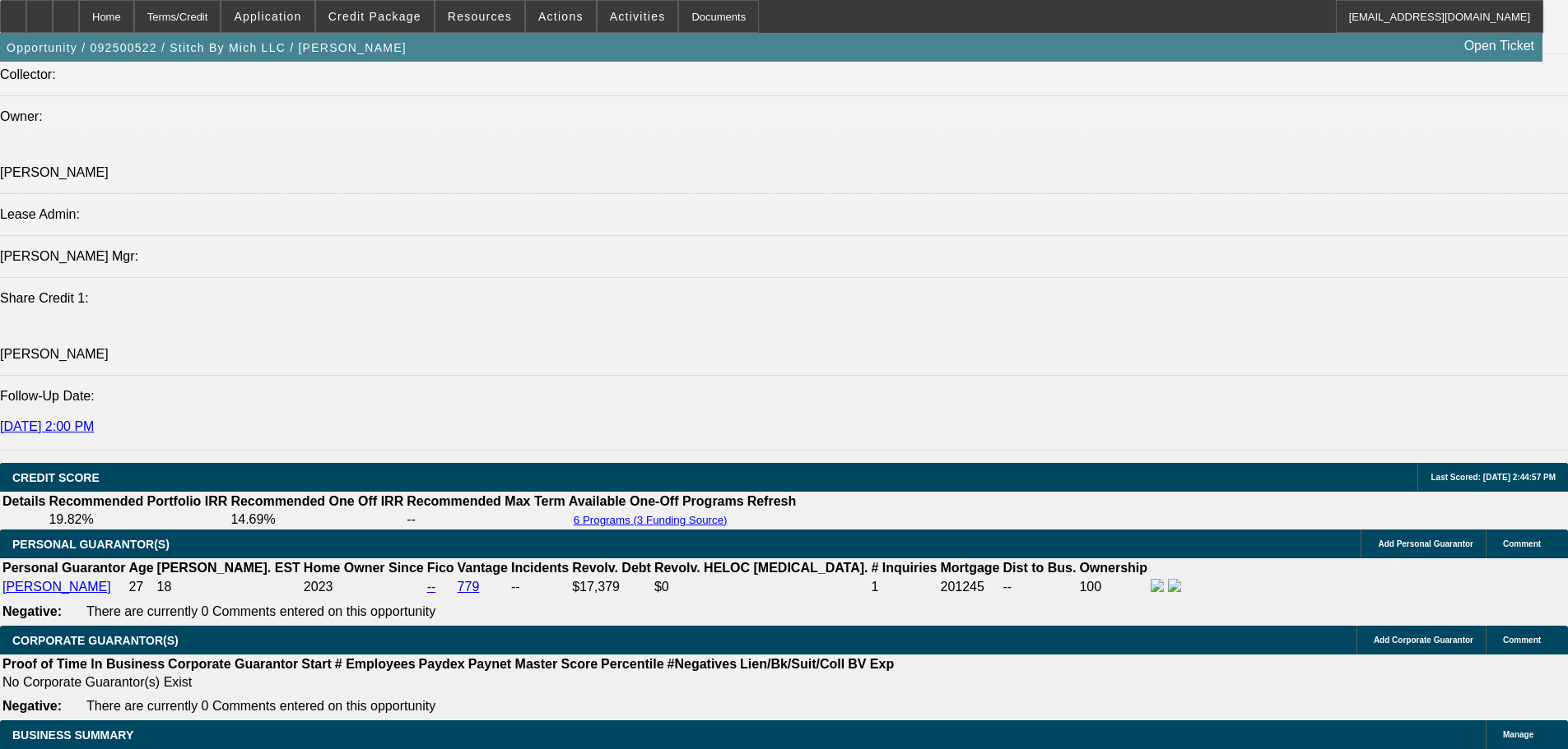
select select "4"
select select "0"
select select "2"
select select "0"
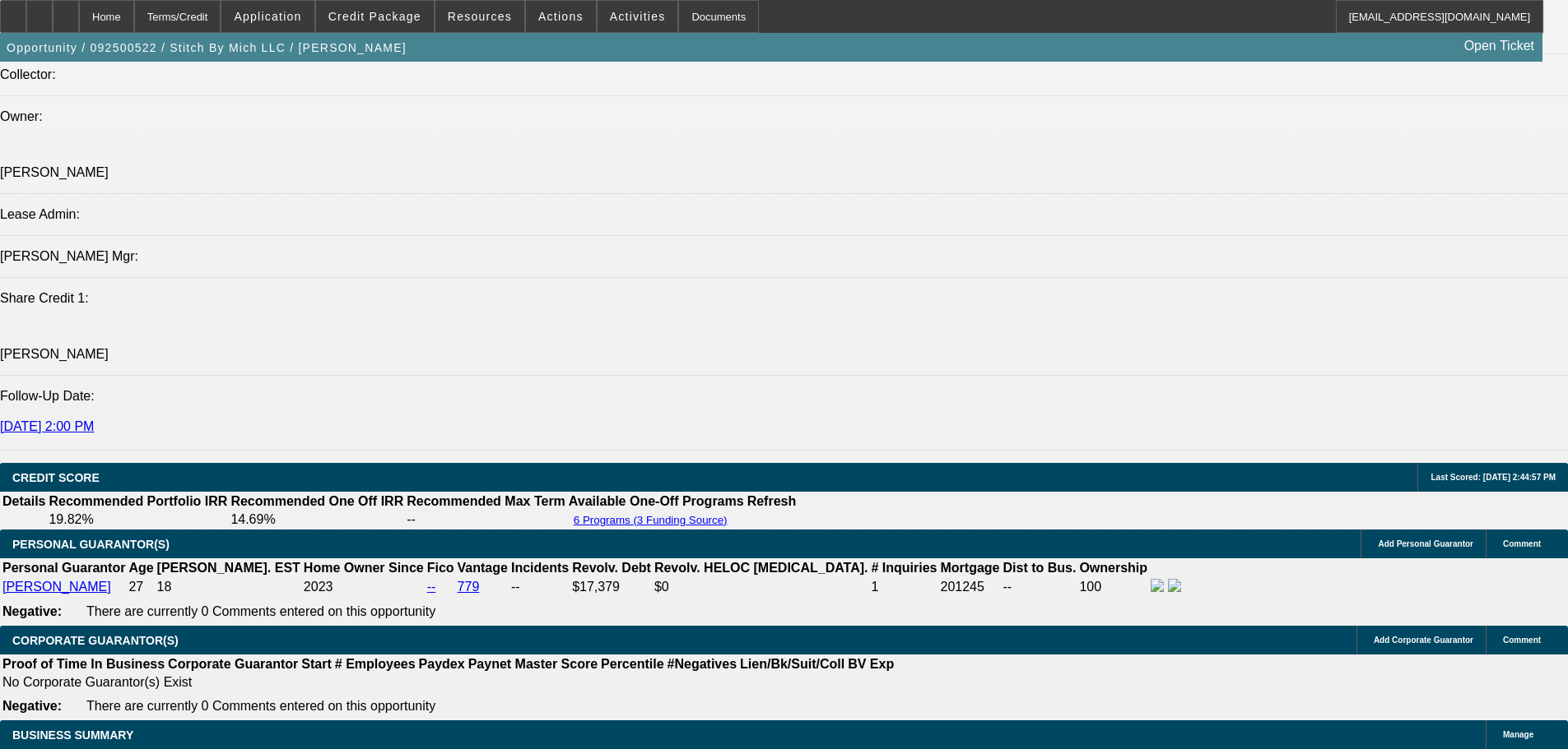
select select "6"
select select "0"
select select "2"
select select "0.1"
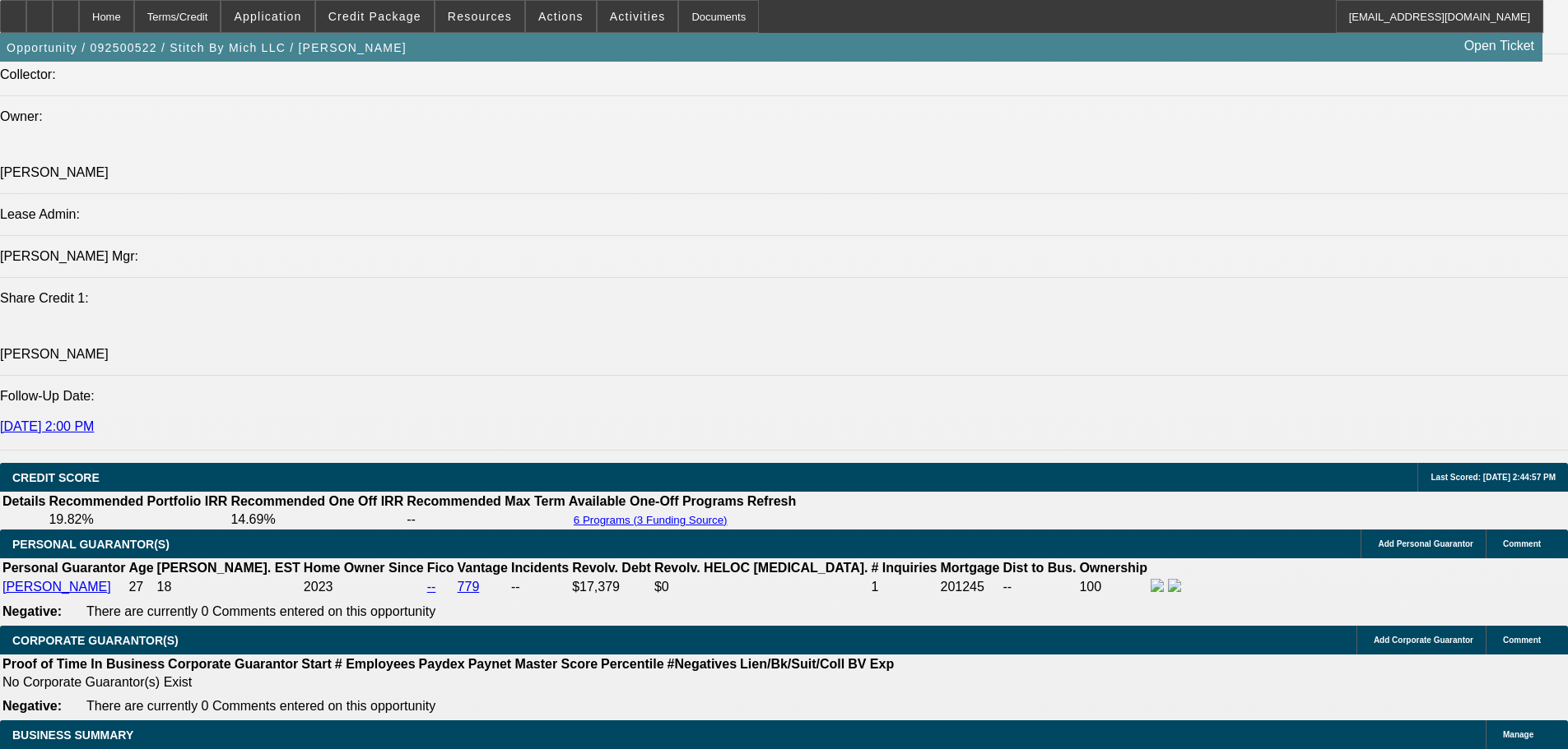
select select "4"
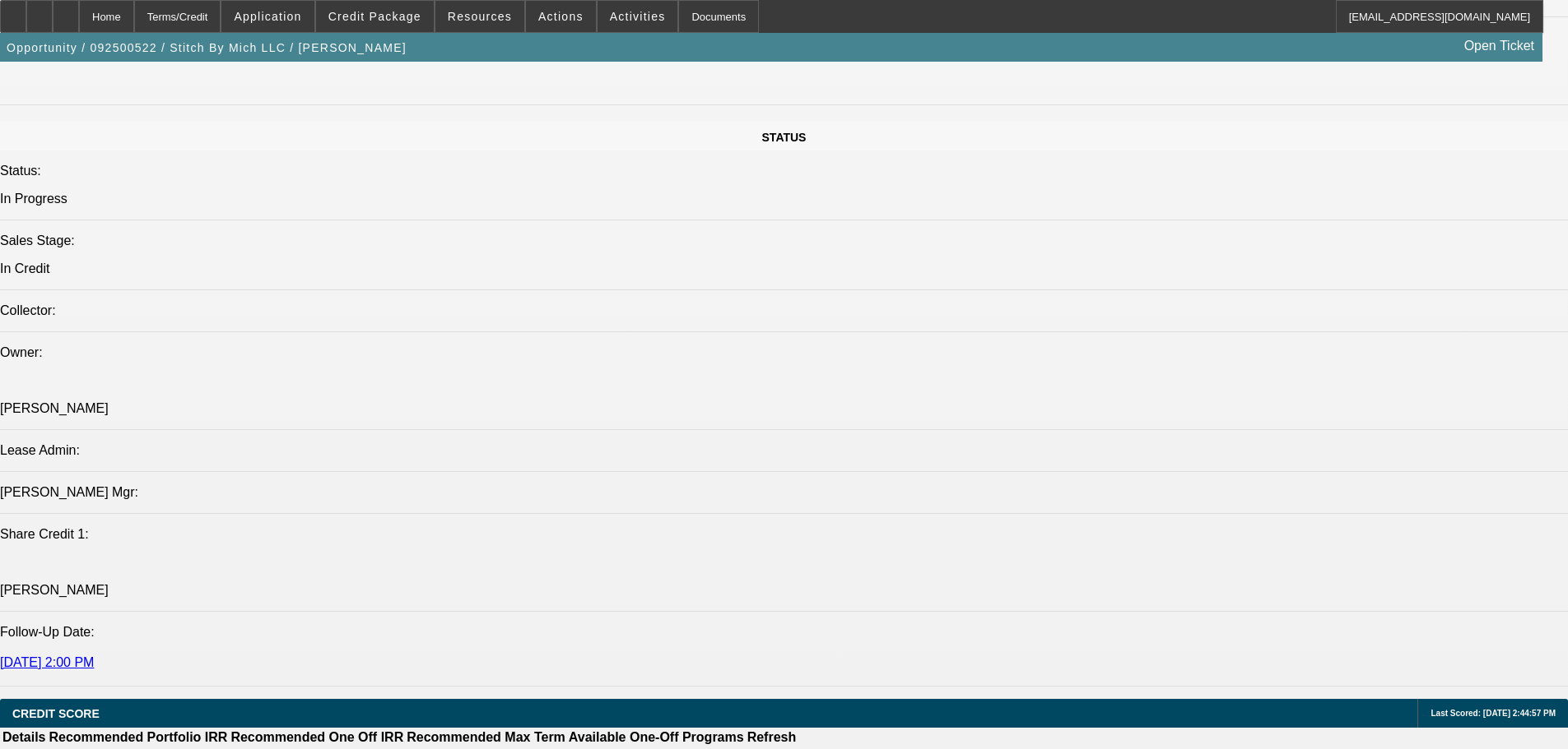
scroll to position [1776, 0]
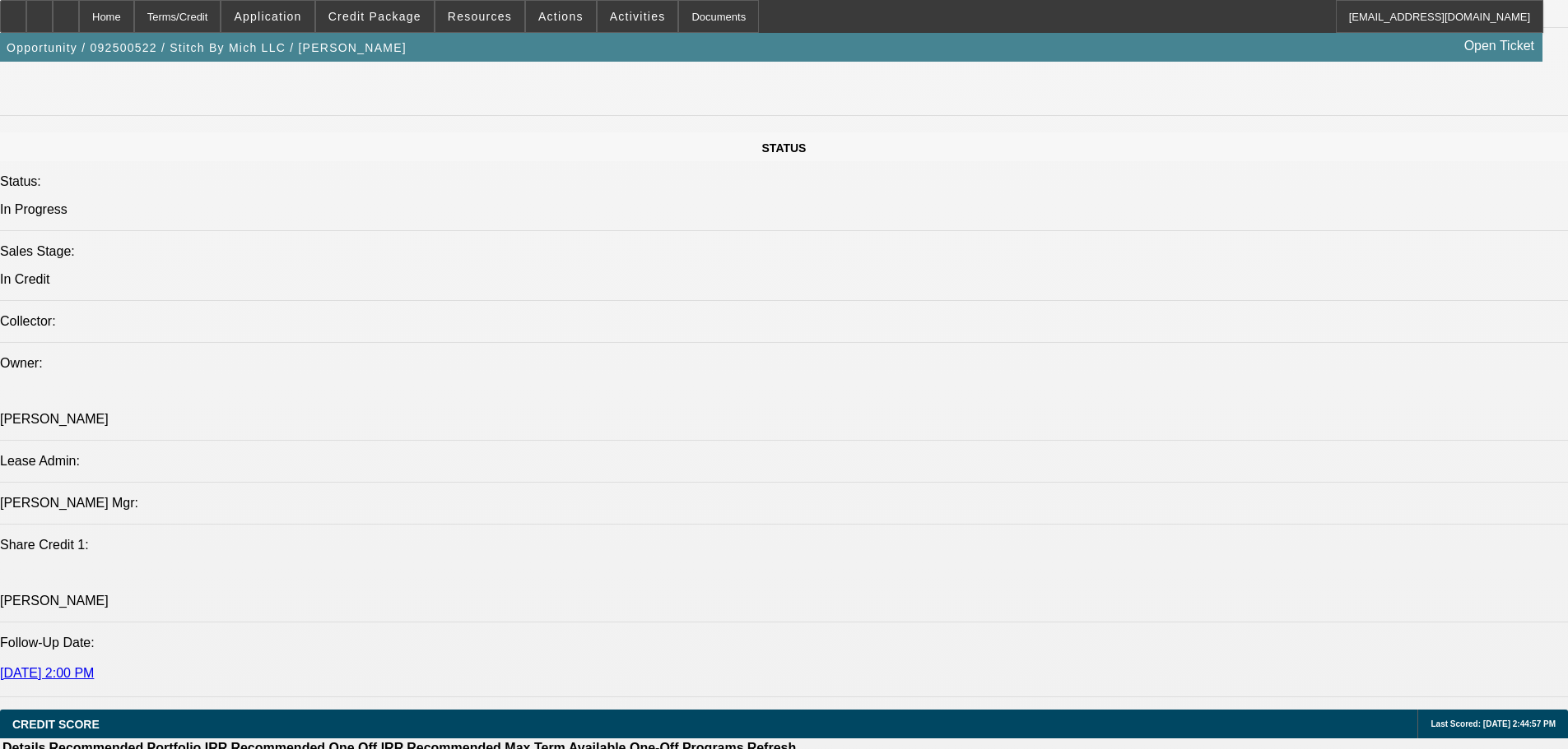
select select "0"
select select "2"
select select "0"
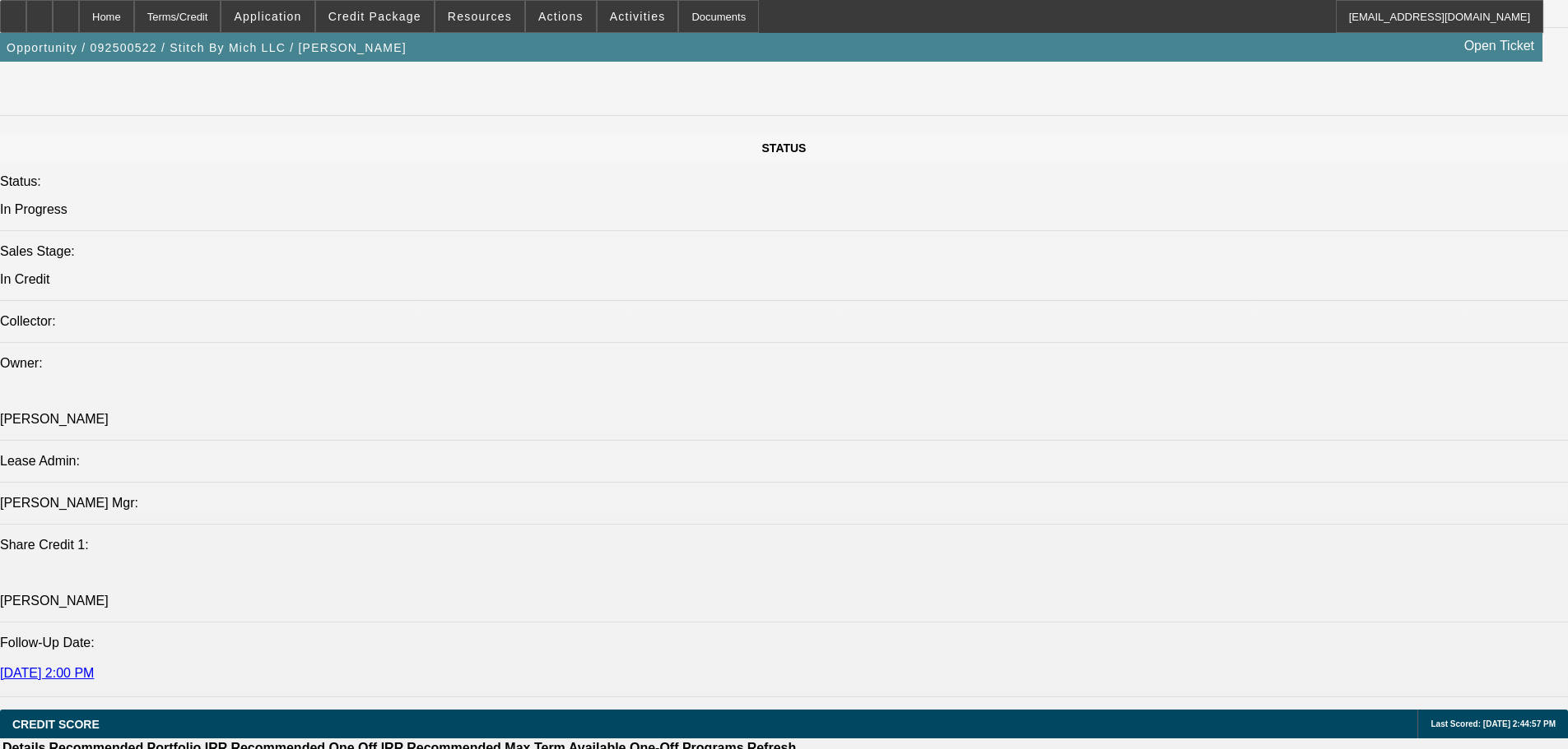
select select "6"
select select "0"
select select "2"
select select "0.1"
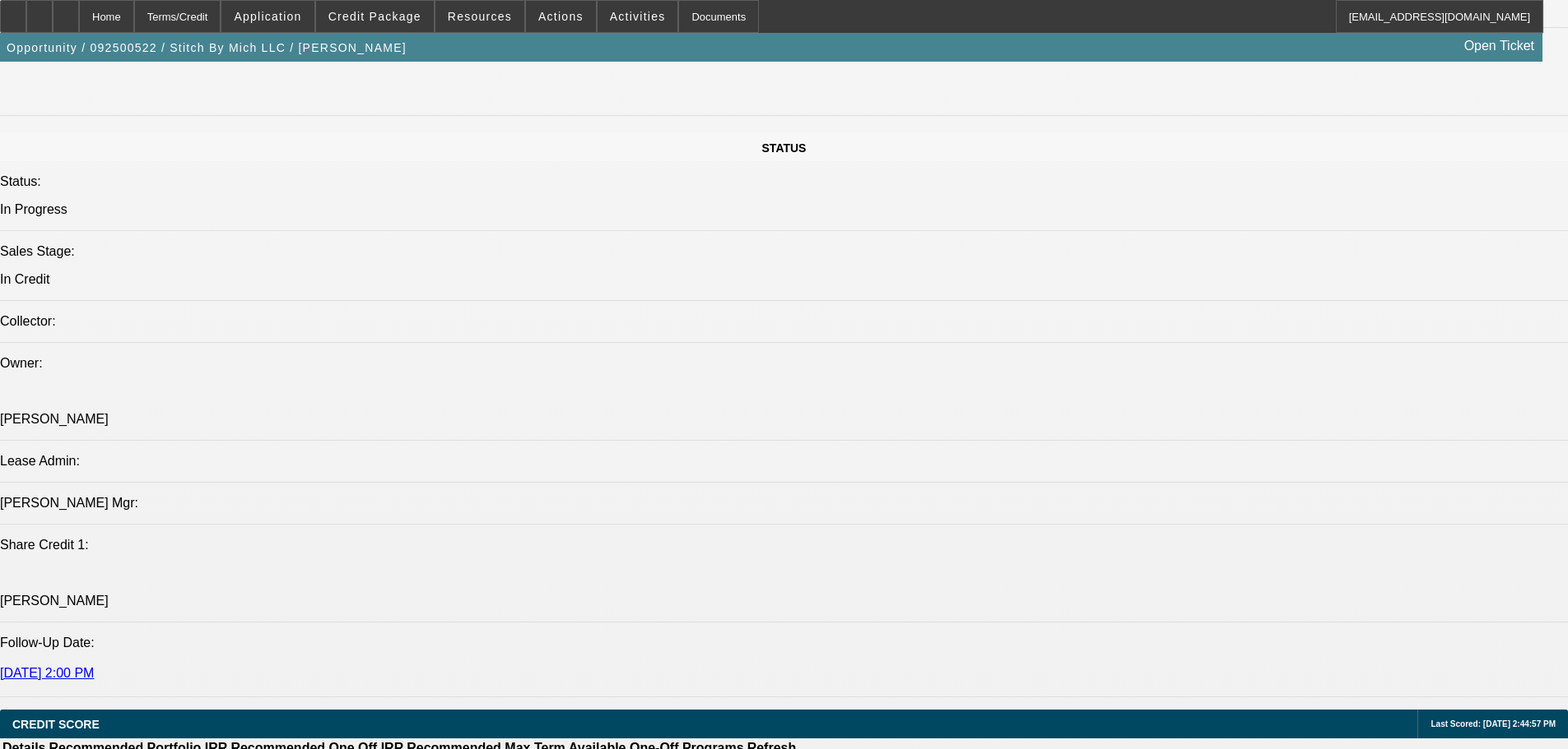
select select "4"
select select "0"
select select "2"
select select "0"
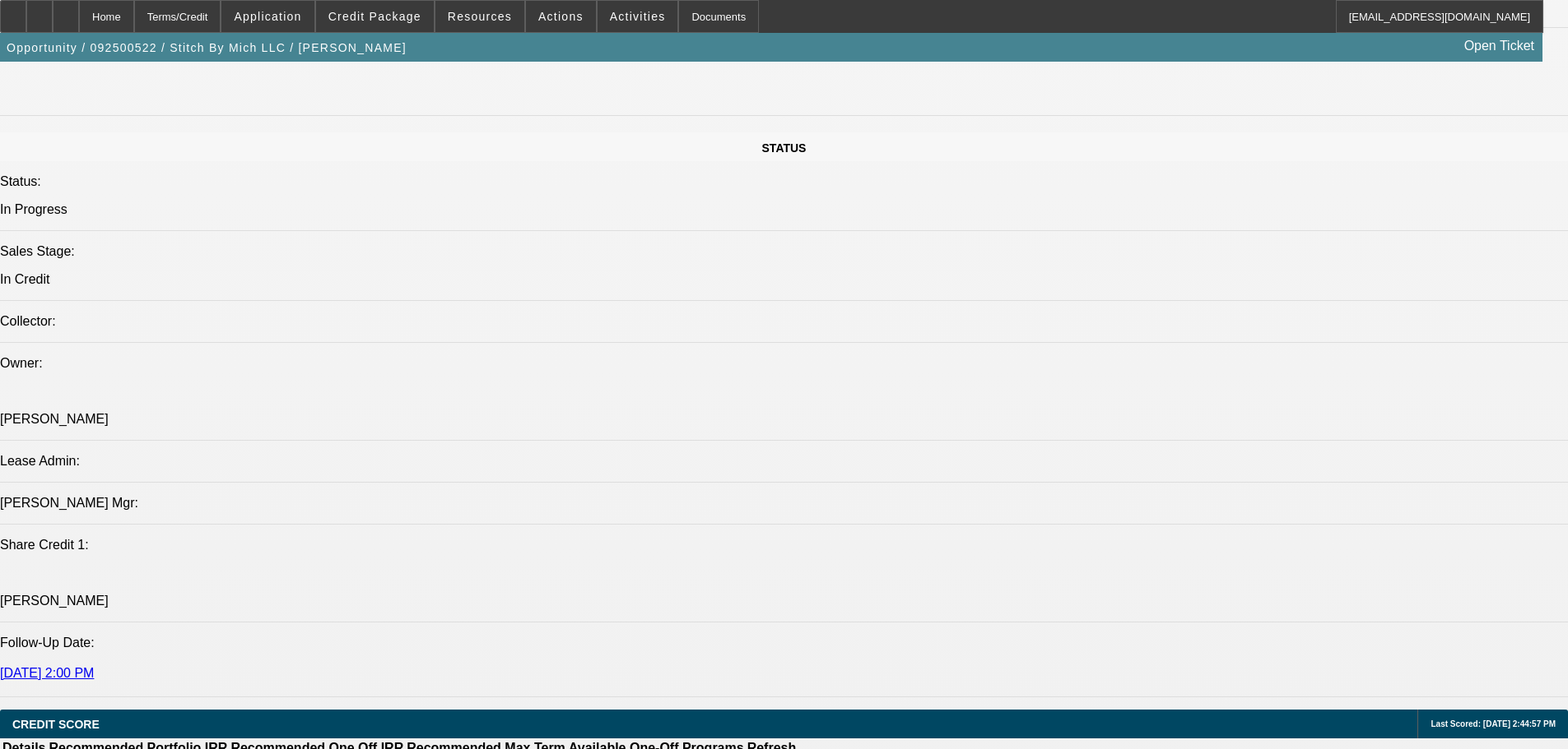
select select "6"
select select "0"
select select "2"
select select "0.1"
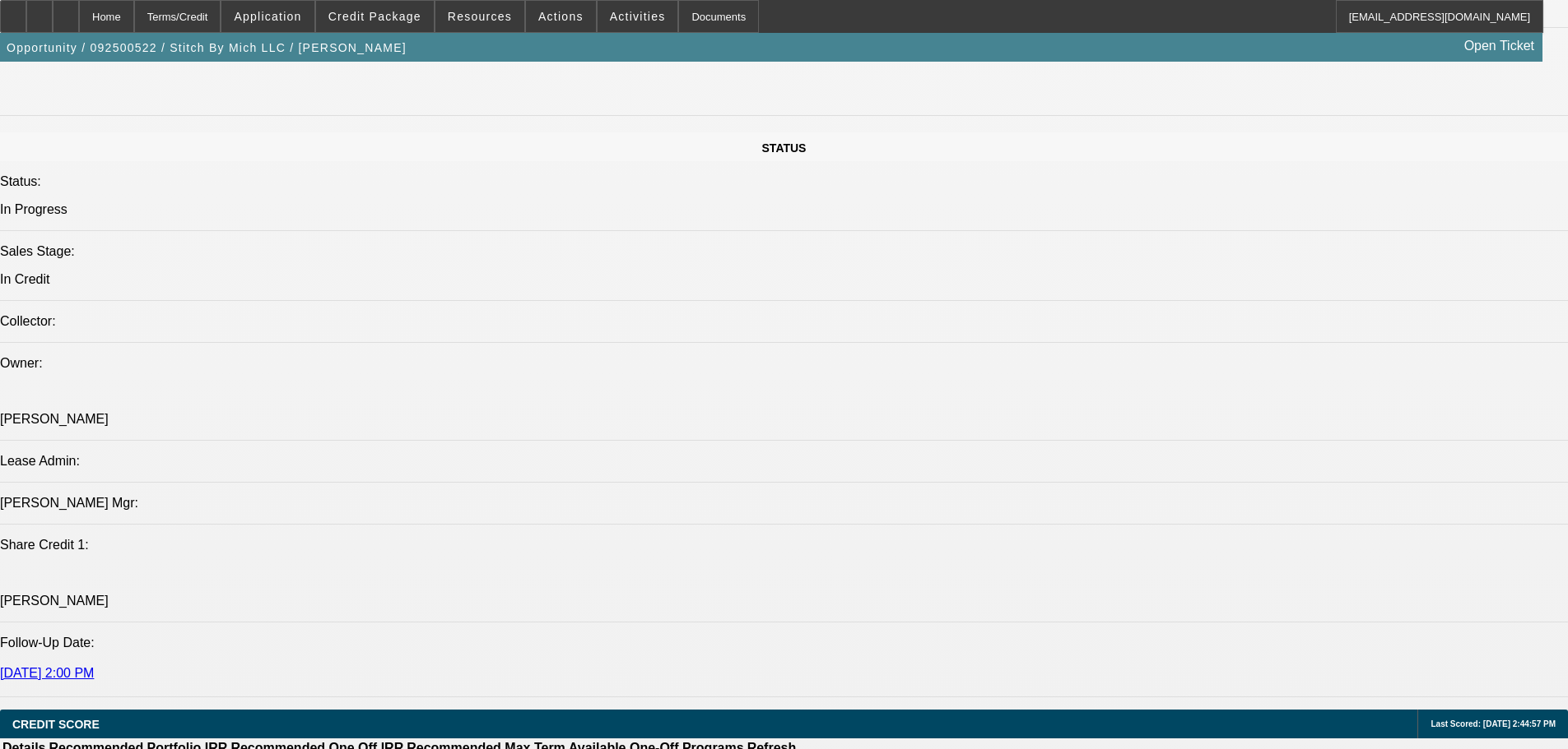
select select "4"
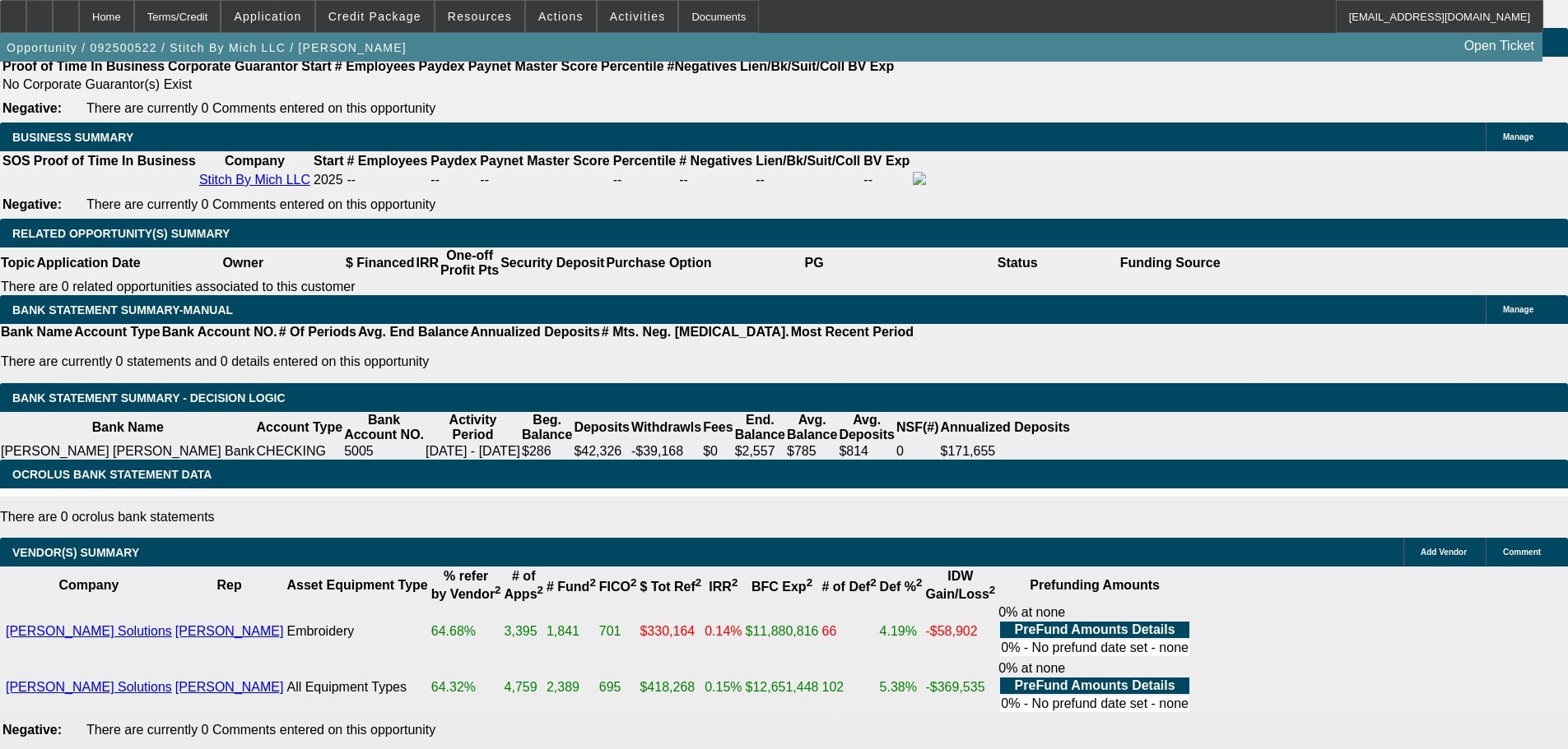
scroll to position [2681, 0]
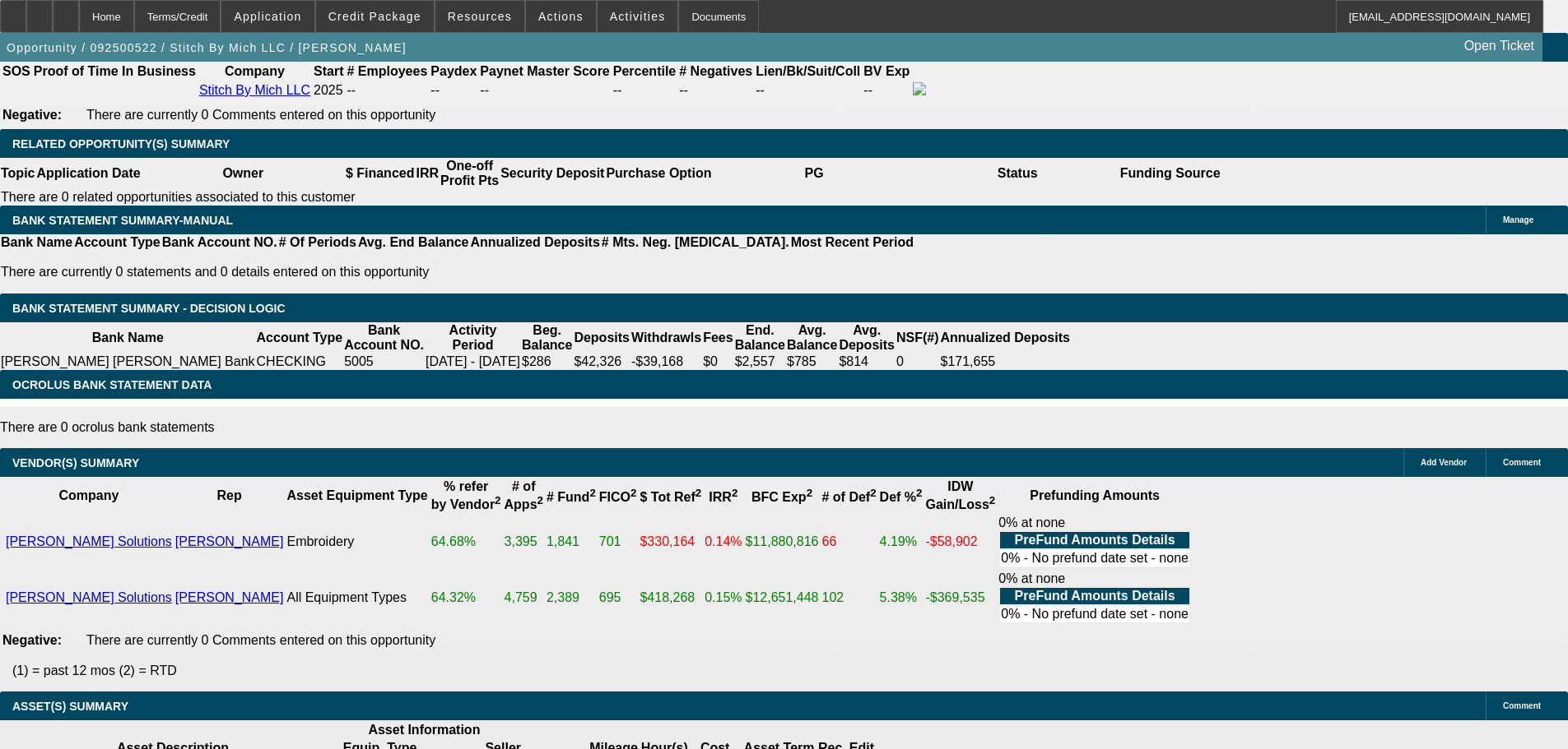
scroll to position [2902, 0]
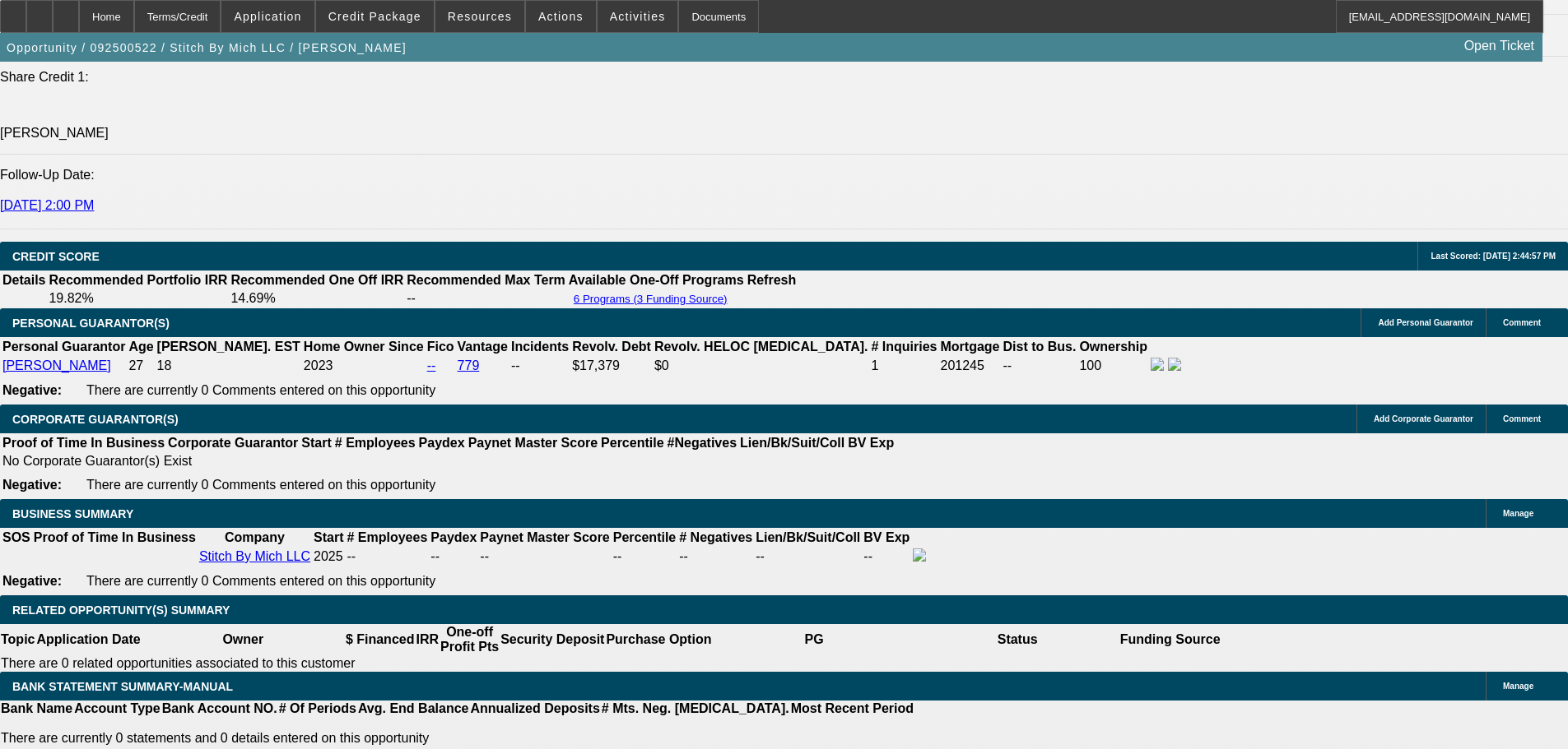
scroll to position [165, 0]
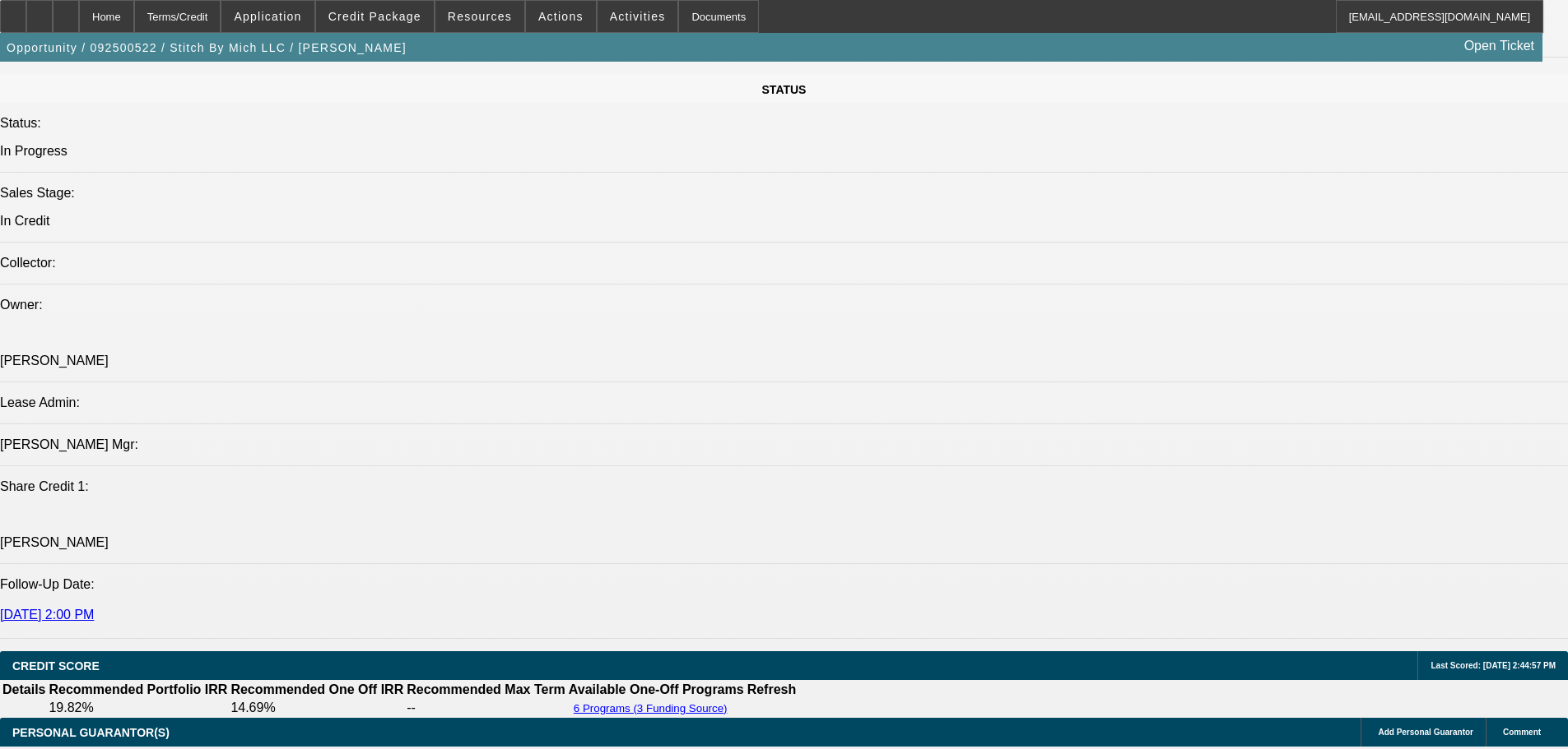
scroll to position [1833, 0]
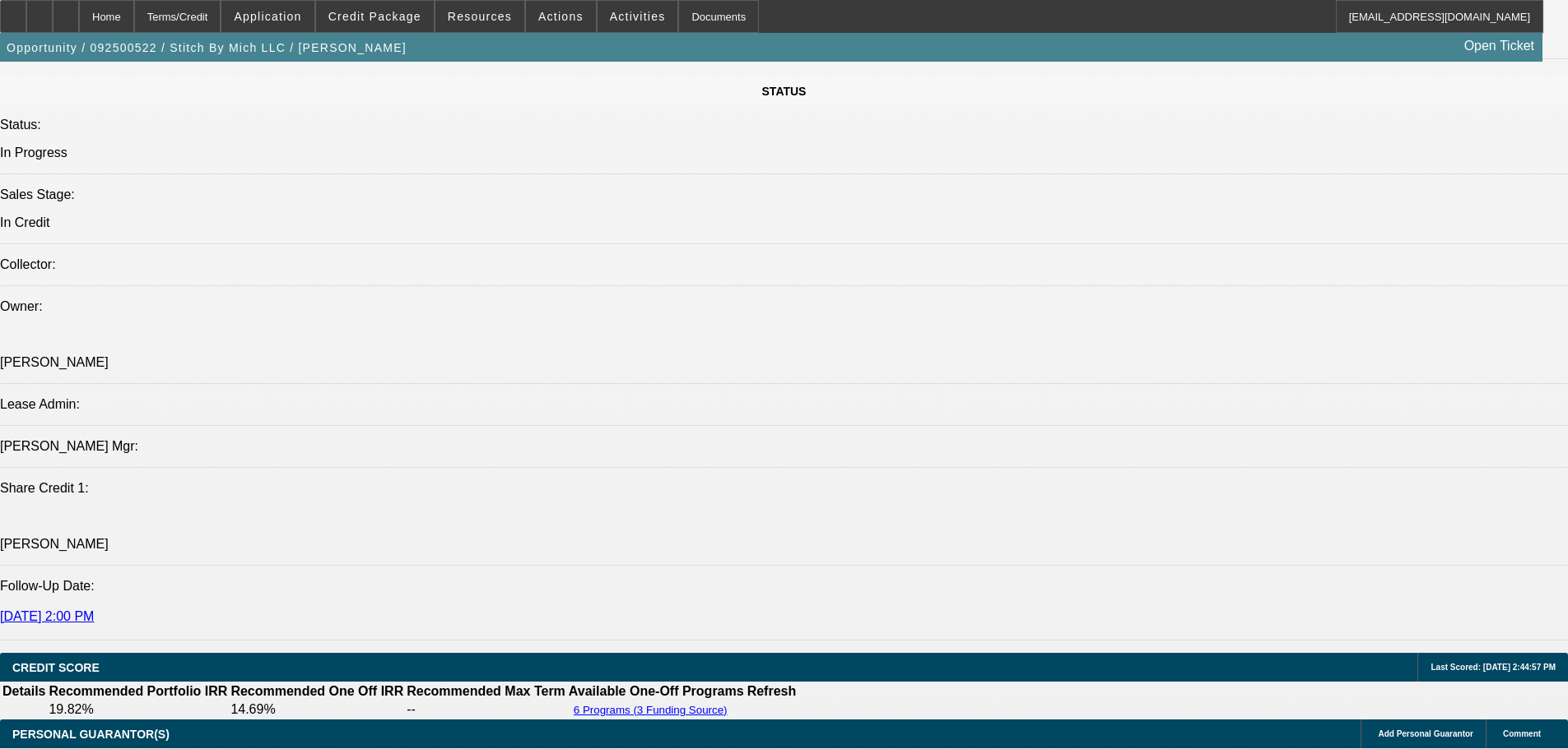
select select "0"
select select "2"
select select "0"
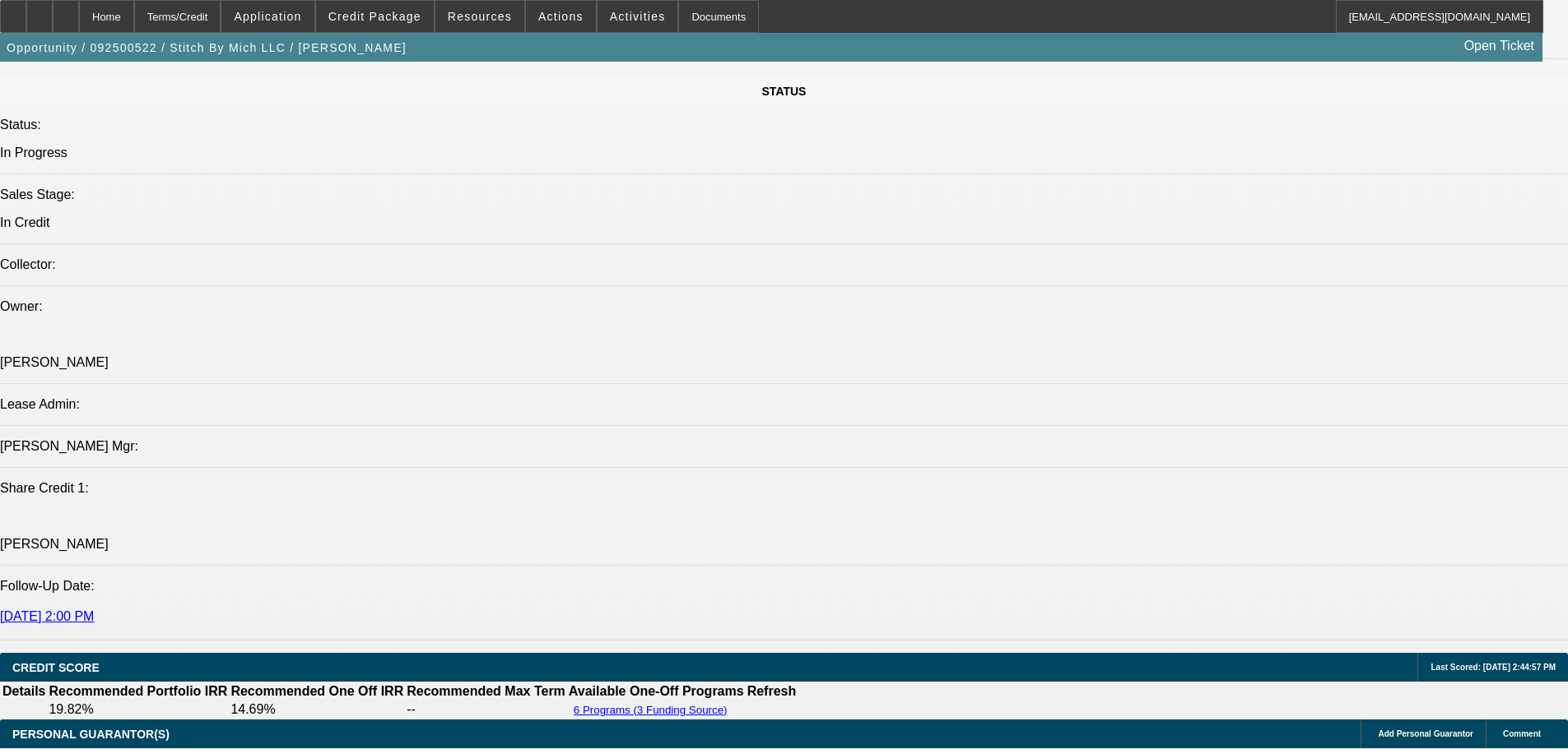
select select "6"
select select "0"
select select "2"
select select "0.1"
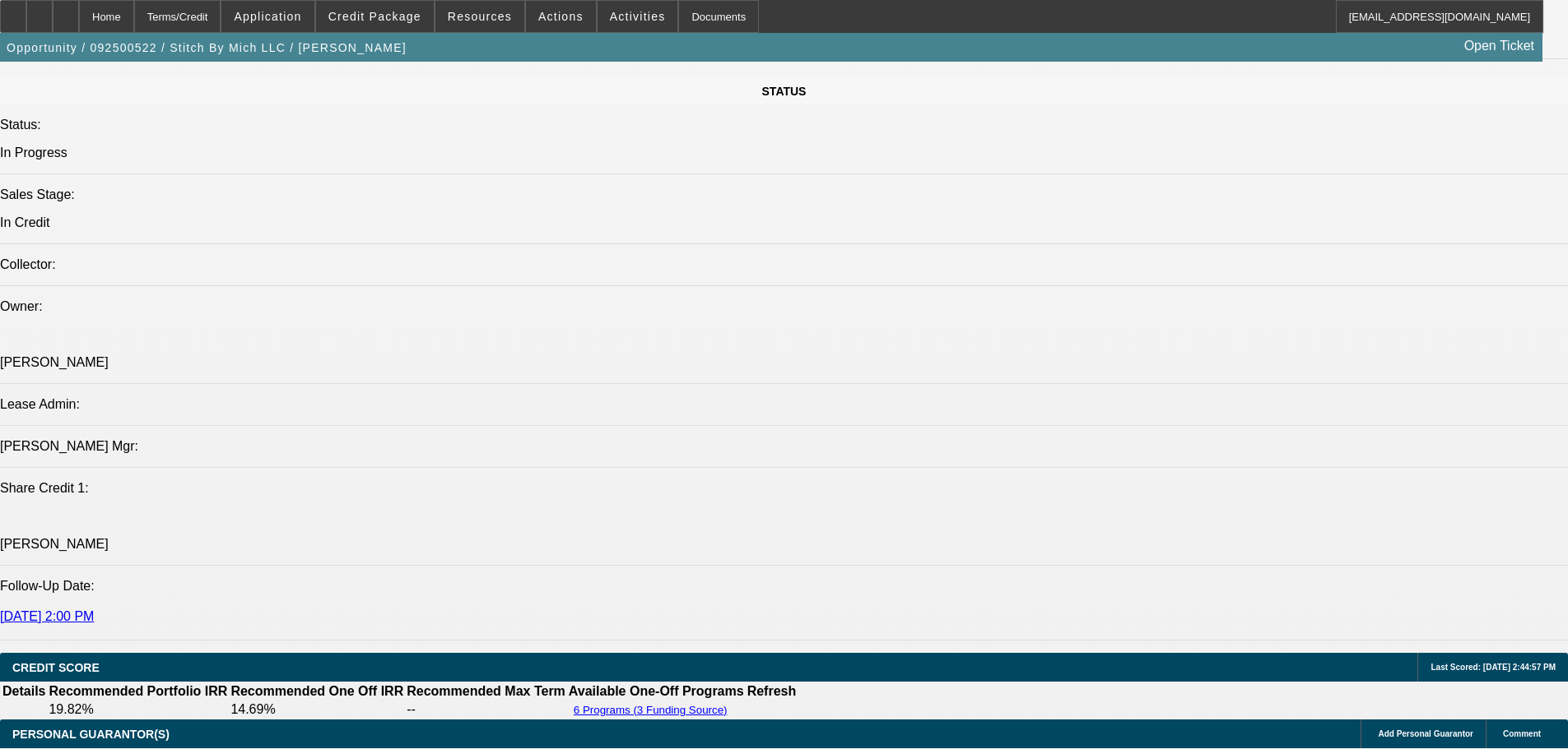
select select "4"
select select "0"
select select "2"
select select "0"
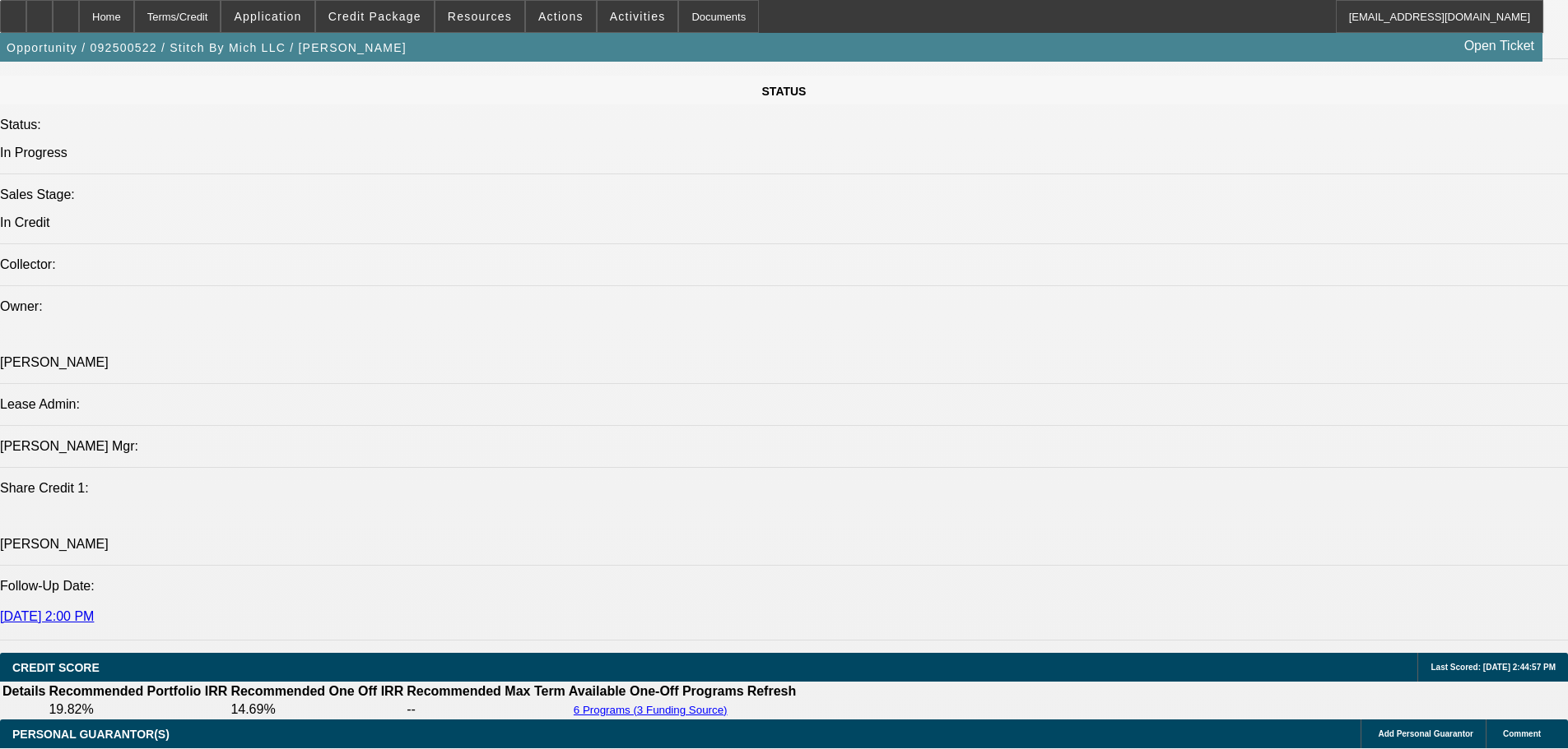
select select "6"
select select "0"
select select "2"
select select "0.1"
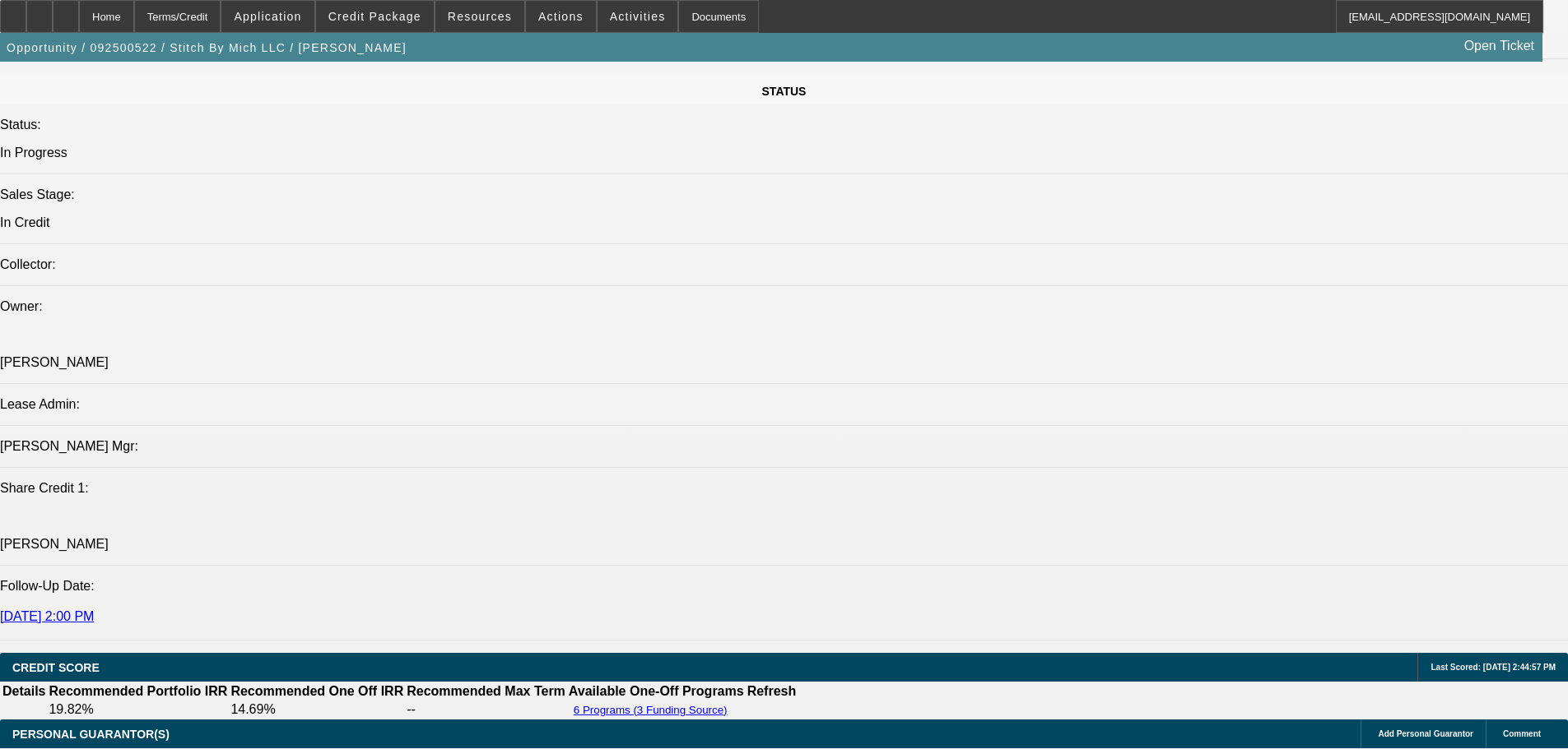
select select "4"
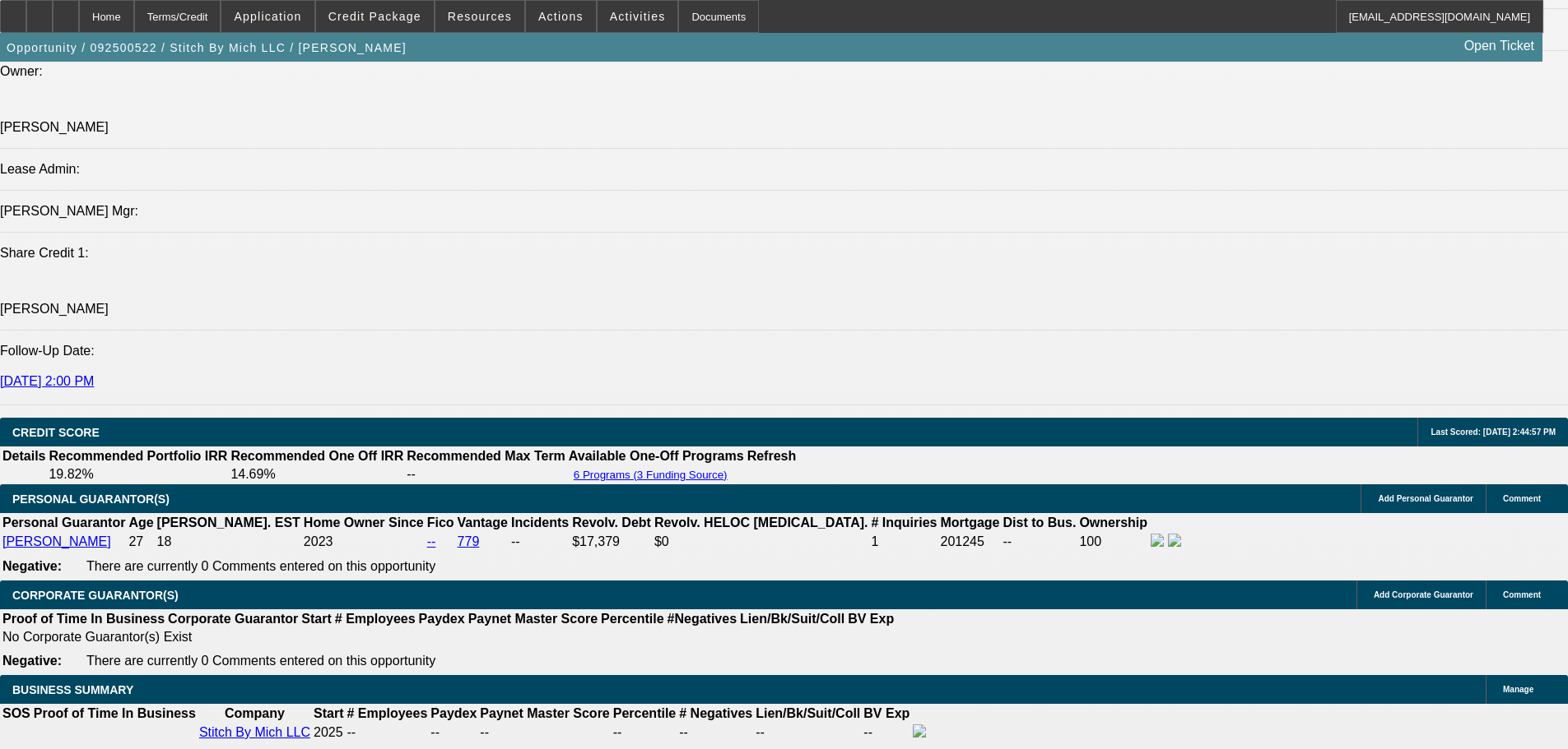
scroll to position [1997, 0]
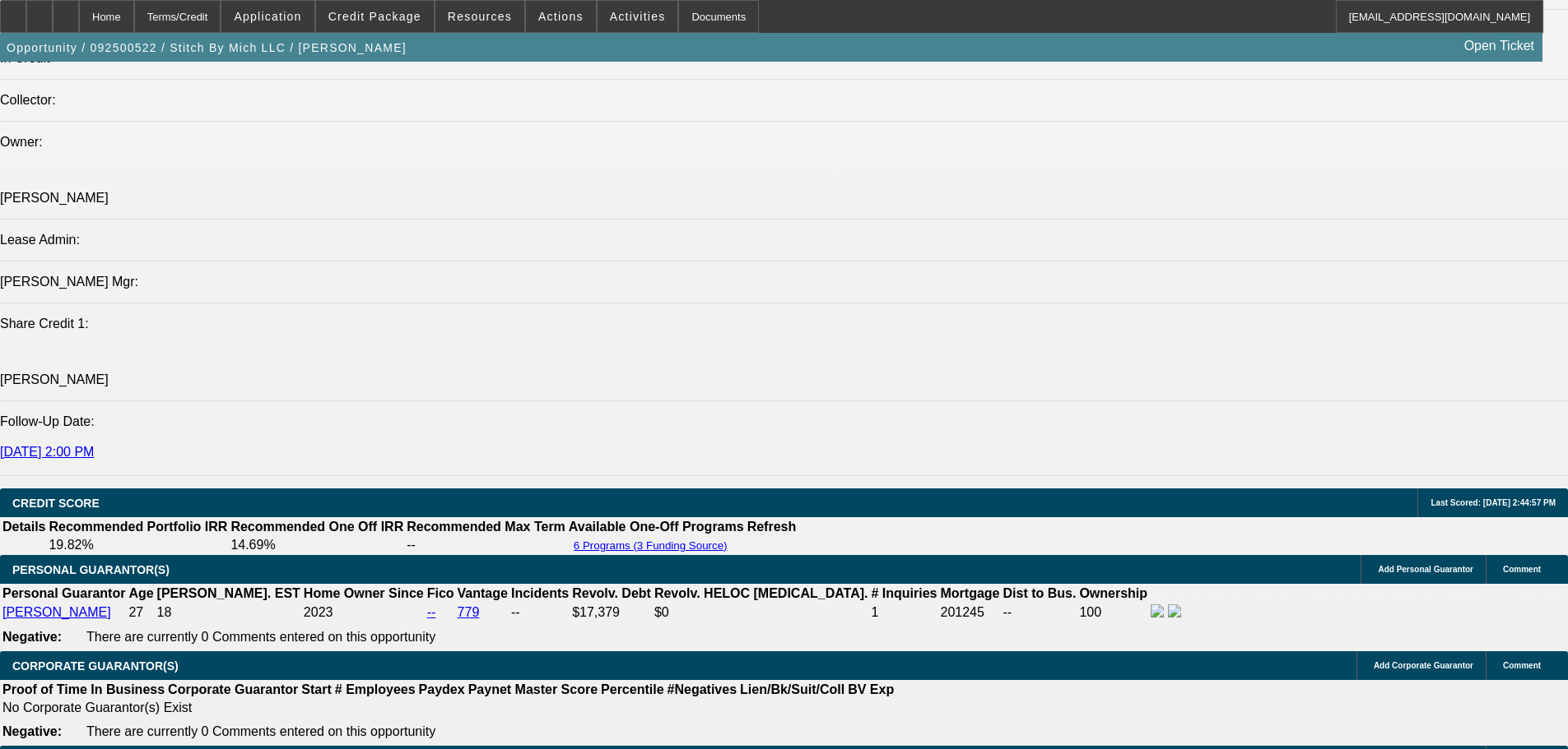
select select "0"
select select "2"
select select "0"
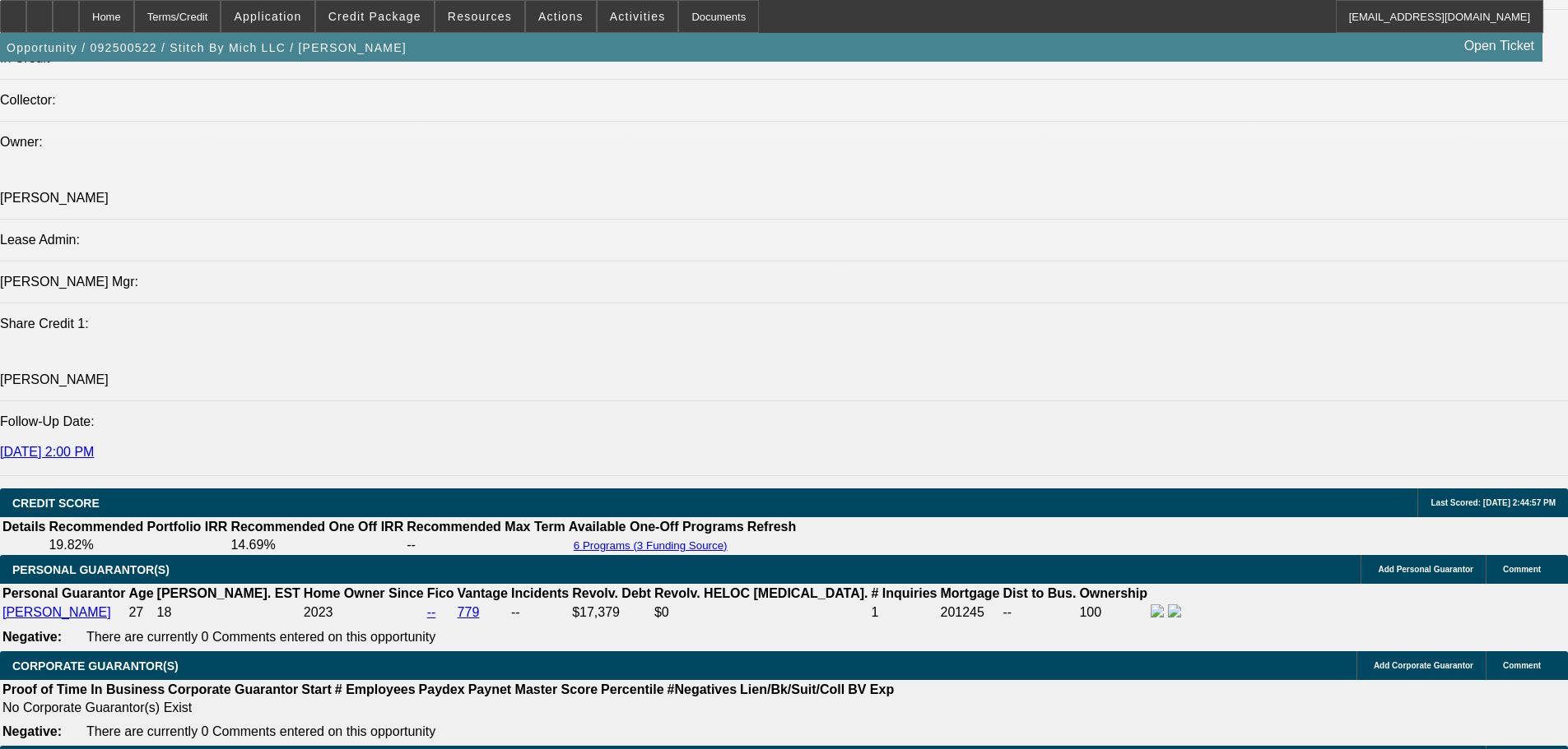
select select "6"
select select "0"
select select "2"
select select "0.1"
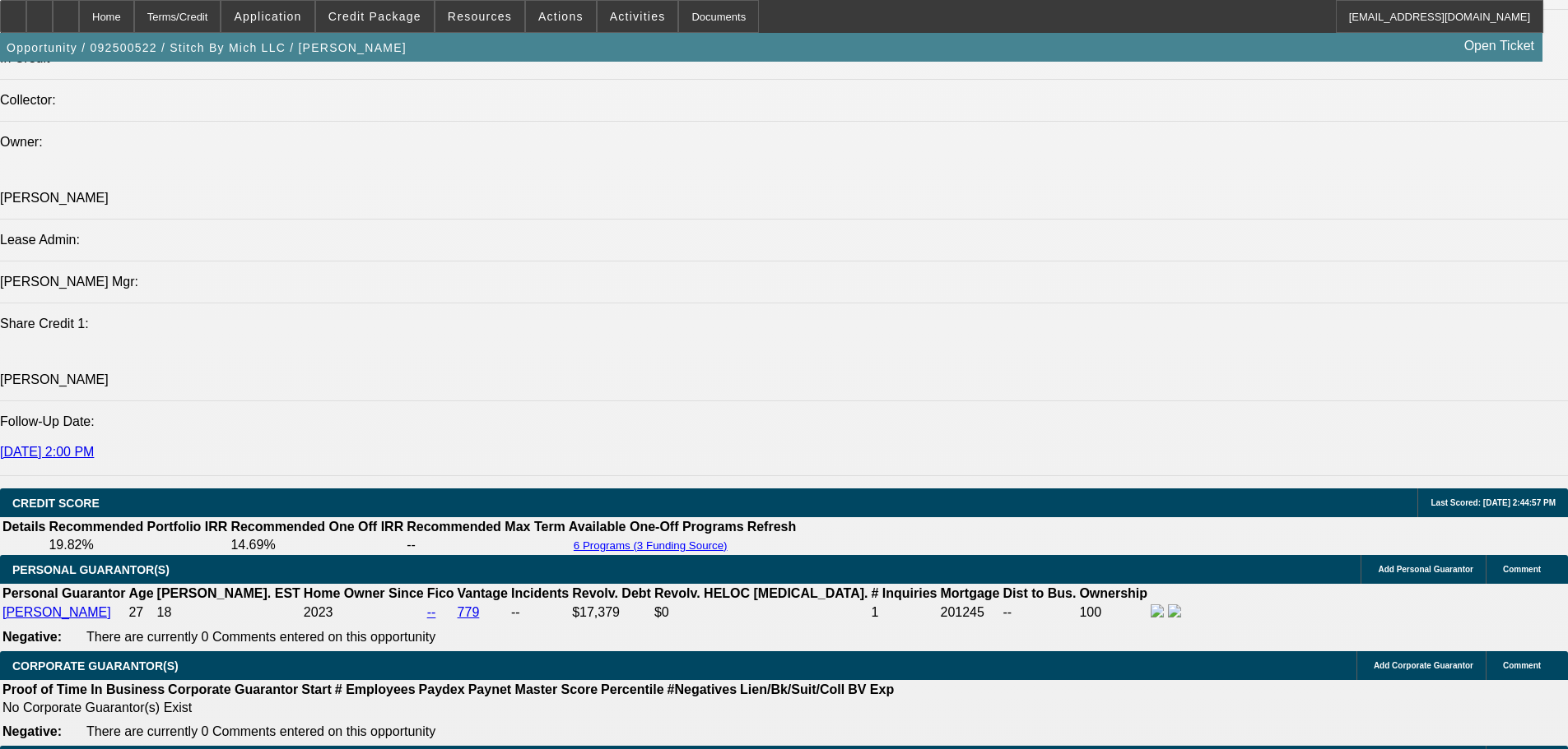
select select "4"
select select "0"
select select "2"
select select "0"
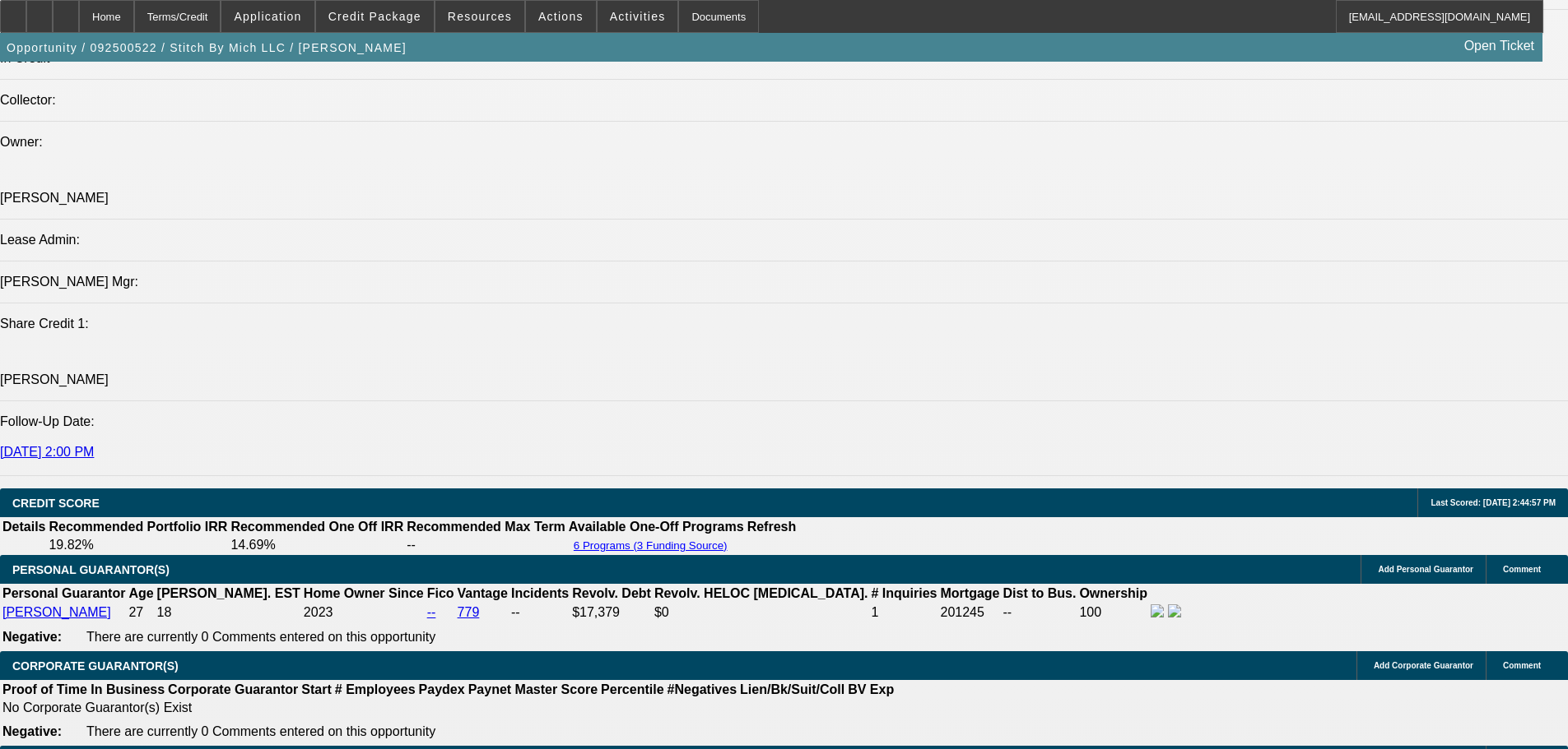
select select "6"
select select "0"
select select "2"
select select "0.1"
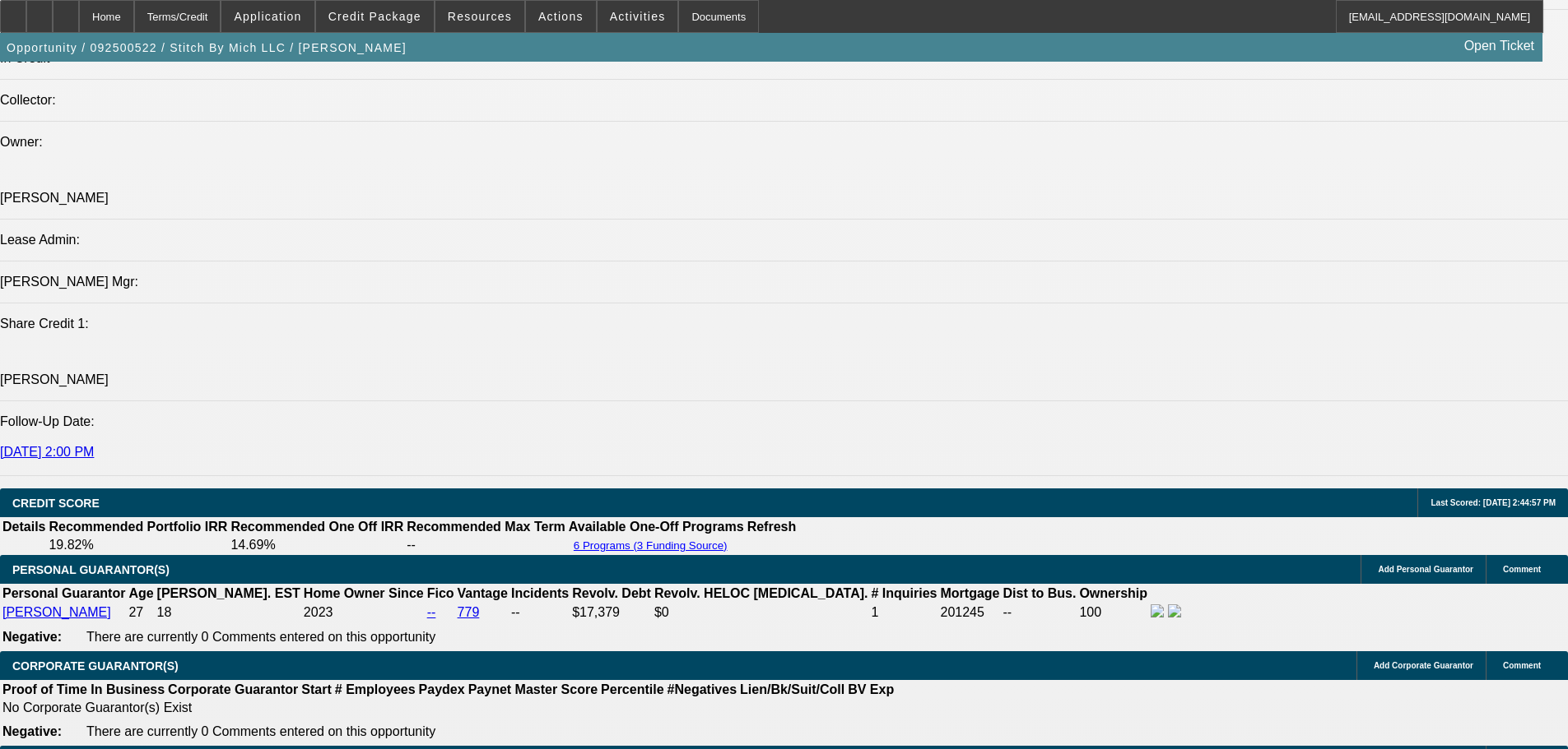
select select "4"
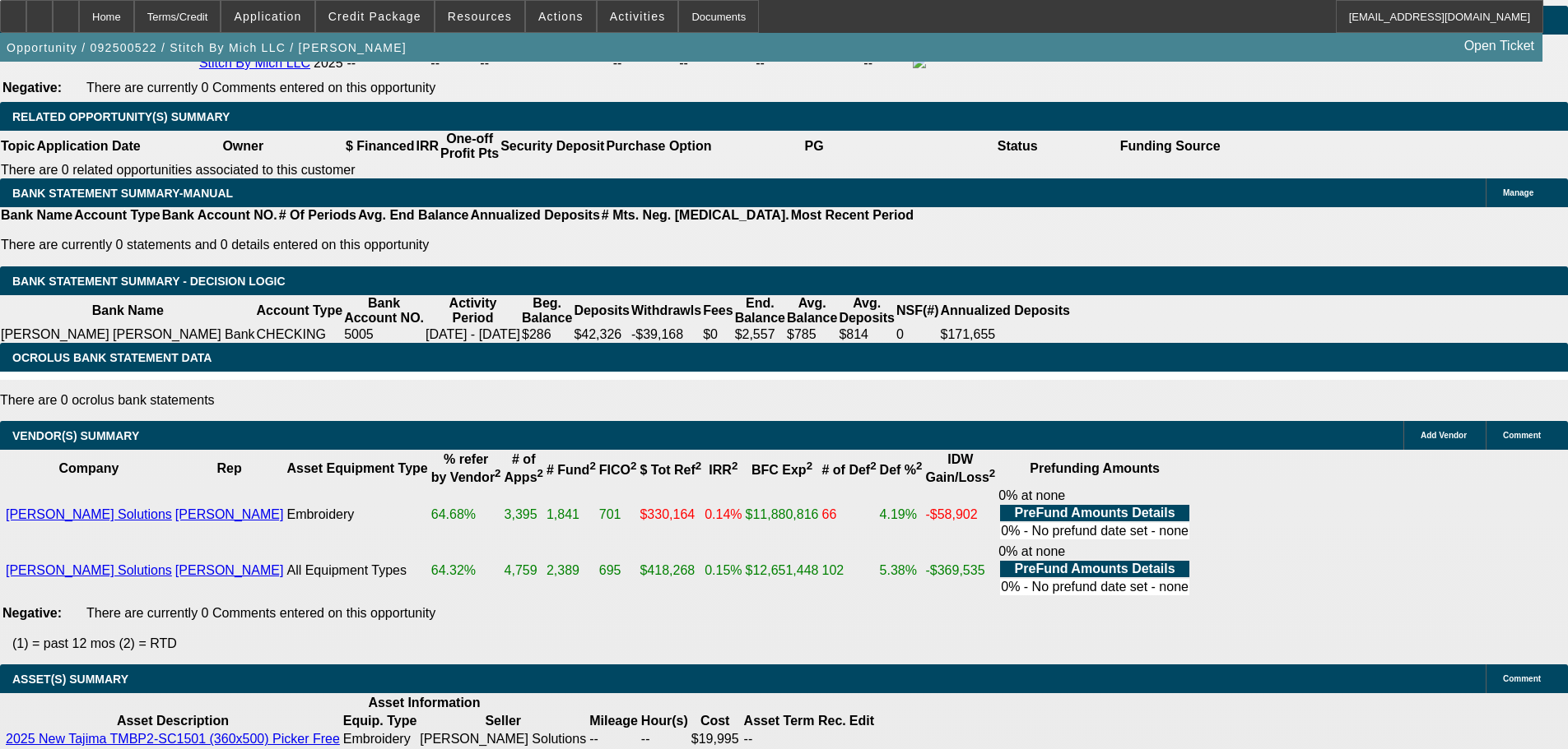
select select "4"
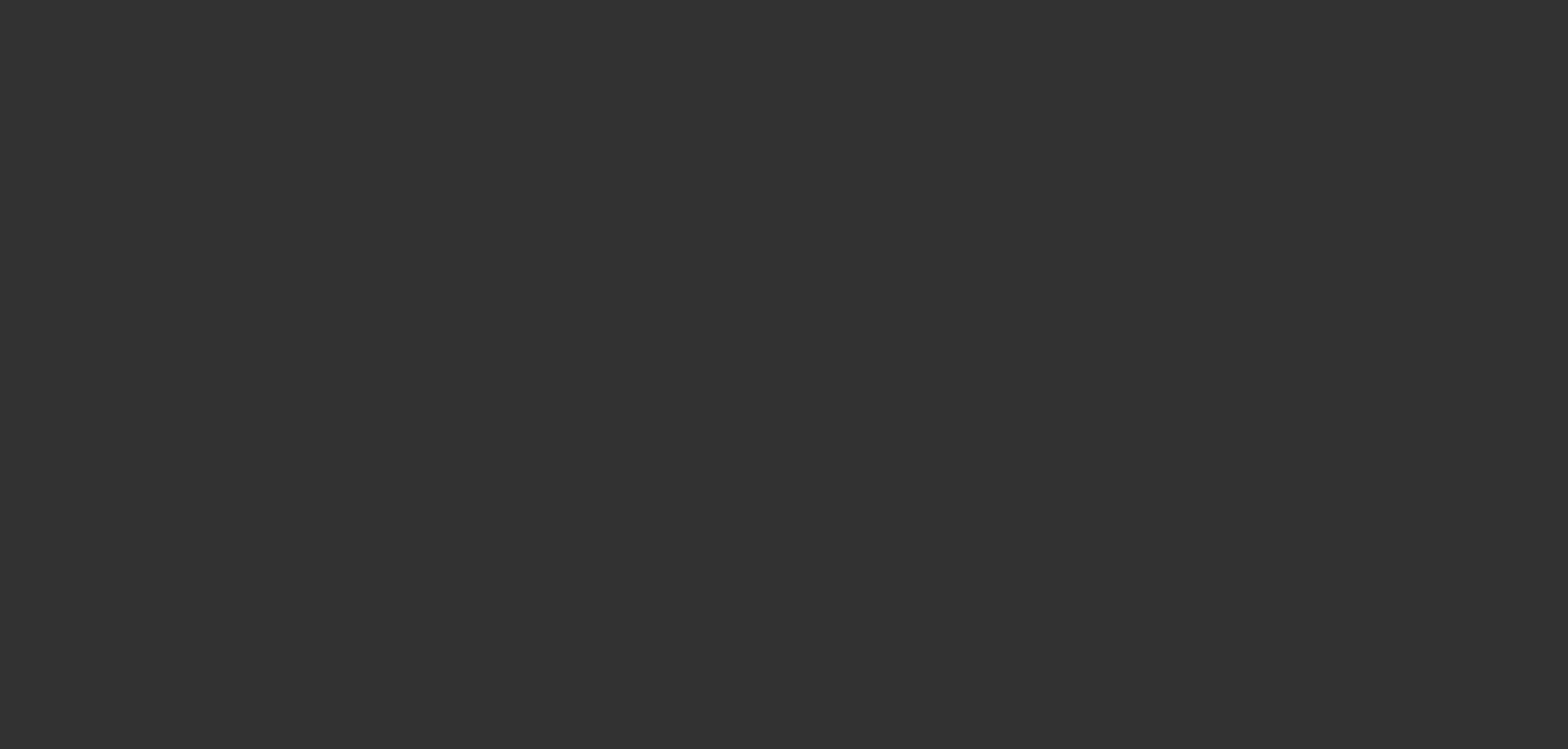
scroll to position [0, 0]
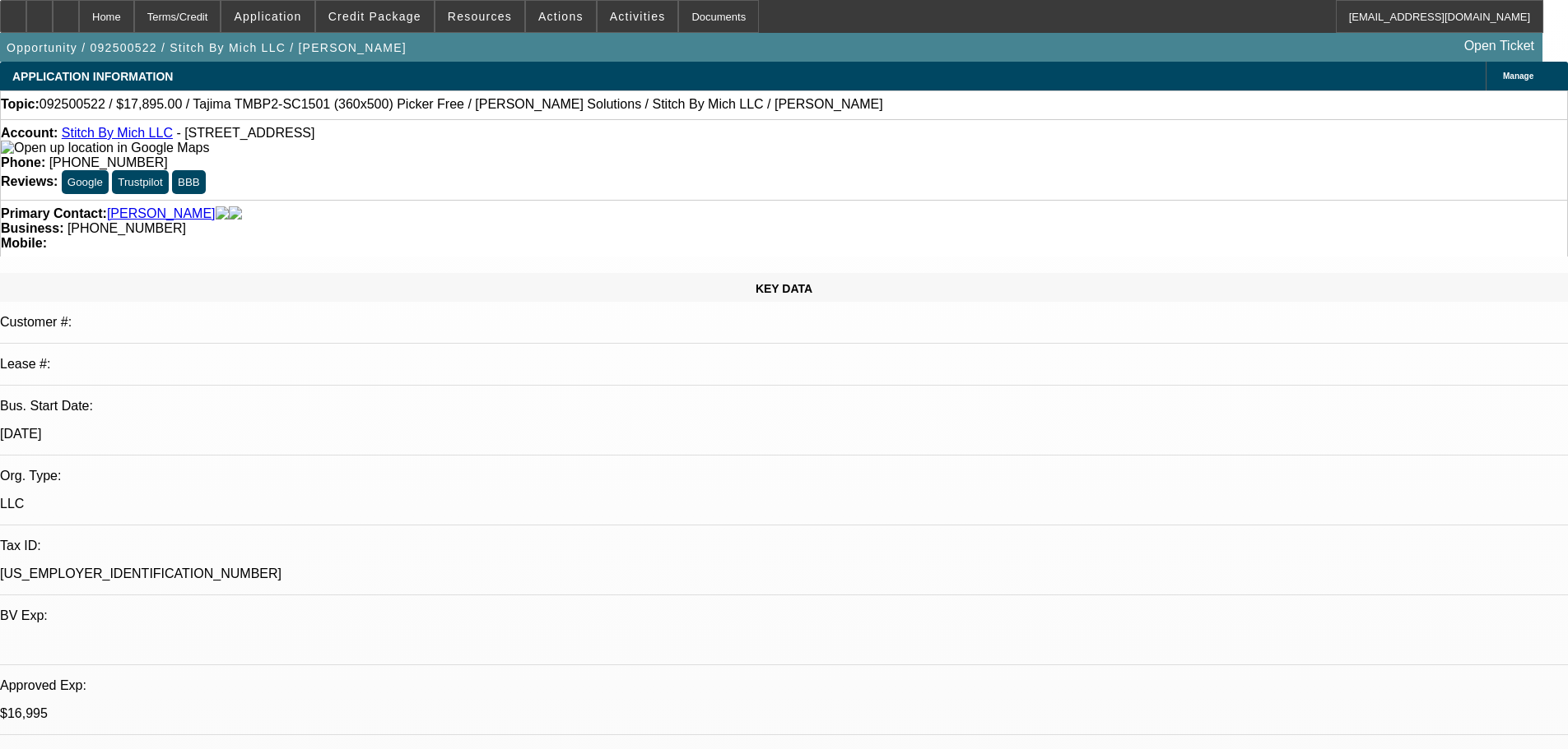
type textarea "YOU ASKED ME WHAT ID DO FOR 48 MONTHS AND SENT IT OVER FOR 72???"
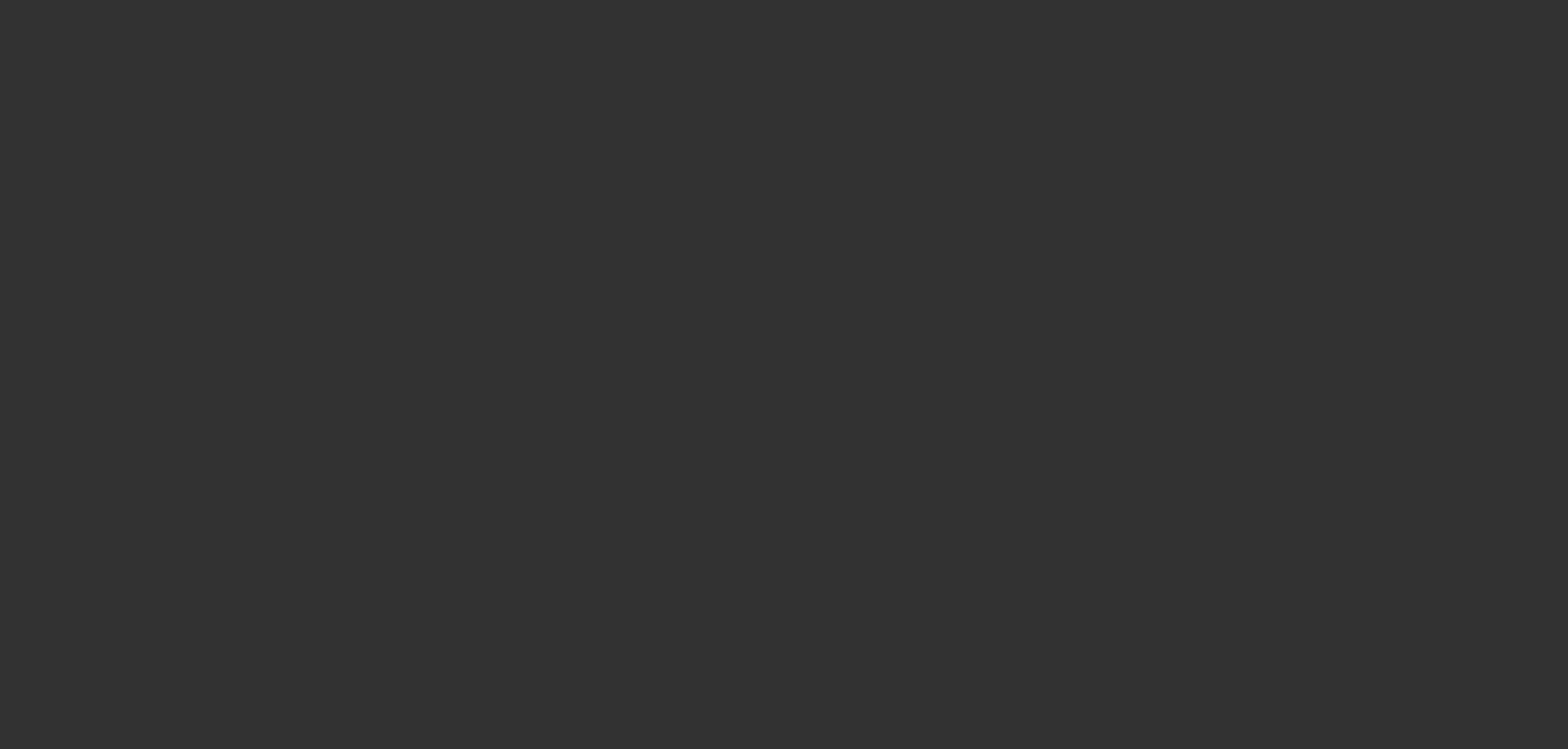
select select "0"
select select "2"
select select "0"
select select "6"
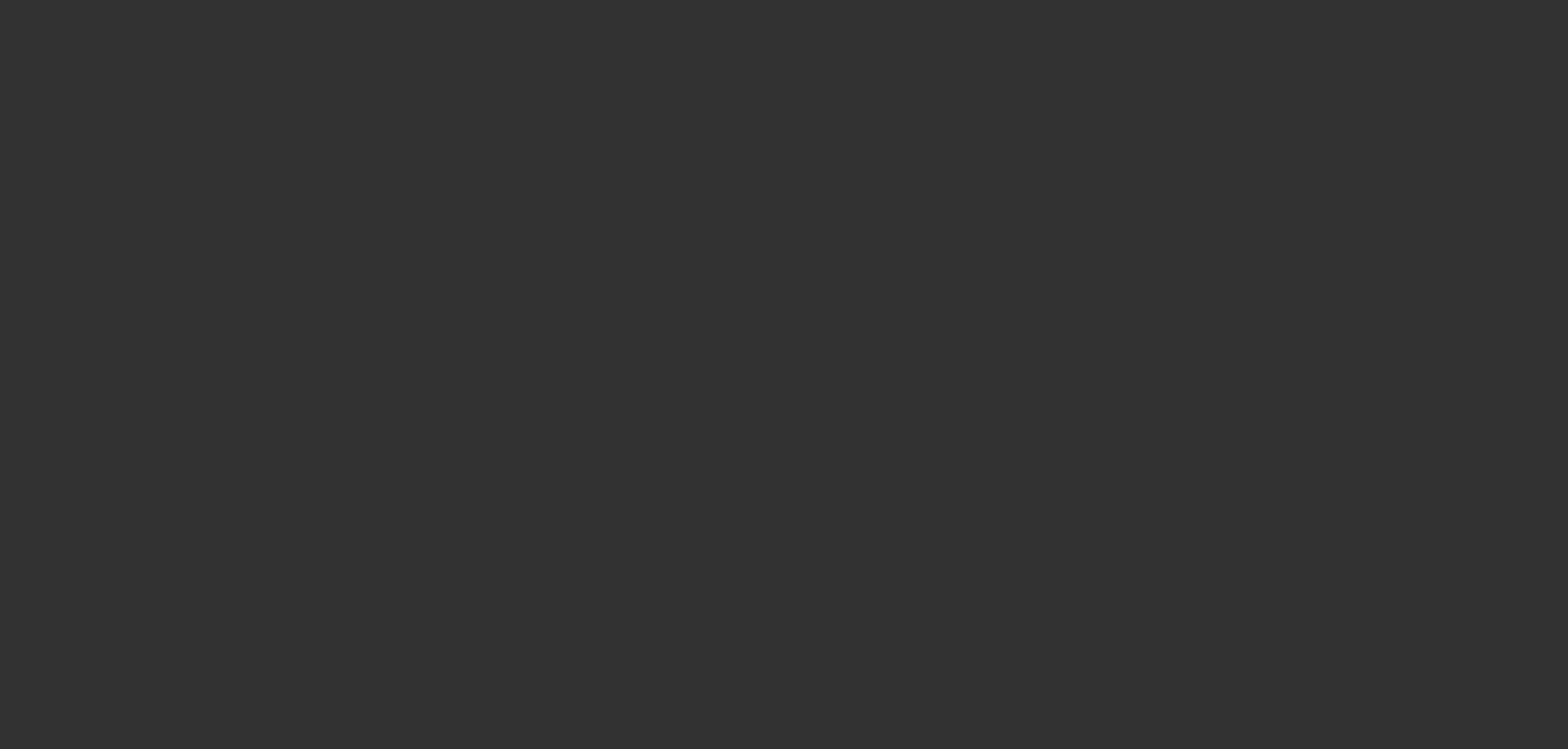
select select "0"
select select "2"
select select "0.1"
select select "4"
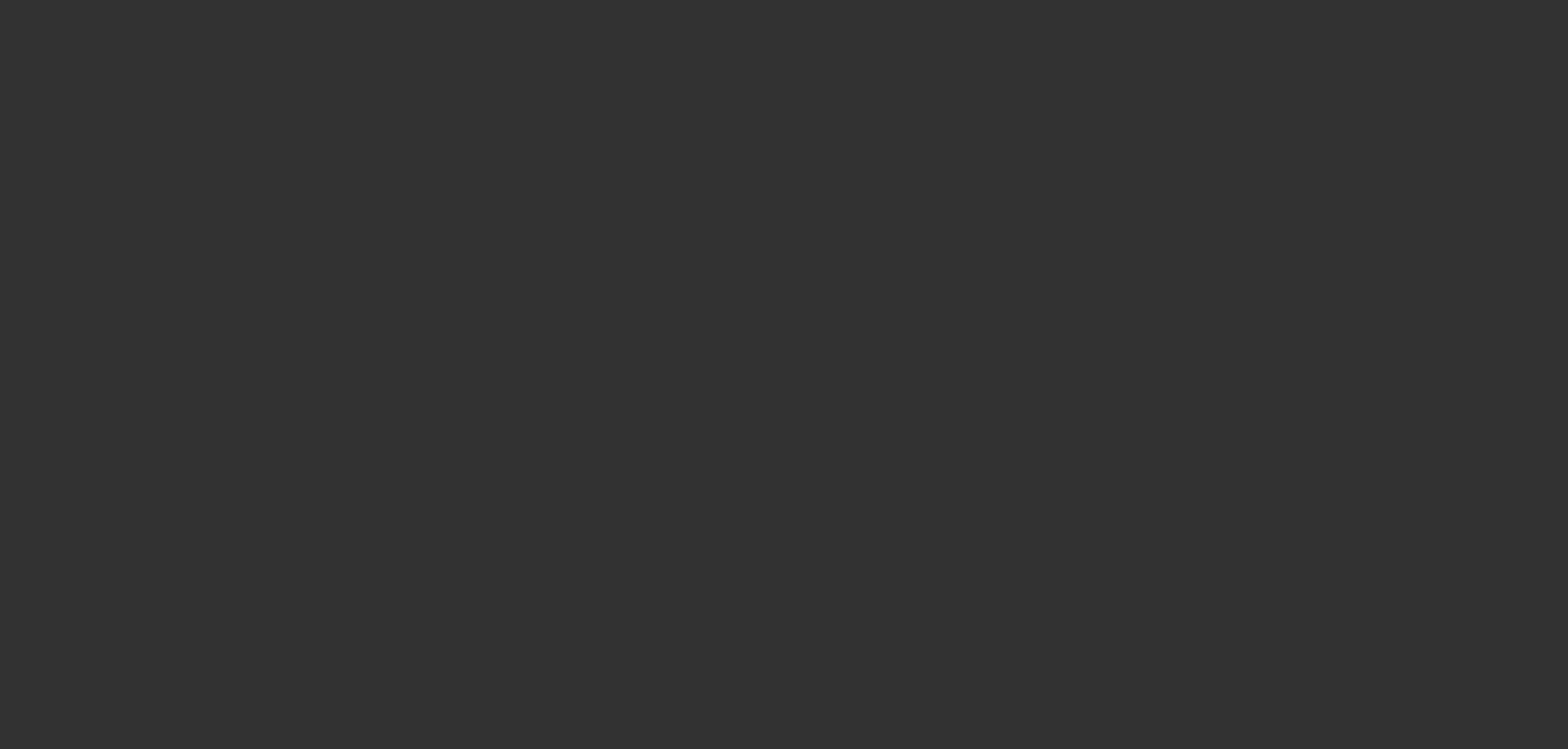
select select "0"
select select "2"
select select "0"
select select "6"
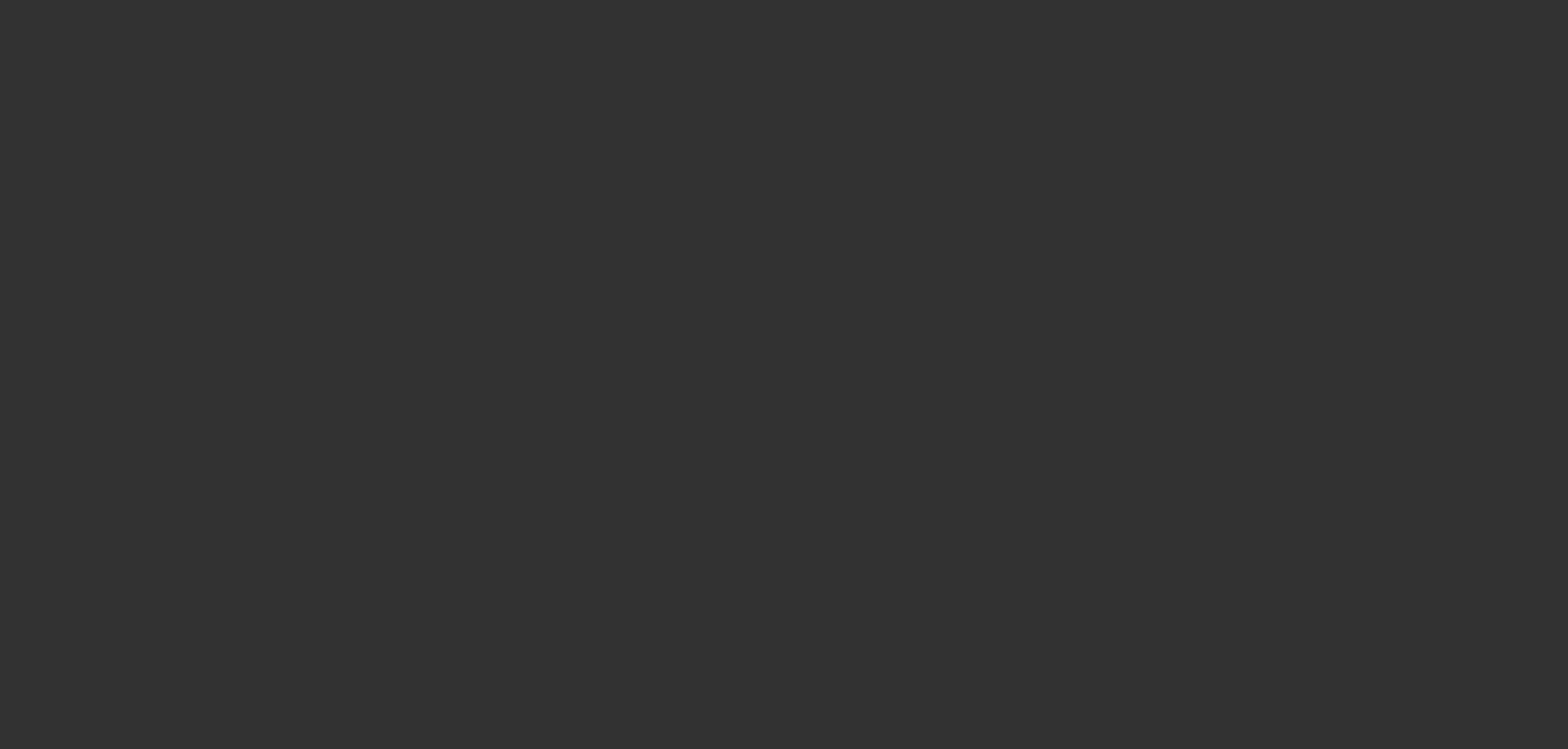
select select "0"
select select "2"
select select "0.1"
select select "4"
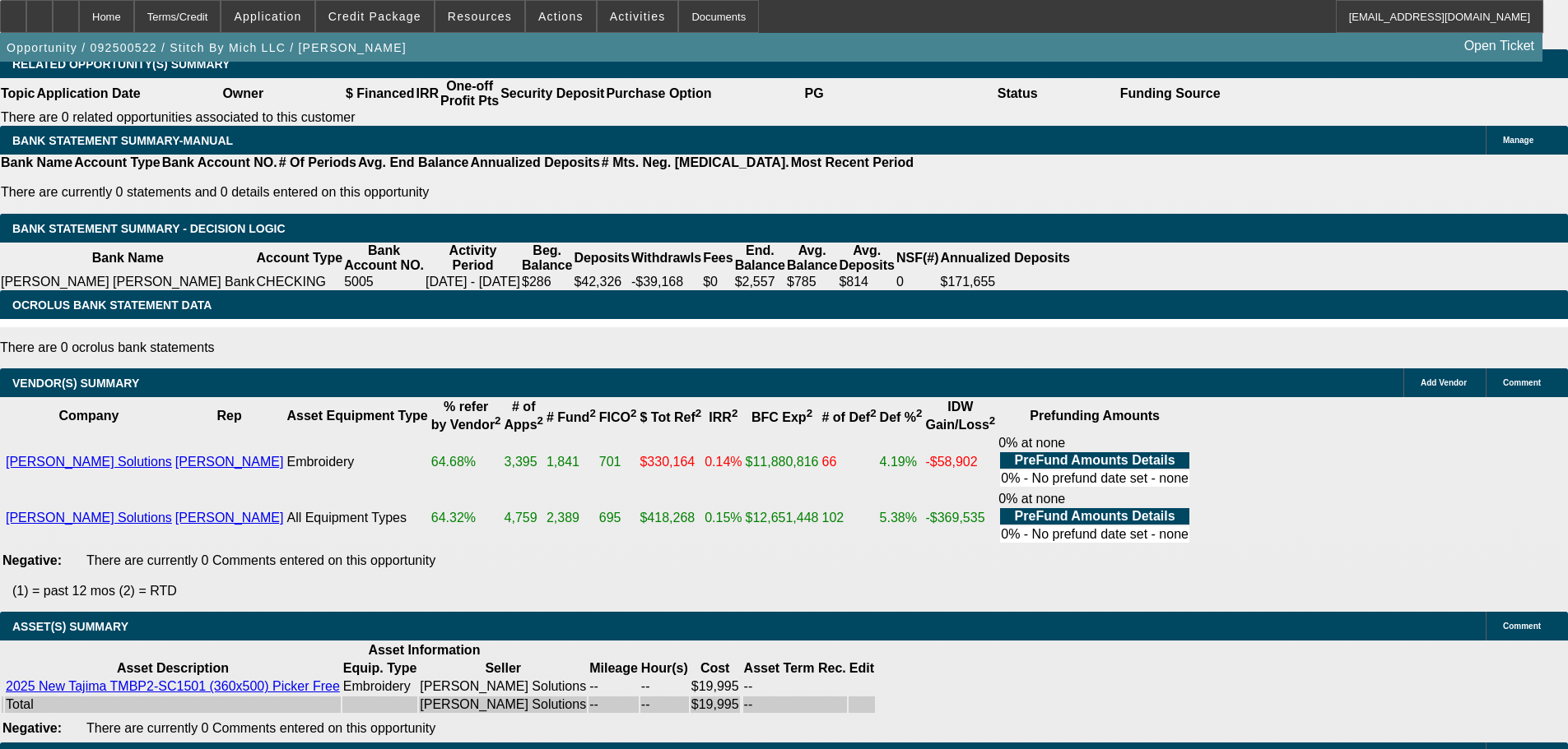
scroll to position [2796, 0]
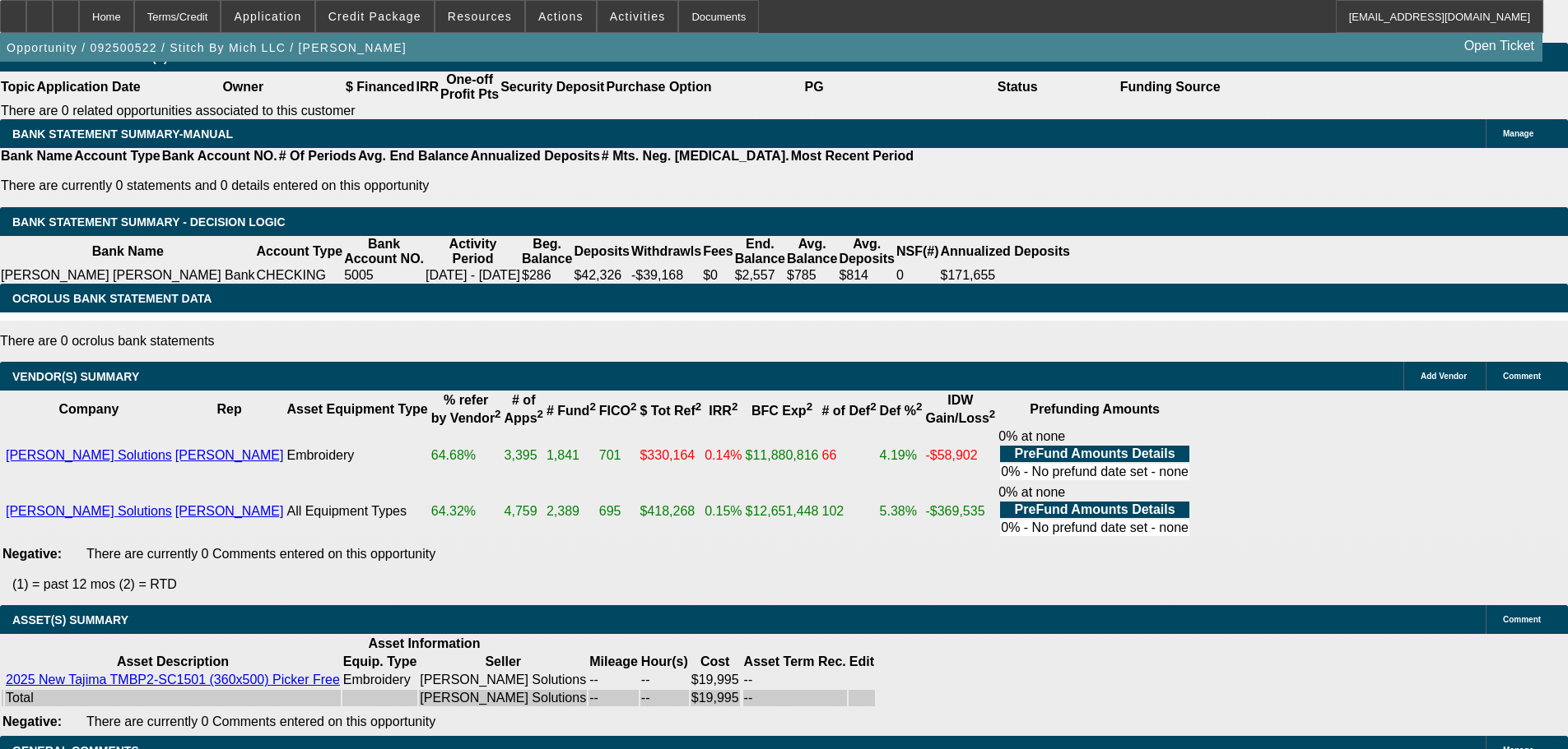
select select "4"
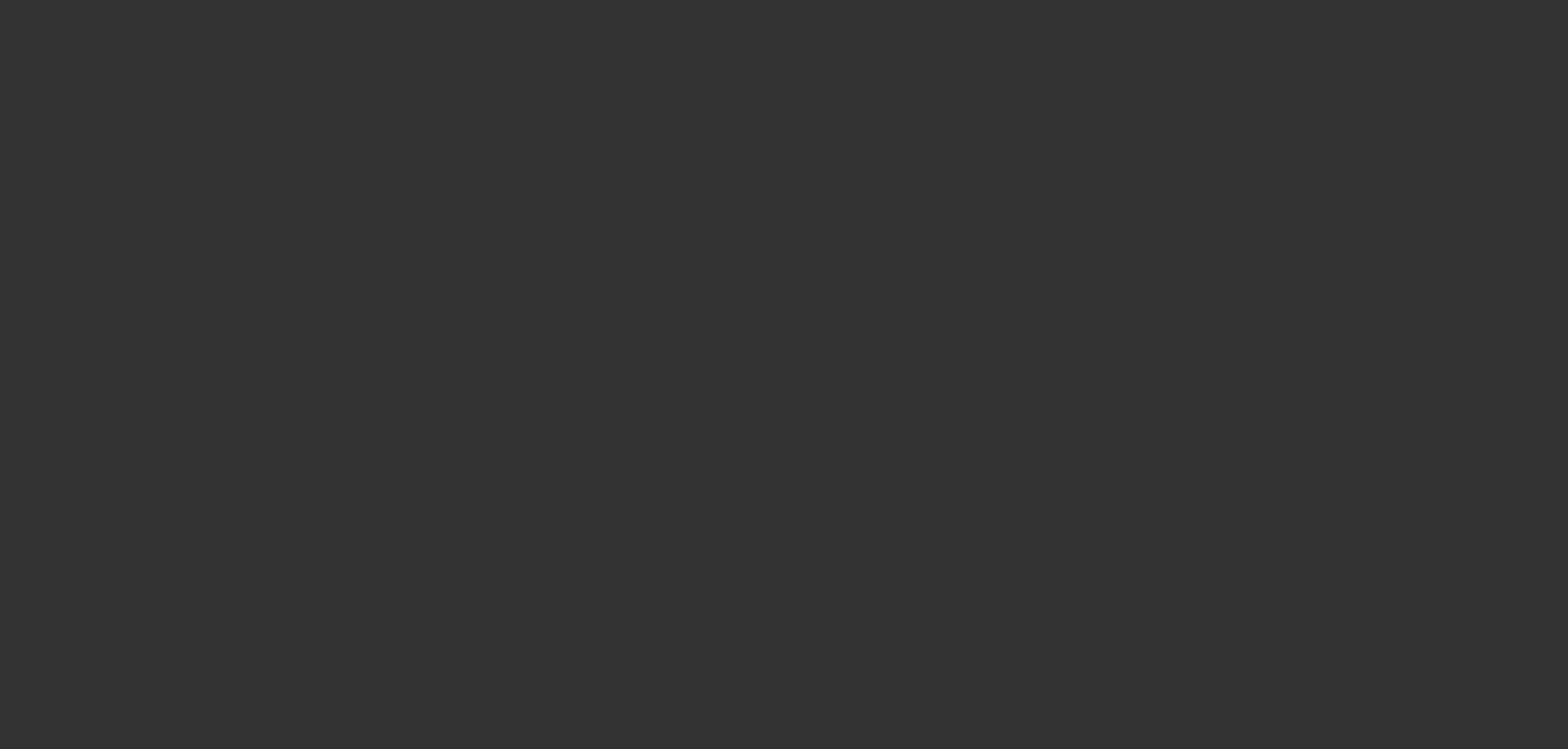
scroll to position [0, 0]
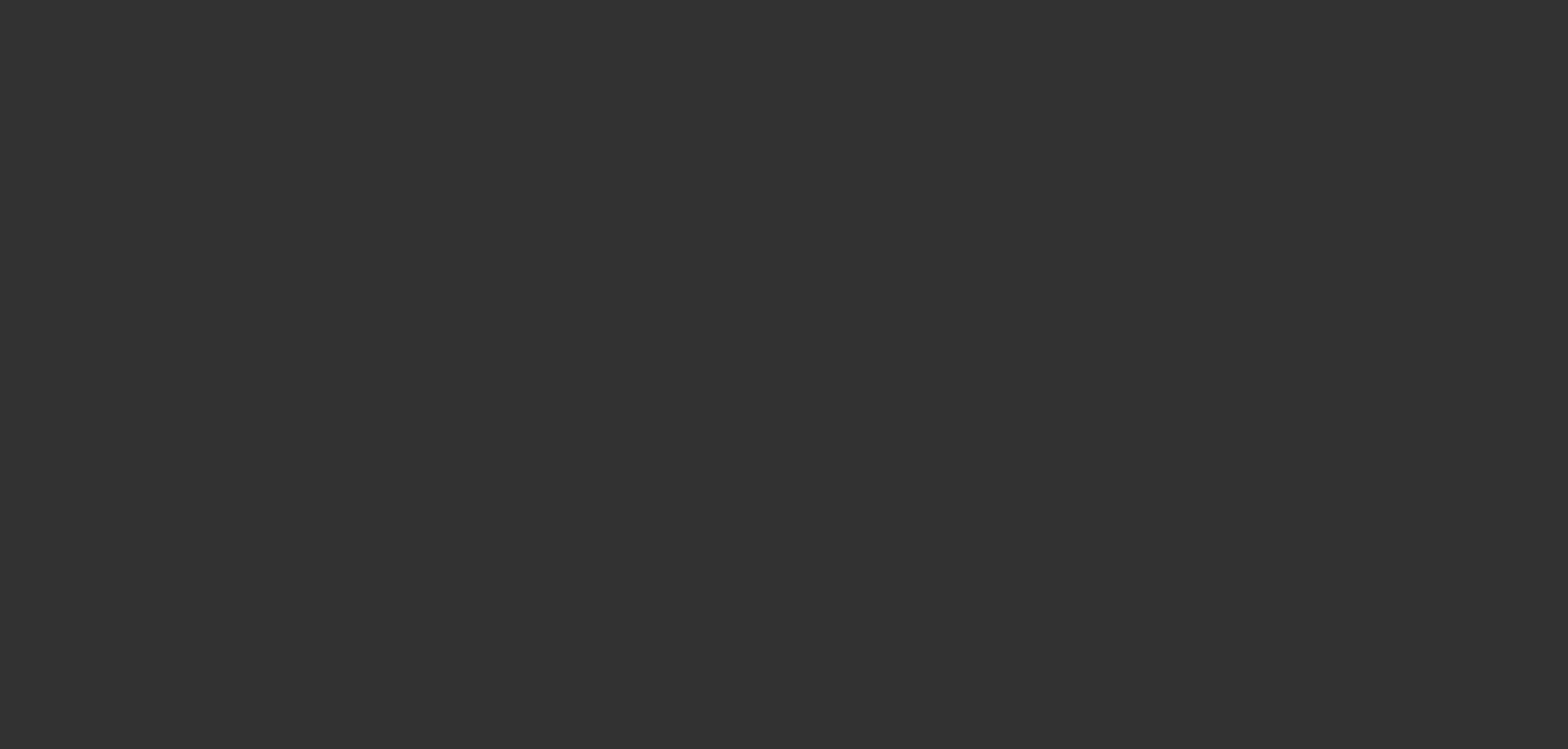
select select "0"
select select "2"
select select "0"
select select "6"
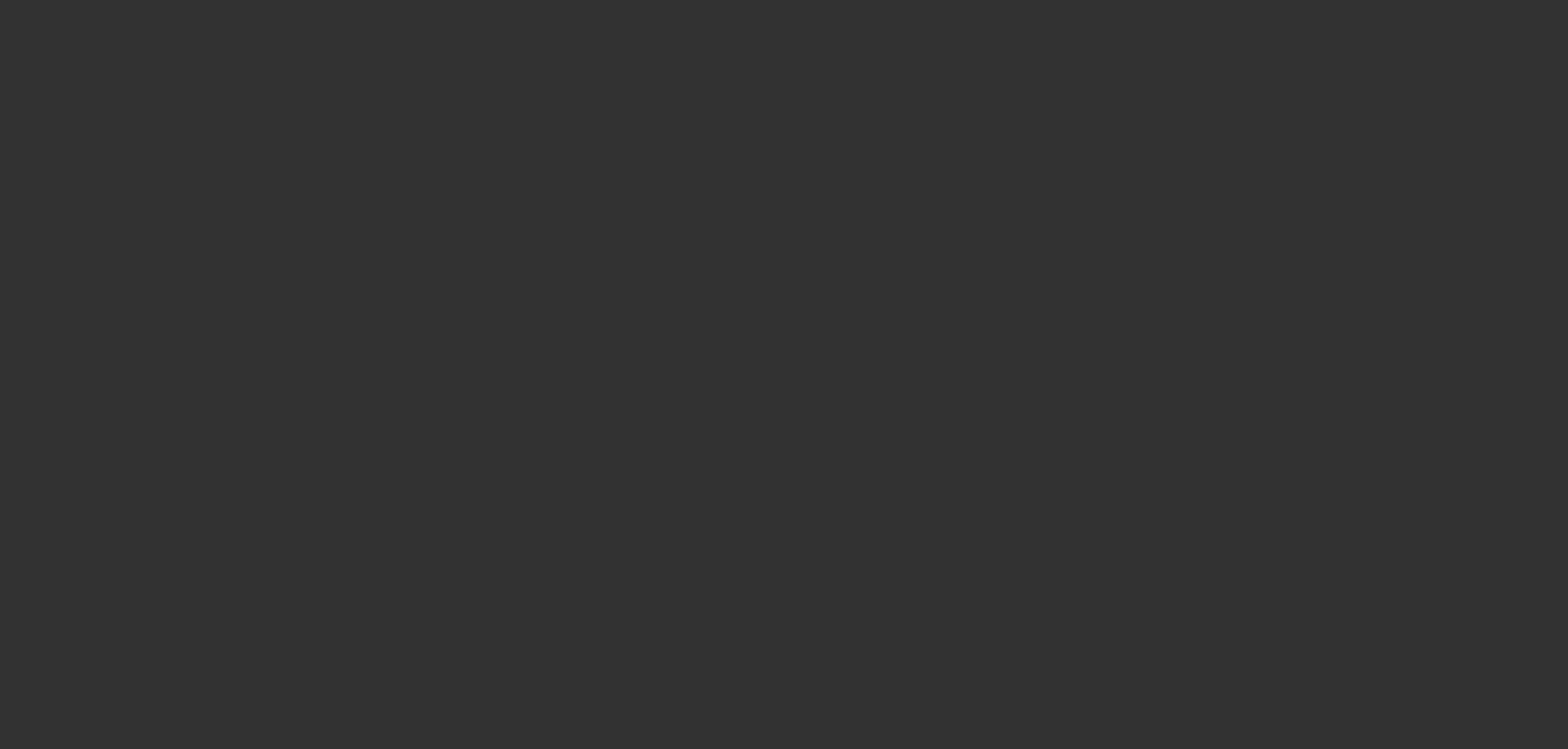
select select "0"
select select "2"
select select "0.1"
select select "4"
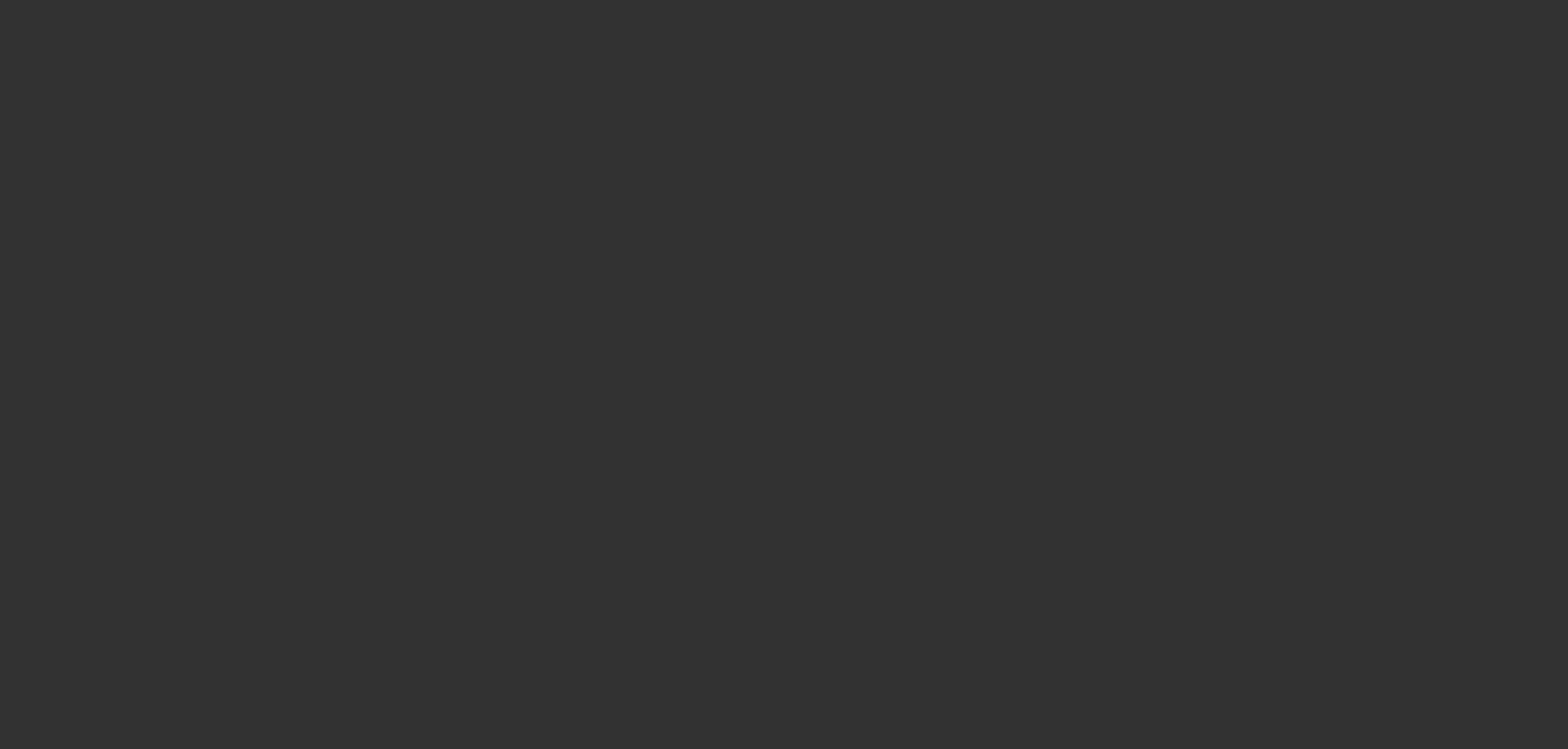
select select "0"
select select "2"
select select "0"
select select "6"
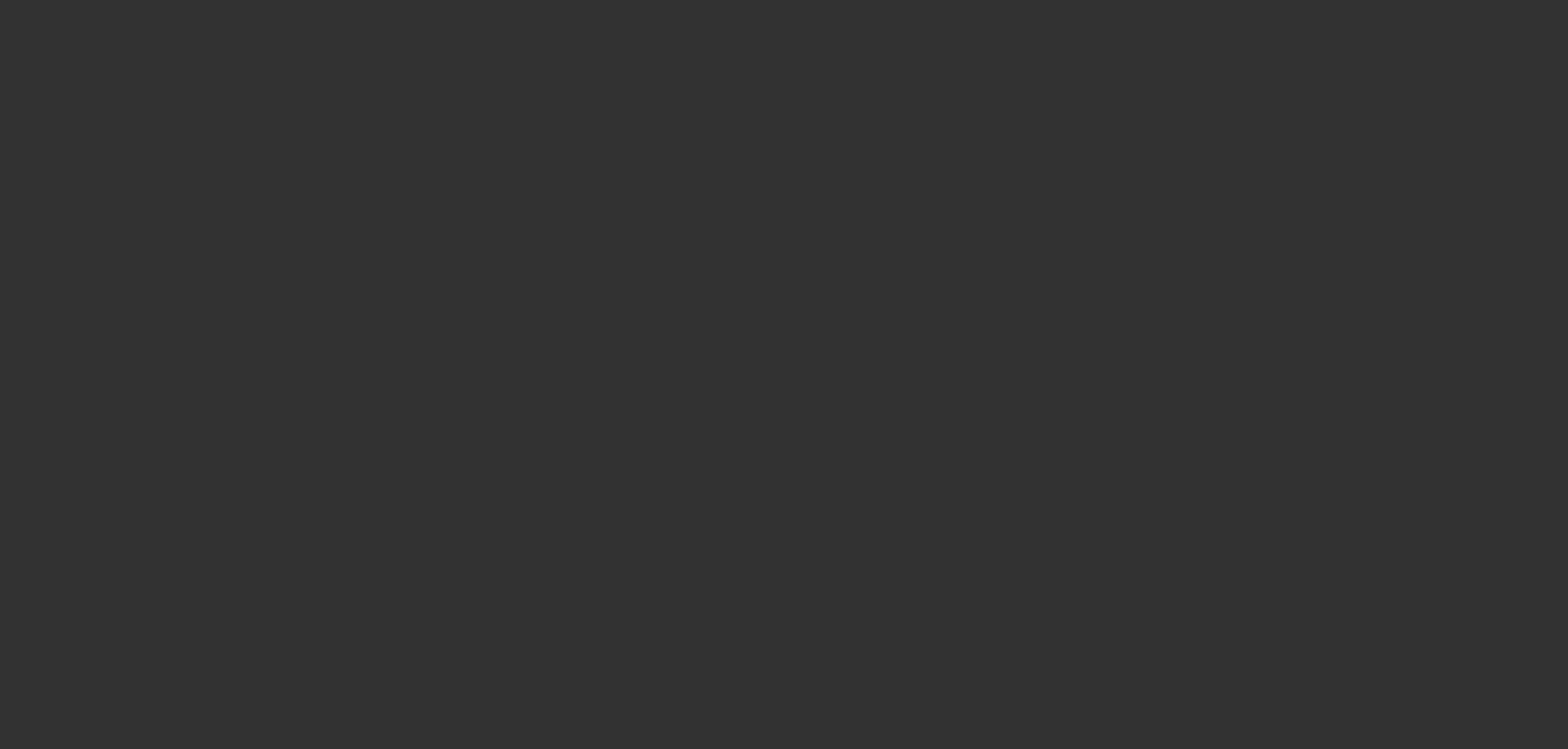
select select "0"
select select "2"
select select "0.1"
select select "4"
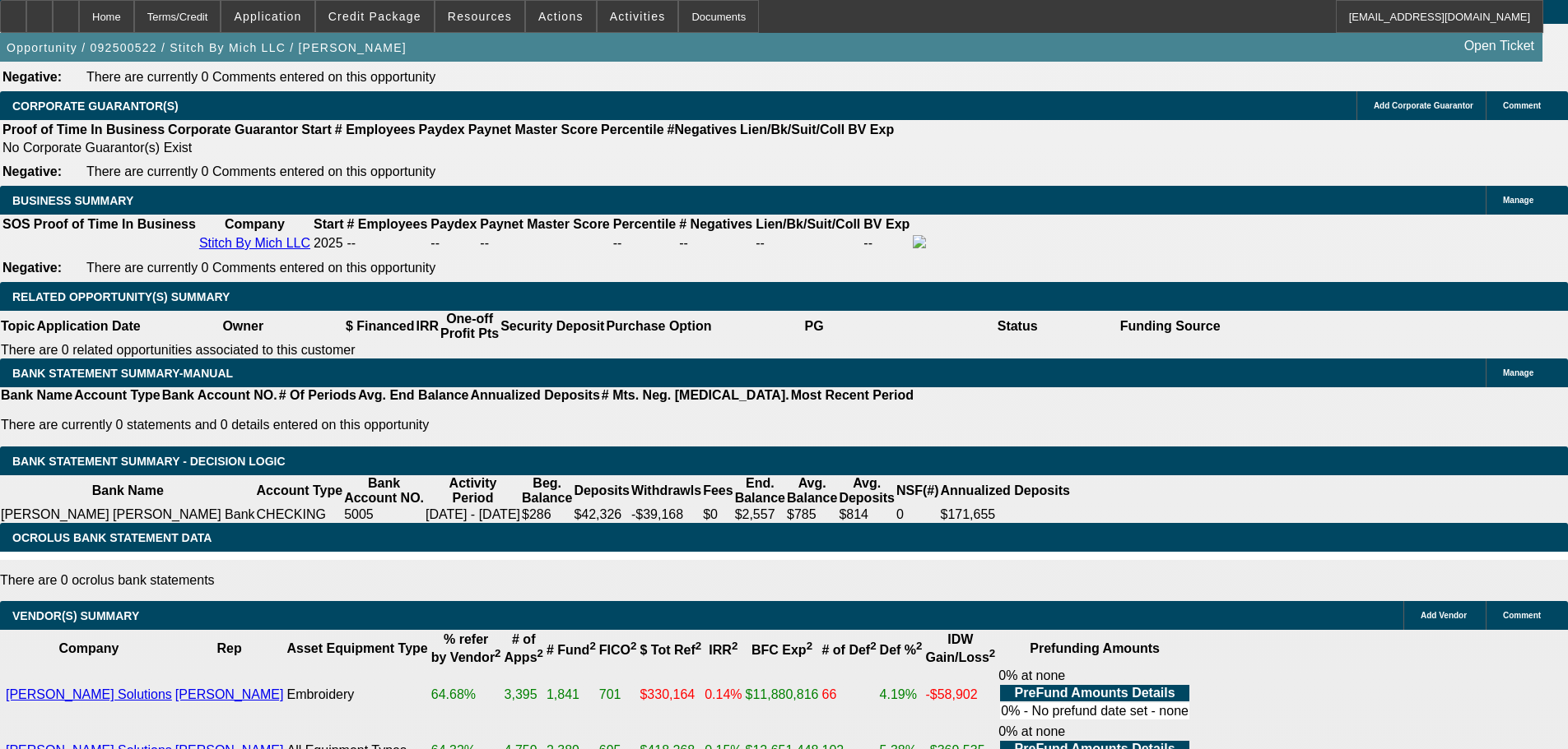
scroll to position [2714, 0]
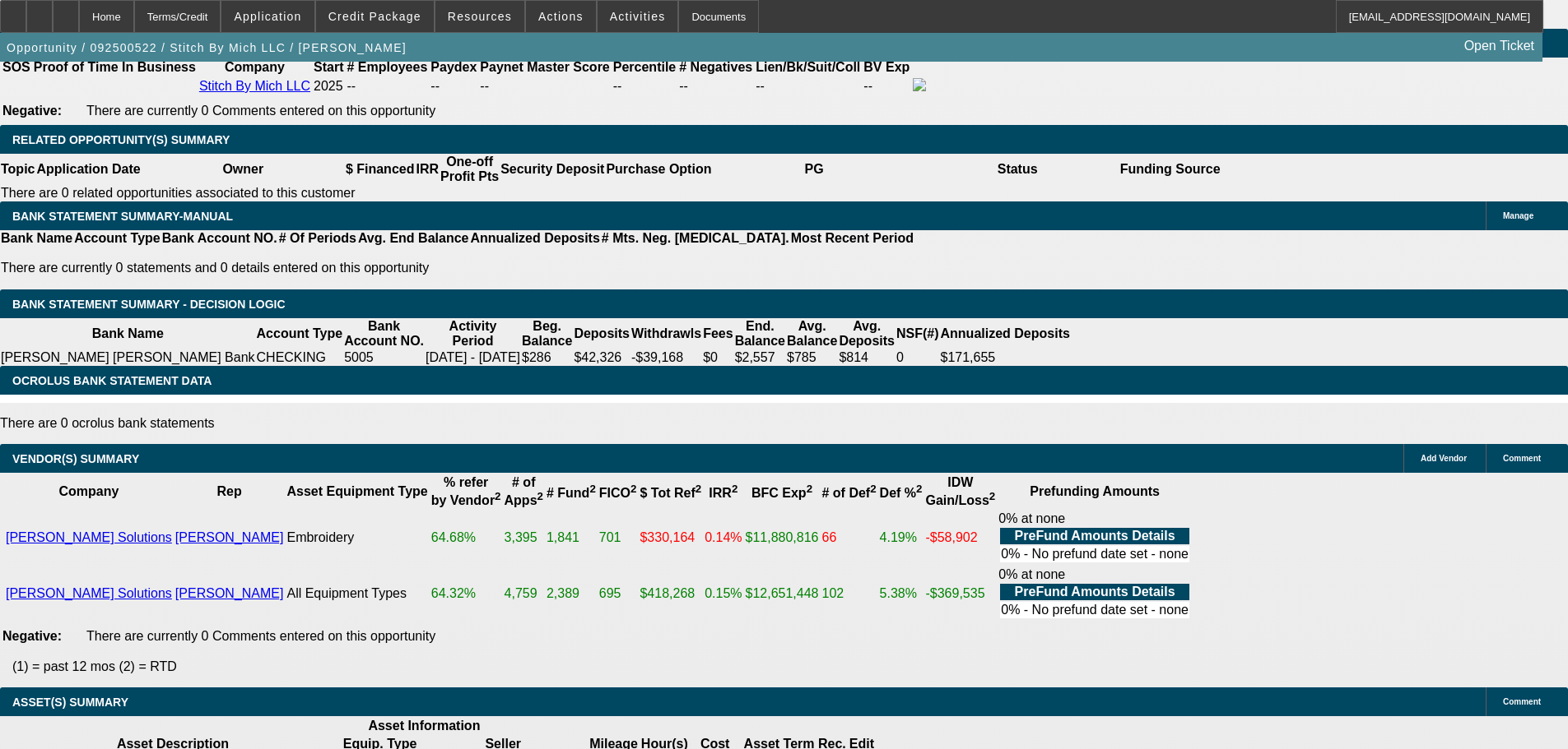
select select "4"
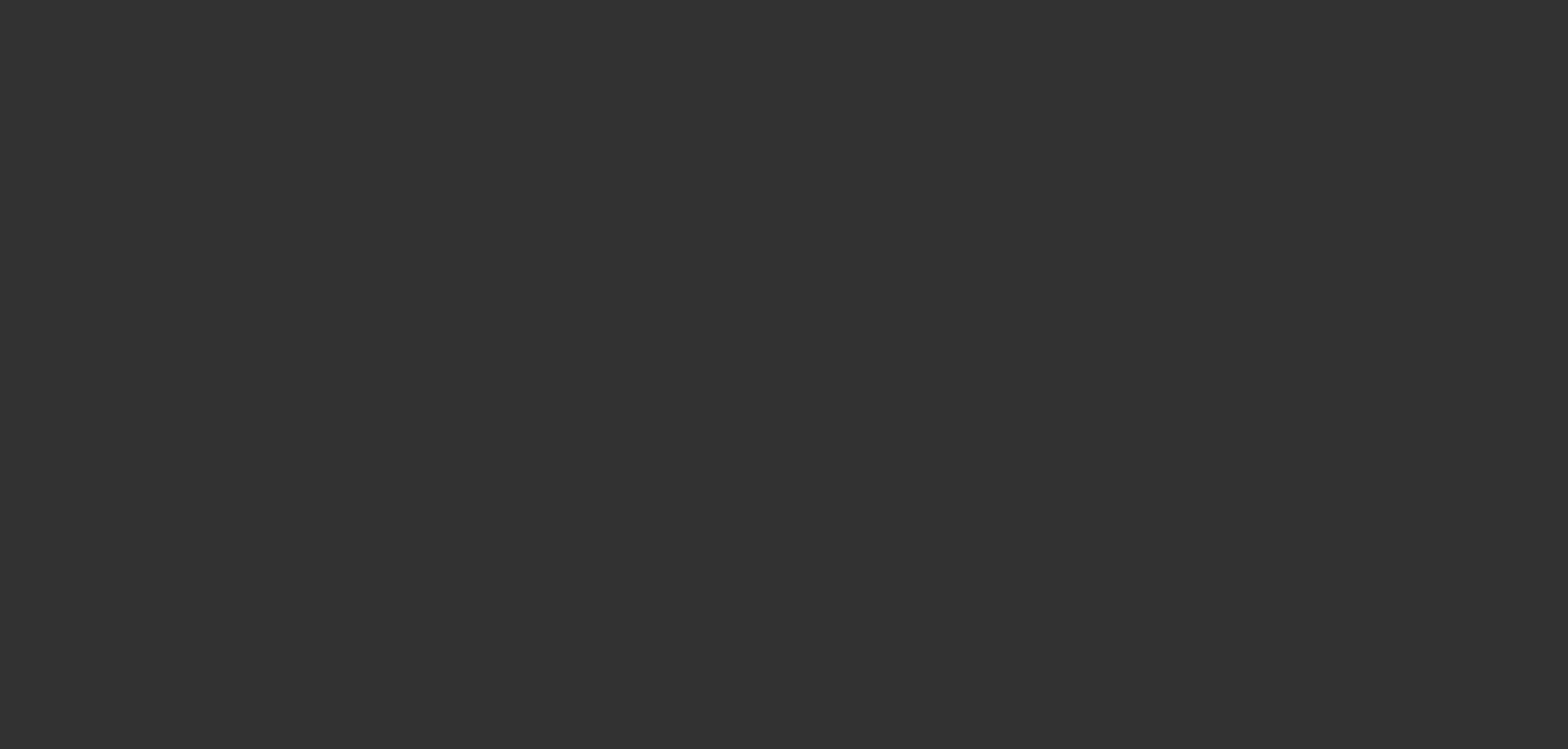
select select "0"
select select "2"
select select "0"
select select "6"
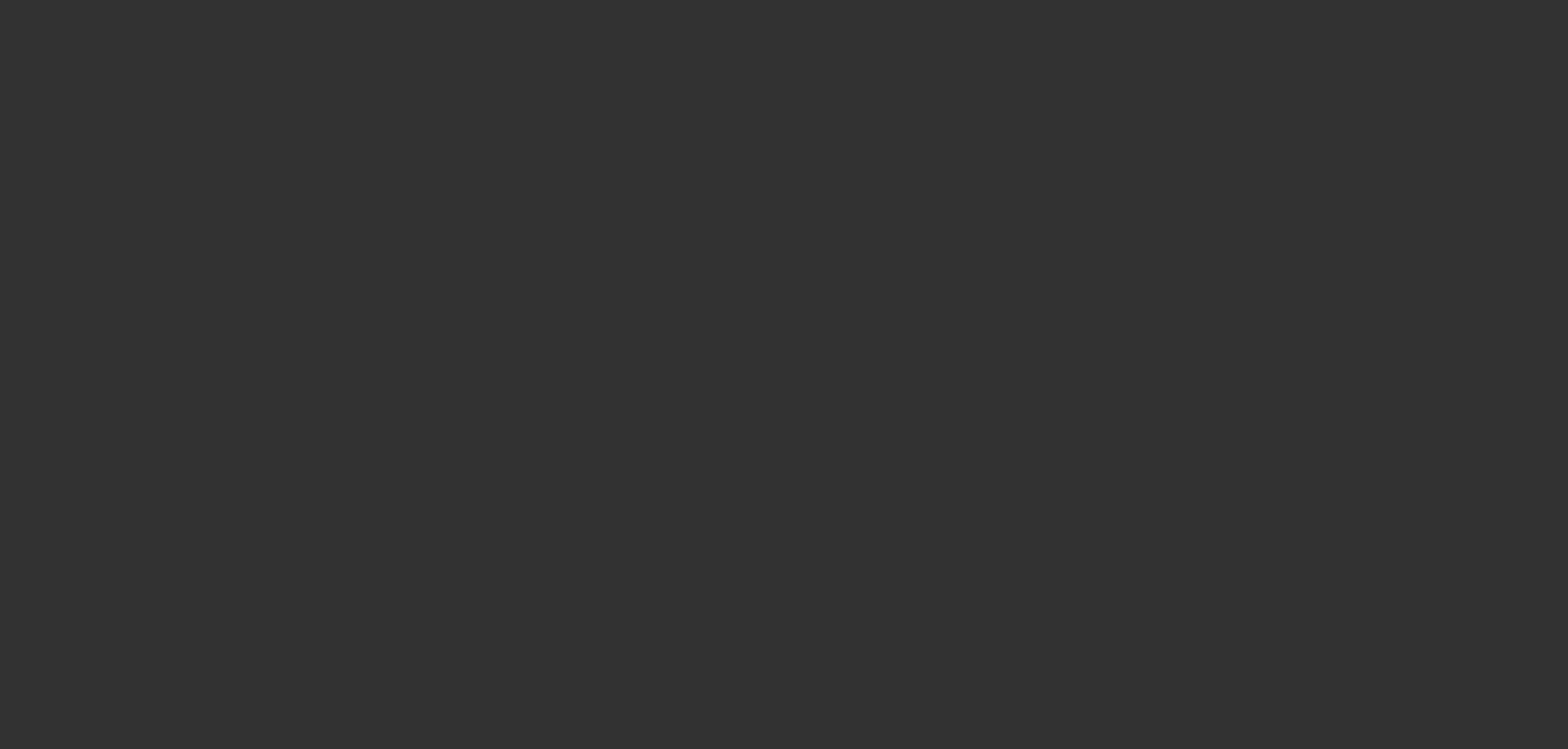
select select "0"
select select "2"
select select "0.1"
select select "4"
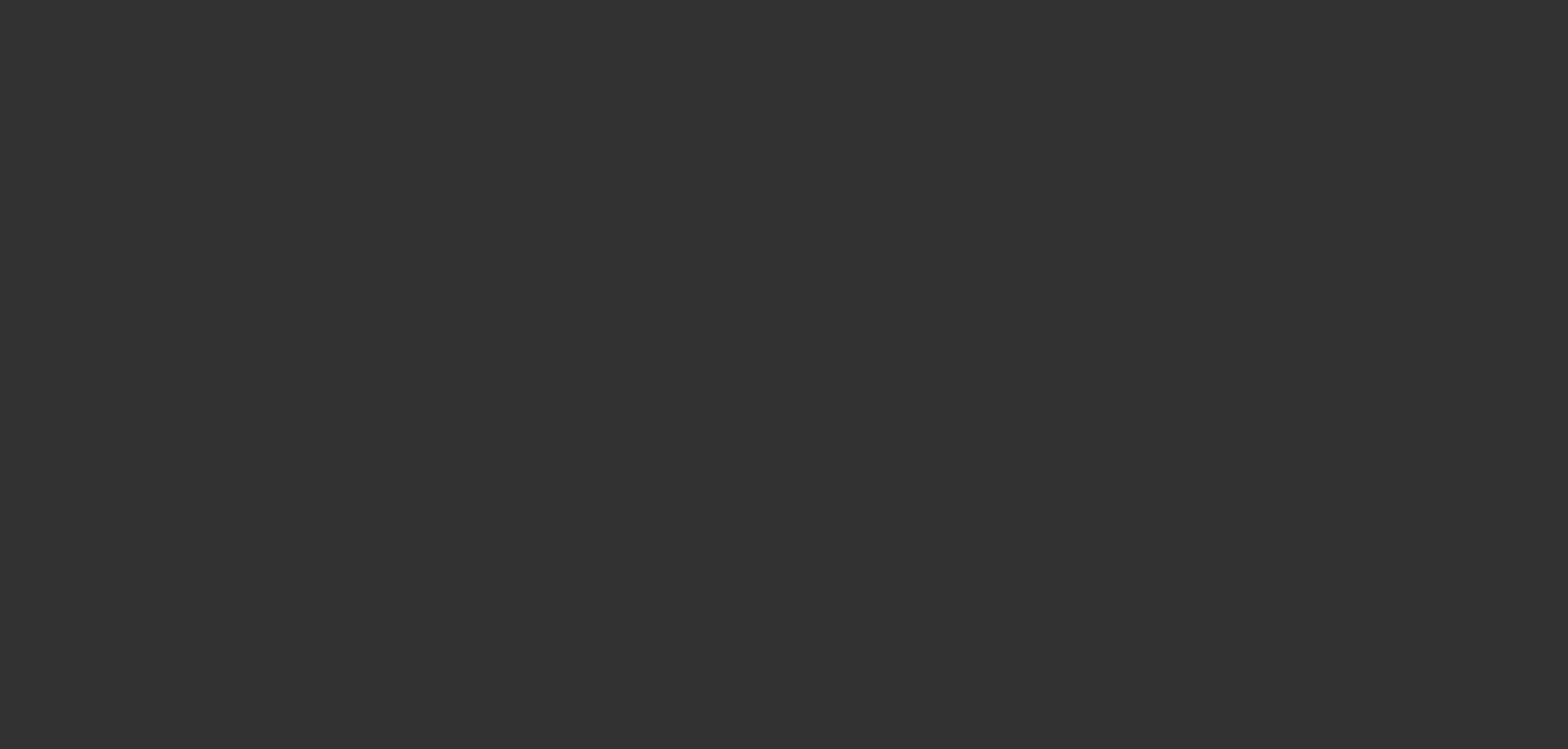
select select "0"
select select "2"
select select "0"
select select "6"
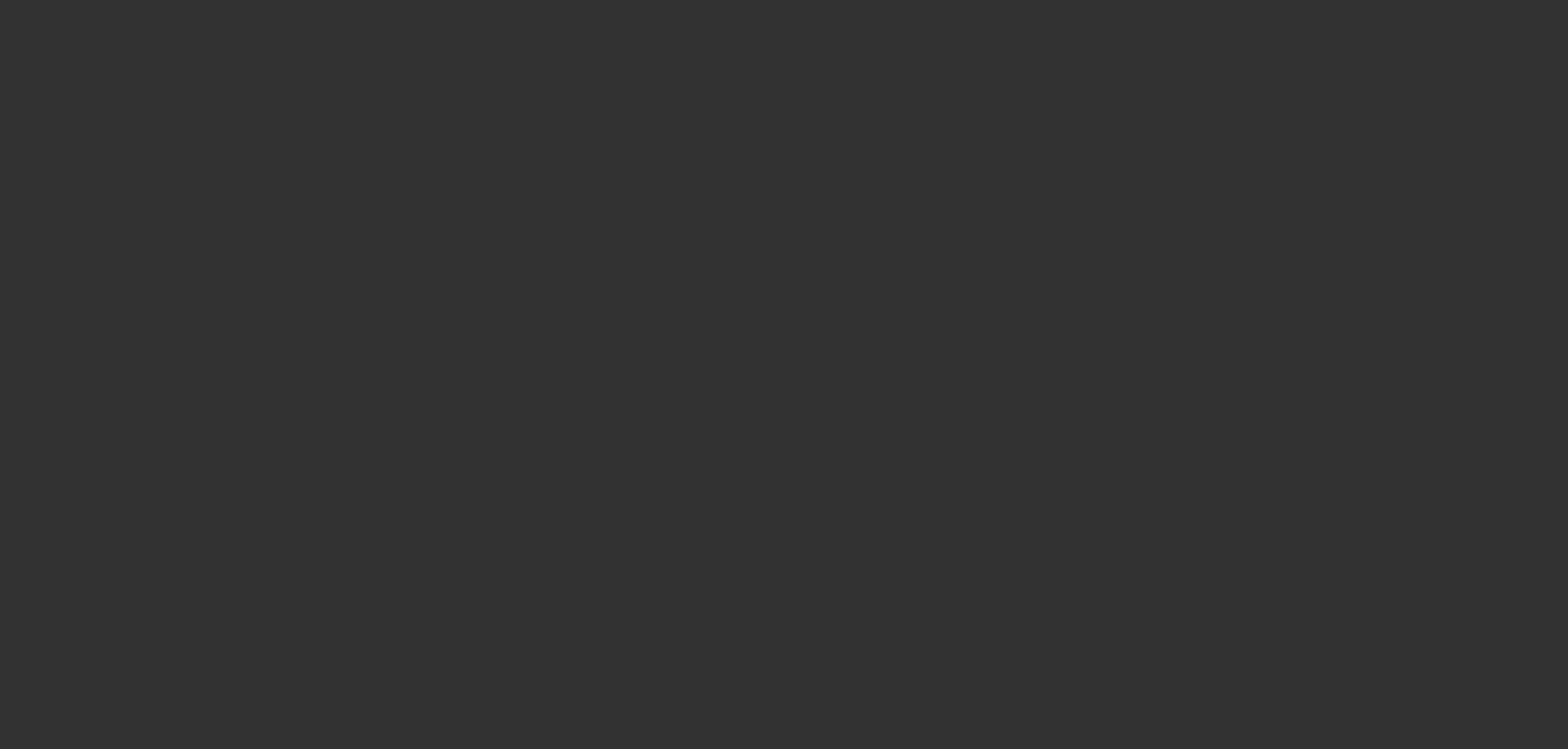
select select "0"
select select "2"
select select "0.1"
select select "4"
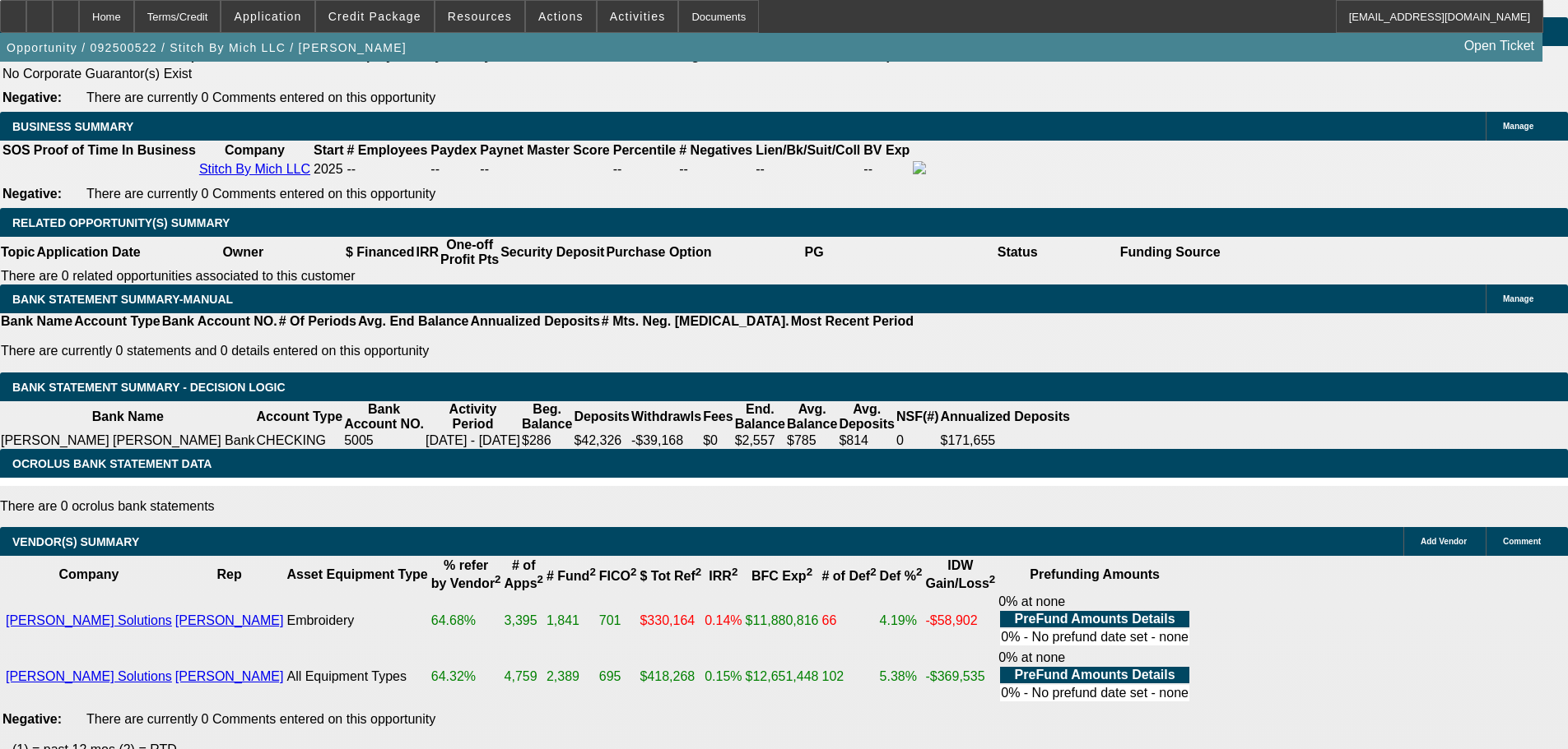
scroll to position [2631, 0]
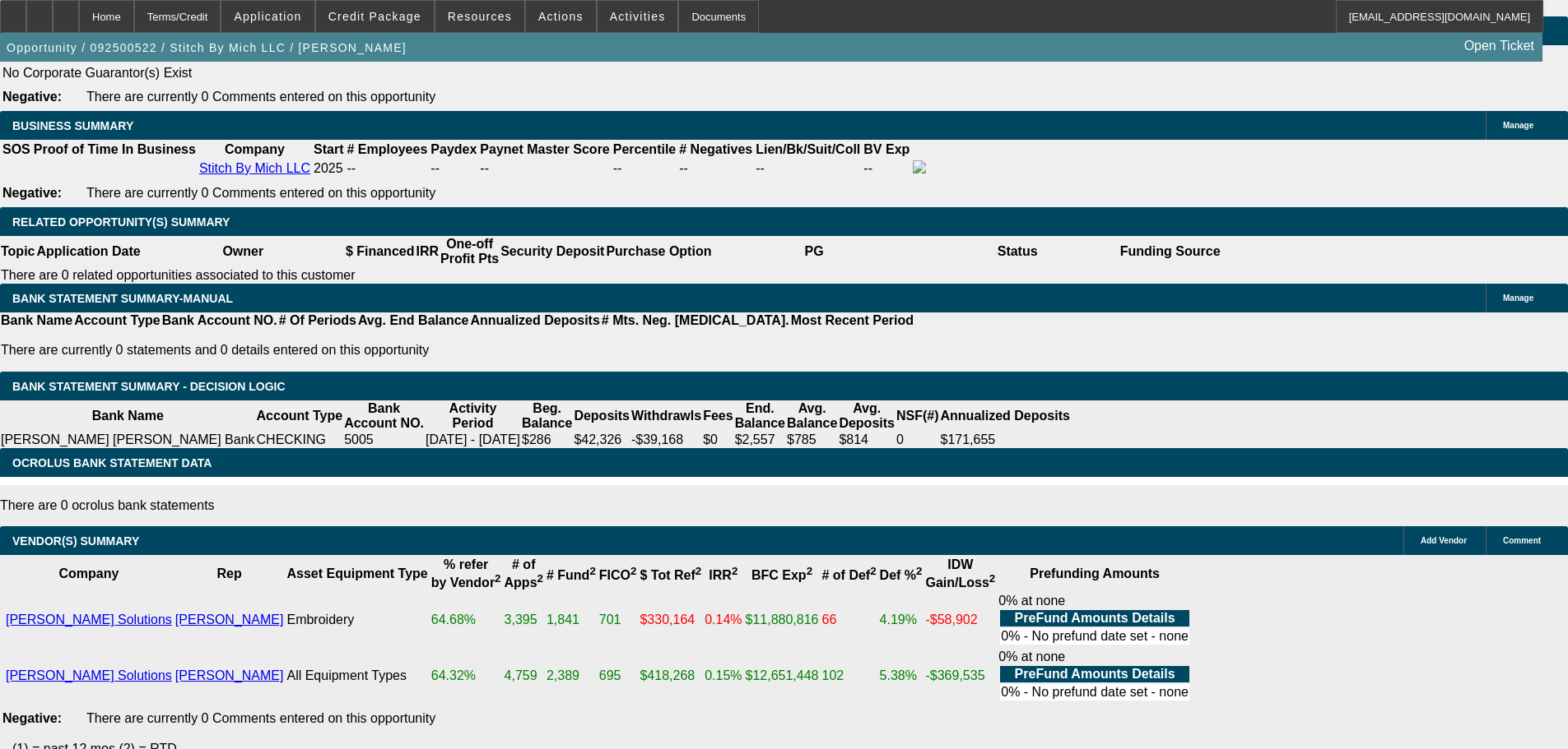
select select "4"
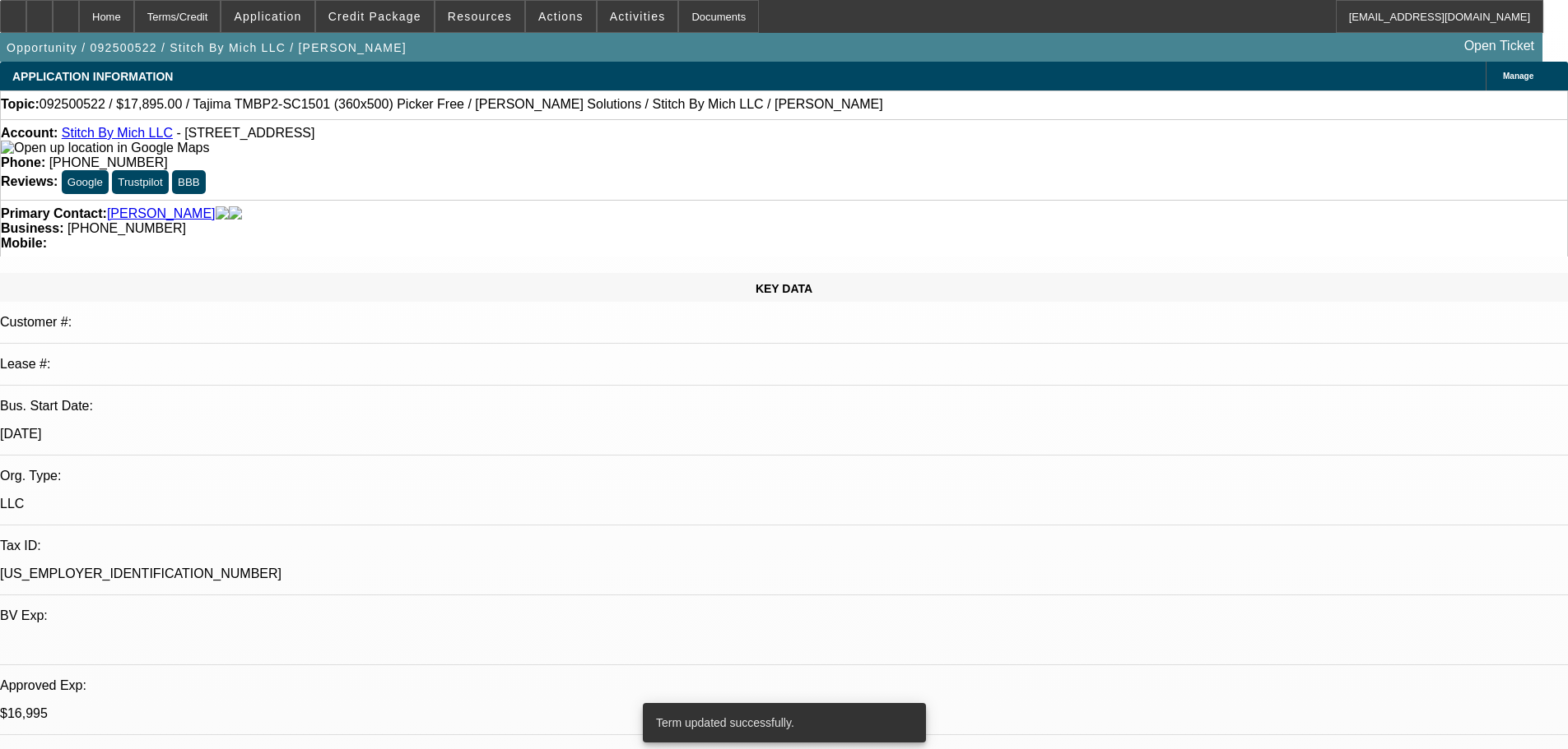
select select "0"
select select "2"
select select "0"
select select "6"
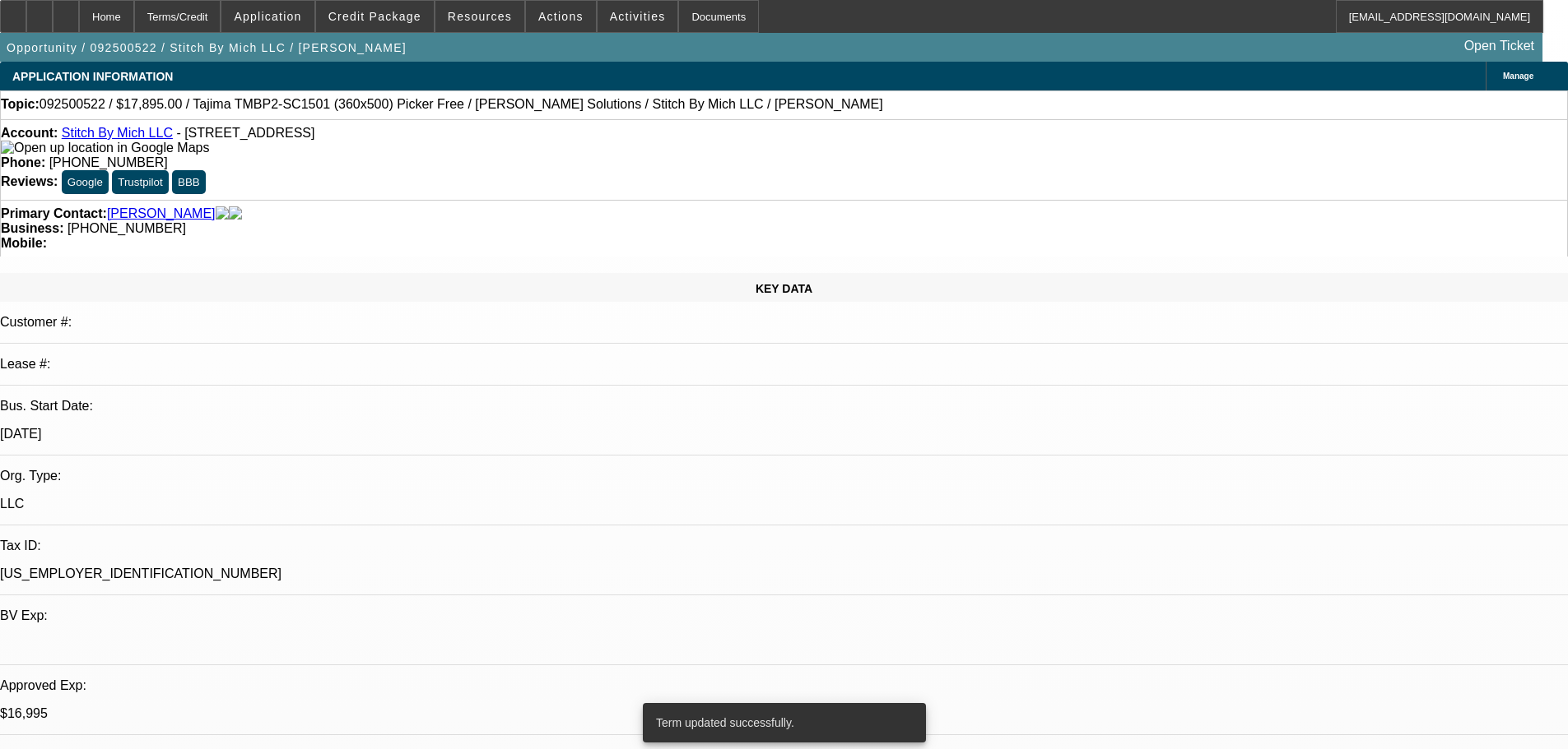
select select "0"
select select "2"
select select "0.1"
select select "4"
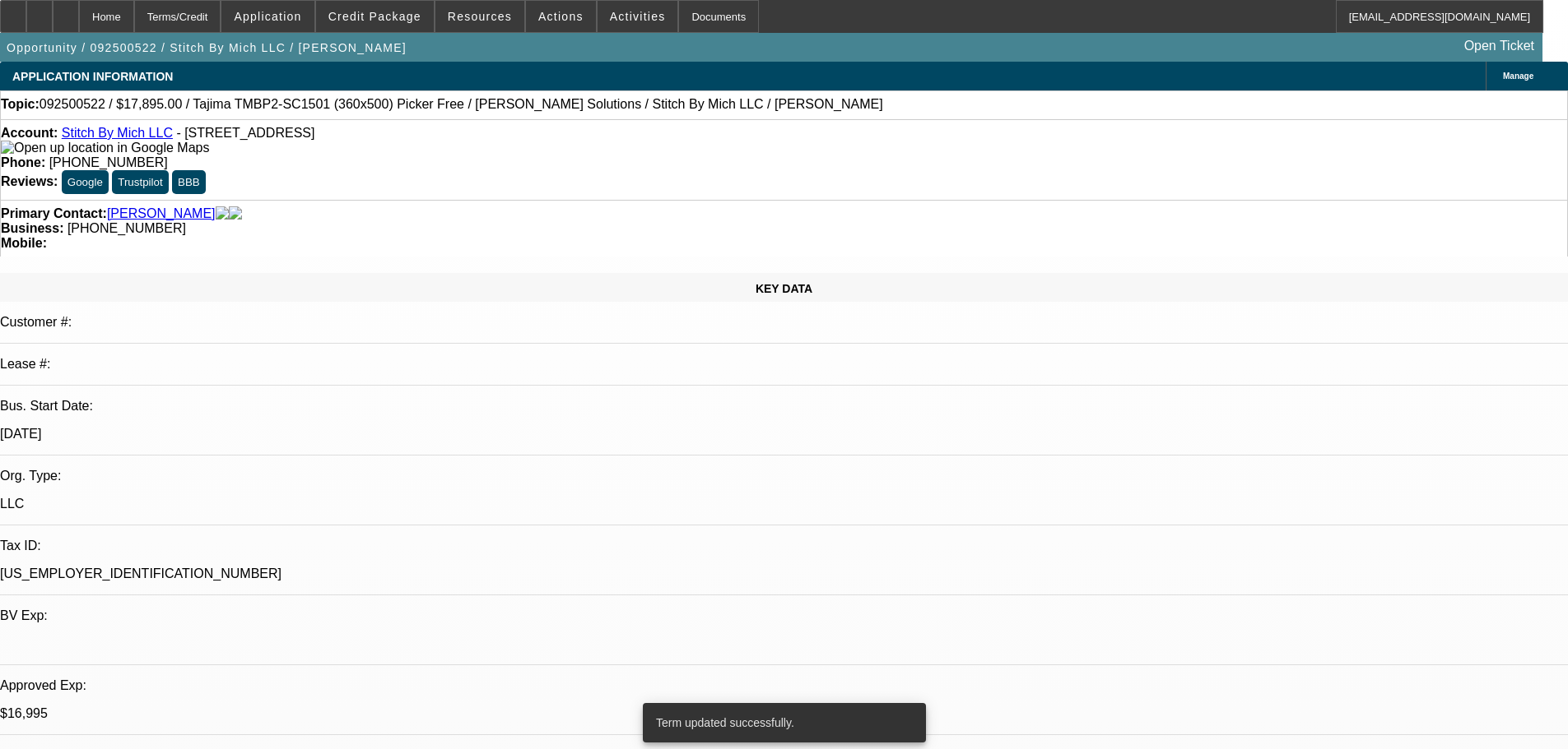
select select "0"
select select "2"
select select "0"
select select "6"
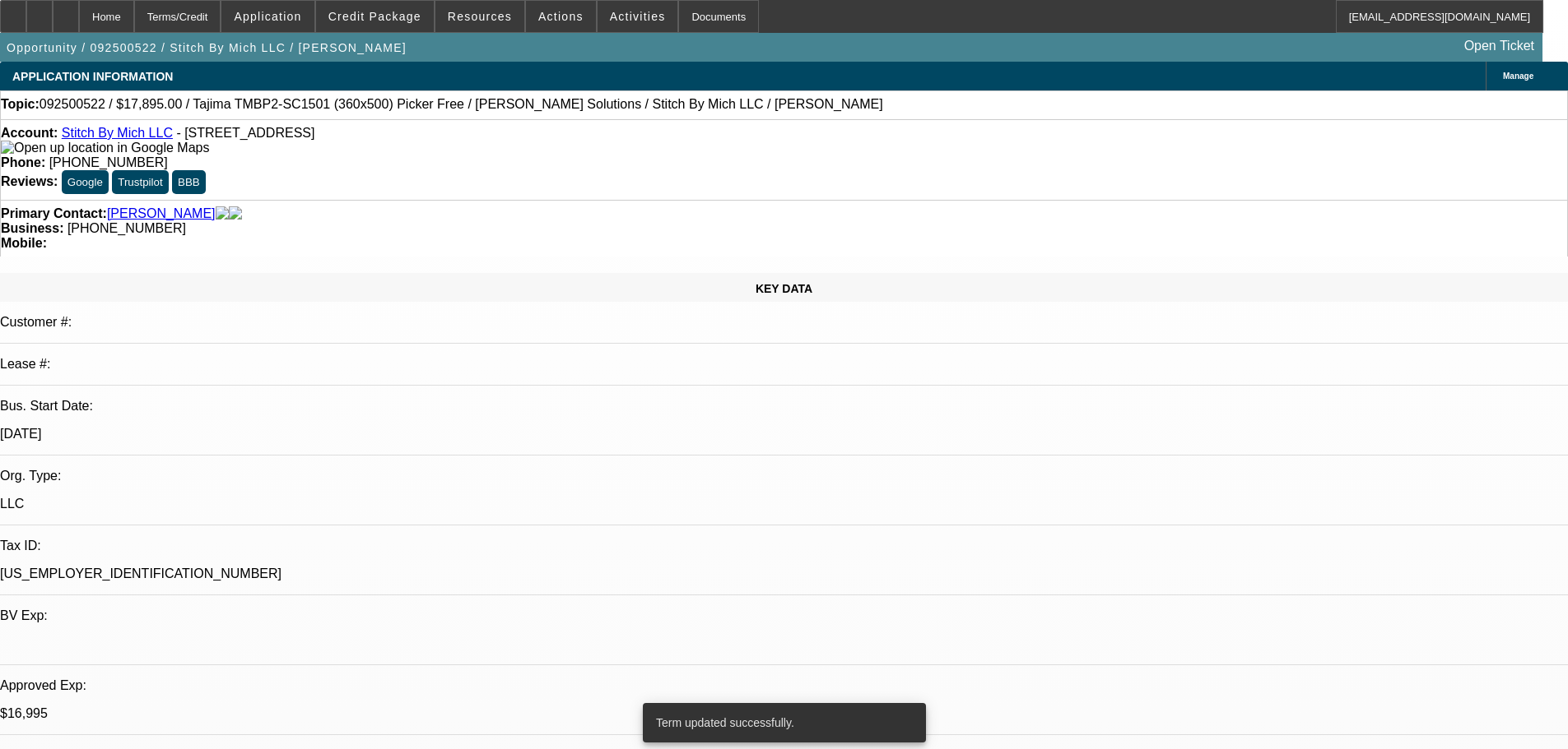
select select "0"
select select "2"
select select "0.1"
select select "4"
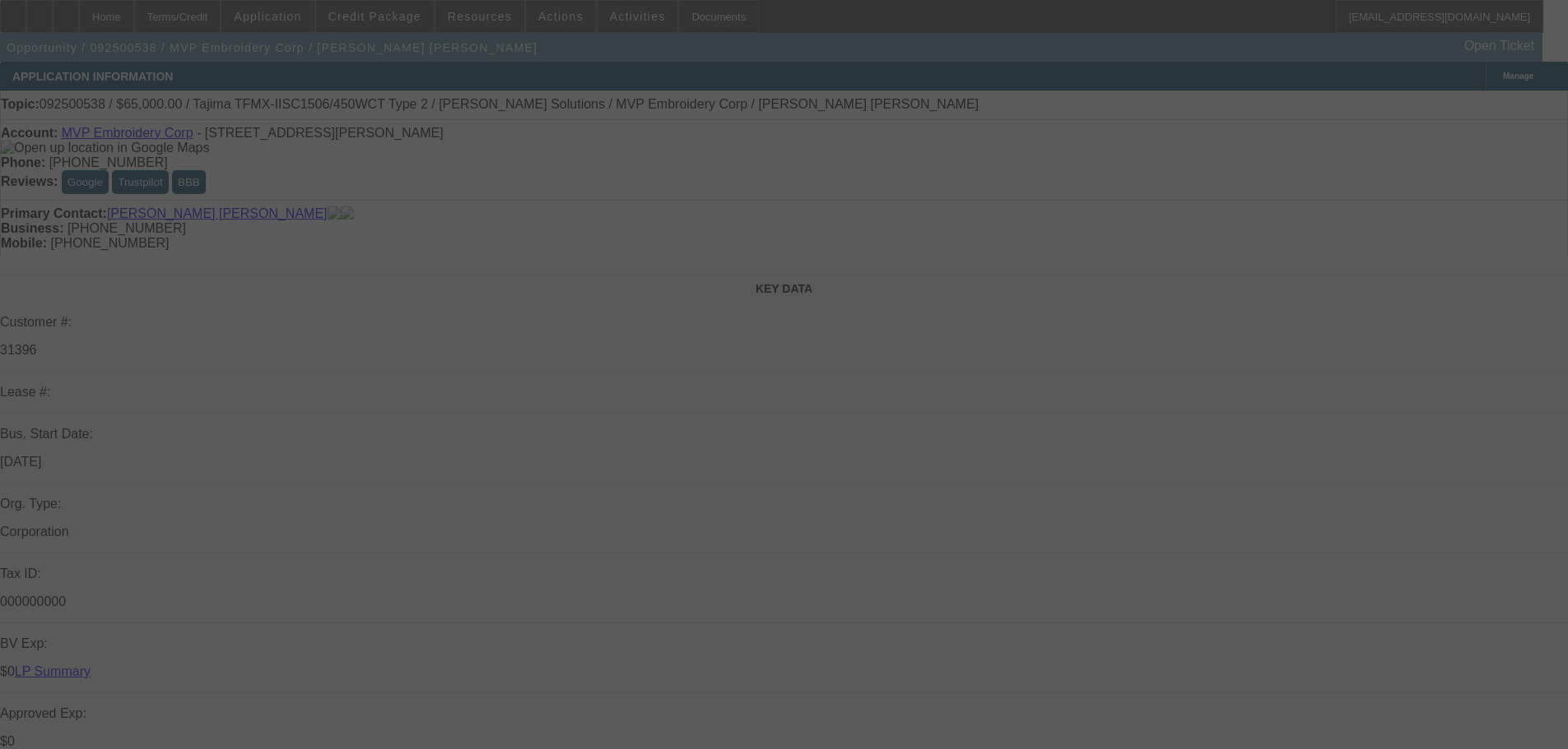
select select "0"
select select "2"
select select "0"
select select "6"
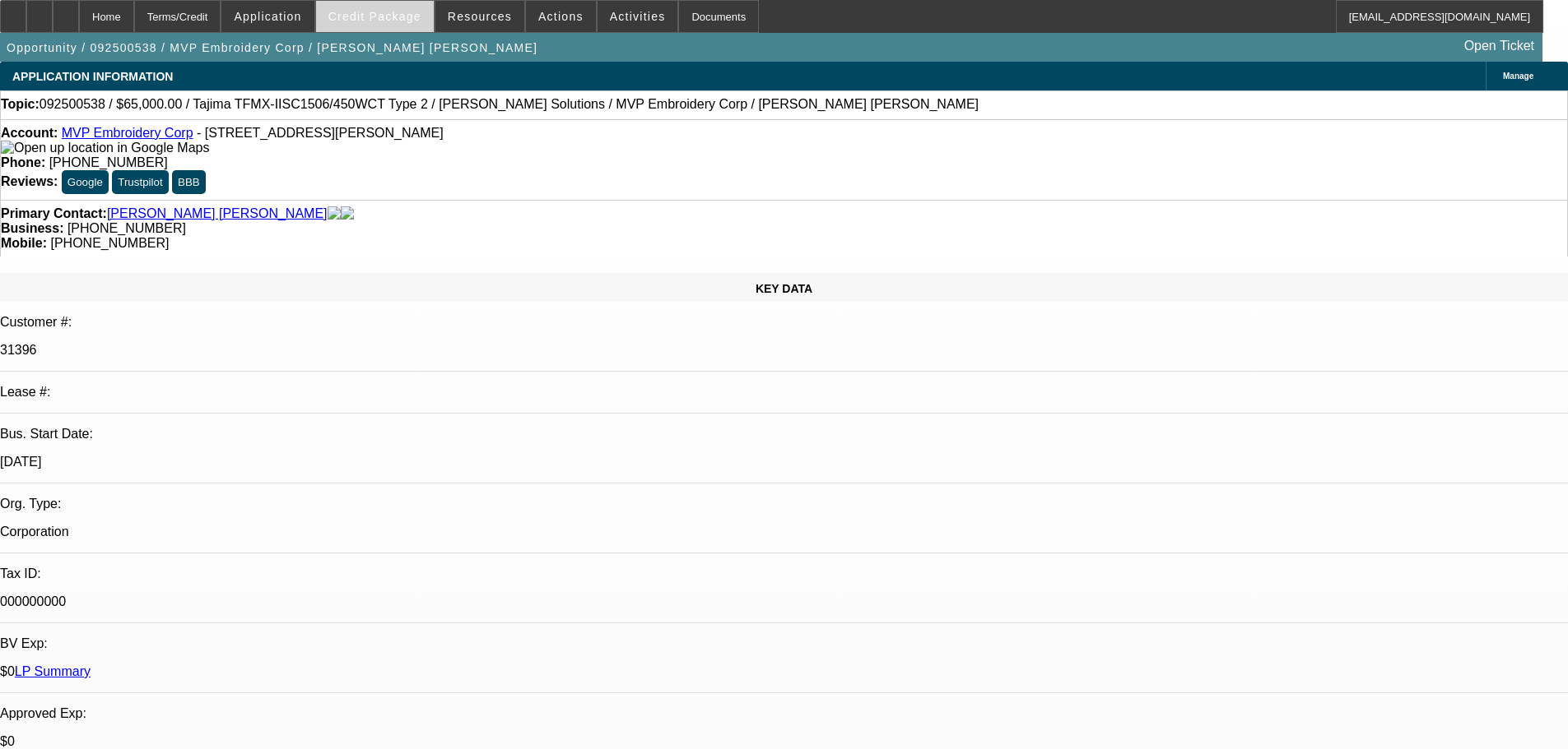
click at [401, 18] on span "Credit Package" at bounding box center [375, 17] width 93 height 13
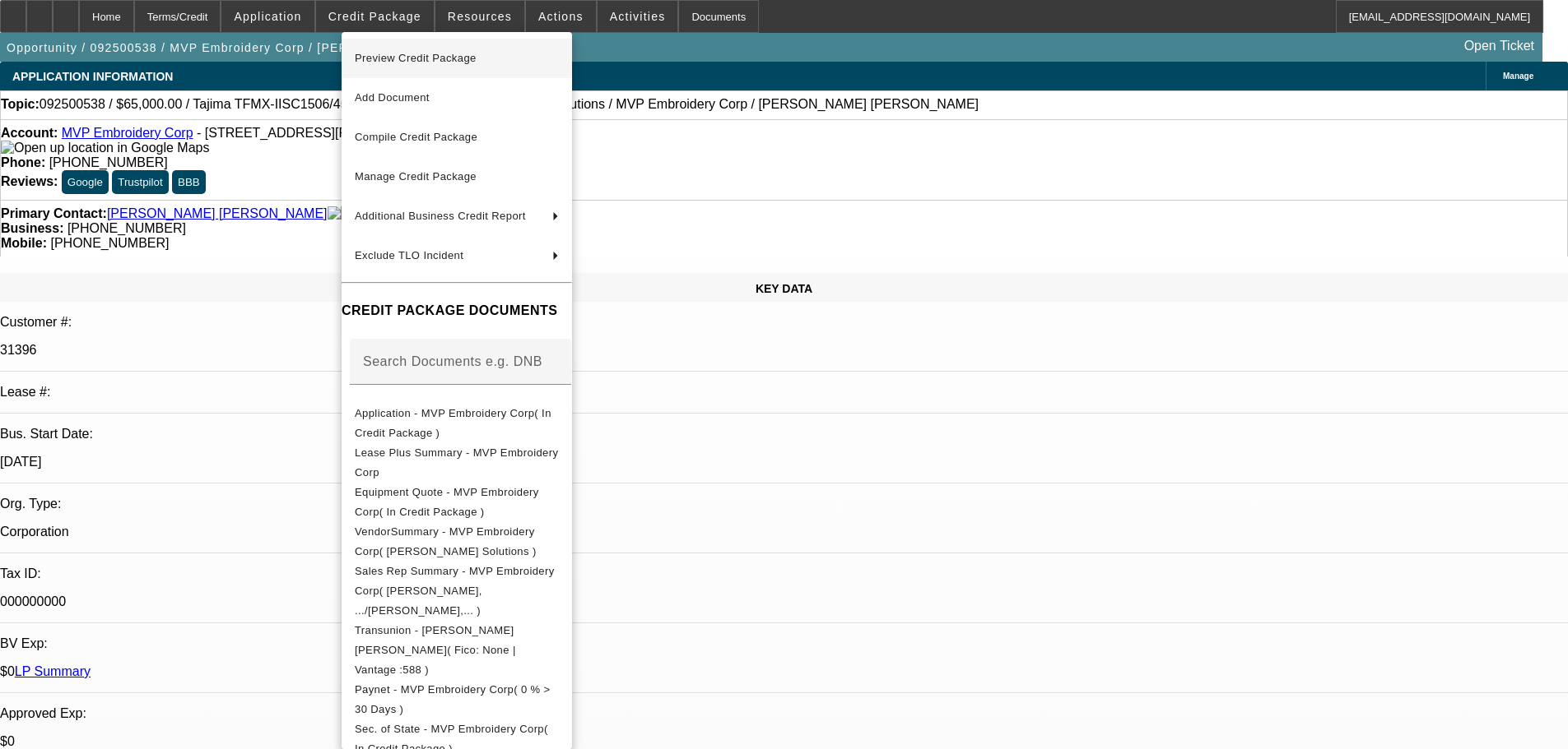
click at [396, 57] on span "Preview Credit Package" at bounding box center [416, 57] width 122 height 12
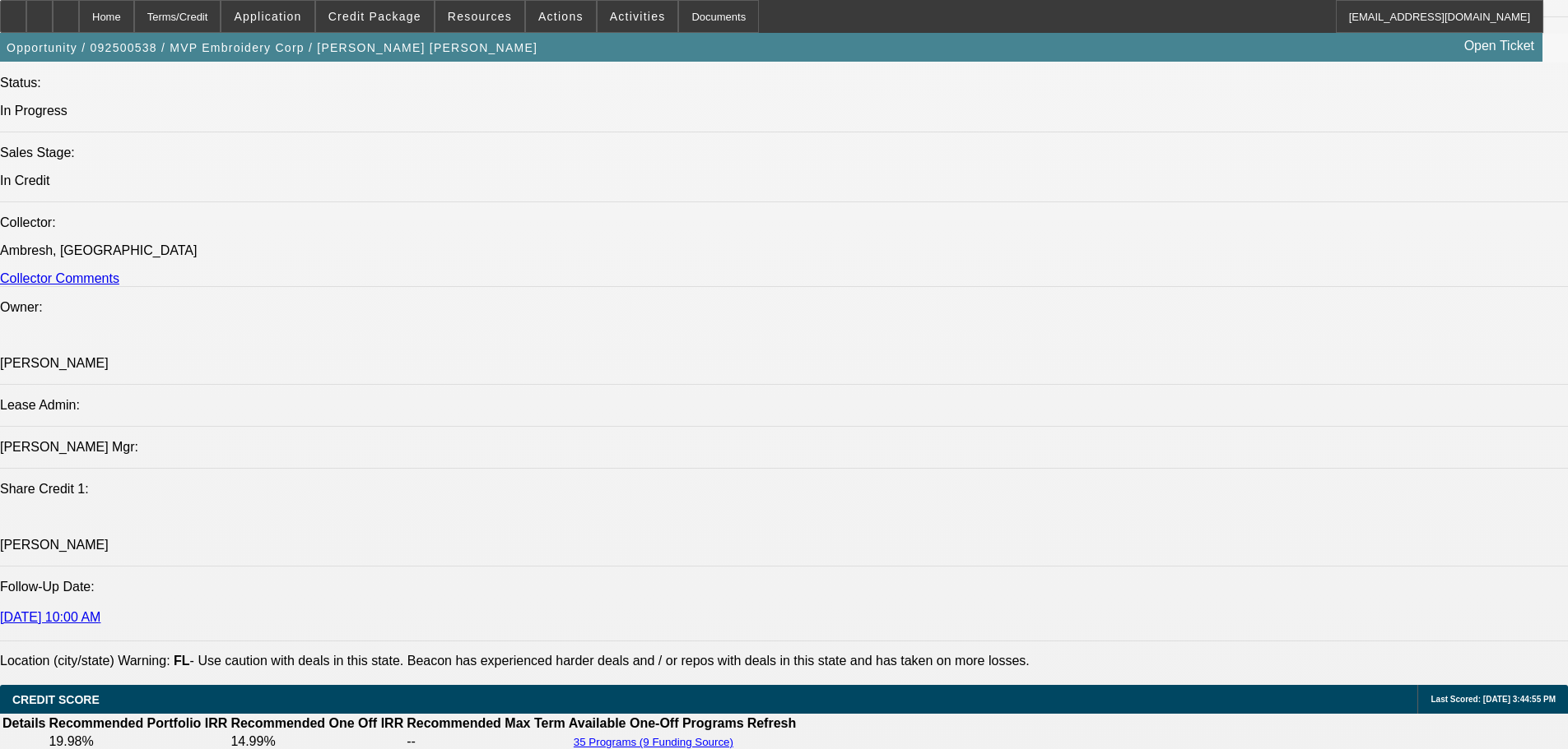
scroll to position [1892, 0]
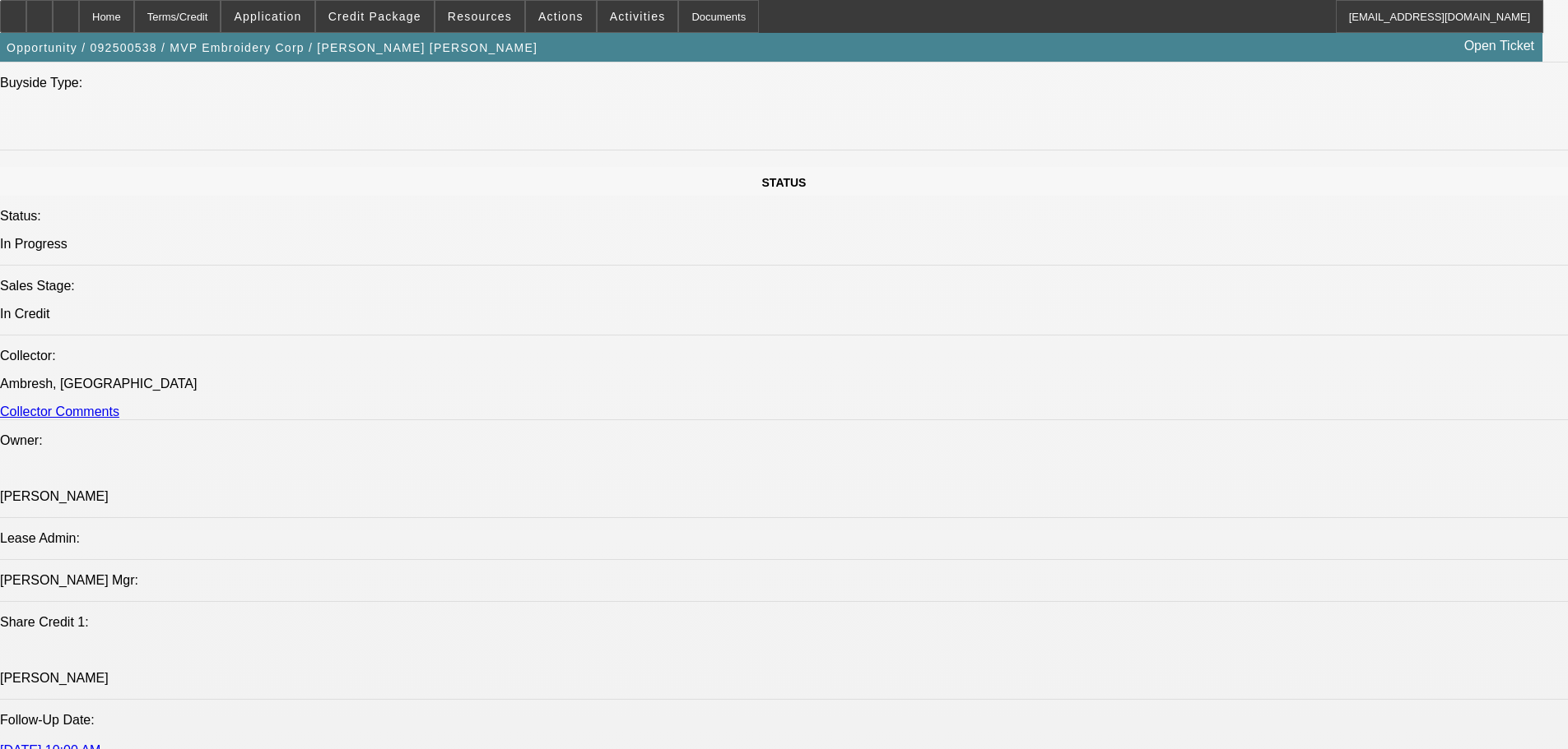
scroll to position [1563, 0]
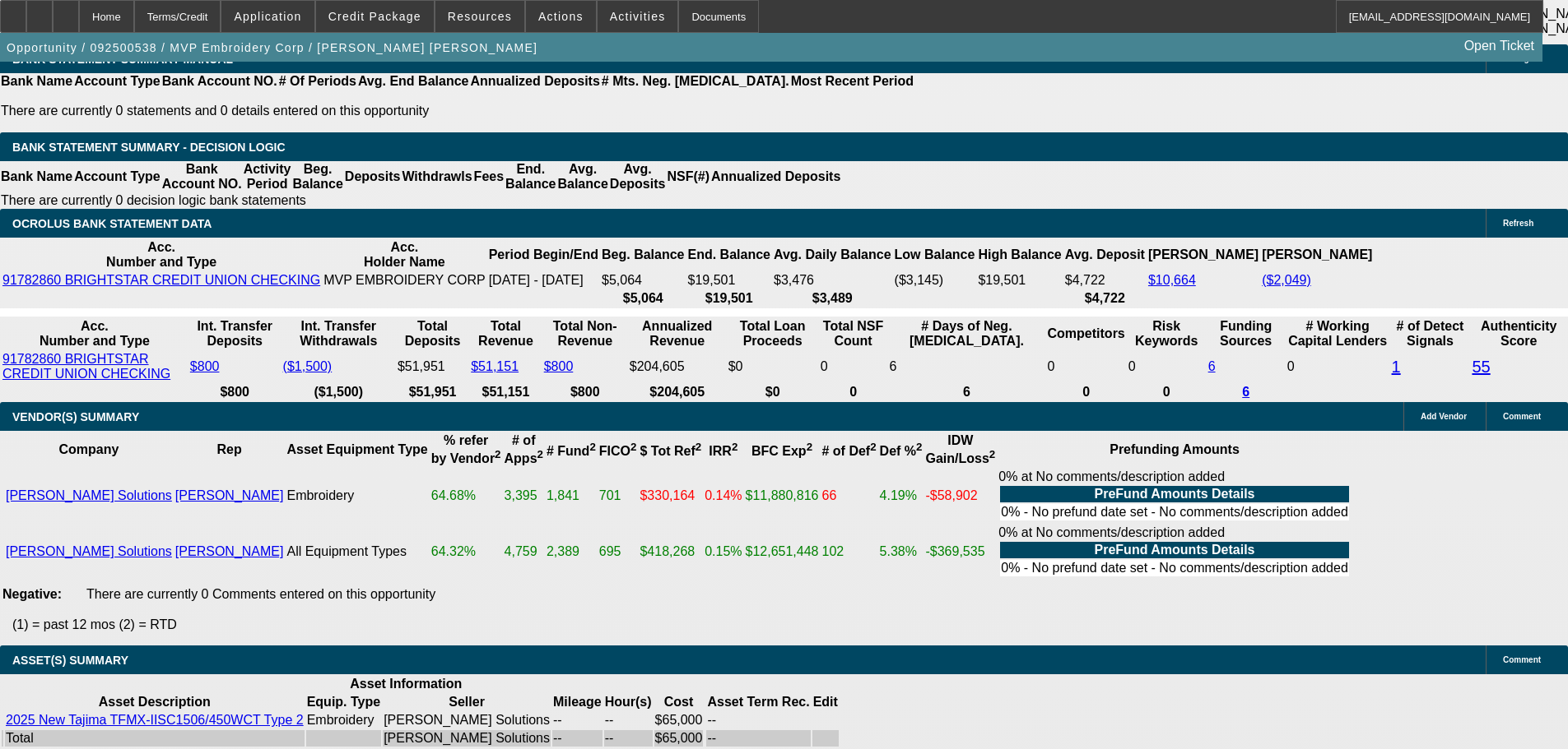
scroll to position [3164, 0]
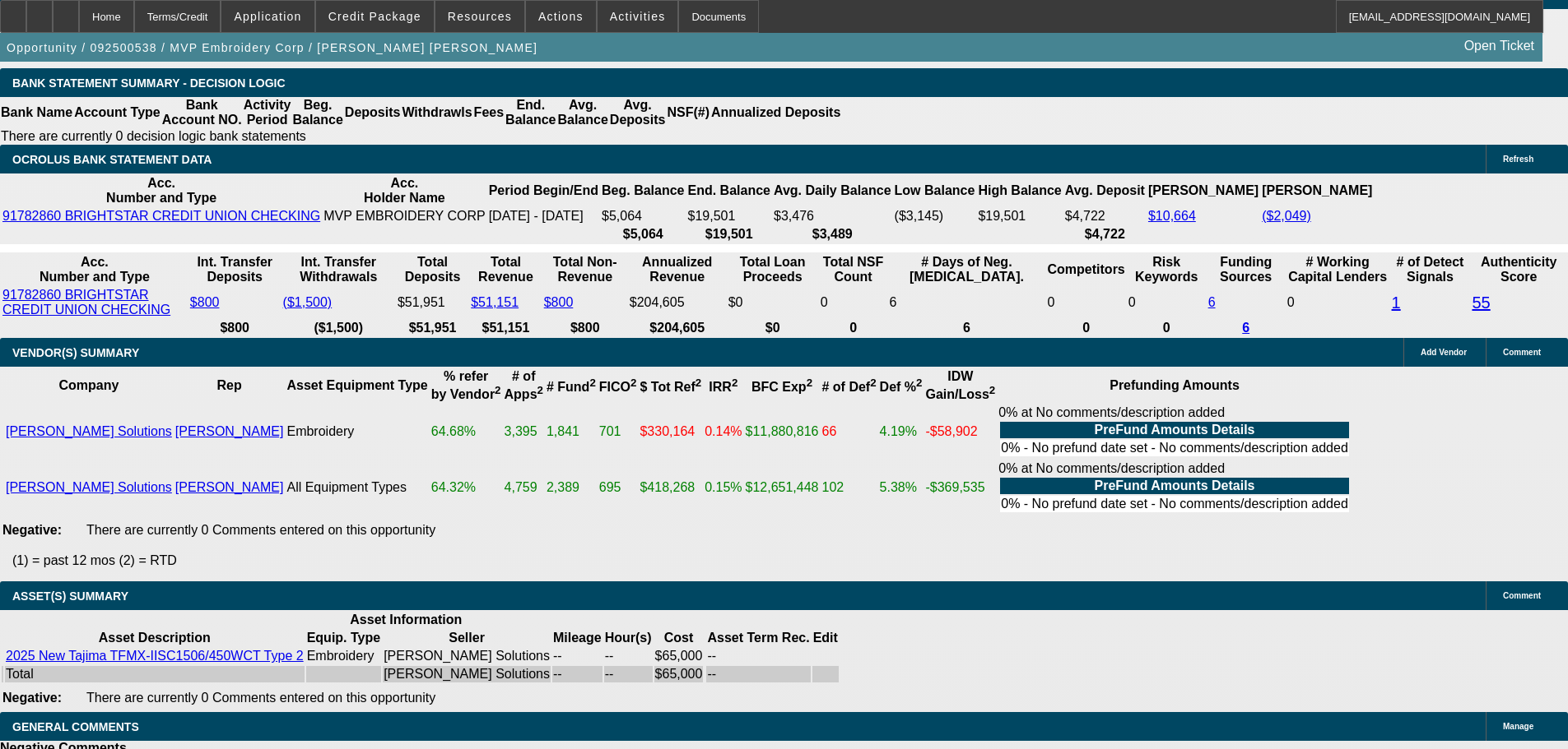
select select "6"
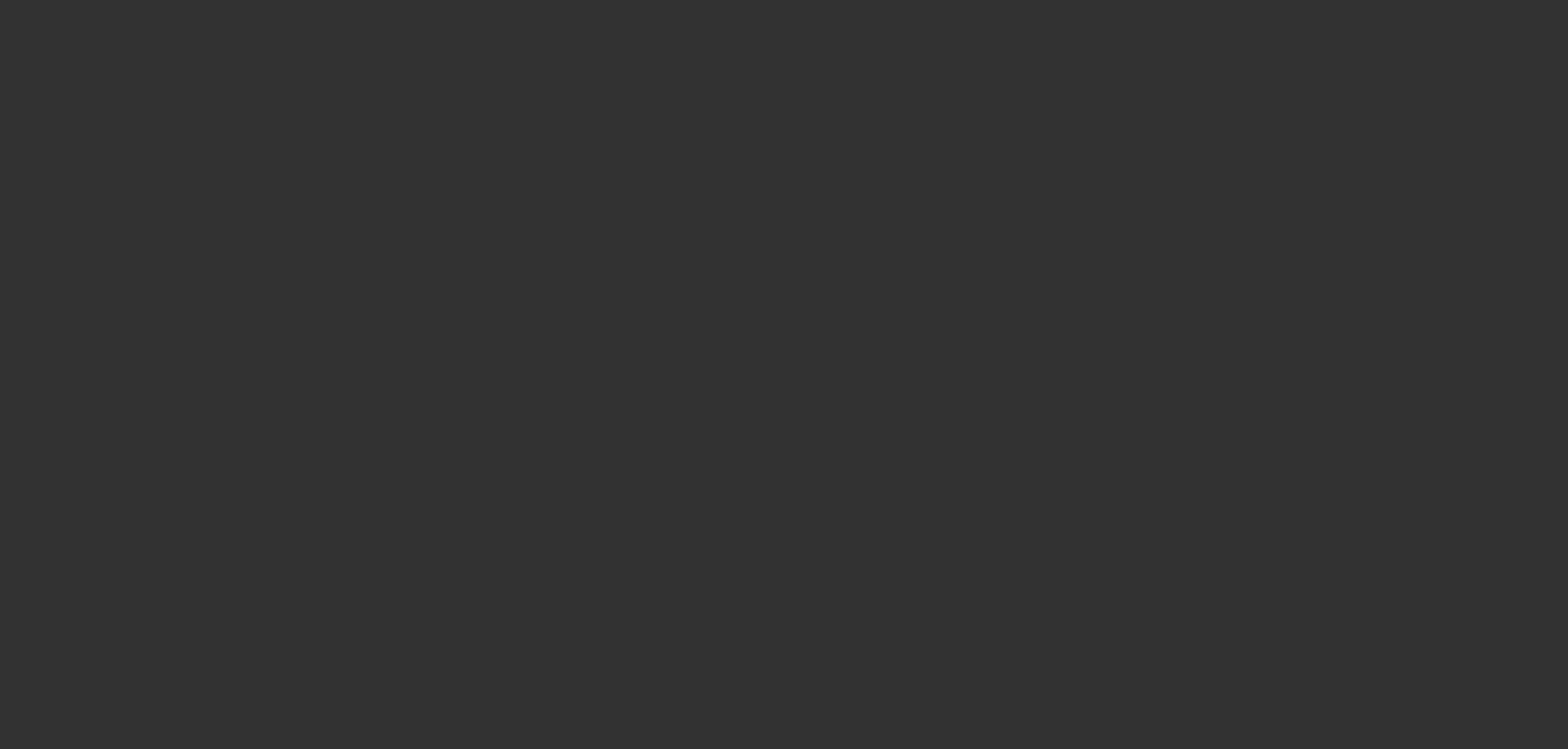
scroll to position [0, 0]
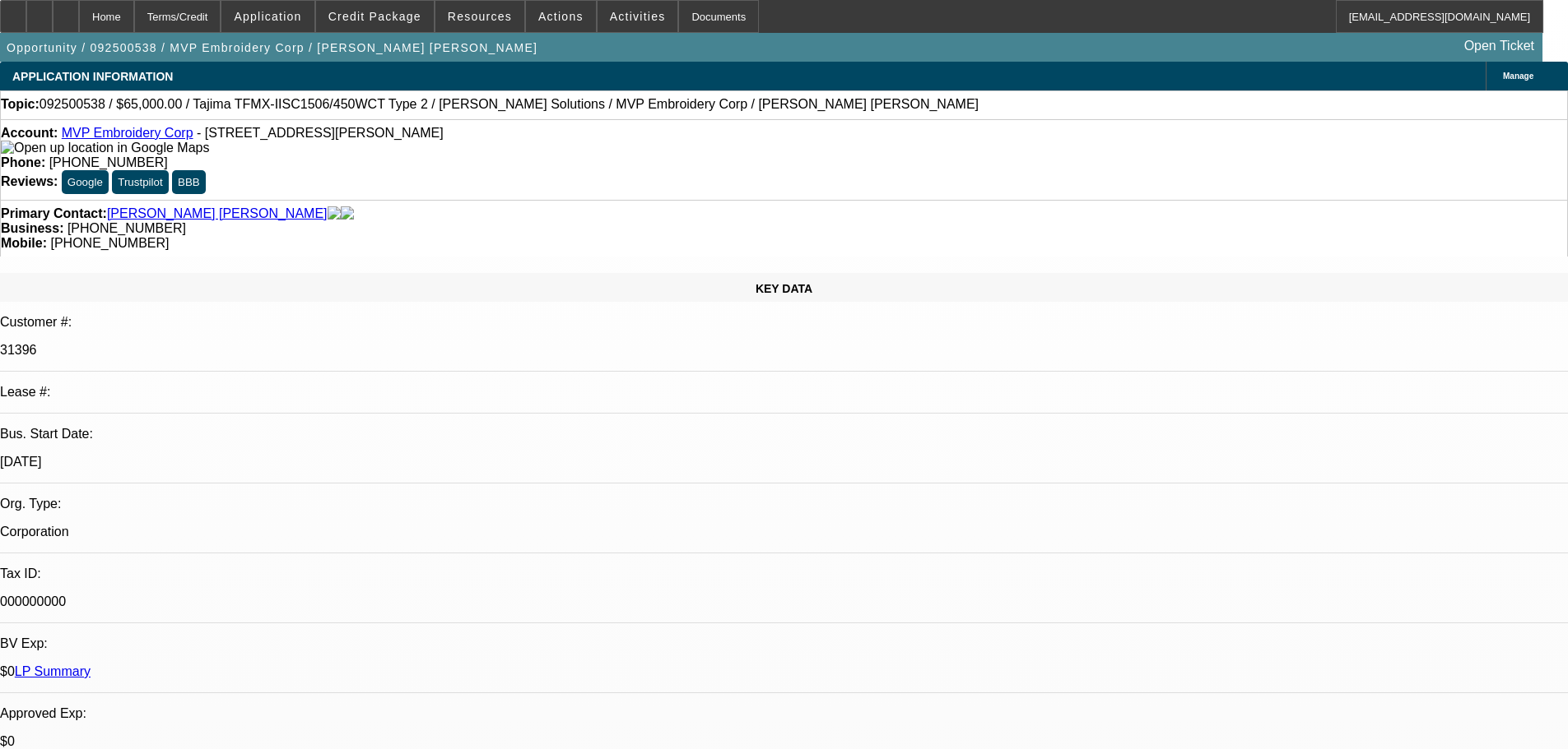
type textarea "BOATLOAD ISSUES GOING ON WITH THI SONE AND YES SHE PAID OFF THE 01 RELATIVELY C…"
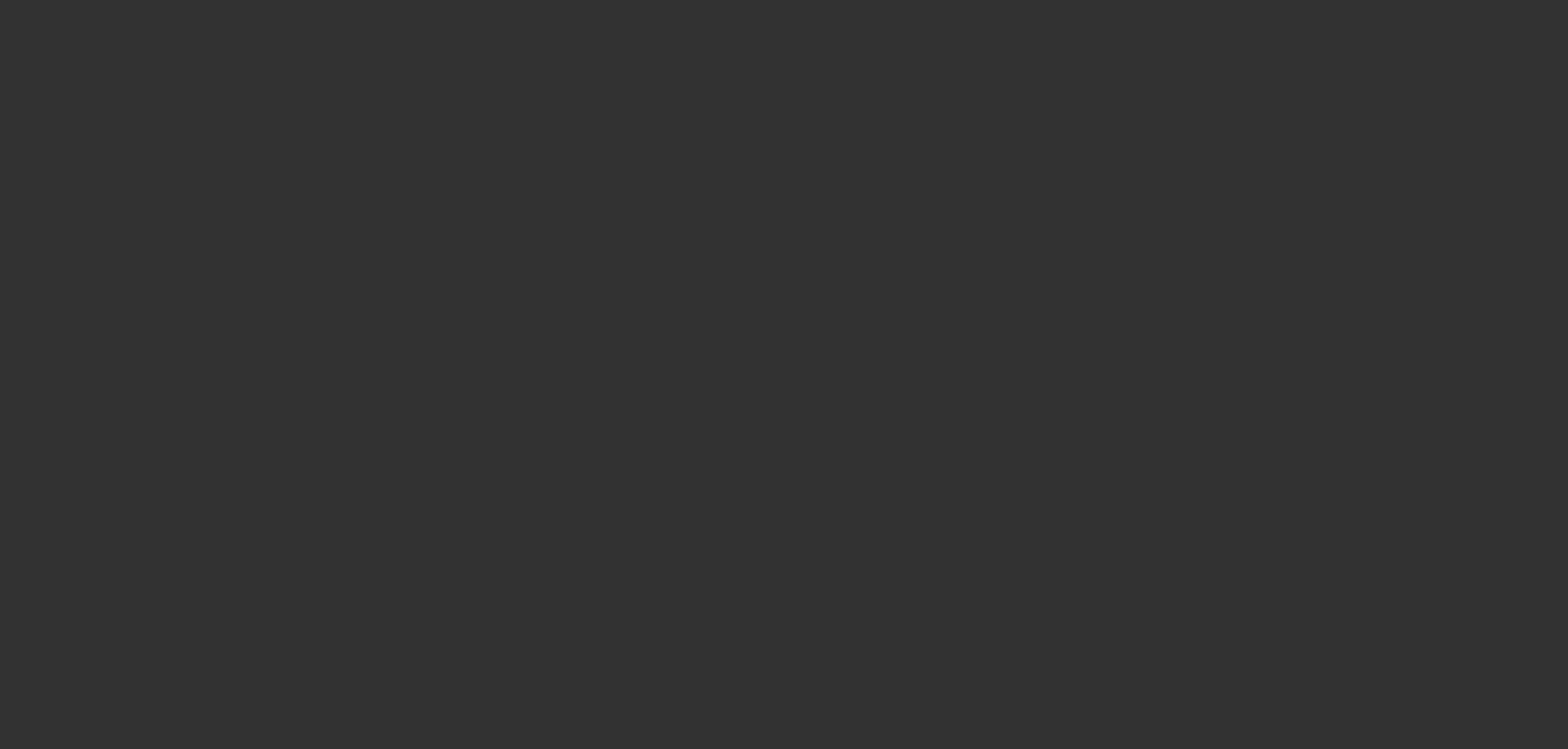
select select "0"
select select "2"
select select "0"
select select "6"
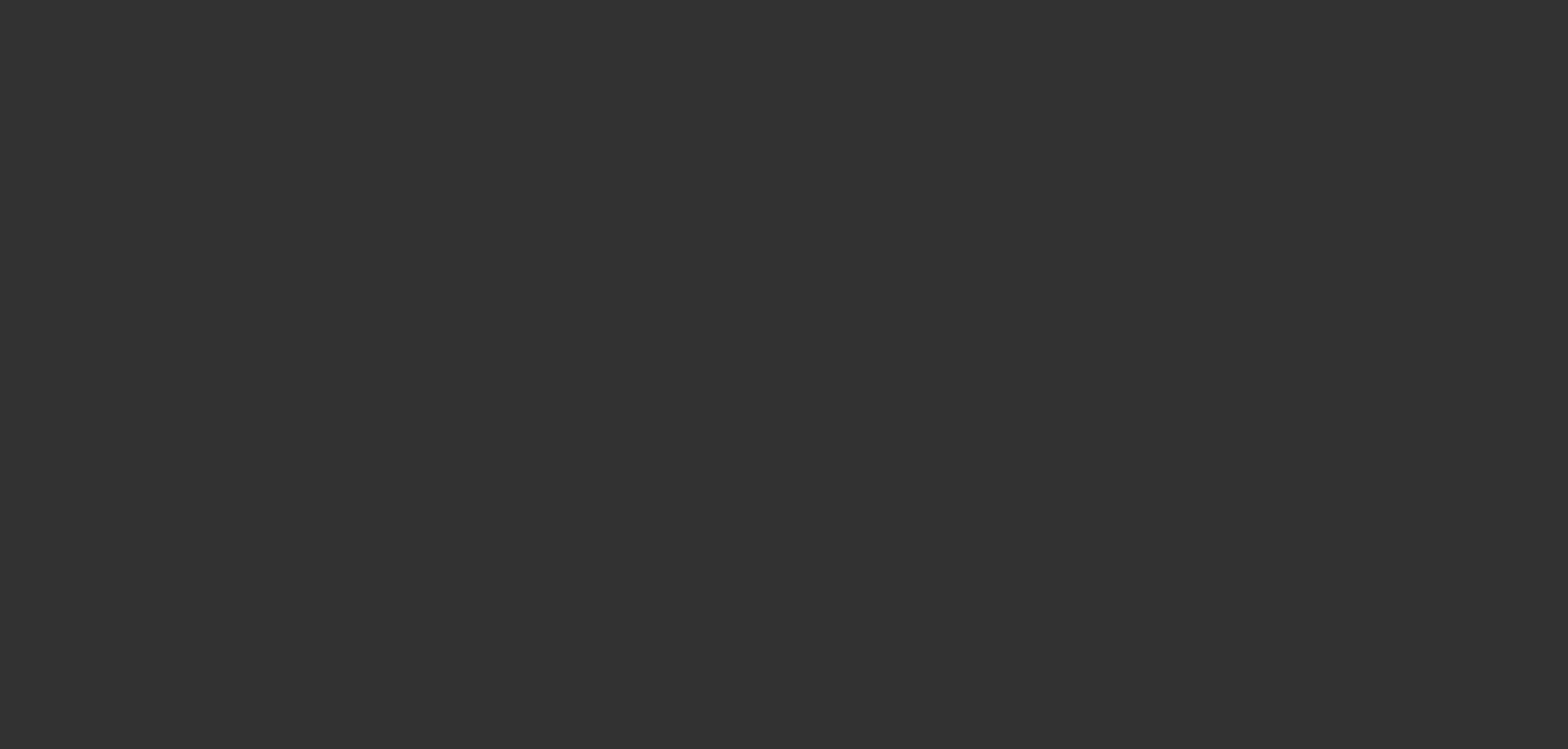
select select "0"
select select "2"
select select "0"
select select "6"
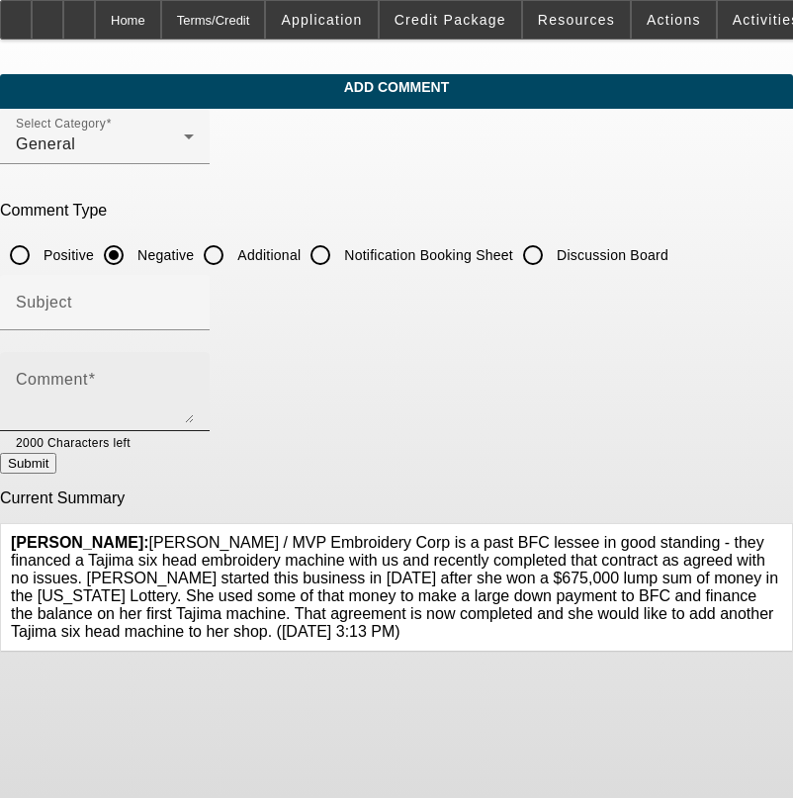
click at [194, 376] on textarea "Comment" at bounding box center [105, 399] width 178 height 47
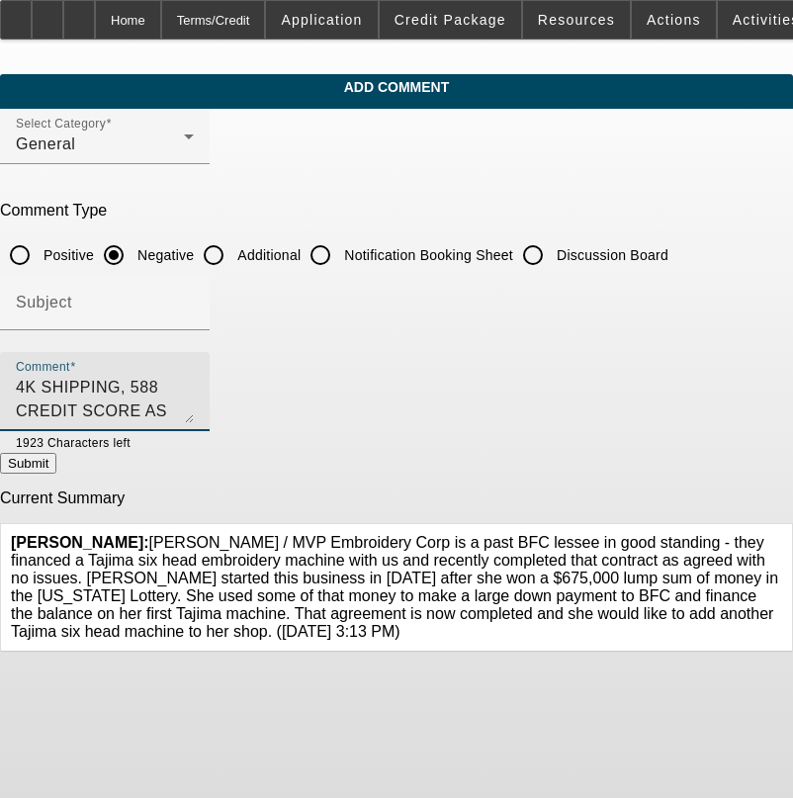
click at [194, 376] on textarea "4K SHIPPING, 588 CREDIT SCORE AS SOME RECENT CHARGE OFFS, ON BOA CAPONE ETC," at bounding box center [105, 399] width 178 height 47
click at [194, 412] on textarea "4K SHIPPING, 588 CREDIT SCORE AS SOME RECENT CHARGE OFFS, ON BOA CAPONE ETC, RE…" at bounding box center [105, 399] width 178 height 47
click at [194, 407] on textarea "4K SHIPPING, 588 CREDIT SCORE AS SOME RECENT CHARGE OFFS, ON BOA CAPONE ETC, RE…" at bounding box center [105, 399] width 178 height 47
click at [194, 400] on textarea "4K SHIPPING, 588 CREDIT SCORE AS SOME RECENT CHARGE OFFS, ON BOA CAPONE ETC, RE…" at bounding box center [105, 399] width 178 height 47
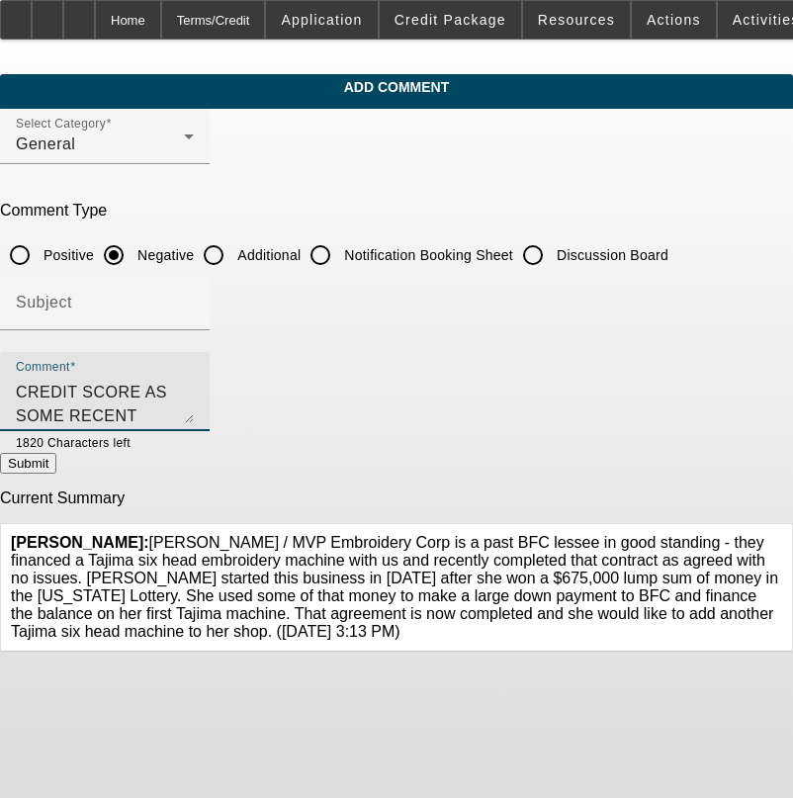
type textarea "4K SHIPPING, 588 CREDIT SCORE AS SOME RECENT CHARGE OFFS, ON BOA CAPONE ETC, RE…"
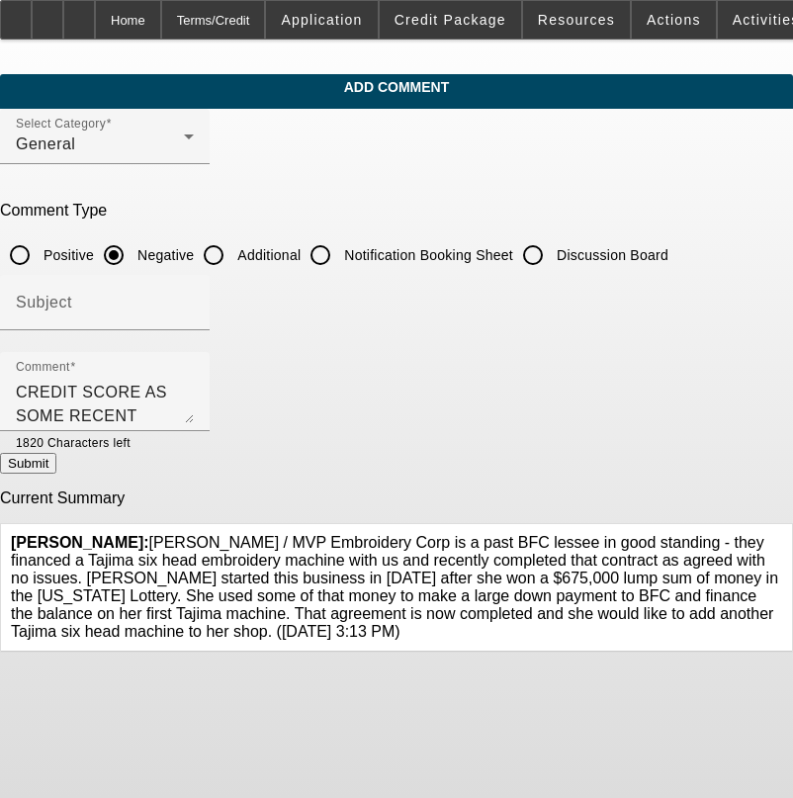
click at [56, 465] on button "Submit" at bounding box center [28, 463] width 56 height 21
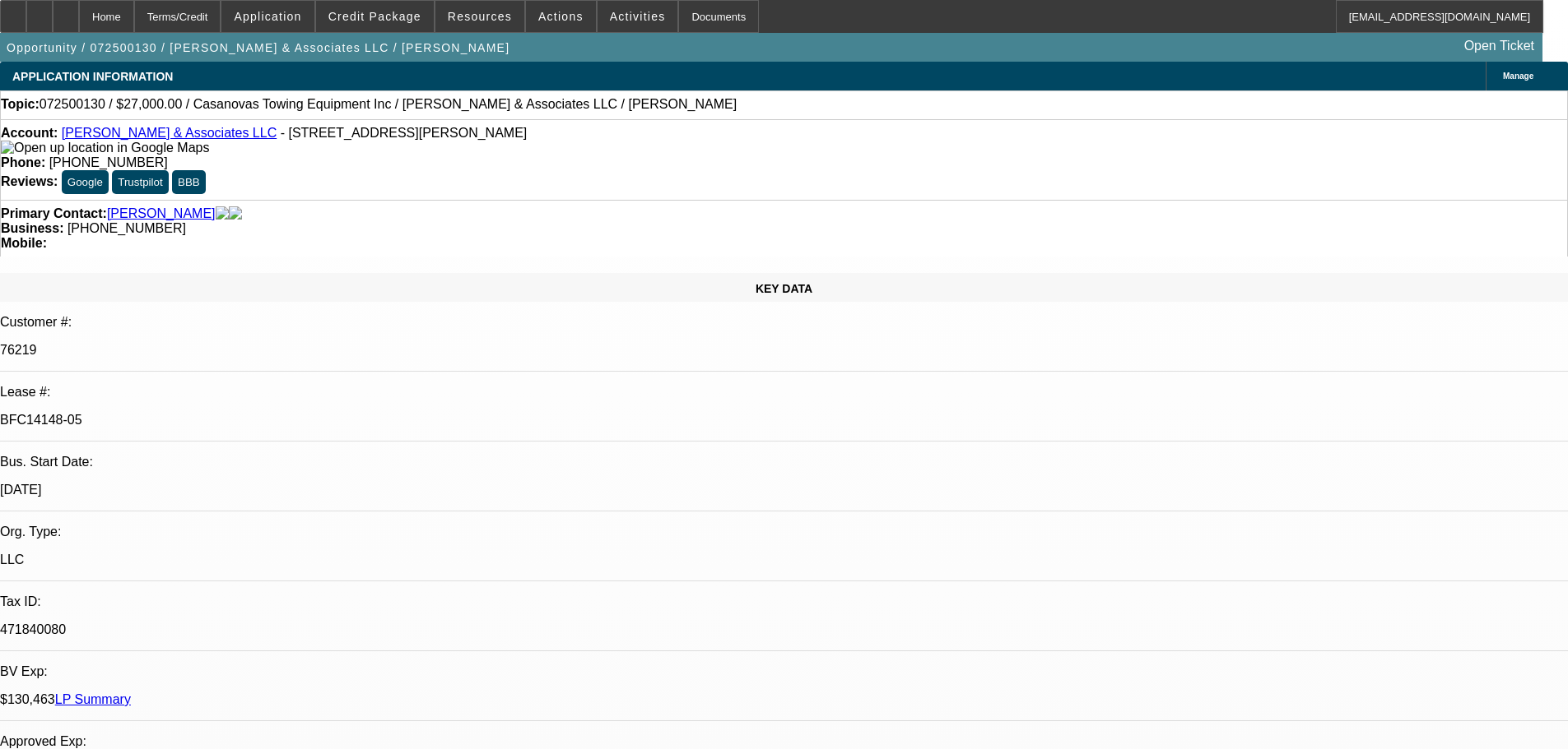
select select "0"
select select "2"
select select "0.1"
select select "4"
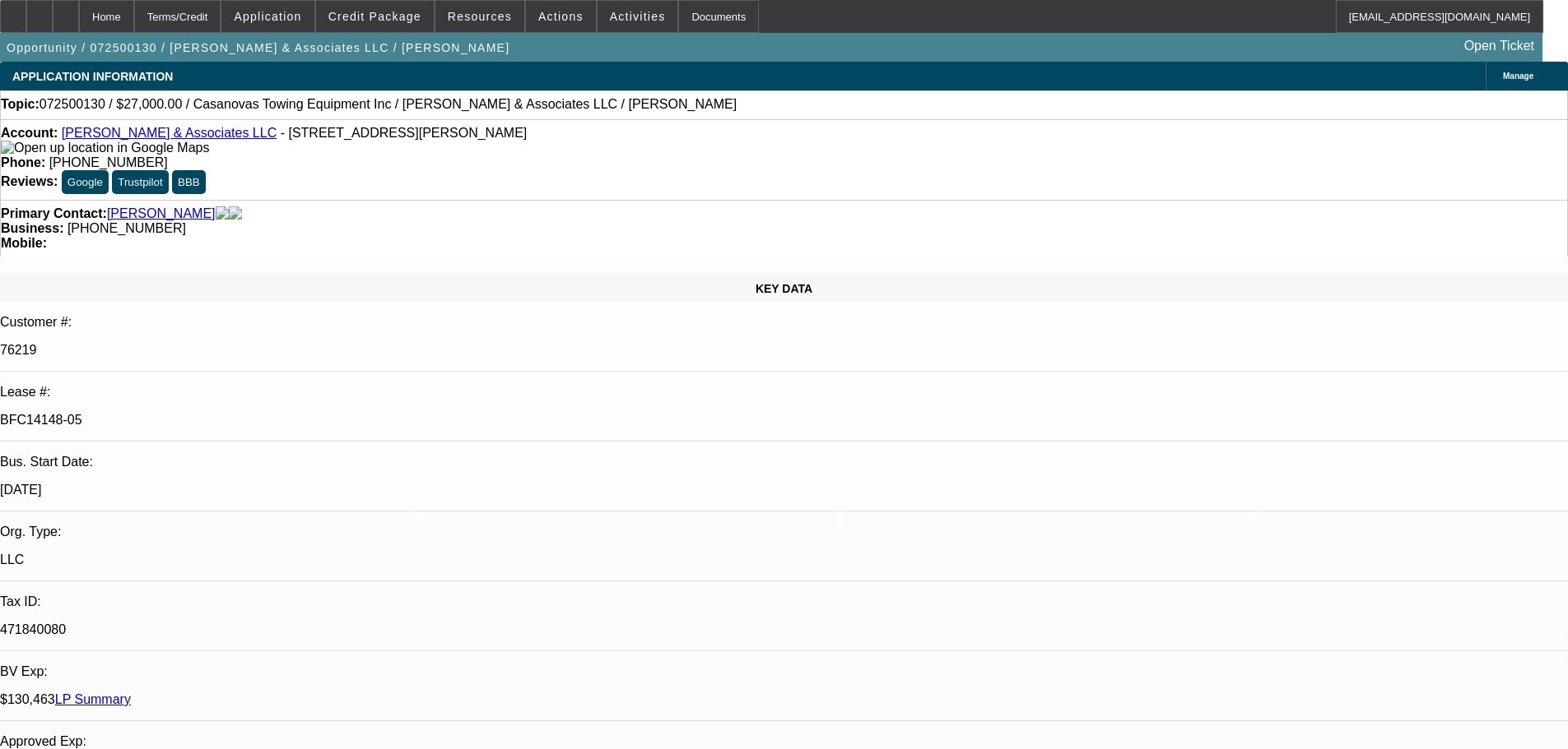
select select "0"
select select "2"
select select "0.1"
select select "4"
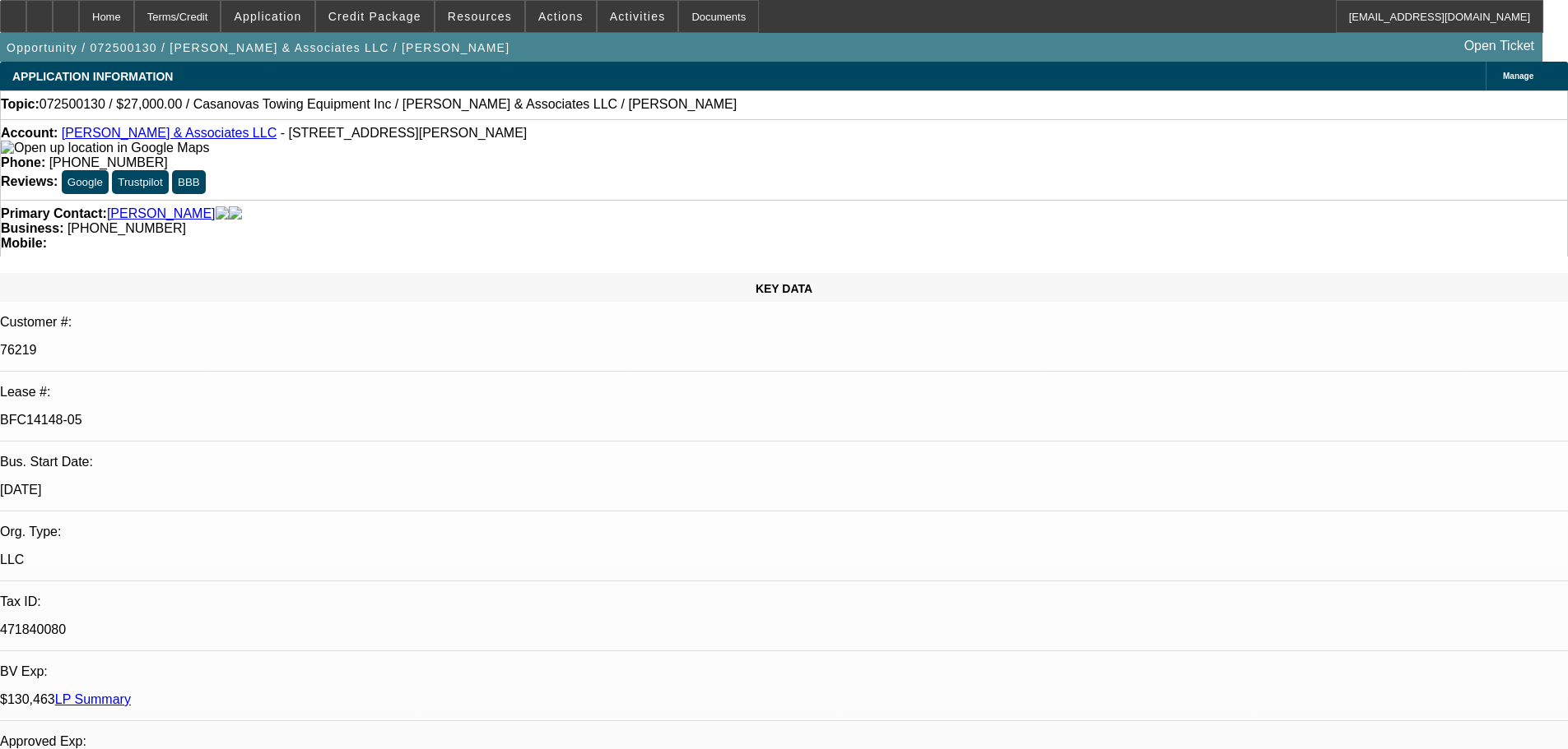
select select "0"
select select "2"
select select "0.1"
select select "4"
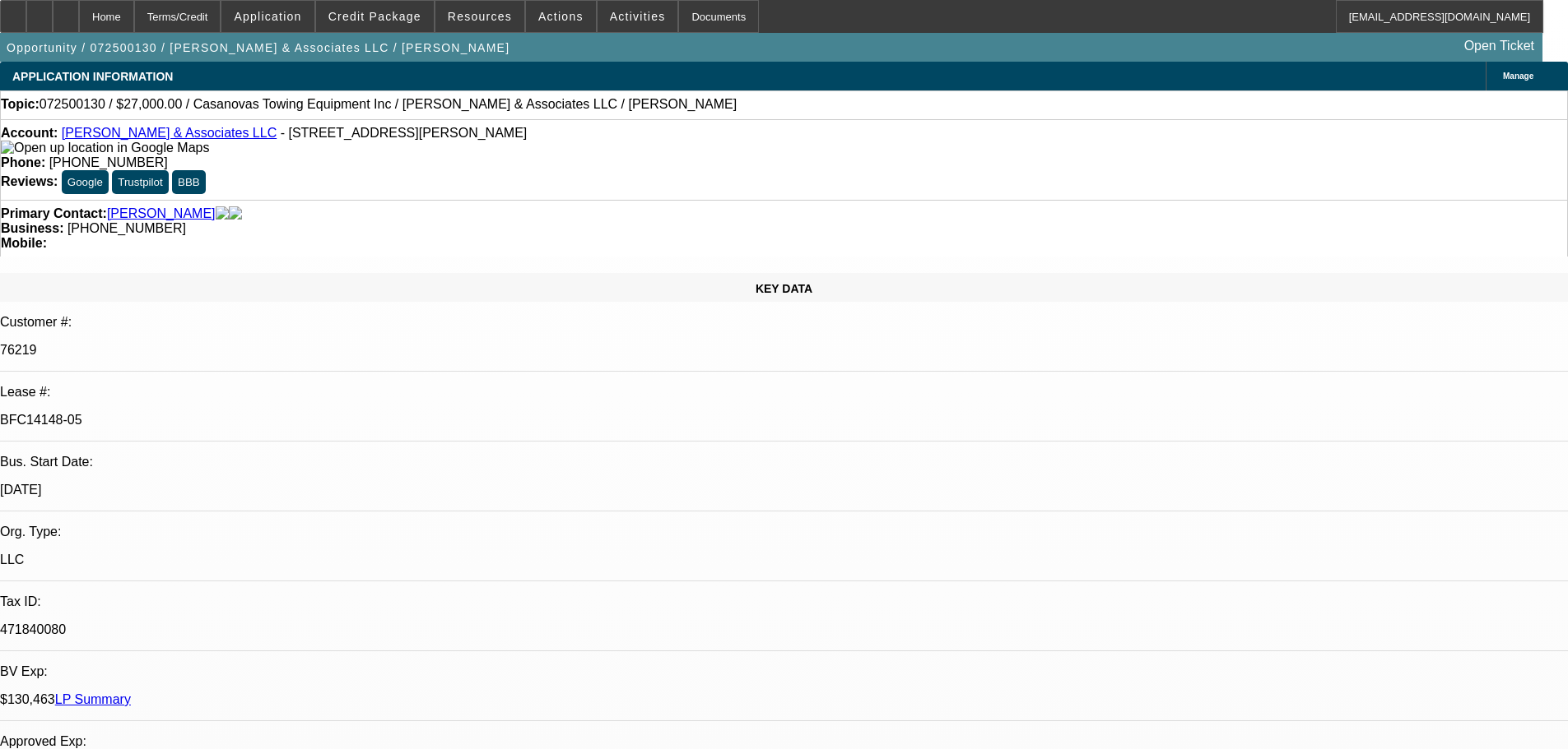
select select "0"
select select "2"
select select "0.1"
select select "4"
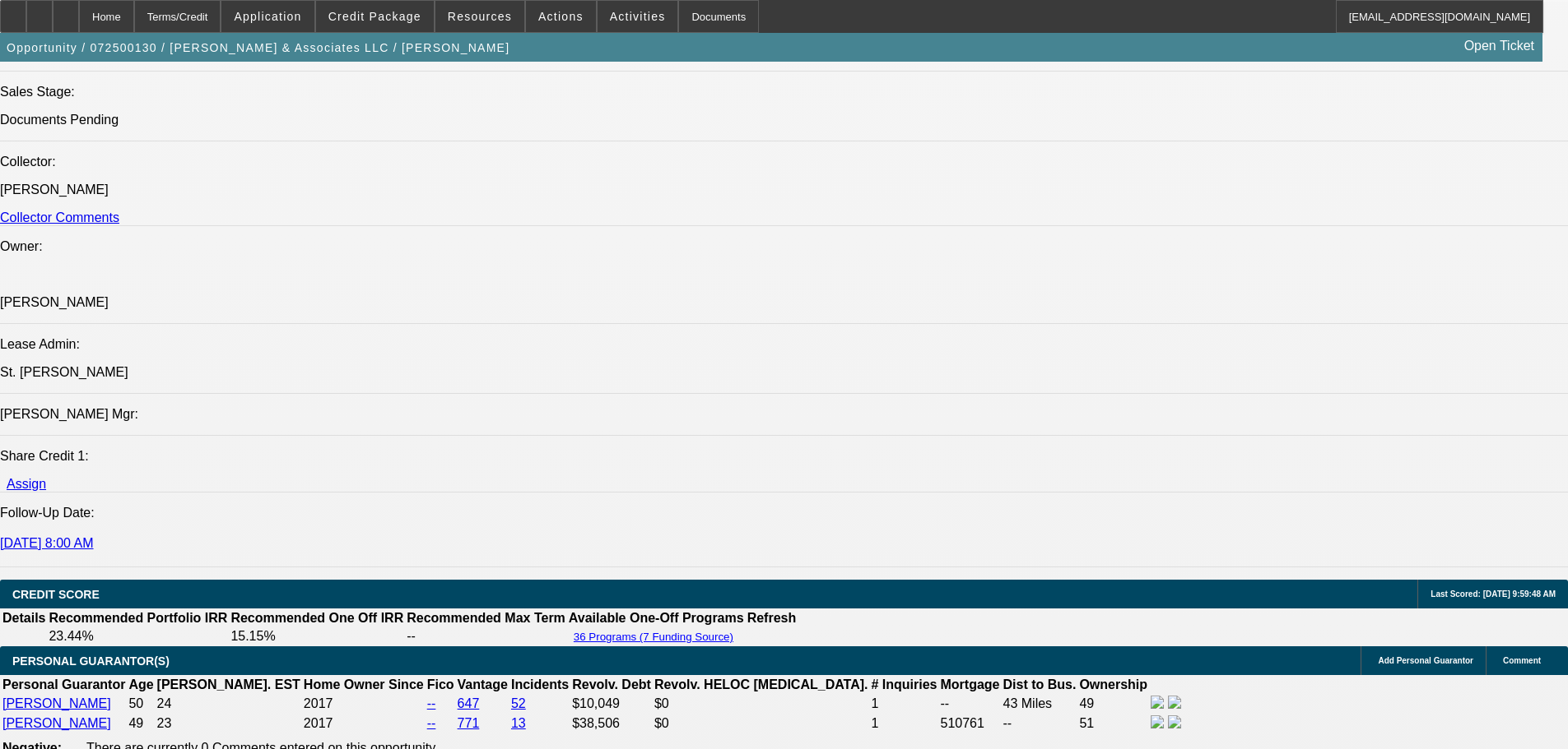
scroll to position [1892, 0]
